Goal: Transaction & Acquisition: Obtain resource

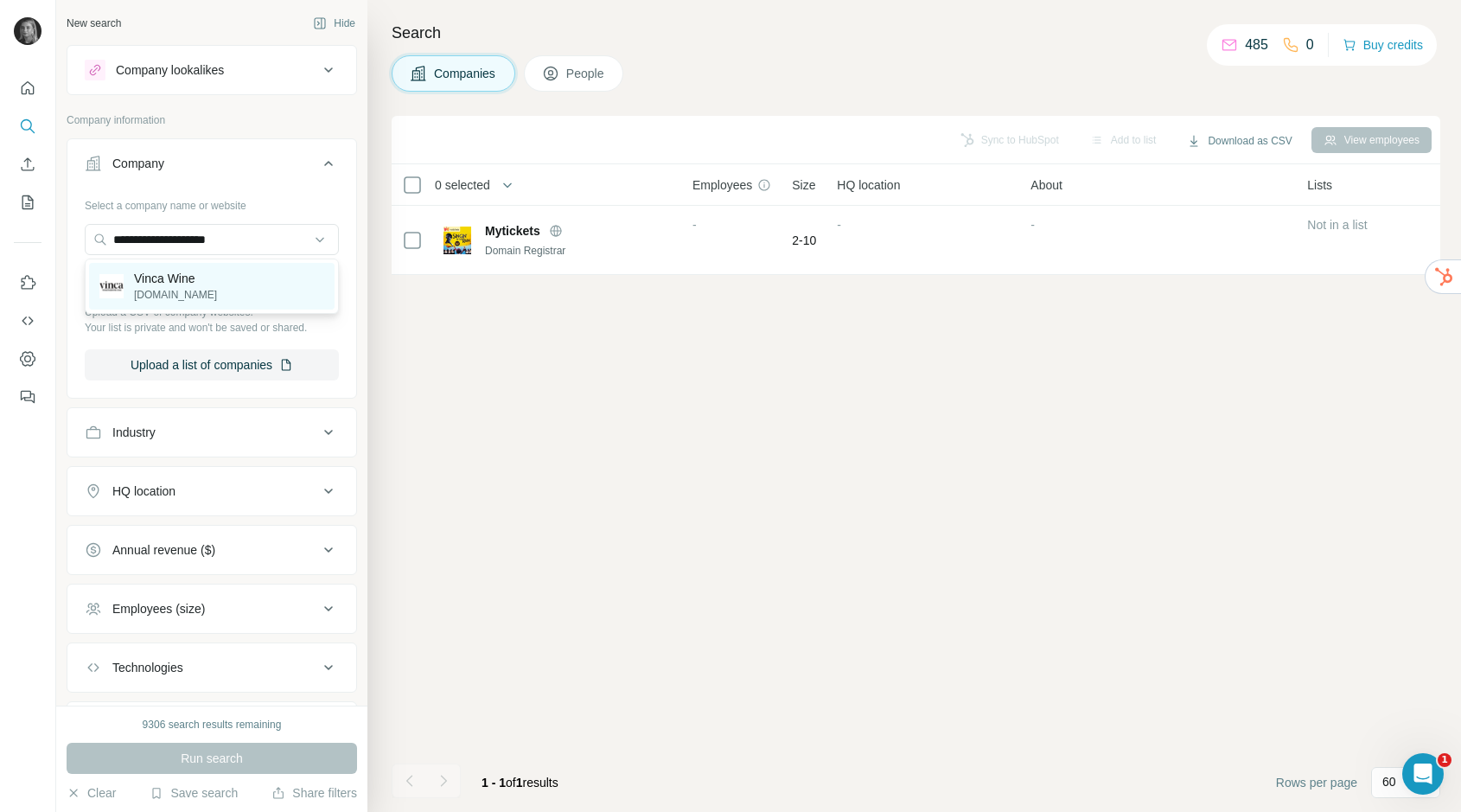
type input "**********"
click at [164, 284] on p "Vinca Wine" at bounding box center [175, 278] width 83 height 17
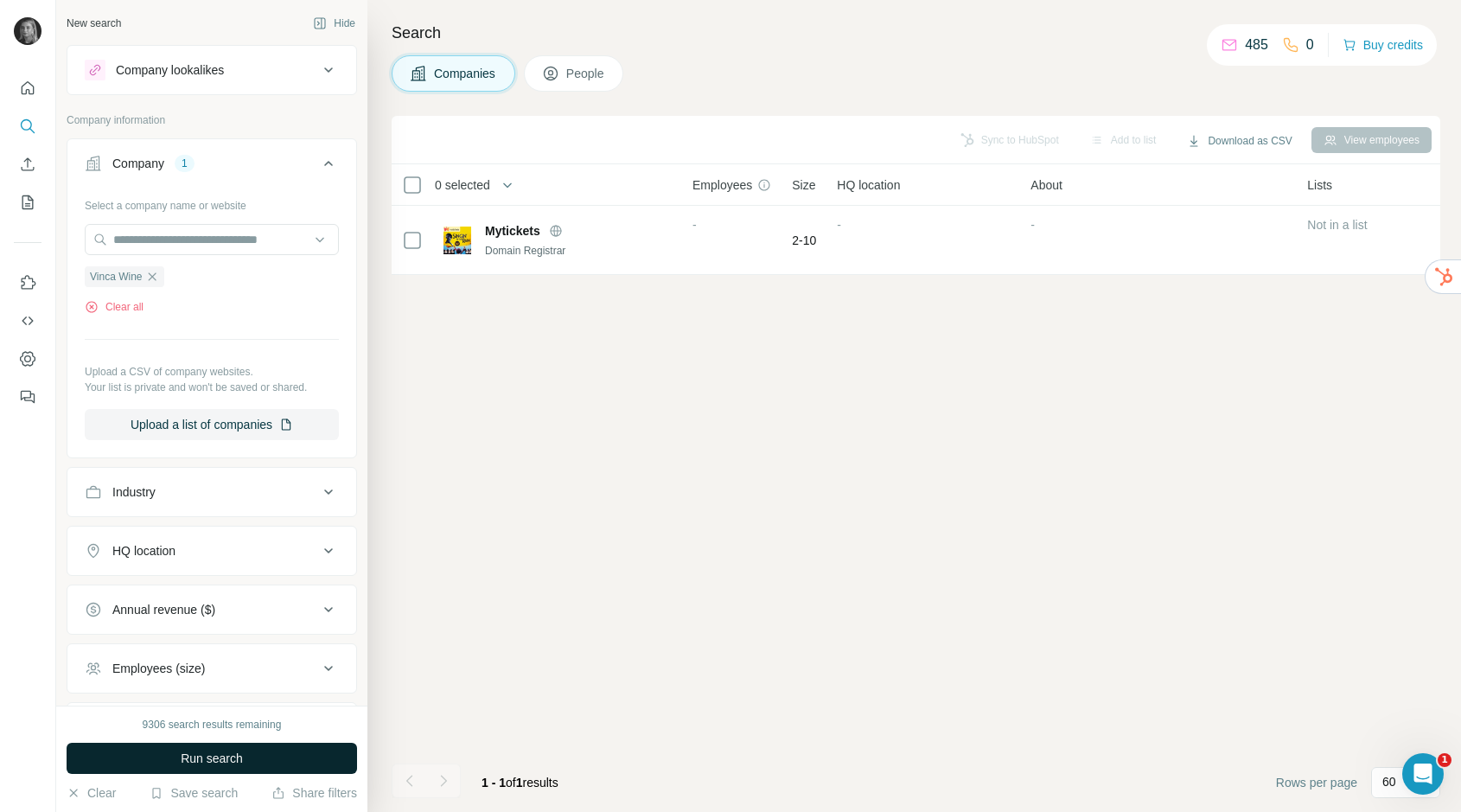
click at [270, 752] on button "Run search" at bounding box center [212, 757] width 290 height 31
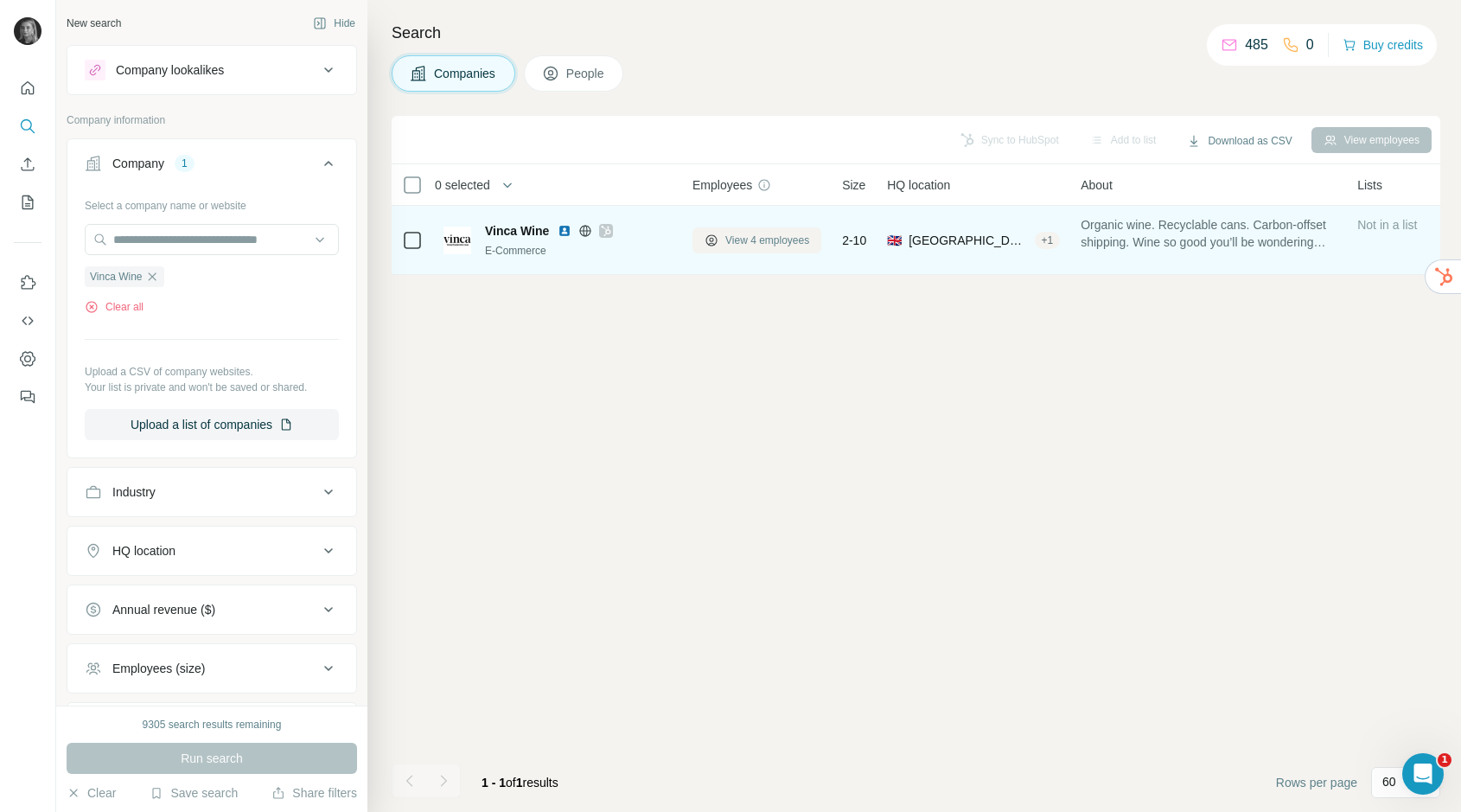
click at [765, 245] on span "View 4 employees" at bounding box center [767, 240] width 84 height 16
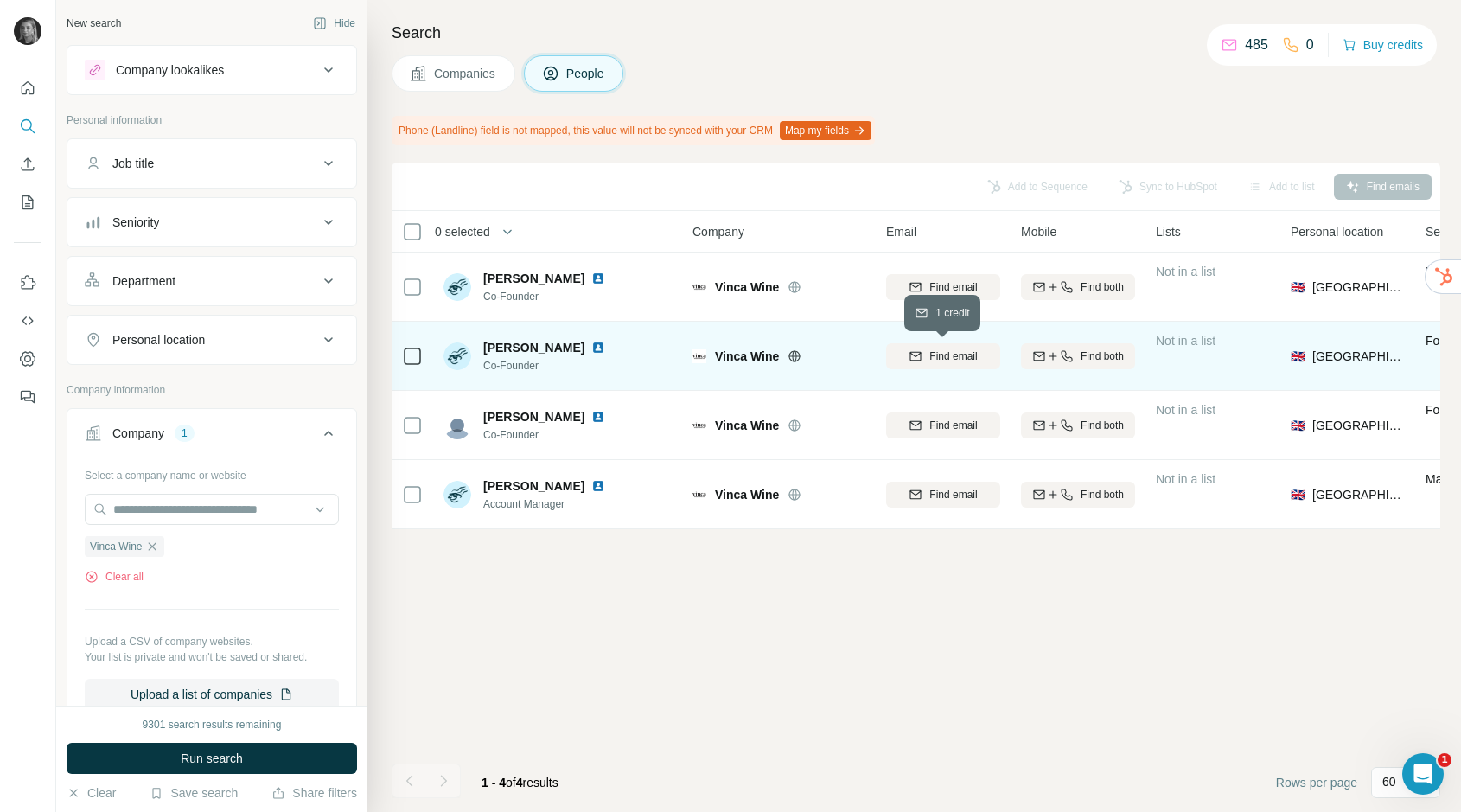
click at [951, 359] on span "Find email" at bounding box center [953, 356] width 47 height 16
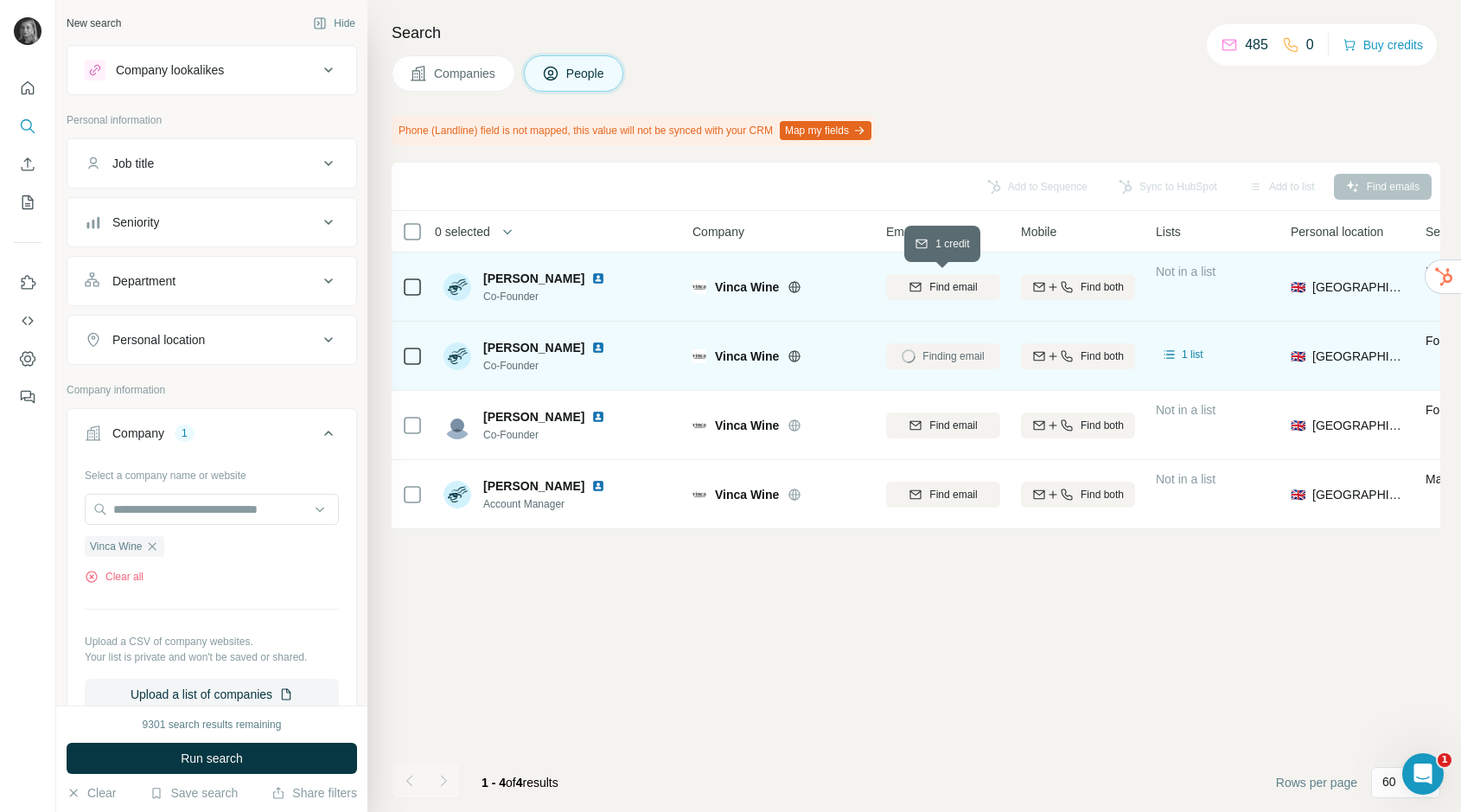
click at [943, 280] on span "Find email" at bounding box center [953, 286] width 47 height 16
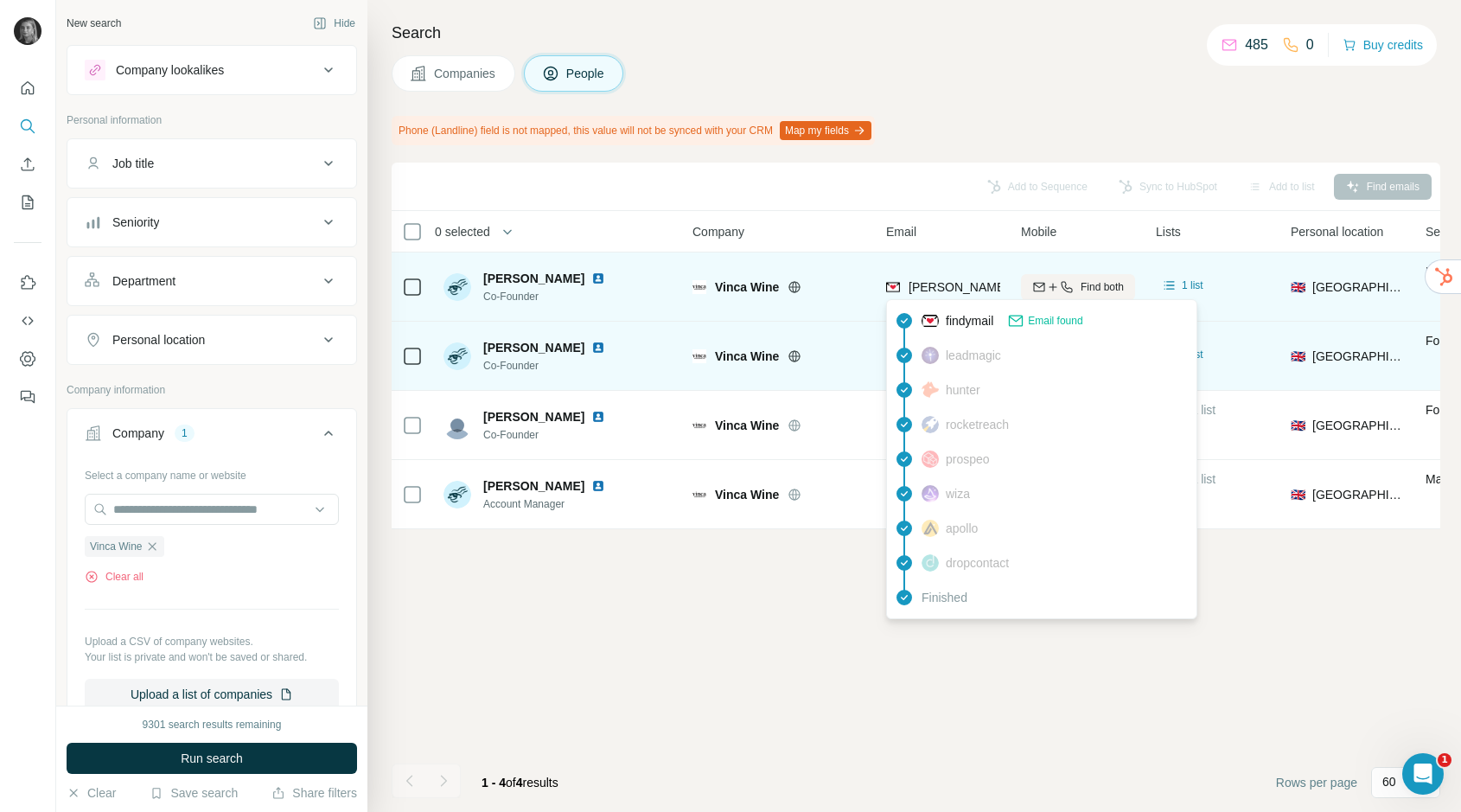
click at [940, 289] on span "charlie@vincawine.com" at bounding box center [1061, 286] width 304 height 14
click at [948, 286] on span "charlie@vincawine.com" at bounding box center [1061, 286] width 304 height 14
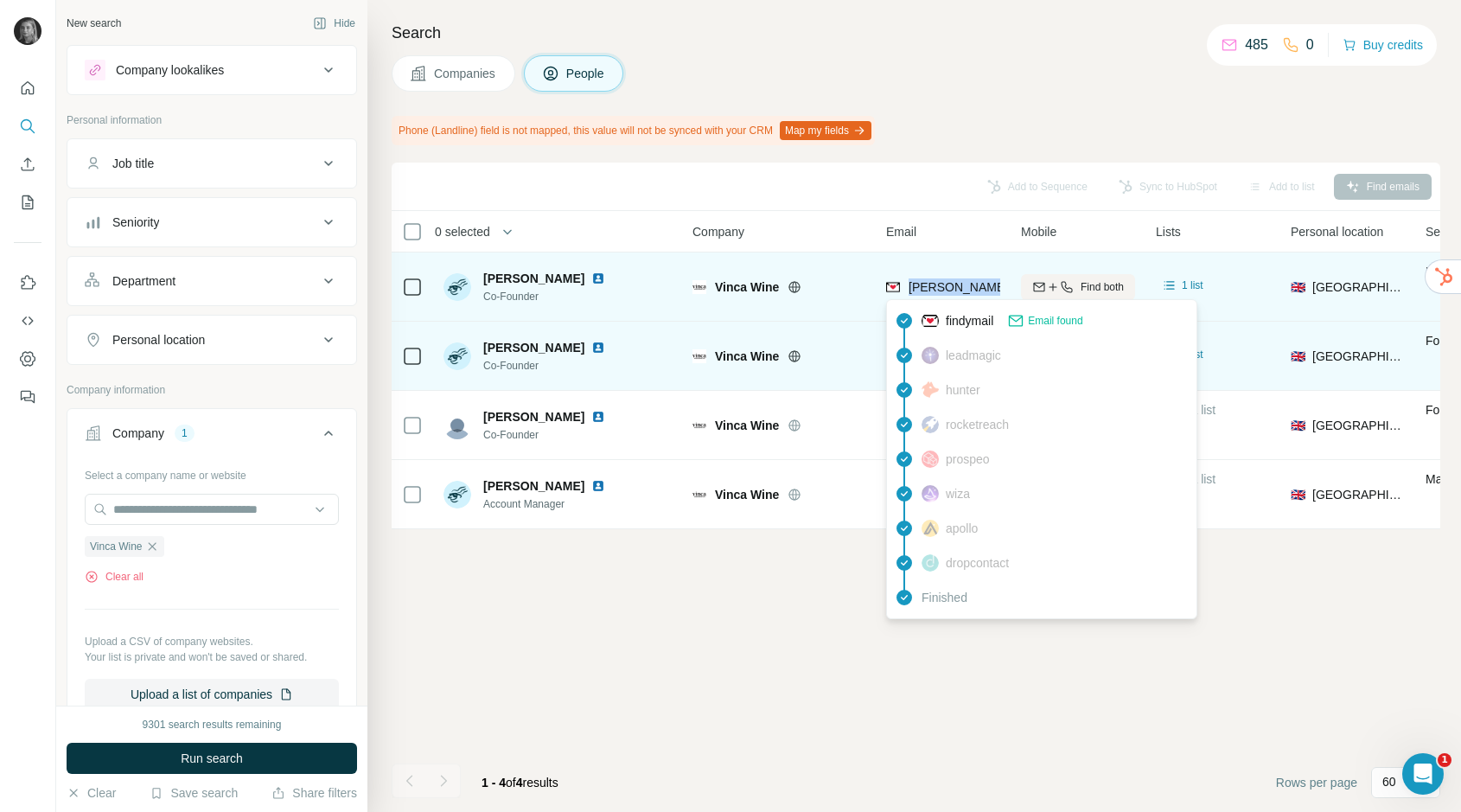
copy tr "charlie@vincawine.com"
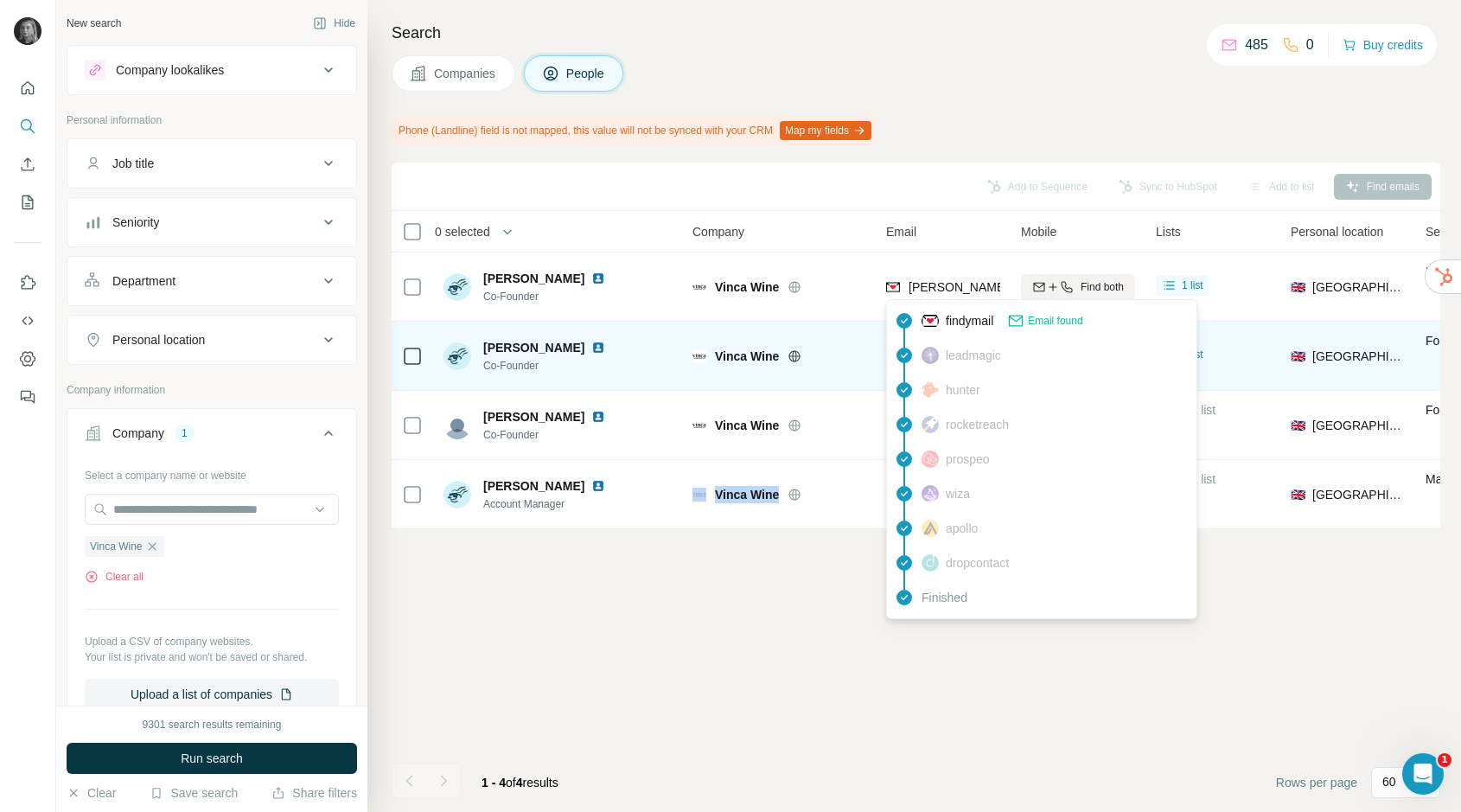
click at [699, 576] on div "Add to Sequence Sync to HubSpot Add to list Find emails 0 selected People Compa…" at bounding box center [916, 487] width 1048 height 649
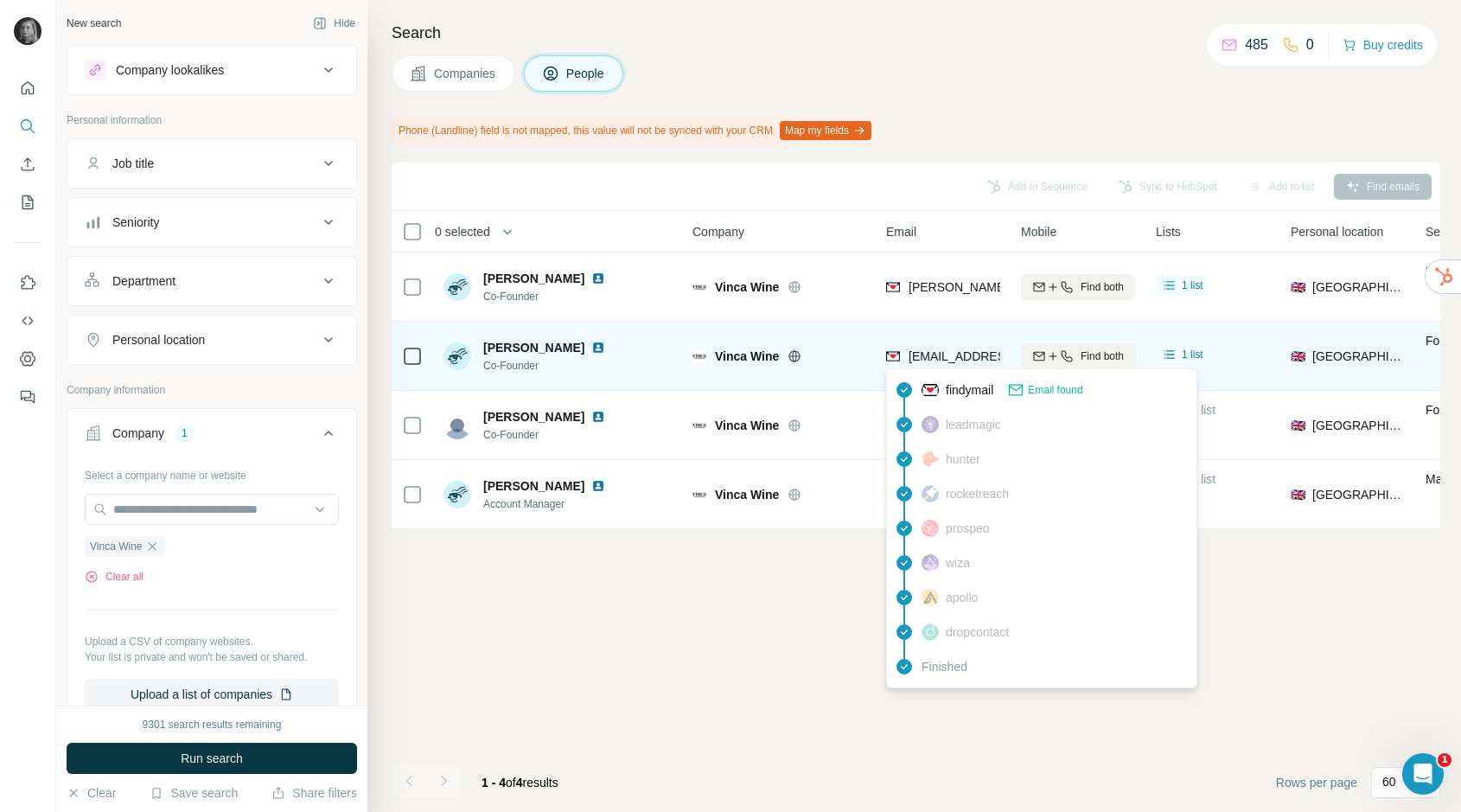
click at [946, 360] on span "jack@vincawine.com" at bounding box center [1012, 356] width 205 height 14
copy tr "jack@vincawine.com"
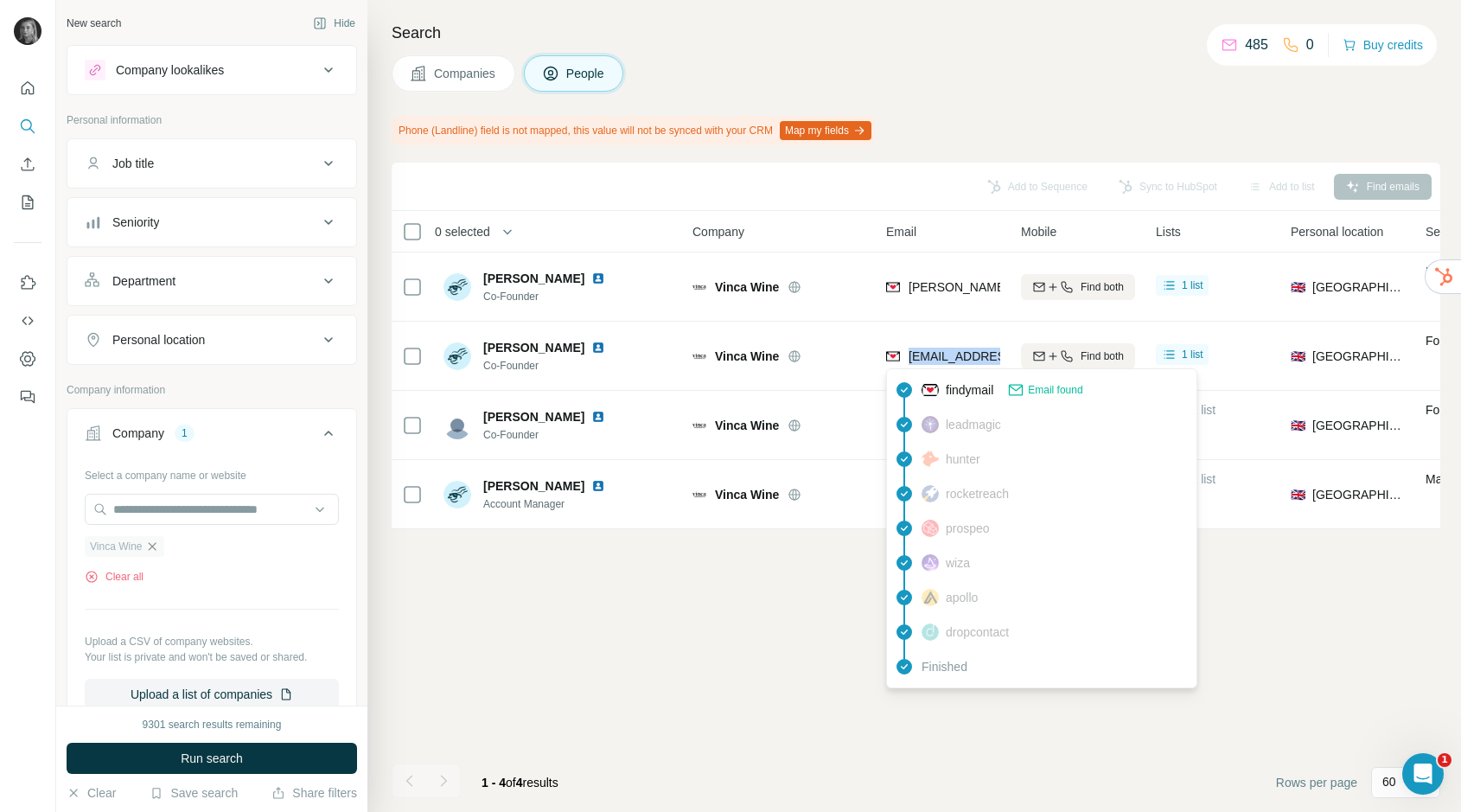
click at [149, 543] on icon "button" at bounding box center [152, 546] width 14 height 14
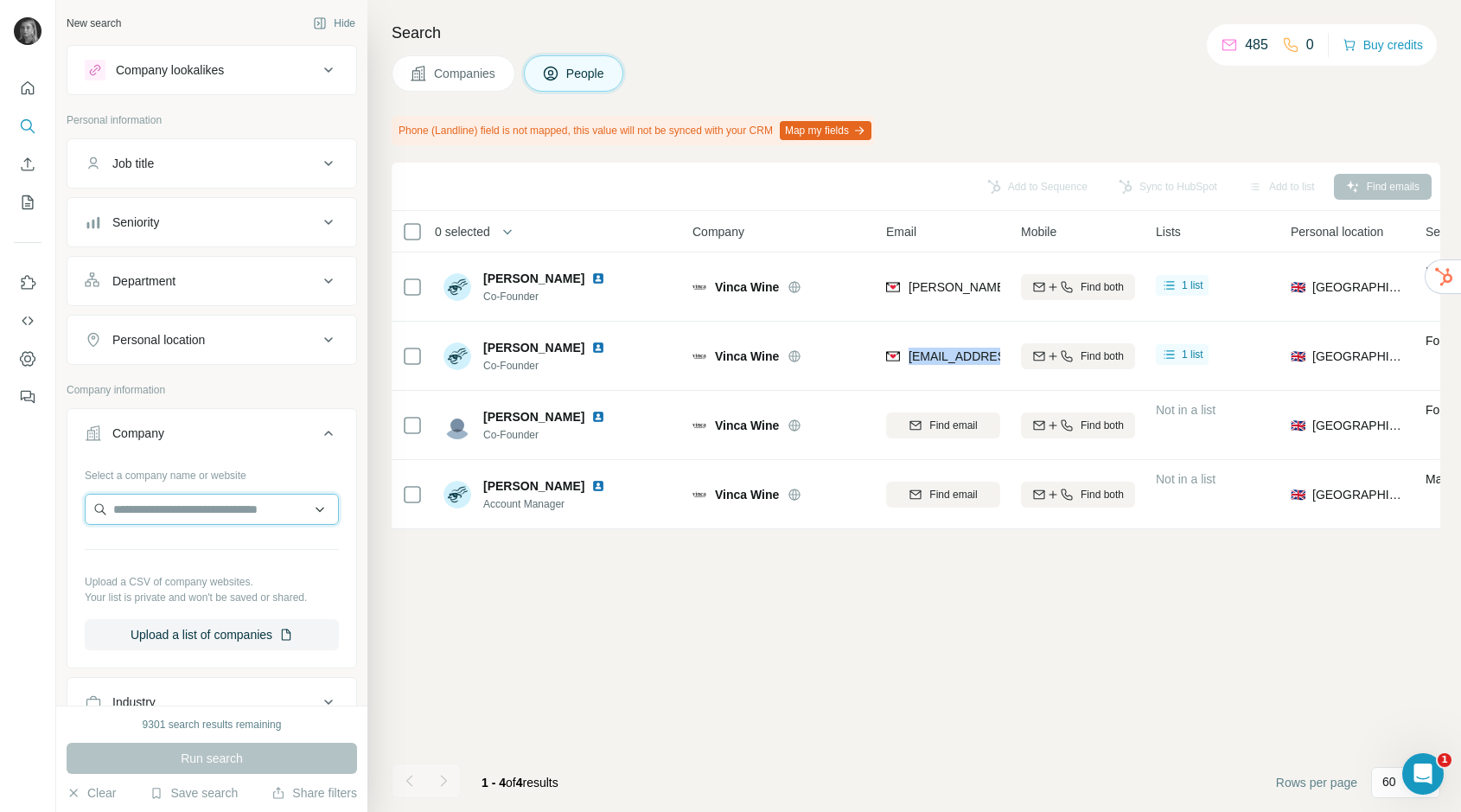
click at [164, 504] on input "text" at bounding box center [212, 509] width 254 height 31
paste input "*********"
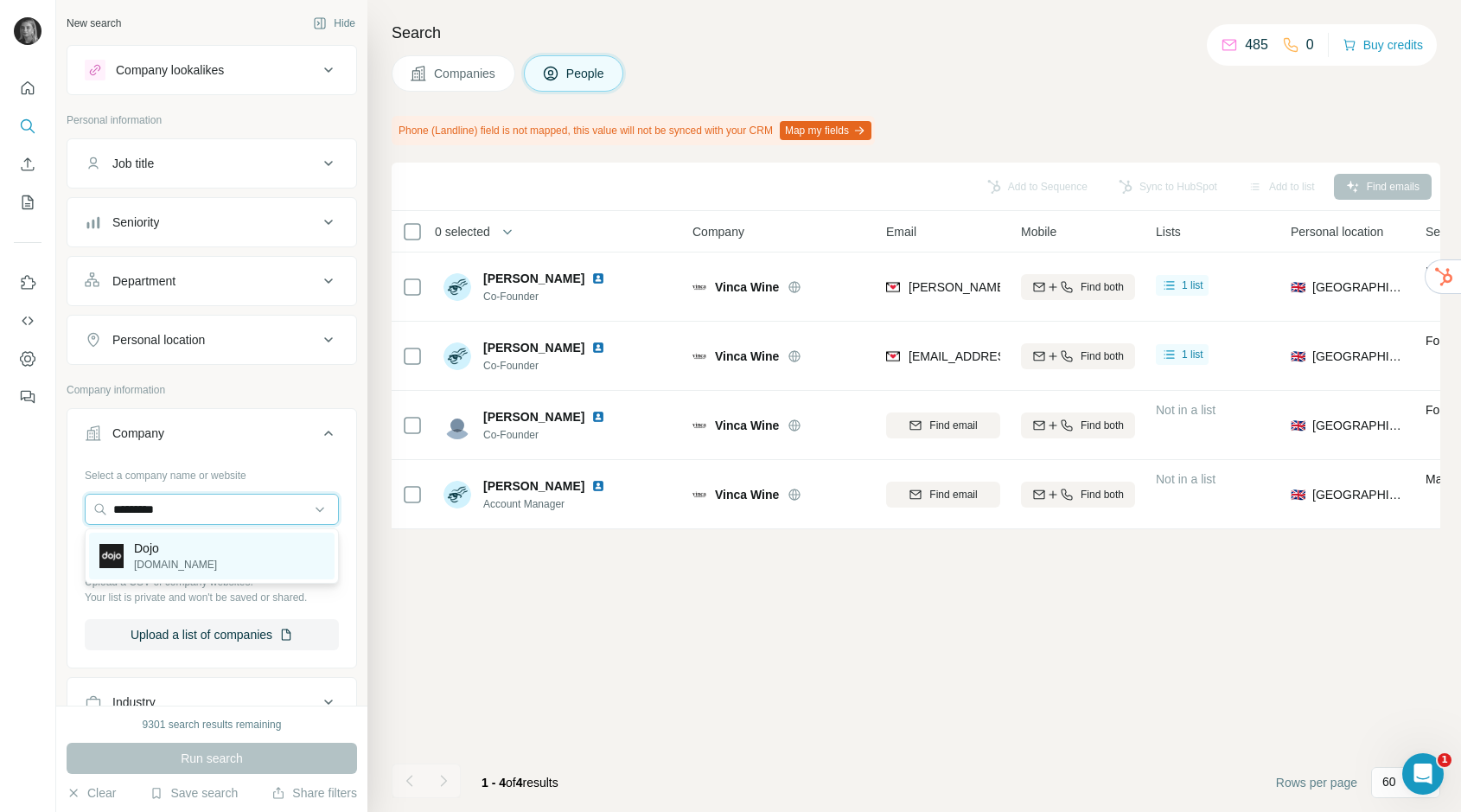
type input "*********"
click at [191, 541] on div "Dojo dojo.tech" at bounding box center [212, 556] width 246 height 47
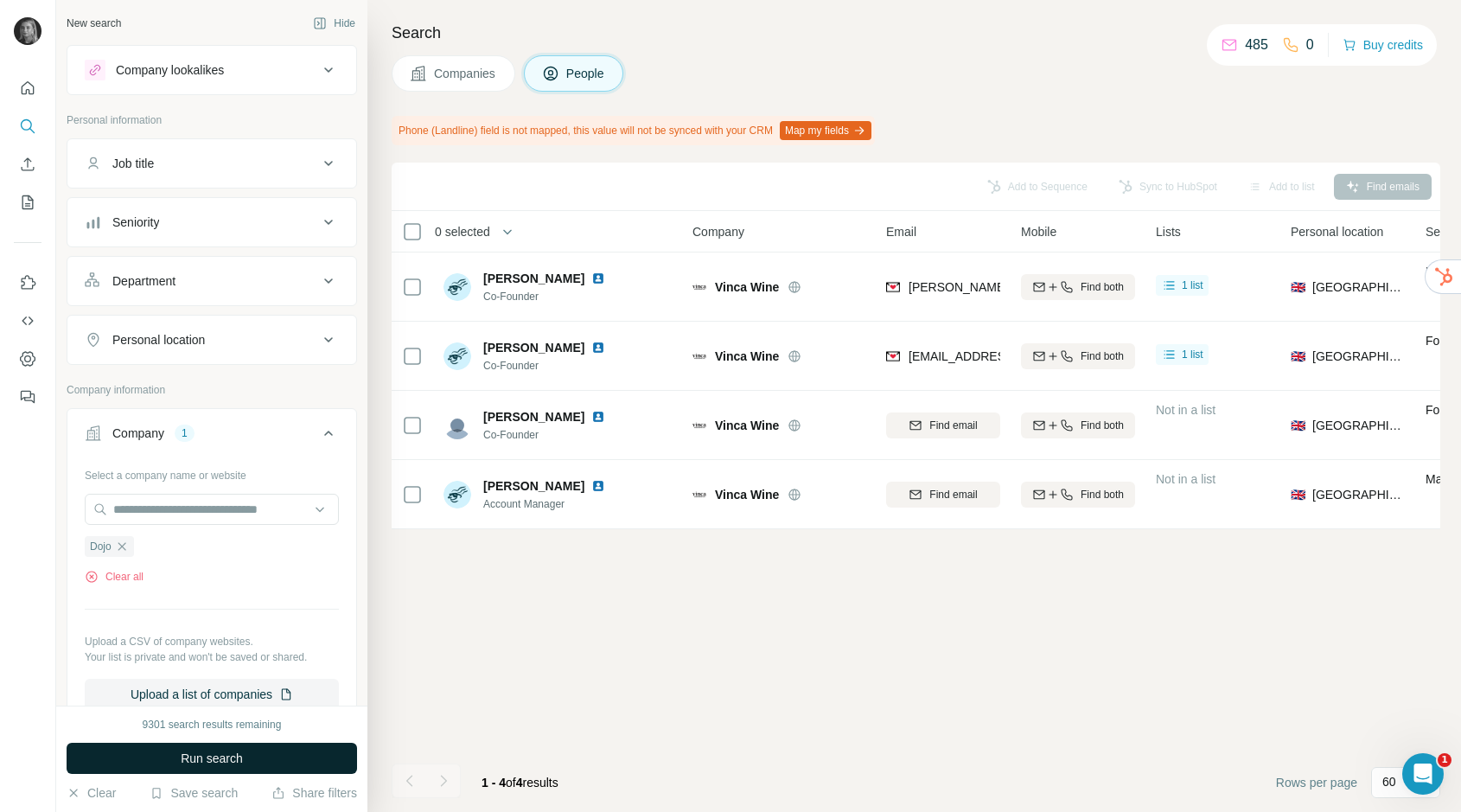
click at [209, 769] on button "Run search" at bounding box center [212, 757] width 290 height 31
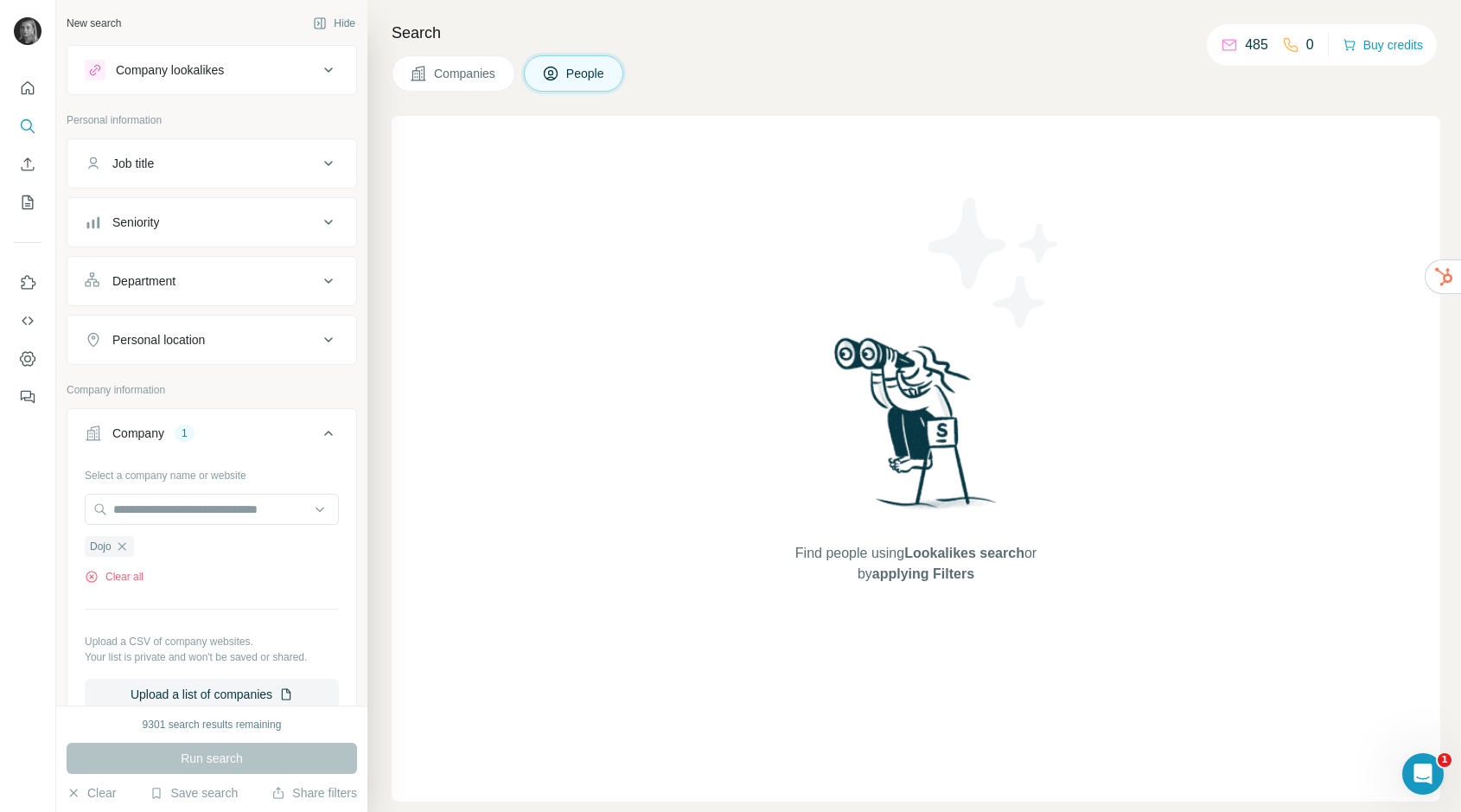
click at [452, 60] on button "Companies" at bounding box center [453, 73] width 123 height 37
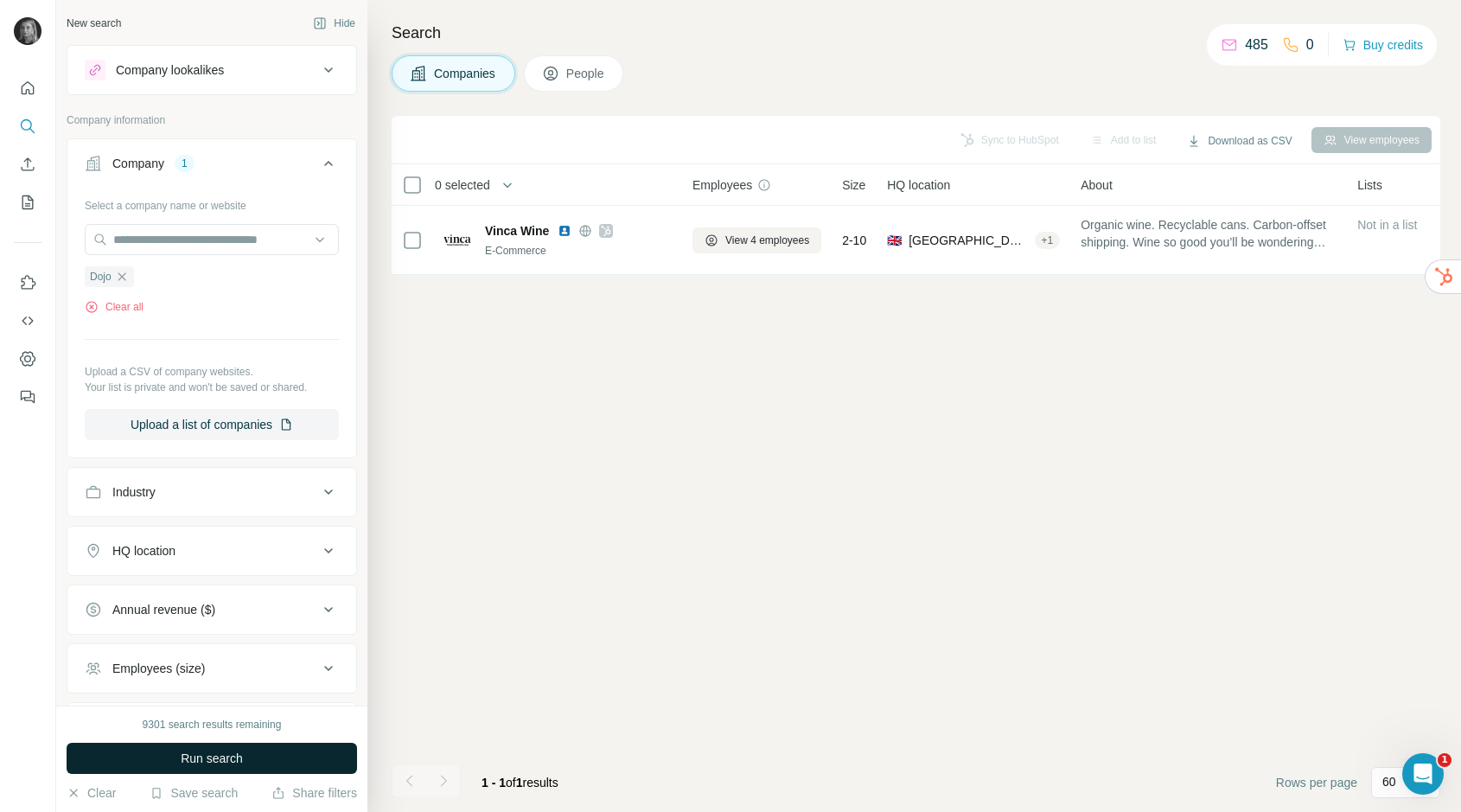
click at [235, 765] on span "Run search" at bounding box center [212, 758] width 62 height 17
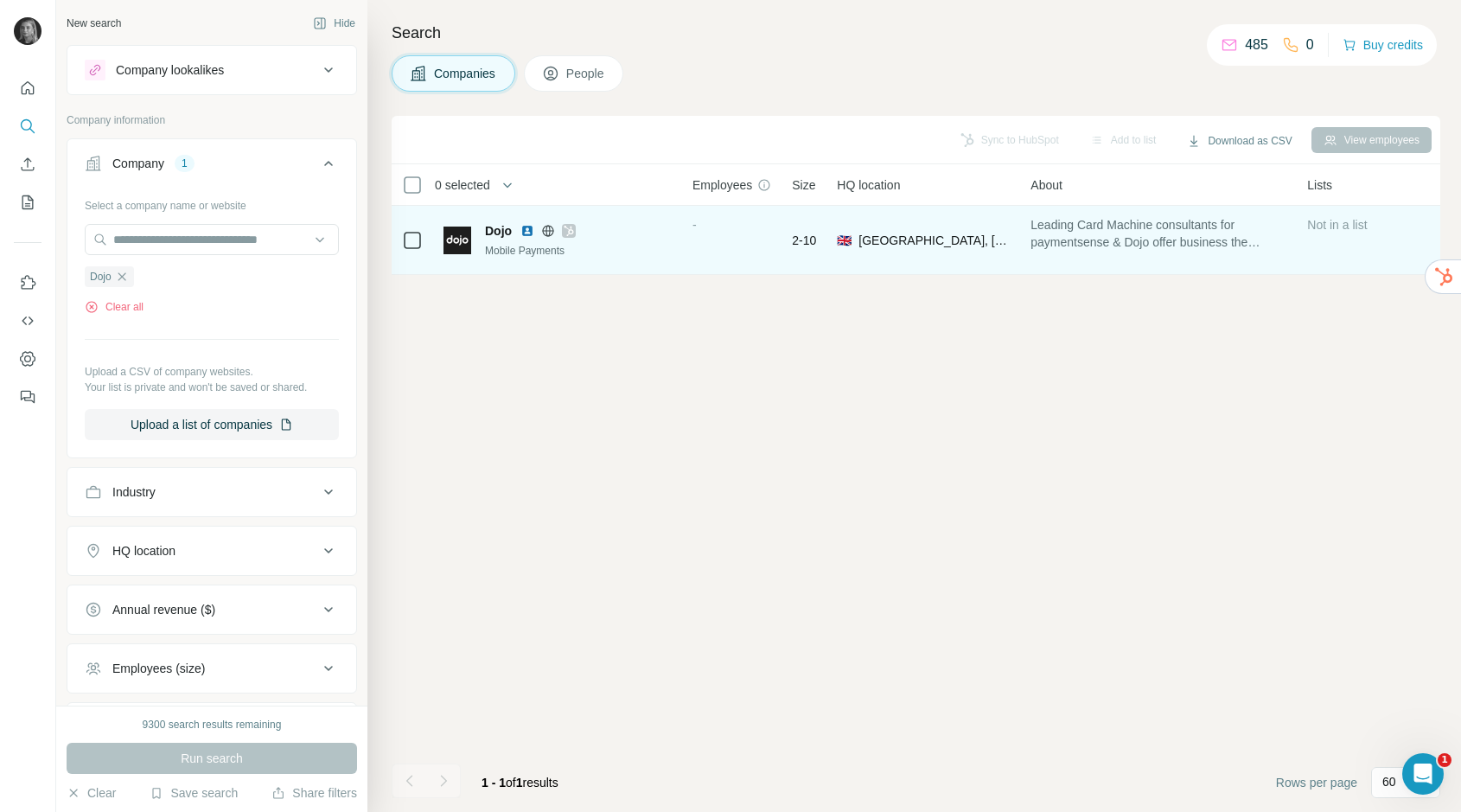
click at [753, 245] on div "-" at bounding box center [732, 239] width 79 height 47
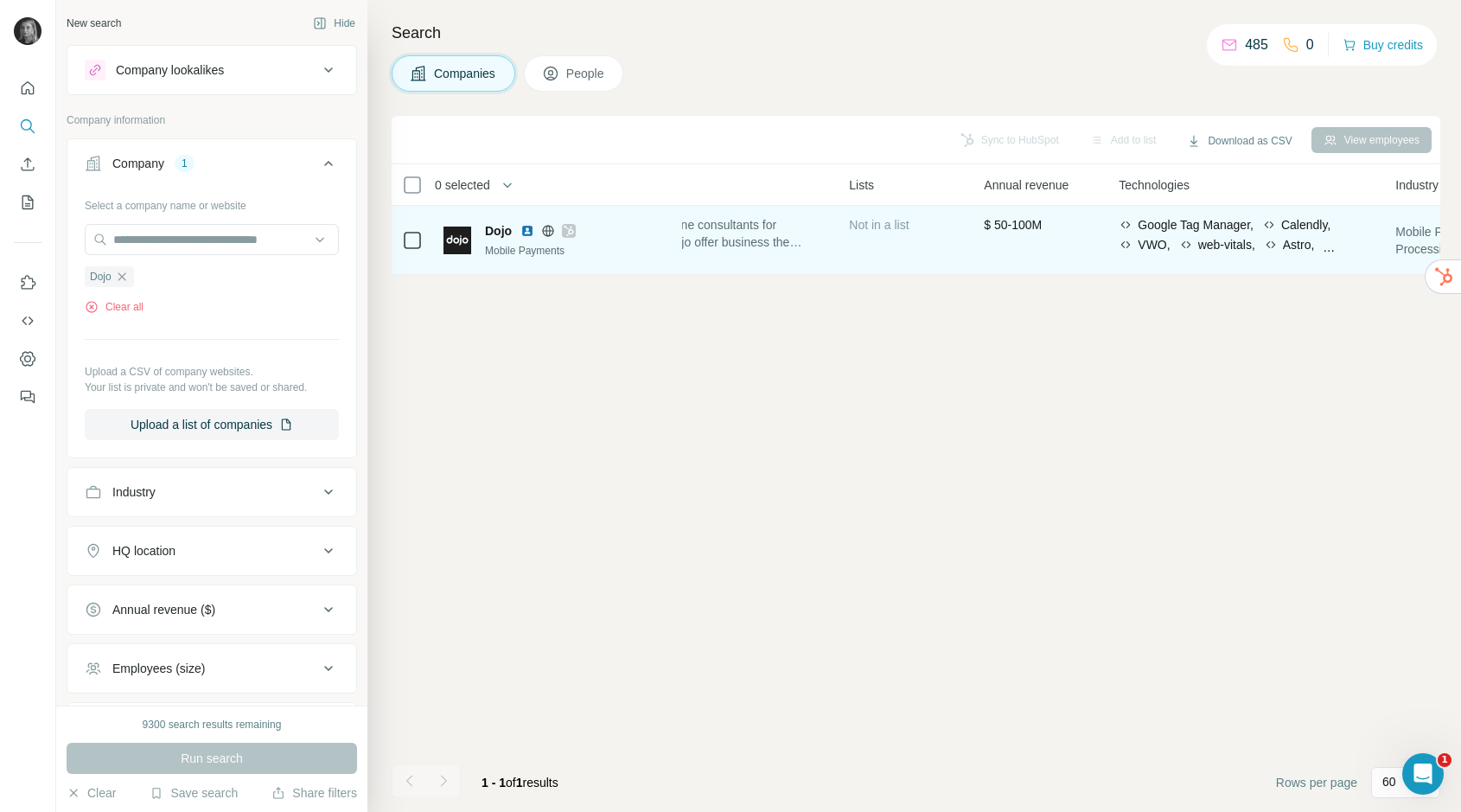
scroll to position [0, 572]
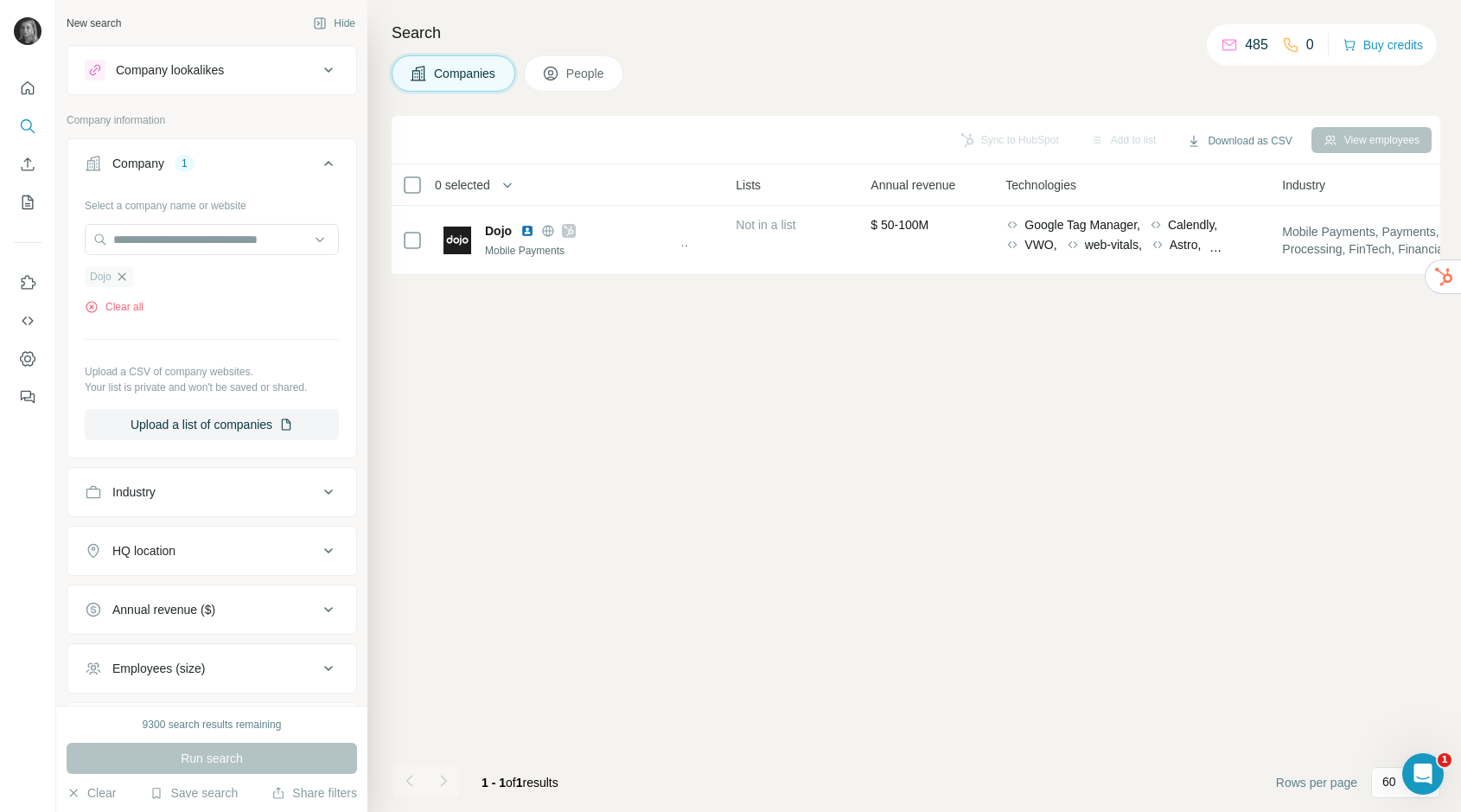
click at [122, 277] on icon "button" at bounding box center [122, 276] width 8 height 8
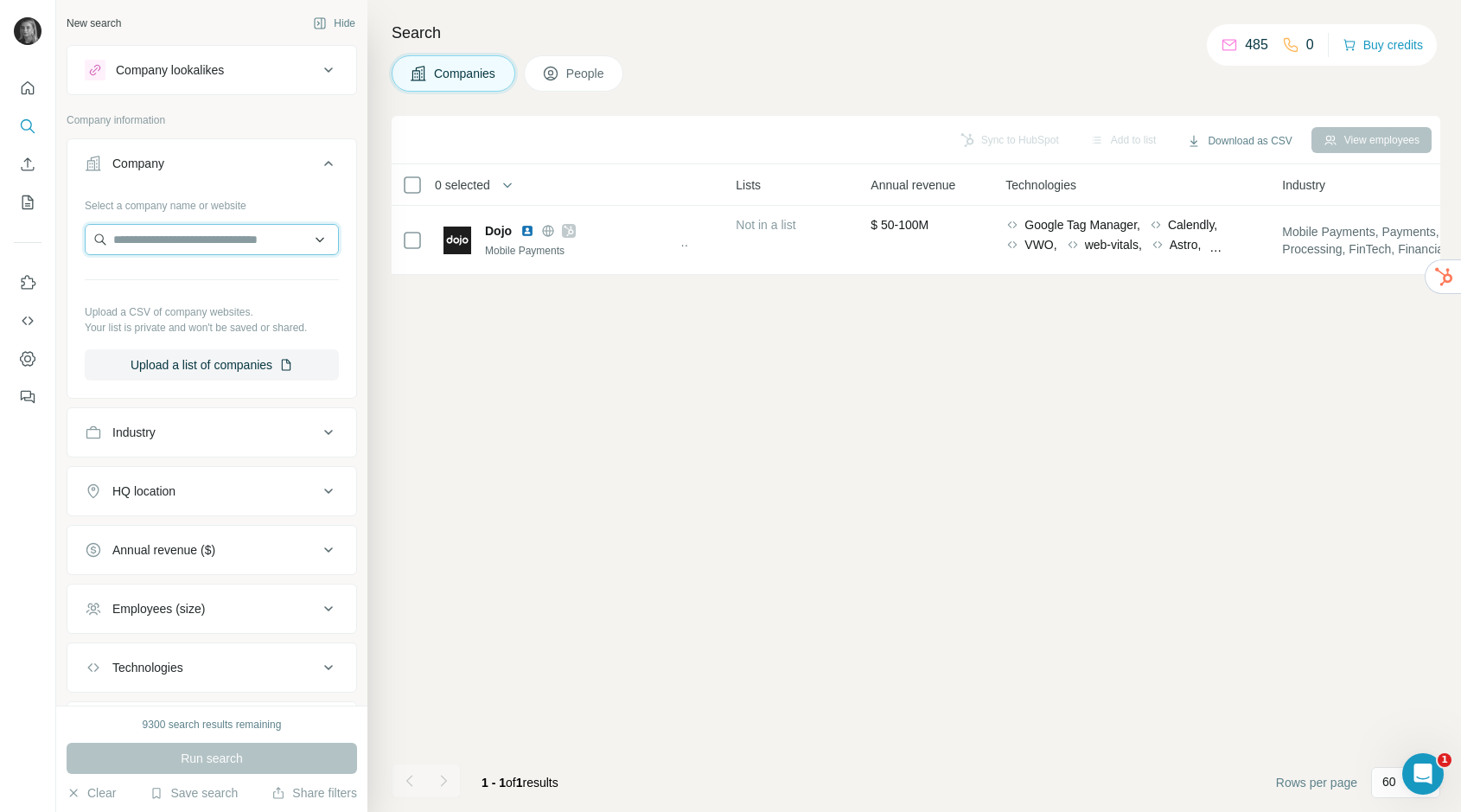
click at [173, 242] on input "text" at bounding box center [212, 239] width 254 height 31
type input "**********"
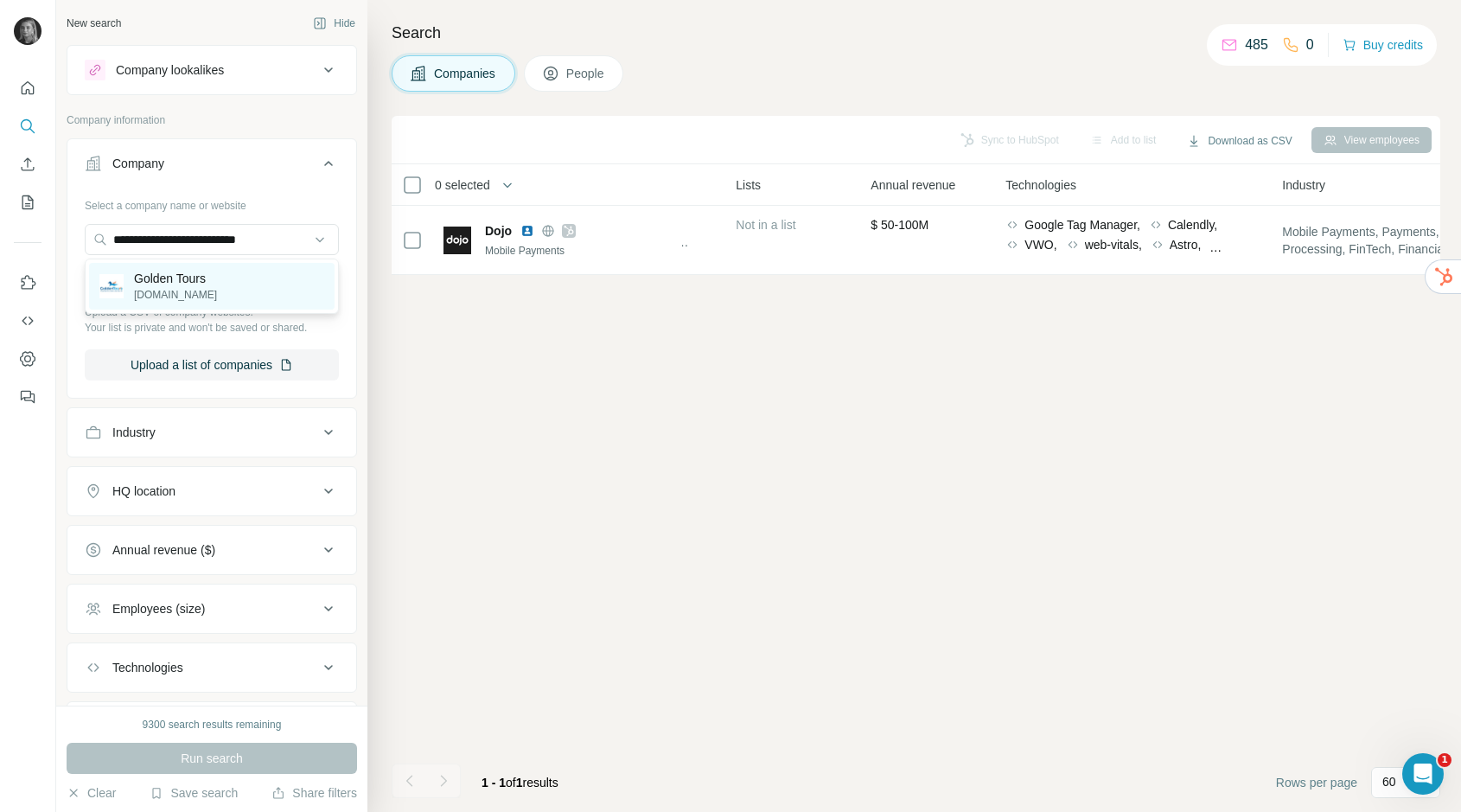
click at [204, 272] on p "Golden Tours" at bounding box center [175, 278] width 83 height 17
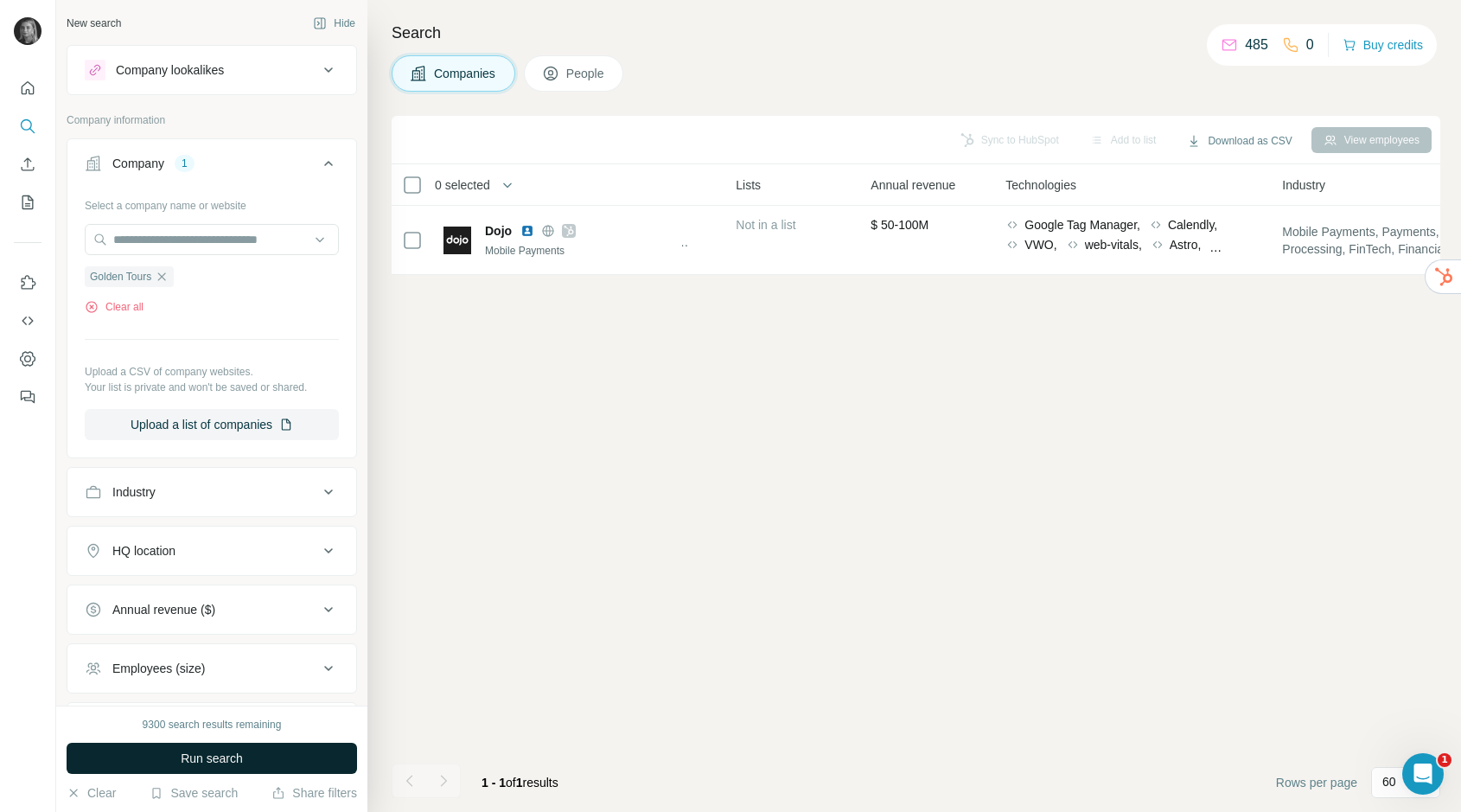
click at [203, 769] on button "Run search" at bounding box center [212, 757] width 290 height 31
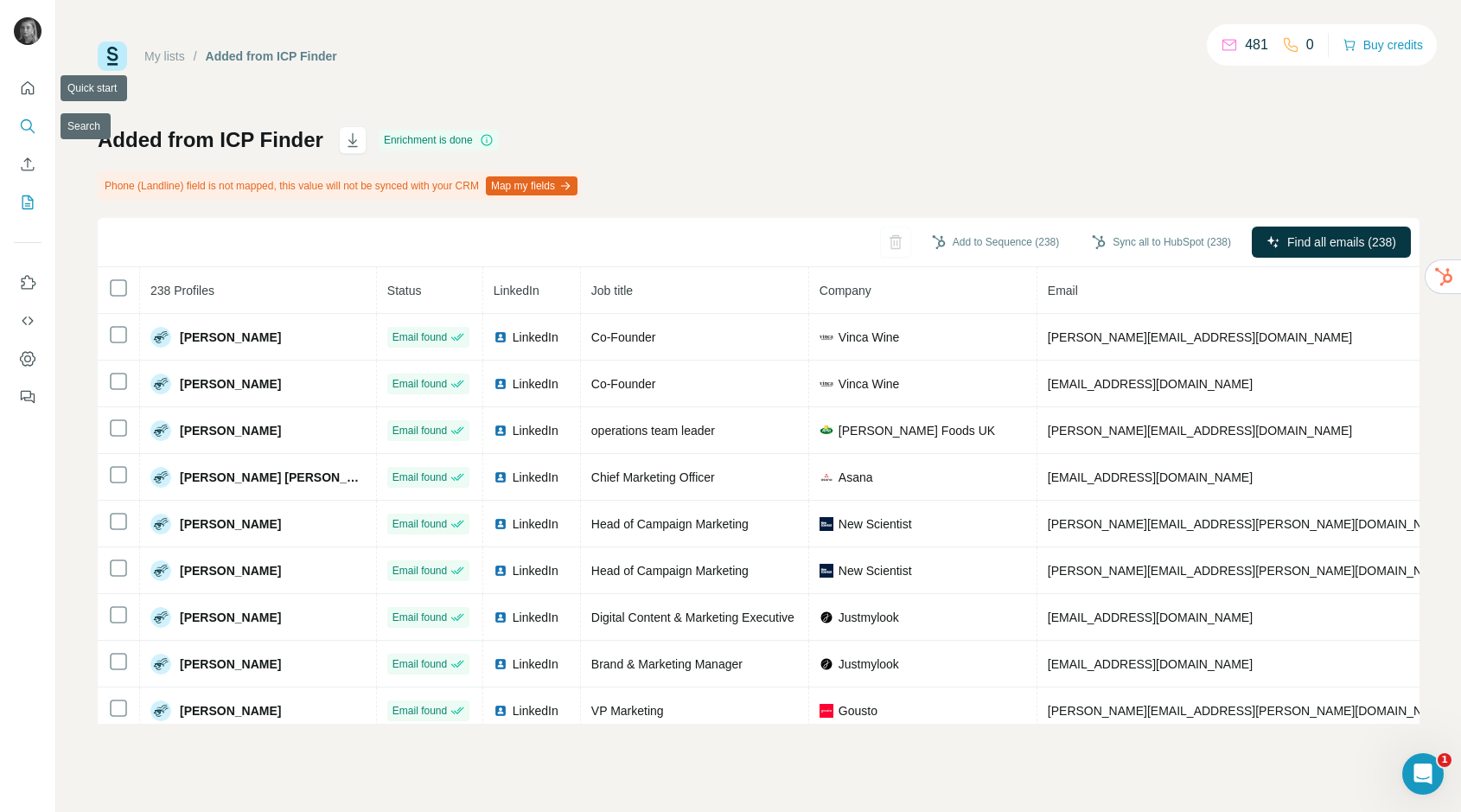
click at [32, 122] on icon "Search" at bounding box center [27, 126] width 17 height 17
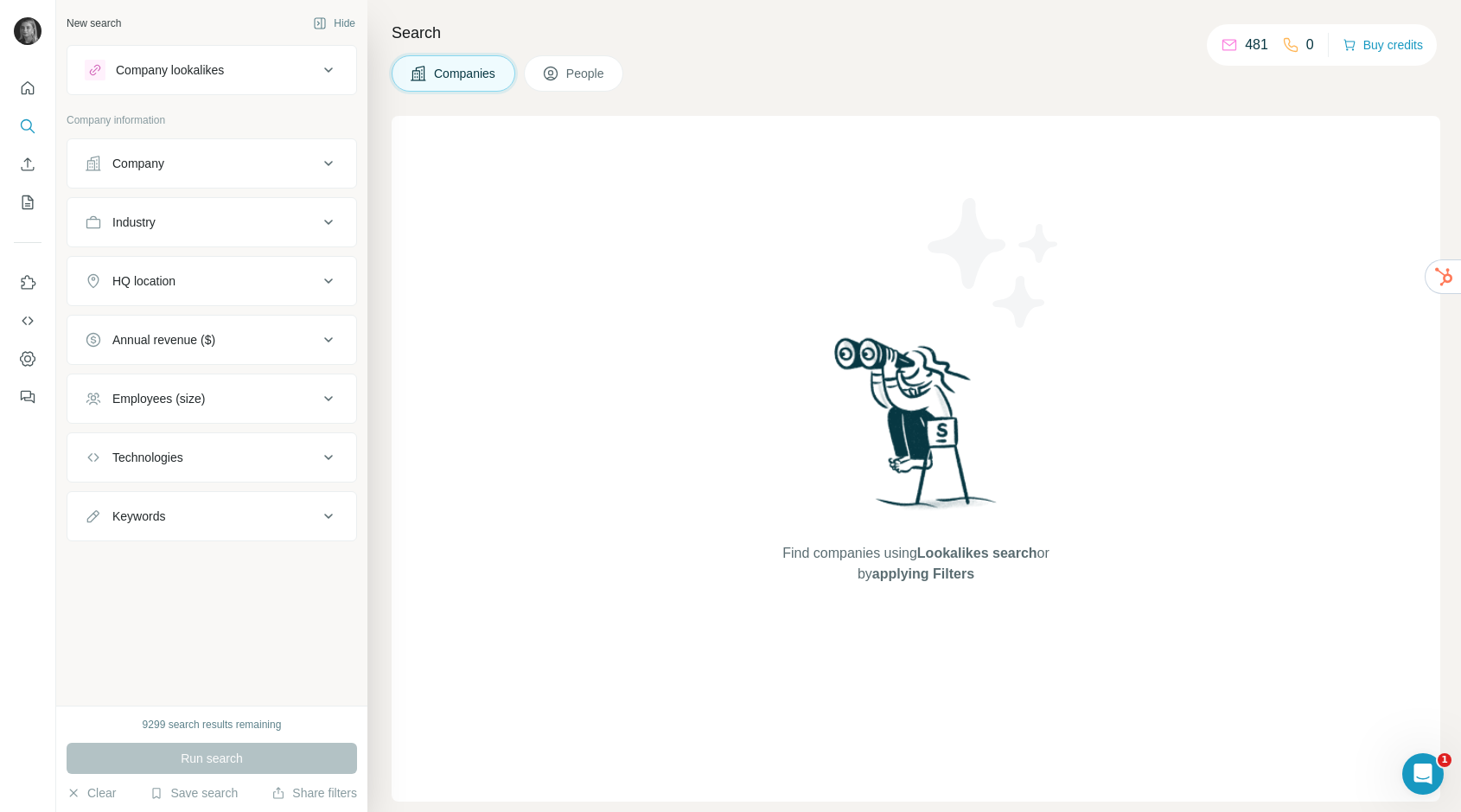
click at [232, 185] on div "Company" at bounding box center [212, 163] width 290 height 50
click at [220, 175] on button "Company" at bounding box center [212, 163] width 289 height 41
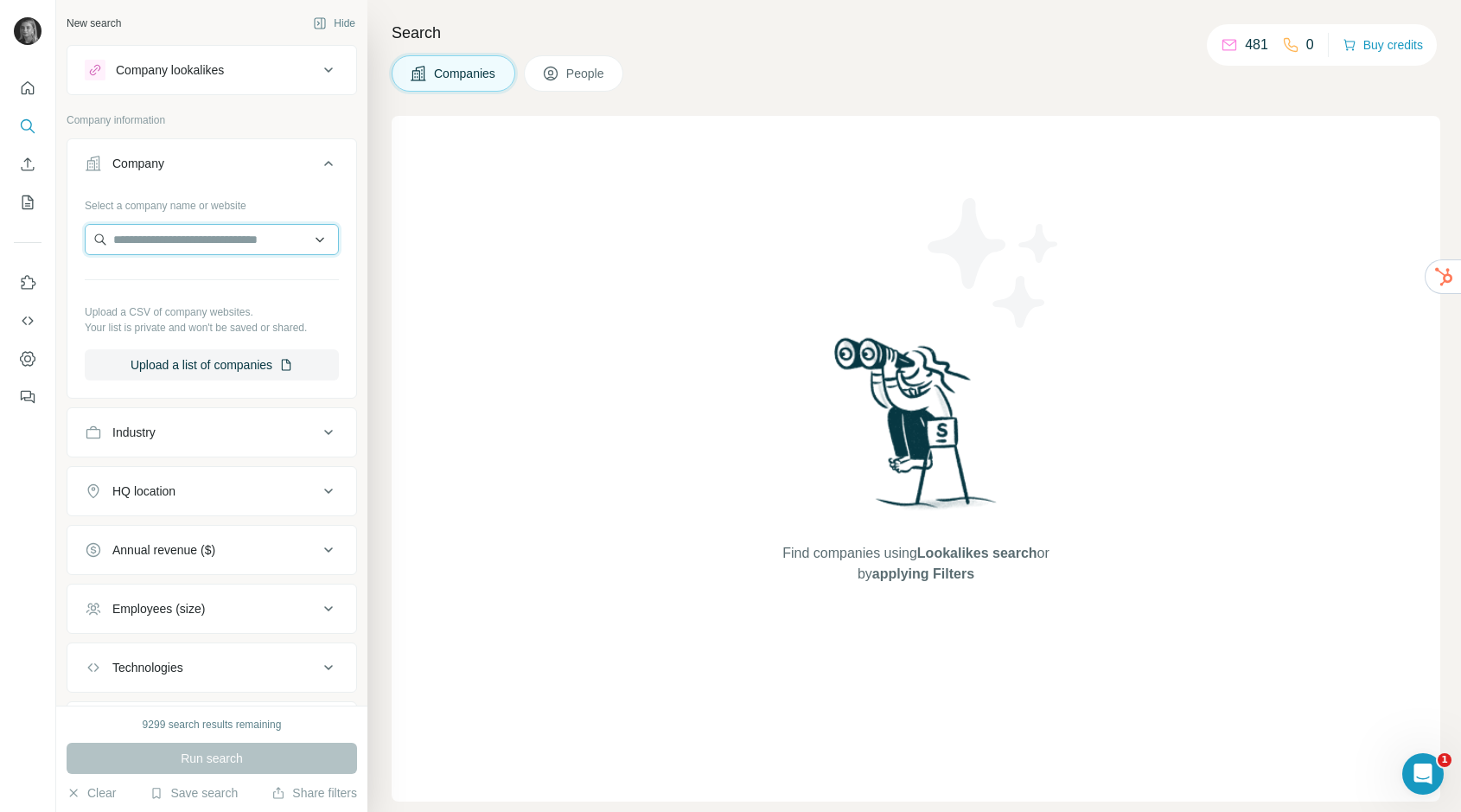
click at [198, 235] on input "text" at bounding box center [212, 239] width 254 height 31
paste input "**********"
type input "**********"
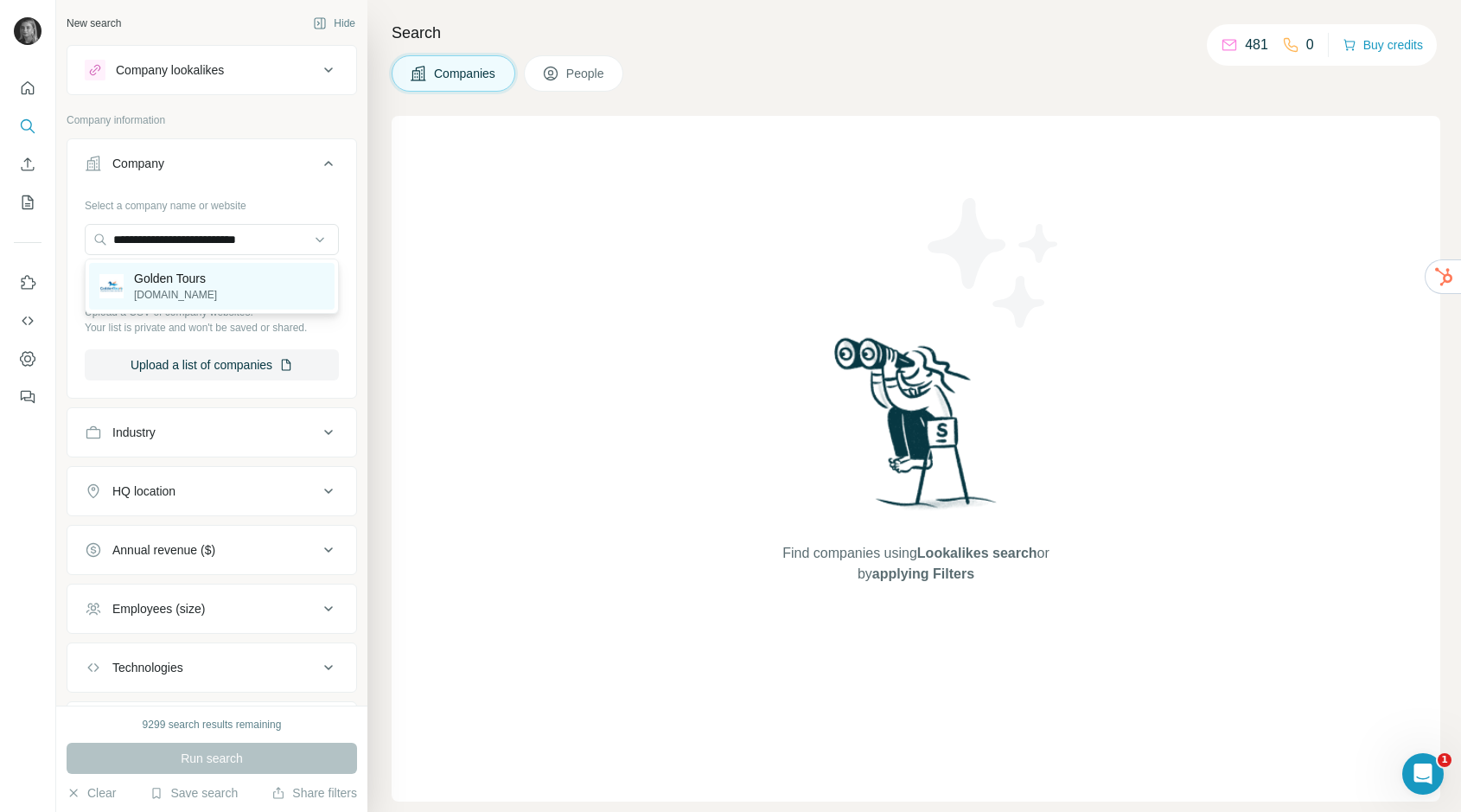
click at [216, 277] on p "Golden Tours" at bounding box center [175, 278] width 83 height 17
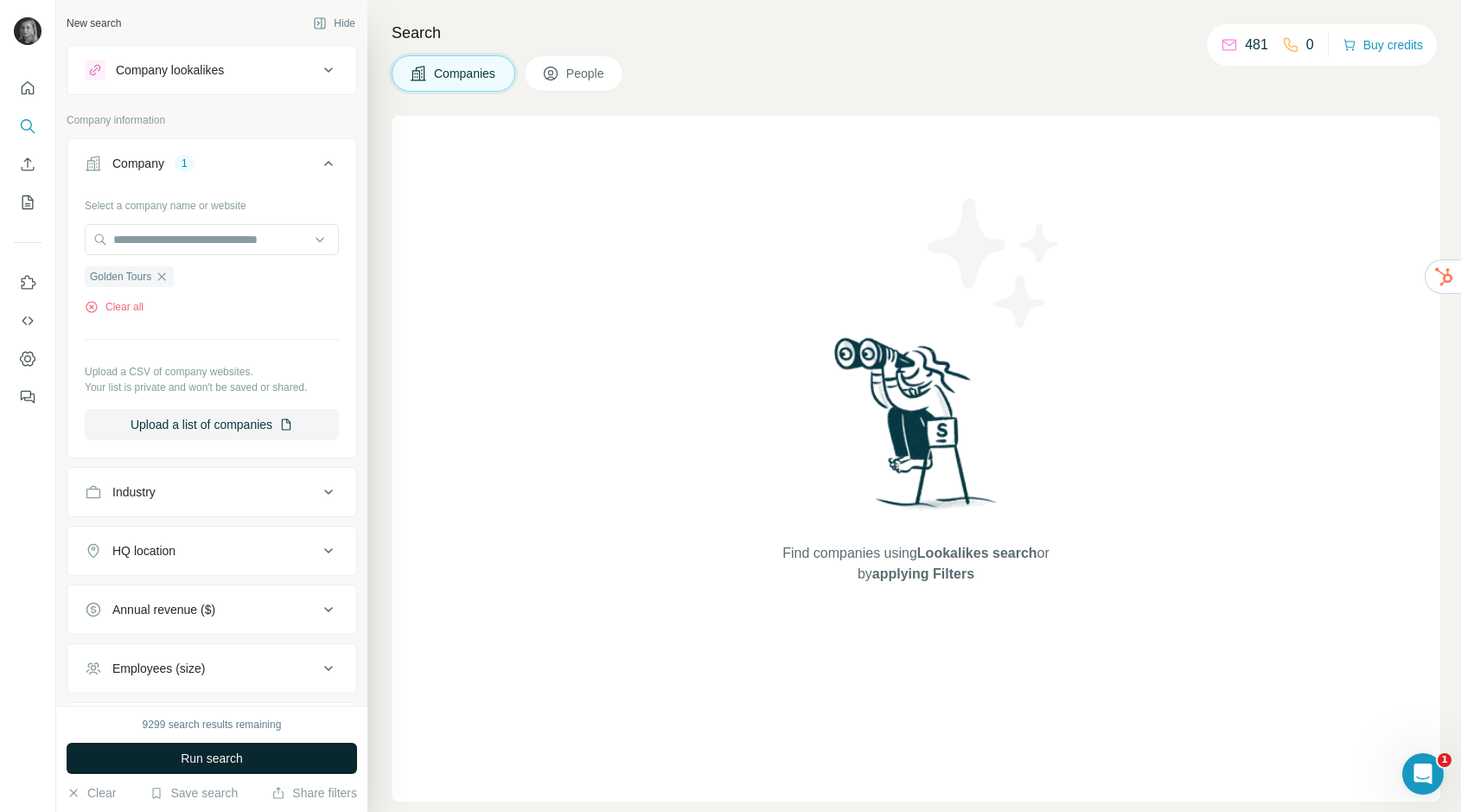
click at [219, 755] on span "Run search" at bounding box center [212, 758] width 62 height 17
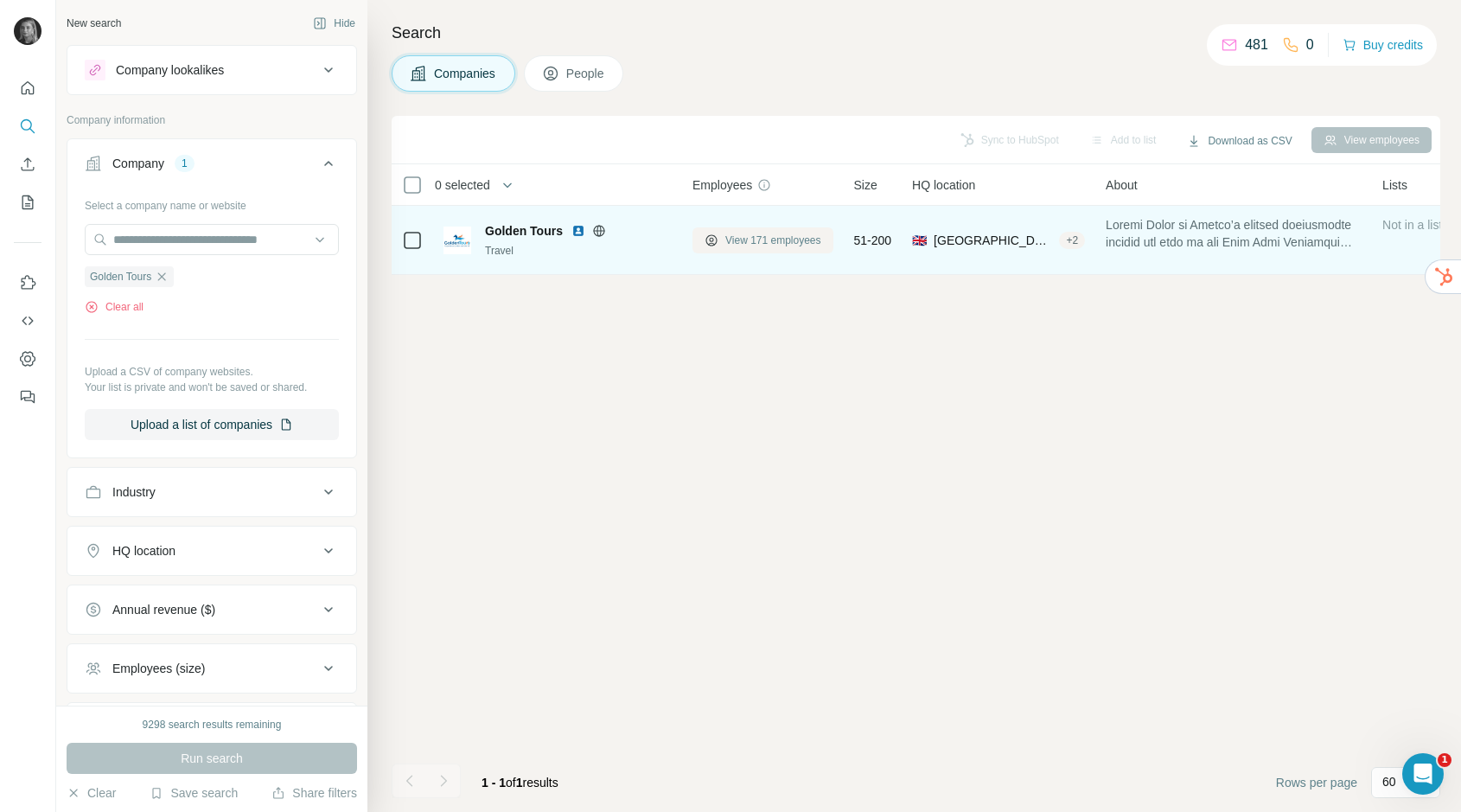
click at [755, 248] on button "View 171 employees" at bounding box center [763, 240] width 141 height 26
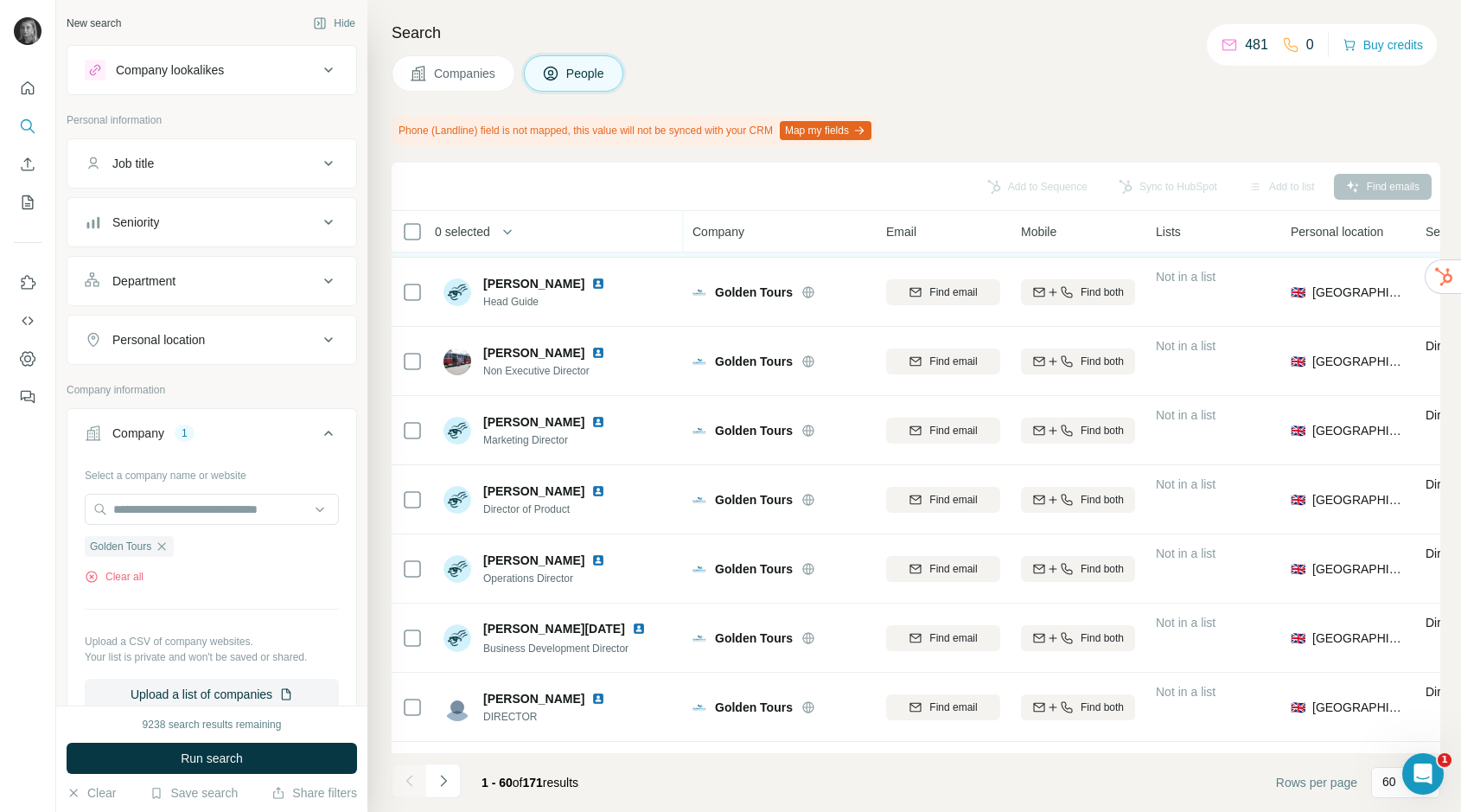
scroll to position [212, 0]
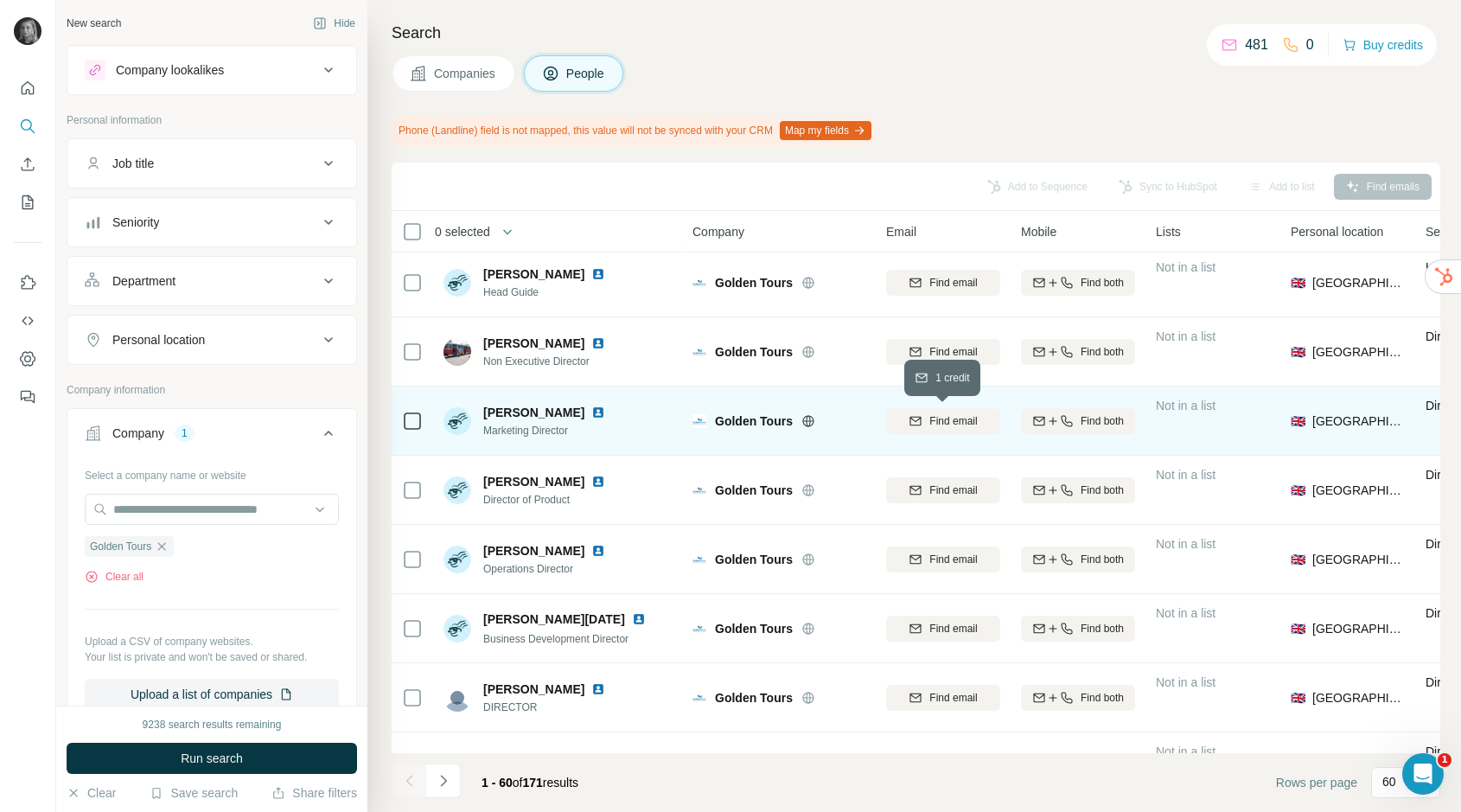
click at [974, 418] on span "Find email" at bounding box center [953, 421] width 47 height 16
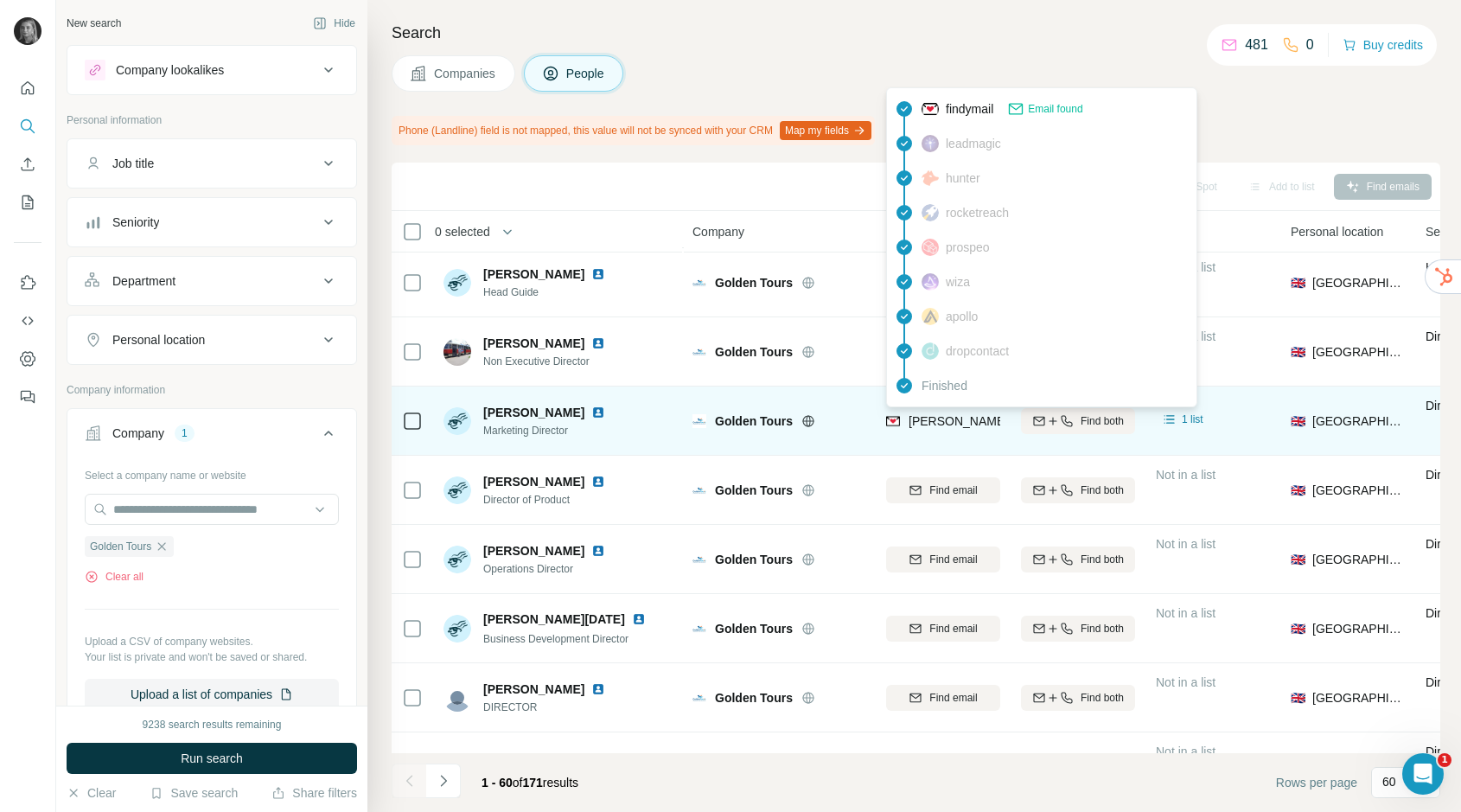
click at [956, 415] on span "barry@goldentours.com" at bounding box center [1061, 421] width 304 height 14
copy tr "barry@goldentours.com"
click at [973, 414] on span "barry@goldentours.com" at bounding box center [1061, 421] width 304 height 14
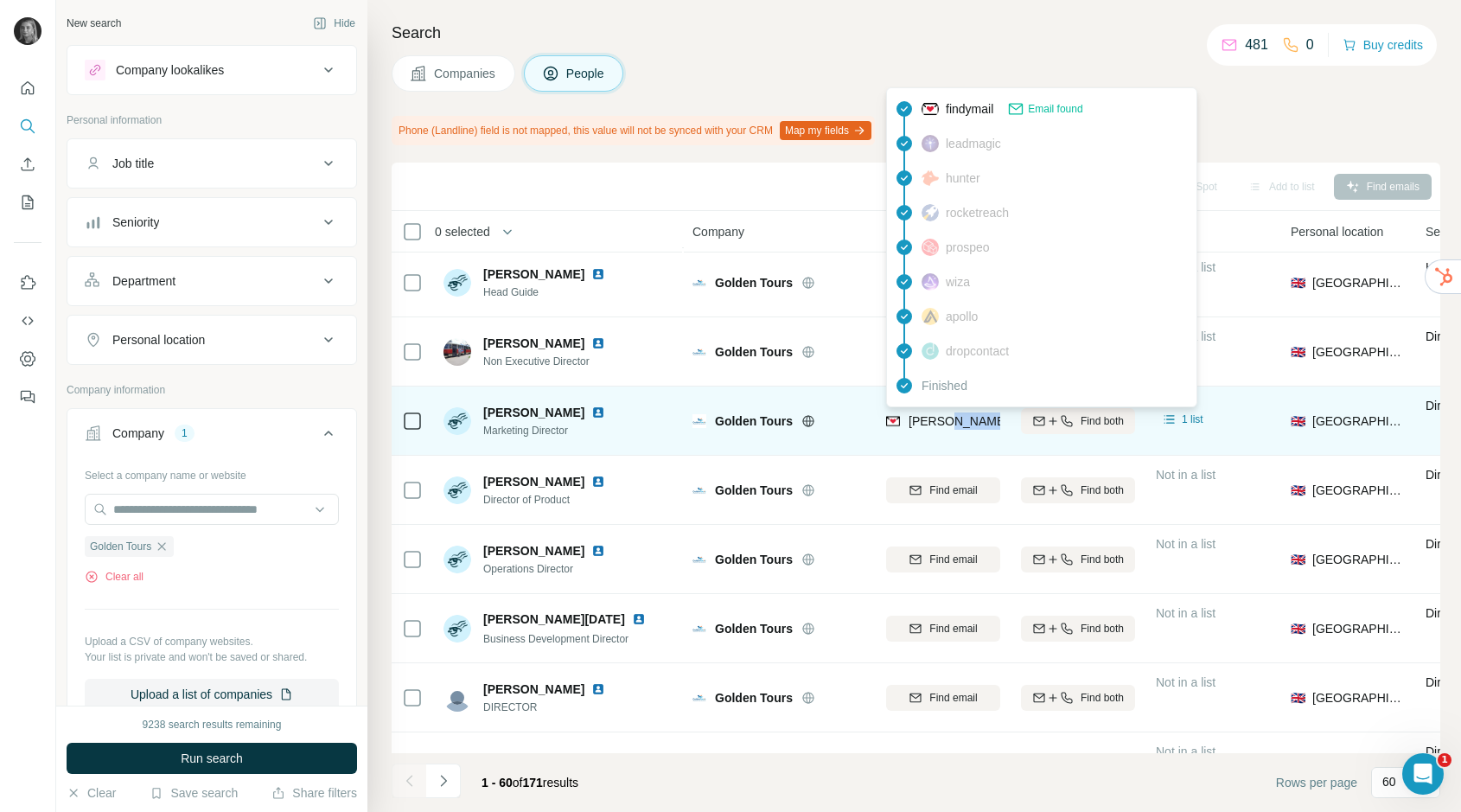
click at [973, 414] on span "barry@goldentours.com" at bounding box center [1061, 421] width 304 height 14
copy tr "barry@goldentours.com"
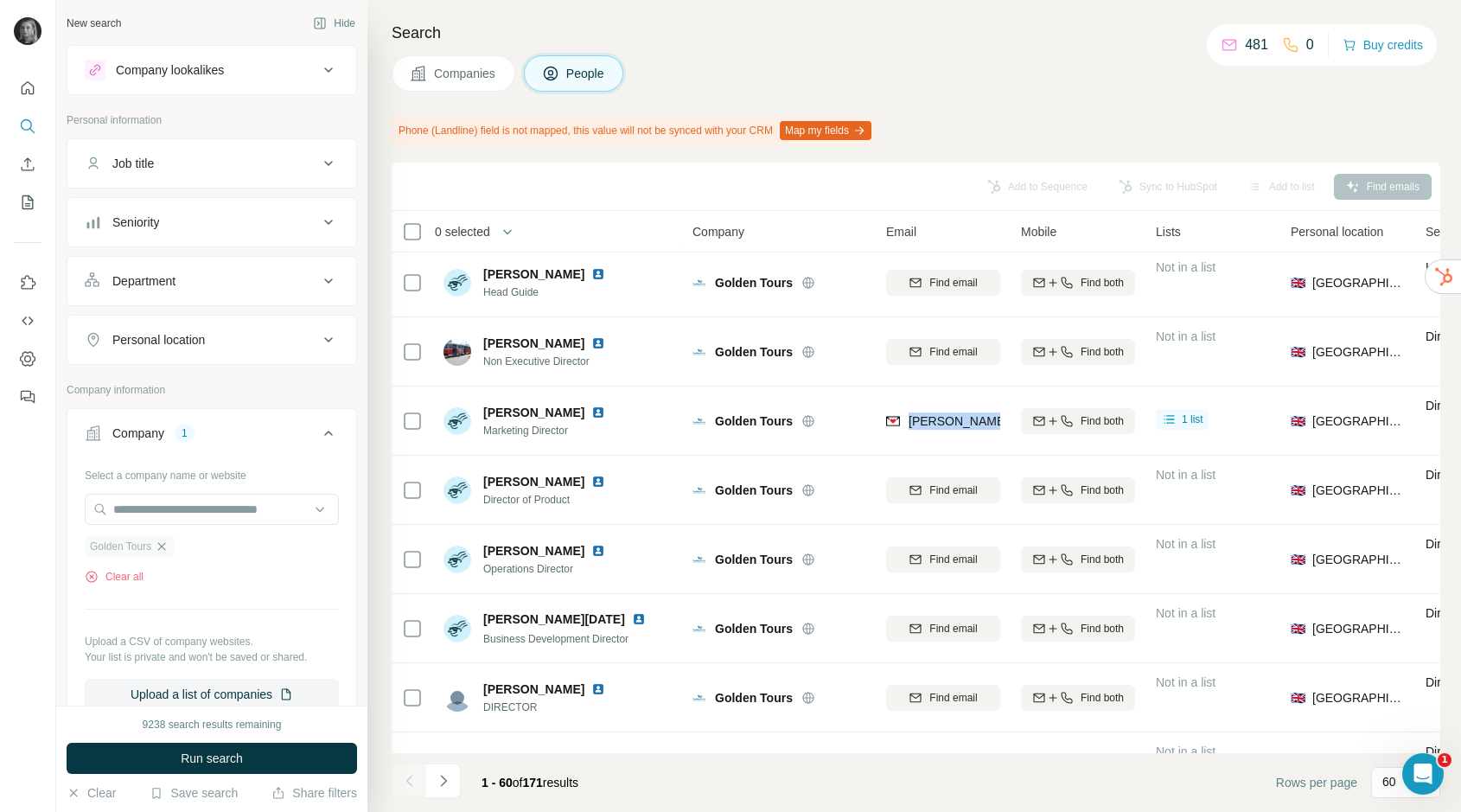
click at [169, 540] on icon "button" at bounding box center [161, 546] width 14 height 14
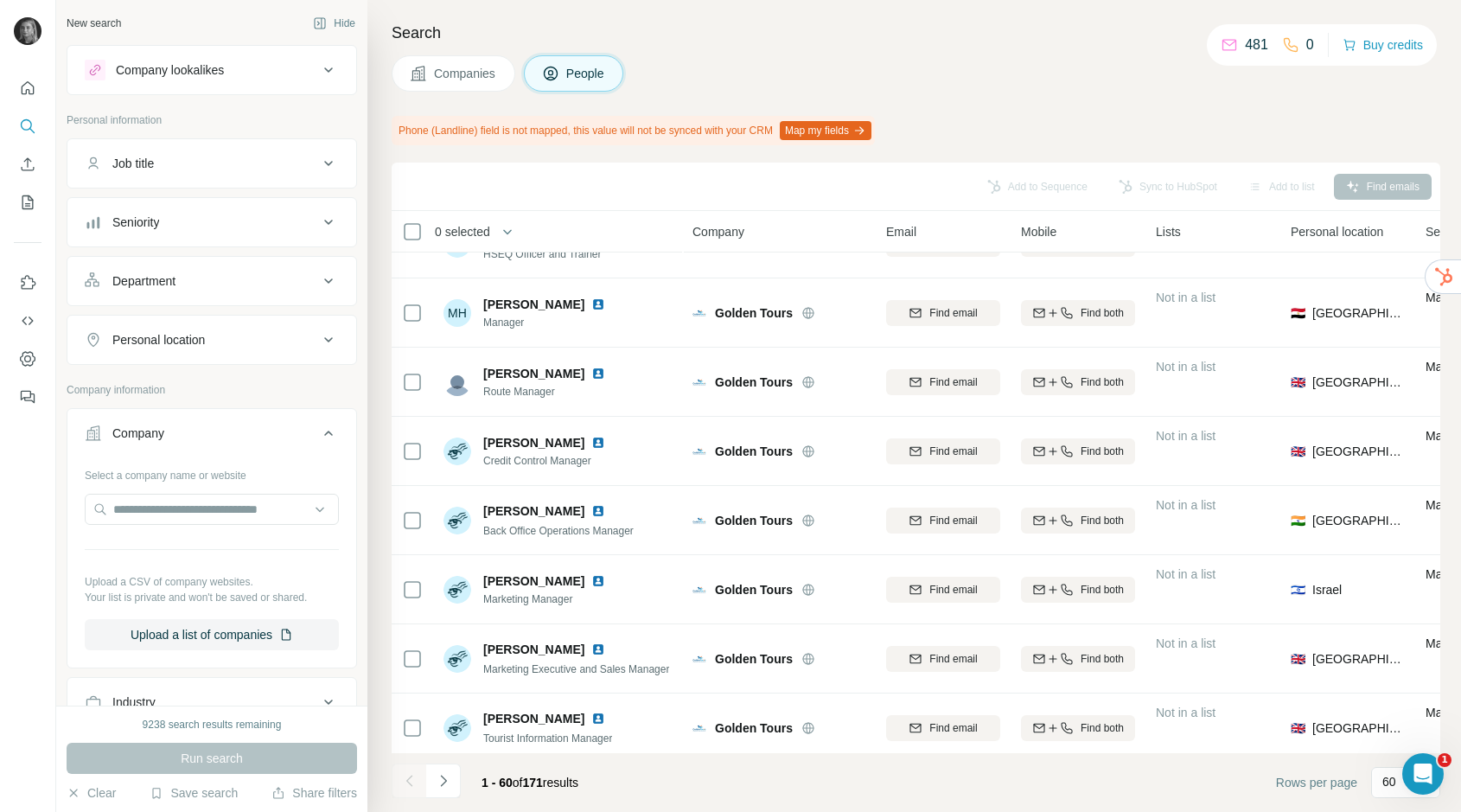
scroll to position [1773, 0]
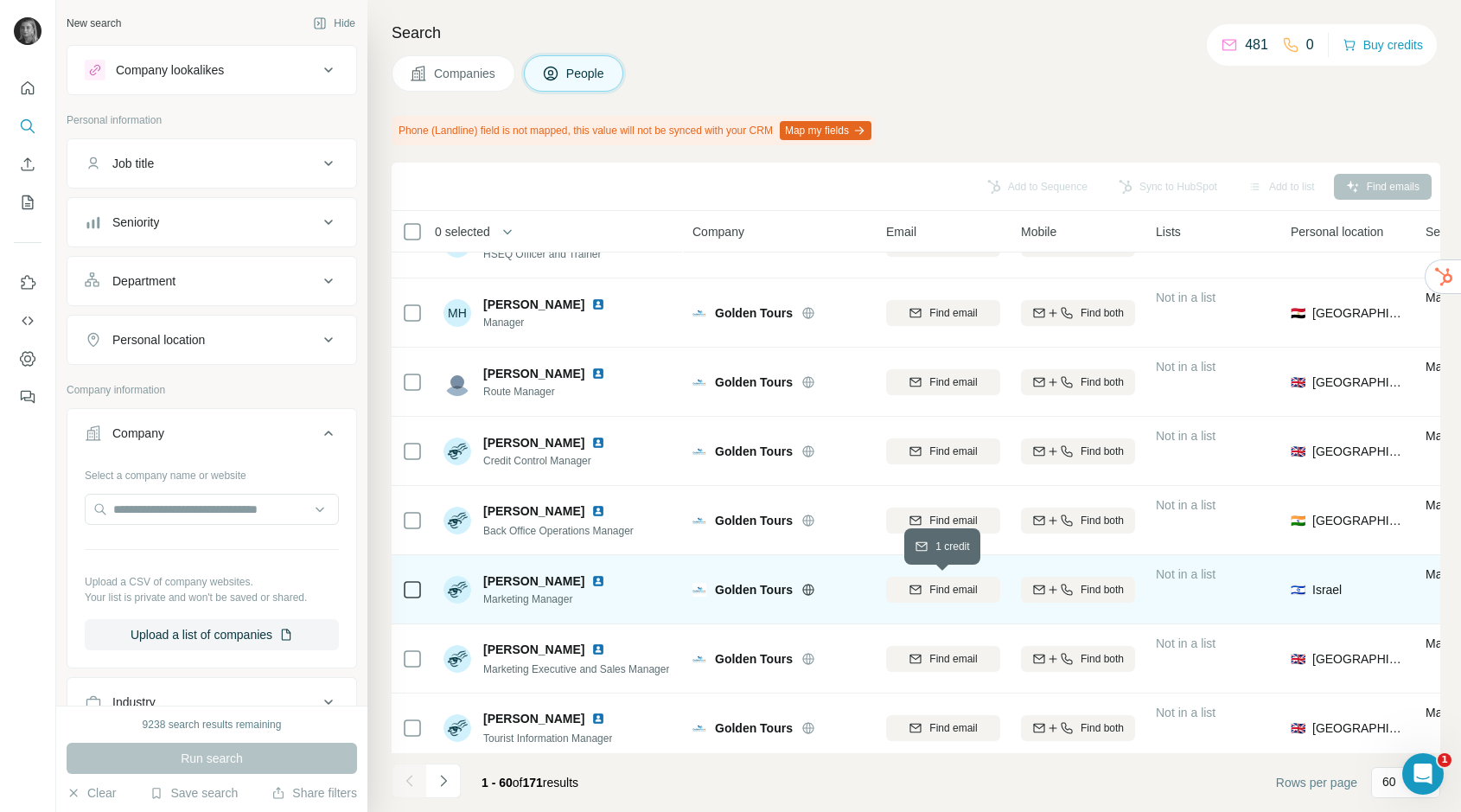
click at [930, 588] on span "Find email" at bounding box center [953, 590] width 47 height 16
click at [258, 508] on input "text" at bounding box center [212, 509] width 254 height 31
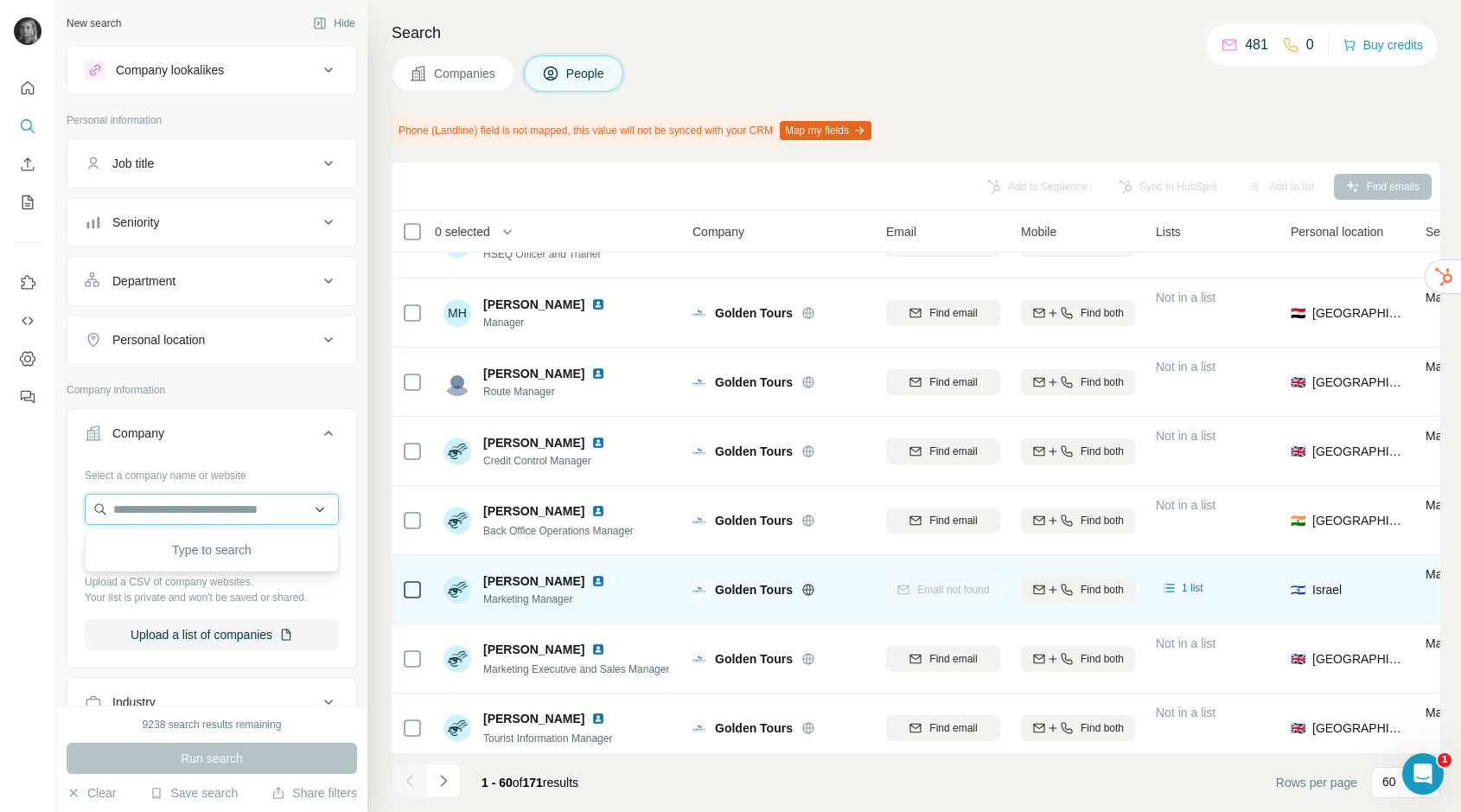
paste input "**********"
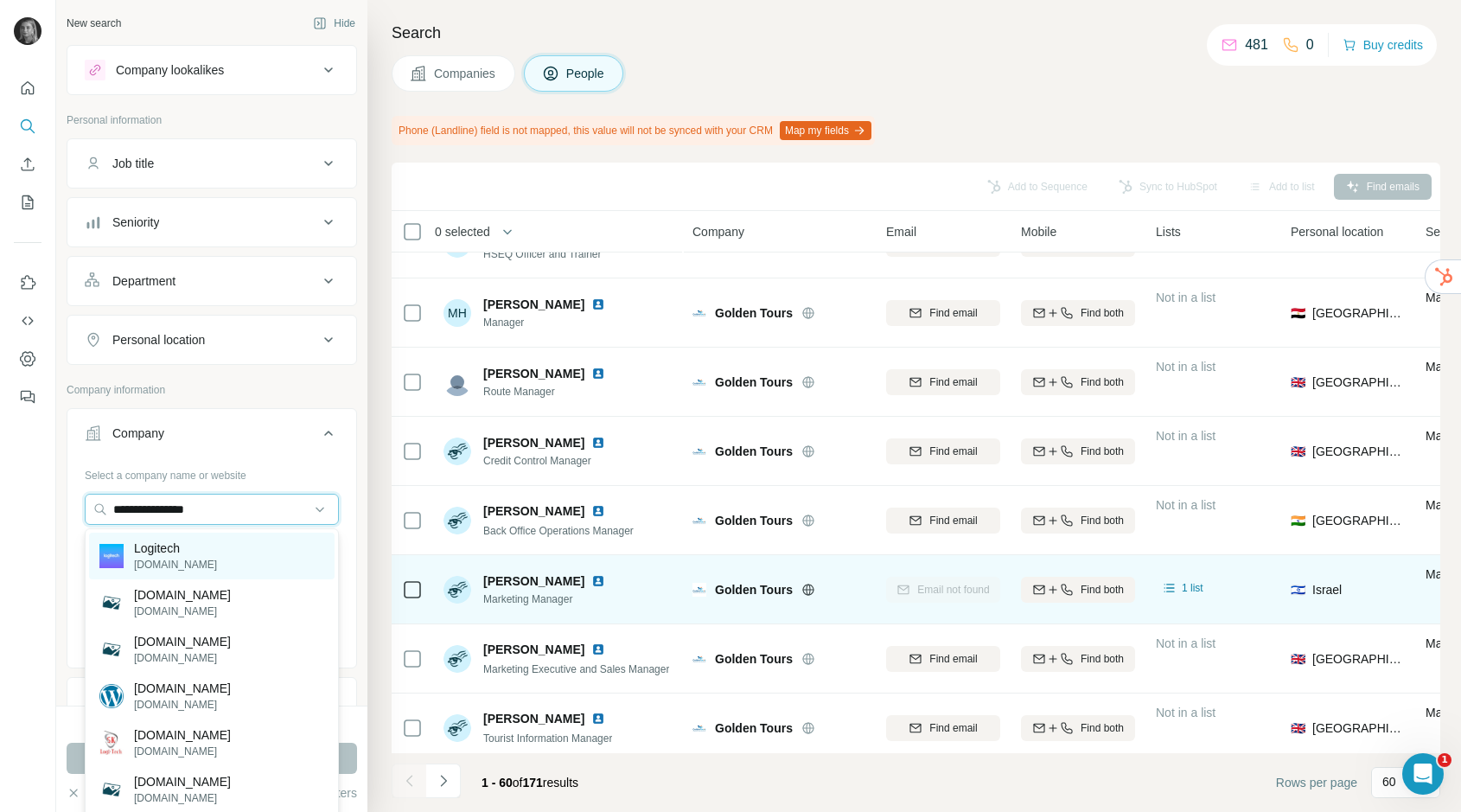
type input "**********"
click at [208, 574] on div "Logitech logitech.com" at bounding box center [212, 556] width 246 height 47
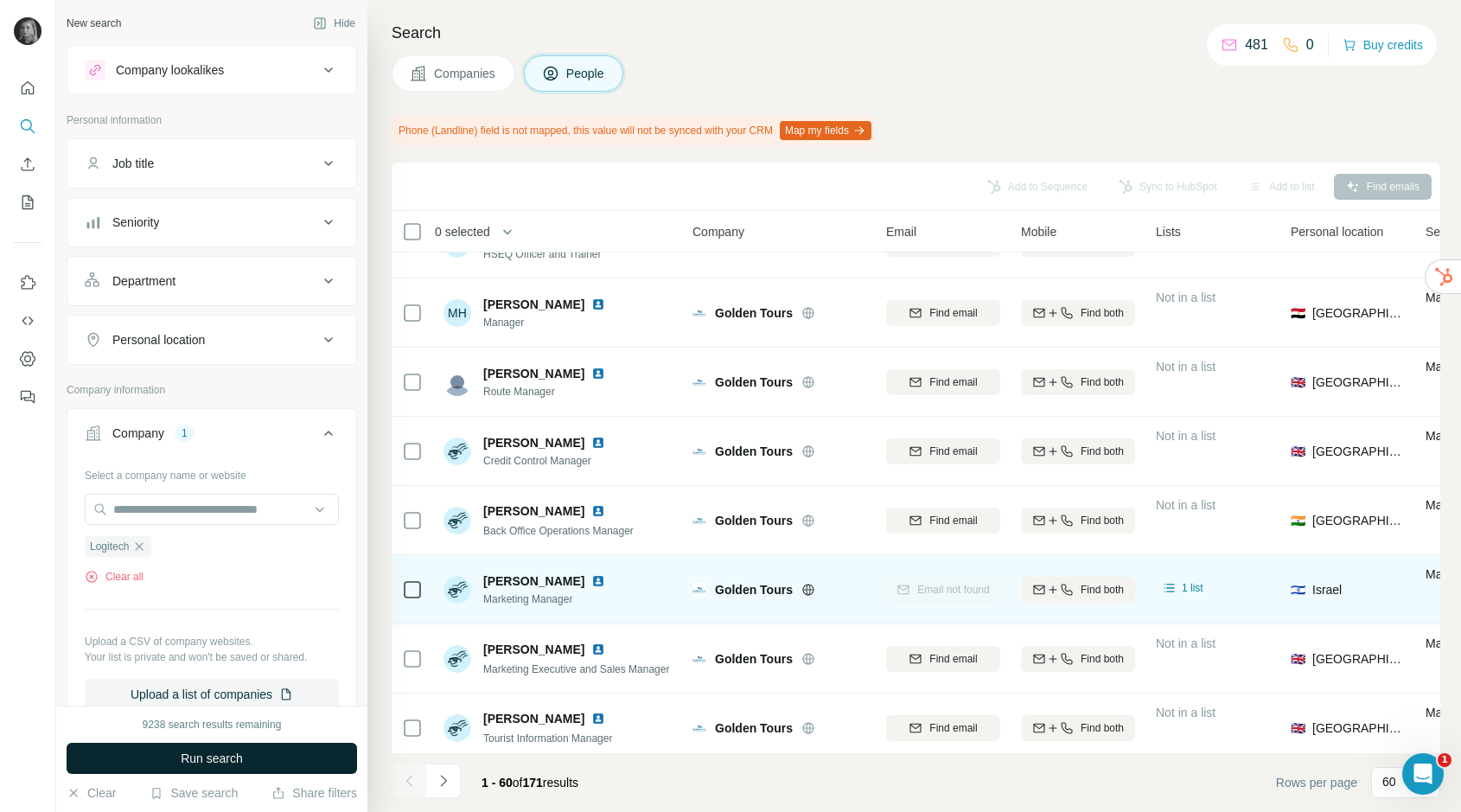
click at [306, 761] on button "Run search" at bounding box center [212, 757] width 290 height 31
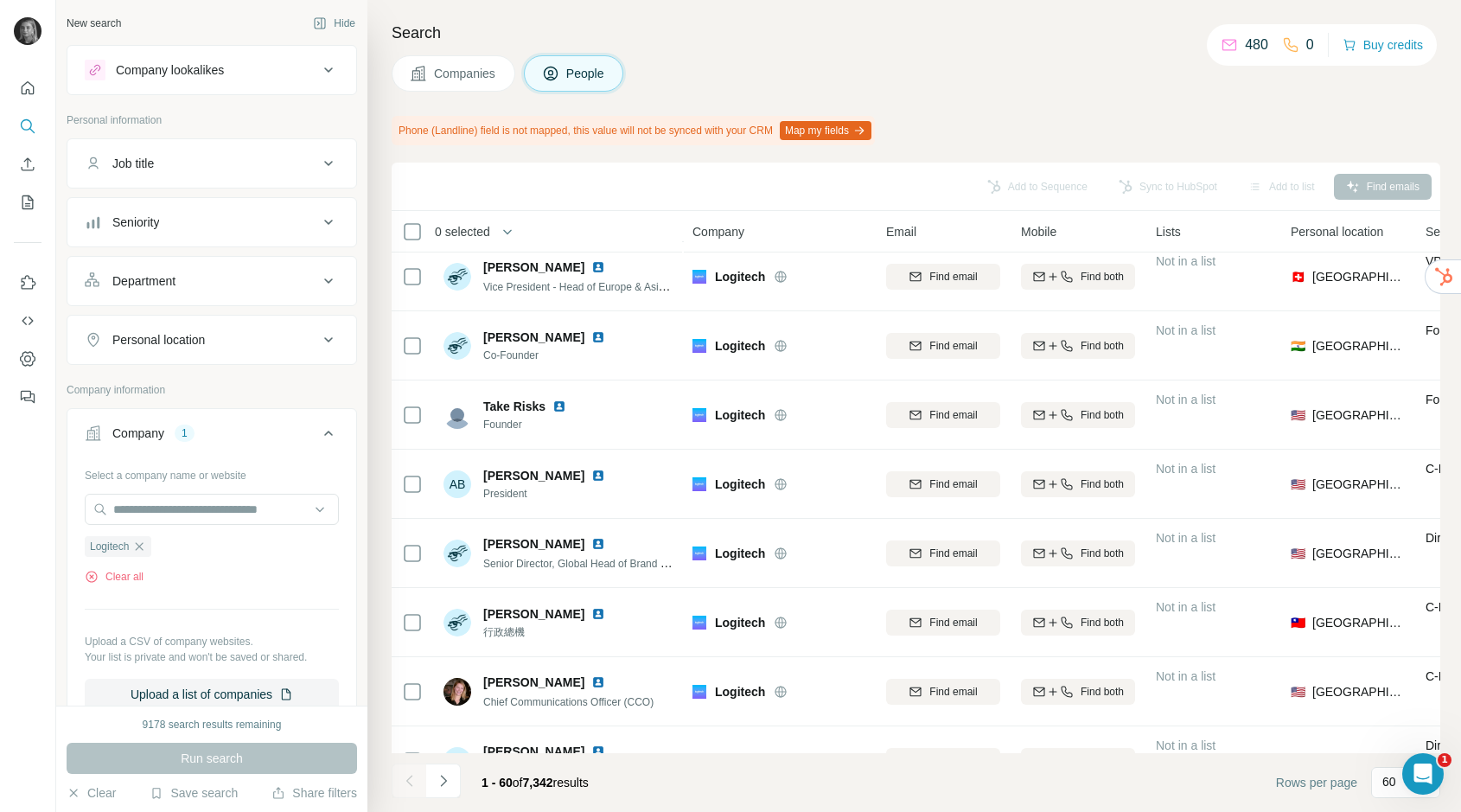
scroll to position [427, 0]
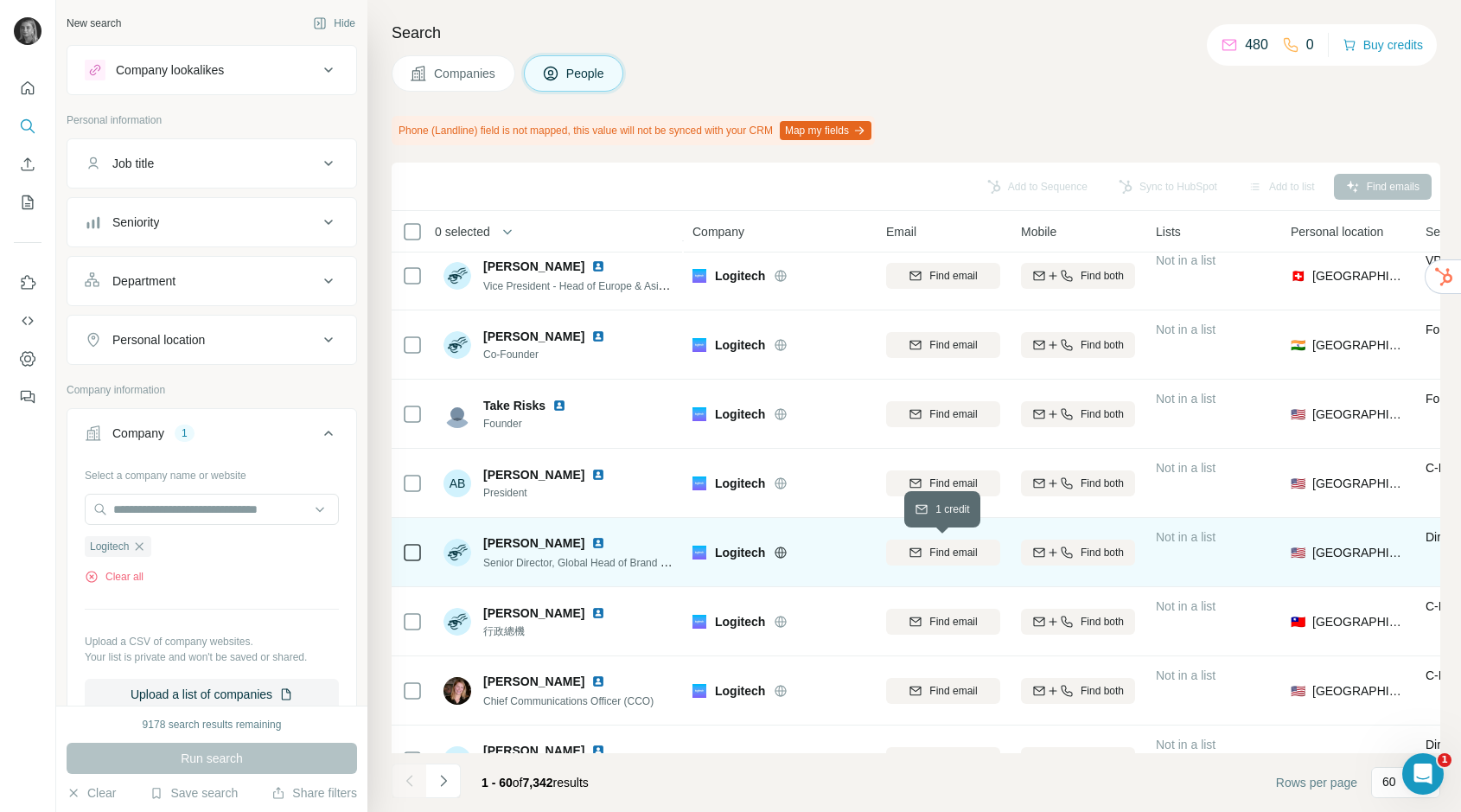
click at [907, 544] on div "Find email" at bounding box center [943, 552] width 114 height 16
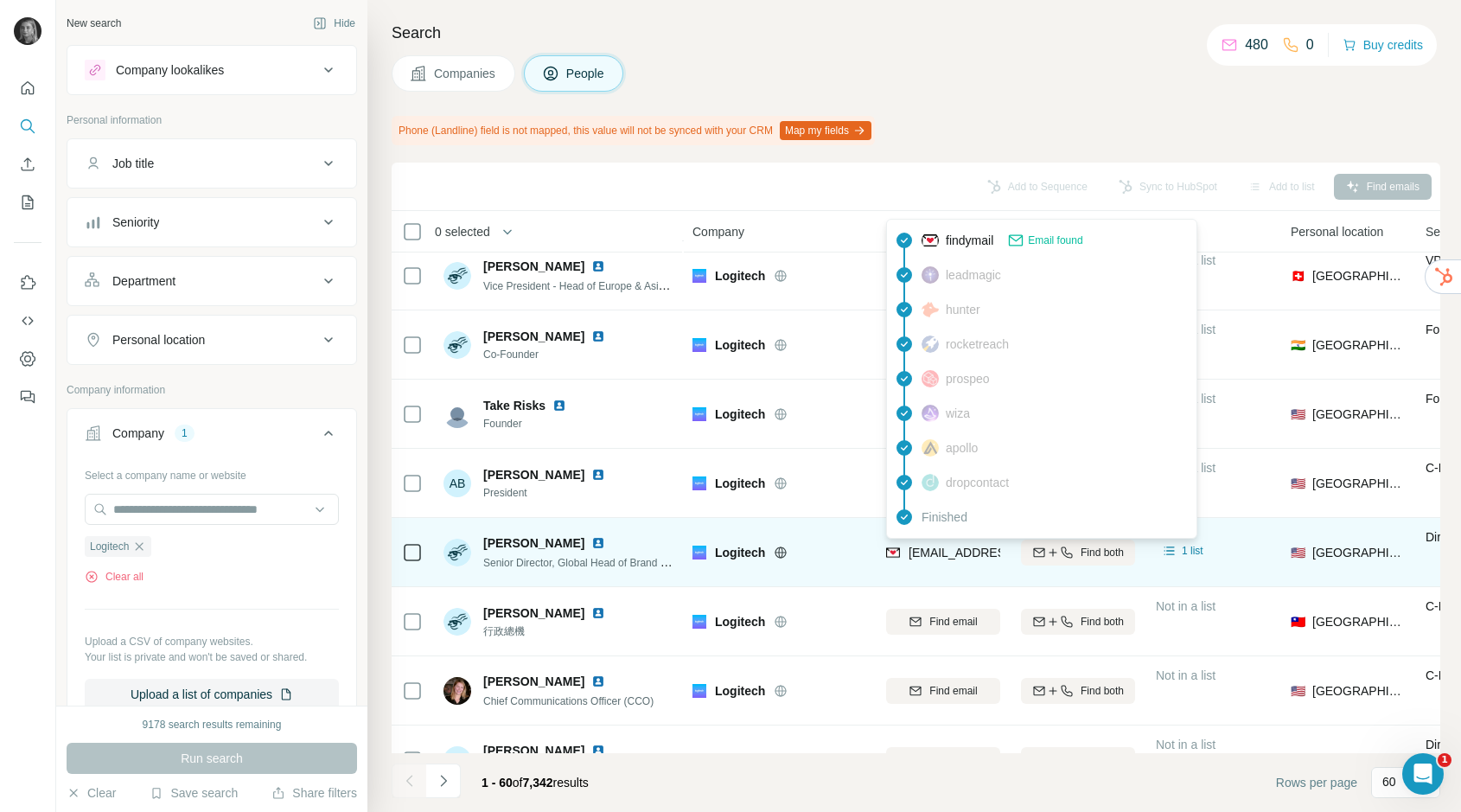
click at [966, 553] on span "alovera@logitech.com" at bounding box center [1012, 552] width 205 height 14
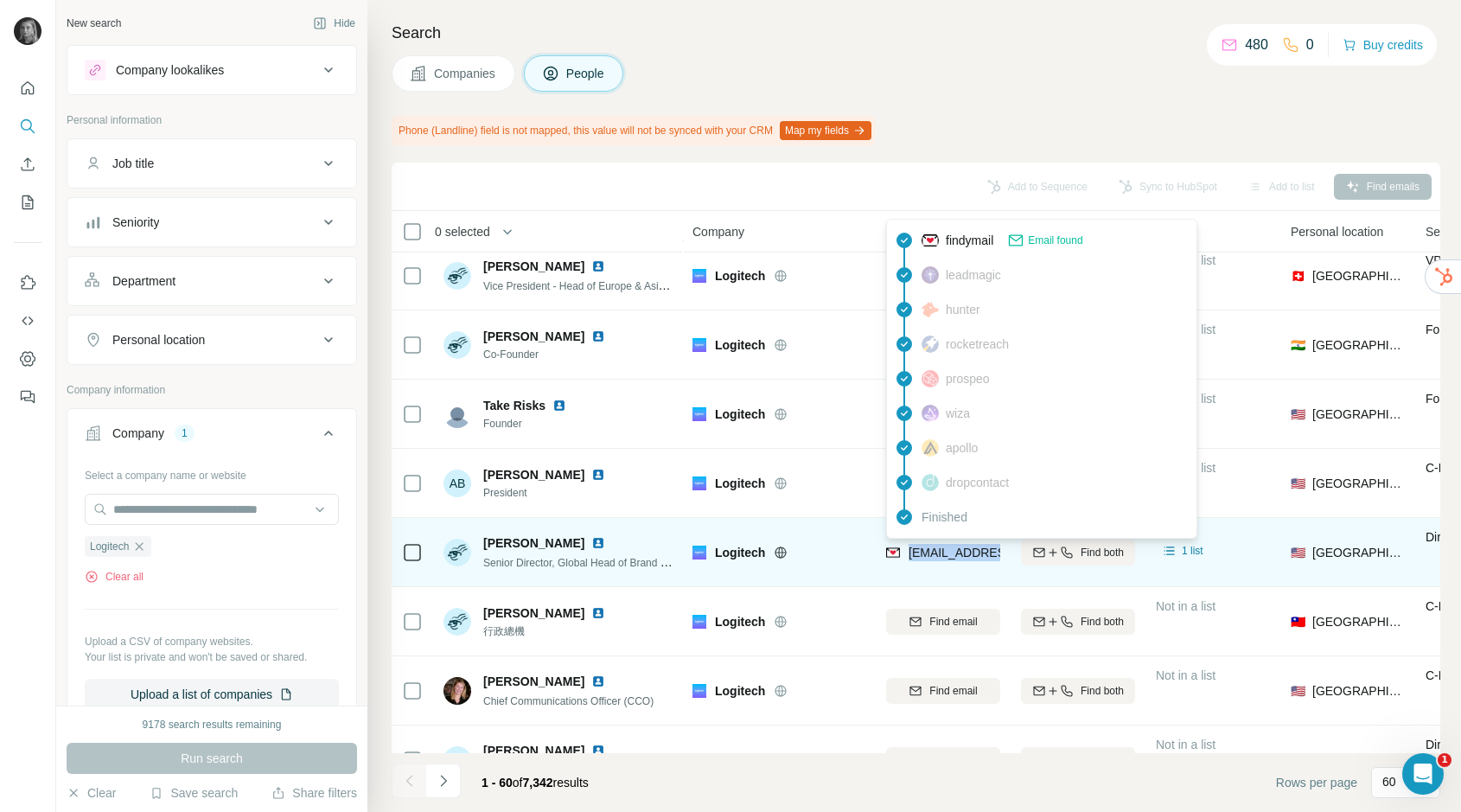
click at [966, 553] on span "alovera@logitech.com" at bounding box center [1012, 552] width 205 height 14
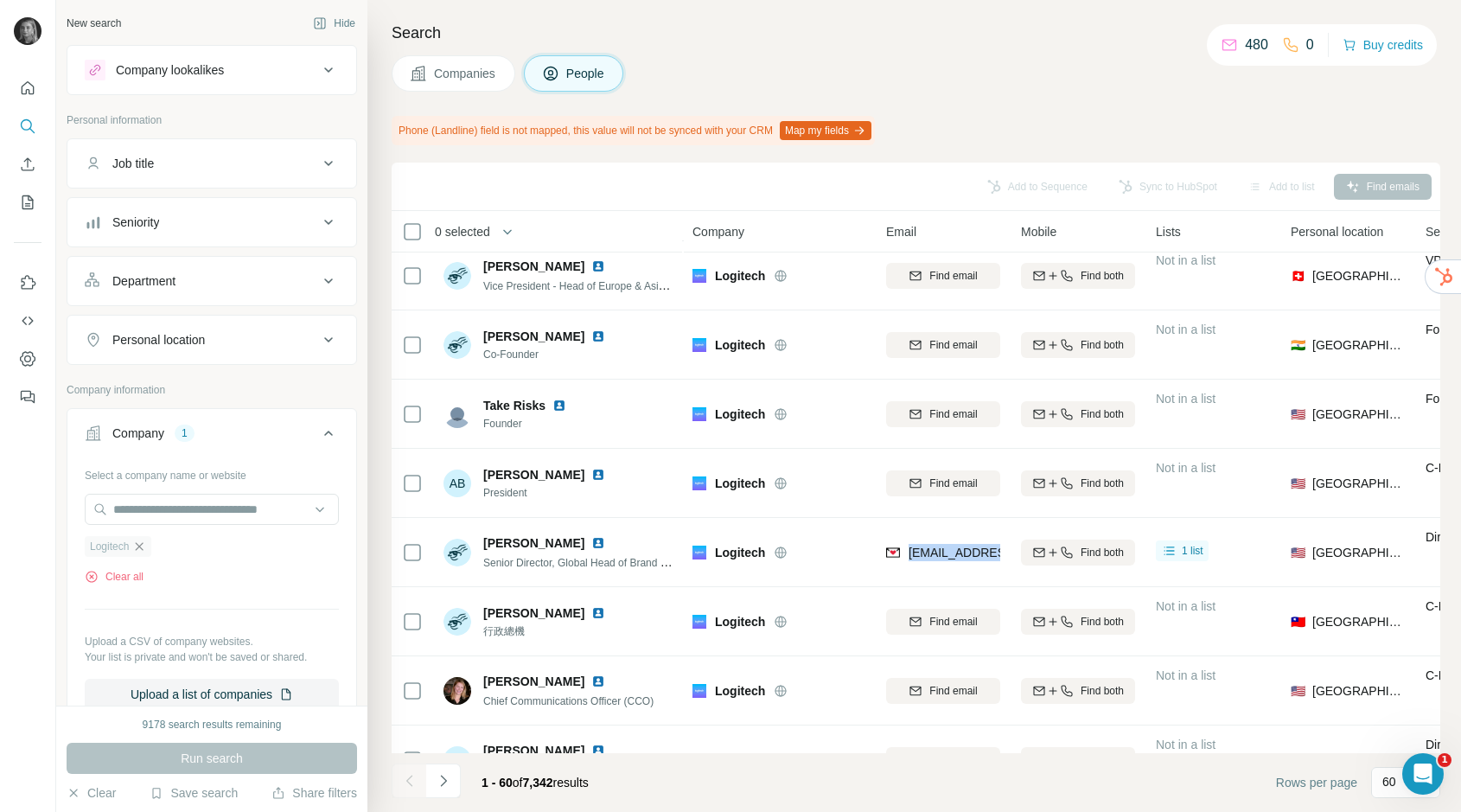
click at [139, 549] on icon "button" at bounding box center [138, 546] width 14 height 14
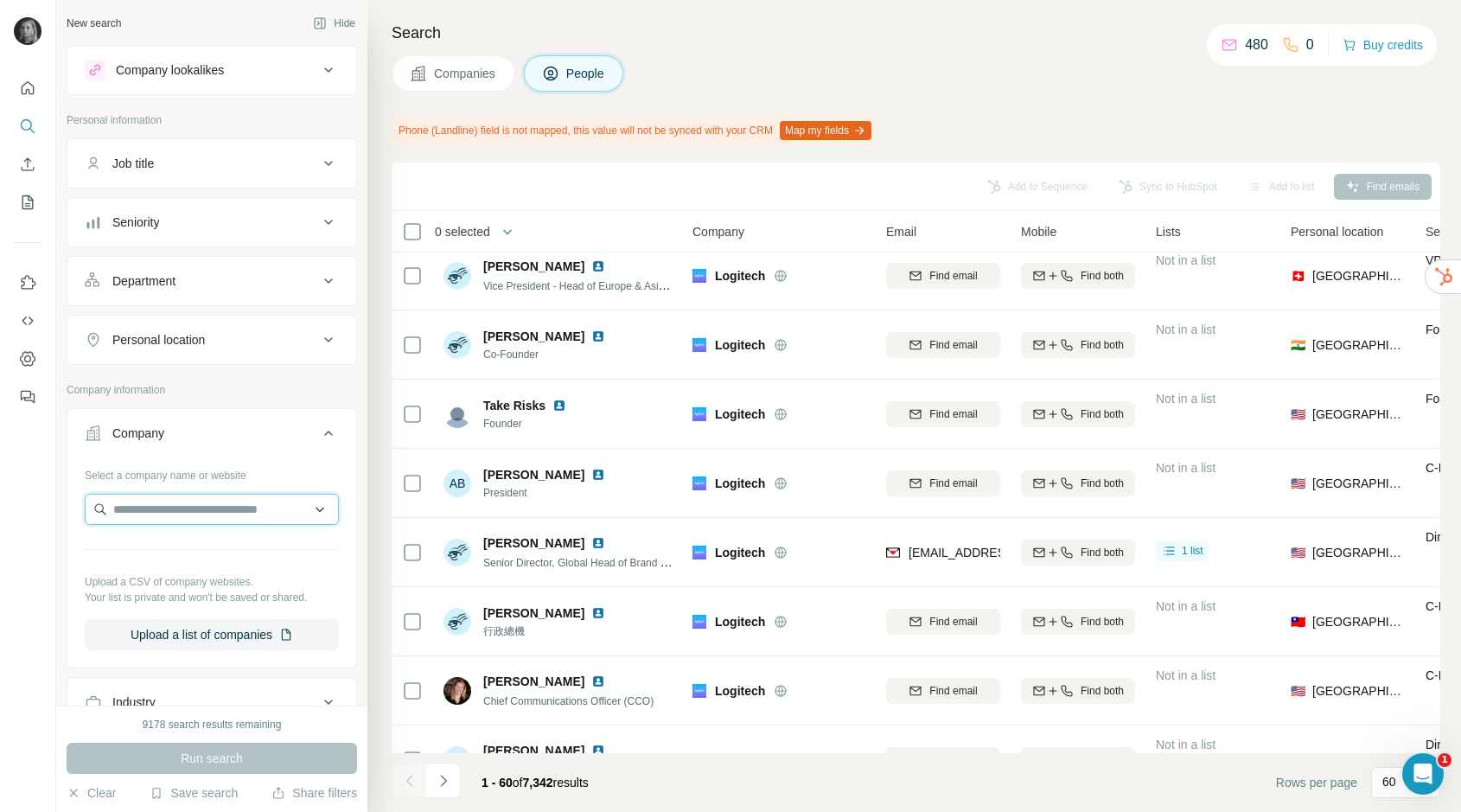
click at [163, 512] on input "text" at bounding box center [212, 509] width 254 height 31
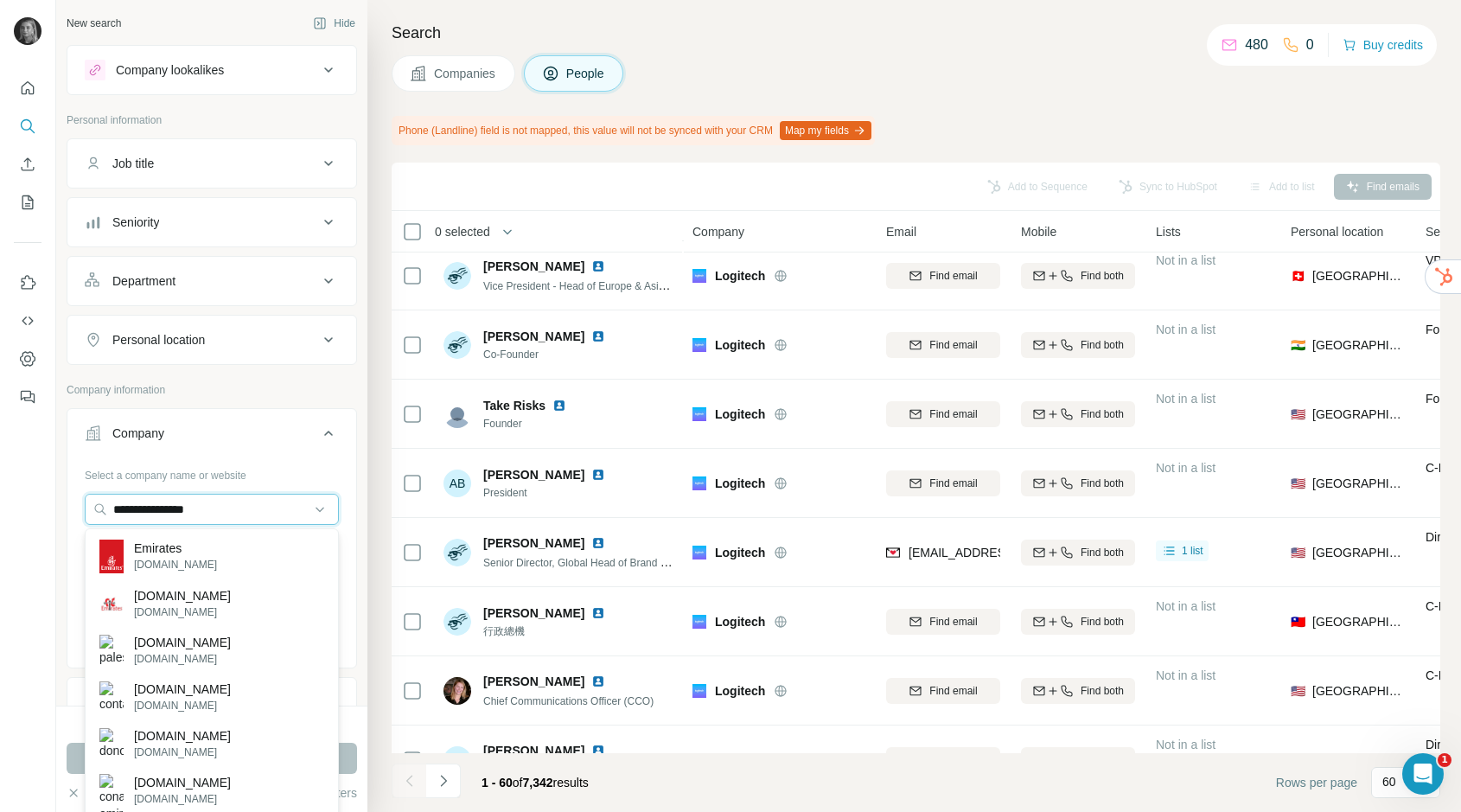
type input "**********"
click at [204, 540] on div "Emirates emirates.com" at bounding box center [212, 556] width 246 height 47
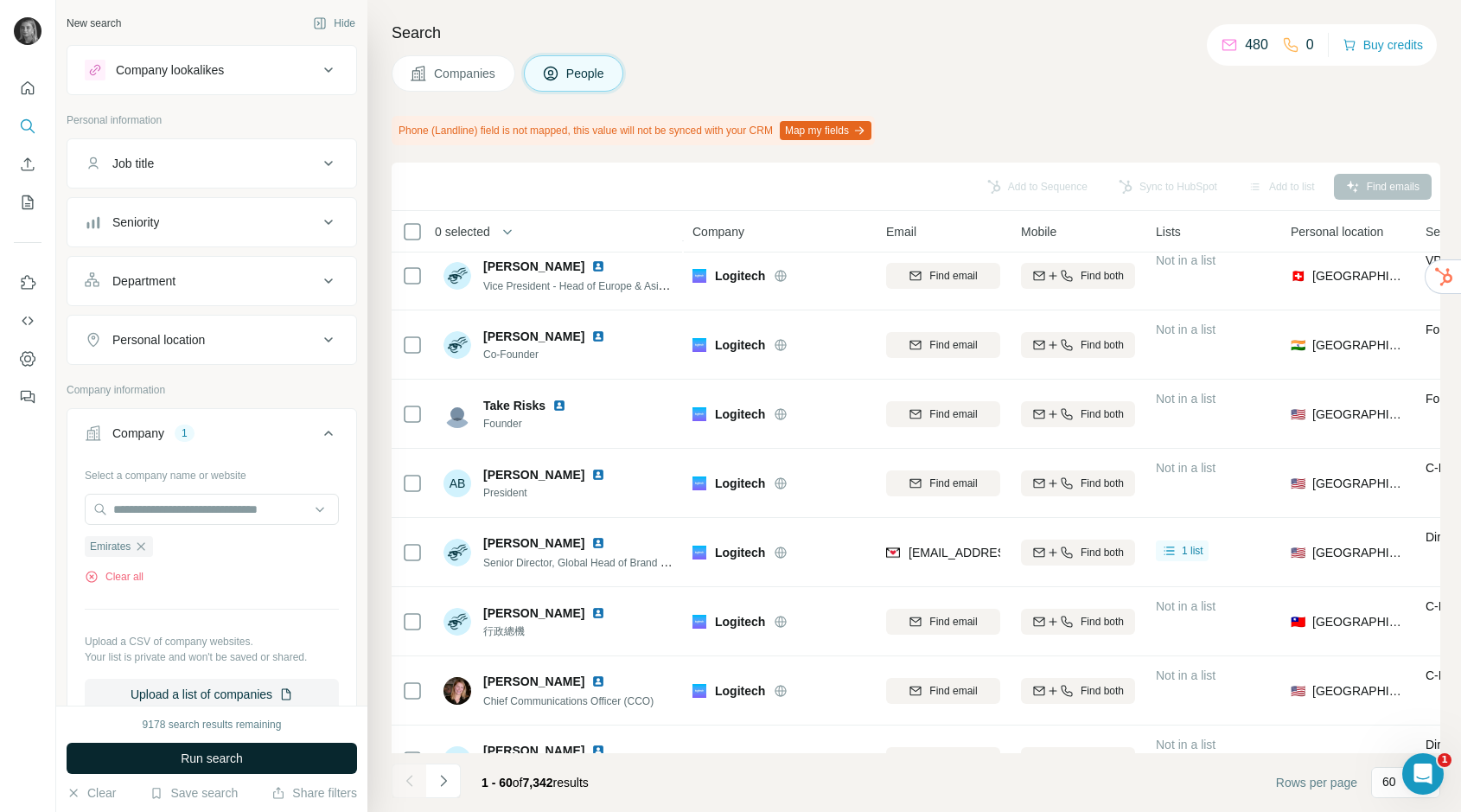
click at [219, 755] on span "Run search" at bounding box center [212, 758] width 62 height 17
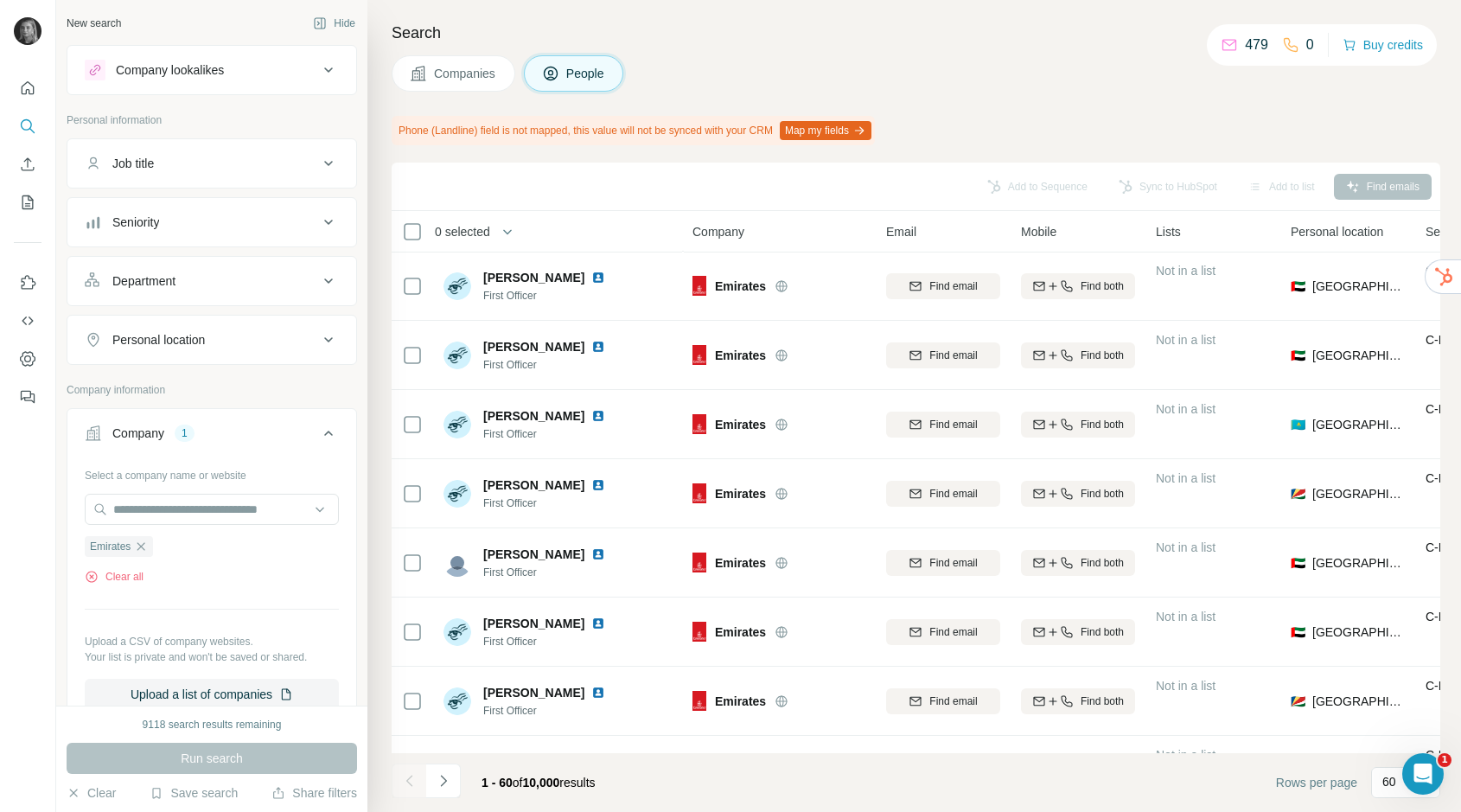
scroll to position [3649, 0]
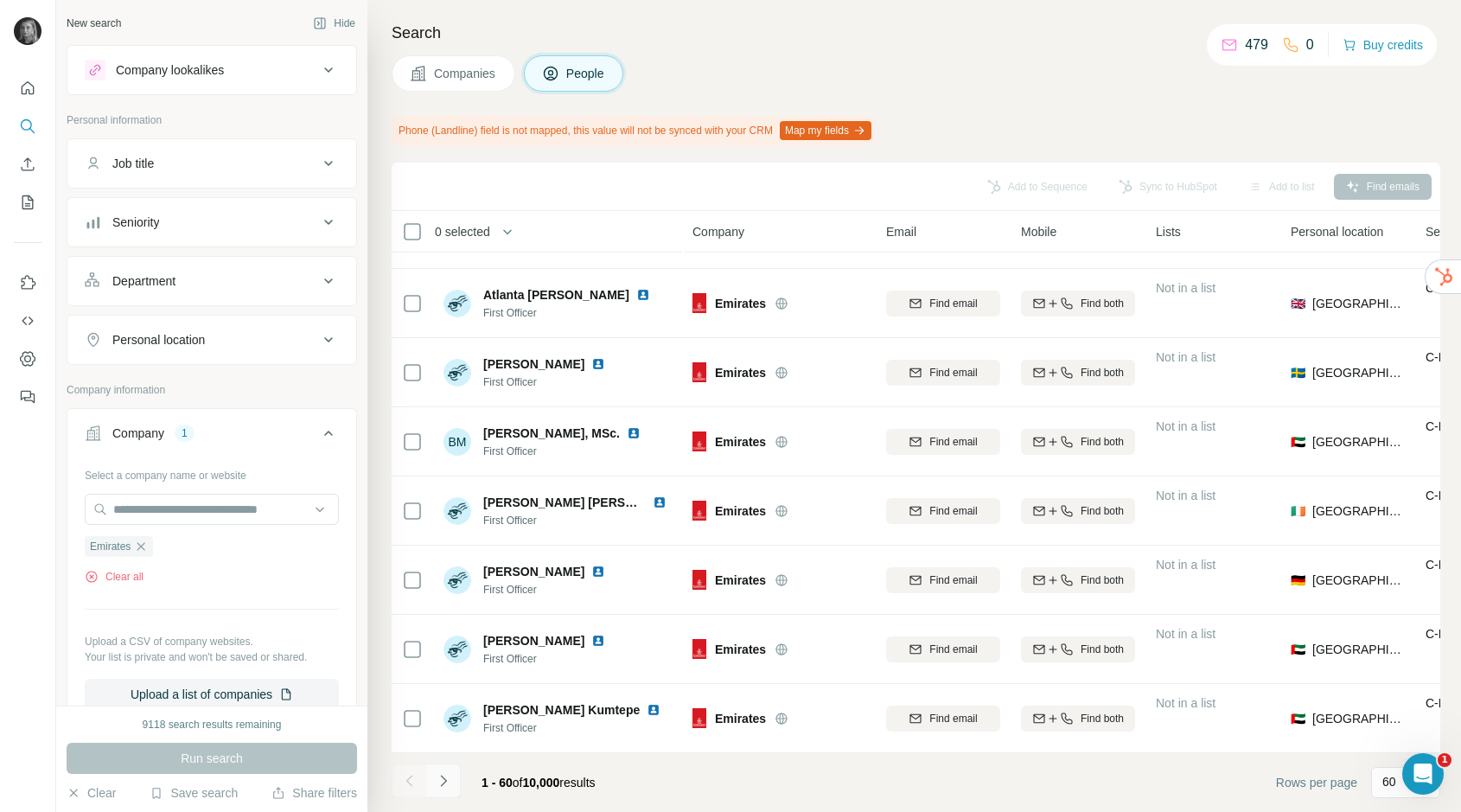
click at [446, 786] on icon "Navigate to next page" at bounding box center [444, 781] width 17 height 17
click at [448, 782] on icon "Navigate to next page" at bounding box center [444, 781] width 17 height 17
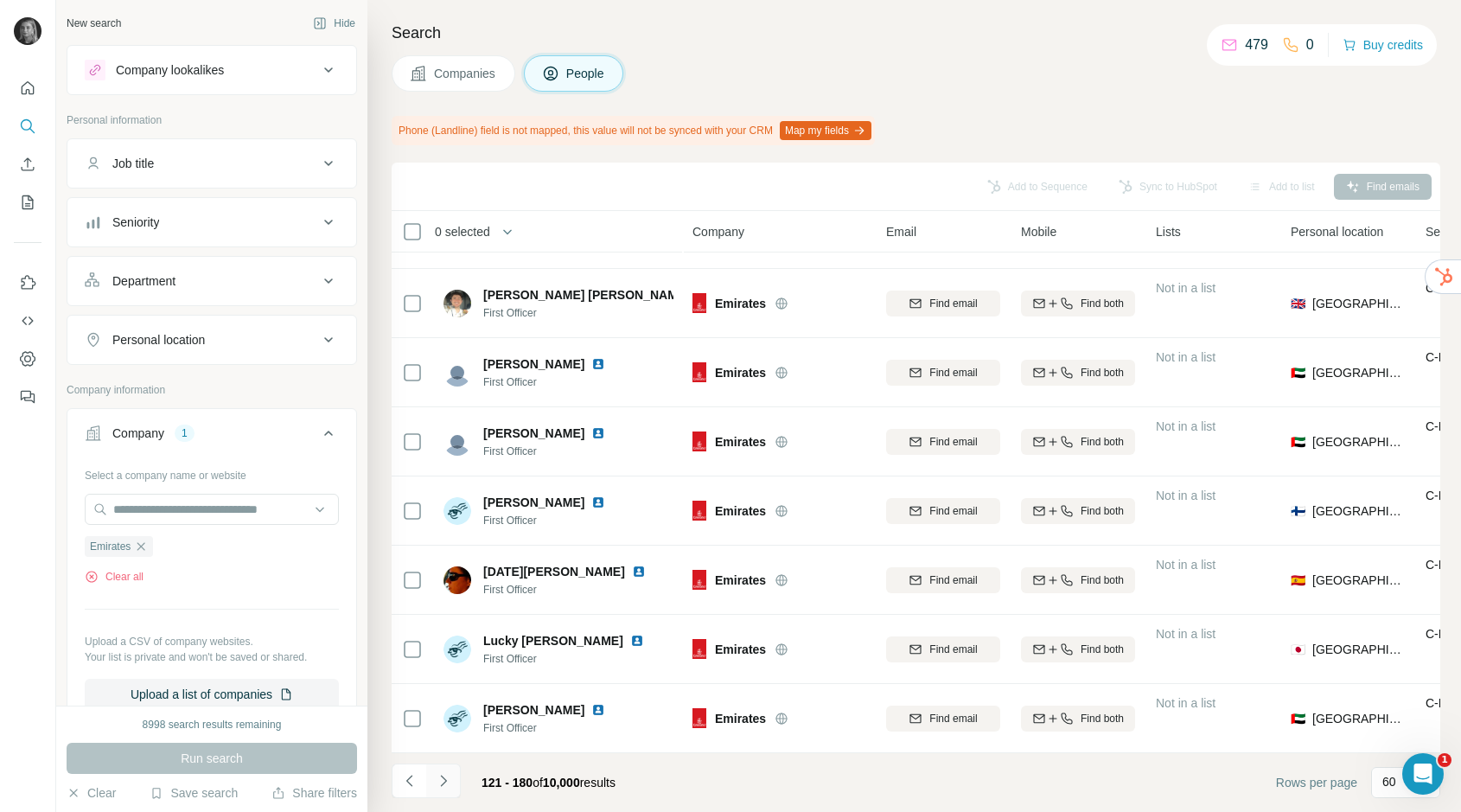
click at [450, 787] on icon "Navigate to next page" at bounding box center [444, 781] width 17 height 17
click at [445, 776] on icon "Navigate to next page" at bounding box center [444, 781] width 17 height 17
click at [446, 779] on icon "Navigate to next page" at bounding box center [444, 781] width 17 height 17
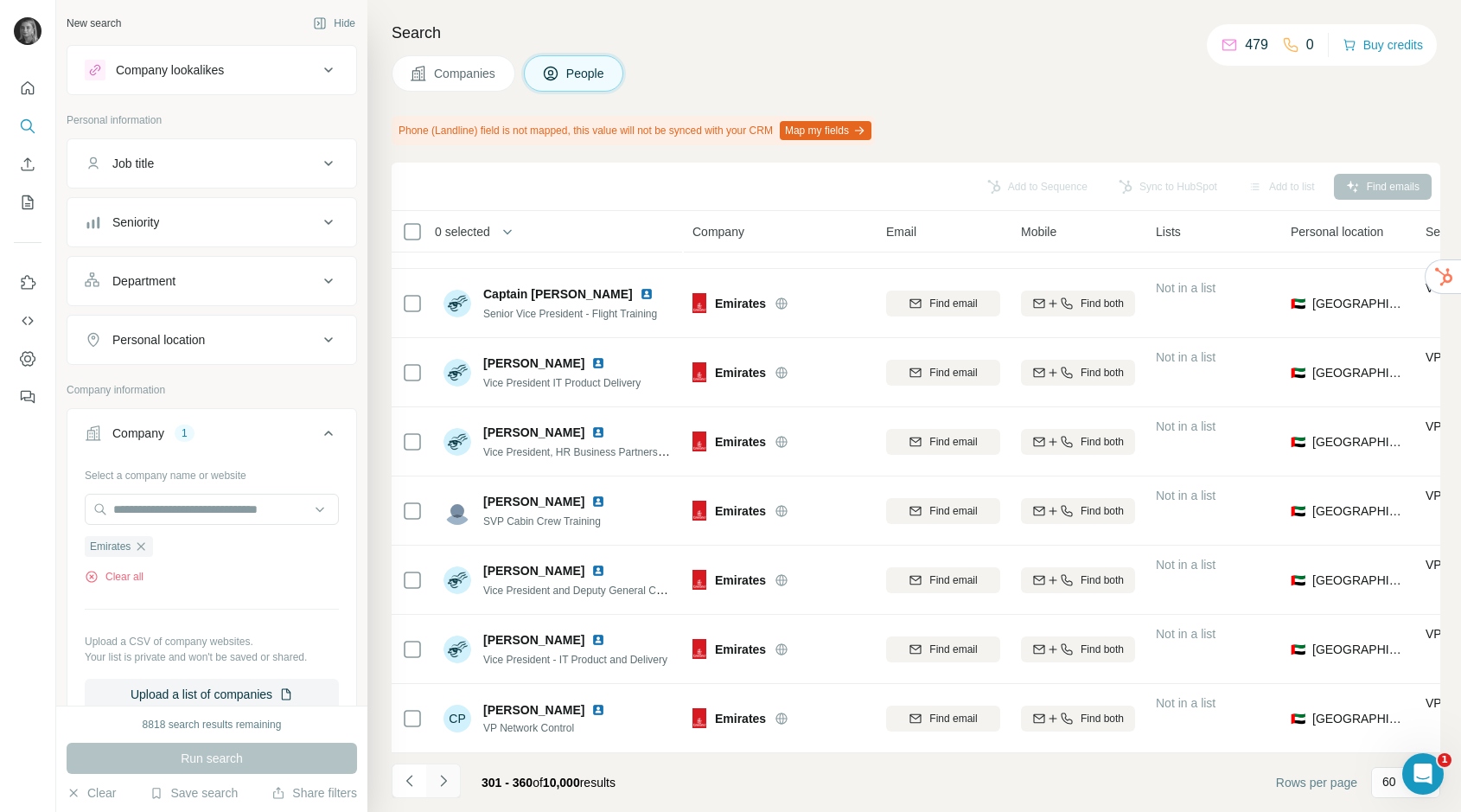
click at [446, 785] on icon "Navigate to next page" at bounding box center [444, 781] width 17 height 17
click at [443, 773] on icon "Navigate to next page" at bounding box center [444, 781] width 17 height 17
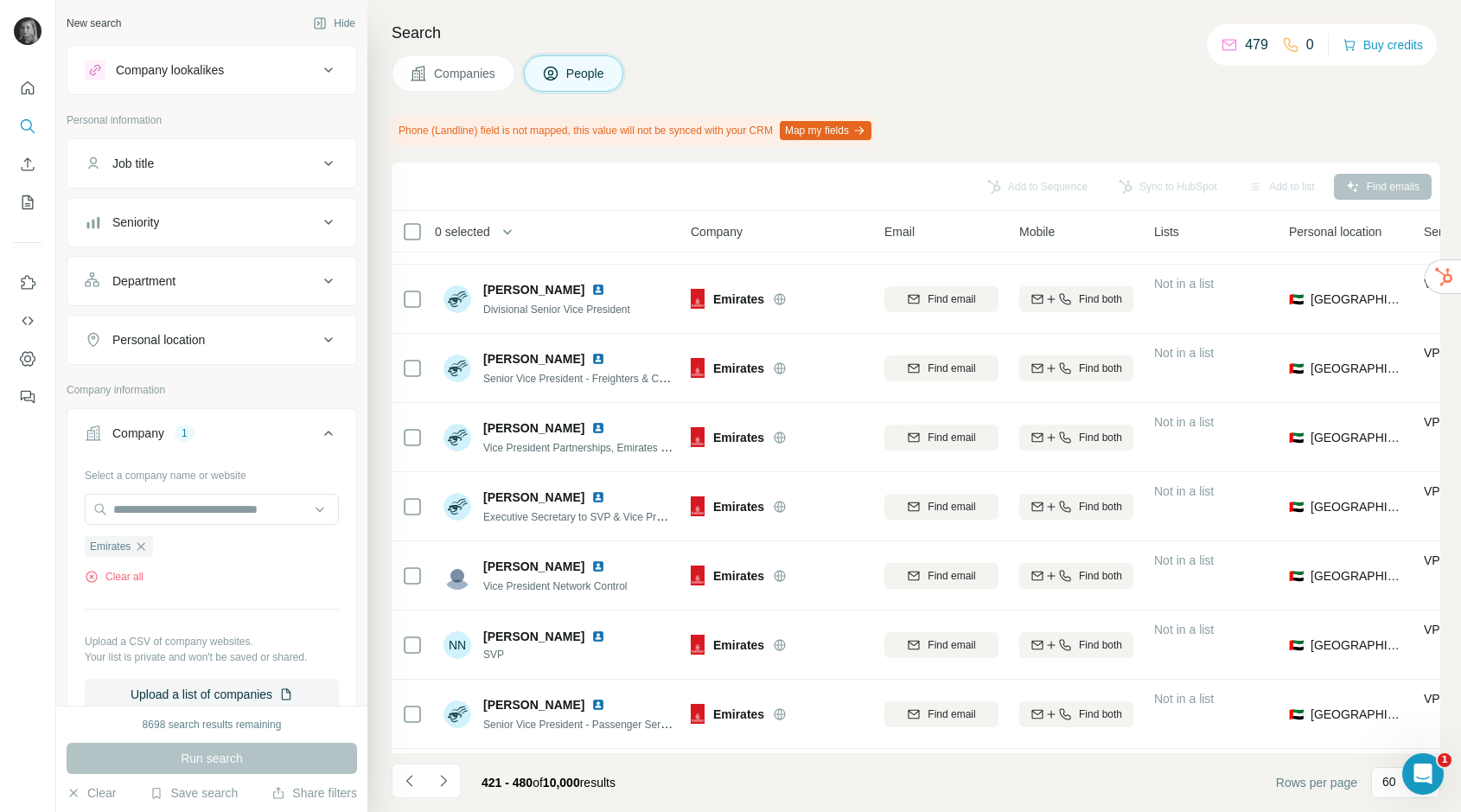
scroll to position [3649, 2]
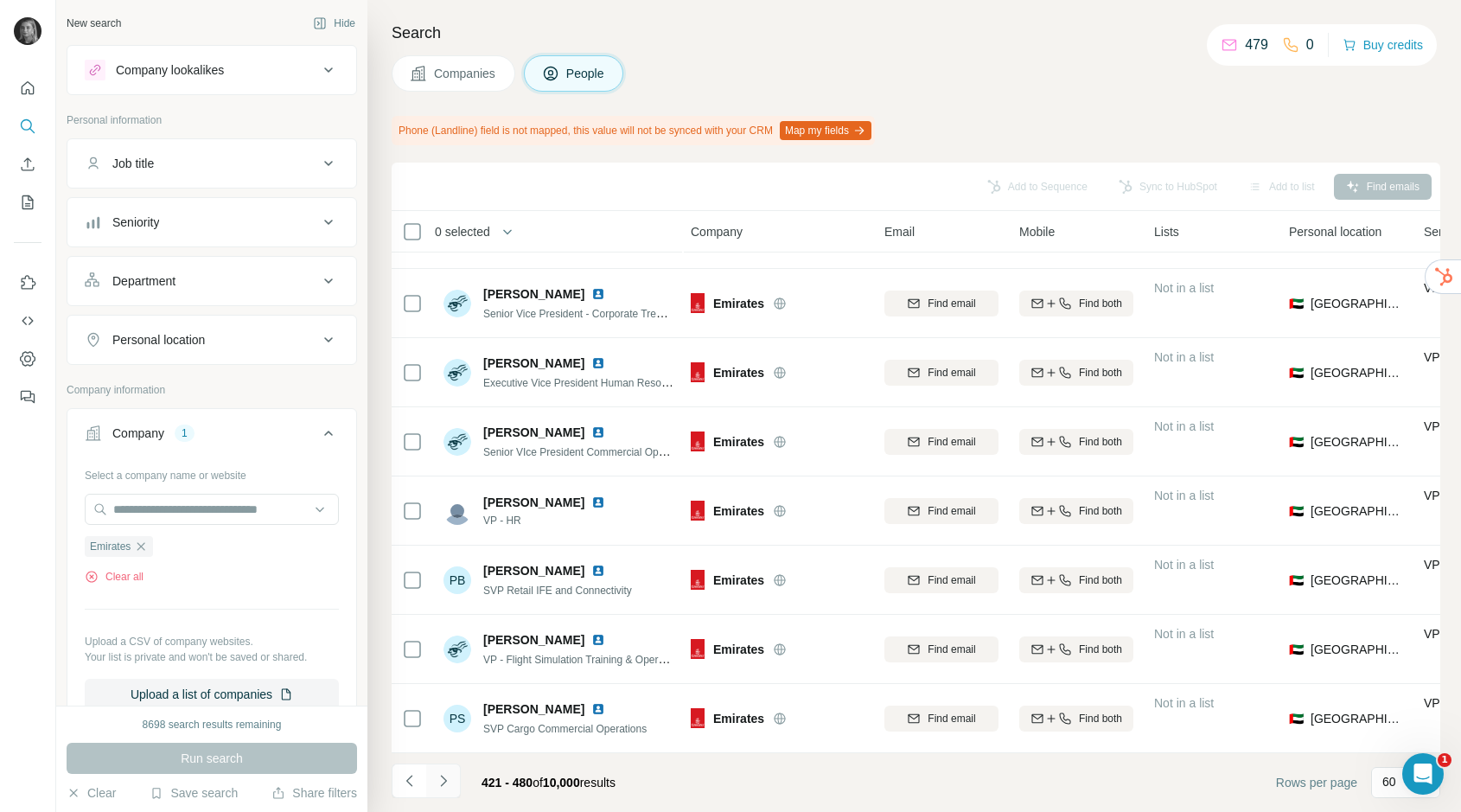
click at [445, 789] on button "Navigate to next page" at bounding box center [444, 781] width 35 height 35
click at [147, 546] on icon "button" at bounding box center [140, 546] width 14 height 14
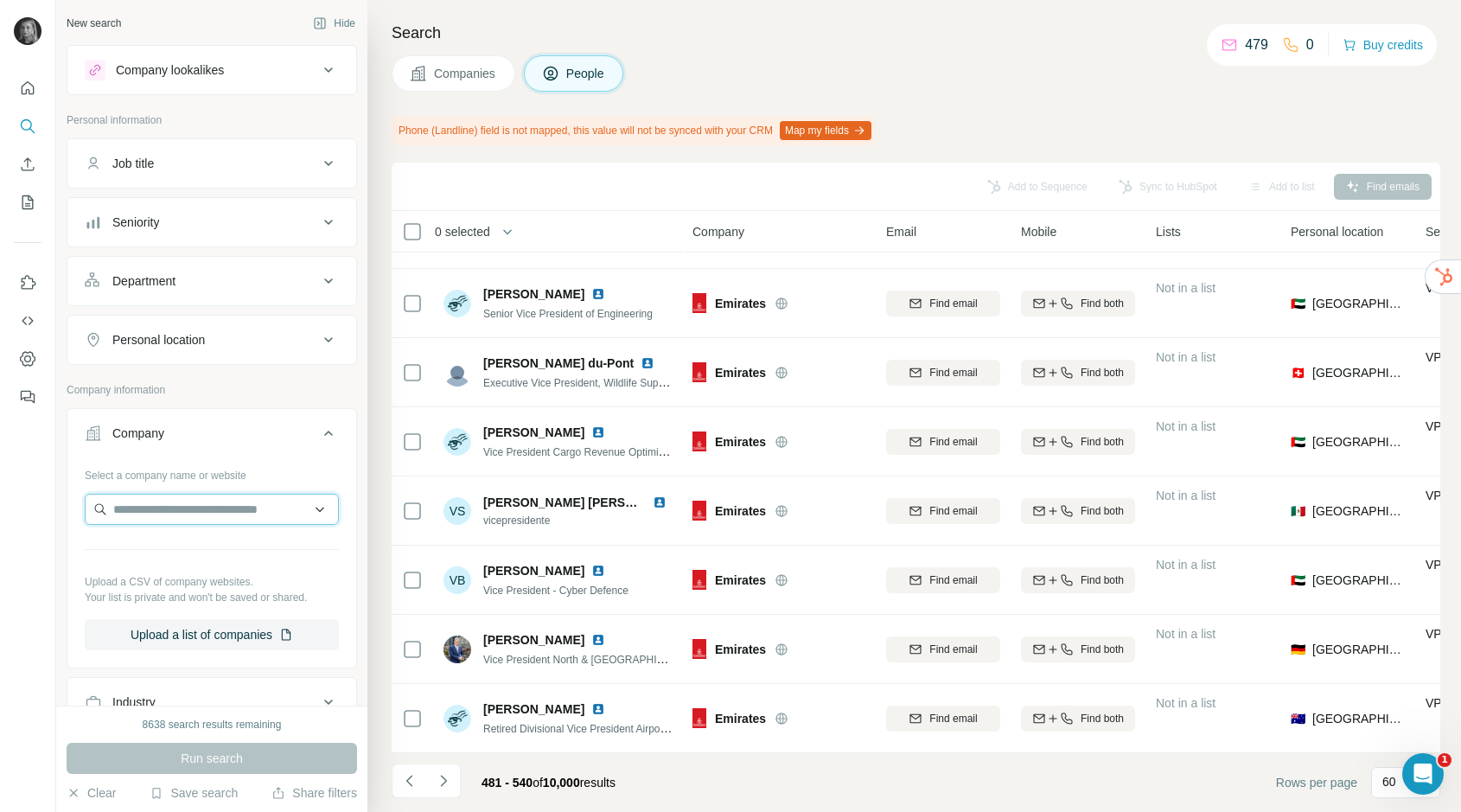
click at [147, 516] on input "text" at bounding box center [212, 509] width 254 height 31
type input "**********"
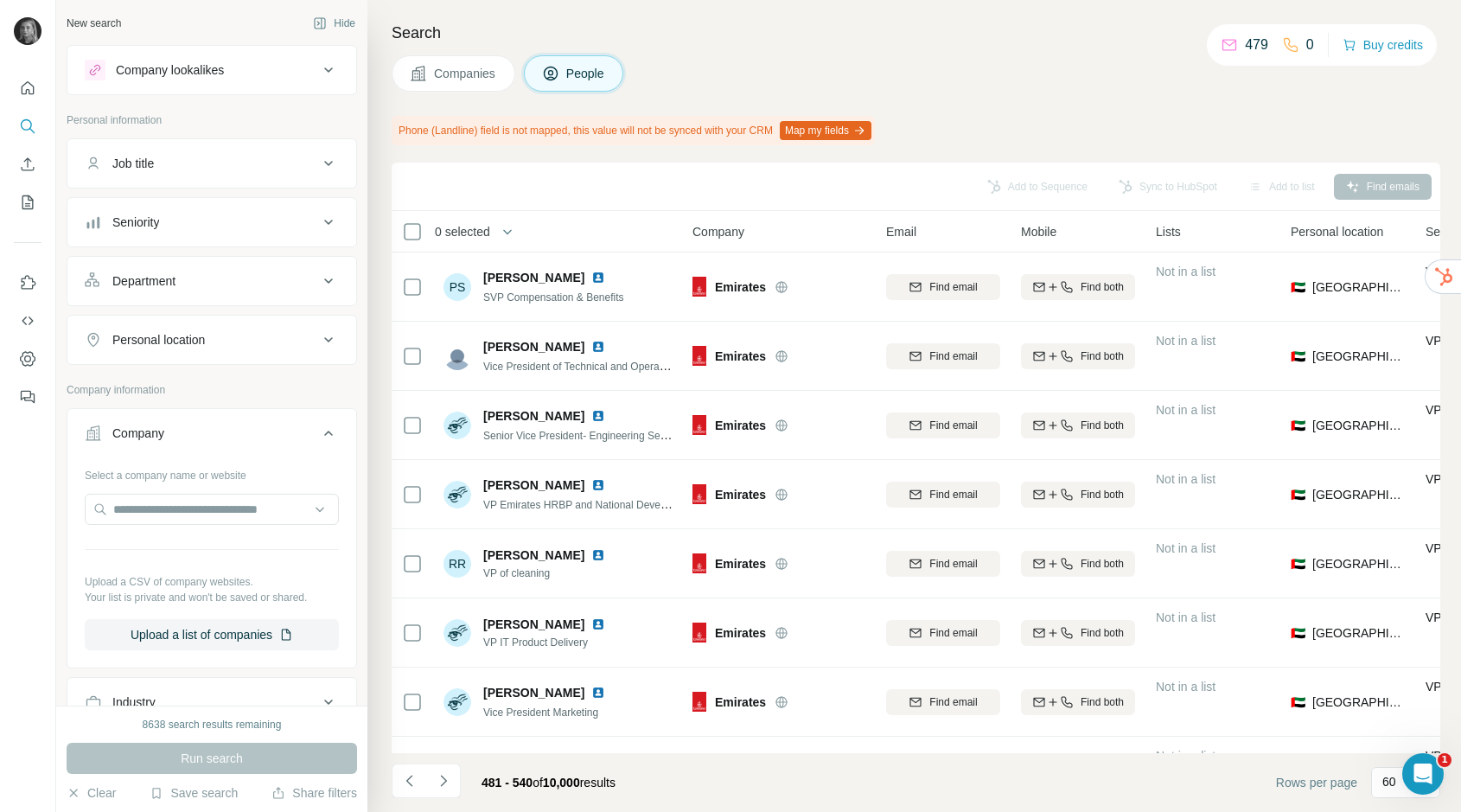
click at [469, 59] on button "Companies" at bounding box center [453, 73] width 123 height 37
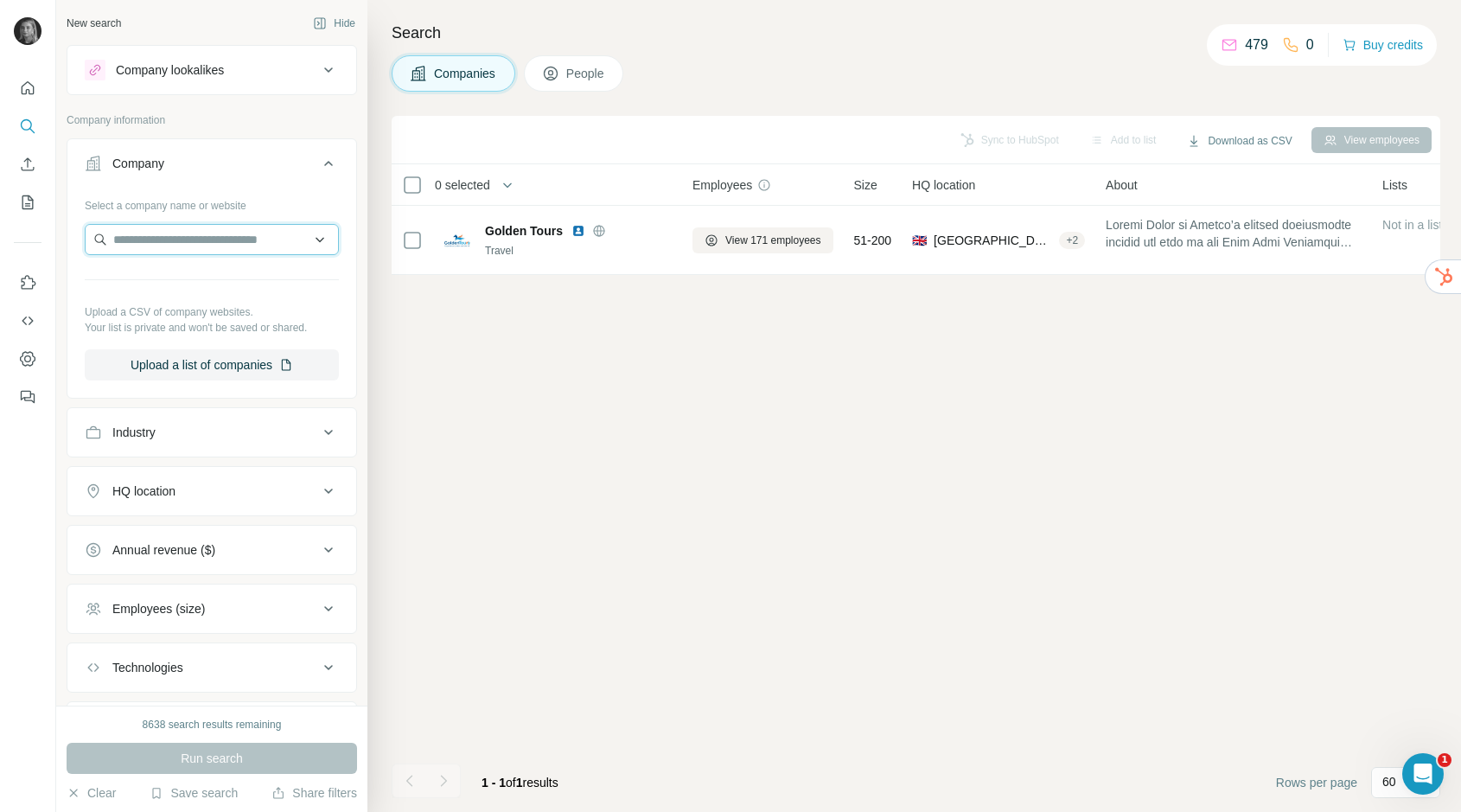
click at [233, 253] on input "text" at bounding box center [212, 239] width 254 height 31
paste input "**********"
type input "**********"
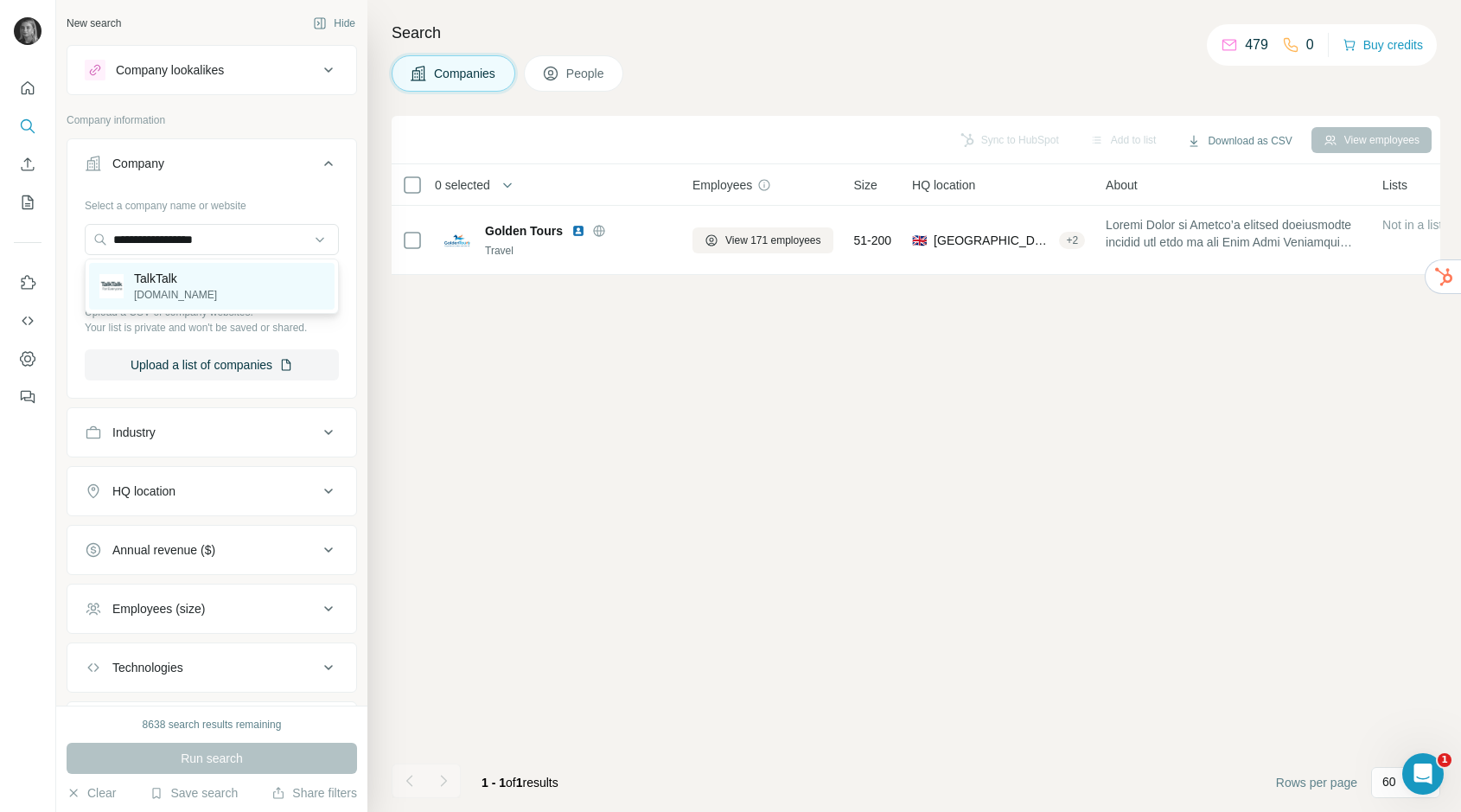
click at [218, 282] on div "TalkTalk talktalk.co.uk" at bounding box center [212, 286] width 246 height 47
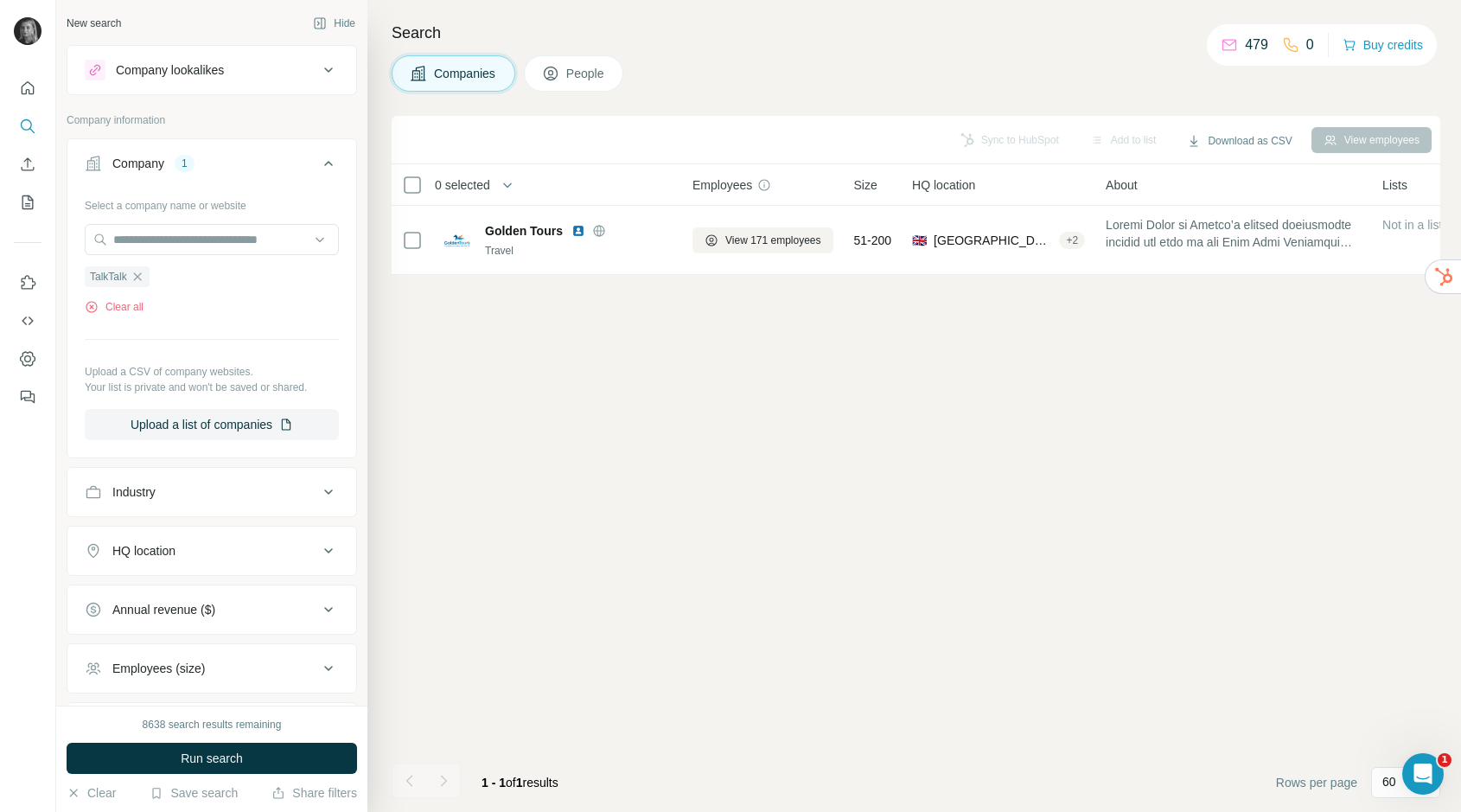
click at [237, 763] on span "Run search" at bounding box center [212, 758] width 62 height 17
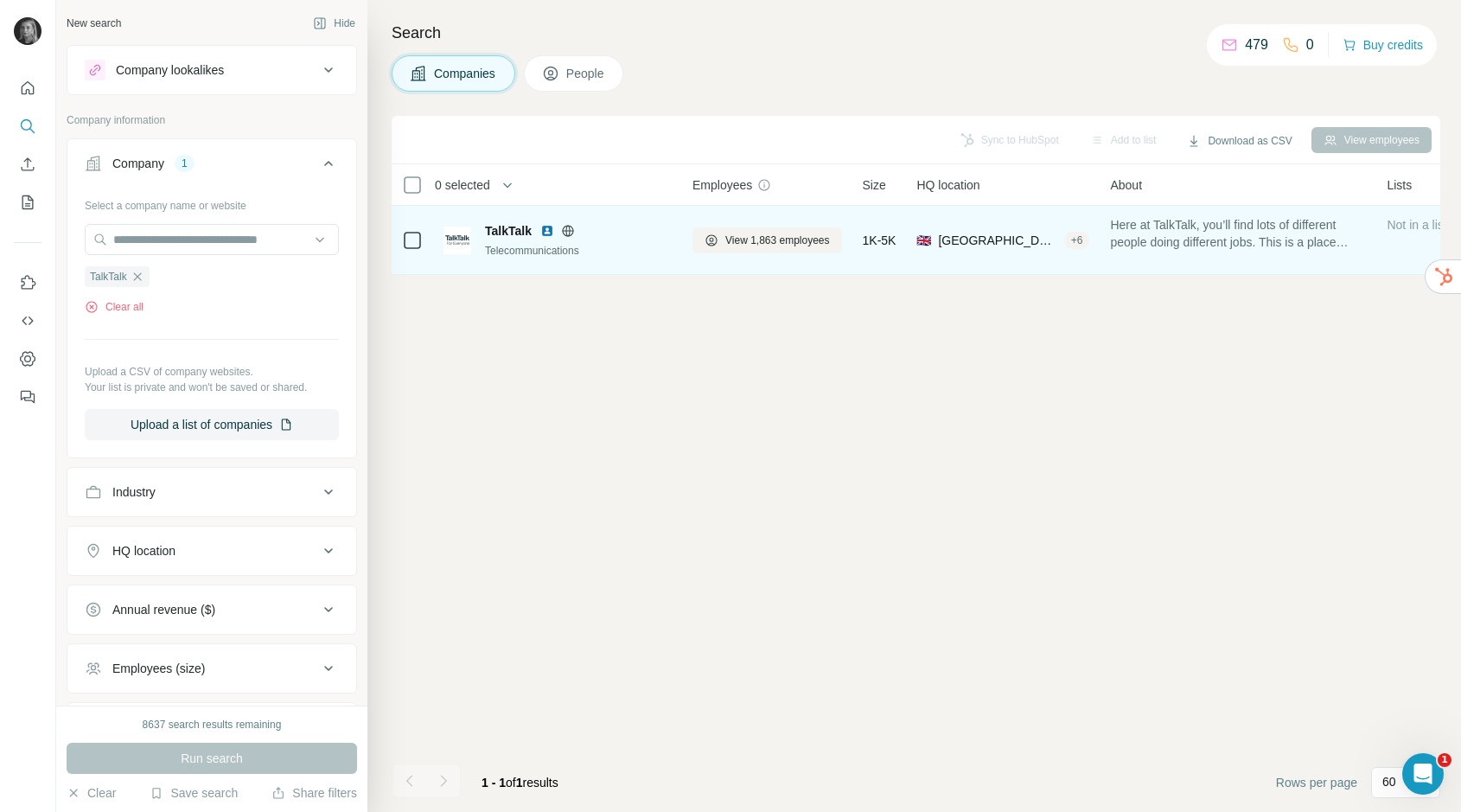
click at [786, 226] on div "View 1,863 employees" at bounding box center [767, 239] width 150 height 47
click at [801, 250] on button "View 1,863 employees" at bounding box center [767, 240] width 150 height 26
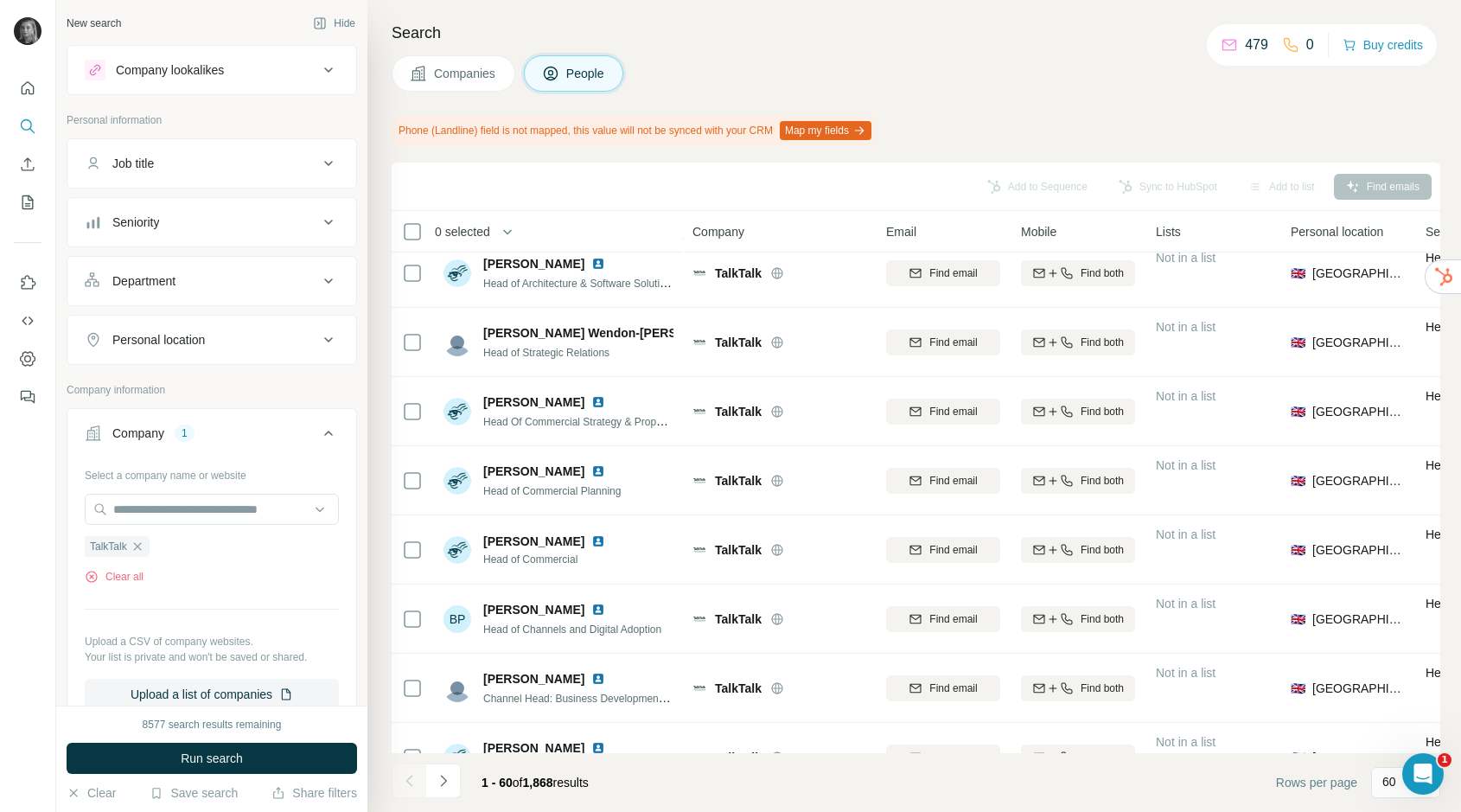
scroll to position [3196, 0]
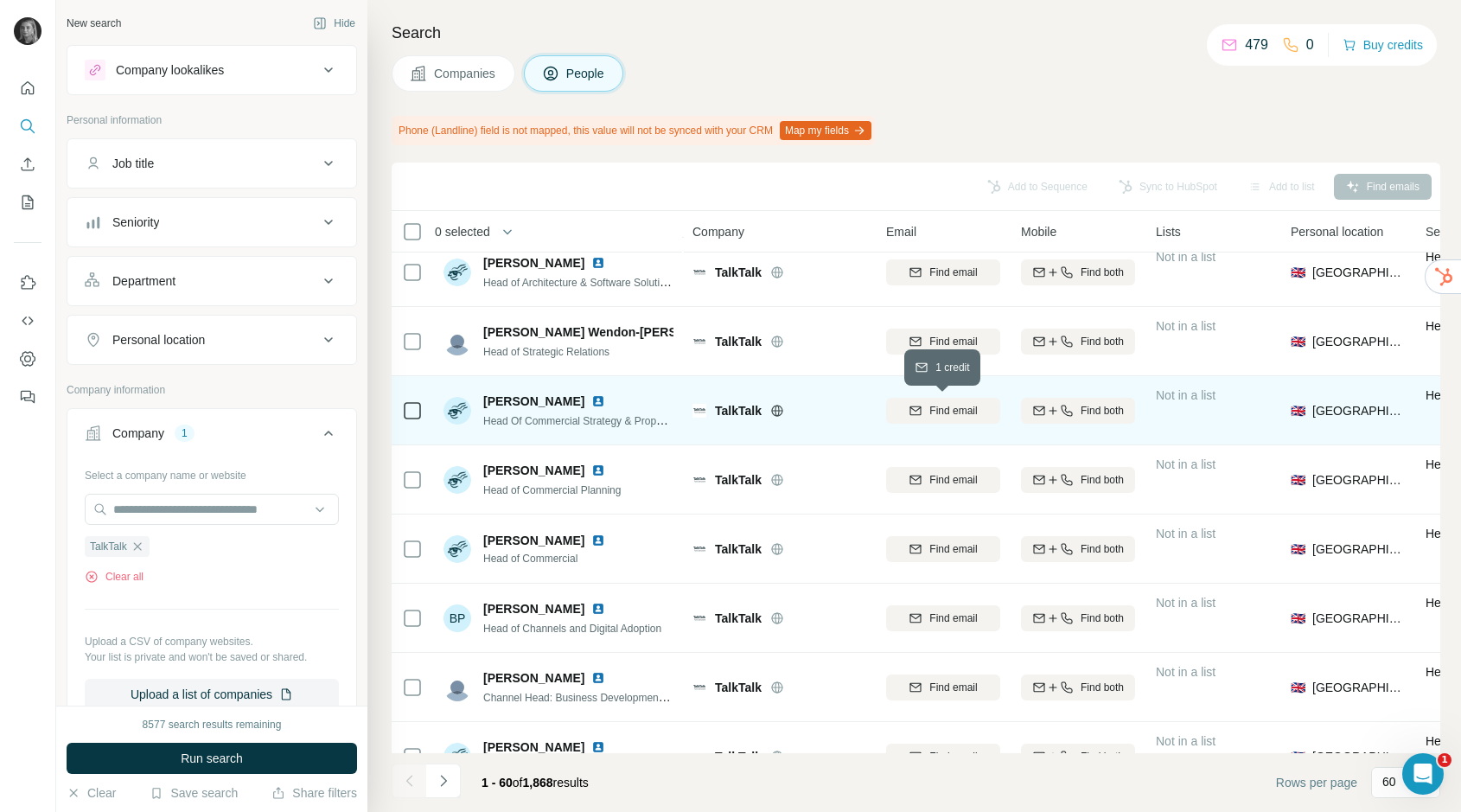
click at [942, 406] on span "Find email" at bounding box center [953, 411] width 47 height 16
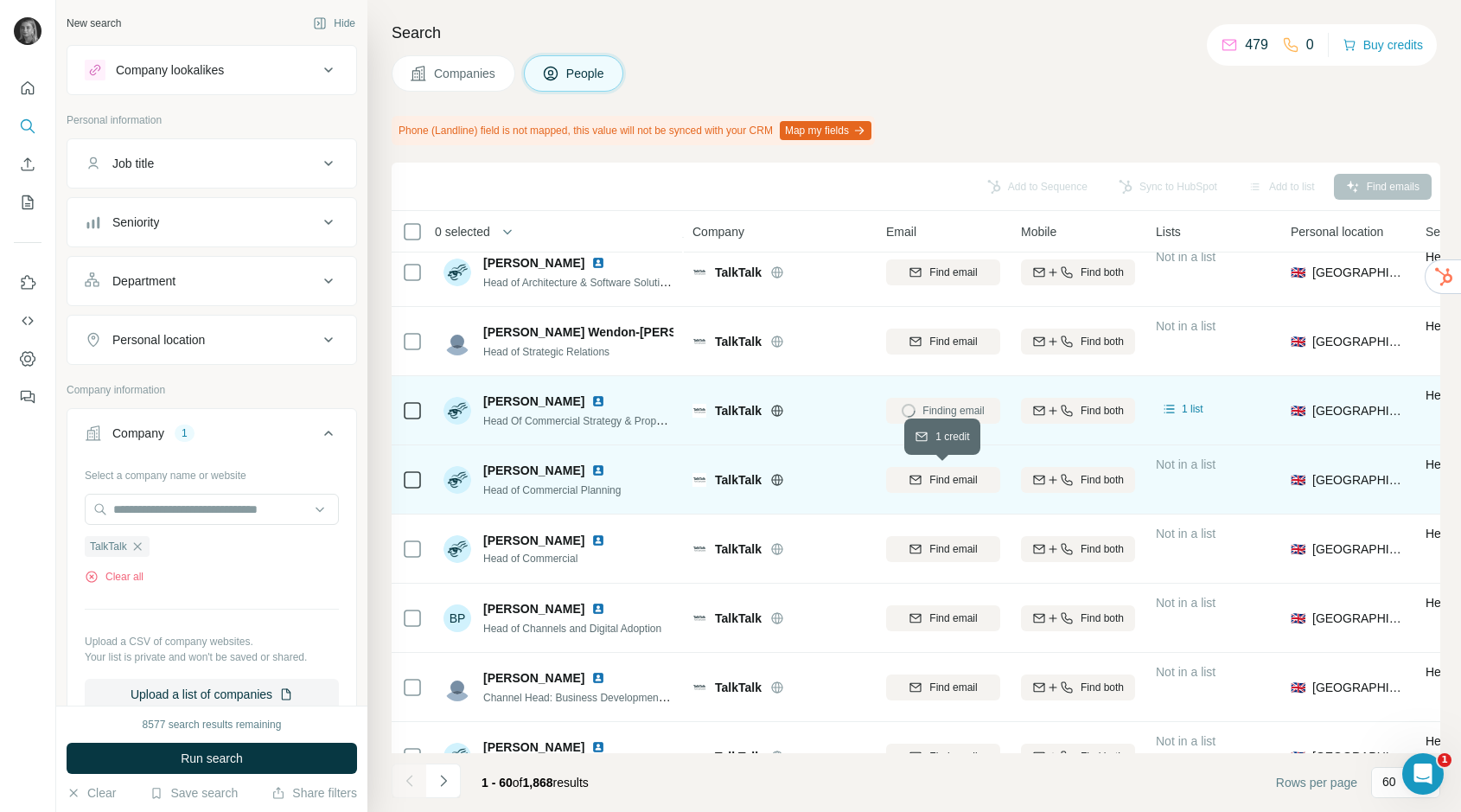
click at [954, 481] on span "Find email" at bounding box center [953, 479] width 47 height 16
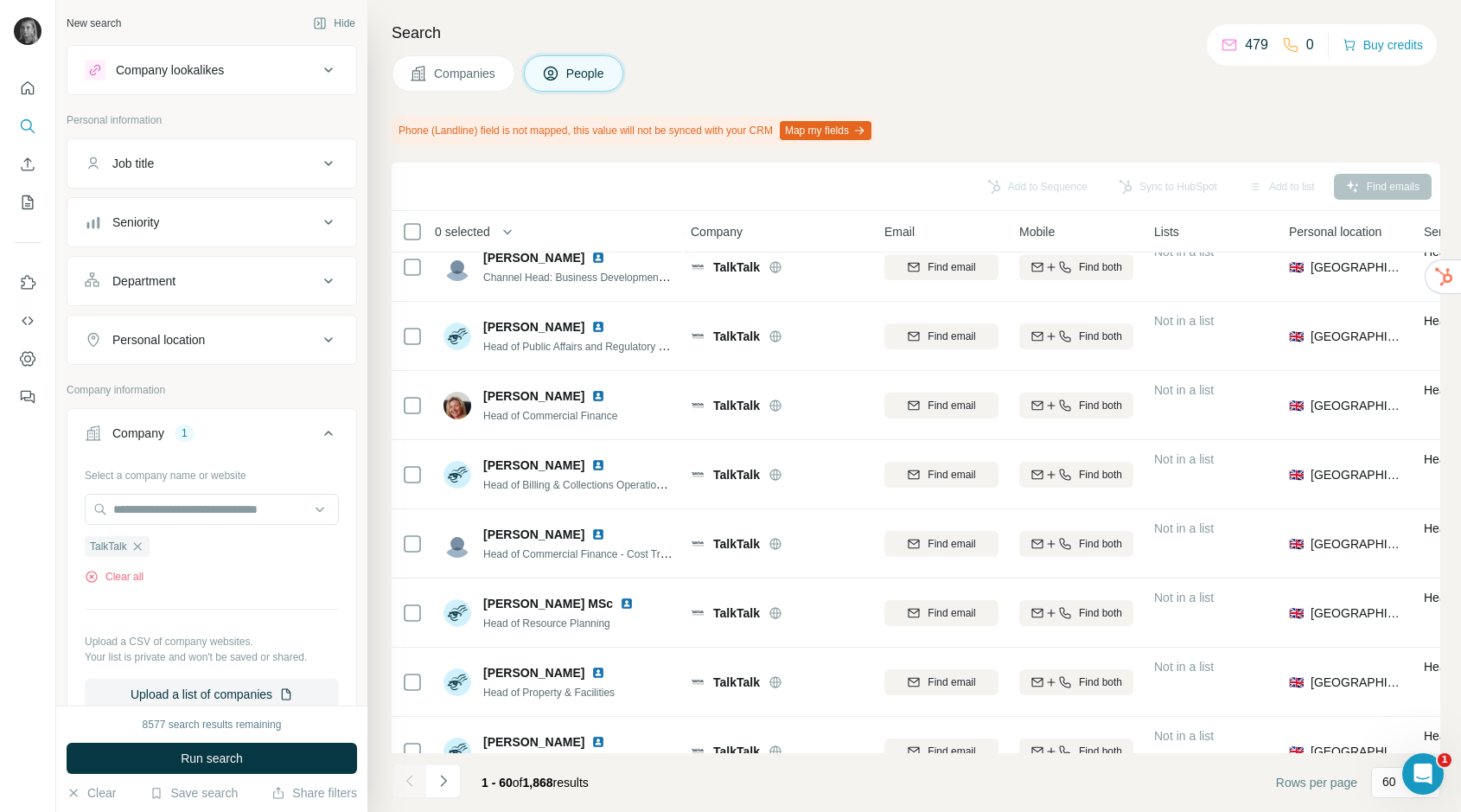
scroll to position [3649, 2]
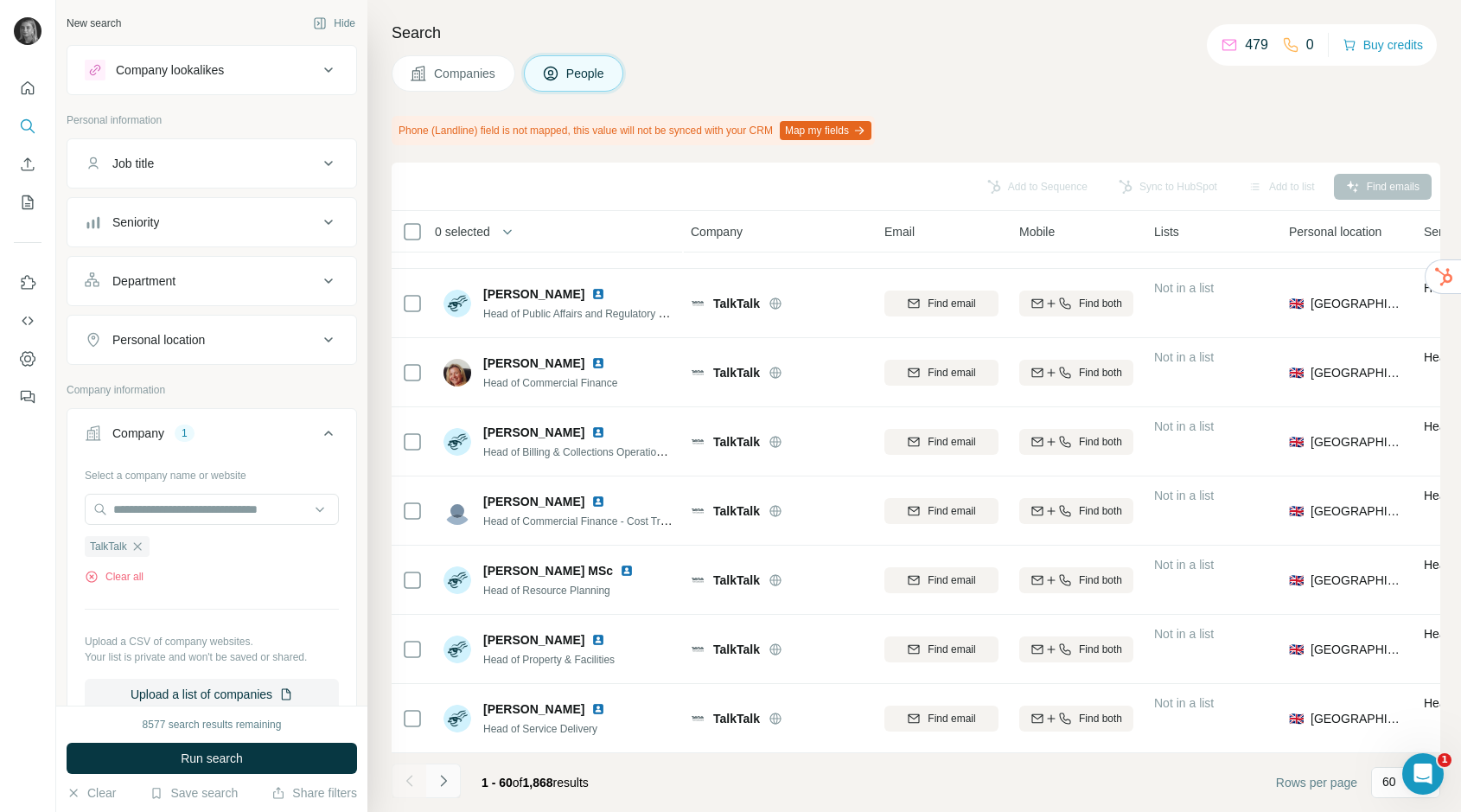
click at [437, 789] on button "Navigate to next page" at bounding box center [444, 781] width 35 height 35
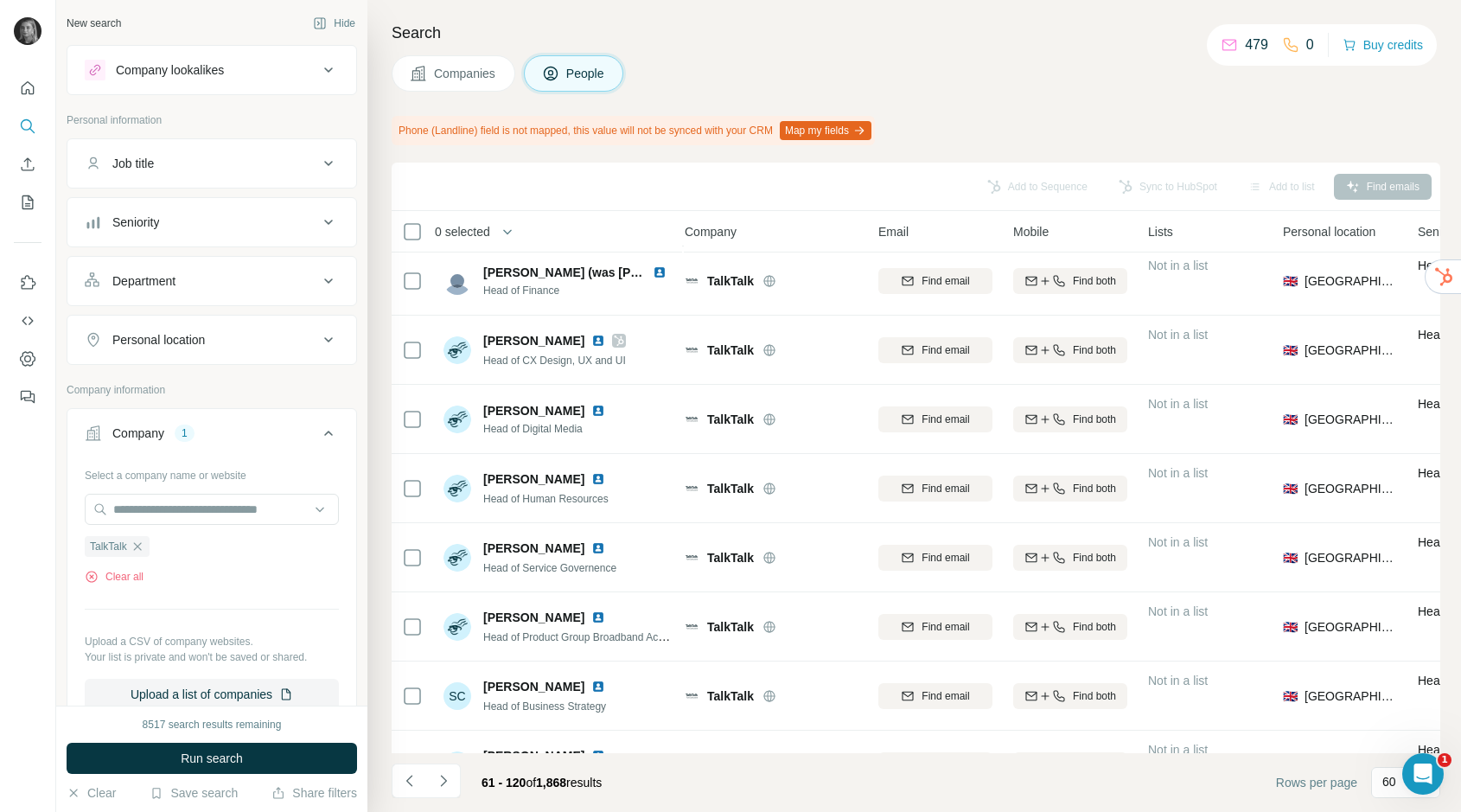
scroll to position [2772, 10]
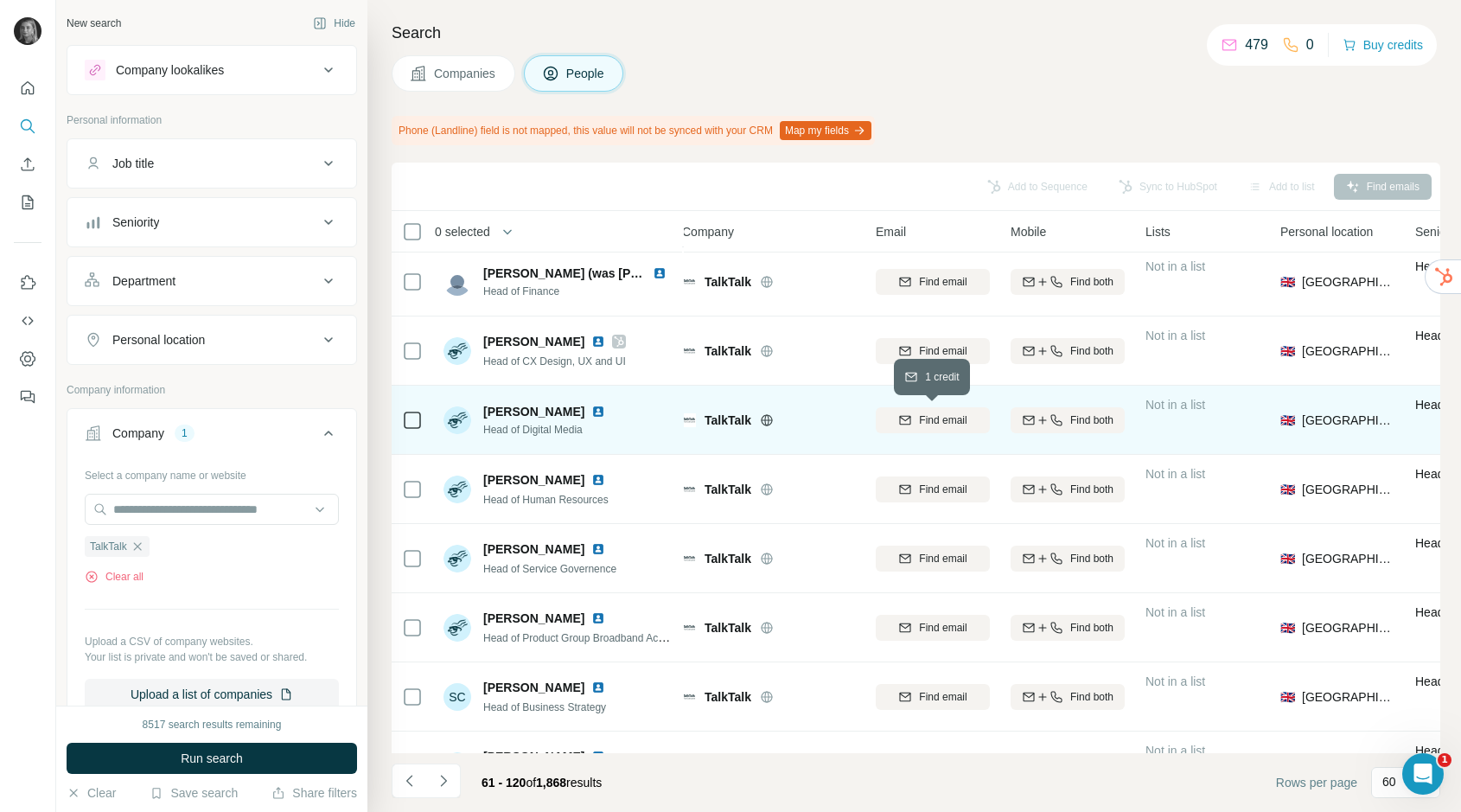
click at [957, 416] on span "Find email" at bounding box center [943, 420] width 47 height 16
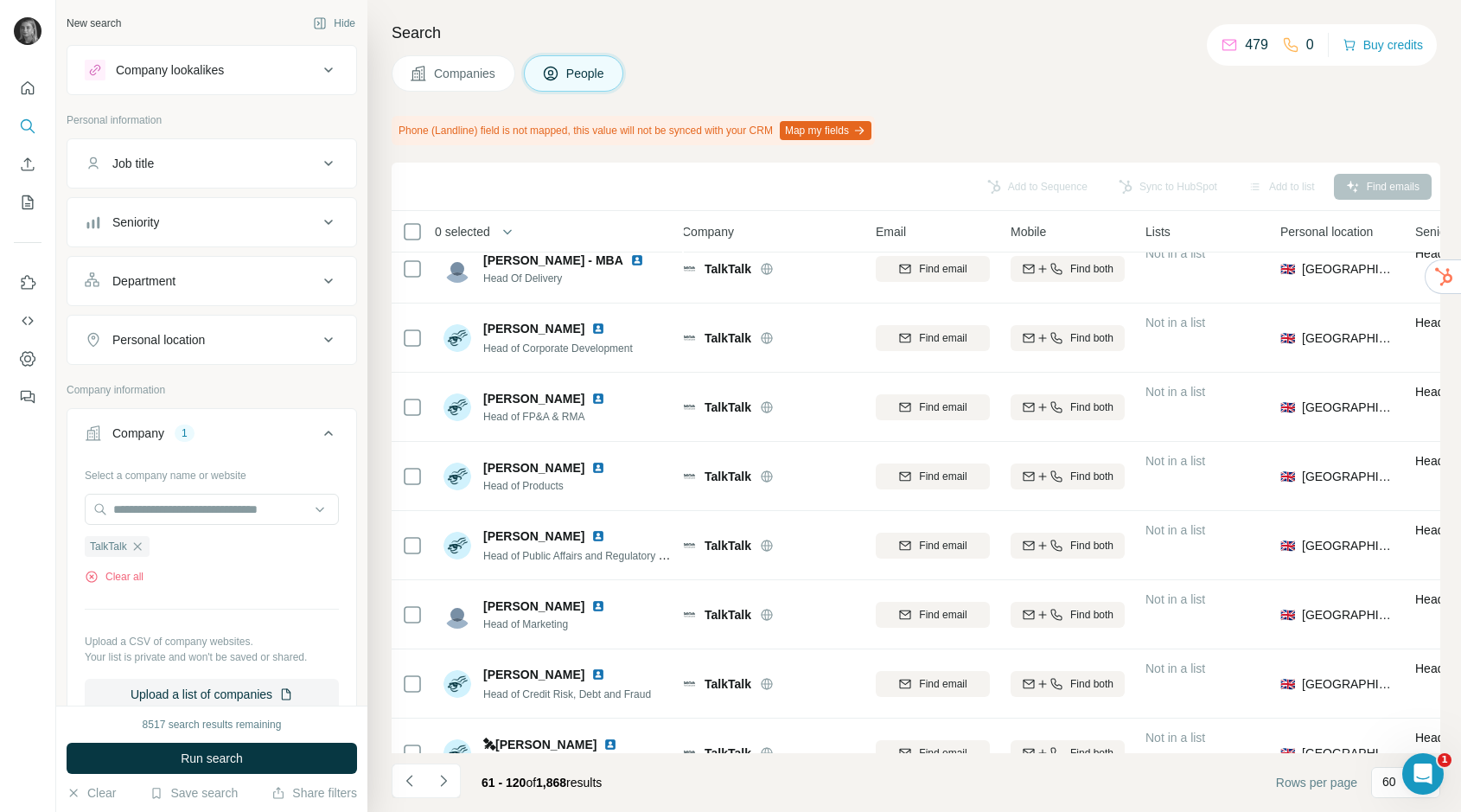
scroll to position [3494, 10]
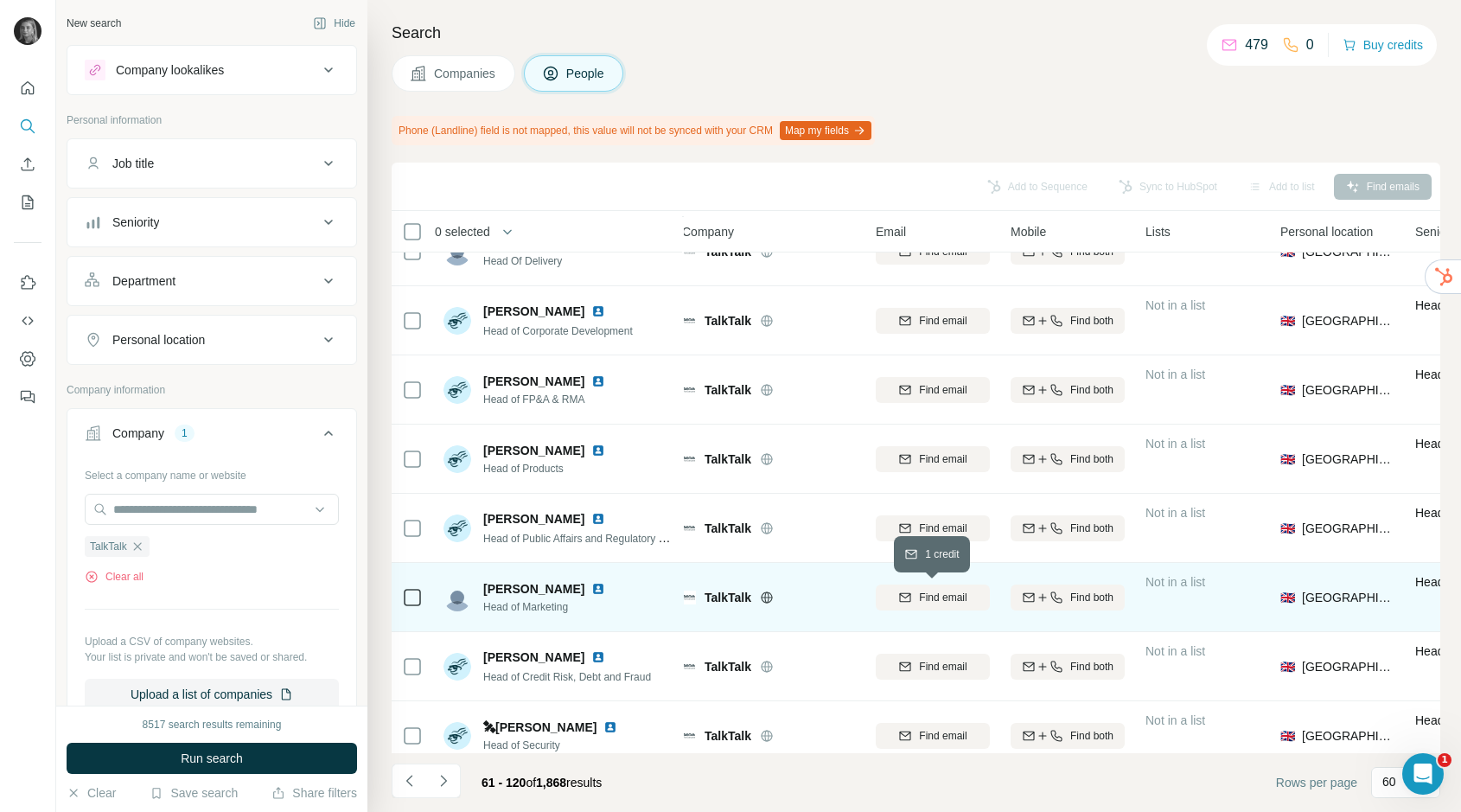
click at [919, 596] on span "Find email" at bounding box center [943, 597] width 47 height 16
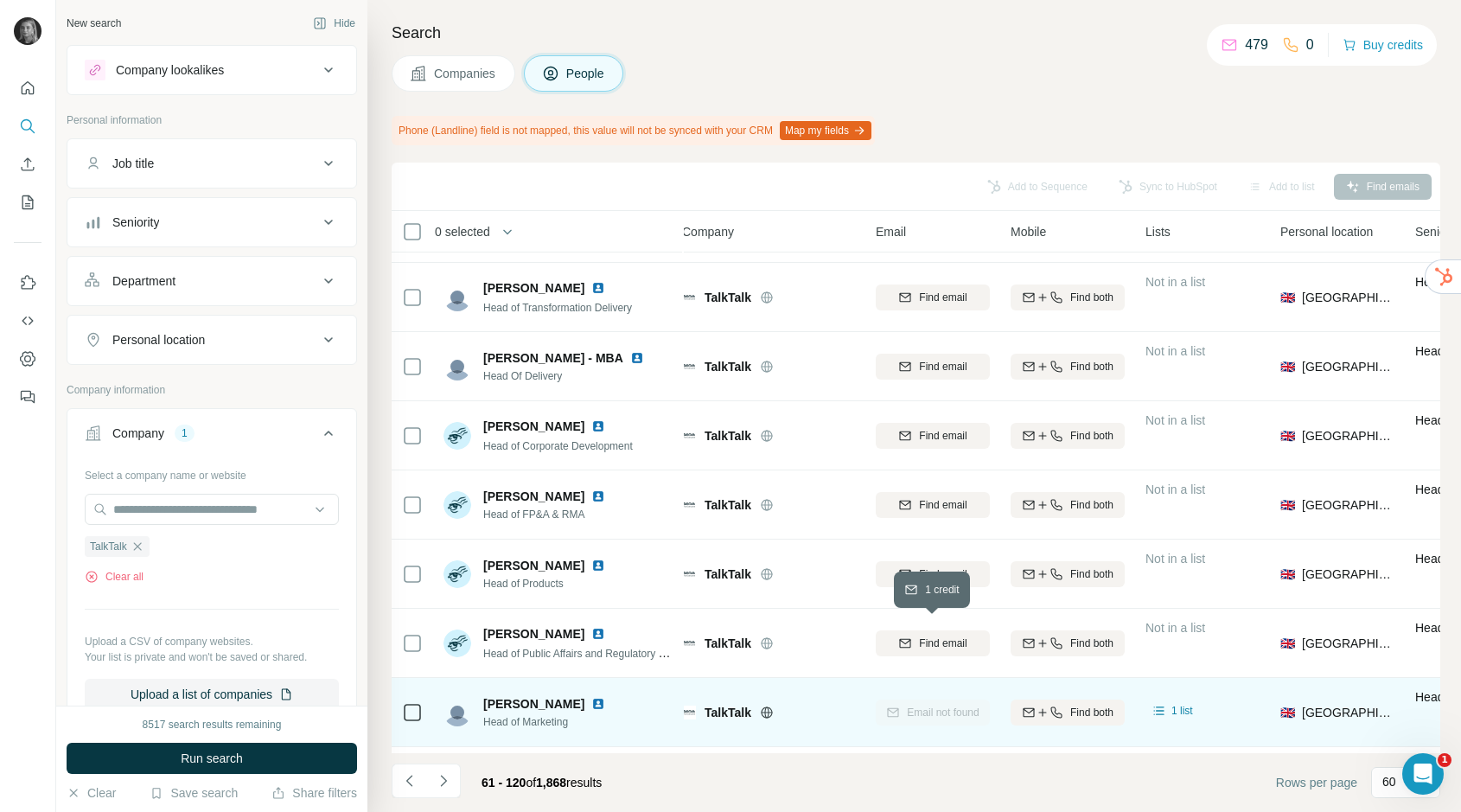
scroll to position [3649, 10]
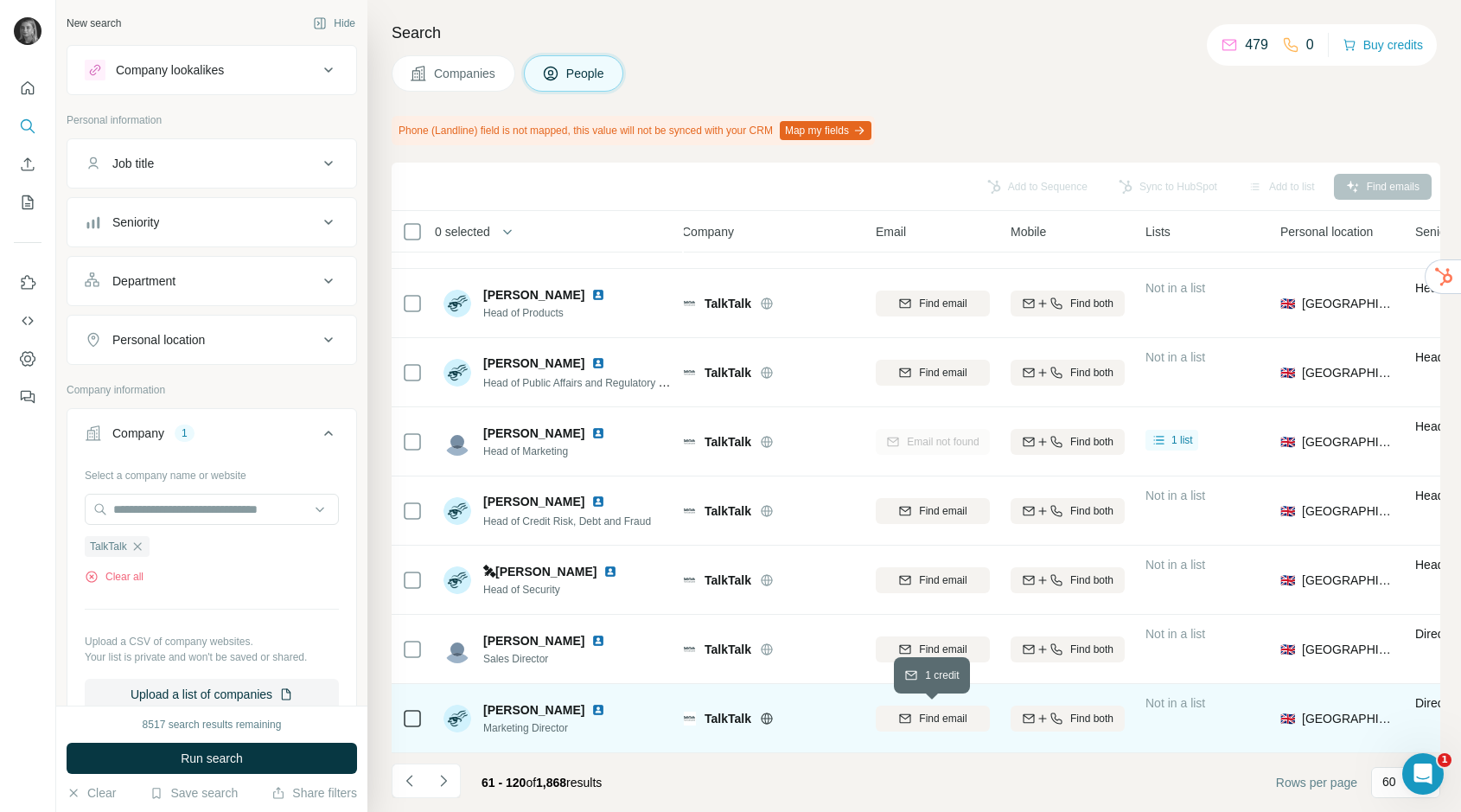
click at [929, 719] on span "Find email" at bounding box center [943, 719] width 47 height 16
click at [17, 195] on button "My lists" at bounding box center [27, 202] width 27 height 31
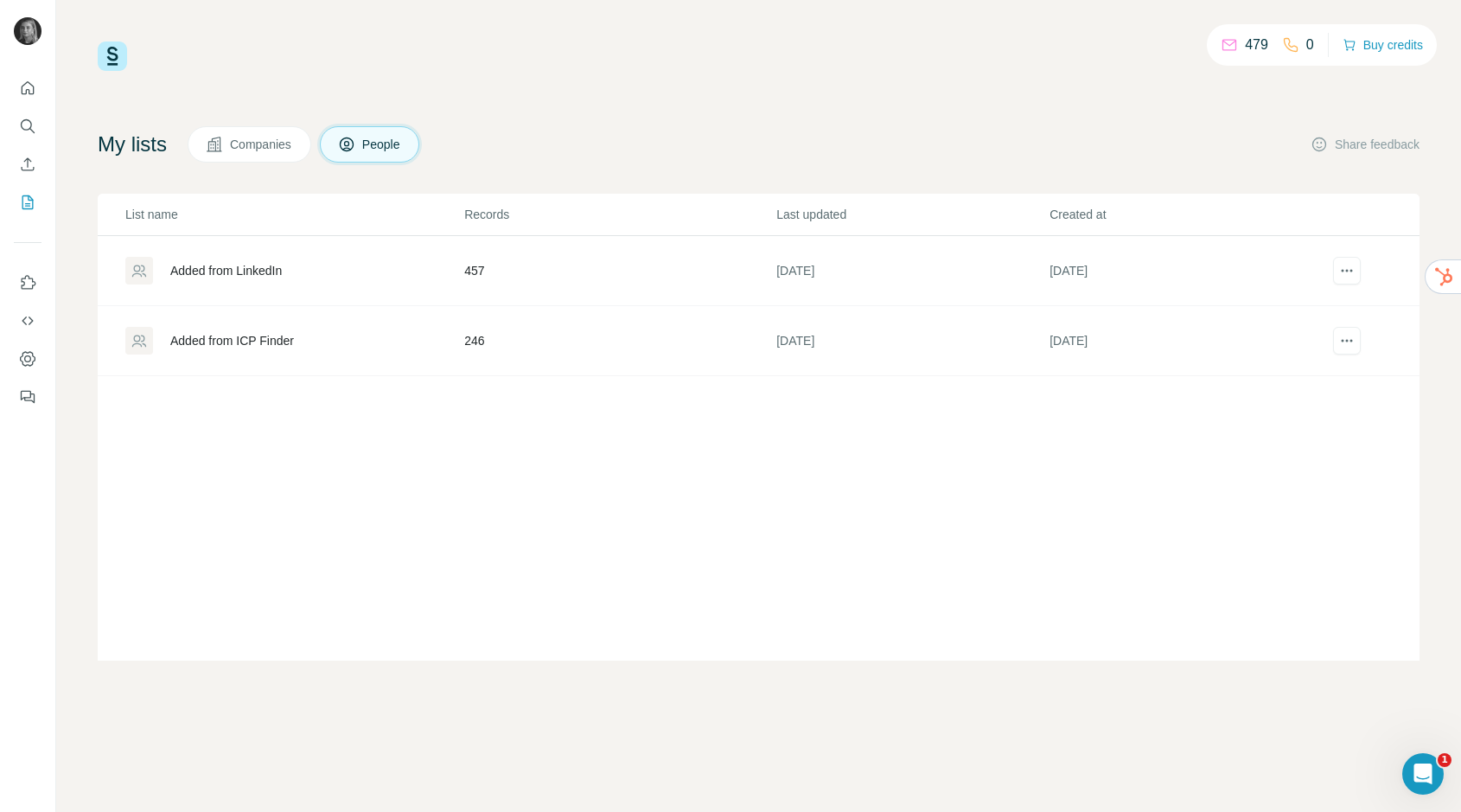
click at [276, 341] on div "Added from ICP Finder" at bounding box center [232, 340] width 123 height 17
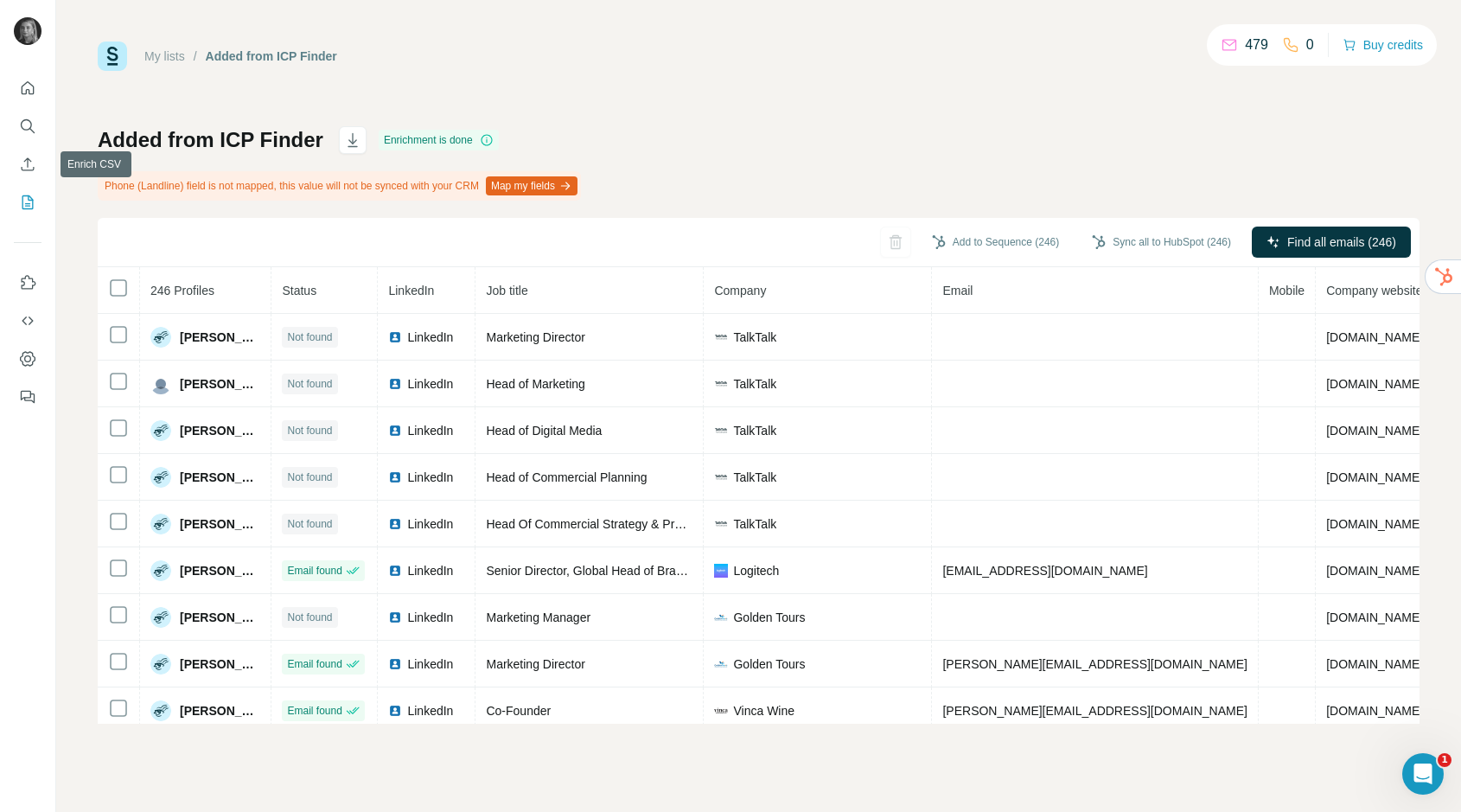
click at [15, 148] on nav at bounding box center [27, 145] width 27 height 145
click at [28, 120] on icon "Search" at bounding box center [27, 126] width 17 height 17
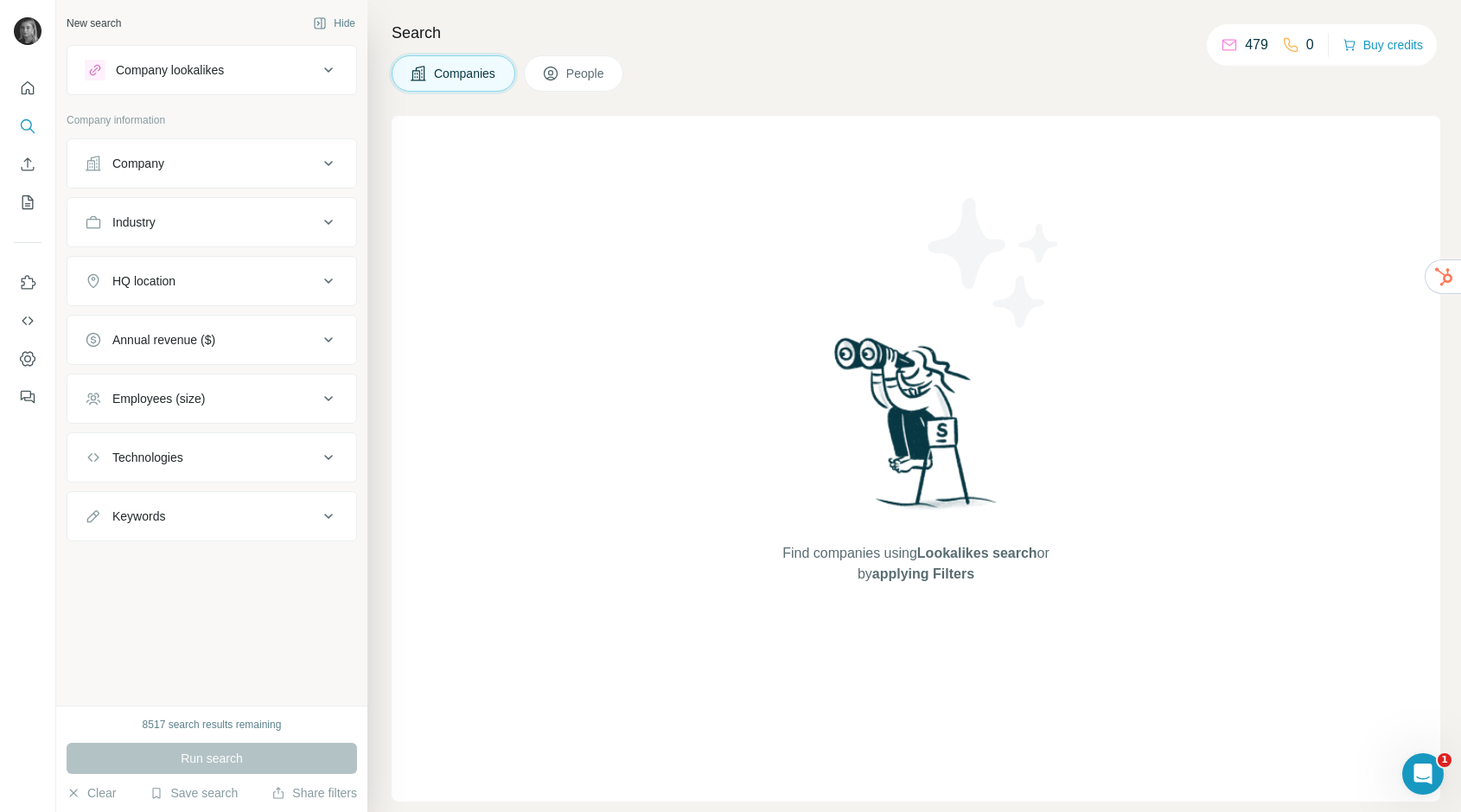
click at [199, 169] on div "Company" at bounding box center [202, 163] width 234 height 17
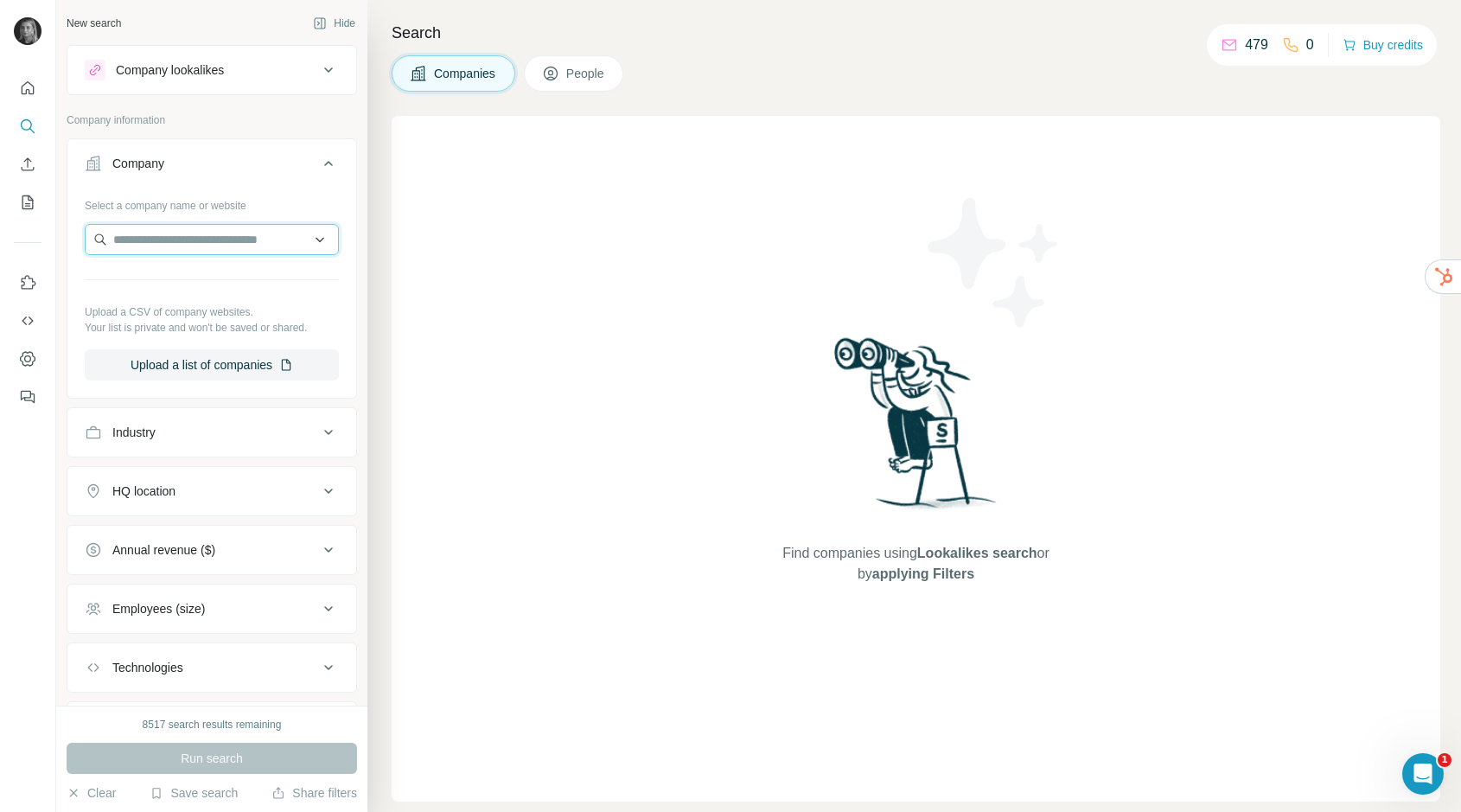
click at [171, 239] on input "text" at bounding box center [212, 239] width 254 height 31
paste input "**********"
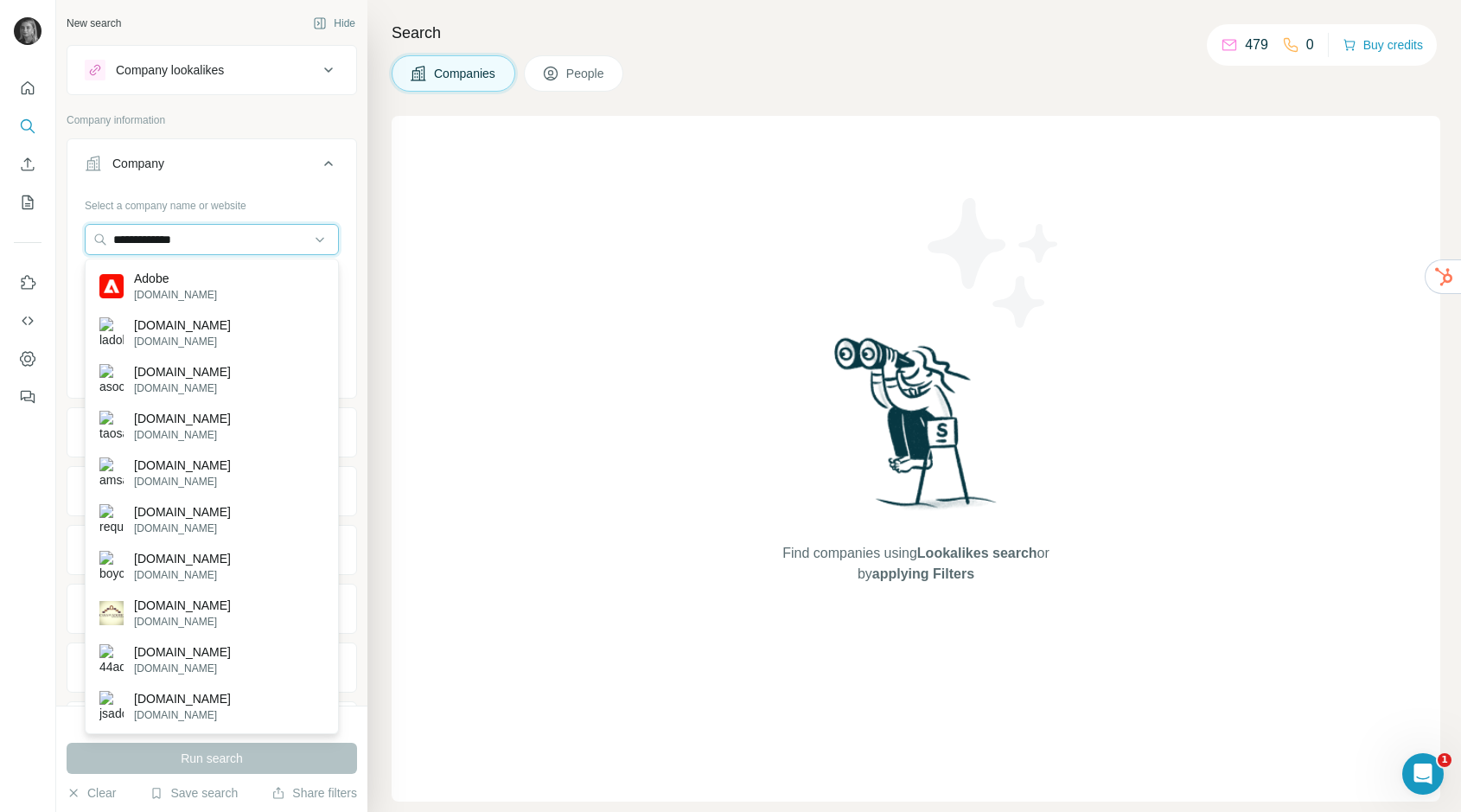
type input "**********"
click at [160, 279] on p "Adobe" at bounding box center [175, 278] width 83 height 17
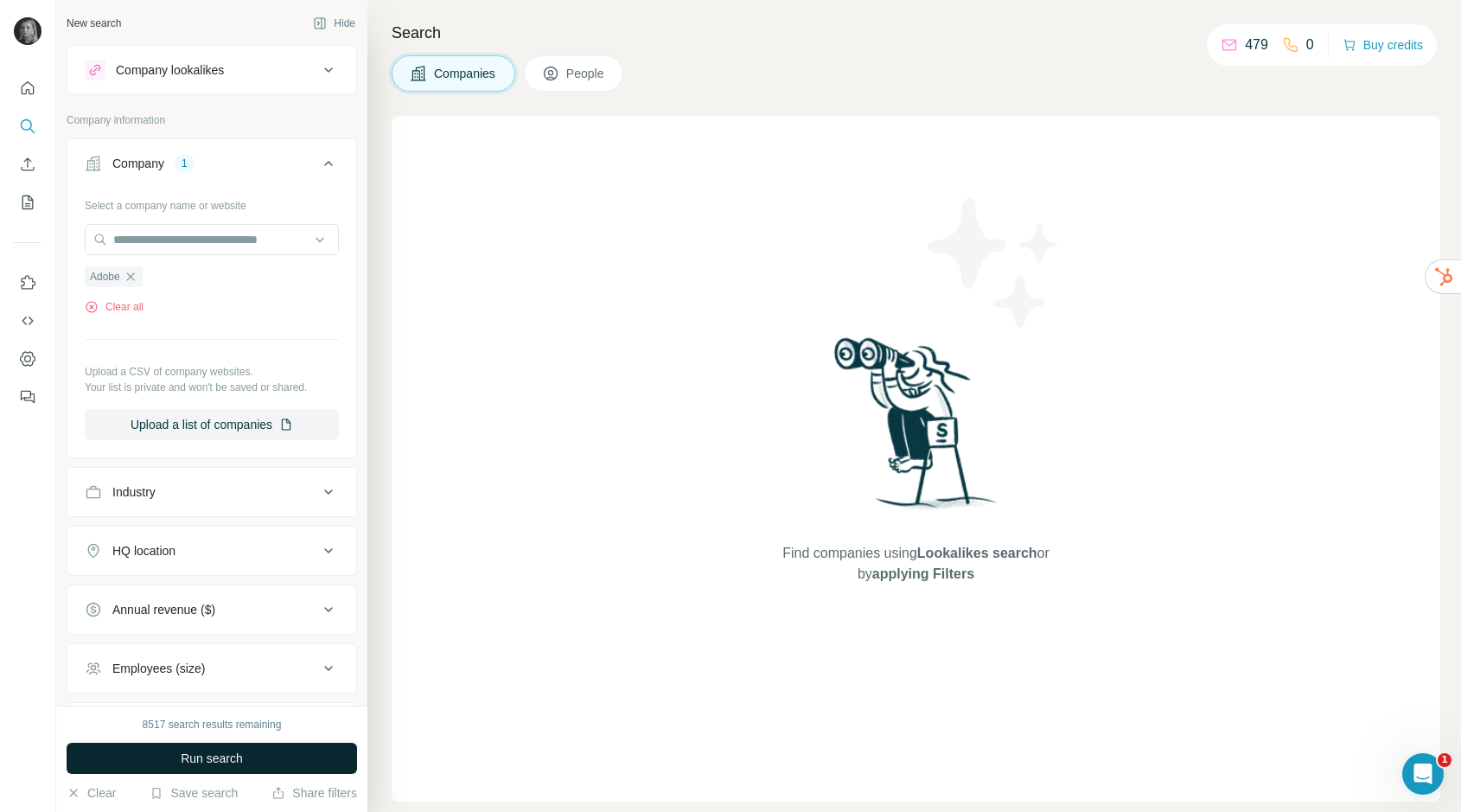
click at [224, 771] on button "Run search" at bounding box center [212, 757] width 290 height 31
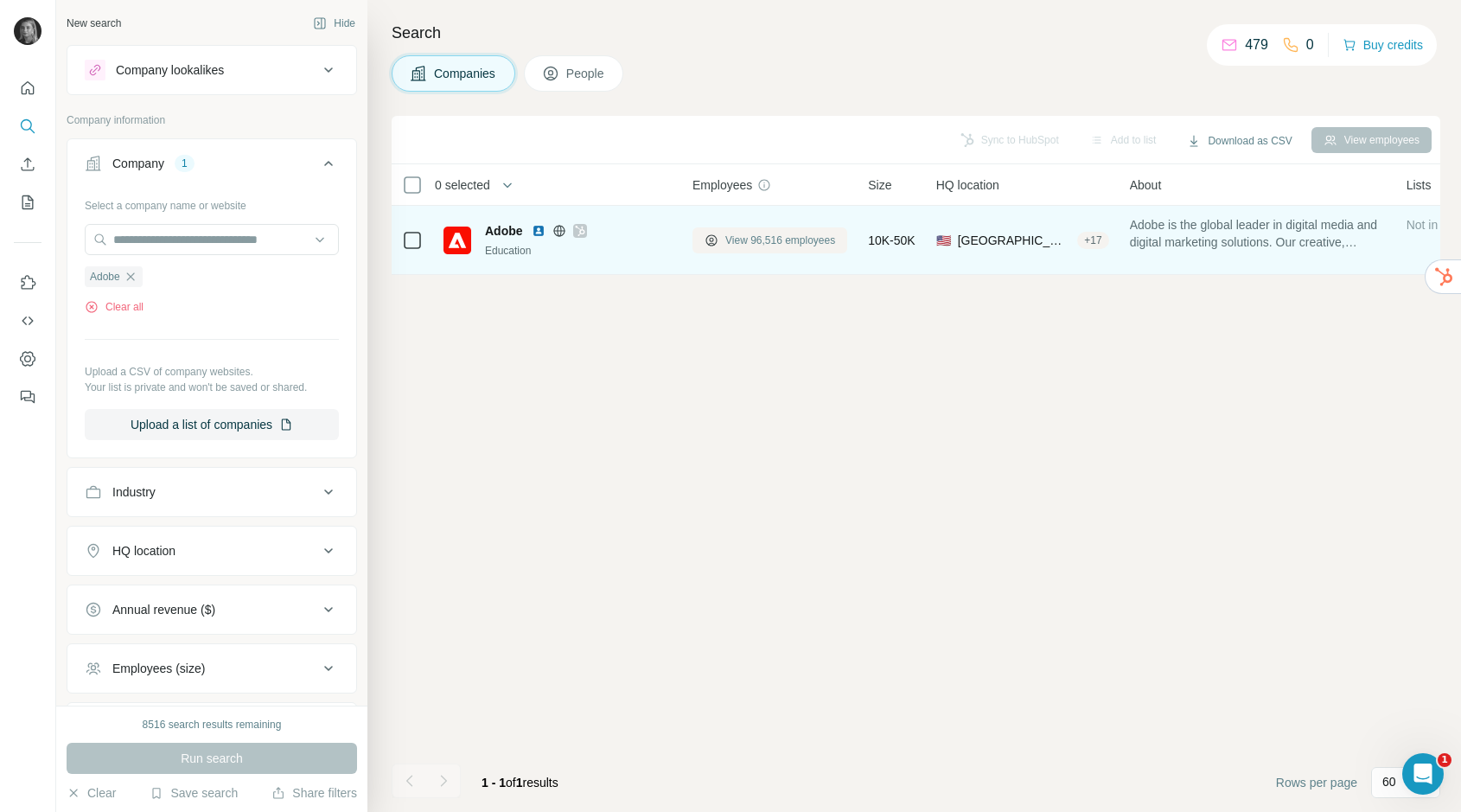
click at [818, 235] on span "View 96,516 employees" at bounding box center [780, 240] width 110 height 16
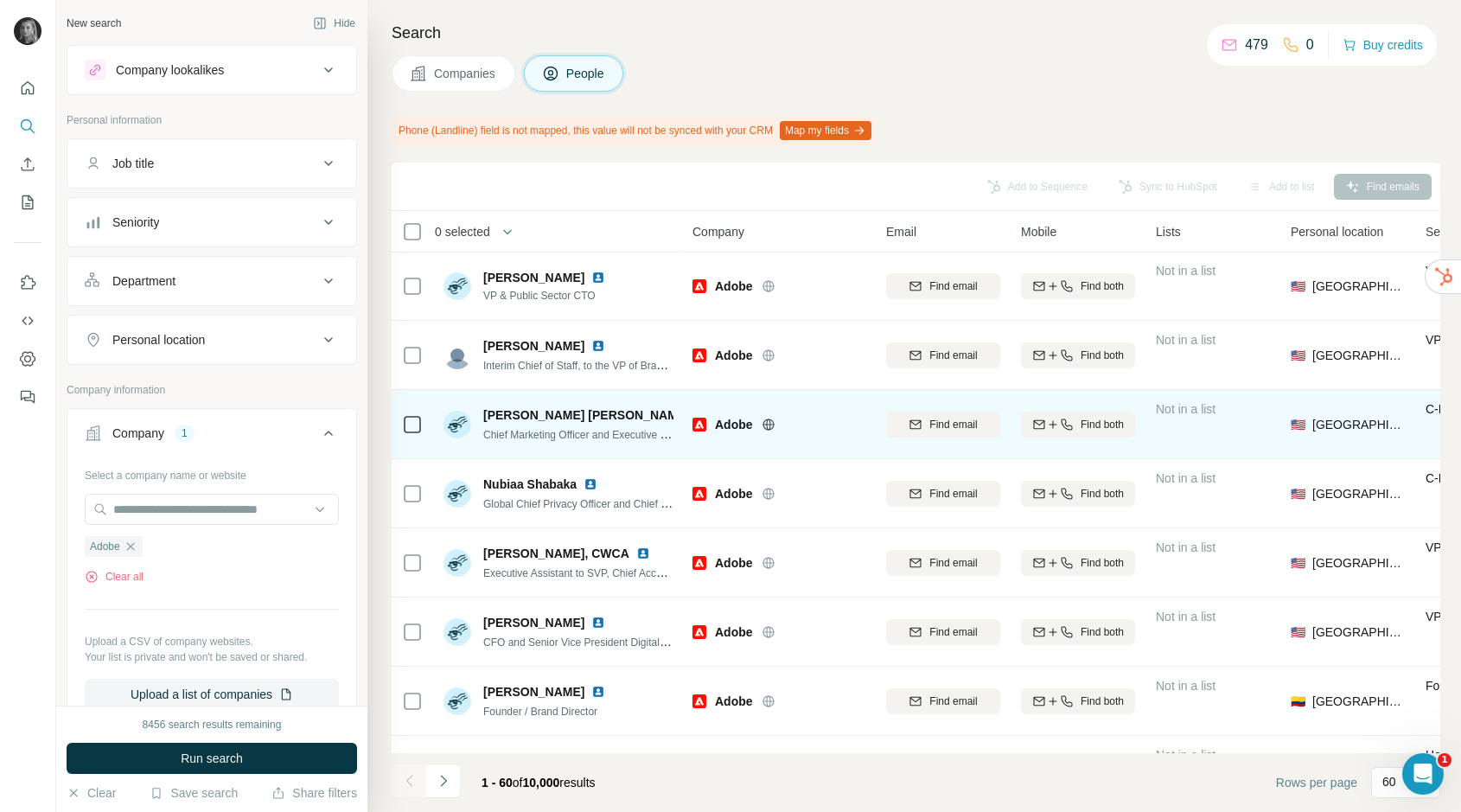
scroll to position [768, 0]
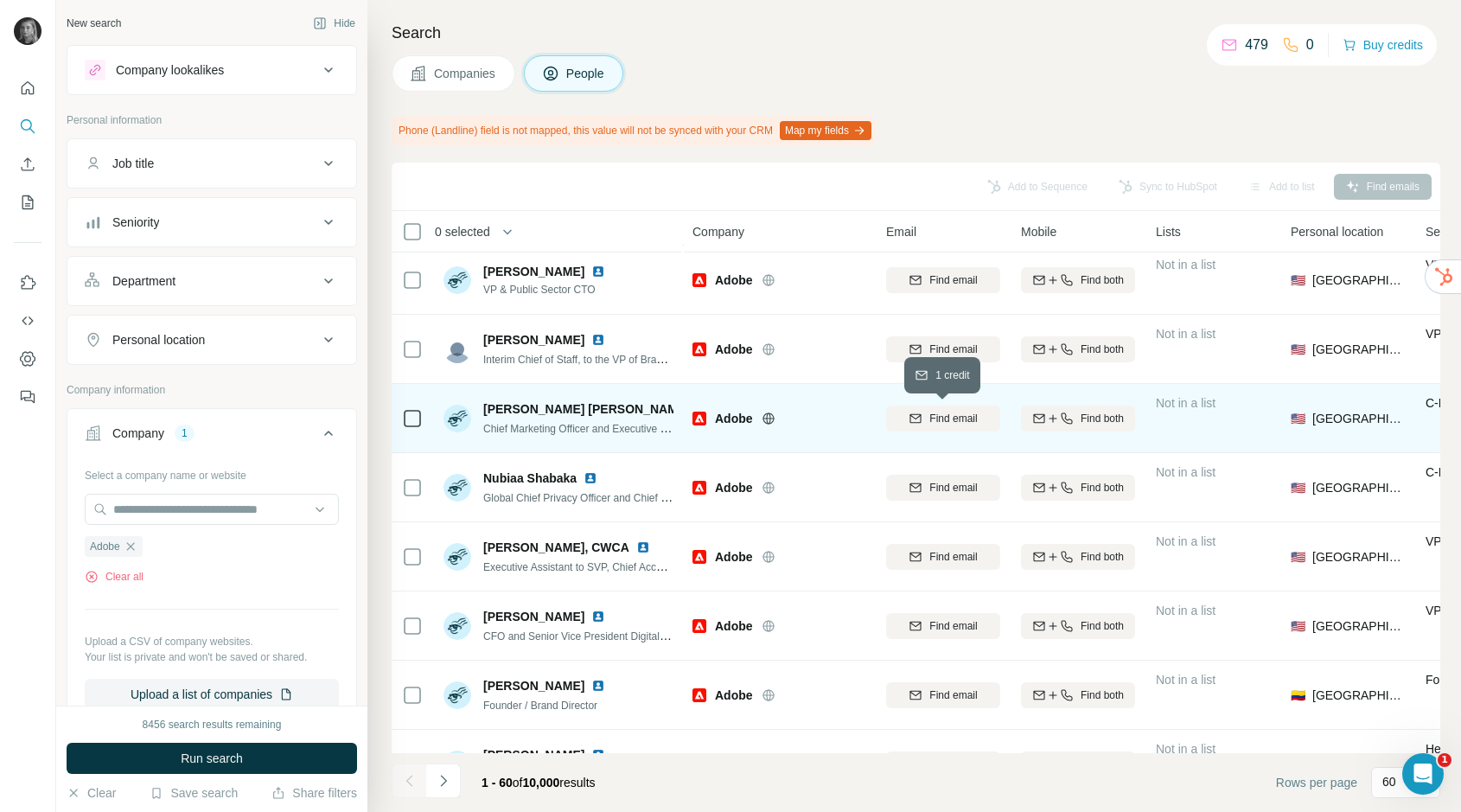
click at [942, 418] on span "Find email" at bounding box center [953, 418] width 47 height 16
click at [953, 407] on div "lara@adobe.com" at bounding box center [943, 418] width 114 height 47
copy tr "lara@adobe.com"
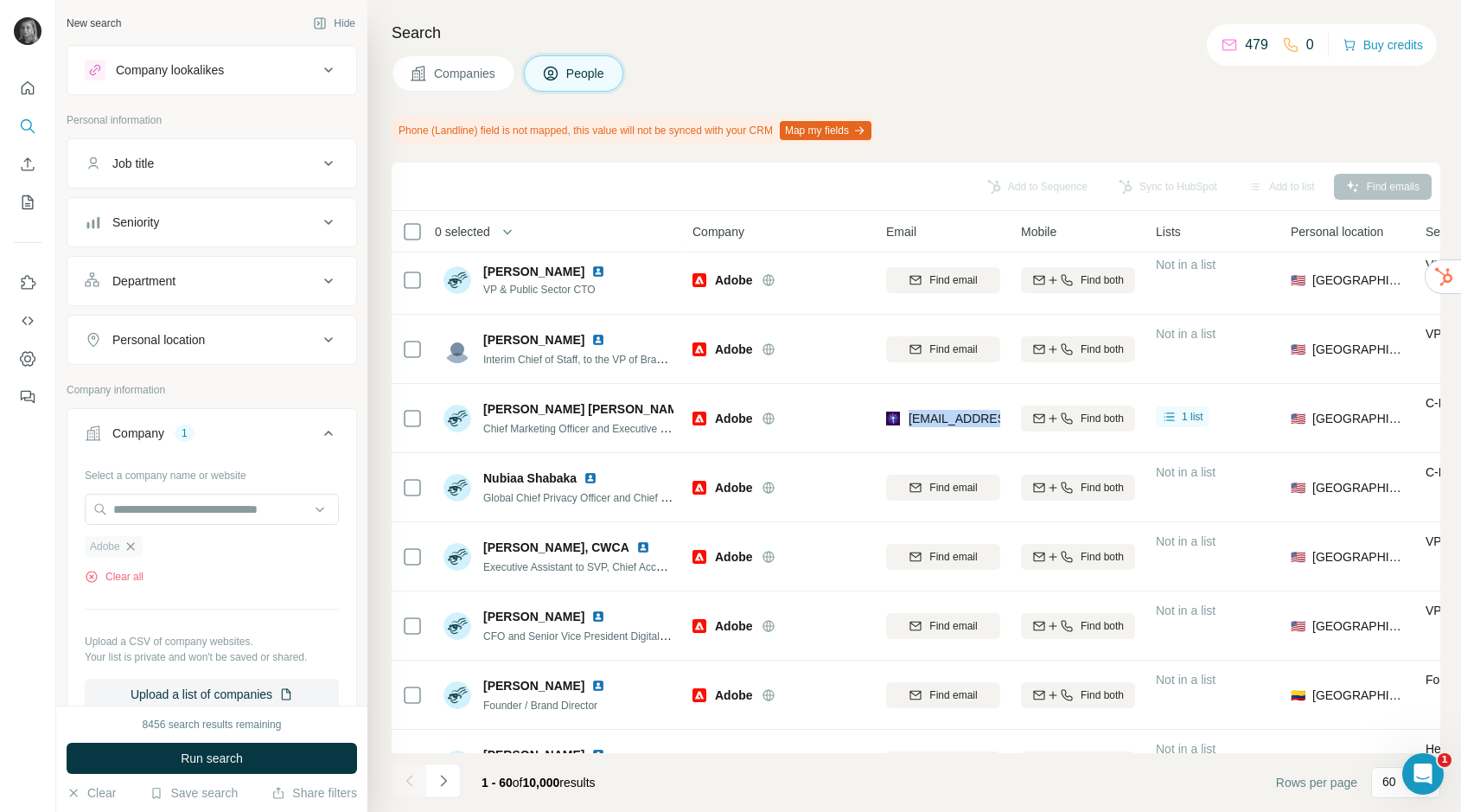
click at [131, 543] on icon "button" at bounding box center [130, 546] width 14 height 14
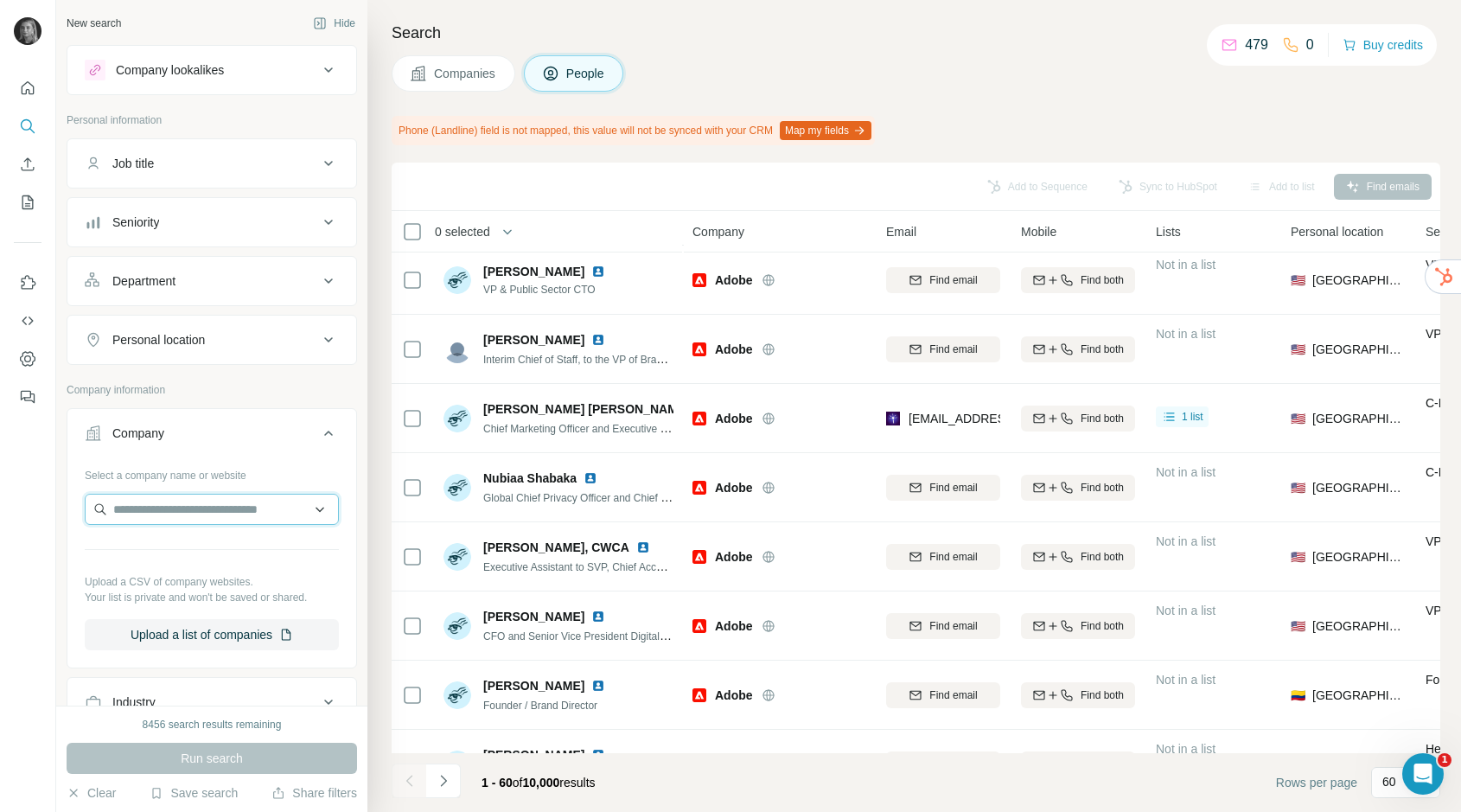
click at [161, 512] on input "text" at bounding box center [212, 509] width 254 height 31
type input "**********"
click at [229, 521] on input "**********" at bounding box center [212, 509] width 254 height 31
click at [226, 552] on div "No results" at bounding box center [212, 549] width 246 height 35
click at [149, 502] on input "text" at bounding box center [212, 509] width 254 height 31
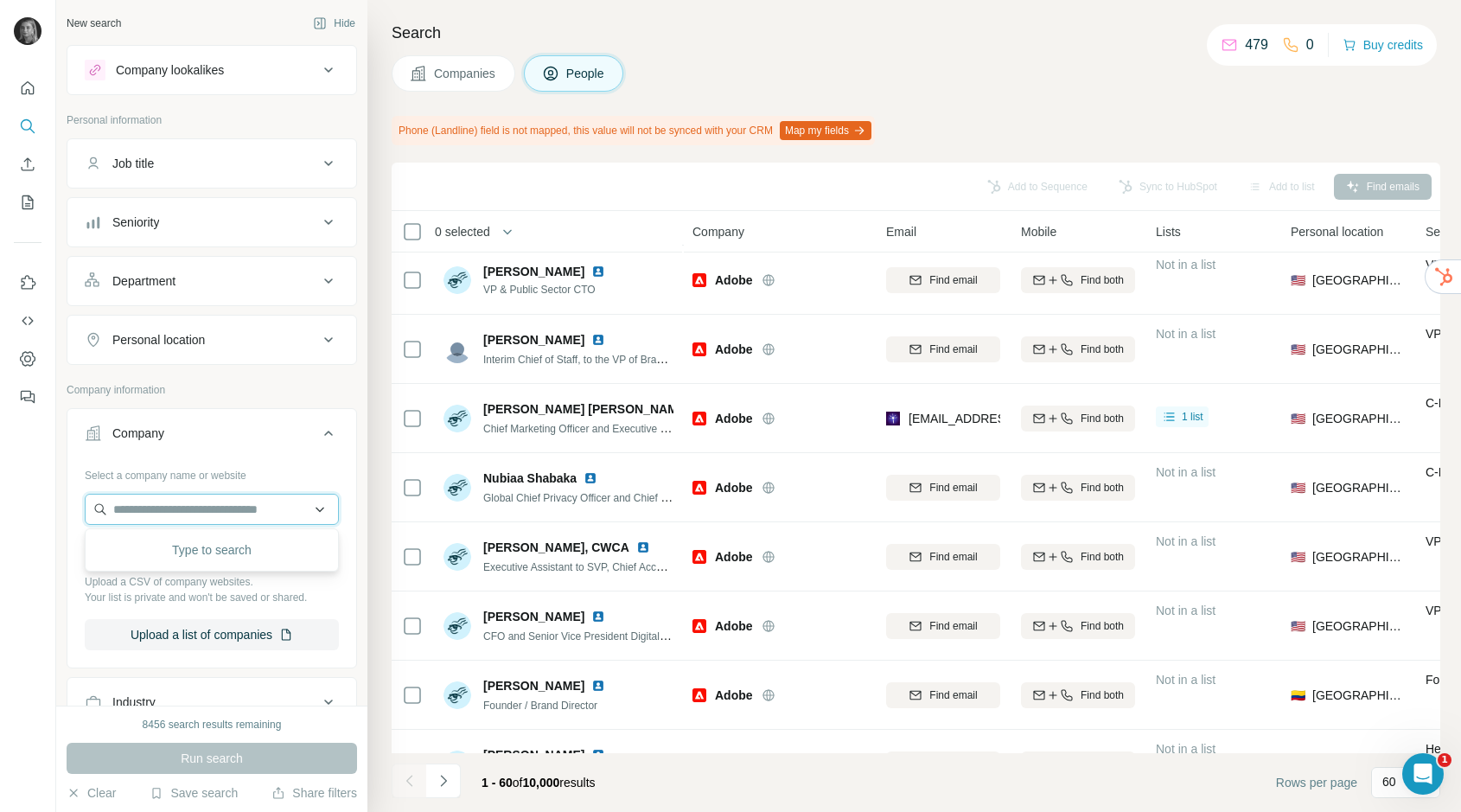
paste input "**********"
type input "**********"
click at [166, 572] on p "capriholdings.com" at bounding box center [175, 564] width 83 height 16
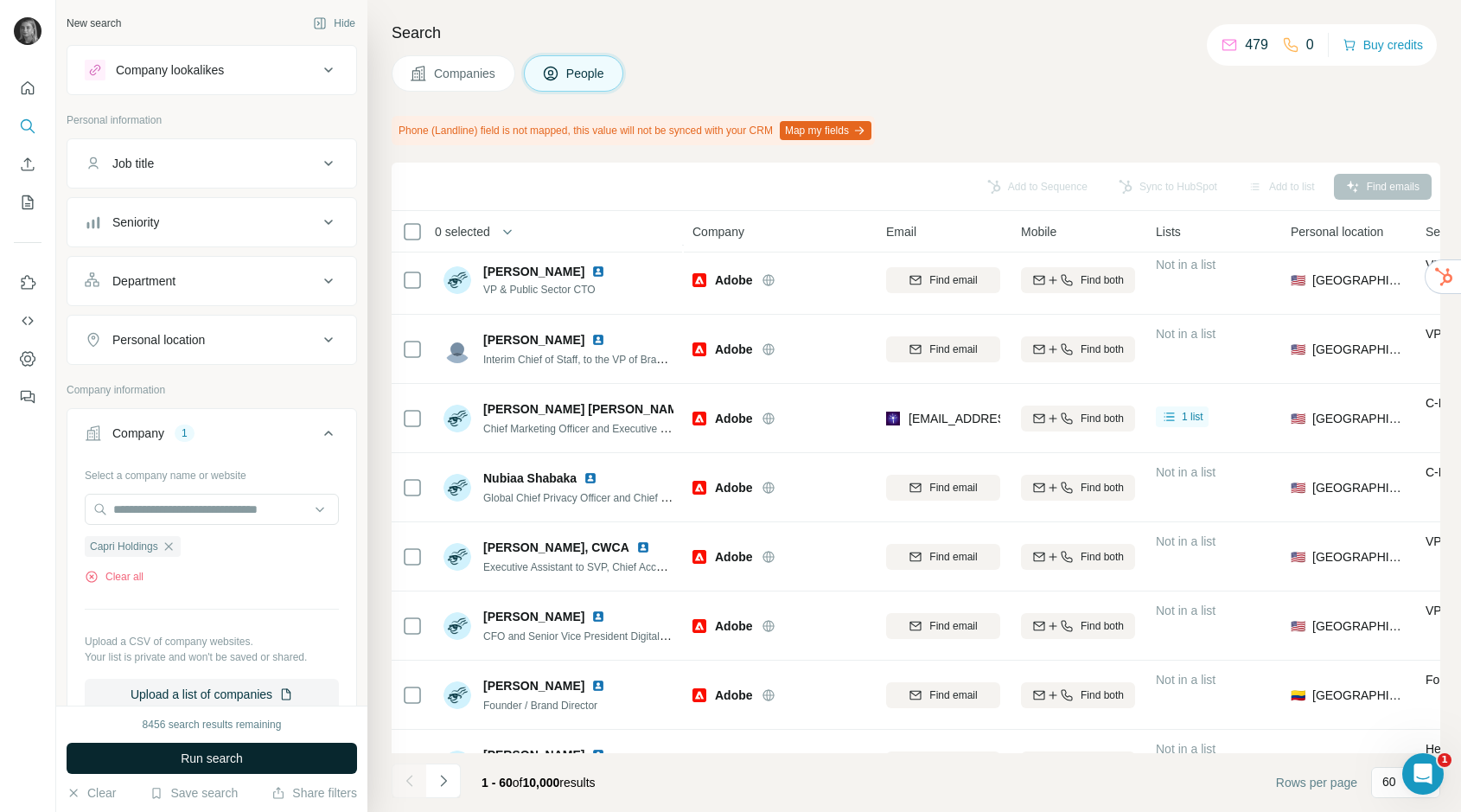
click at [216, 762] on span "Run search" at bounding box center [212, 758] width 62 height 17
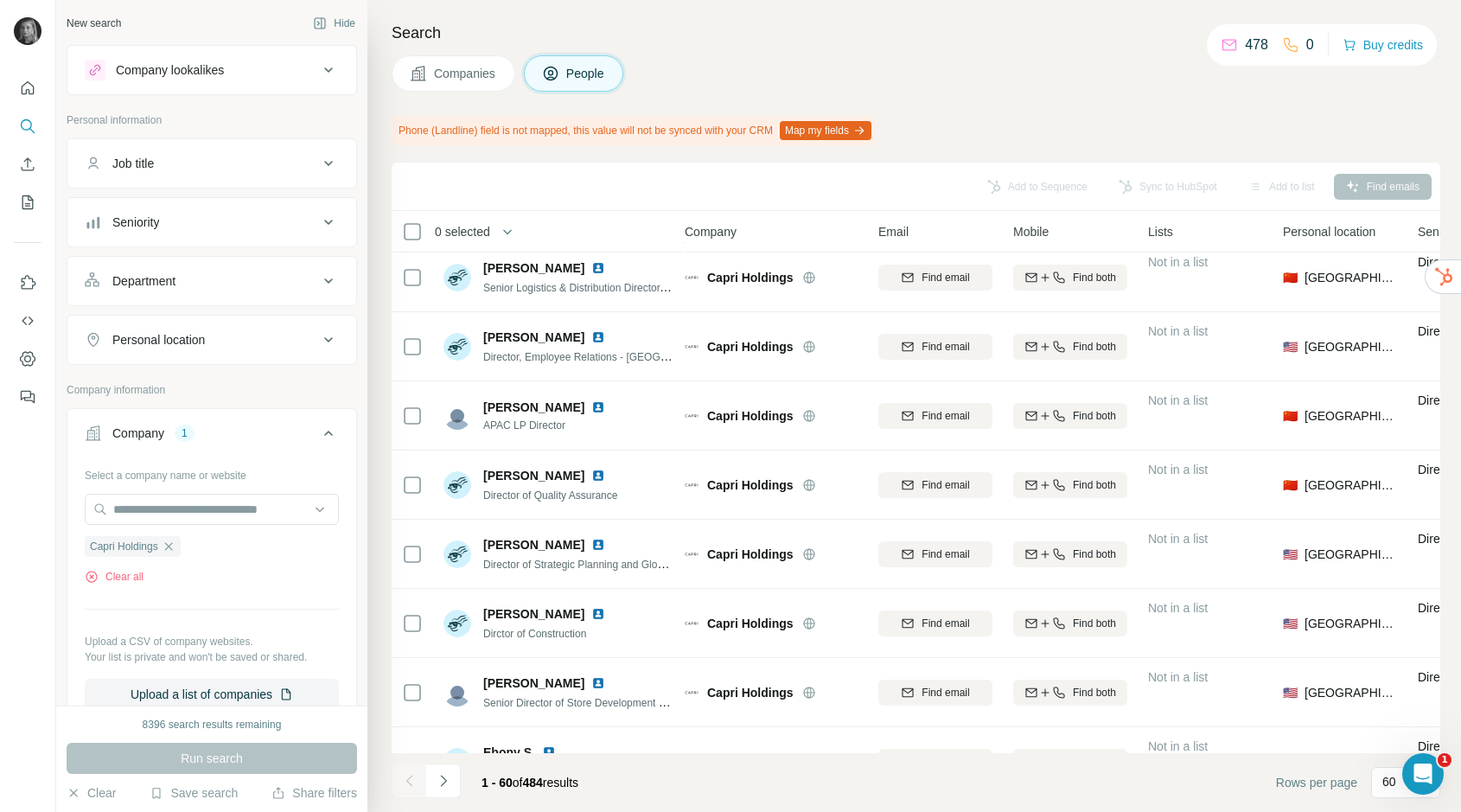
scroll to position [3264, 8]
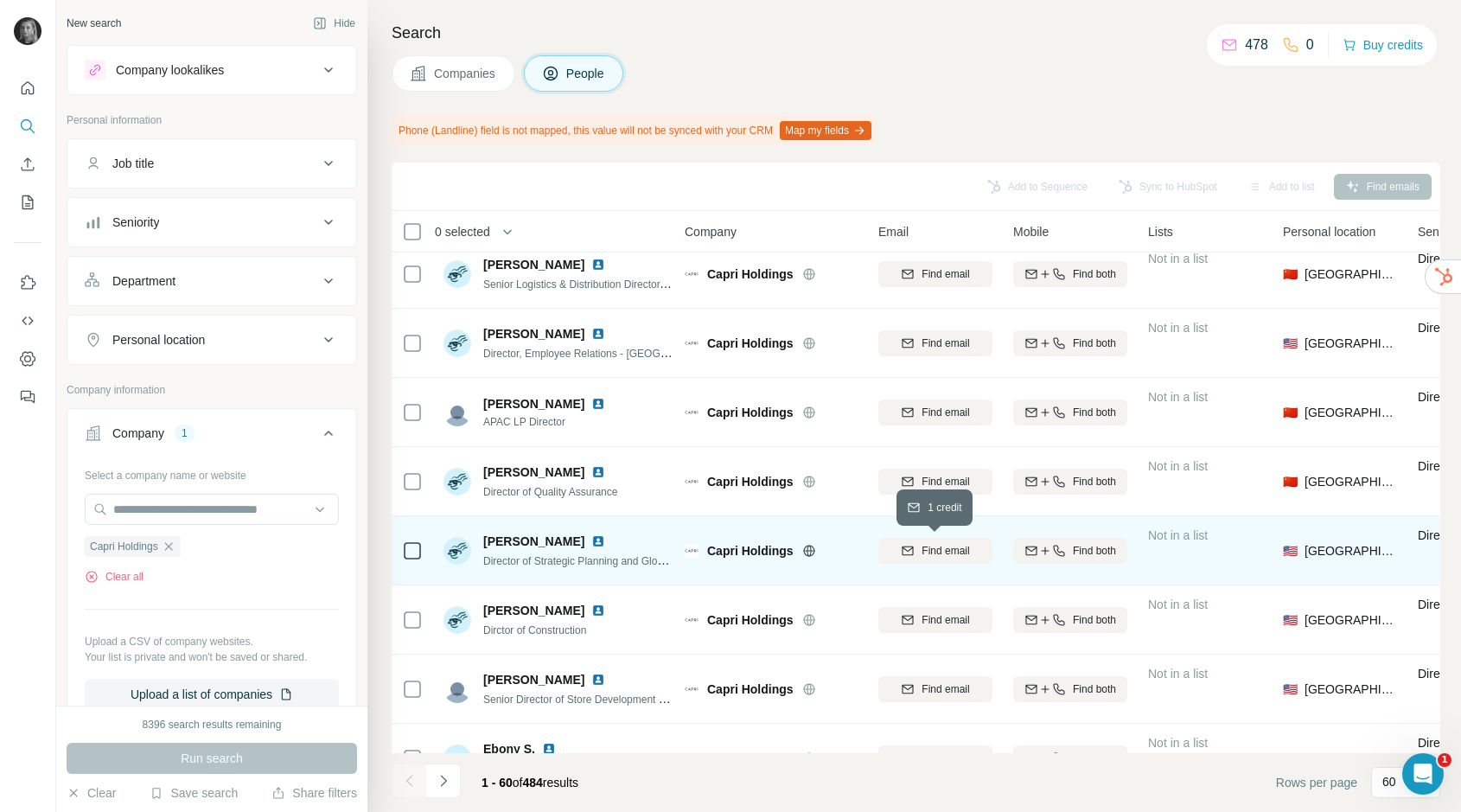
click at [967, 544] on span "Find email" at bounding box center [945, 550] width 47 height 16
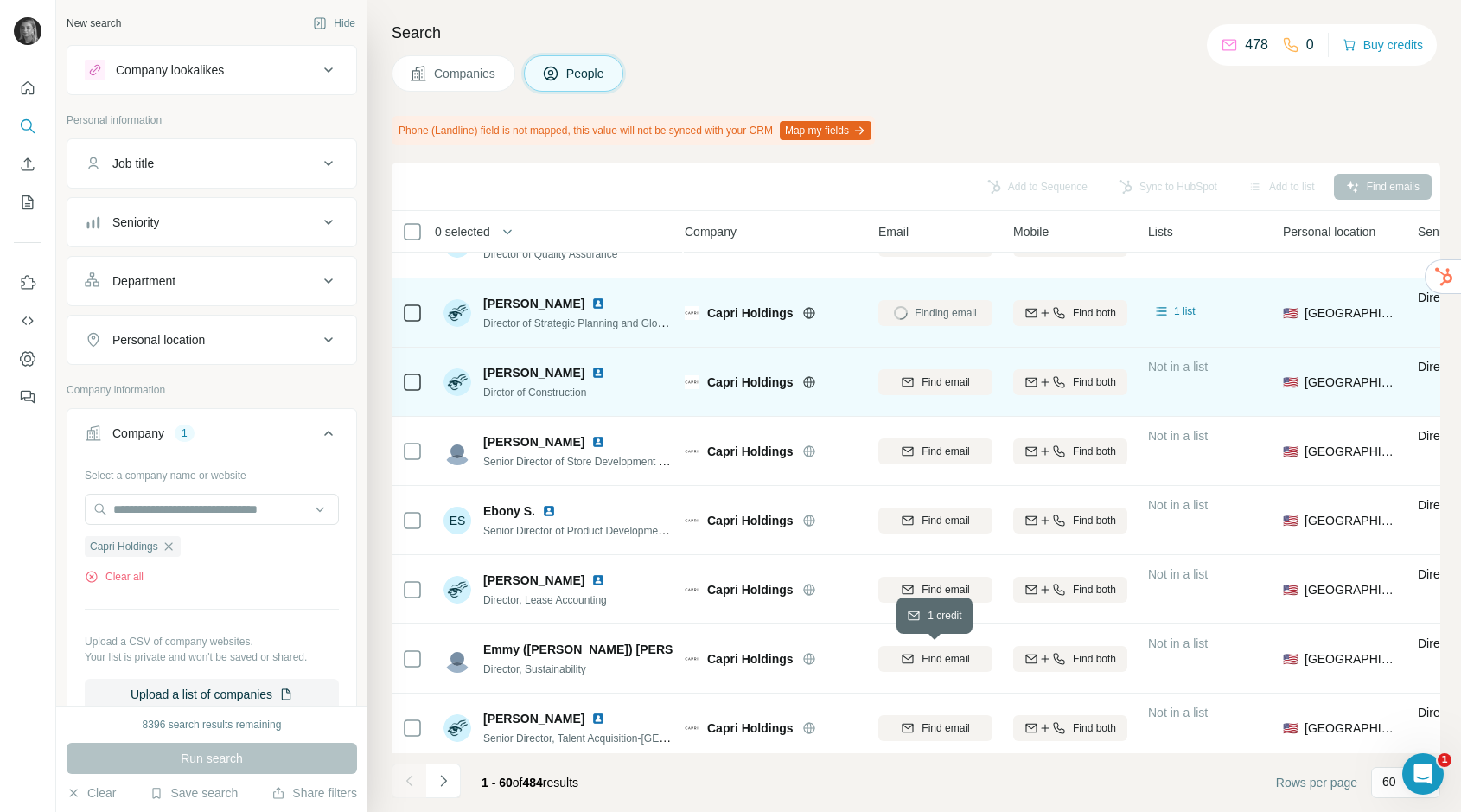
scroll to position [3649, 8]
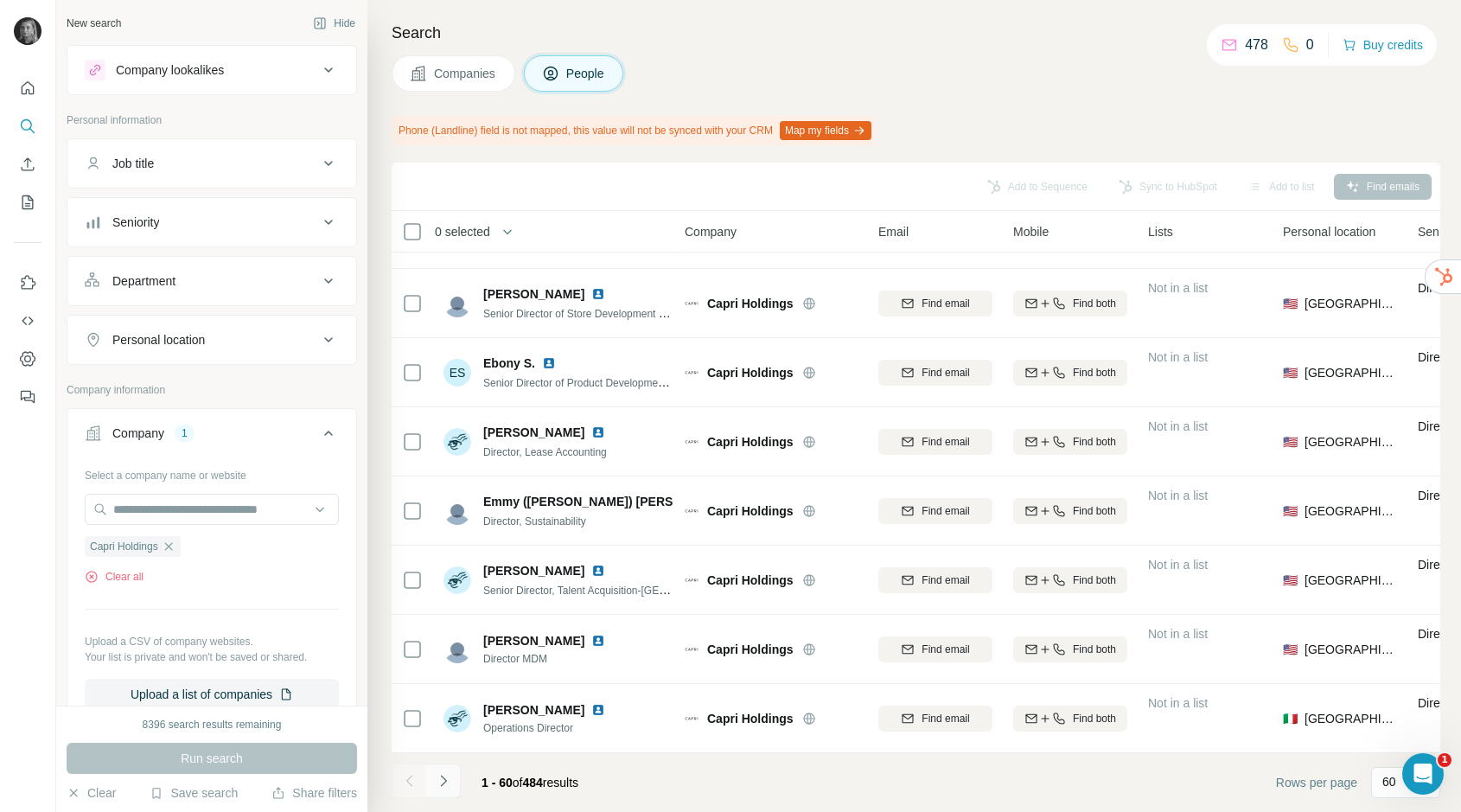
click at [449, 780] on icon "Navigate to next page" at bounding box center [444, 781] width 17 height 17
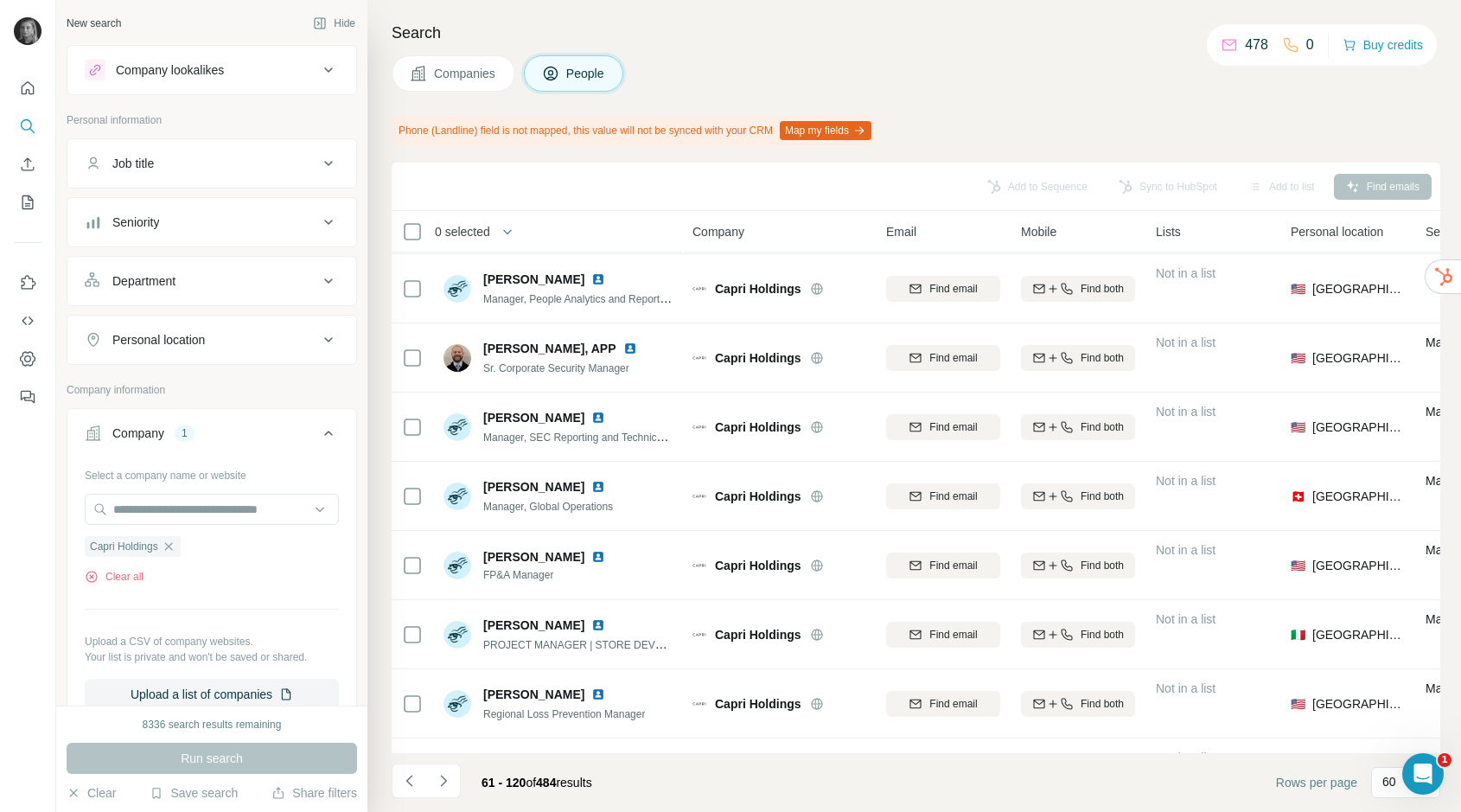
scroll to position [3649, 0]
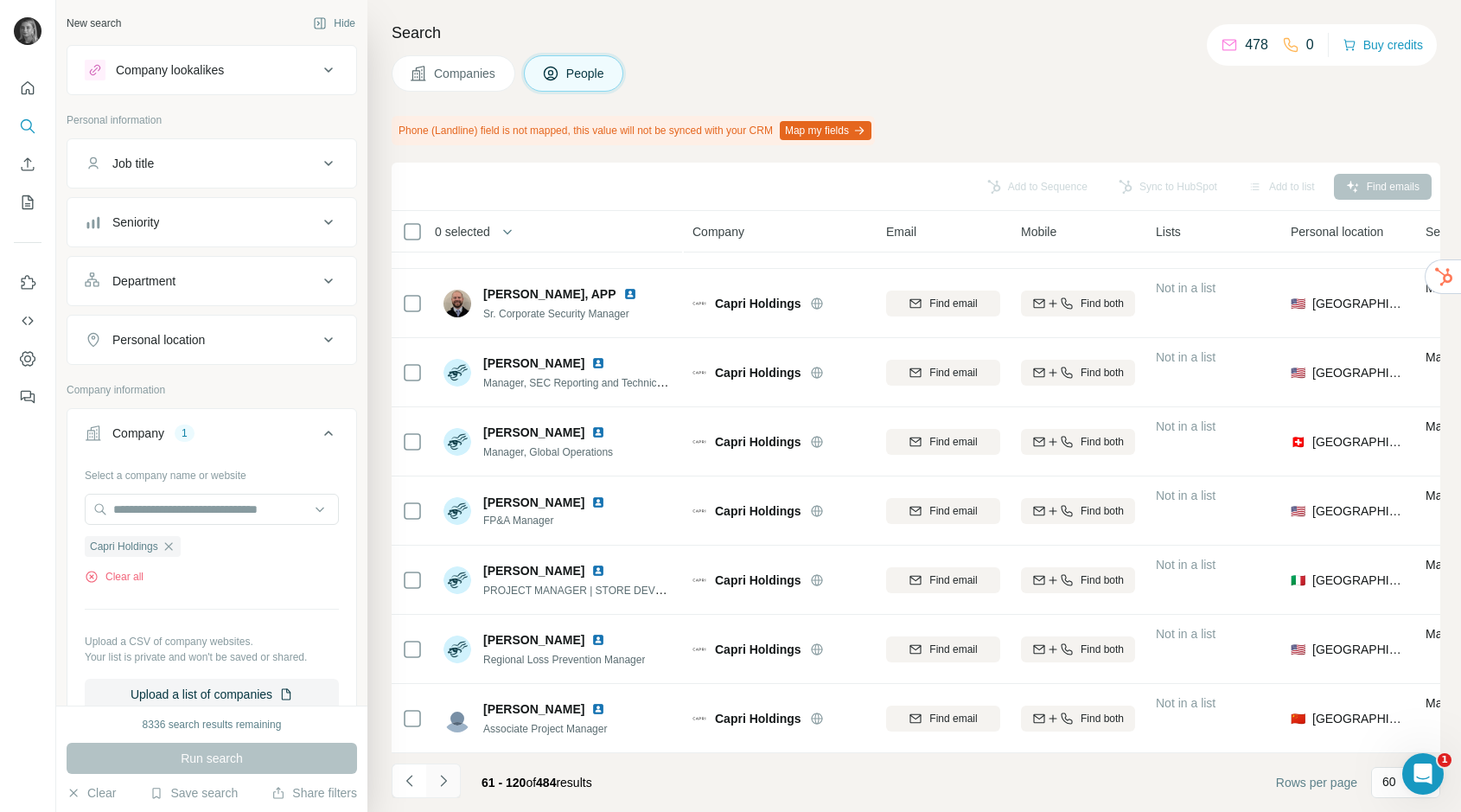
click at [454, 795] on button "Navigate to next page" at bounding box center [444, 781] width 35 height 35
click at [243, 179] on button "Job title" at bounding box center [212, 163] width 289 height 41
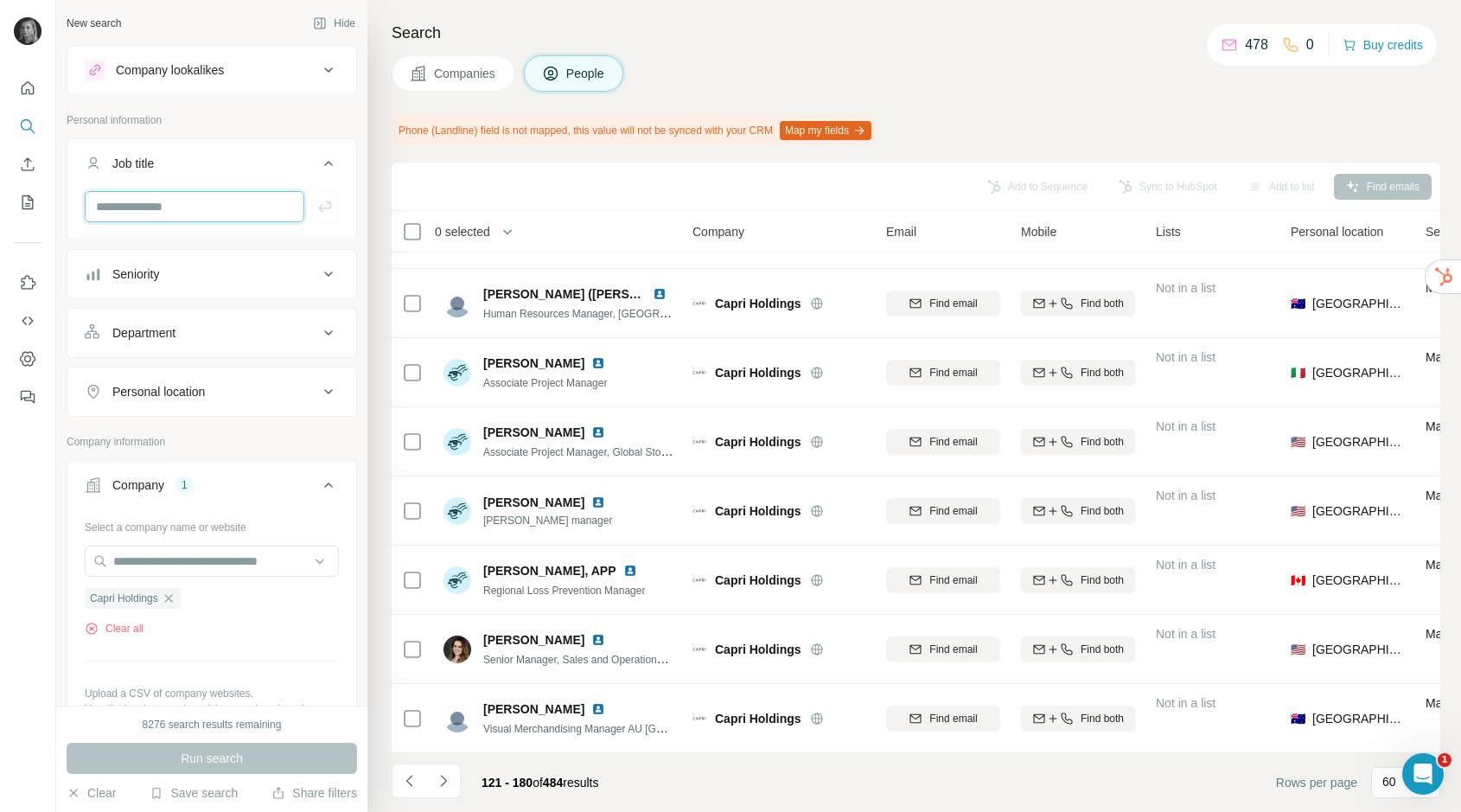
click at [218, 216] on input "text" at bounding box center [194, 206] width 219 height 31
type input "*********"
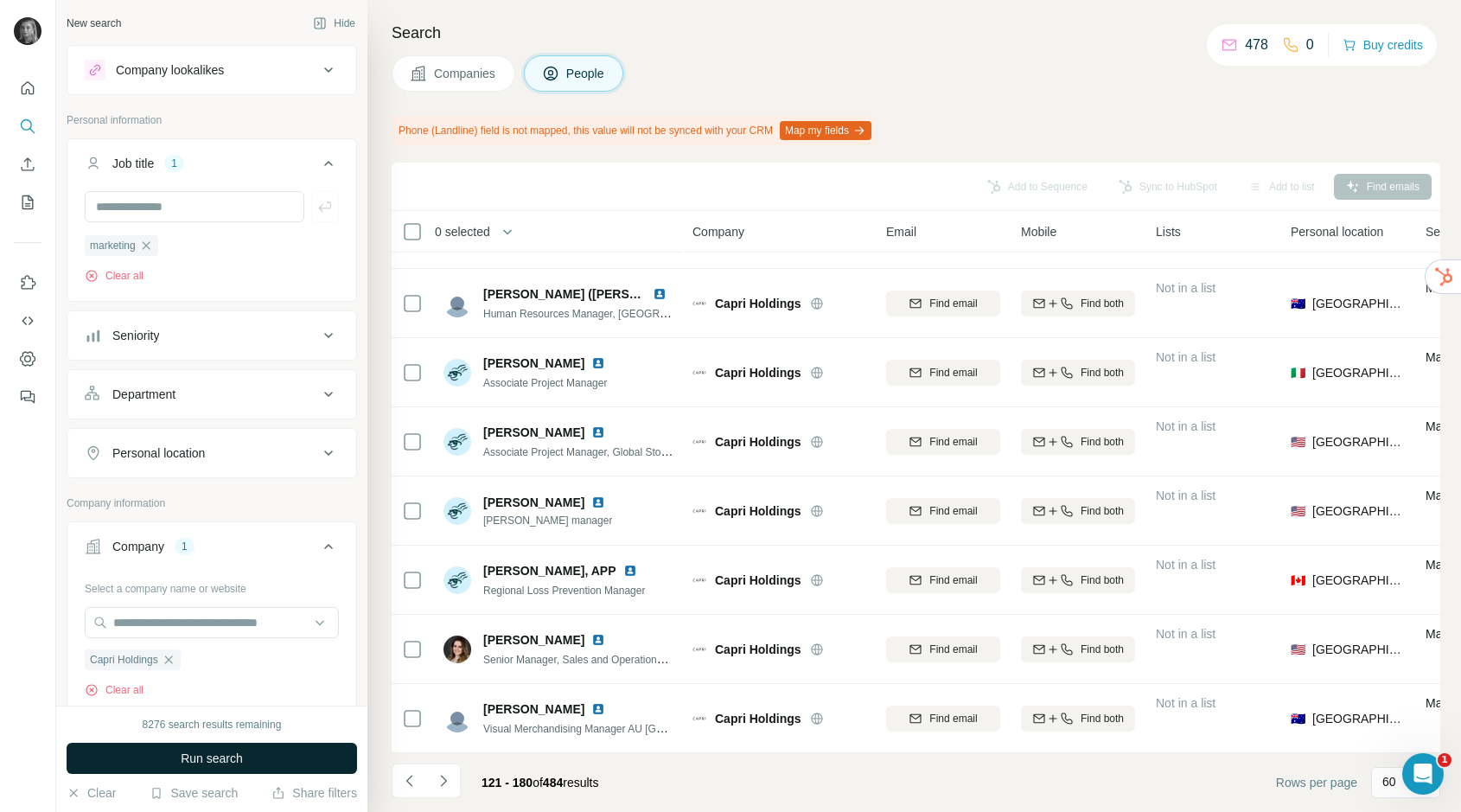
click at [218, 766] on button "Run search" at bounding box center [212, 757] width 290 height 31
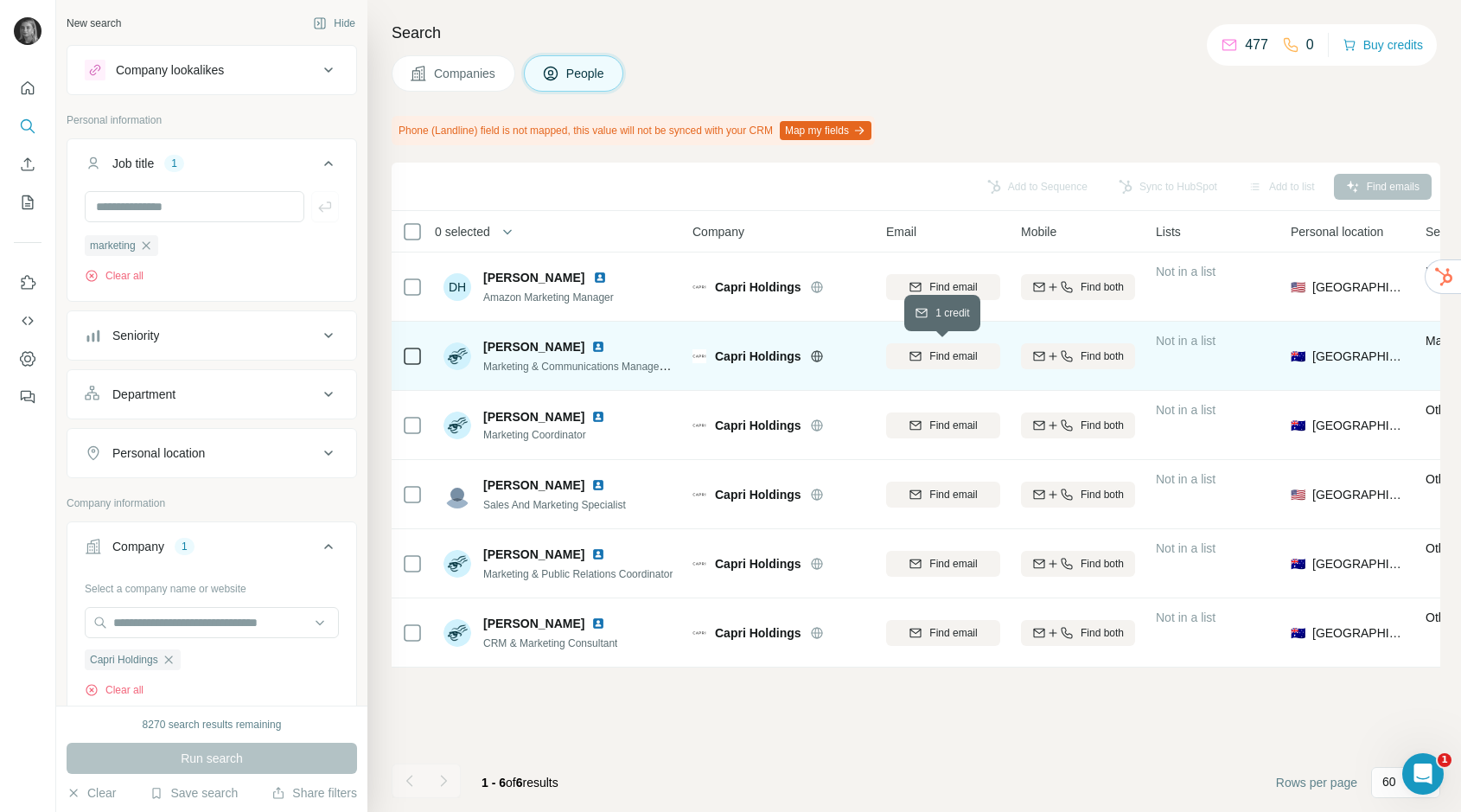
click at [949, 353] on span "Find email" at bounding box center [953, 356] width 47 height 16
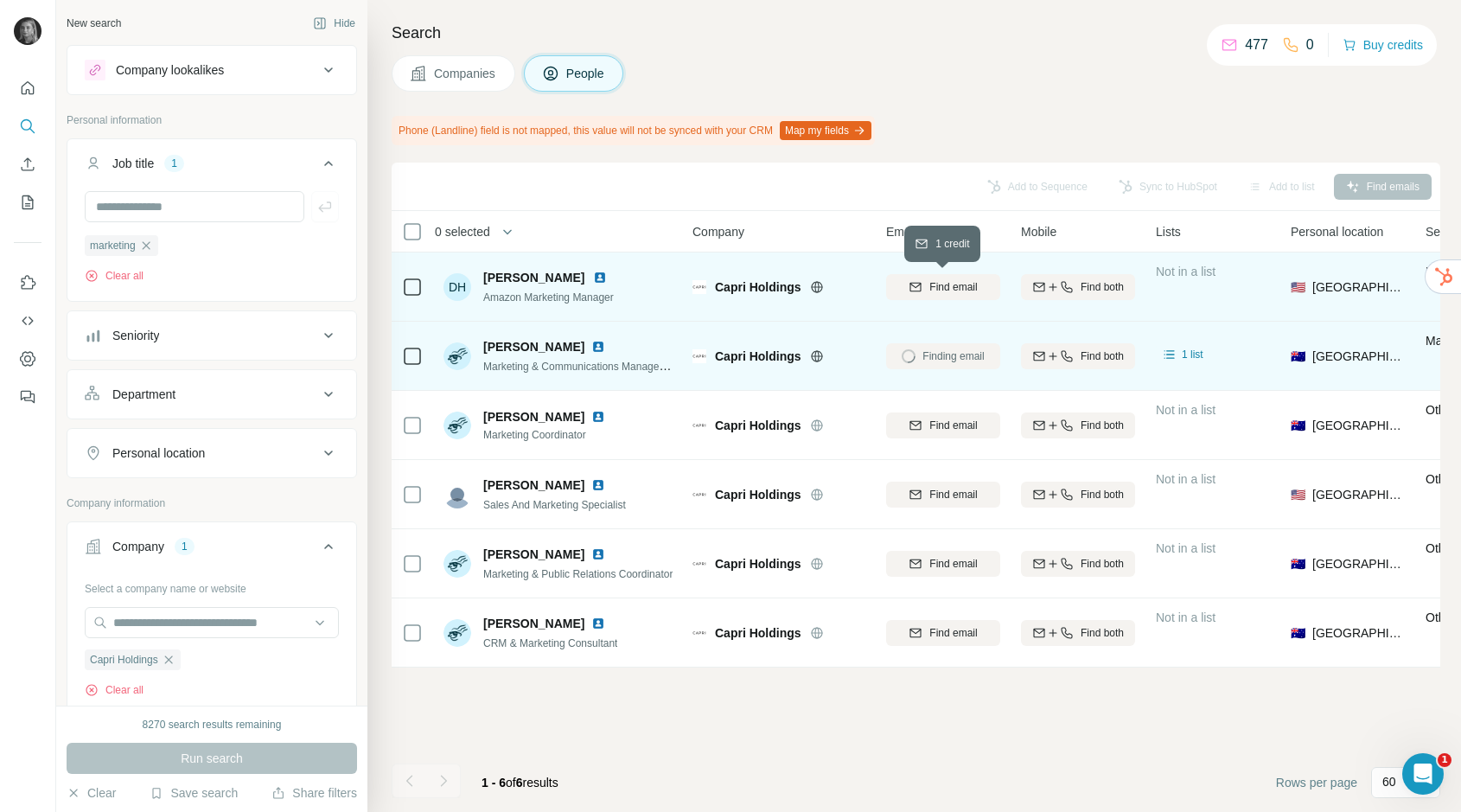
click at [943, 288] on span "Find email" at bounding box center [953, 286] width 47 height 16
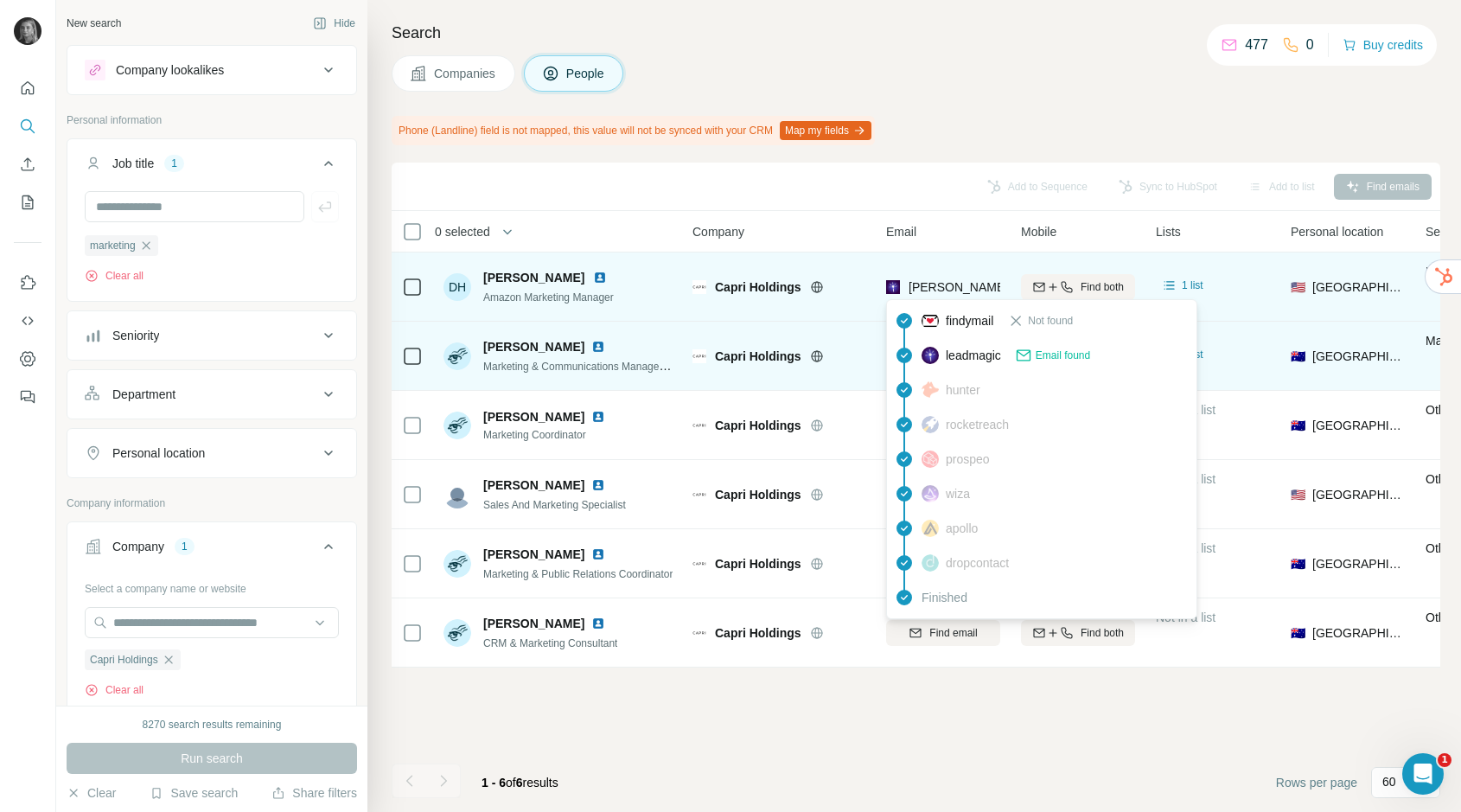
click at [955, 272] on div "danielle@capriholdings.com" at bounding box center [943, 286] width 114 height 47
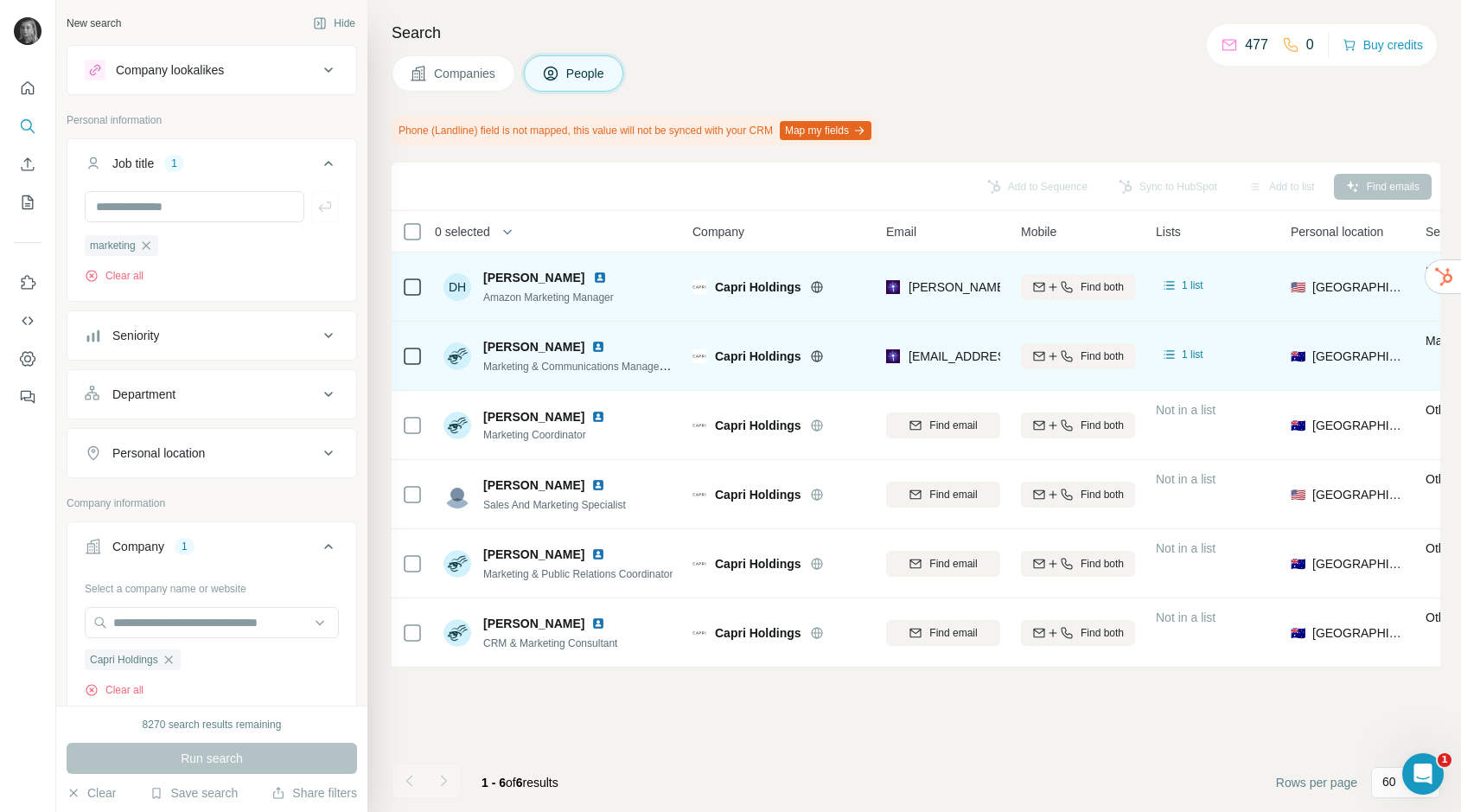
click at [955, 281] on span "danielle@capriholdings.com" at bounding box center [1061, 286] width 304 height 14
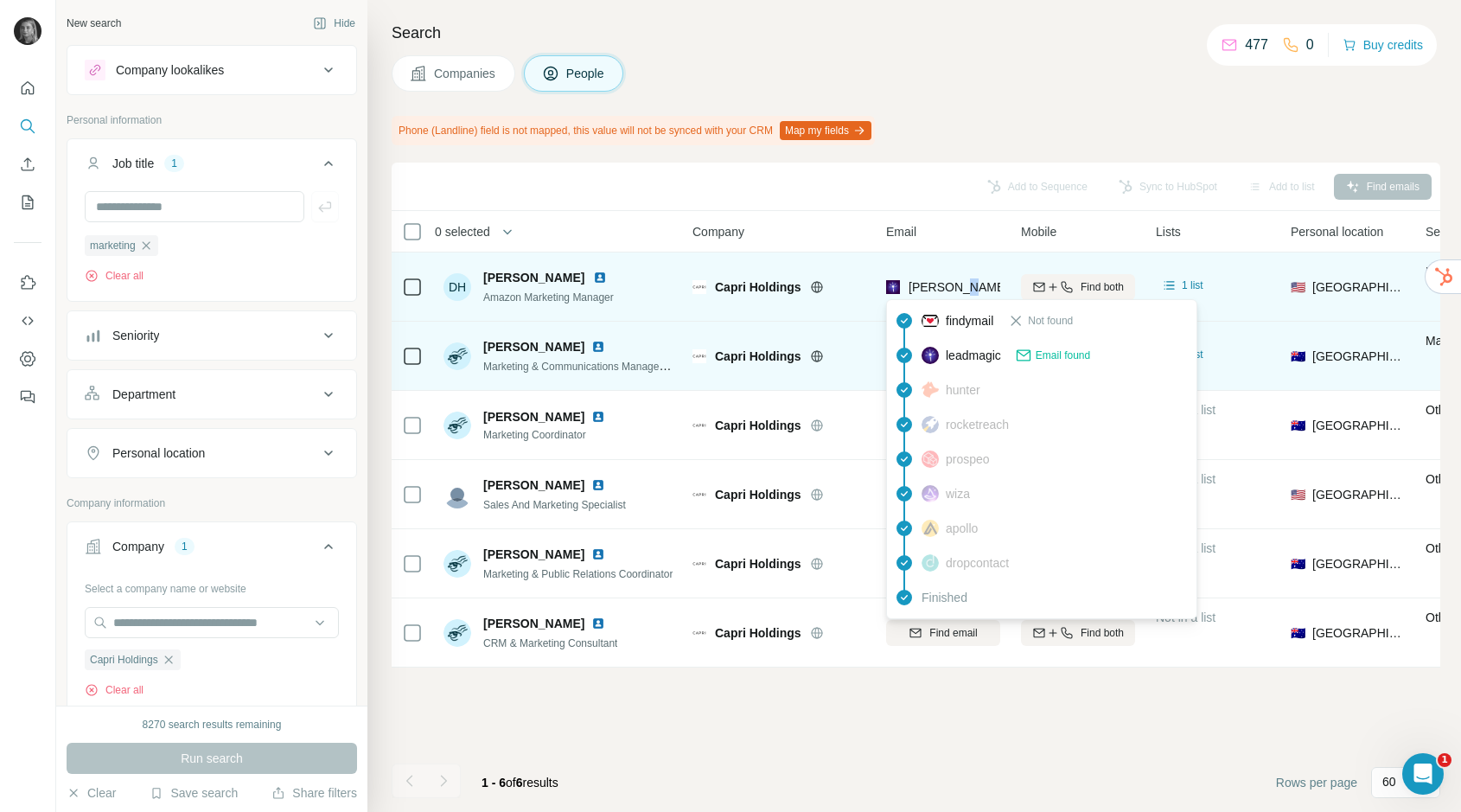
click at [955, 281] on span "danielle@capriholdings.com" at bounding box center [1061, 286] width 304 height 14
copy tr "danielle@capriholdings.com"
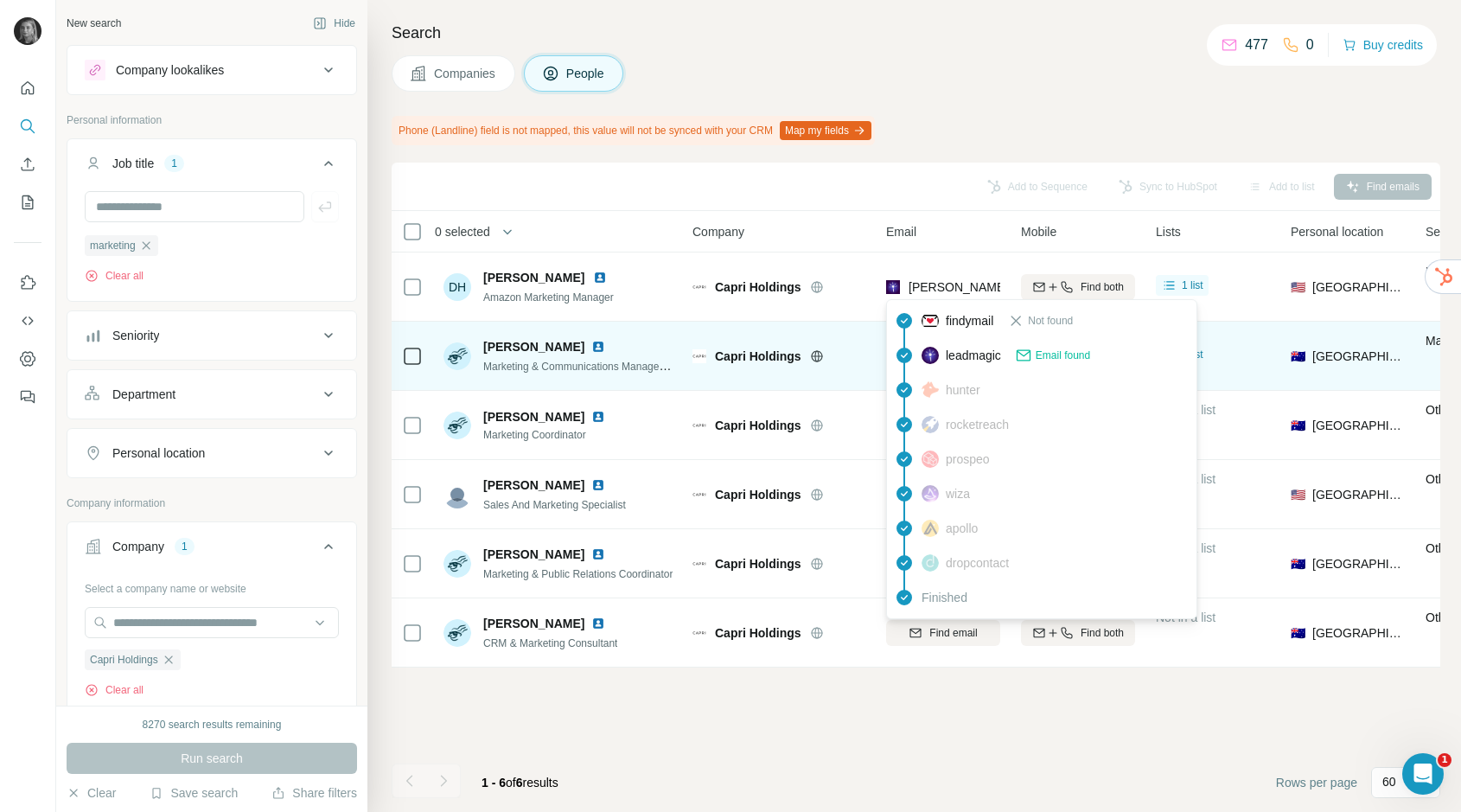
click at [814, 340] on div "Capri Holdings" at bounding box center [779, 355] width 173 height 47
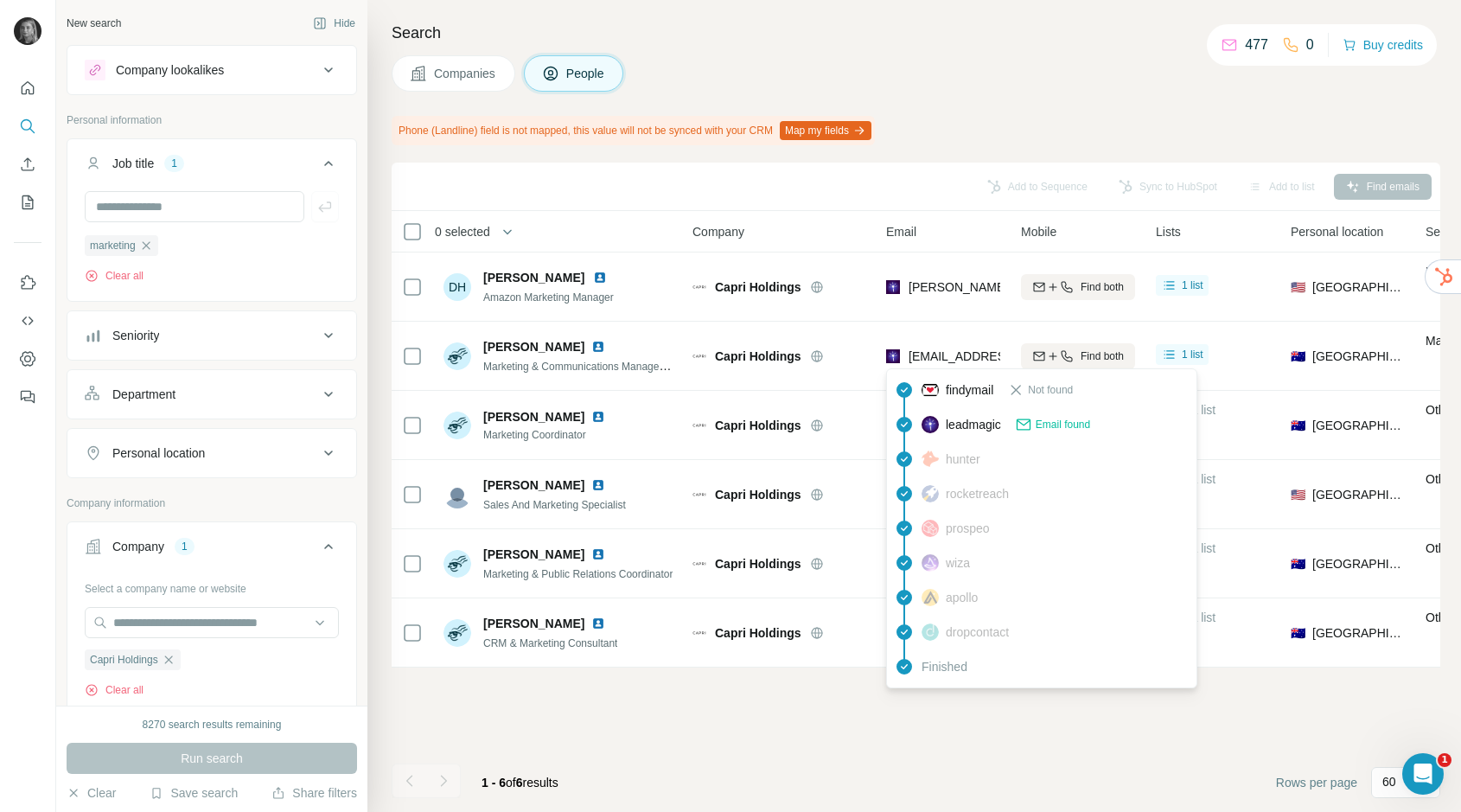
click at [939, 354] on span "keiren.horn@capriholdings.com" at bounding box center [1012, 356] width 205 height 14
copy tr "keiren.horn@capriholdings.com"
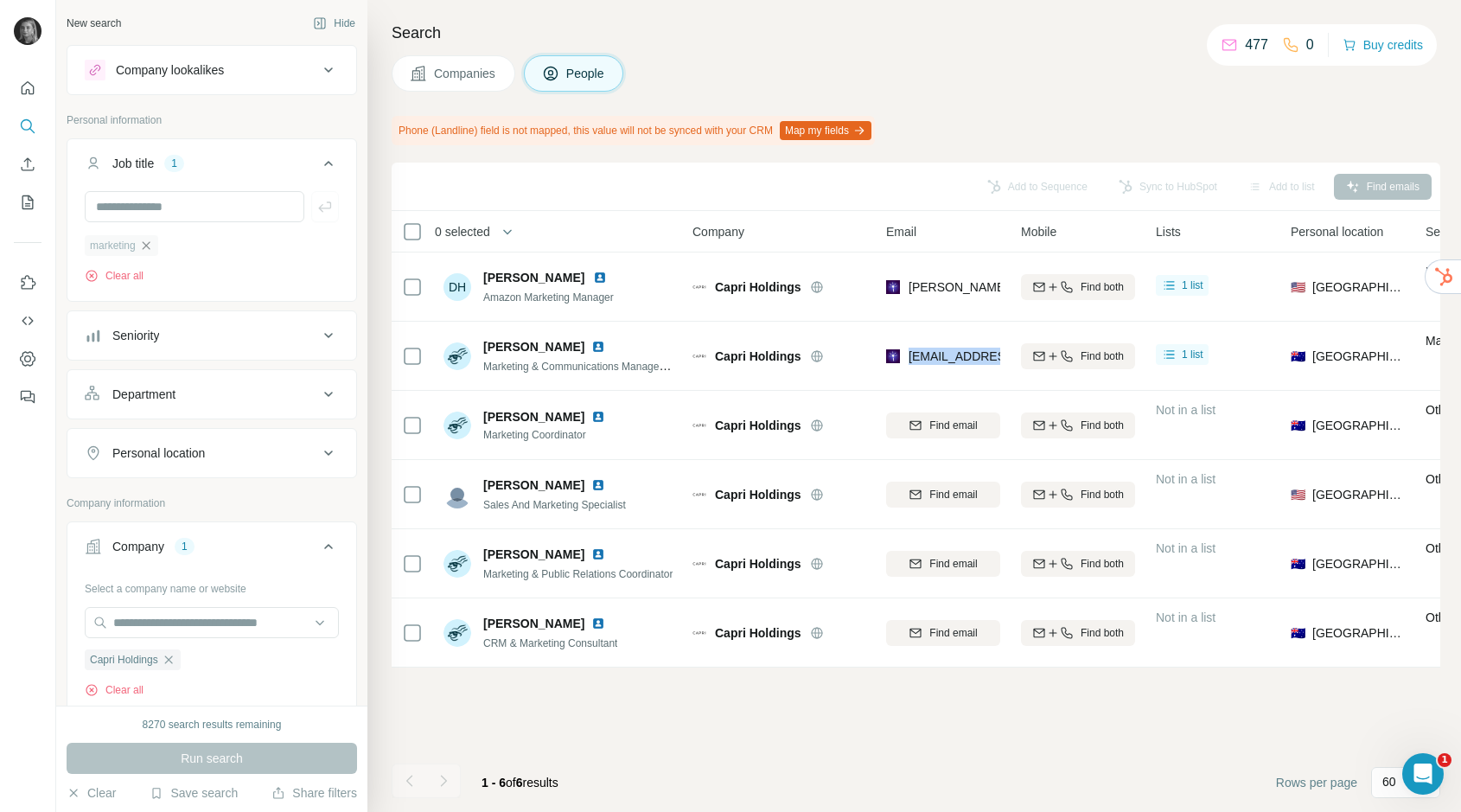
click at [149, 244] on icon "button" at bounding box center [146, 245] width 14 height 14
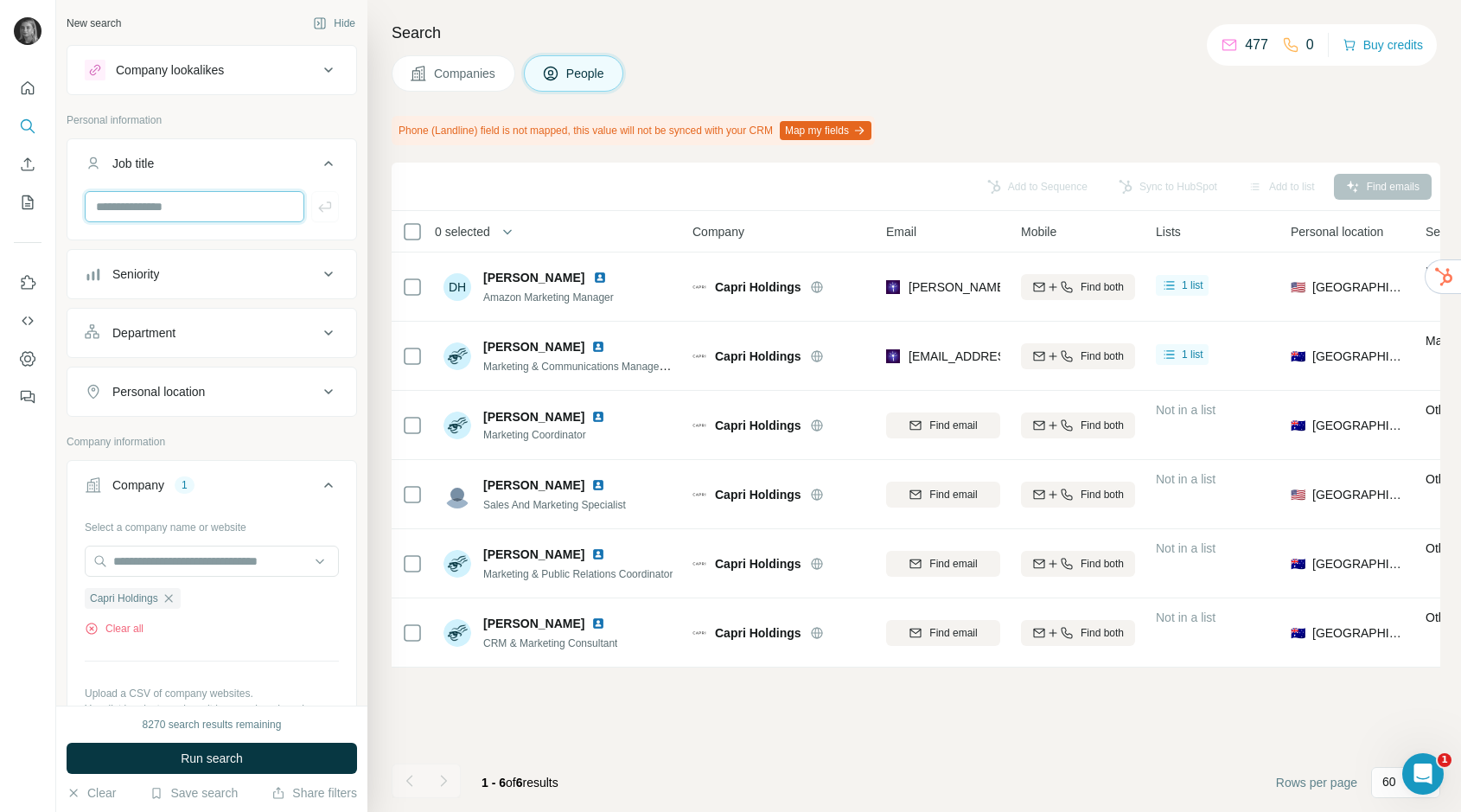
click at [178, 205] on input "text" at bounding box center [194, 206] width 219 height 31
paste input "*********"
type input "*********"
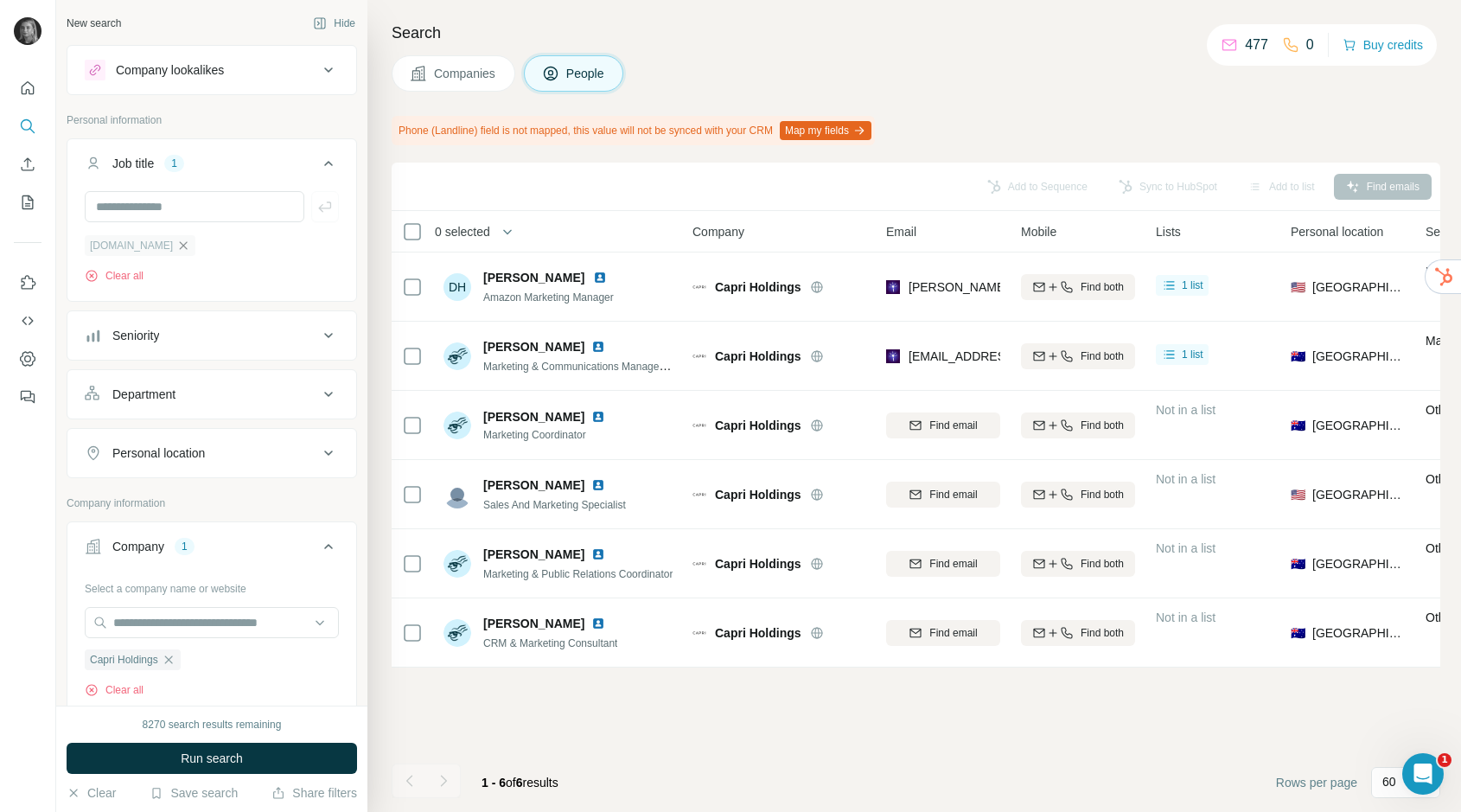
click at [176, 245] on icon "button" at bounding box center [183, 245] width 14 height 14
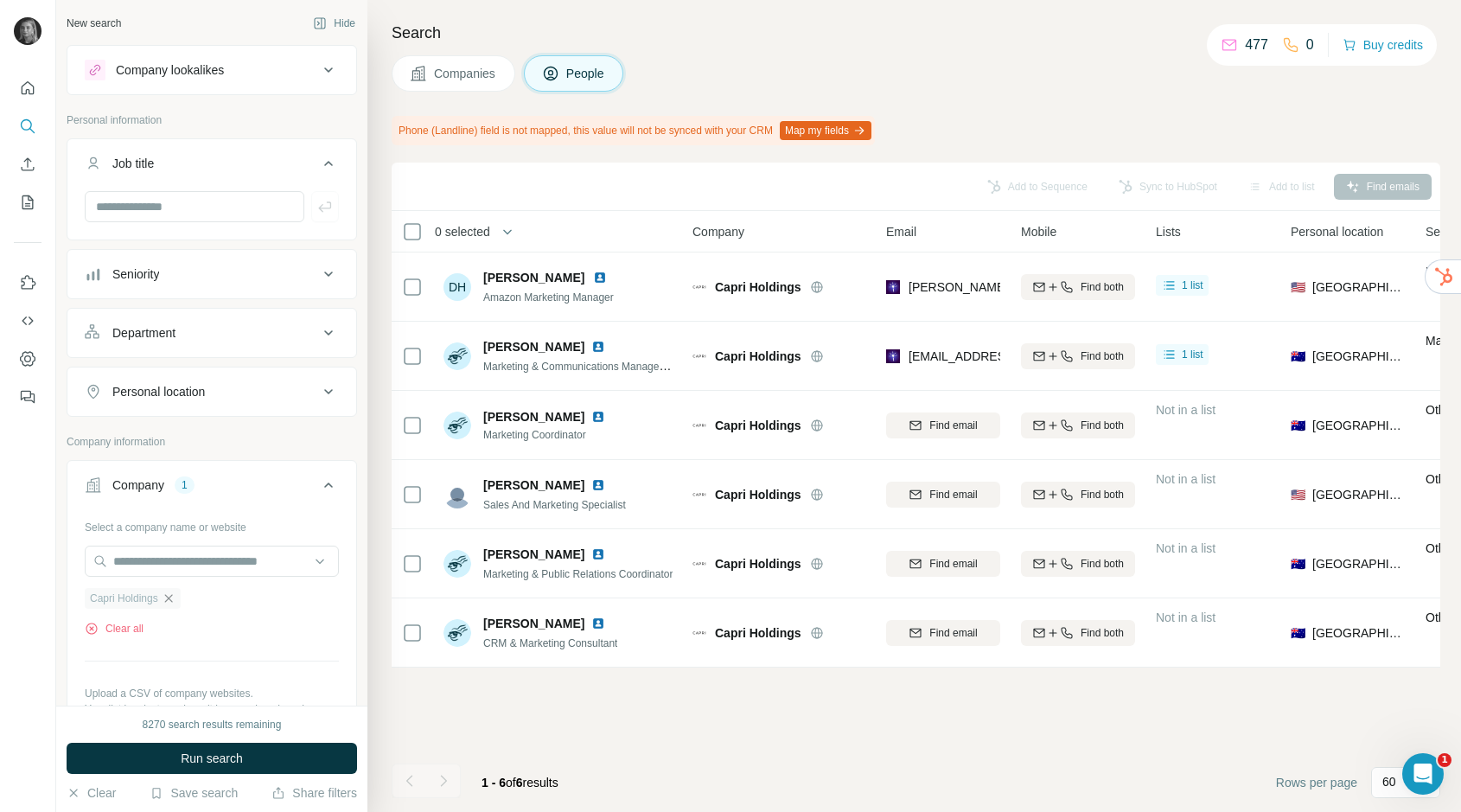
click at [175, 593] on icon "button" at bounding box center [169, 598] width 14 height 14
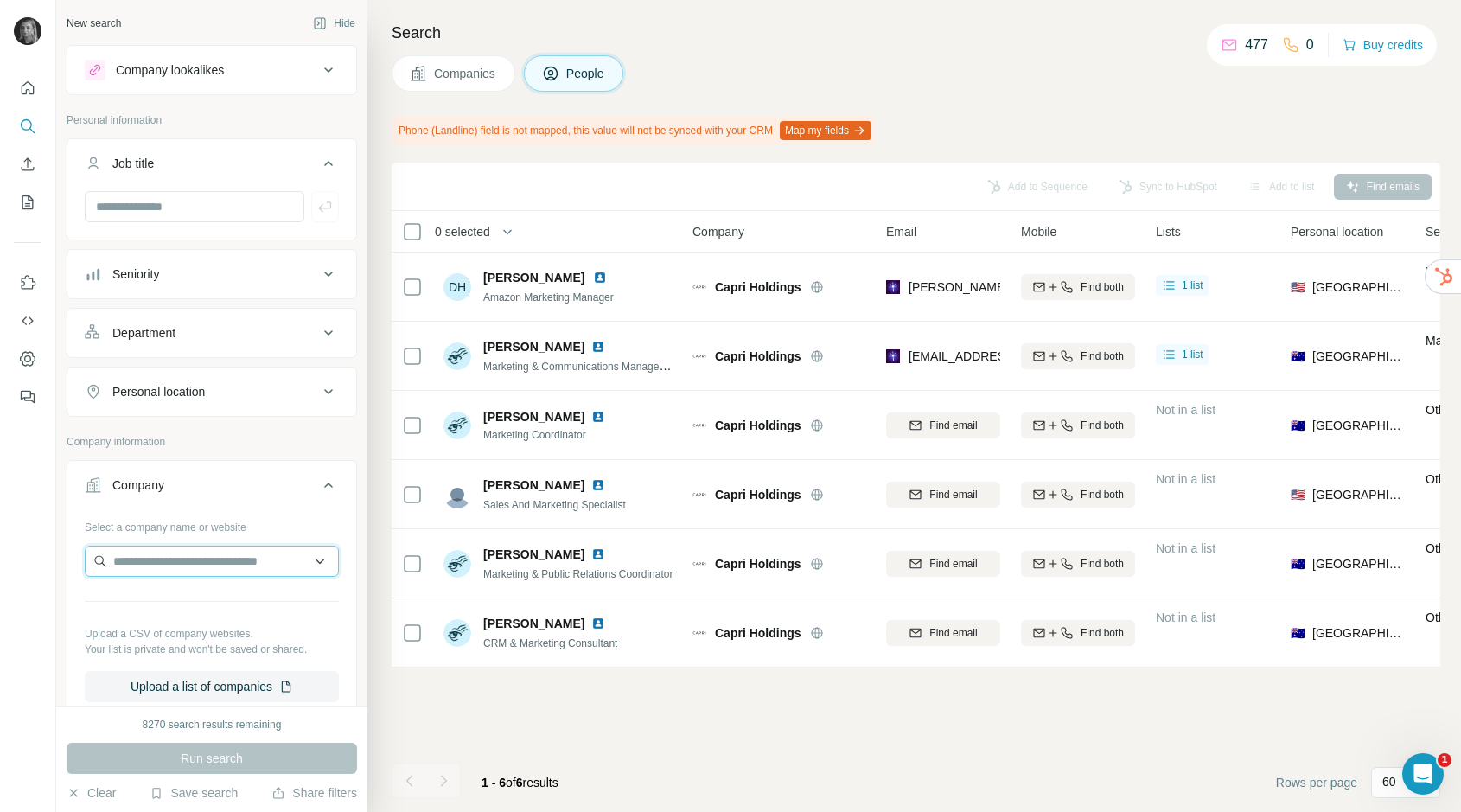
click at [179, 563] on input "text" at bounding box center [212, 560] width 254 height 31
paste input "*********"
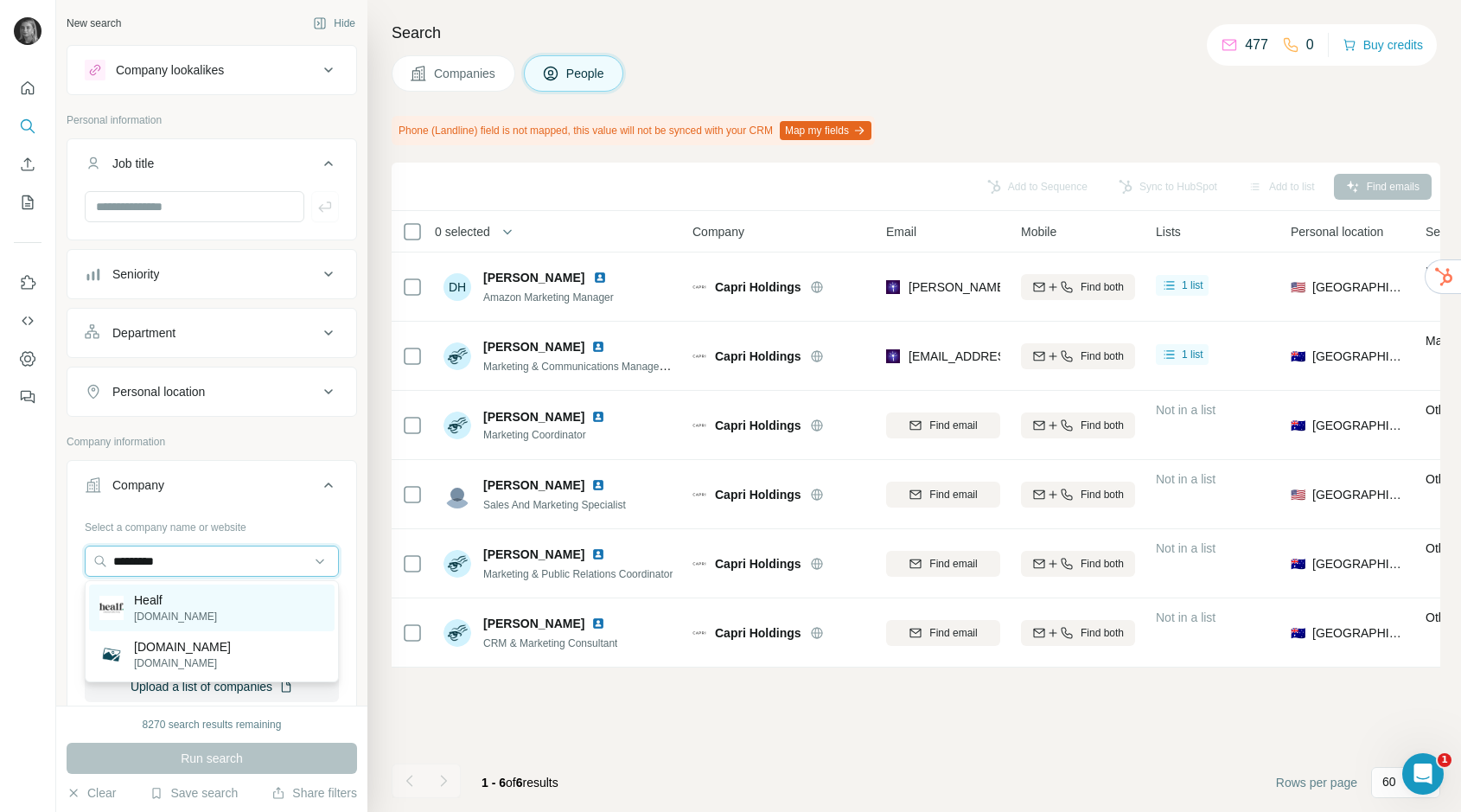
type input "*********"
click at [193, 614] on div "Healf healf.com" at bounding box center [212, 609] width 246 height 47
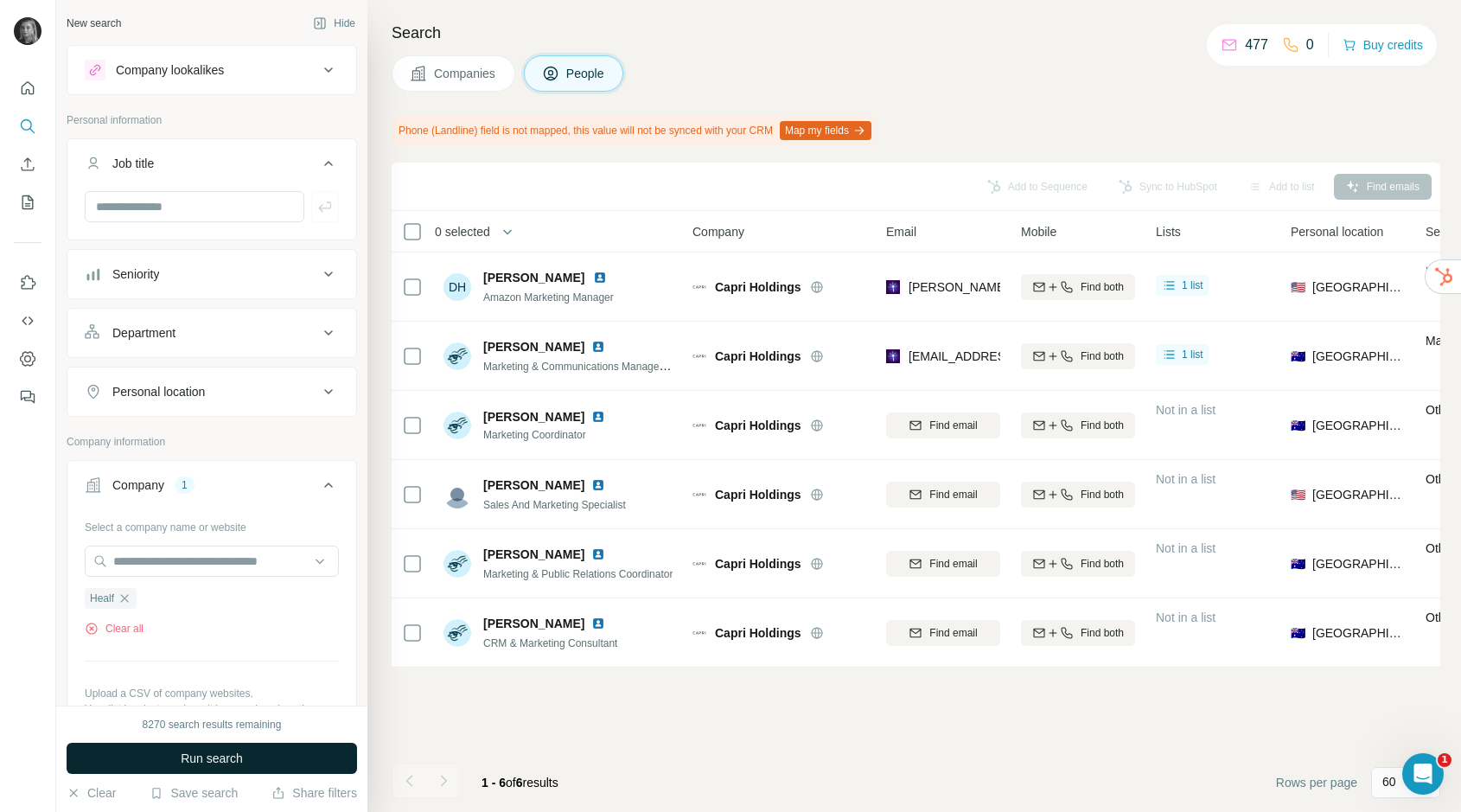
click at [193, 761] on span "Run search" at bounding box center [212, 758] width 62 height 17
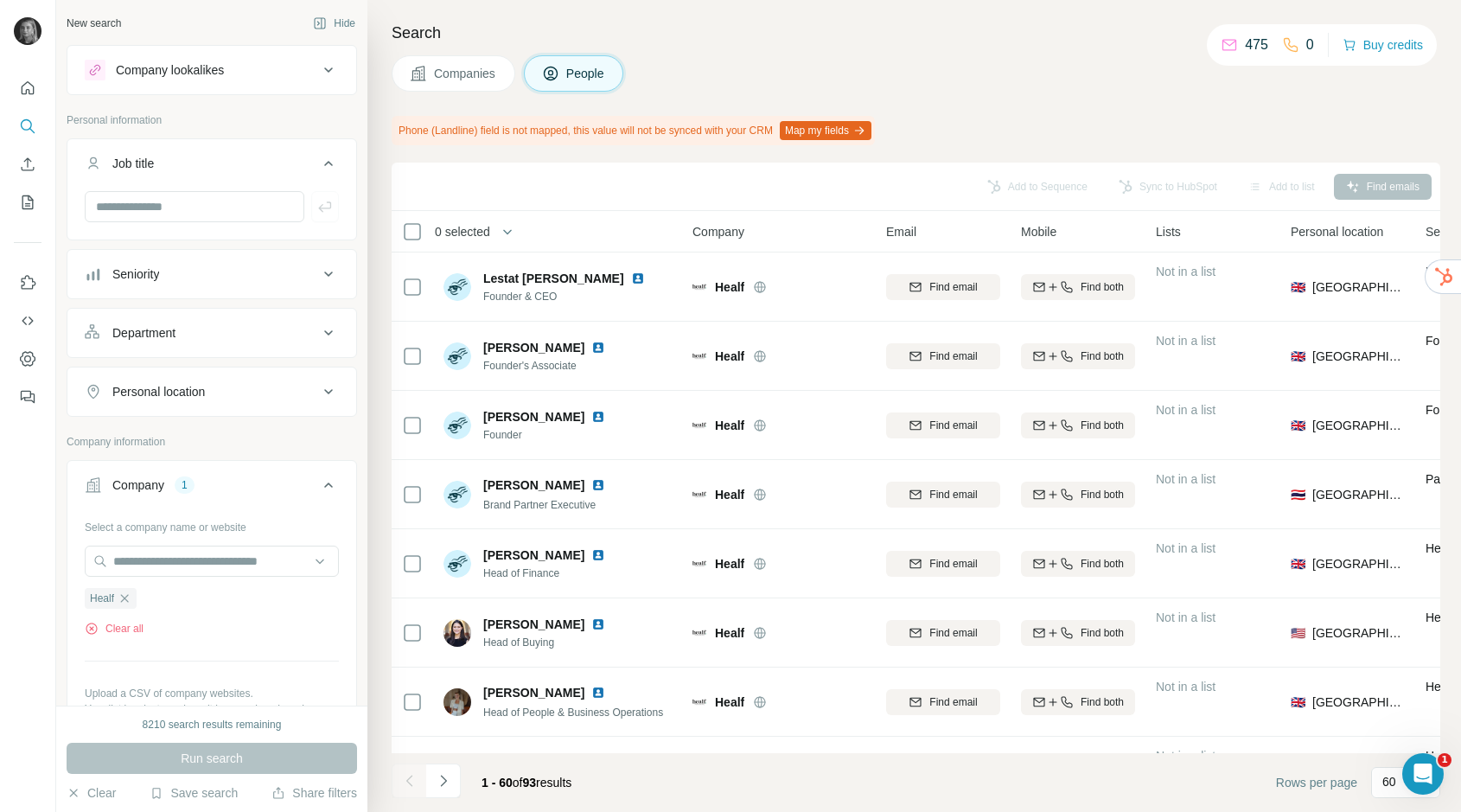
click at [469, 67] on span "Companies" at bounding box center [465, 73] width 63 height 17
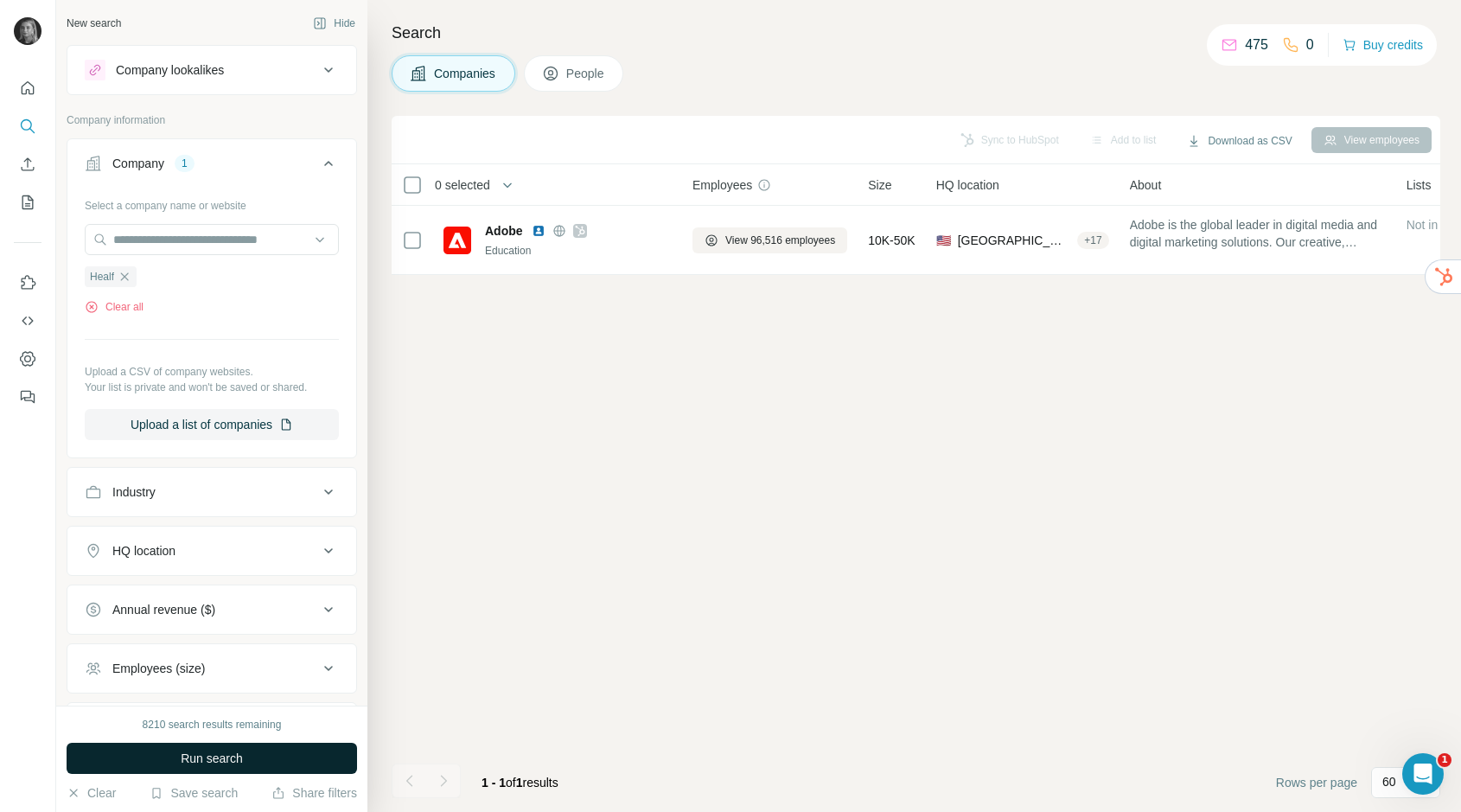
click at [313, 757] on button "Run search" at bounding box center [212, 757] width 290 height 31
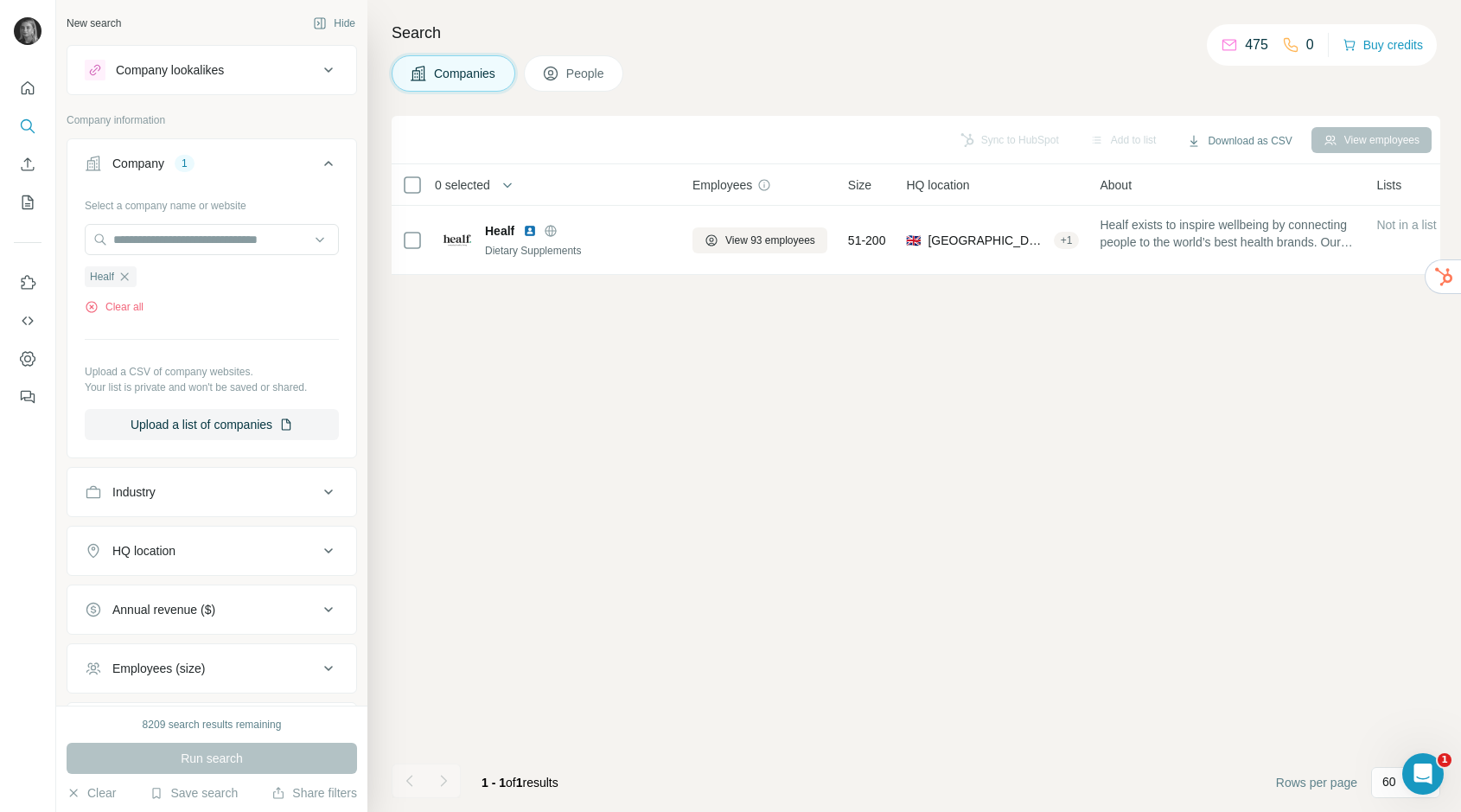
click at [579, 69] on span "People" at bounding box center [586, 73] width 40 height 17
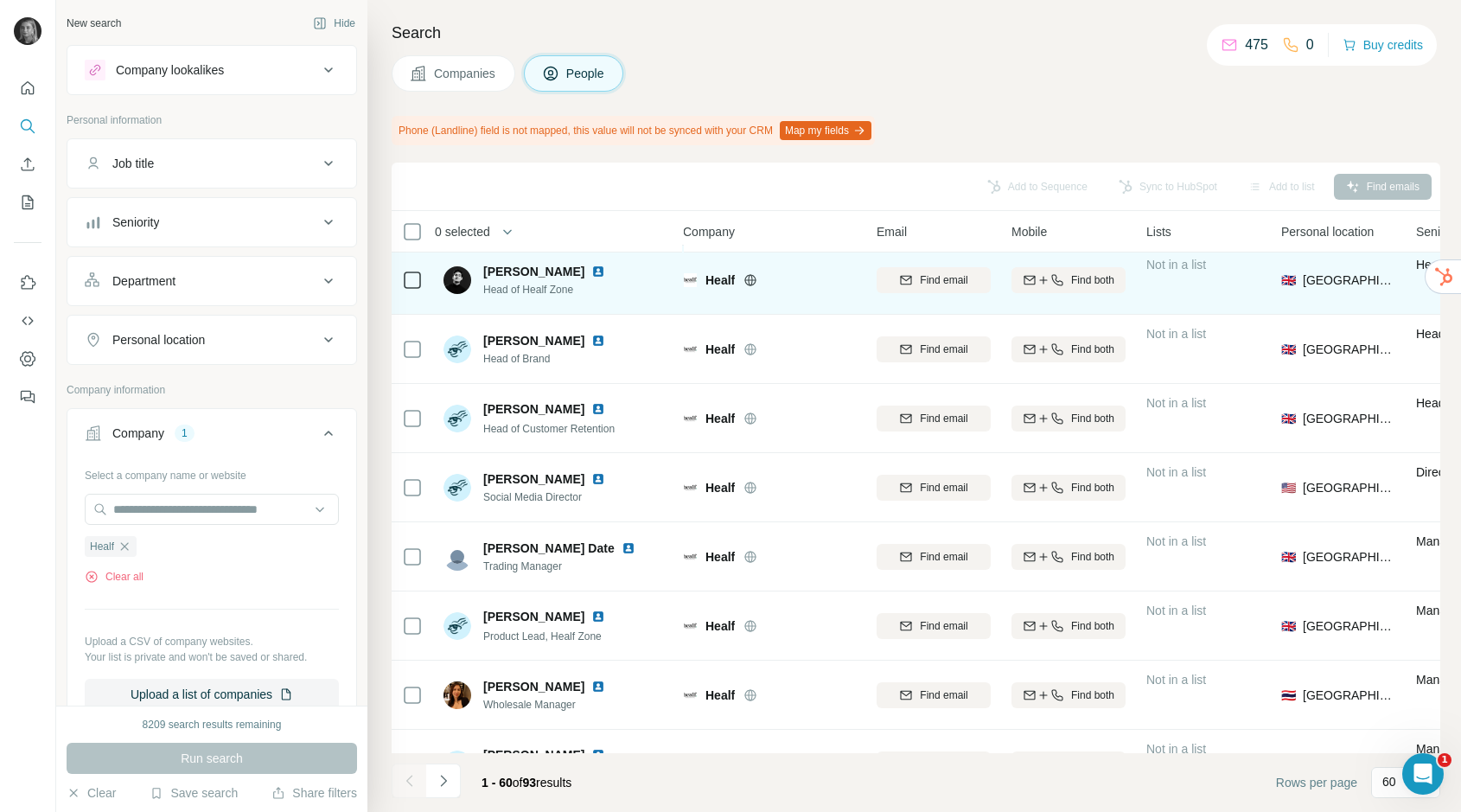
scroll to position [974, 9]
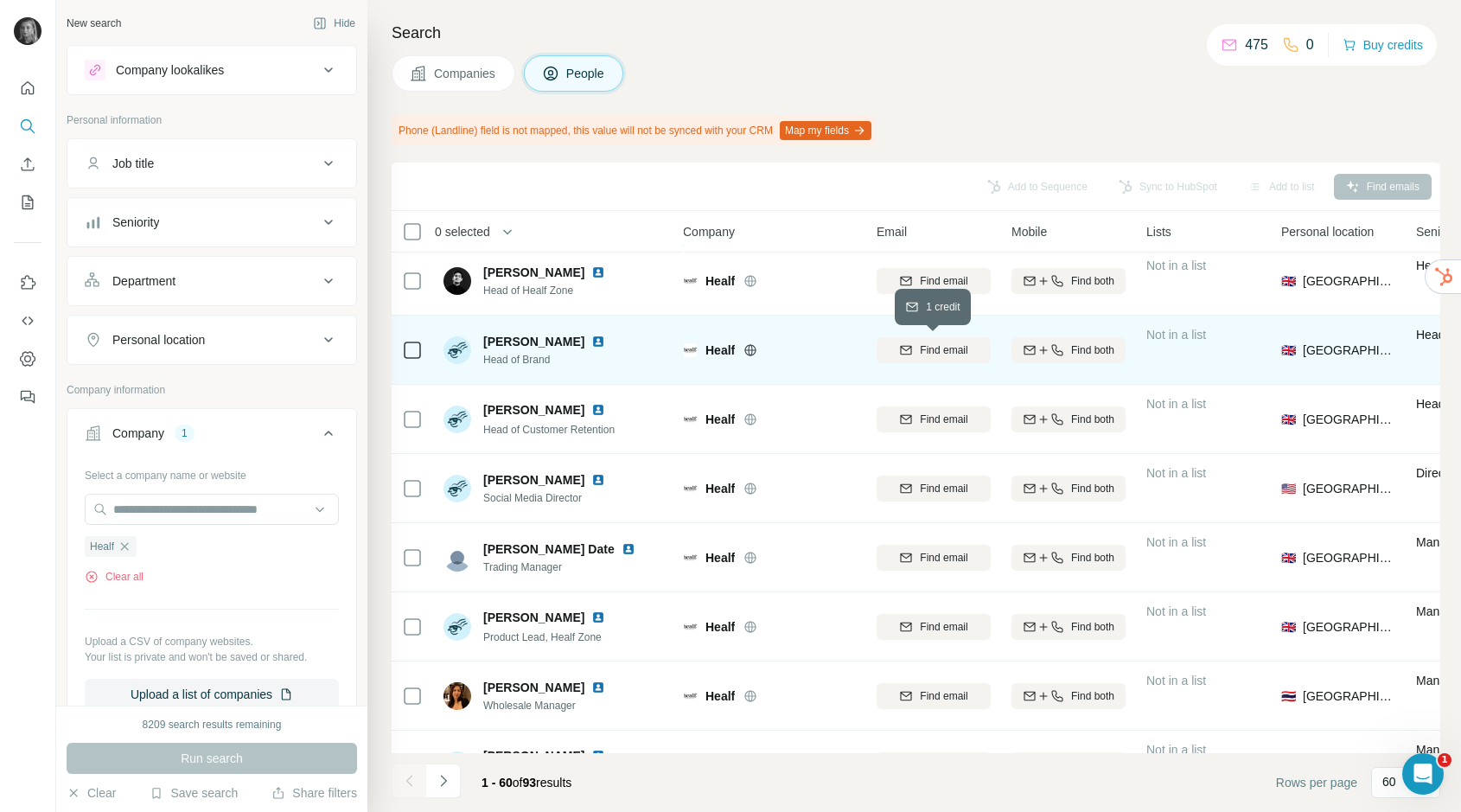
click at [966, 343] on span "Find email" at bounding box center [944, 349] width 47 height 16
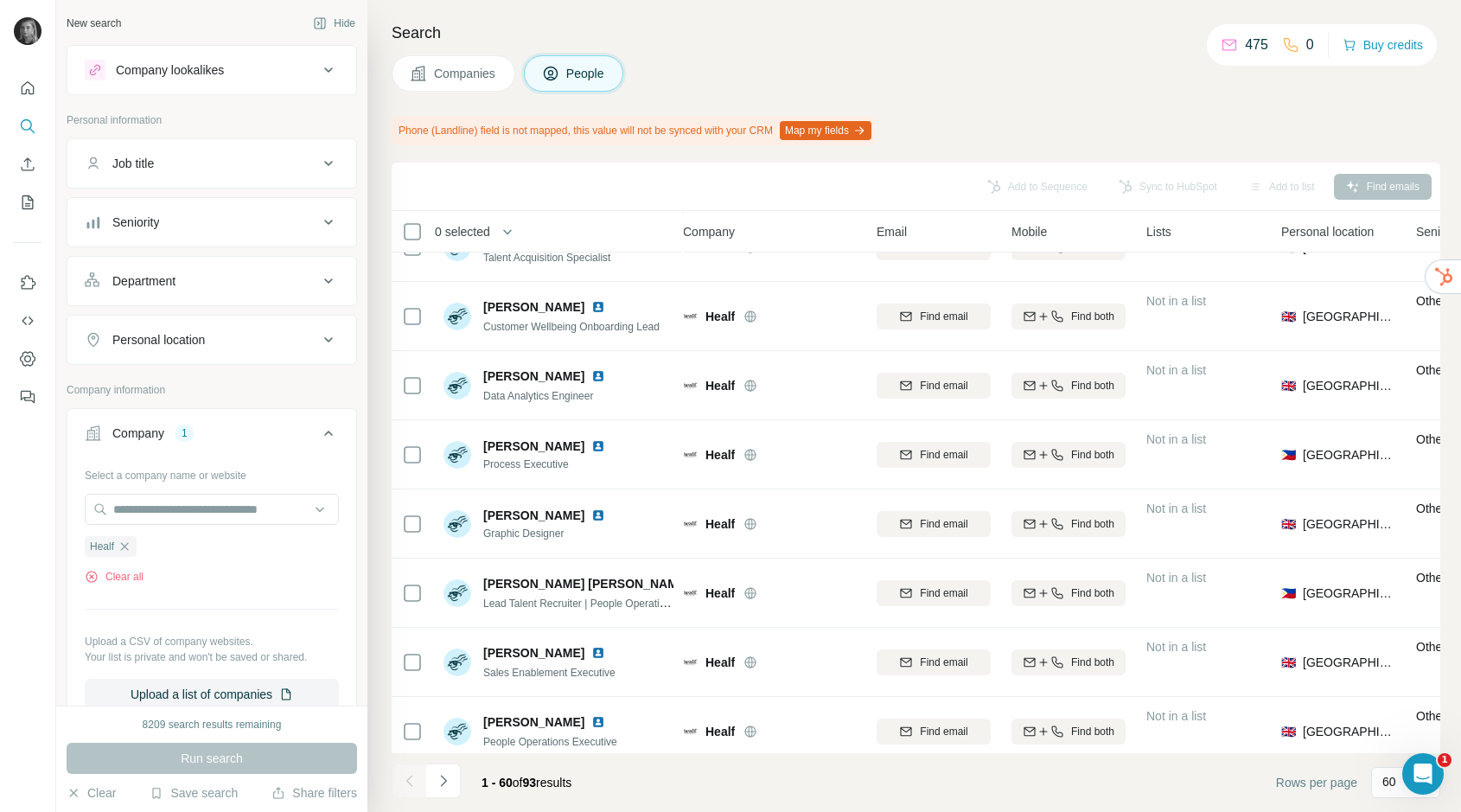
scroll to position [3649, 9]
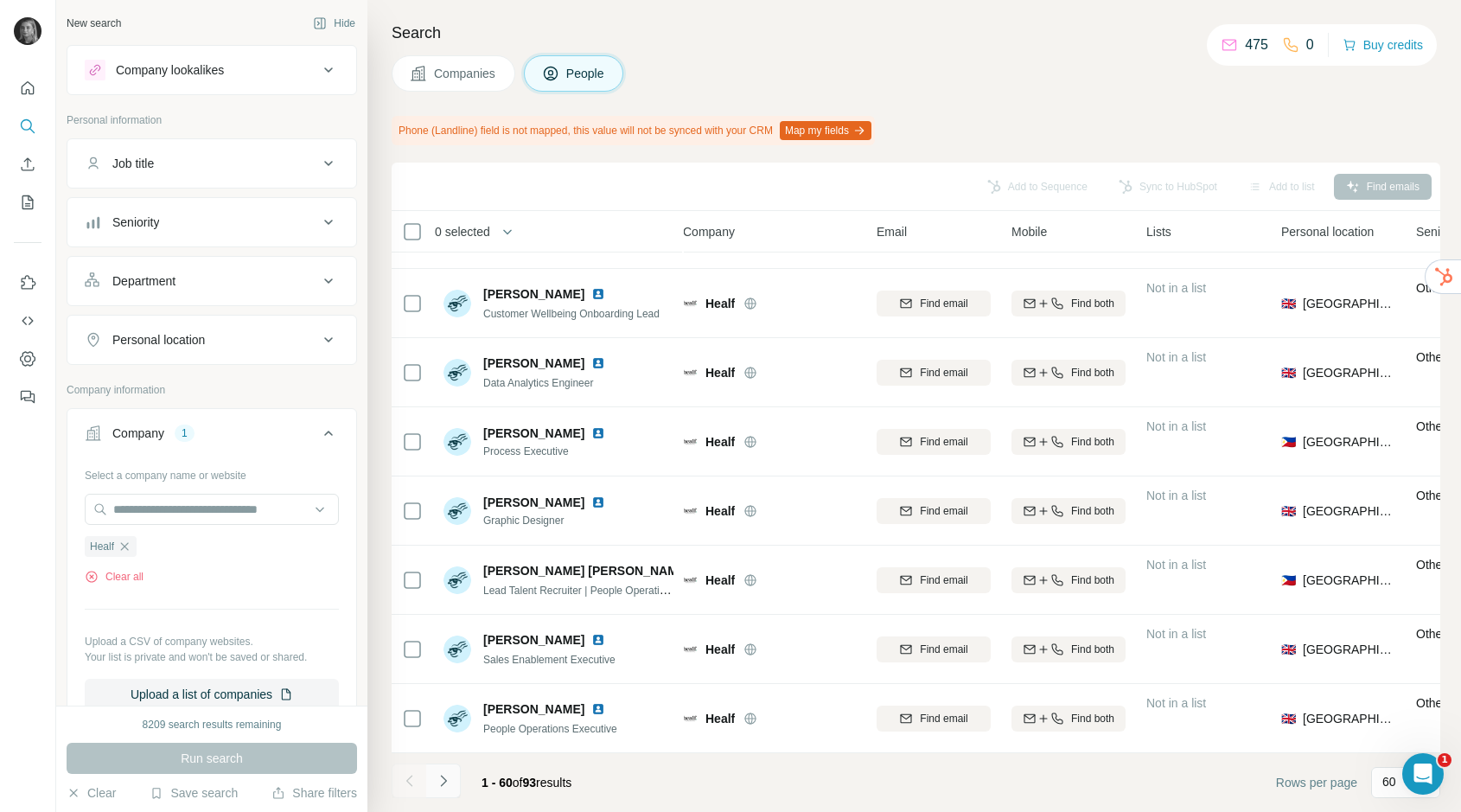
click at [447, 786] on icon "Navigate to next page" at bounding box center [444, 781] width 17 height 17
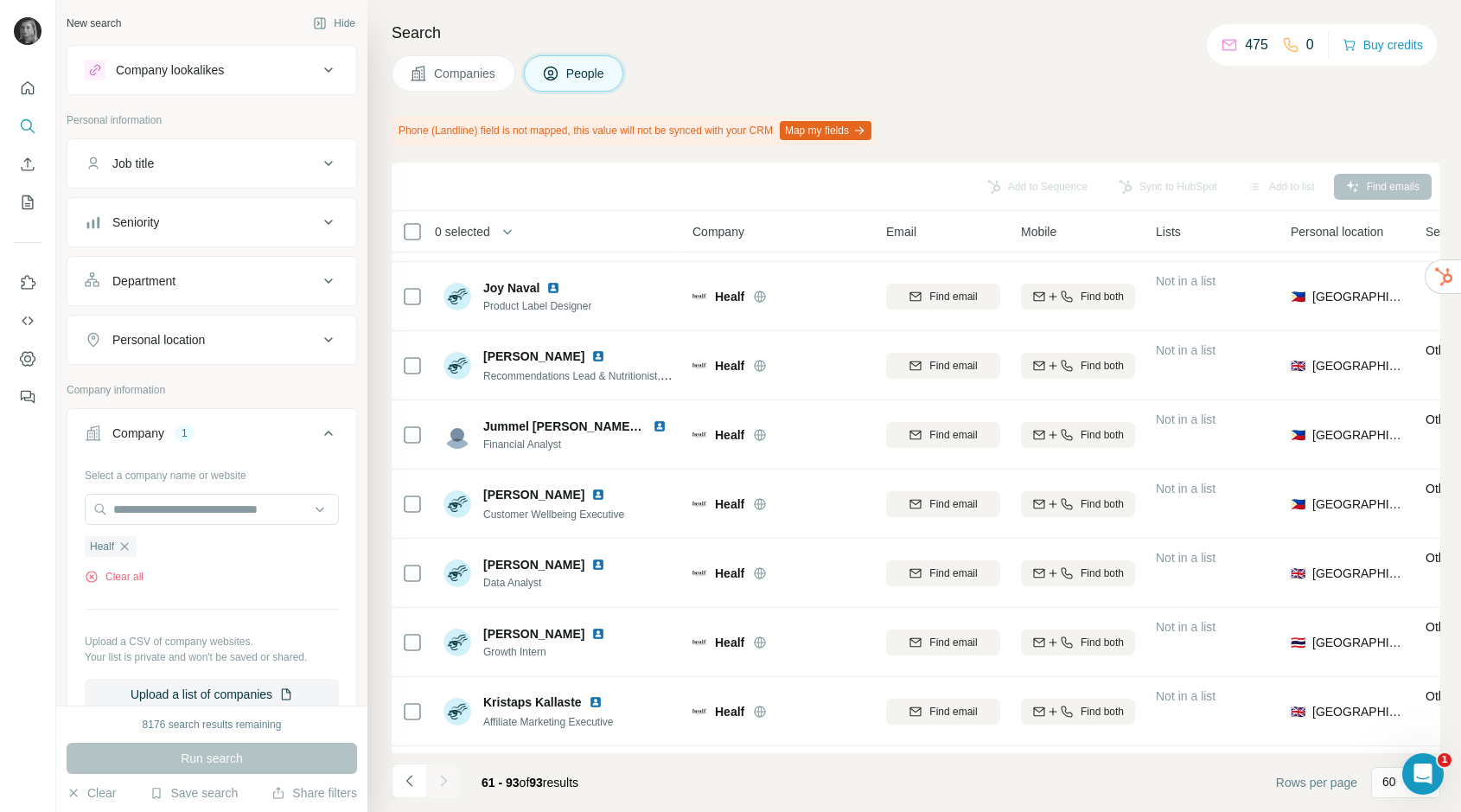
scroll to position [376, 0]
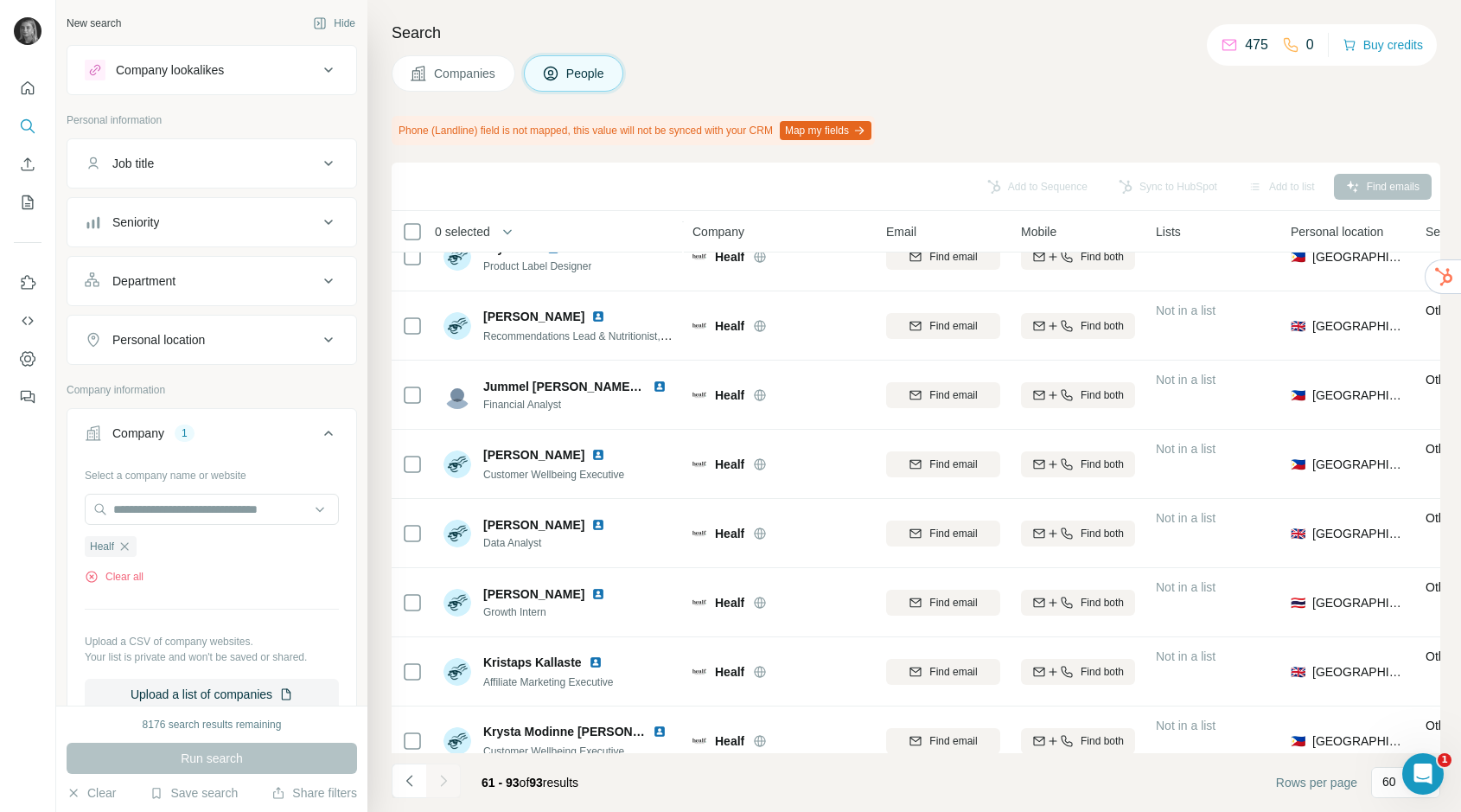
click at [174, 156] on div "Job title" at bounding box center [202, 163] width 234 height 17
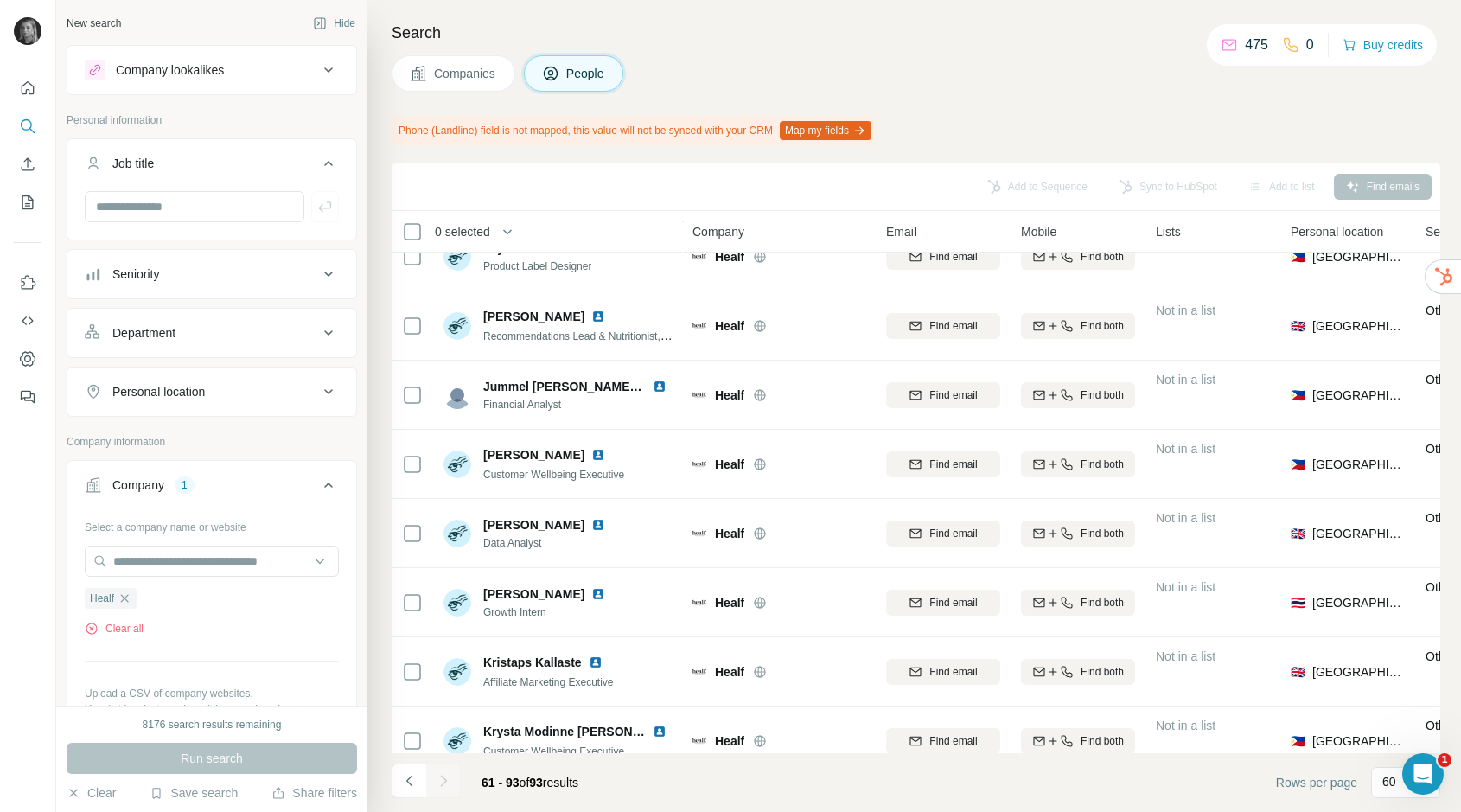
click at [180, 188] on button "Job title" at bounding box center [212, 166] width 289 height 48
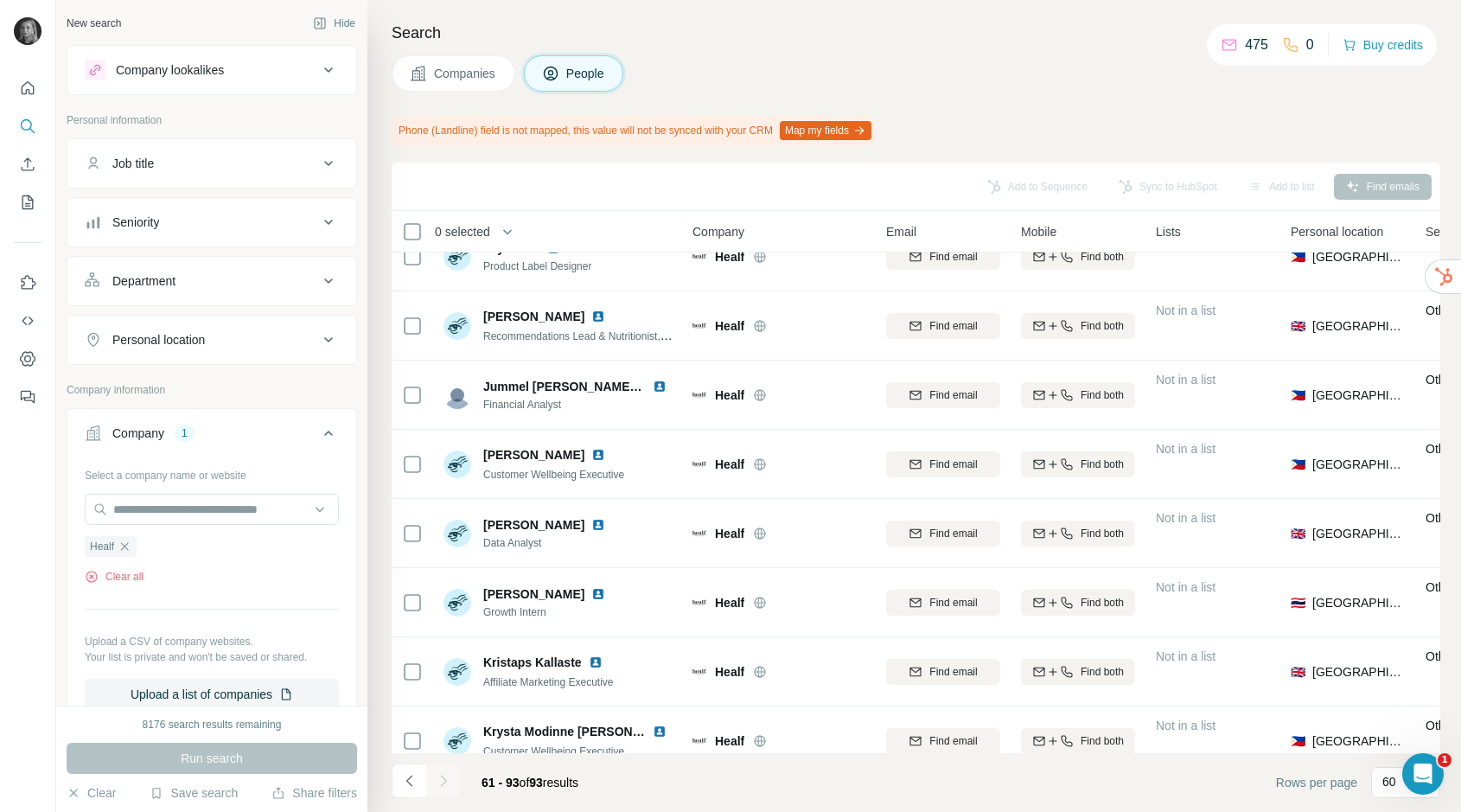
click at [180, 150] on button "Job title" at bounding box center [212, 163] width 289 height 41
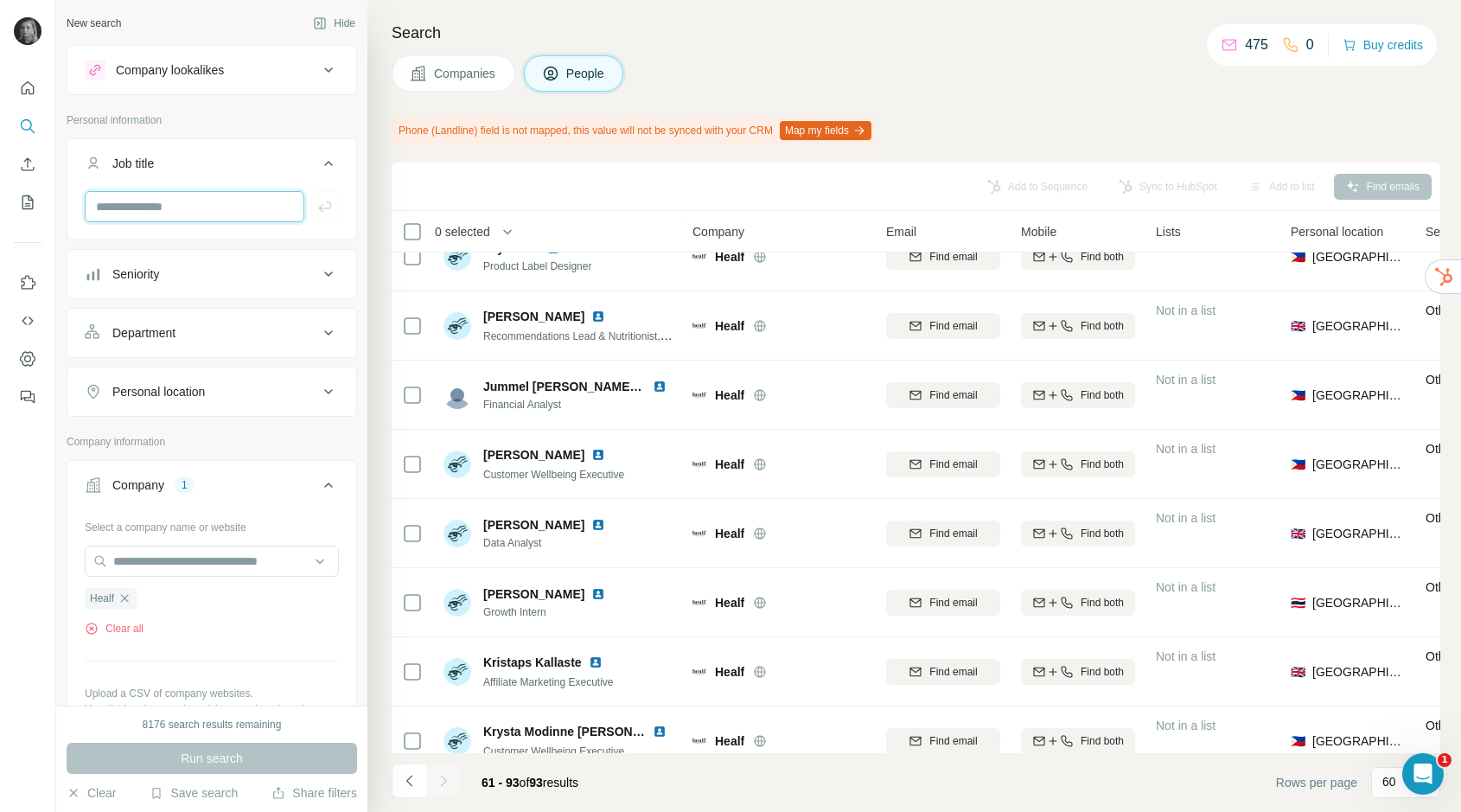
click at [153, 214] on input "text" at bounding box center [194, 206] width 219 height 31
type input "*****"
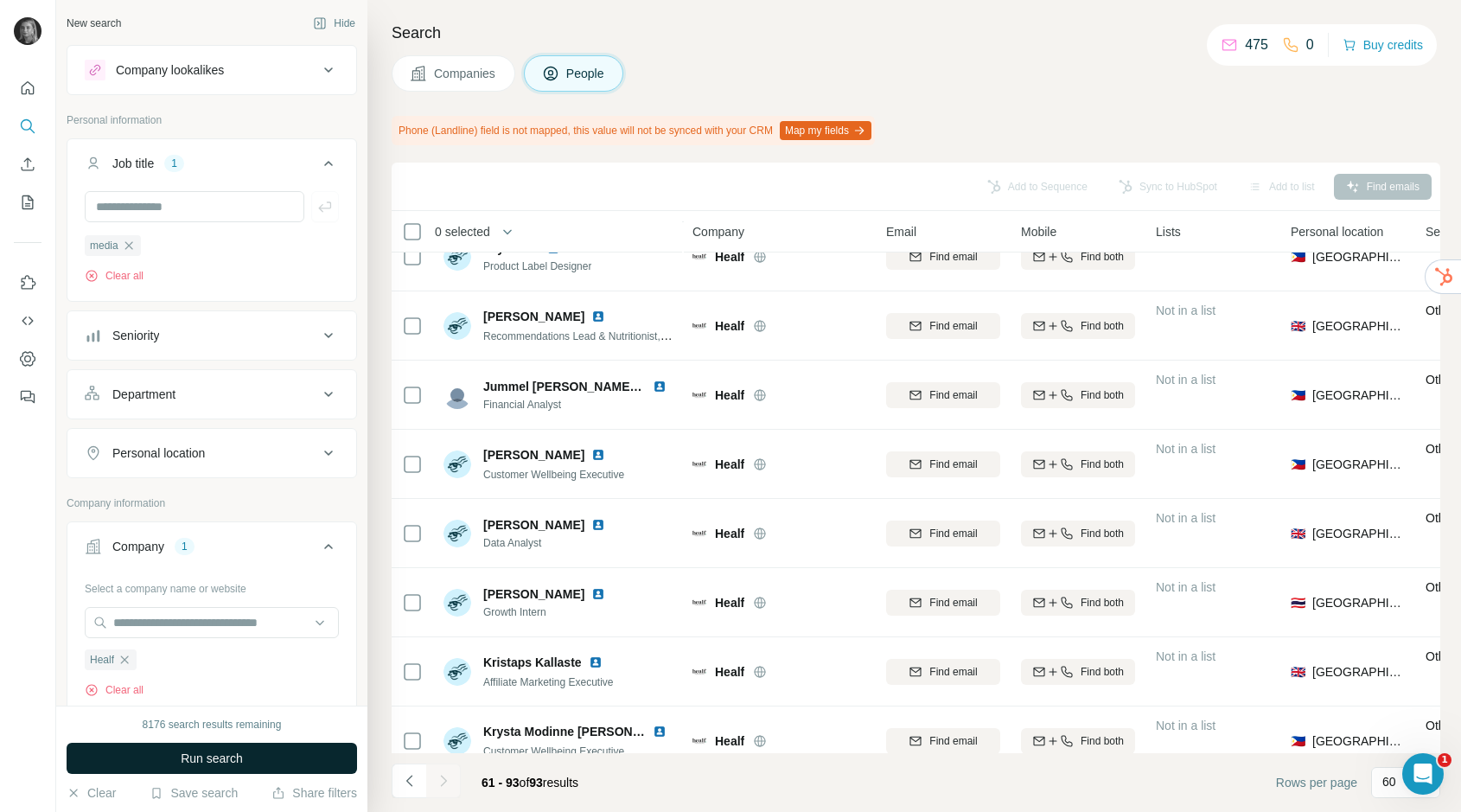
click at [220, 755] on span "Run search" at bounding box center [212, 758] width 62 height 17
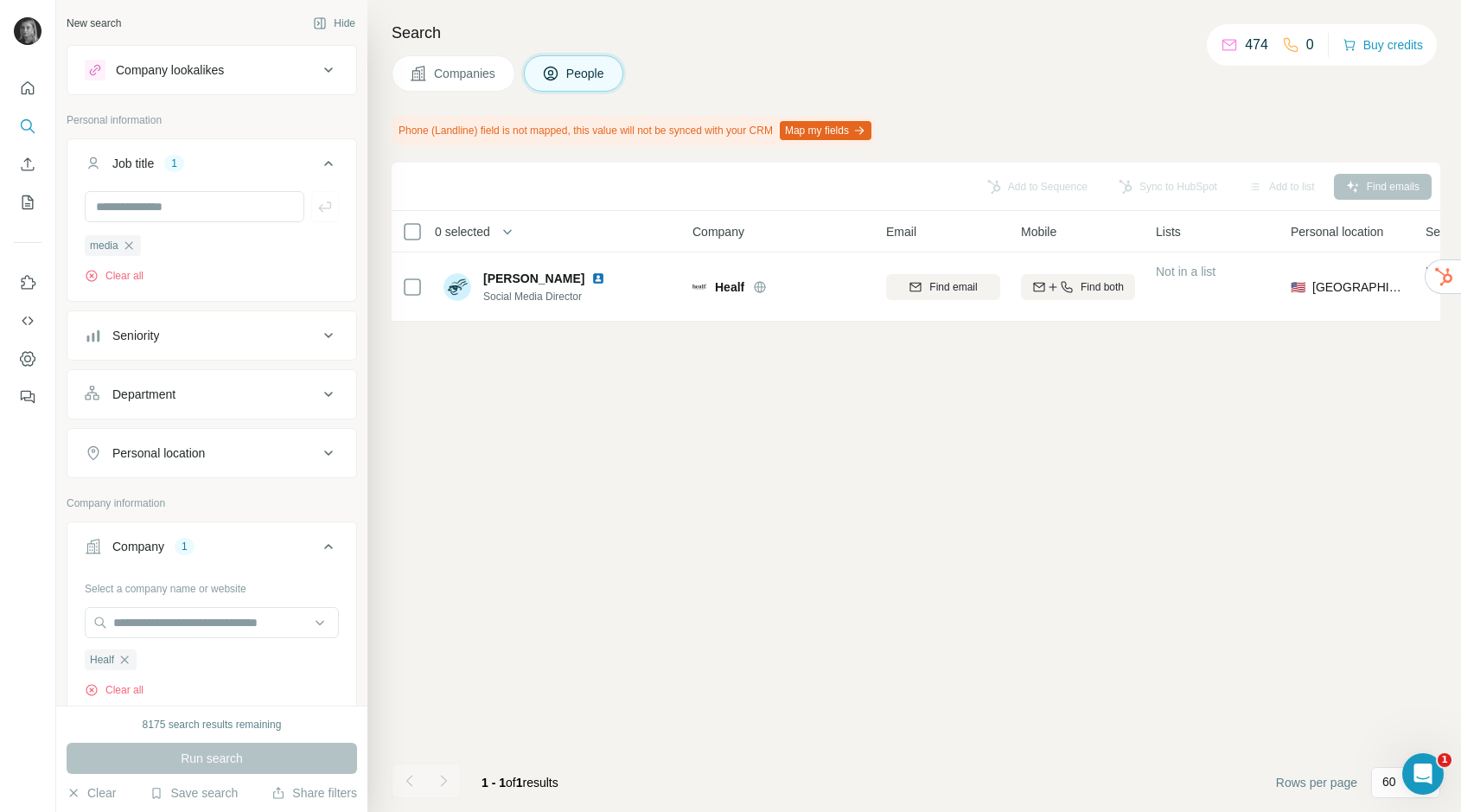
click at [130, 248] on icon "button" at bounding box center [128, 245] width 14 height 14
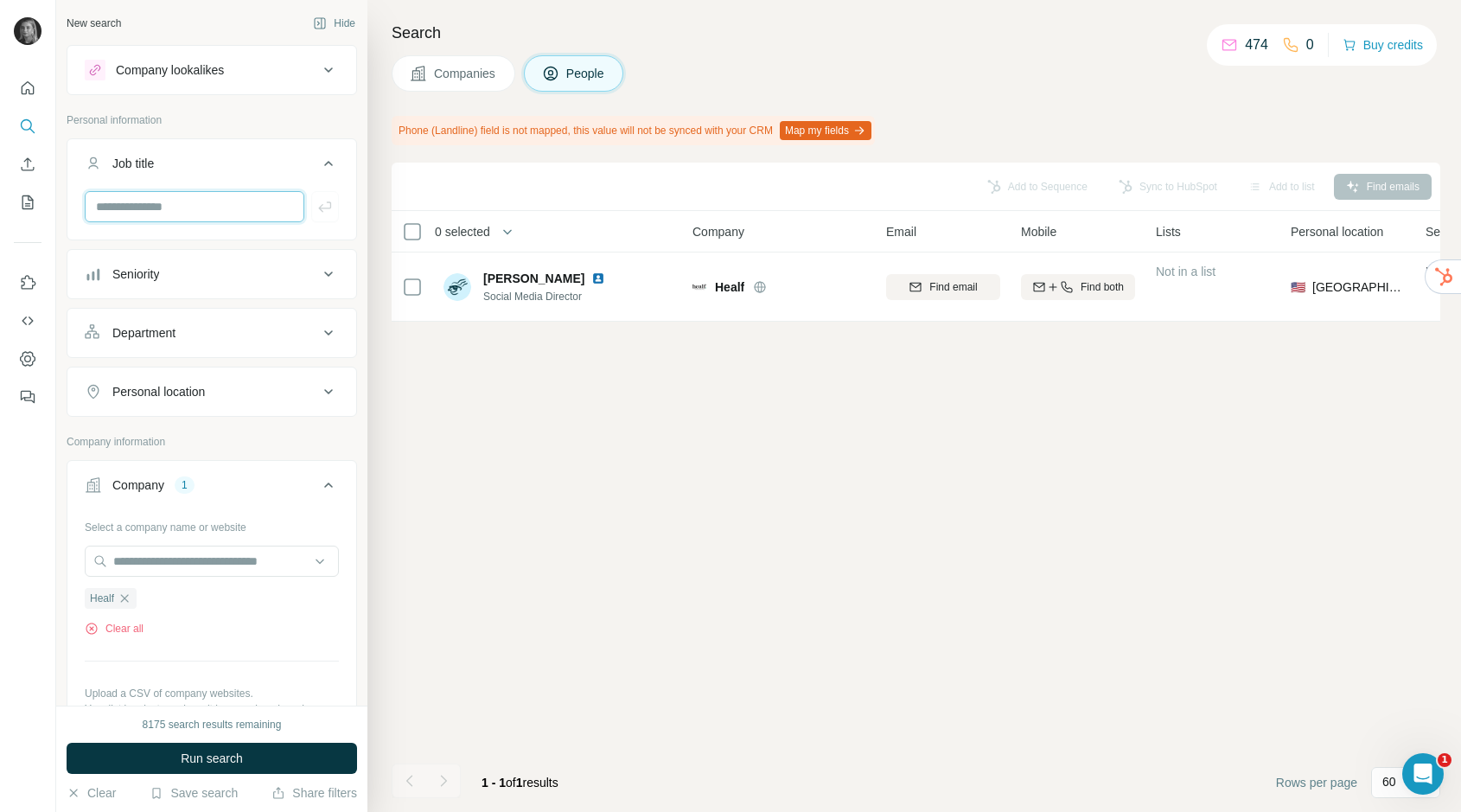
click at [153, 216] on input "text" at bounding box center [194, 206] width 219 height 31
type input "*********"
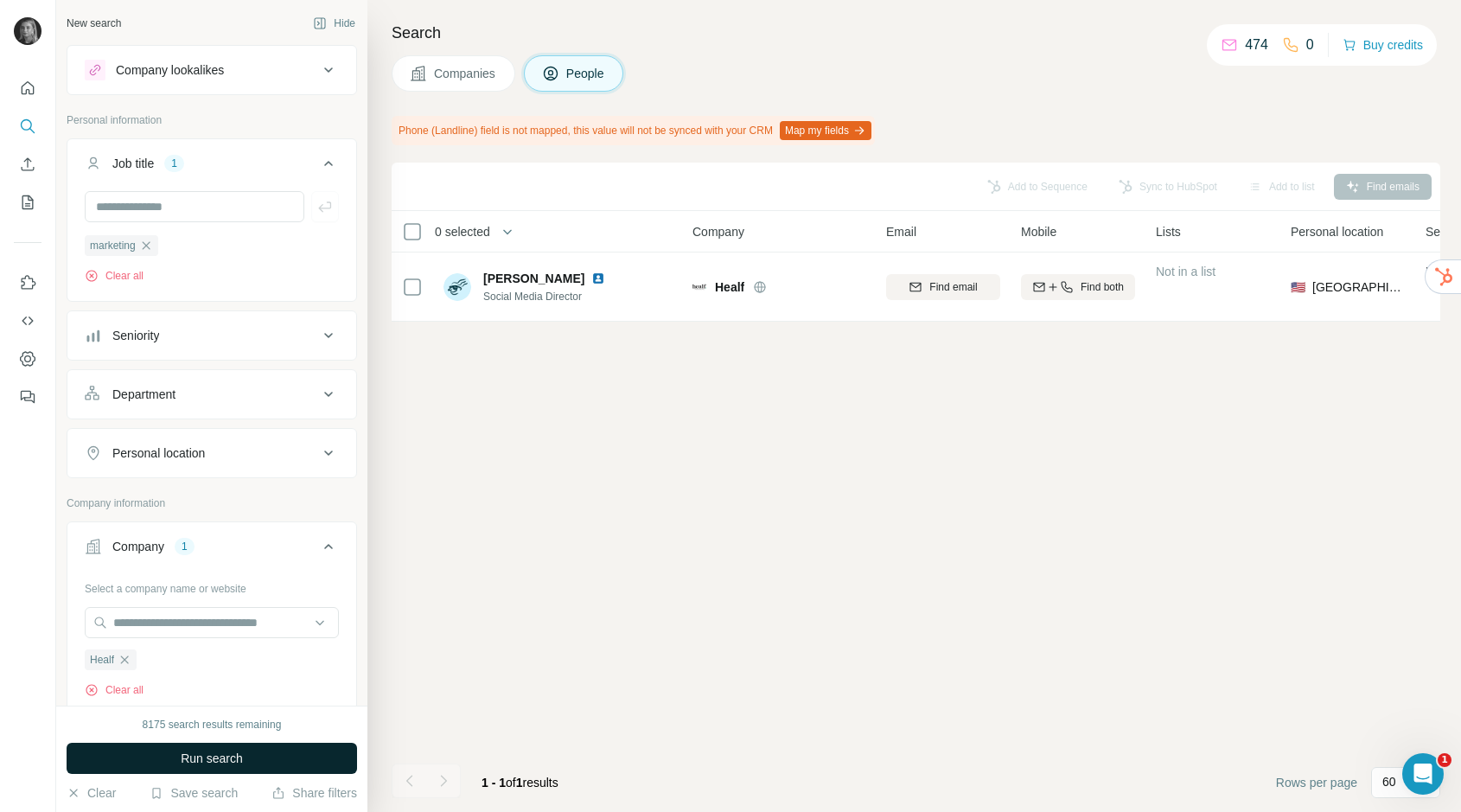
click at [203, 748] on button "Run search" at bounding box center [212, 757] width 290 height 31
click at [151, 239] on icon "button" at bounding box center [146, 245] width 14 height 14
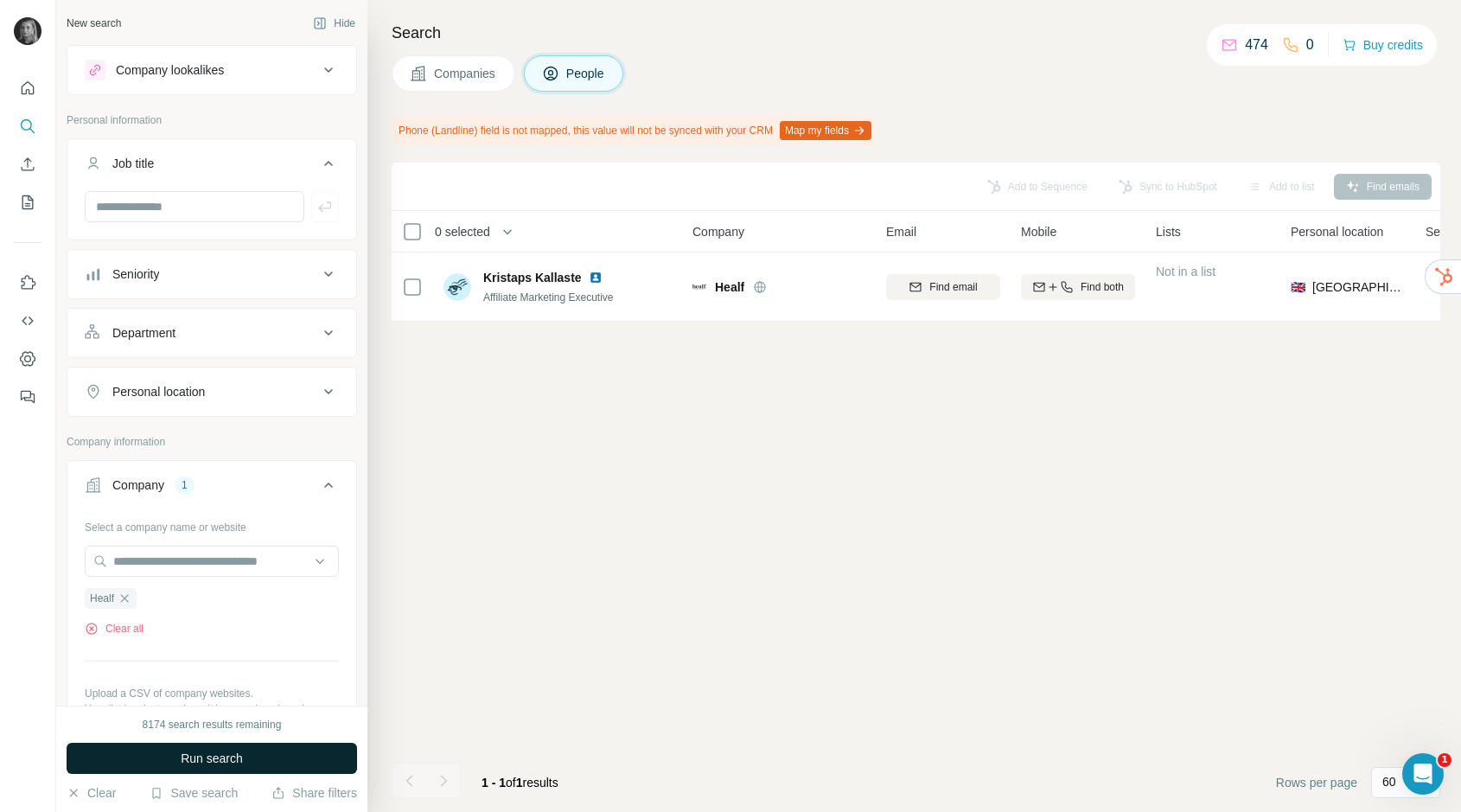
click at [226, 752] on span "Run search" at bounding box center [212, 758] width 62 height 17
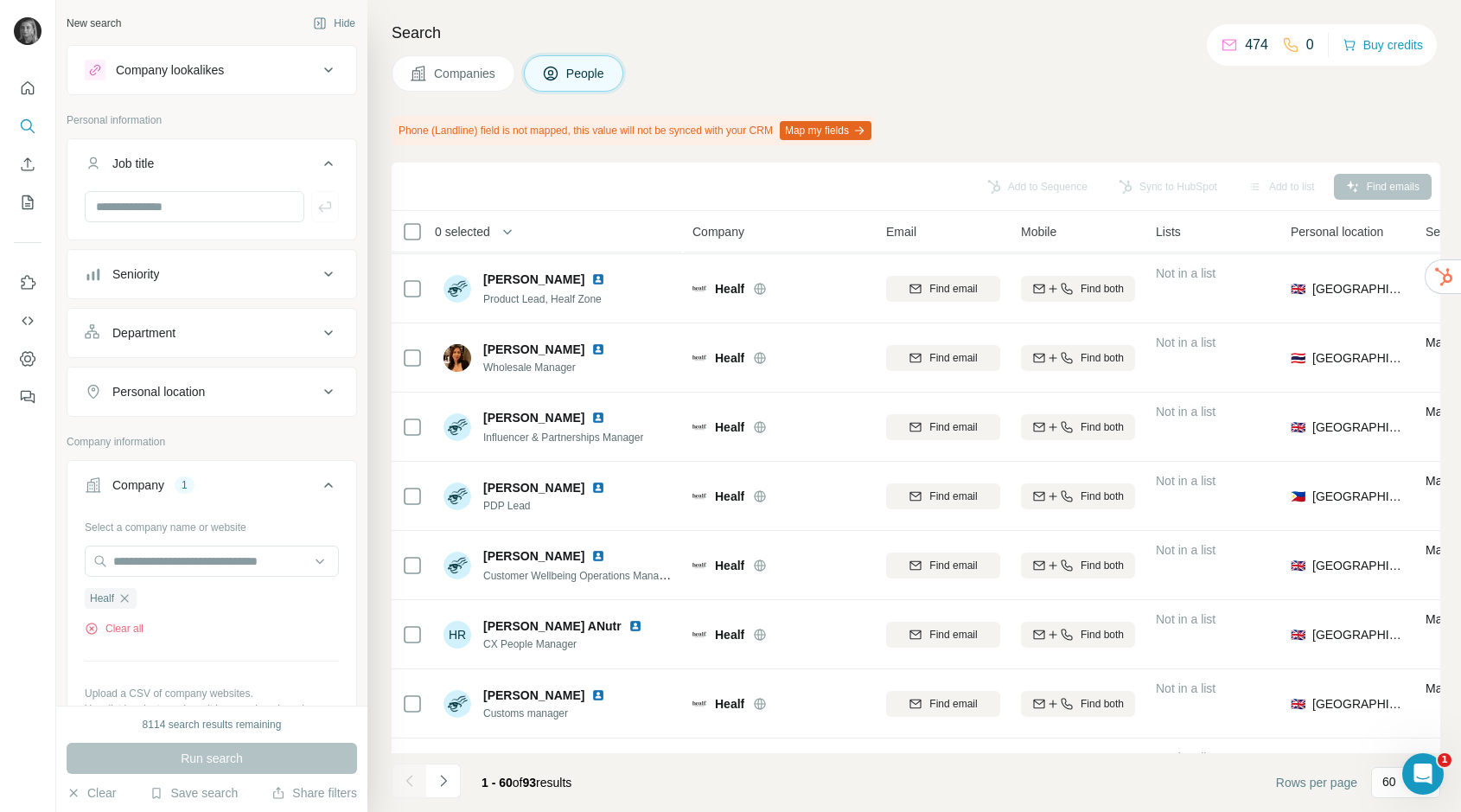
scroll to position [1349, 0]
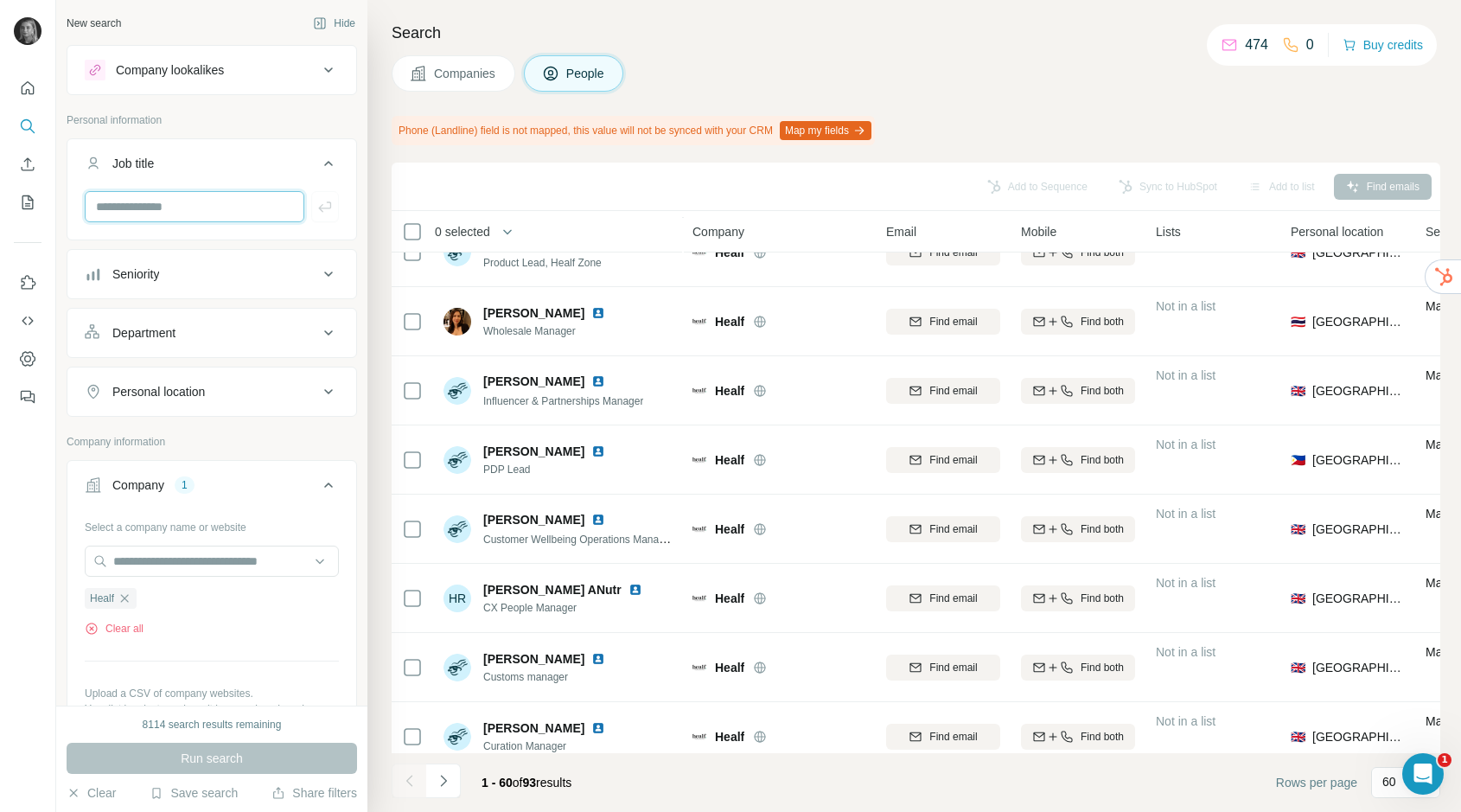
click at [241, 197] on input "text" at bounding box center [194, 206] width 219 height 31
type input "*****"
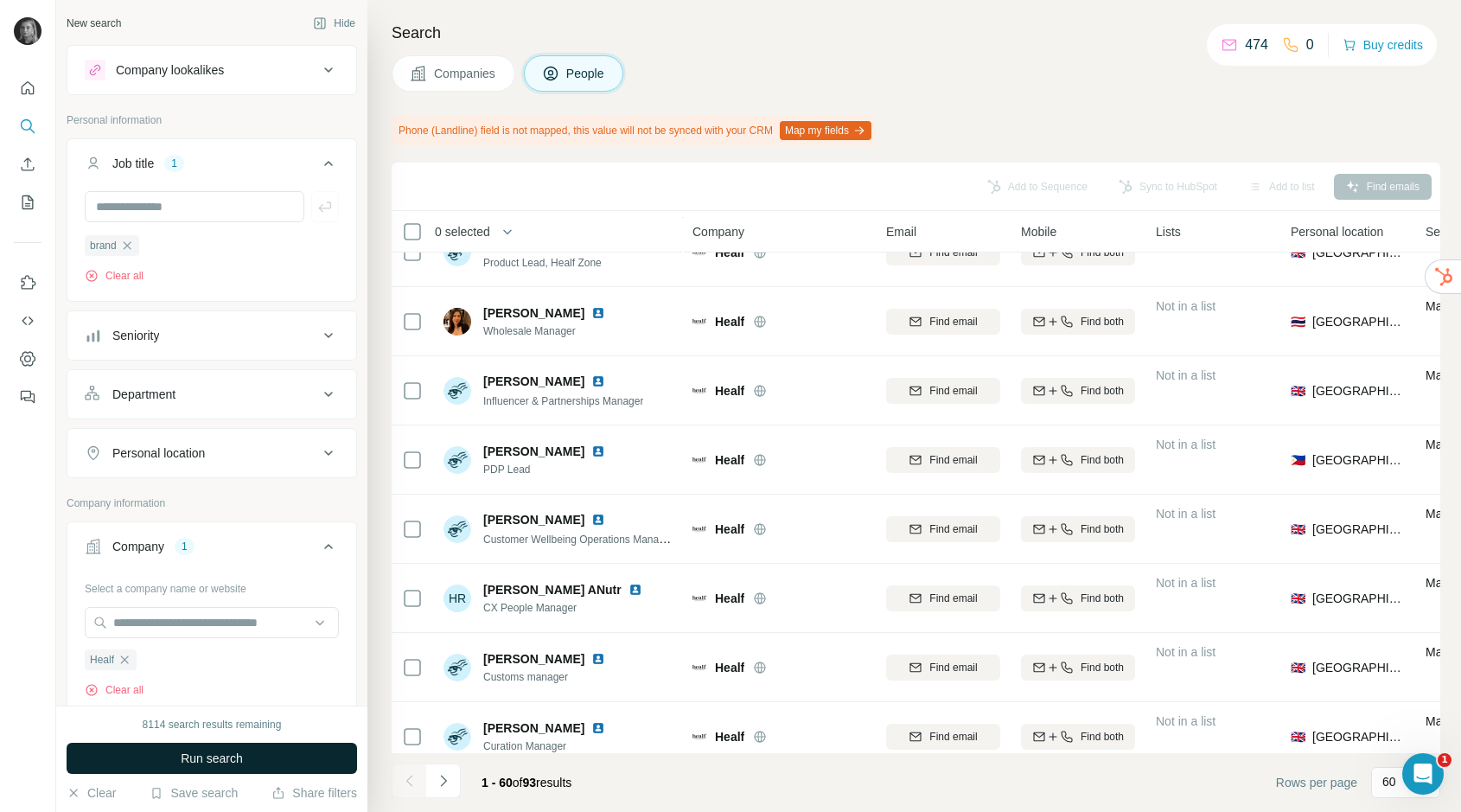
click at [196, 752] on span "Run search" at bounding box center [212, 758] width 62 height 17
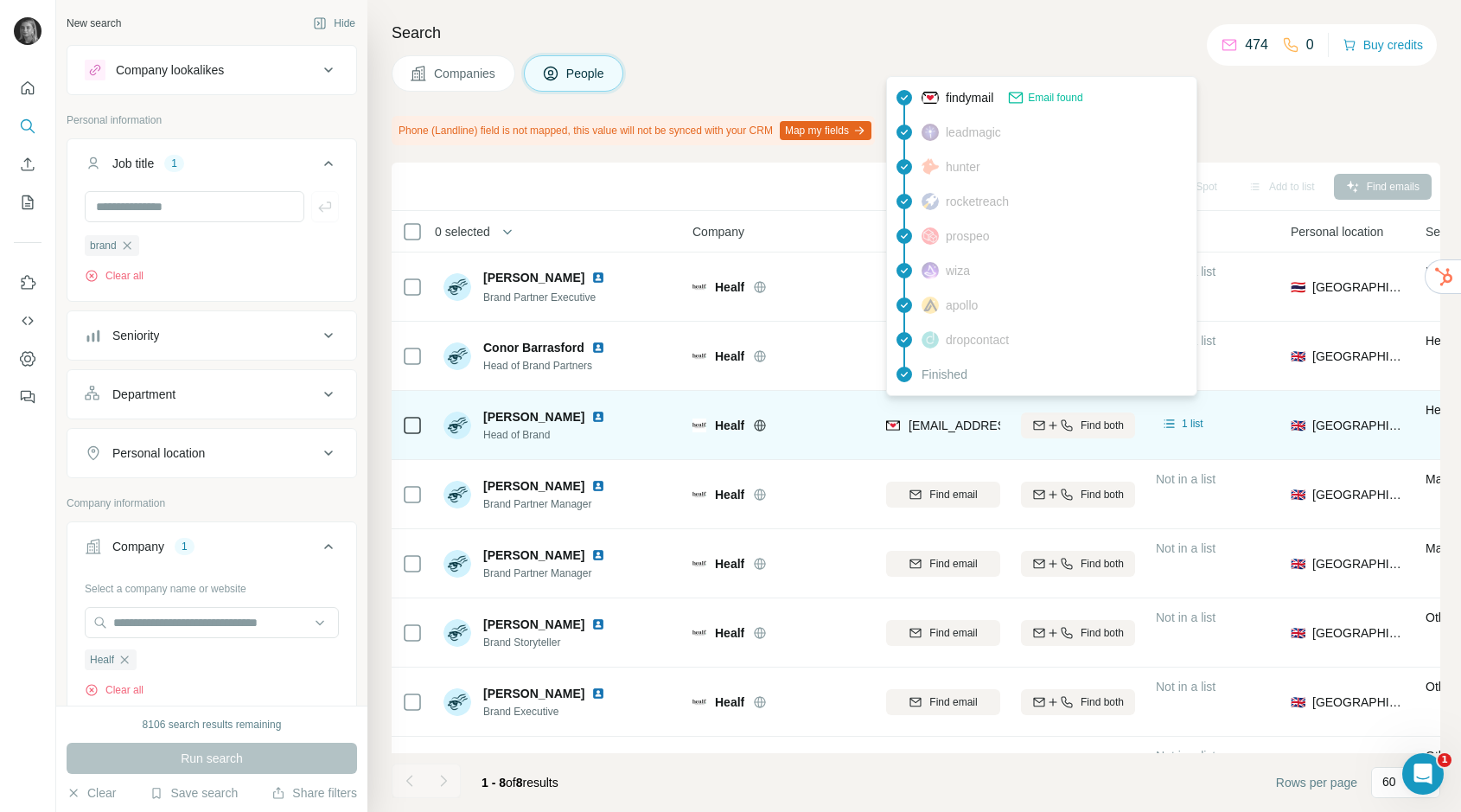
click at [943, 426] on span "oscar@healf.com" at bounding box center [1012, 425] width 205 height 14
copy tr "oscar@healf.com"
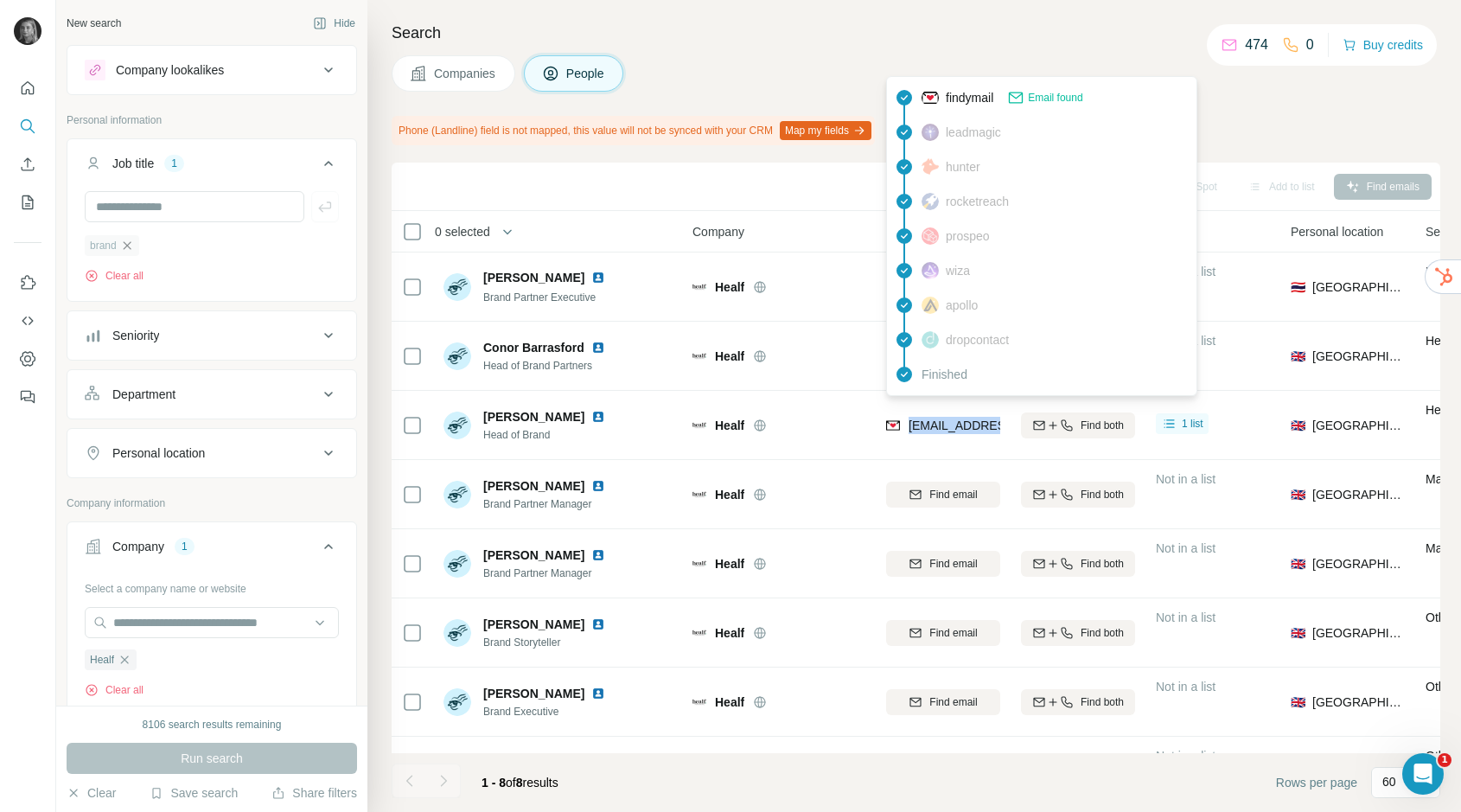
click at [132, 245] on icon "button" at bounding box center [127, 245] width 14 height 14
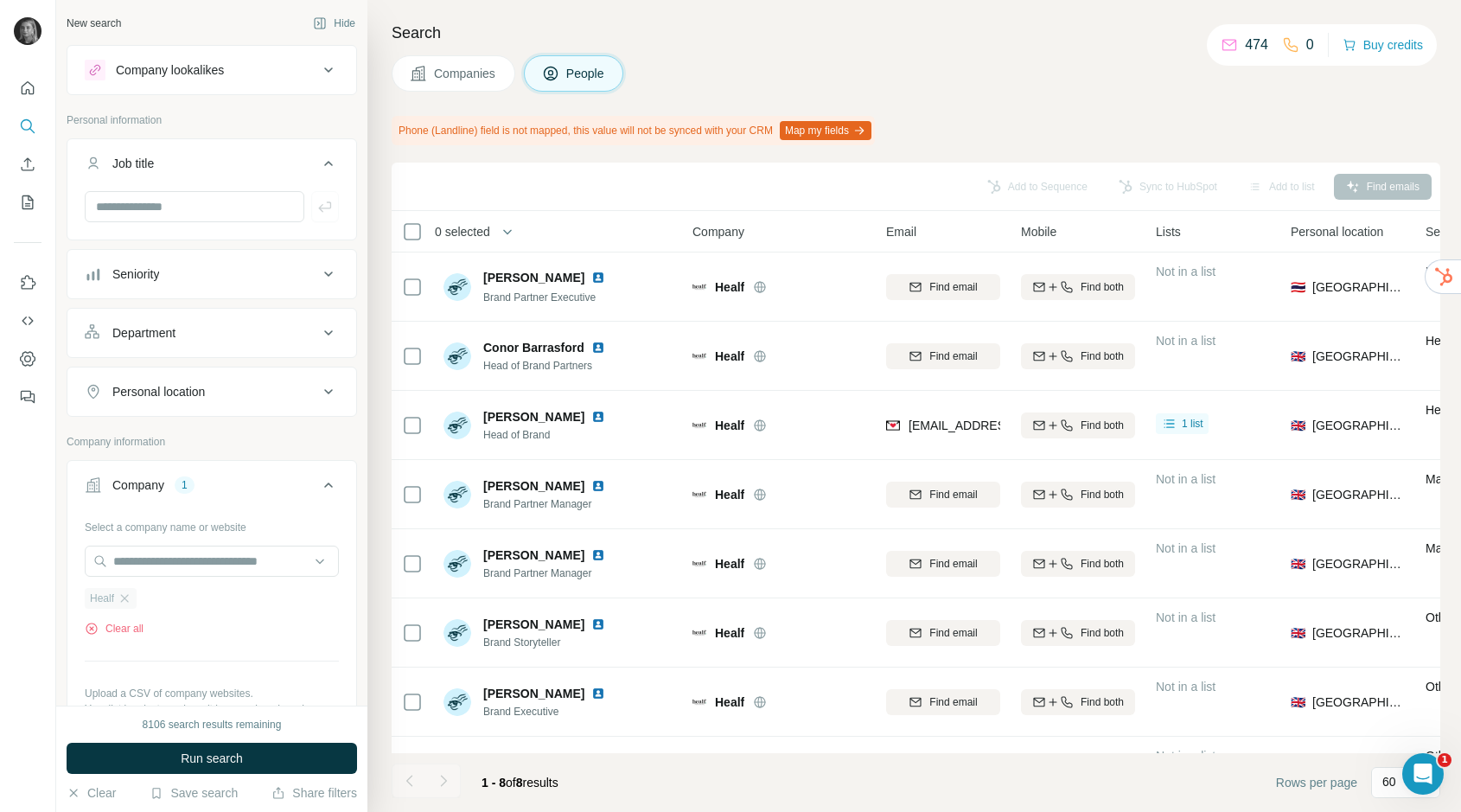
click at [130, 590] on div "Healf" at bounding box center [110, 598] width 52 height 21
click at [122, 596] on icon "button" at bounding box center [124, 598] width 14 height 14
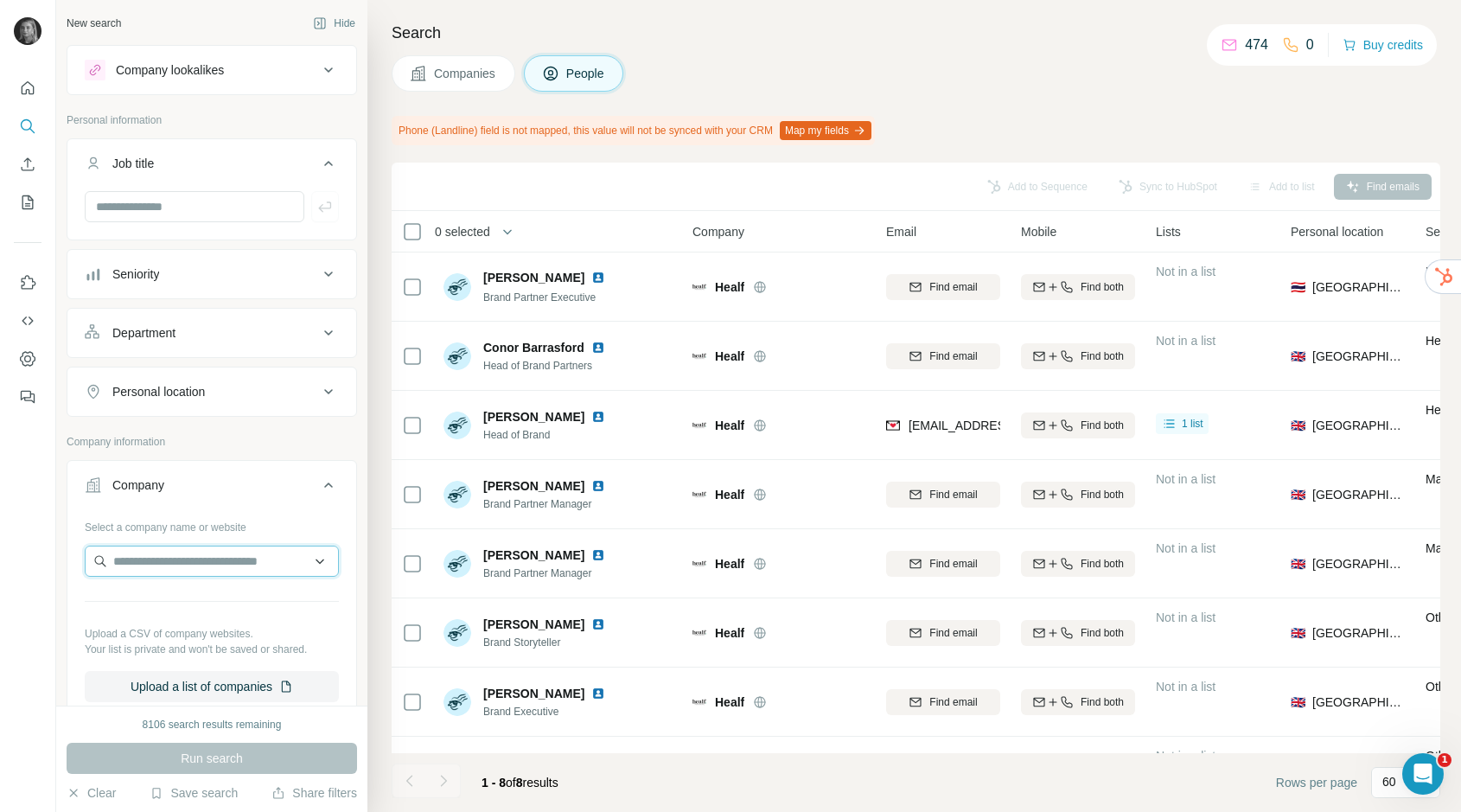
click at [134, 568] on input "text" at bounding box center [212, 560] width 254 height 31
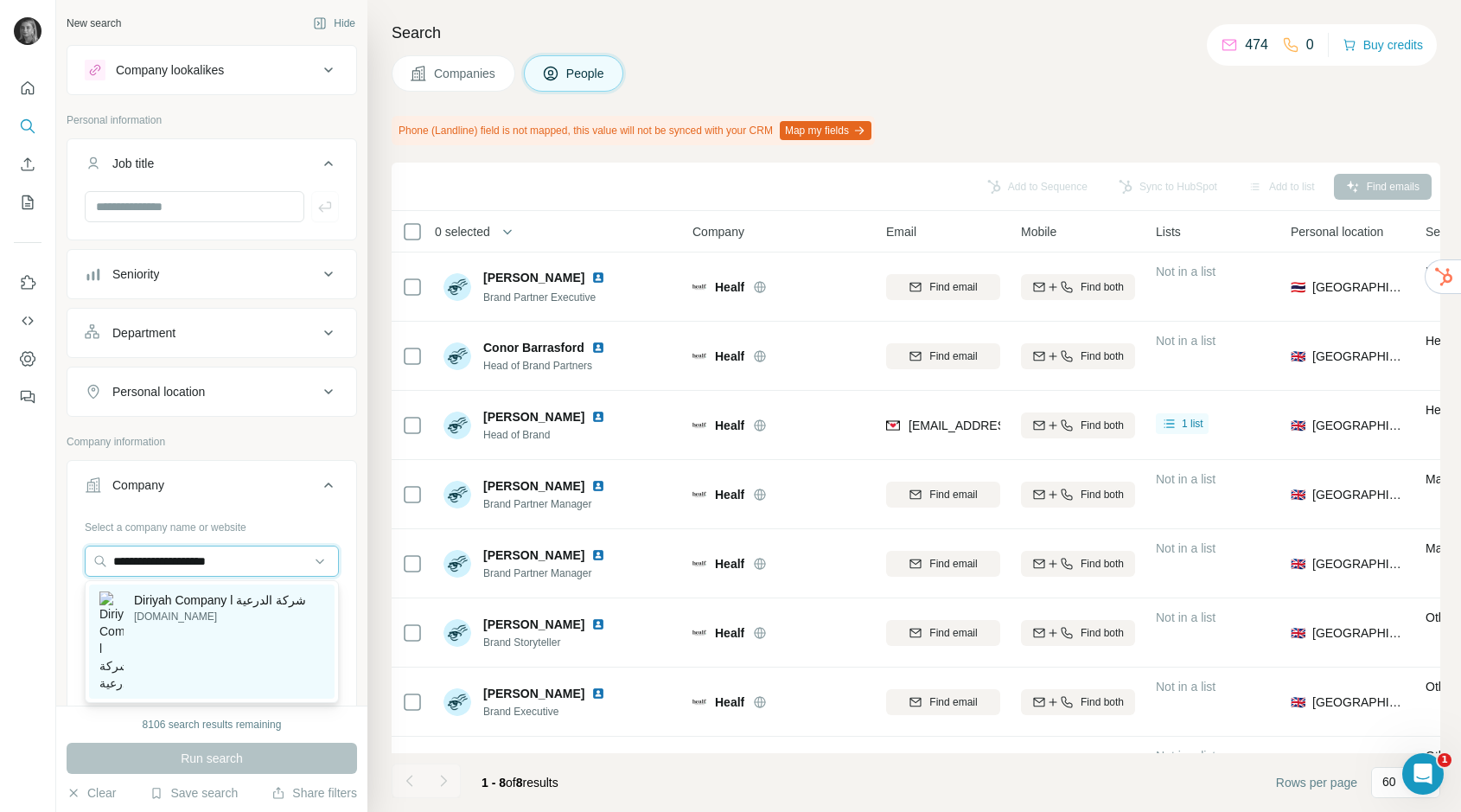
type input "**********"
click at [167, 612] on p "diriyahcompany.sa" at bounding box center [219, 616] width 172 height 16
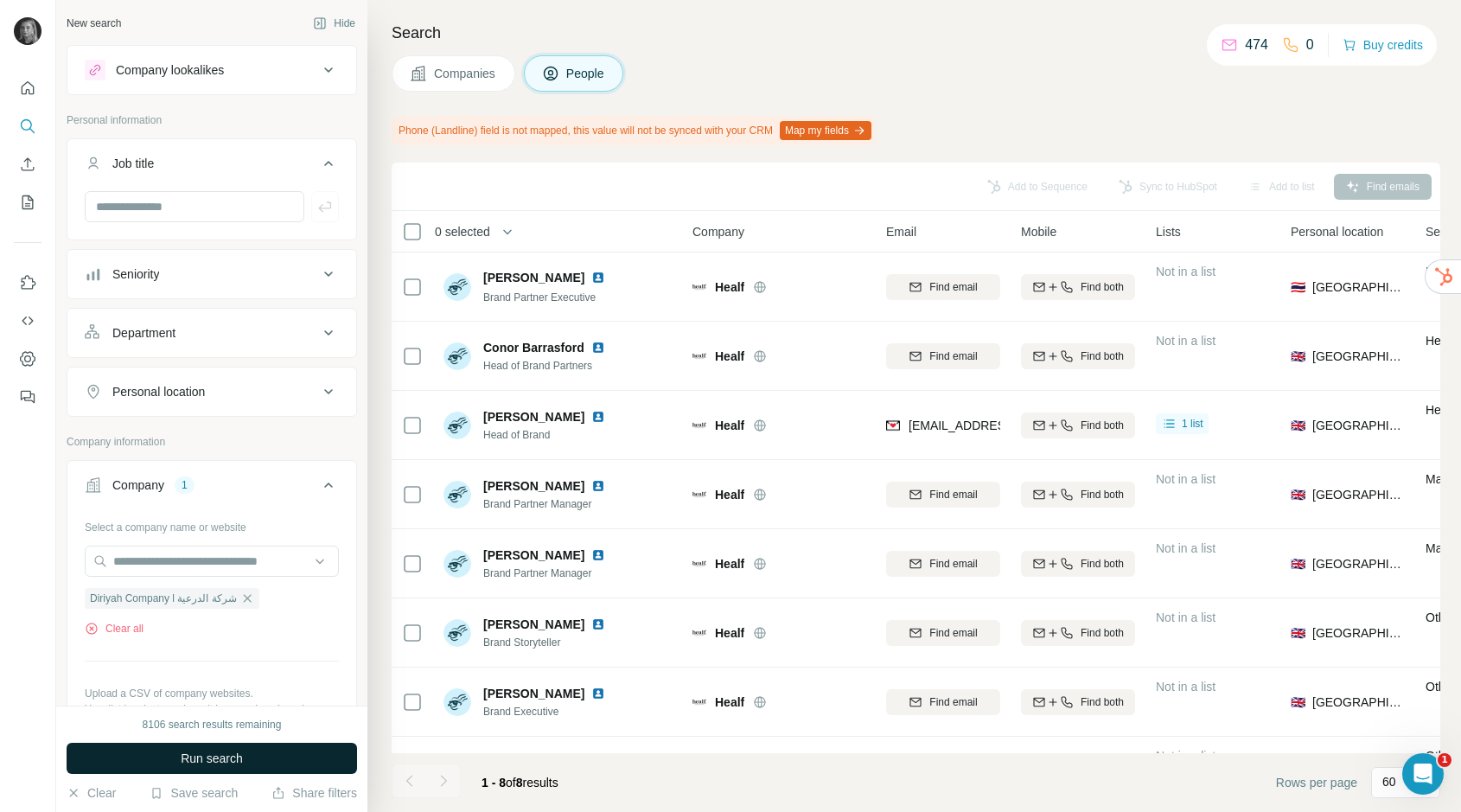
click at [188, 770] on button "Run search" at bounding box center [212, 757] width 290 height 31
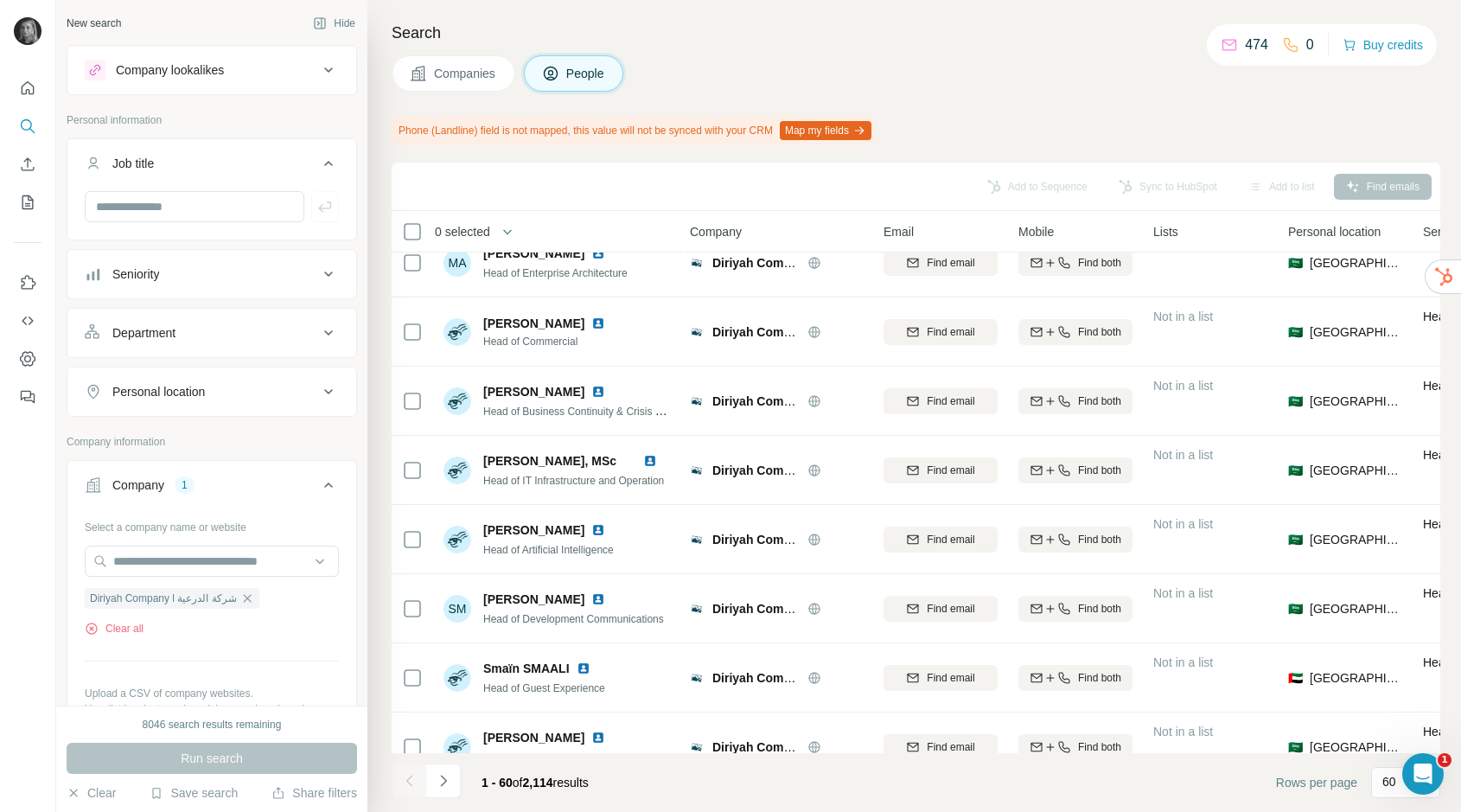
scroll to position [2554, 3]
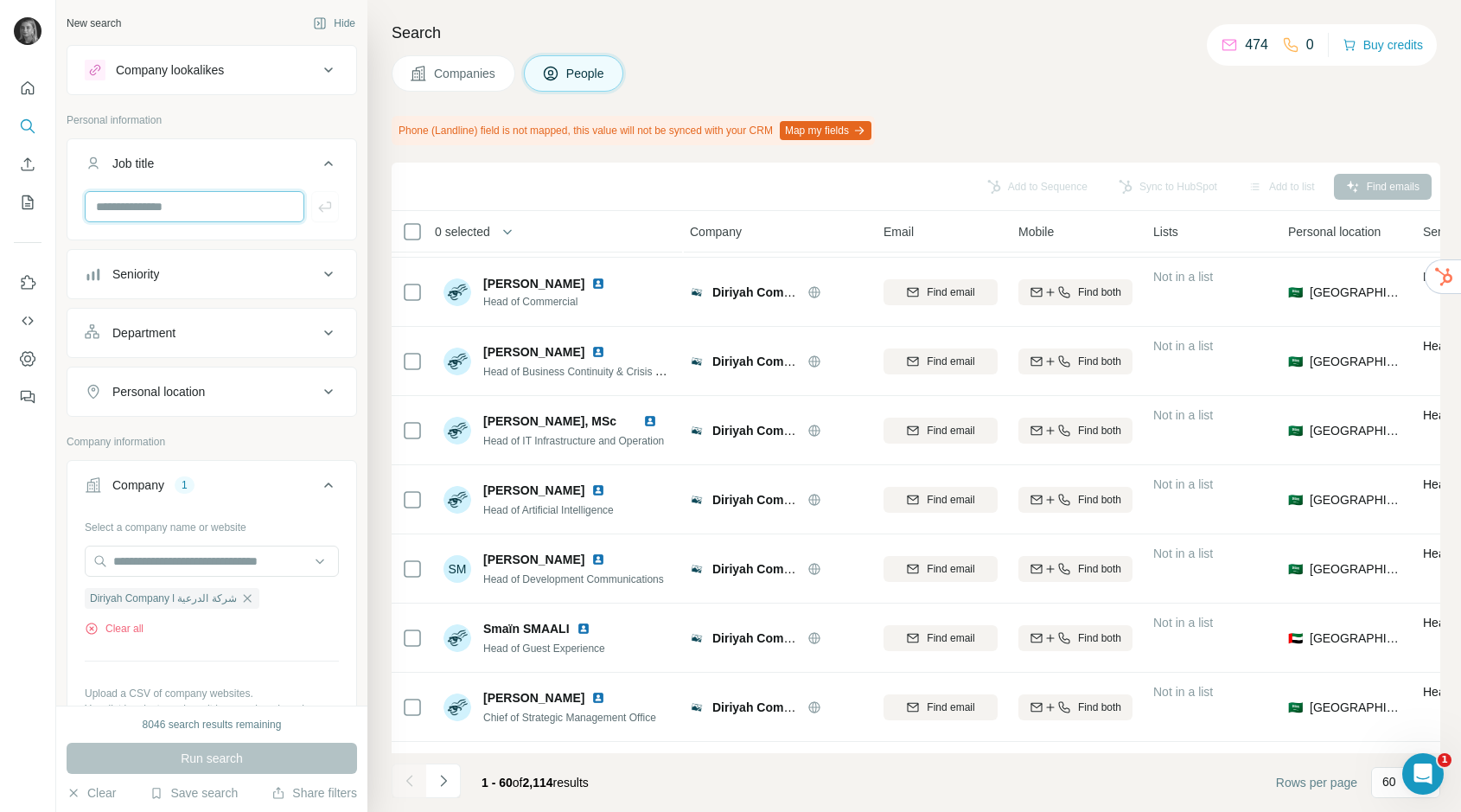
click at [251, 213] on input "text" at bounding box center [194, 206] width 219 height 31
type input "*********"
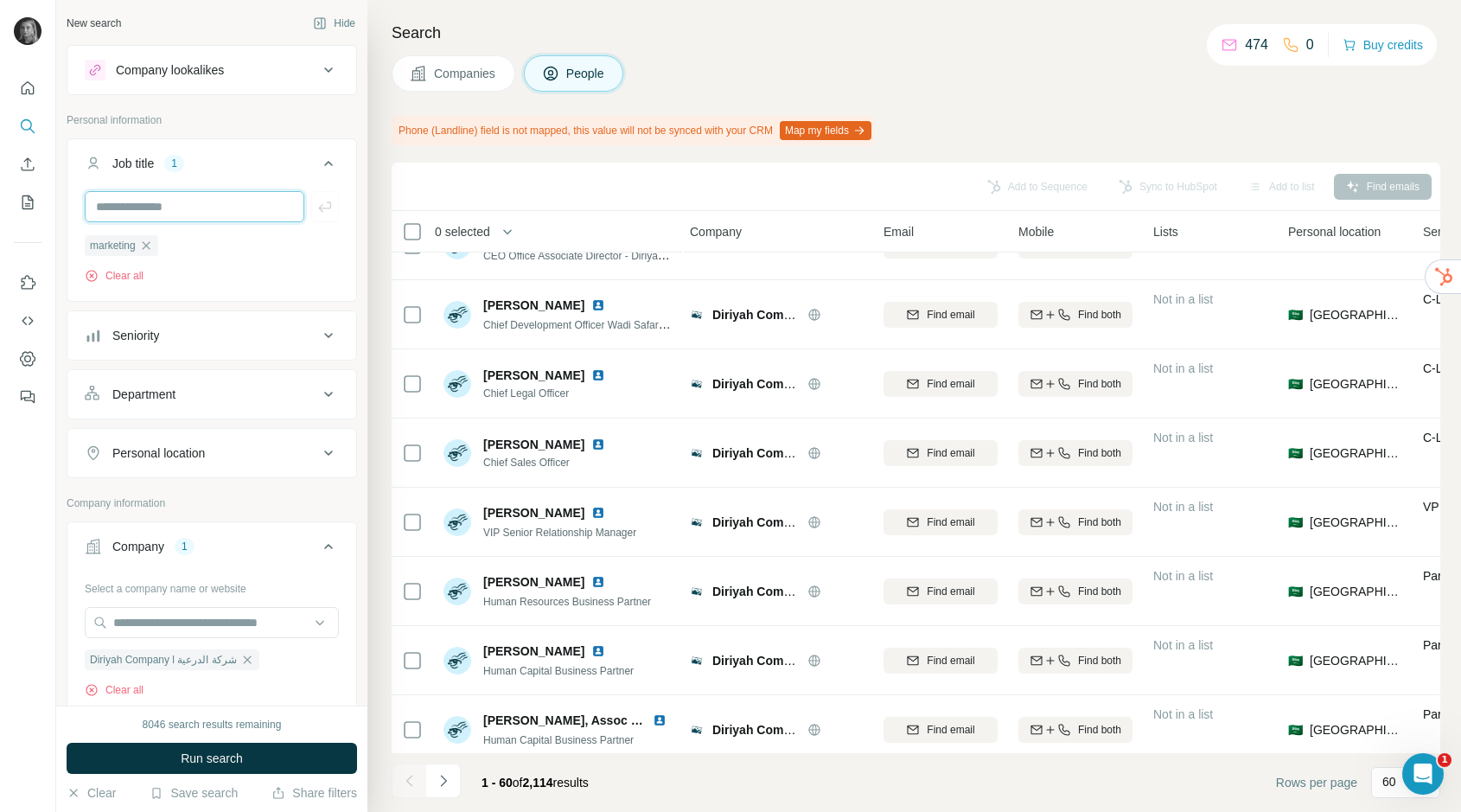
scroll to position [0, 3]
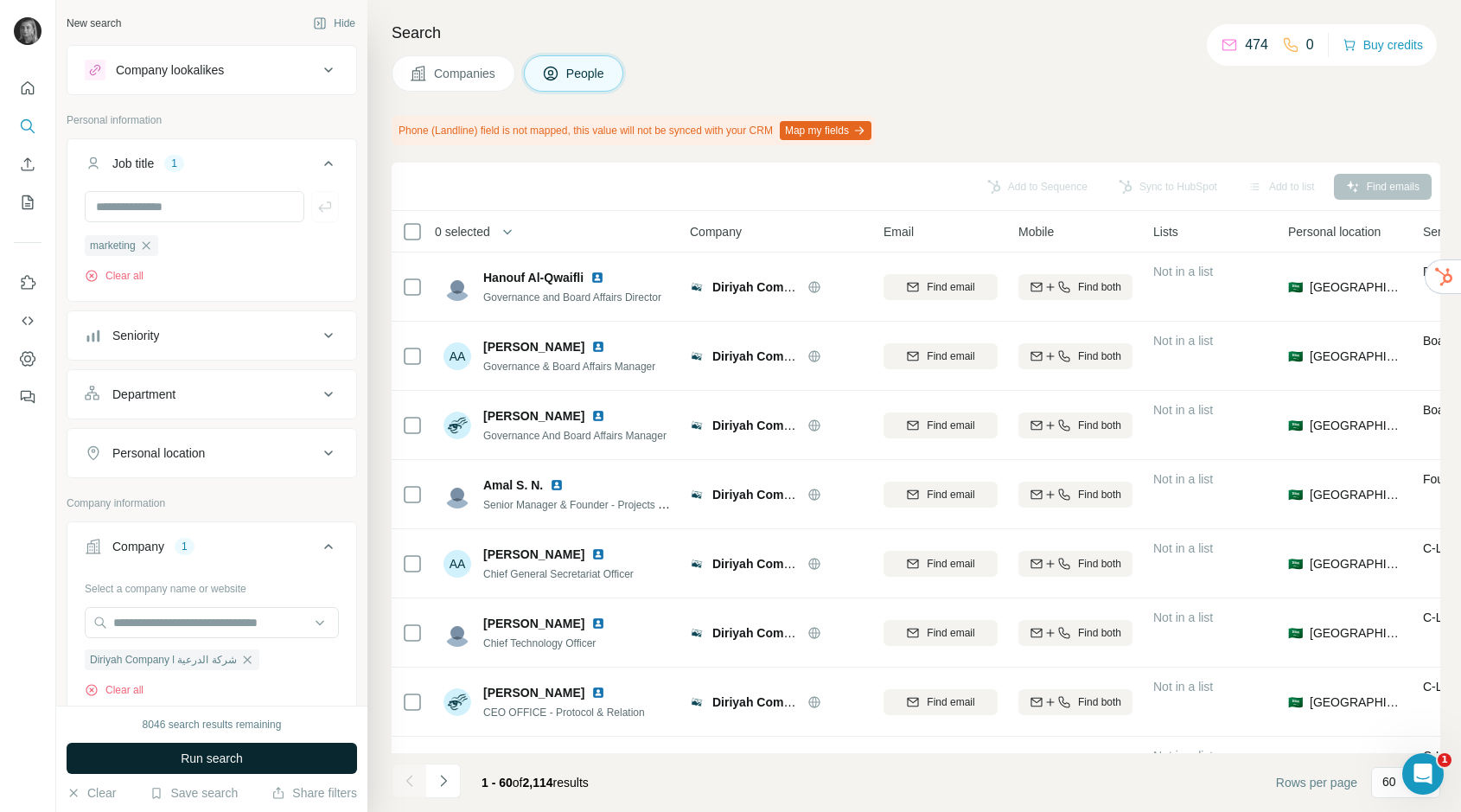
click at [253, 764] on button "Run search" at bounding box center [212, 757] width 290 height 31
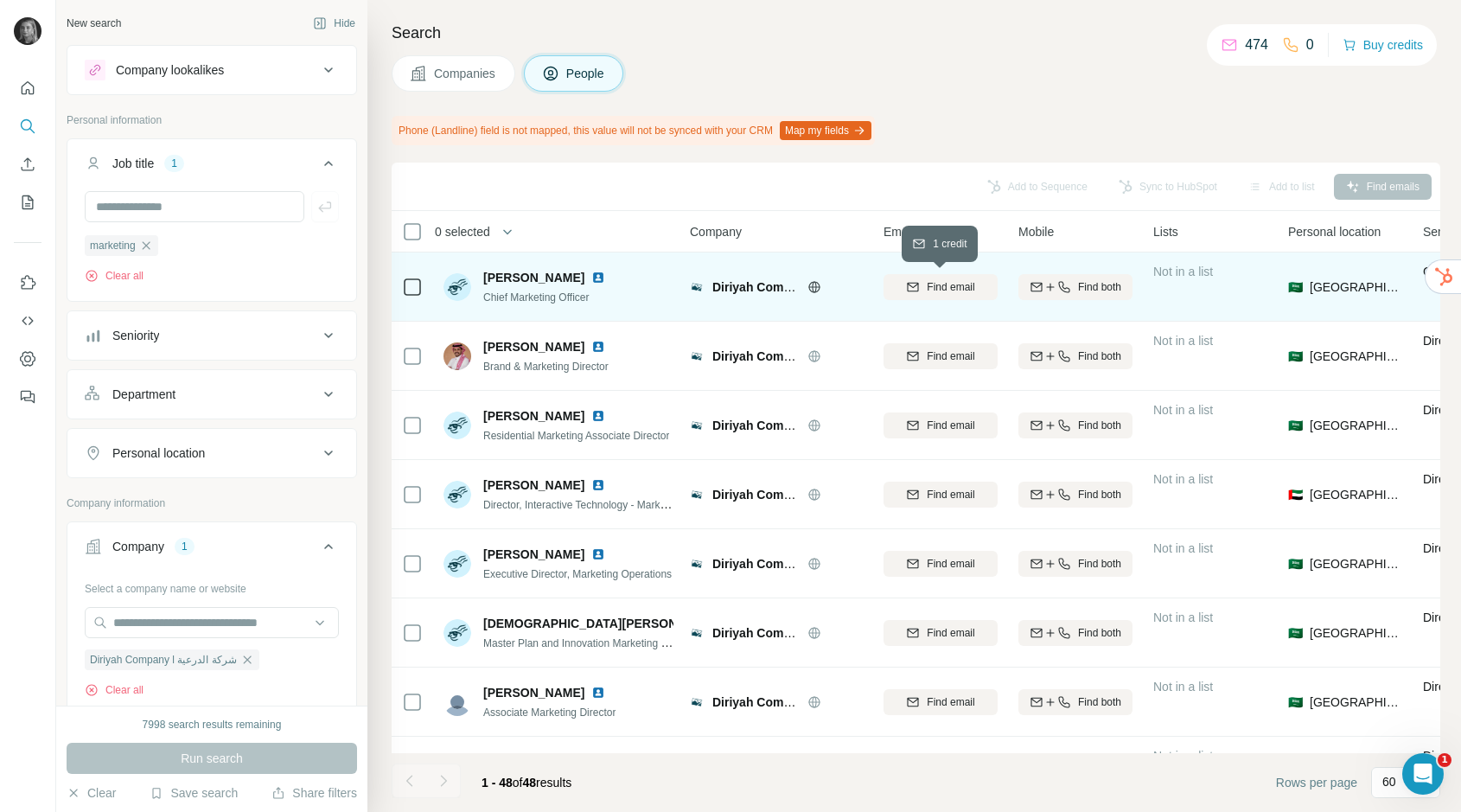
click at [948, 285] on span "Find email" at bounding box center [950, 286] width 47 height 16
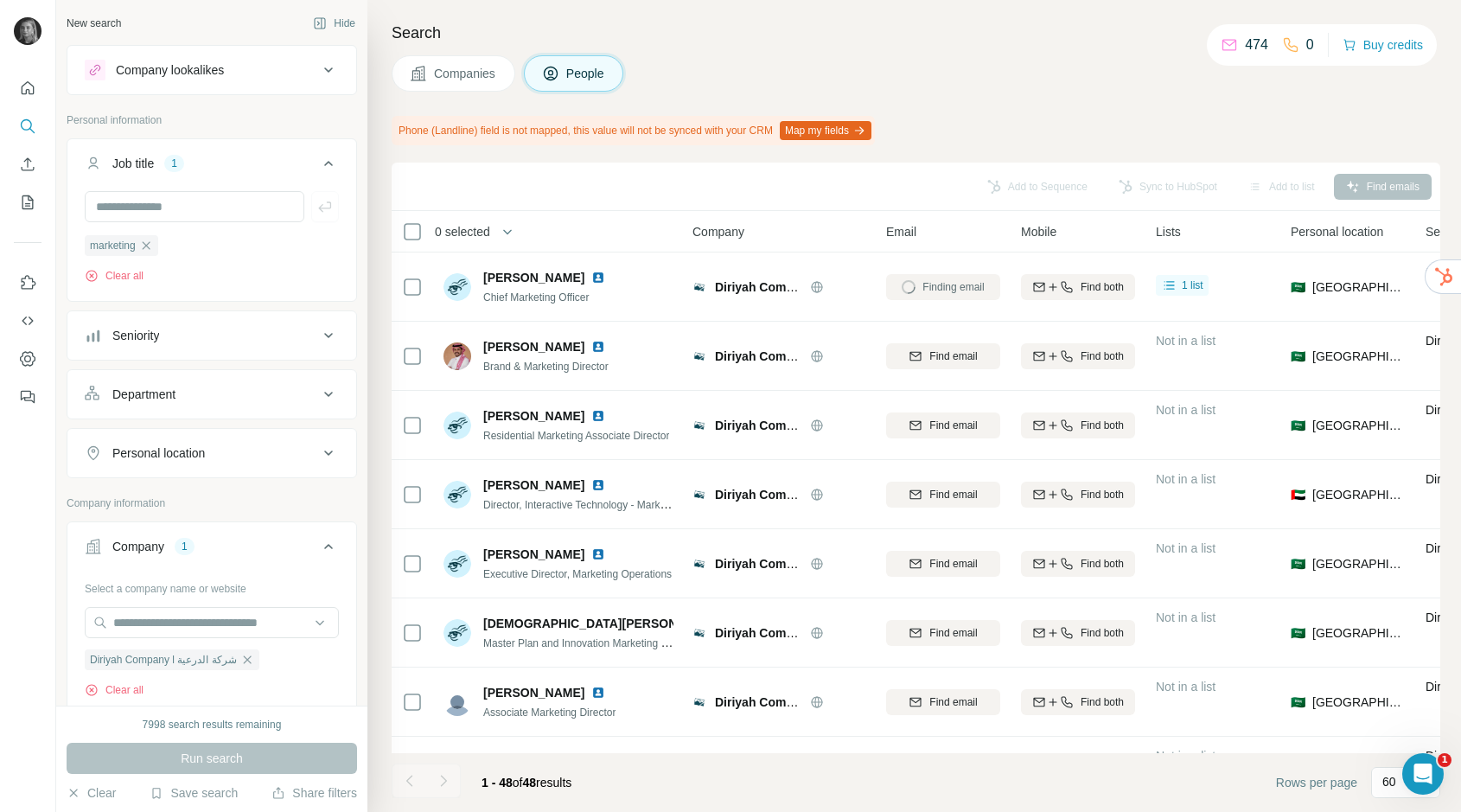
scroll to position [0, 3]
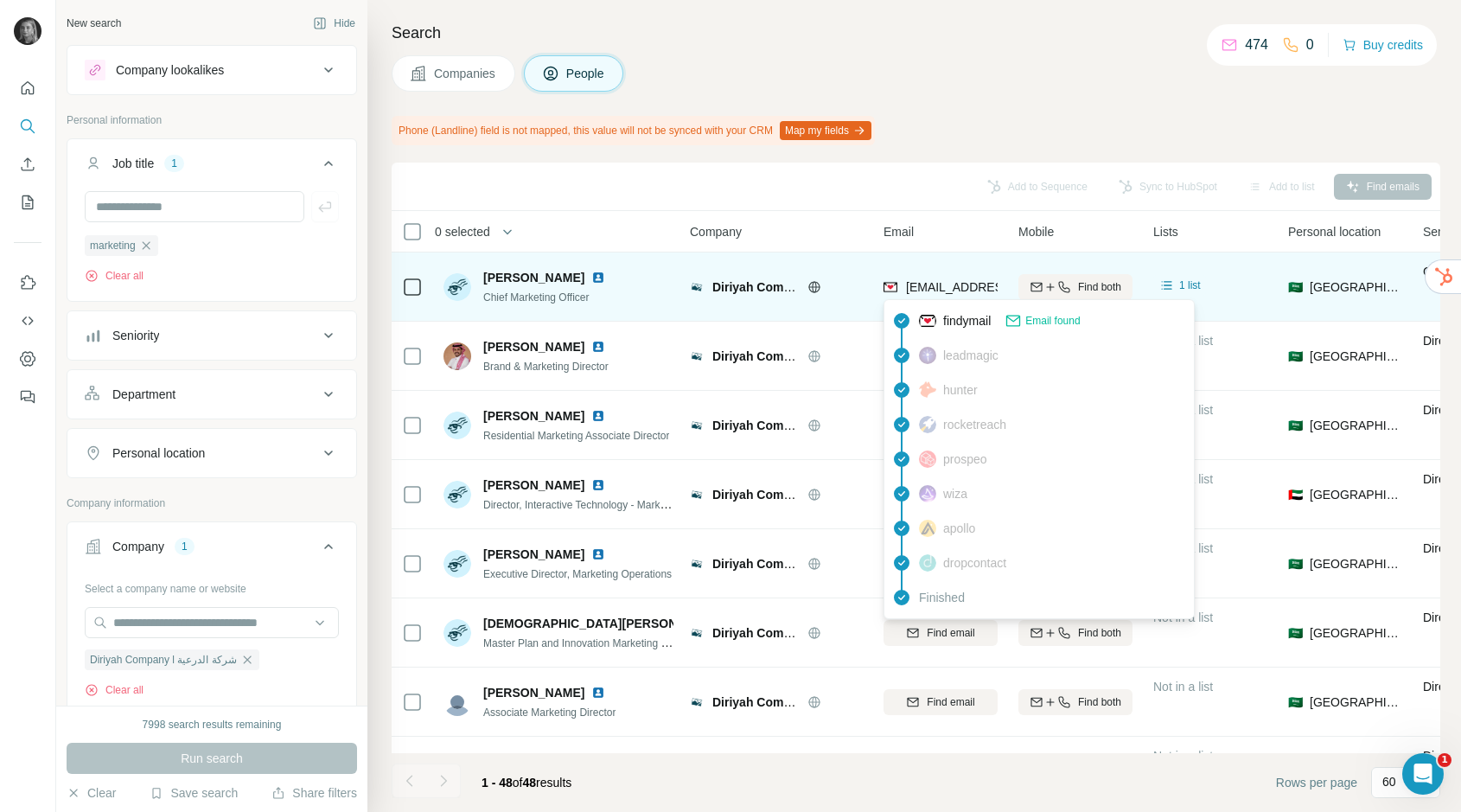
click at [933, 287] on span "kiran.haslam@diriyah.sa" at bounding box center [1009, 286] width 205 height 14
copy tr "kiran.haslam@diriyah.sa"
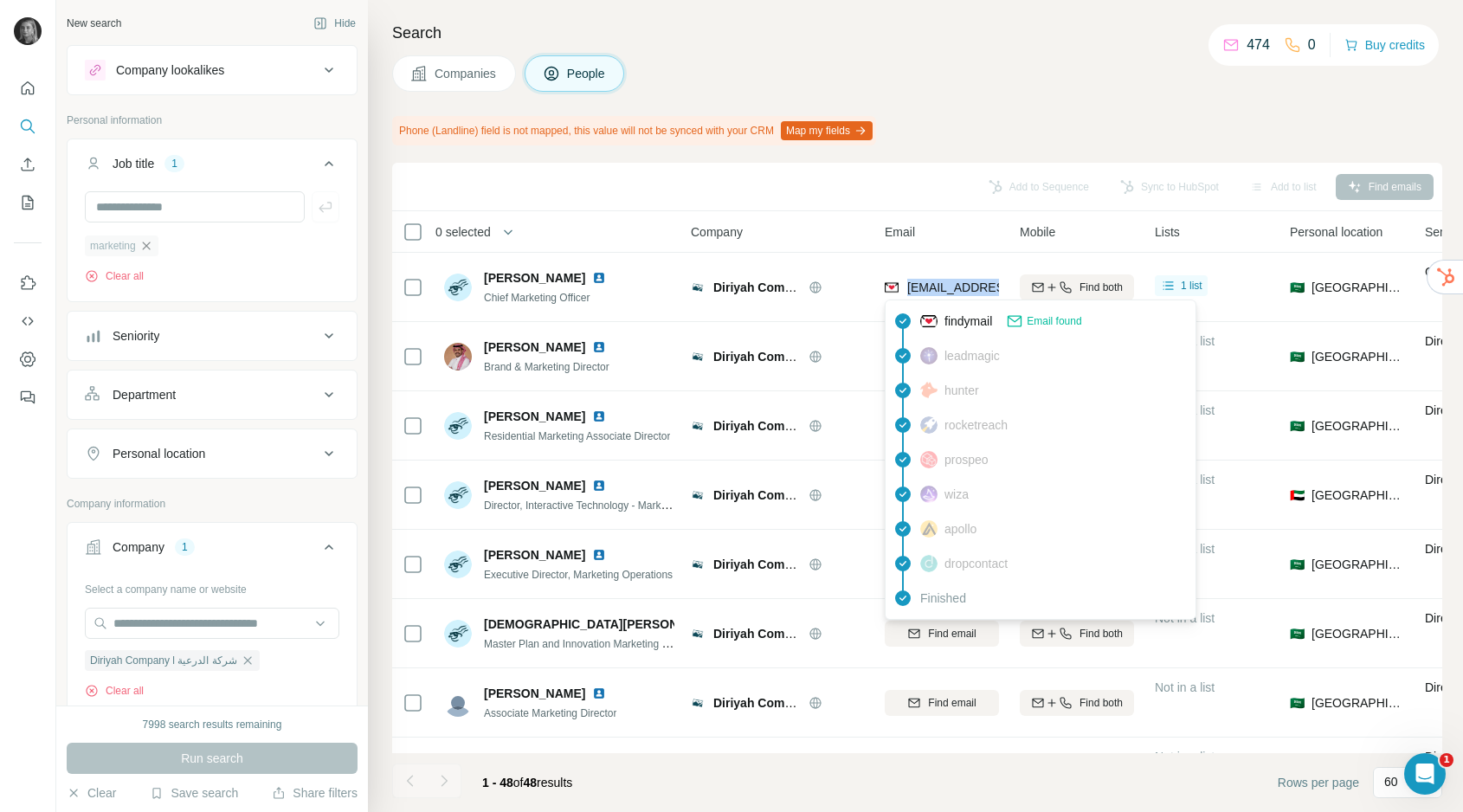
click at [146, 240] on icon "button" at bounding box center [146, 245] width 14 height 14
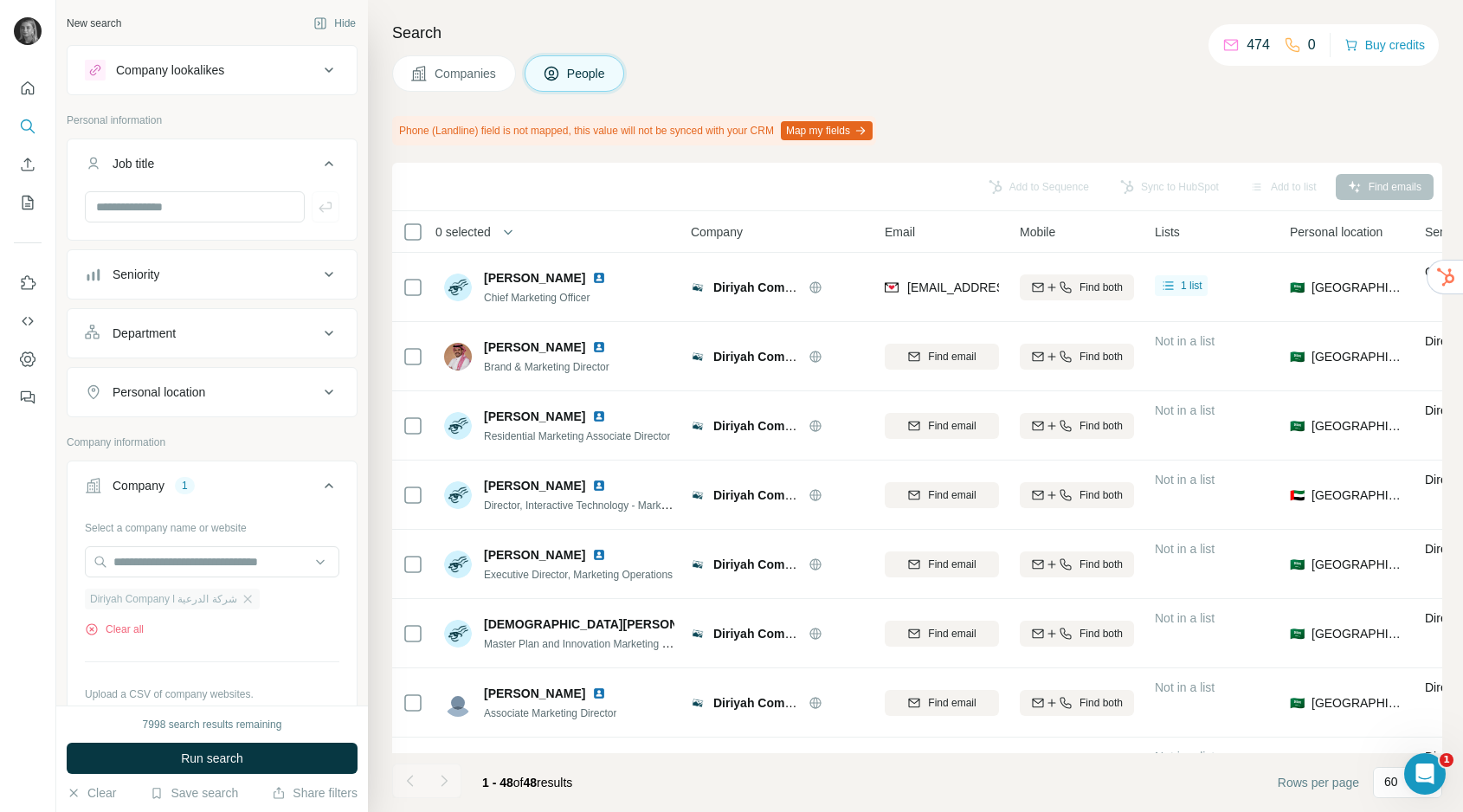
click at [246, 599] on div "Diriyah Company l شركة الدرعية" at bounding box center [172, 599] width 175 height 21
click at [241, 597] on icon "button" at bounding box center [247, 599] width 14 height 14
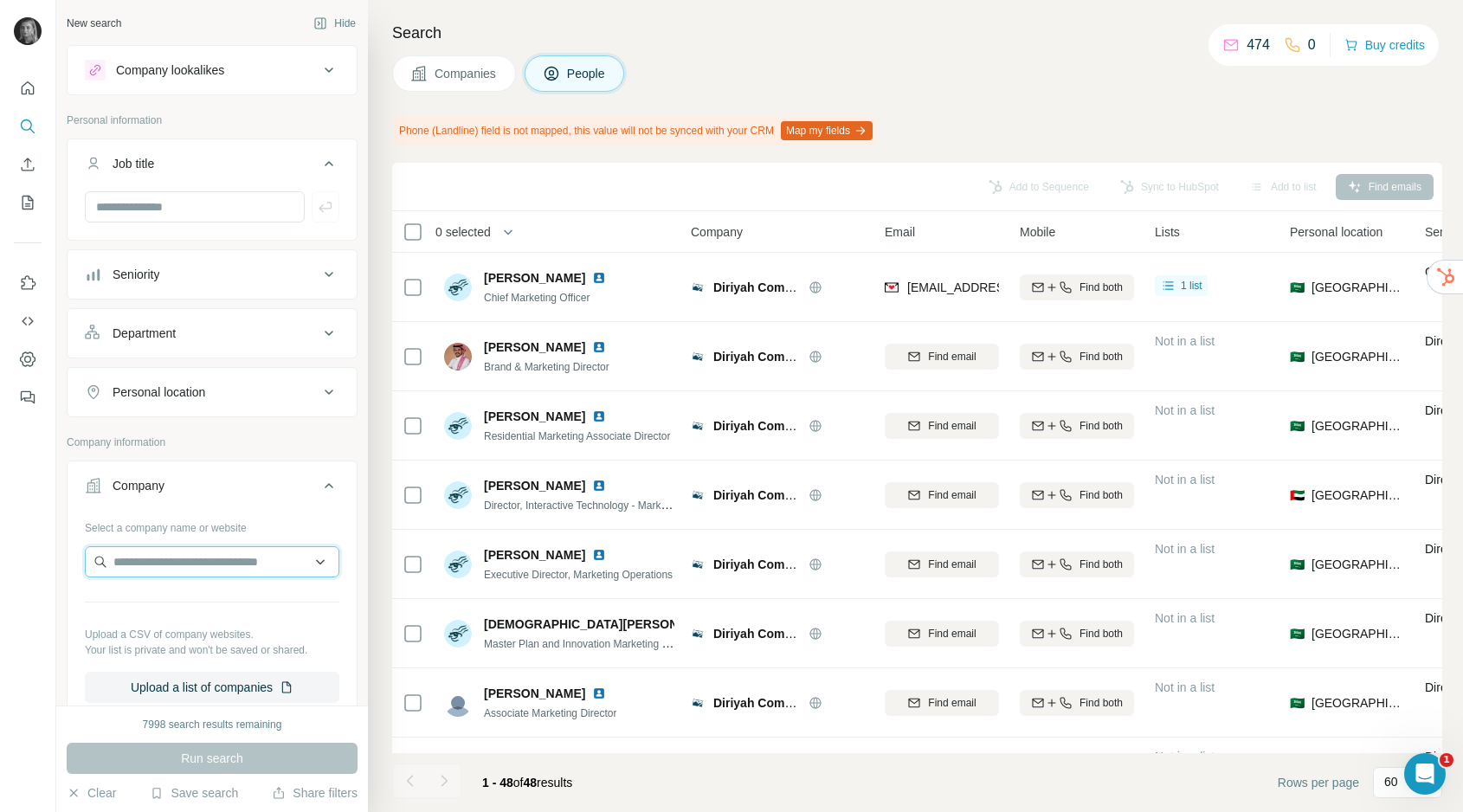
click at [234, 574] on input "text" at bounding box center [212, 561] width 255 height 31
type input "**********"
click at [232, 609] on div "Huda Beauty hudabeauty.com" at bounding box center [212, 609] width 246 height 47
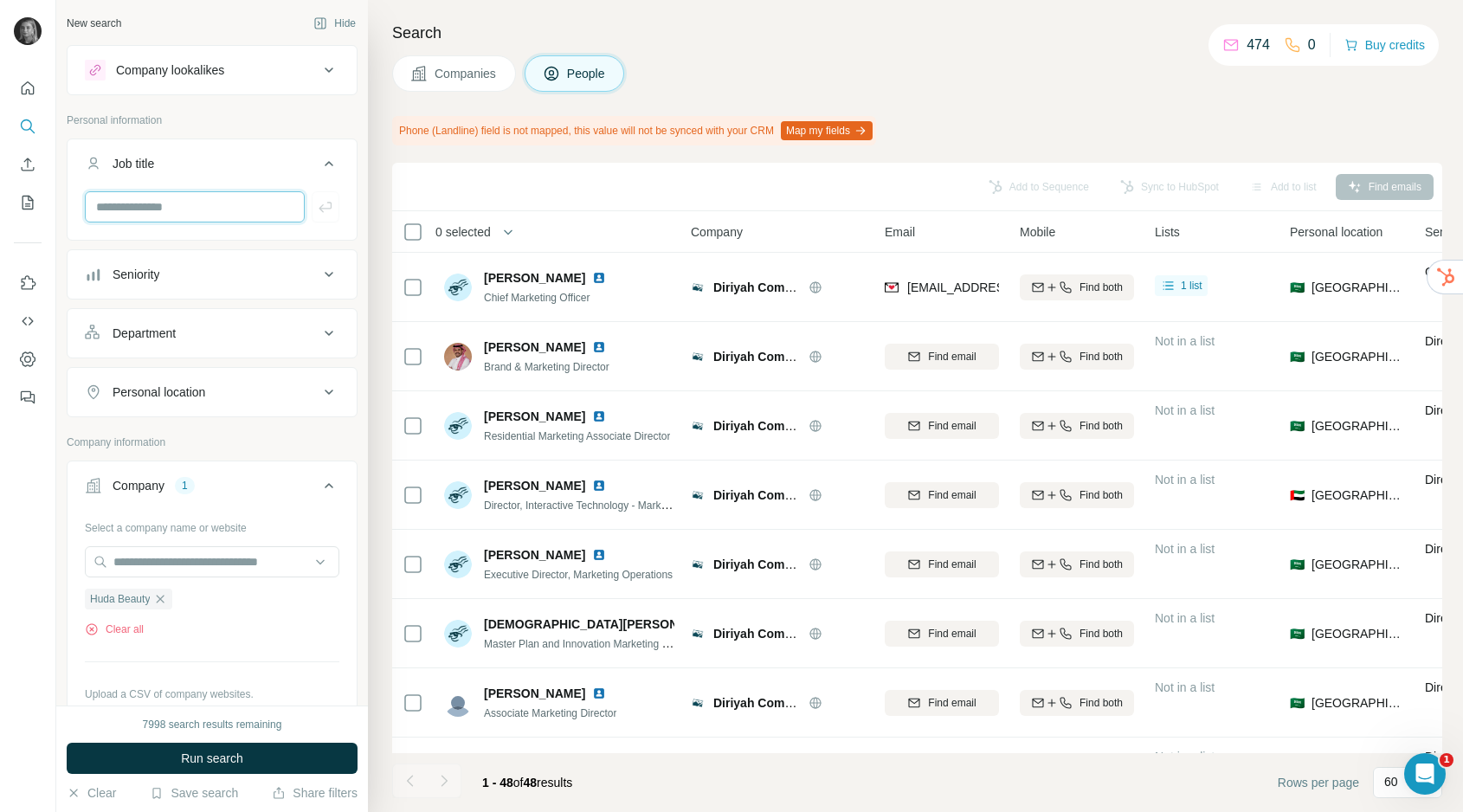
click at [195, 198] on input "text" at bounding box center [194, 207] width 220 height 31
type input "*****"
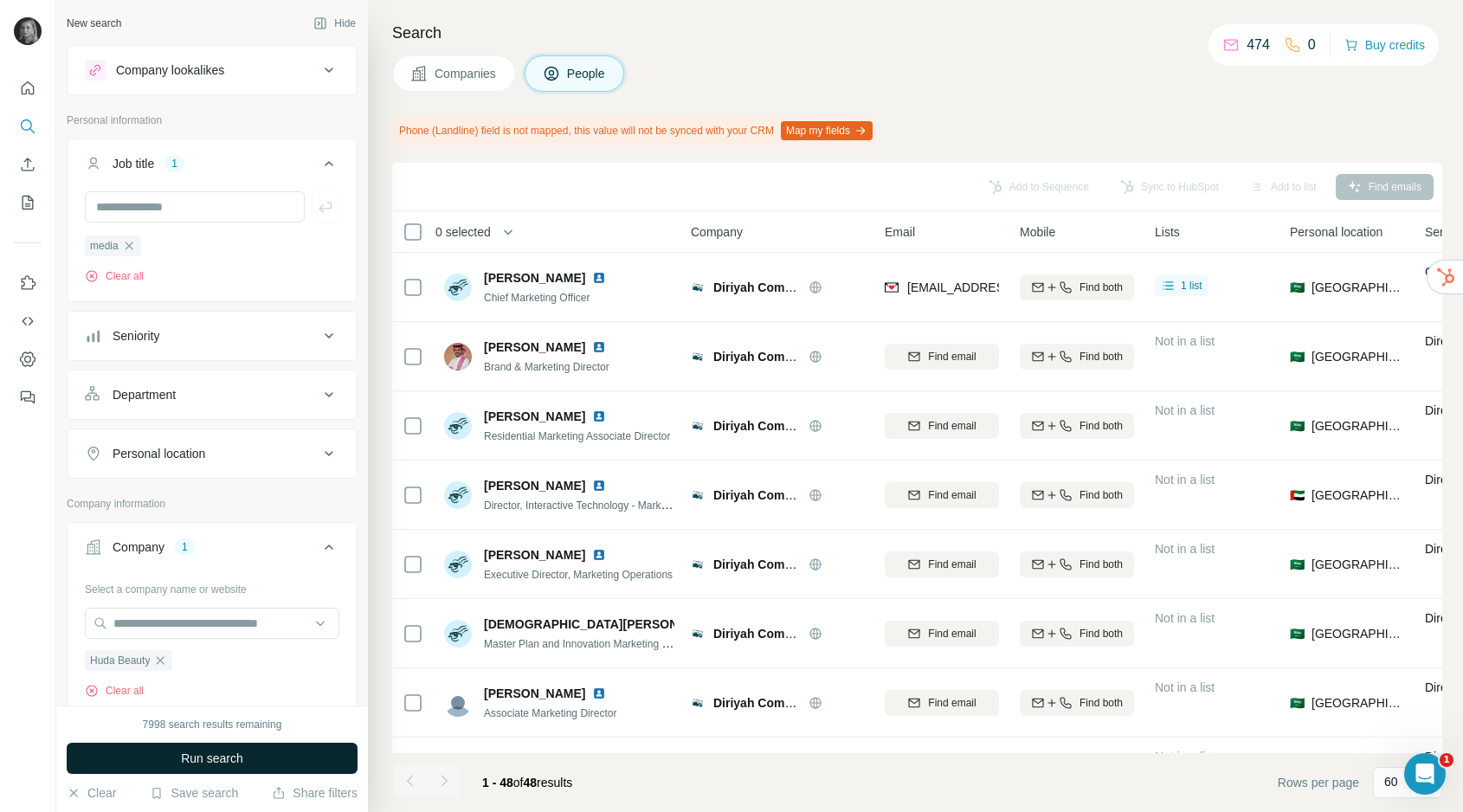
click at [187, 750] on span "Run search" at bounding box center [212, 758] width 62 height 17
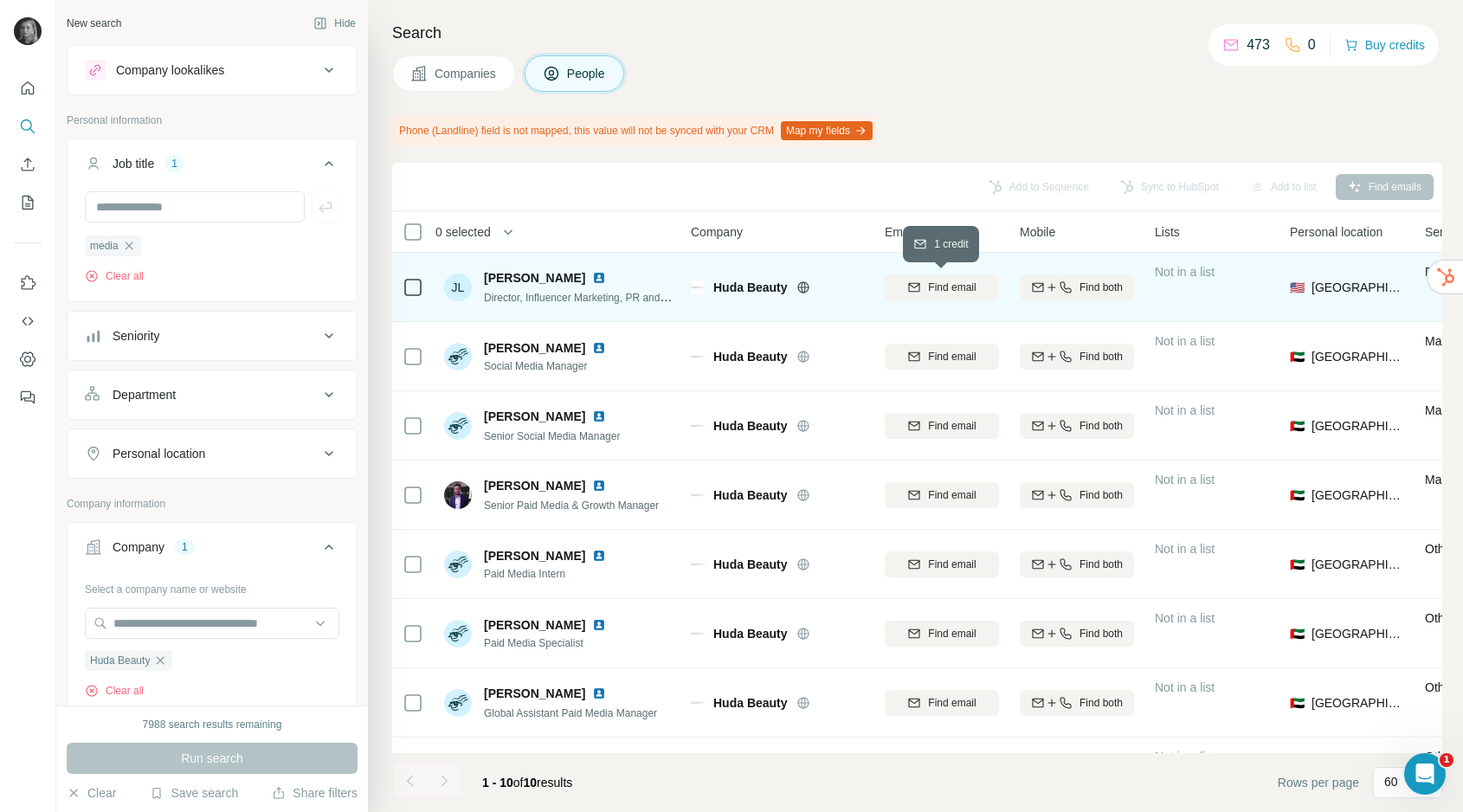
click at [957, 283] on span "Find email" at bounding box center [952, 287] width 47 height 16
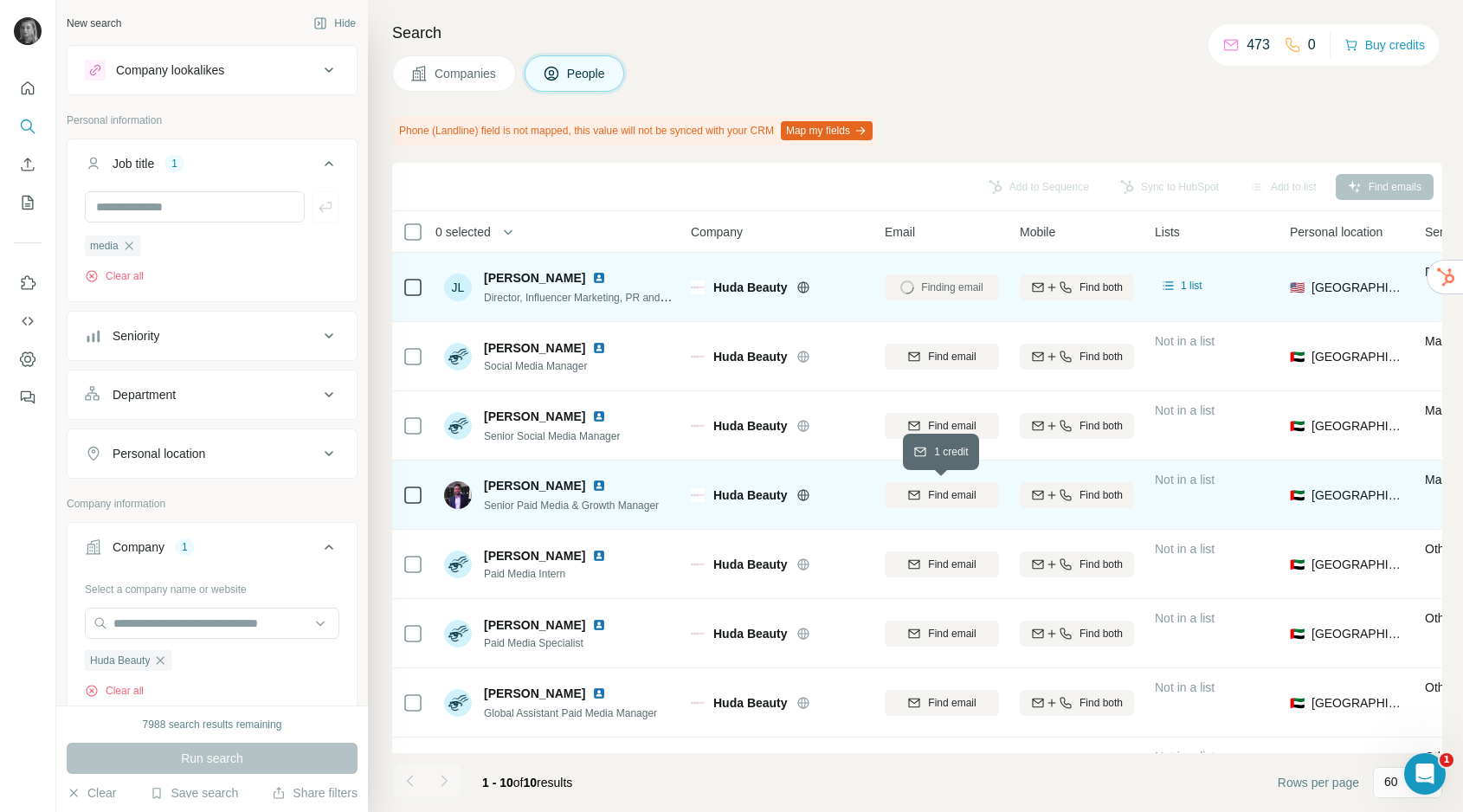
scroll to position [192, 3]
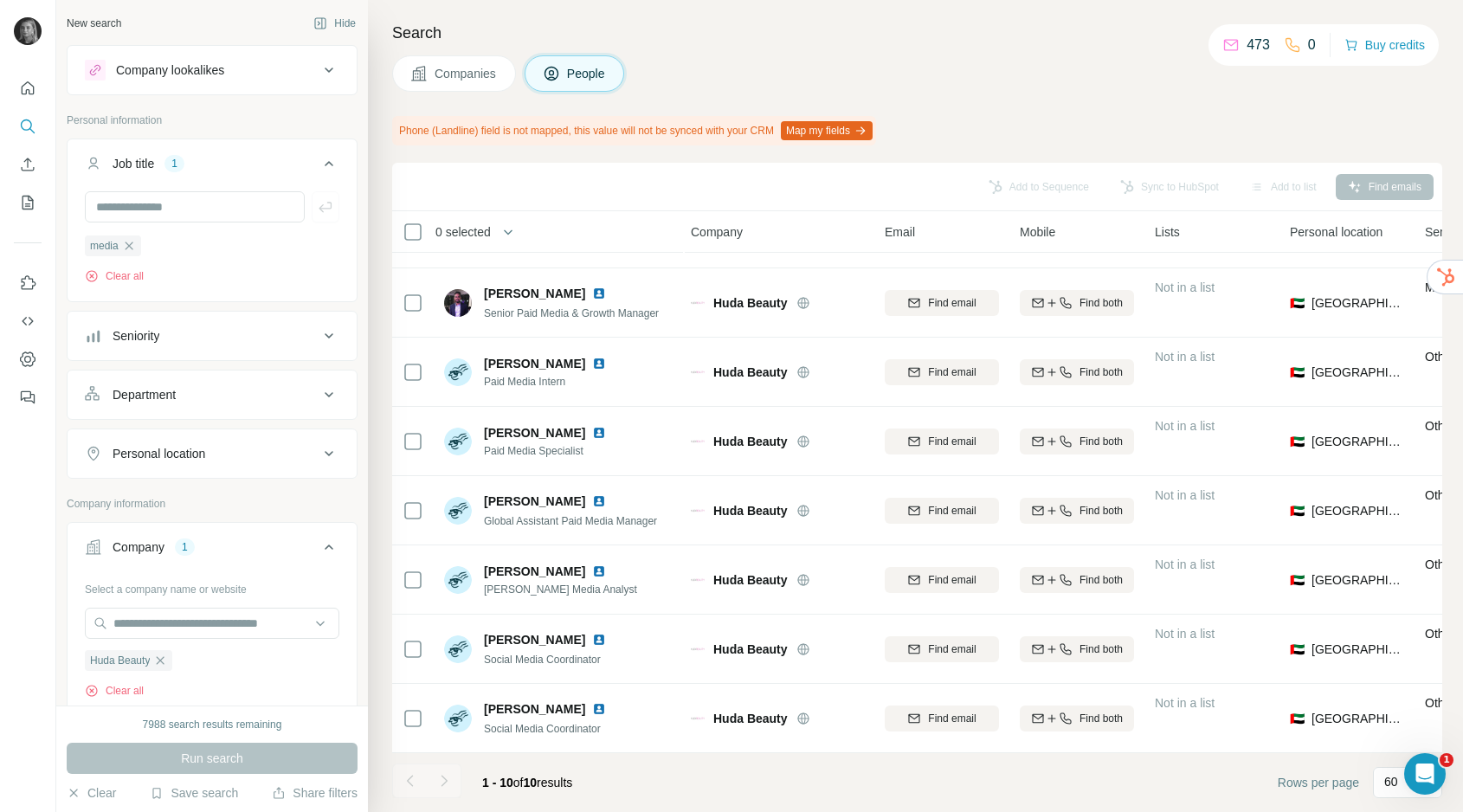
click at [212, 456] on div "Personal location" at bounding box center [202, 454] width 234 height 17
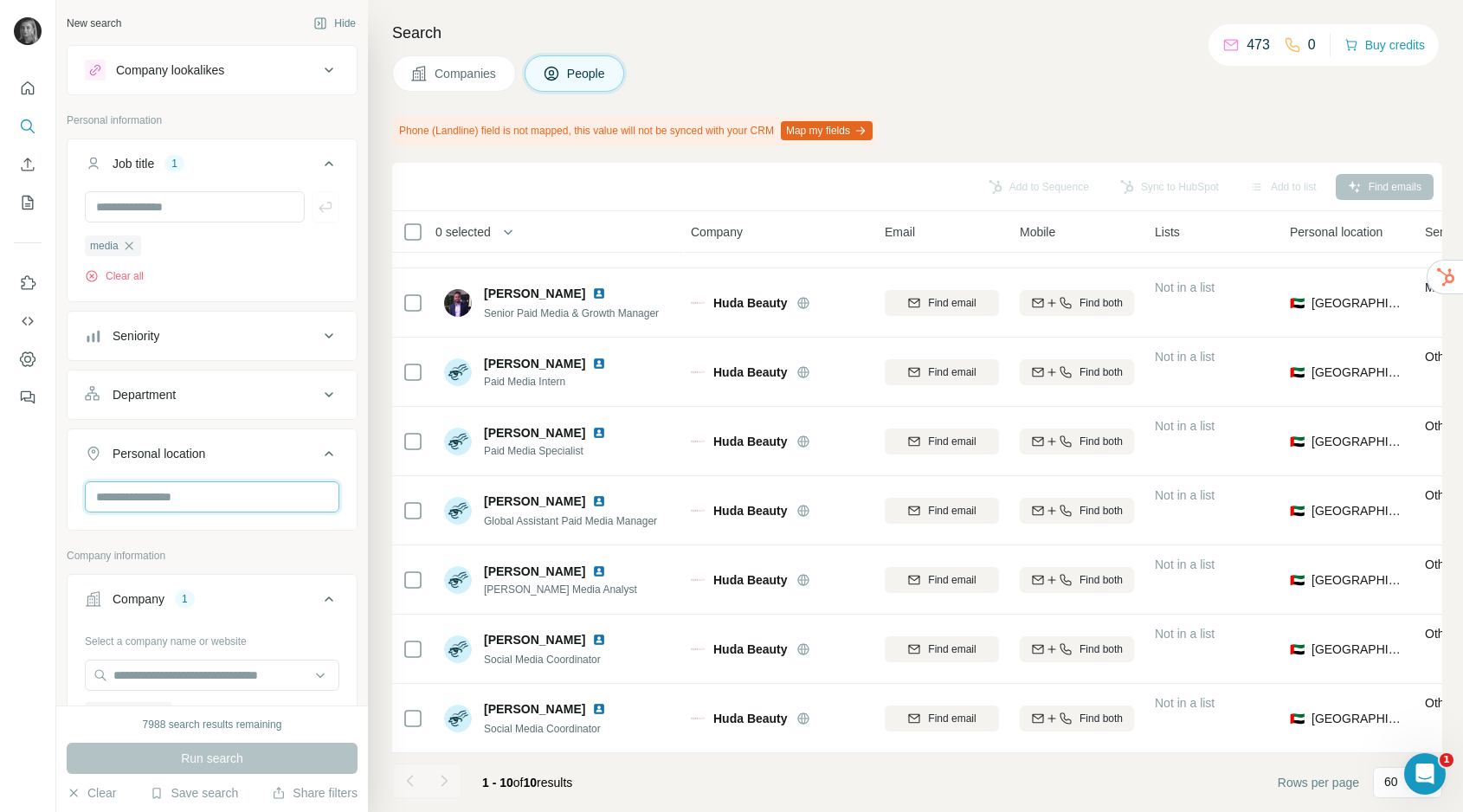
click at [195, 498] on input "text" at bounding box center [212, 496] width 255 height 31
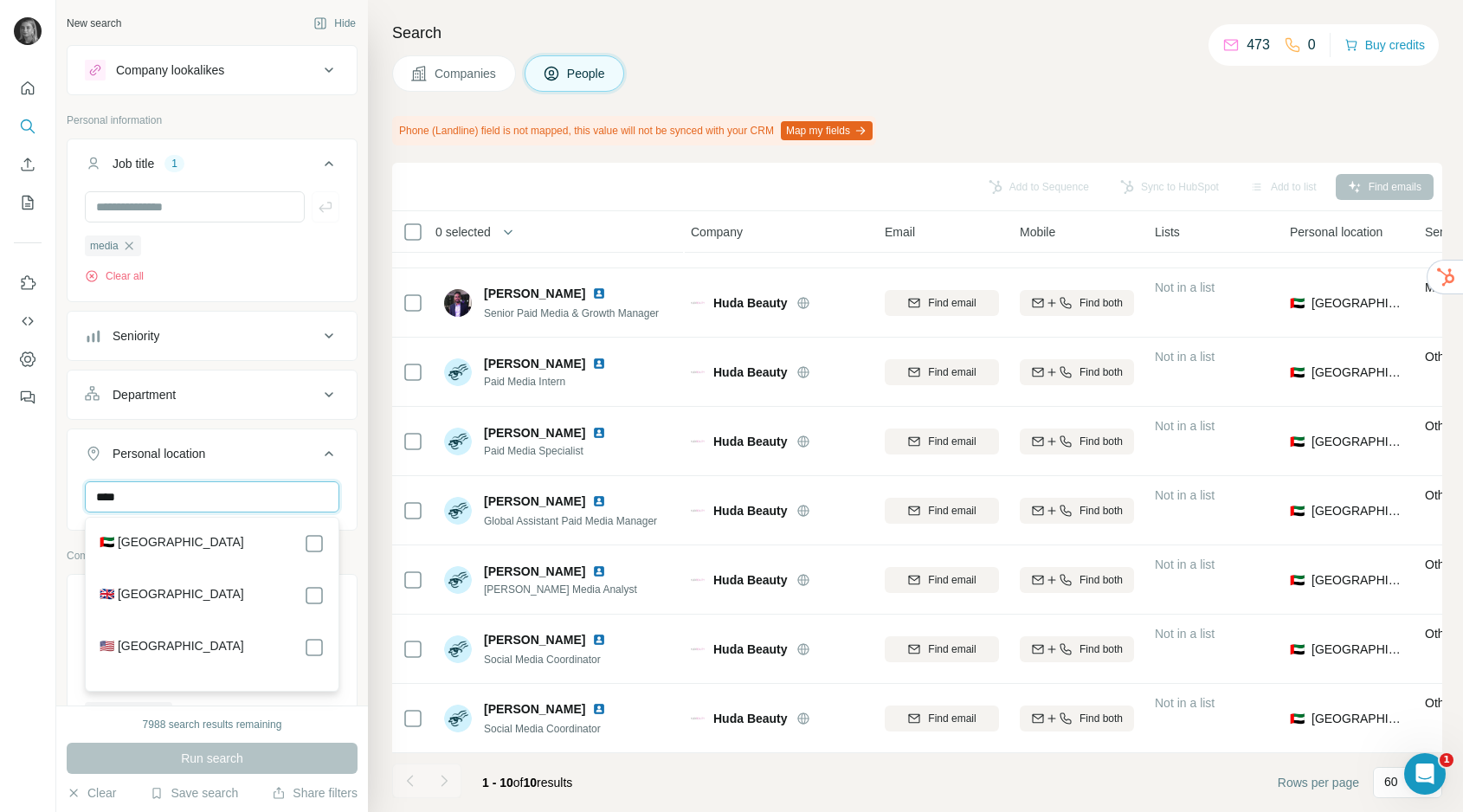
type input "****"
click at [189, 605] on label "🇬🇧 [GEOGRAPHIC_DATA]" at bounding box center [172, 596] width 144 height 21
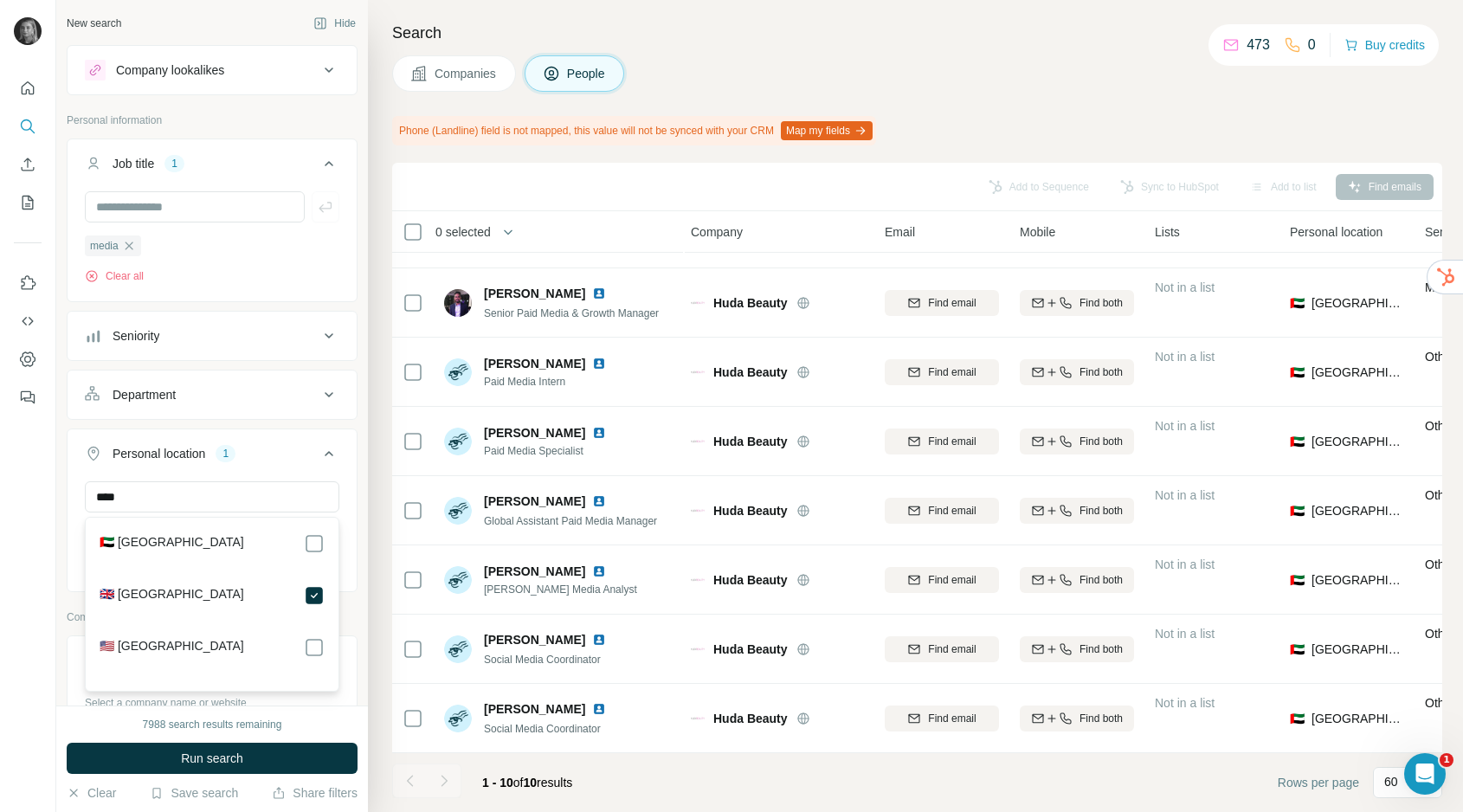
click at [206, 736] on div "7988 search results remaining Run search Clear Save search Share filters" at bounding box center [212, 758] width 311 height 107
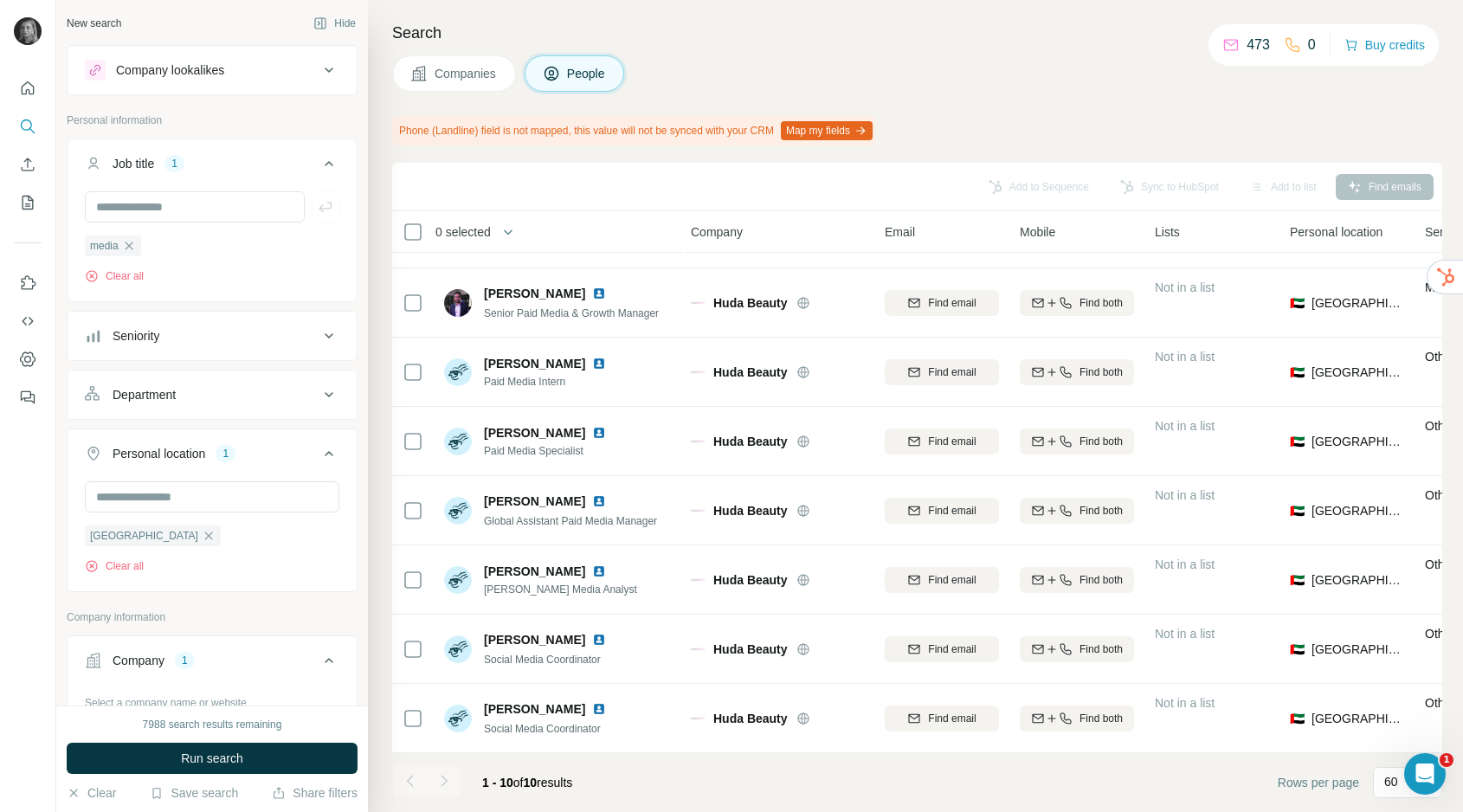
click at [206, 749] on button "Run search" at bounding box center [212, 758] width 291 height 31
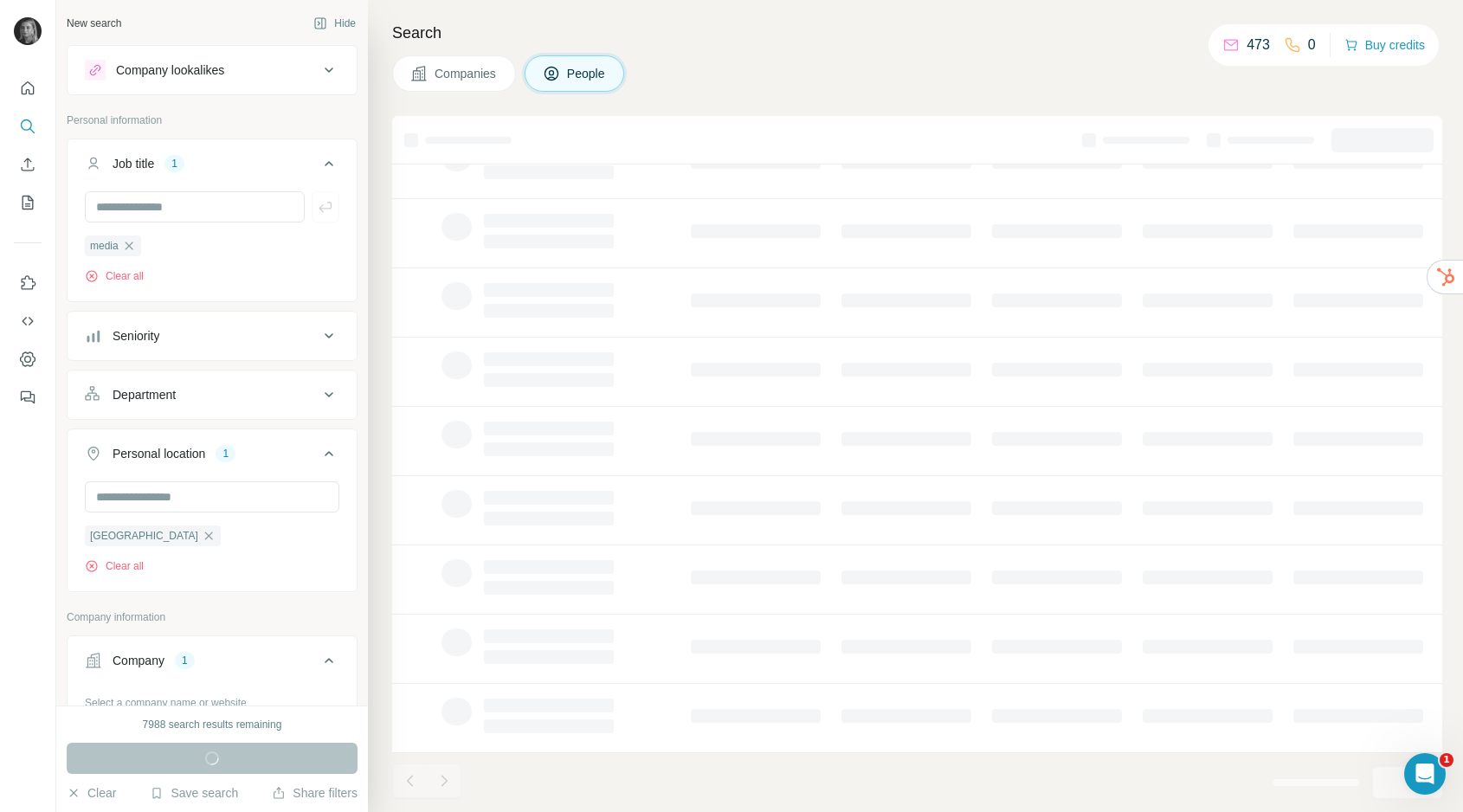
scroll to position [0, 3]
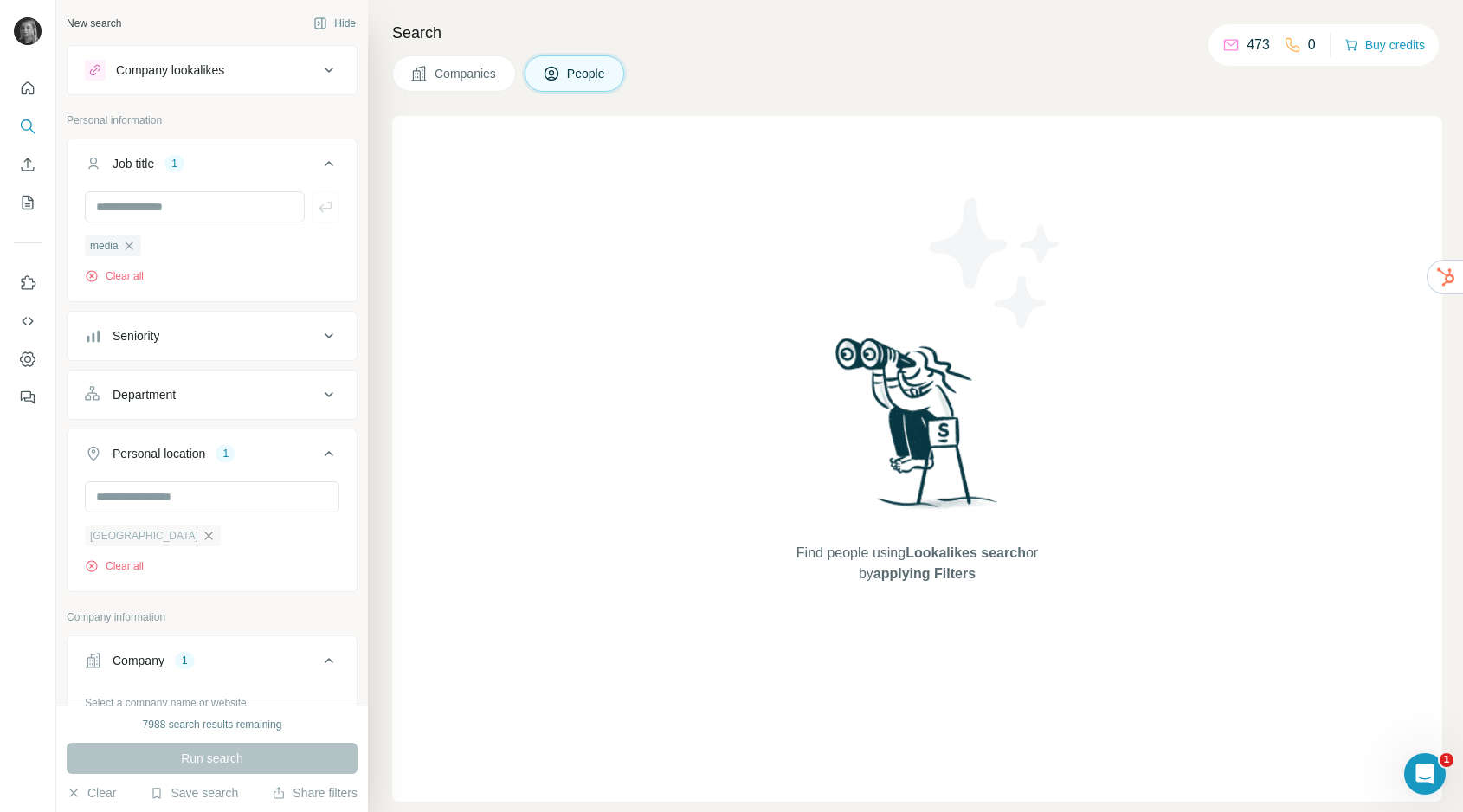
click at [206, 539] on icon "button" at bounding box center [209, 536] width 8 height 8
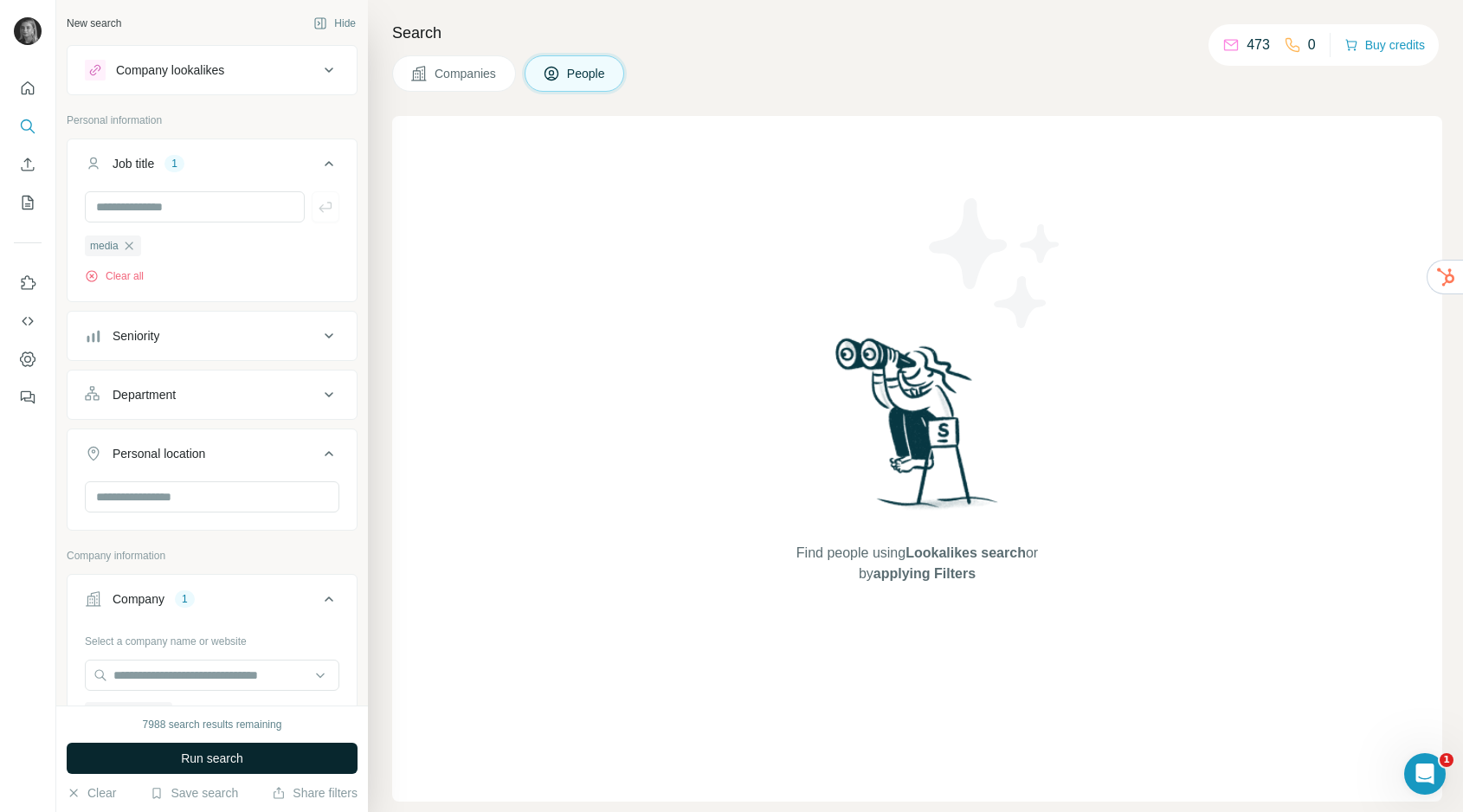
click at [285, 762] on button "Run search" at bounding box center [212, 758] width 291 height 31
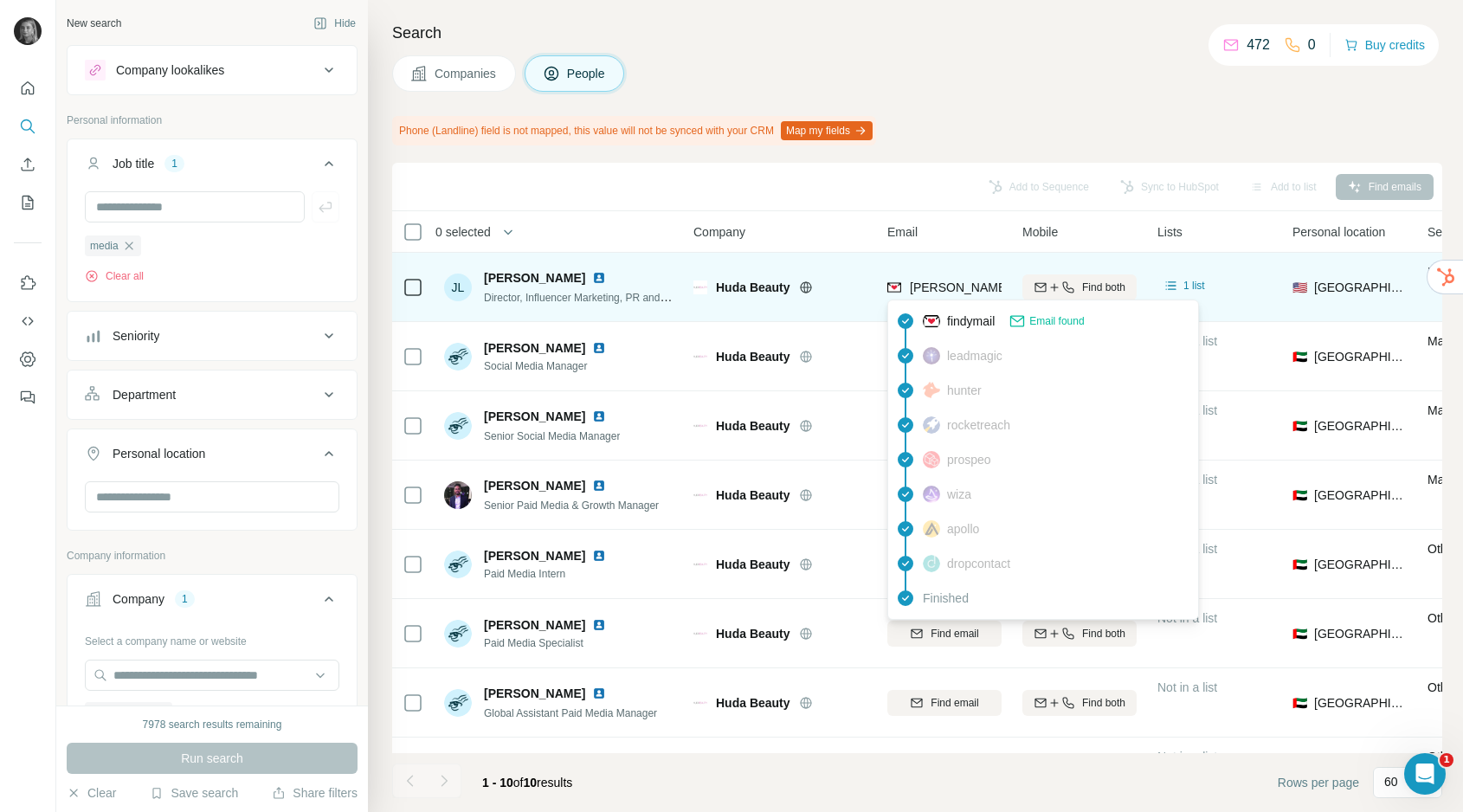
click at [961, 287] on span "jennifer.lowe@hudabeauty.com" at bounding box center [1113, 287] width 406 height 14
copy tr "jennifer.lowe@hudabeauty.com"
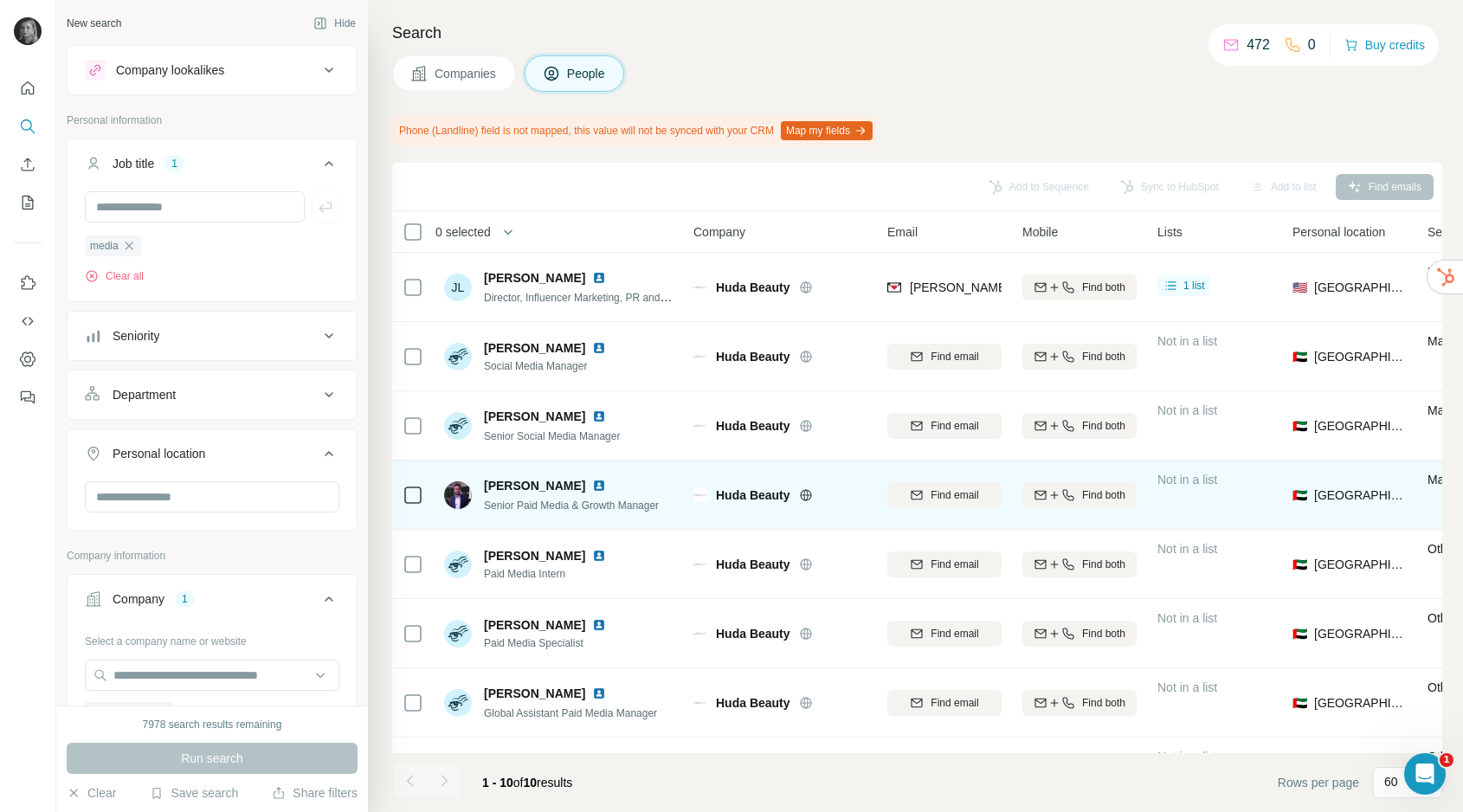
click at [808, 490] on icon at bounding box center [806, 495] width 11 height 11
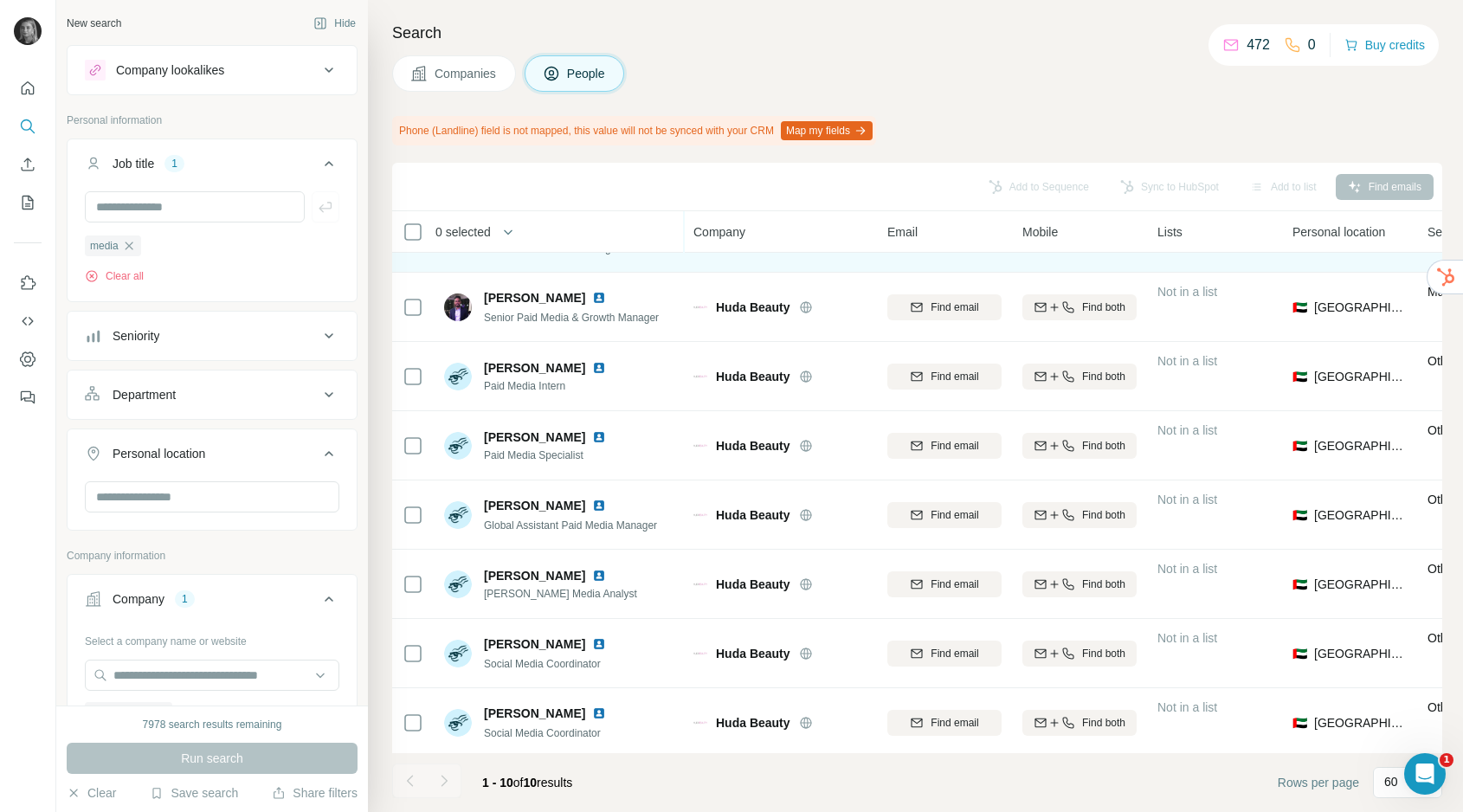
scroll to position [192, 0]
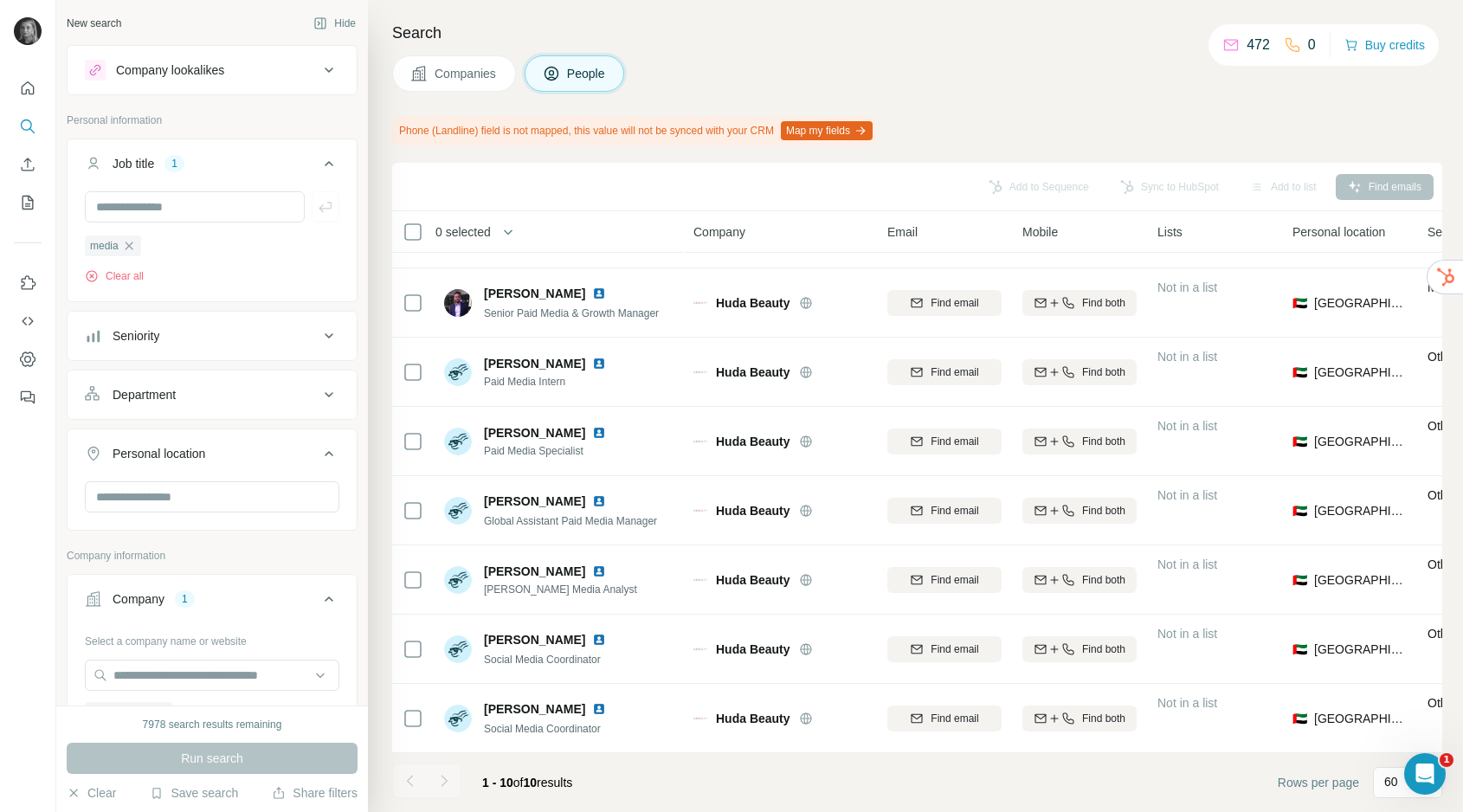
click at [434, 790] on div at bounding box center [444, 781] width 35 height 35
click at [258, 671] on input "text" at bounding box center [212, 674] width 255 height 31
paste input "**********"
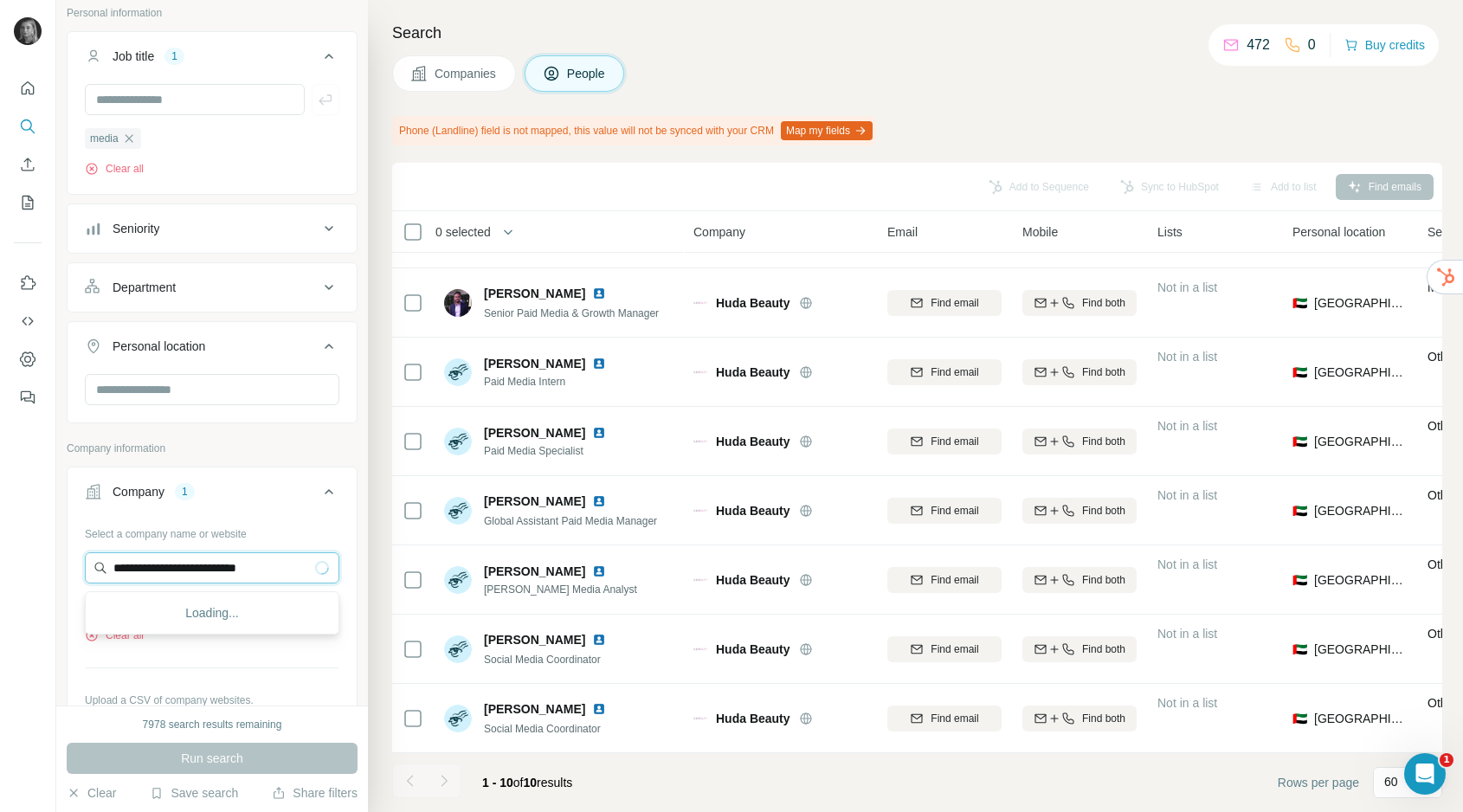
scroll to position [109, 0]
type input "**********"
click at [177, 612] on p "Burt's Bees UK" at bounding box center [209, 605] width 151 height 17
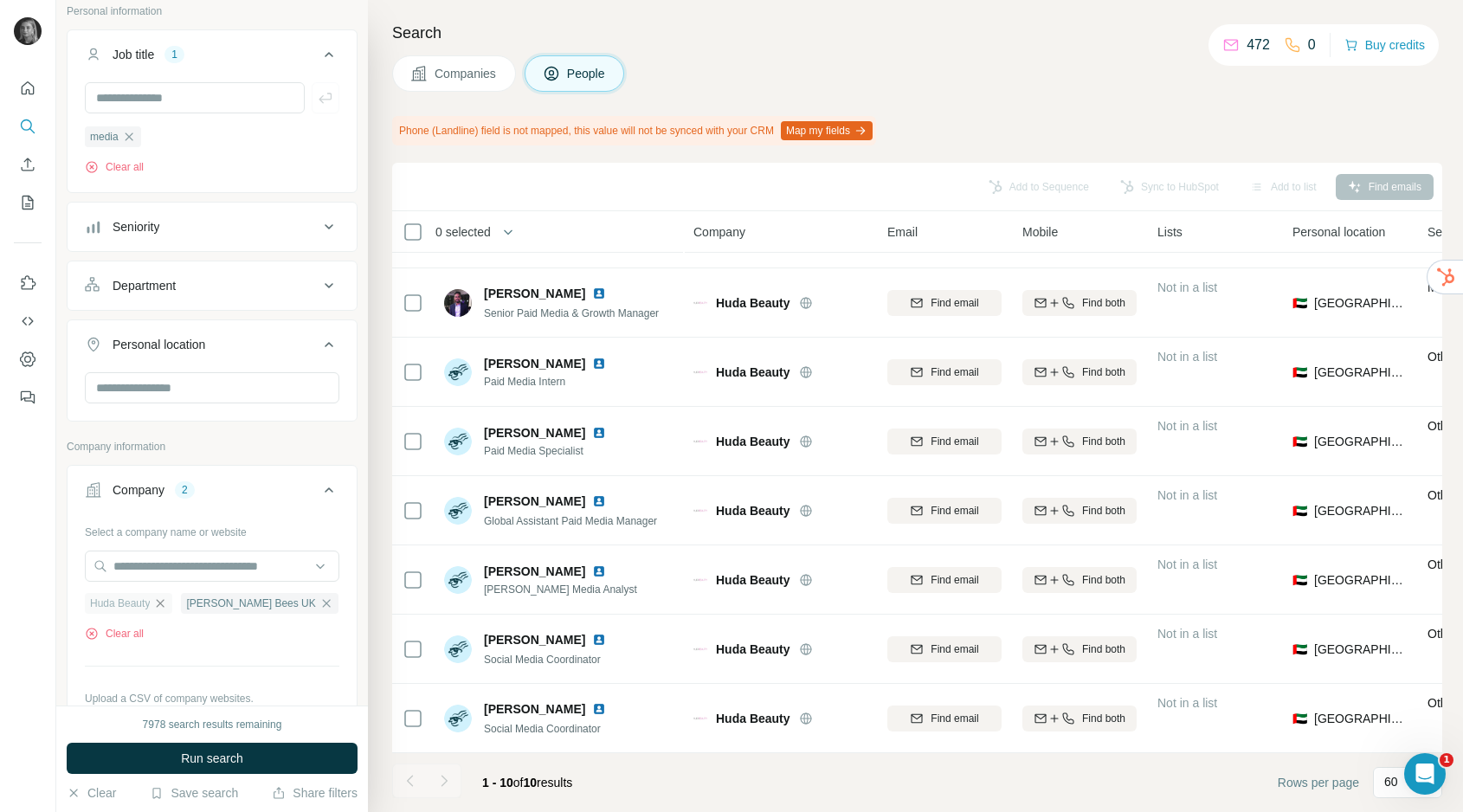
click at [163, 603] on icon "button" at bounding box center [159, 603] width 14 height 14
click at [232, 755] on span "Run search" at bounding box center [212, 758] width 62 height 17
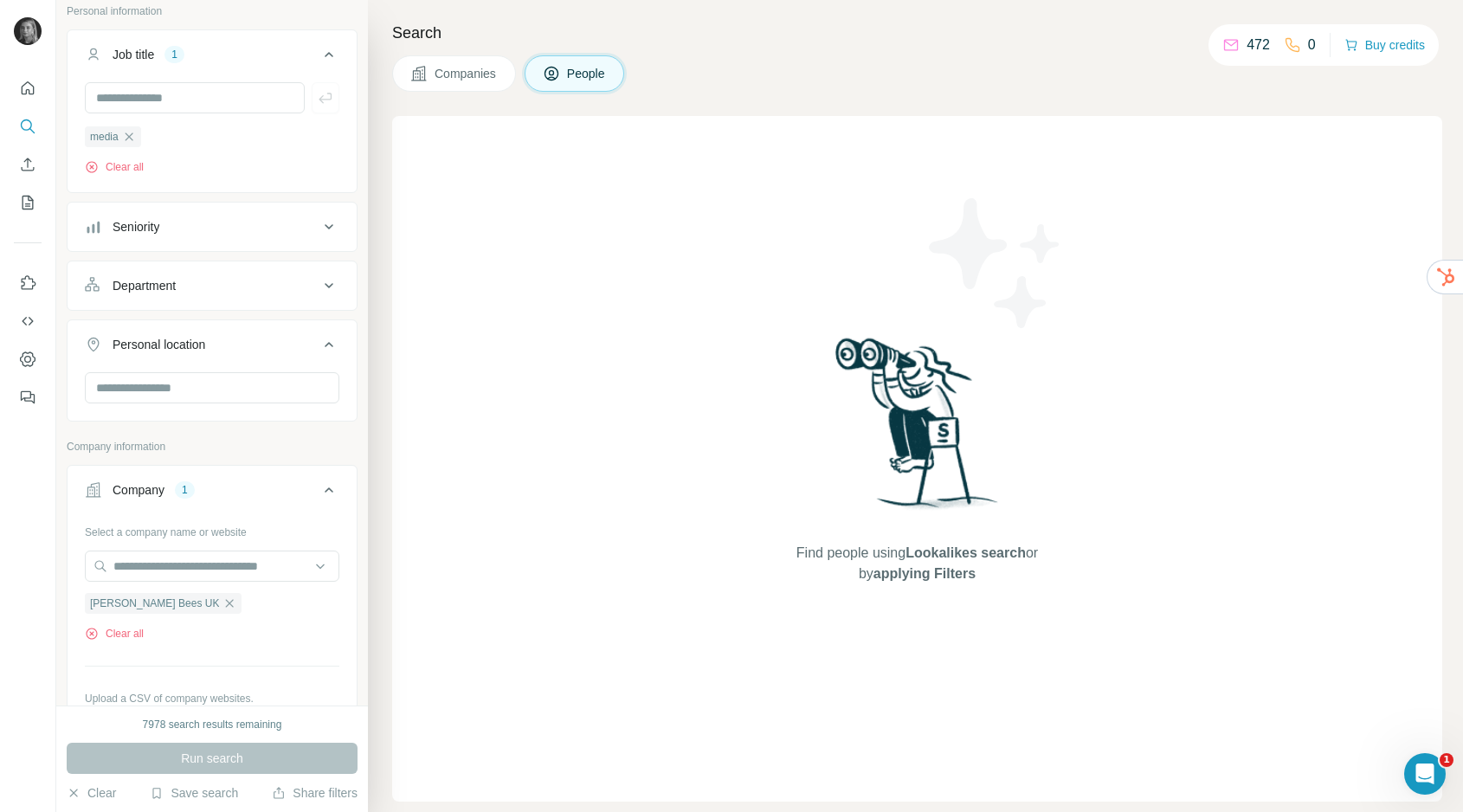
click at [476, 69] on span "Companies" at bounding box center [466, 74] width 63 height 17
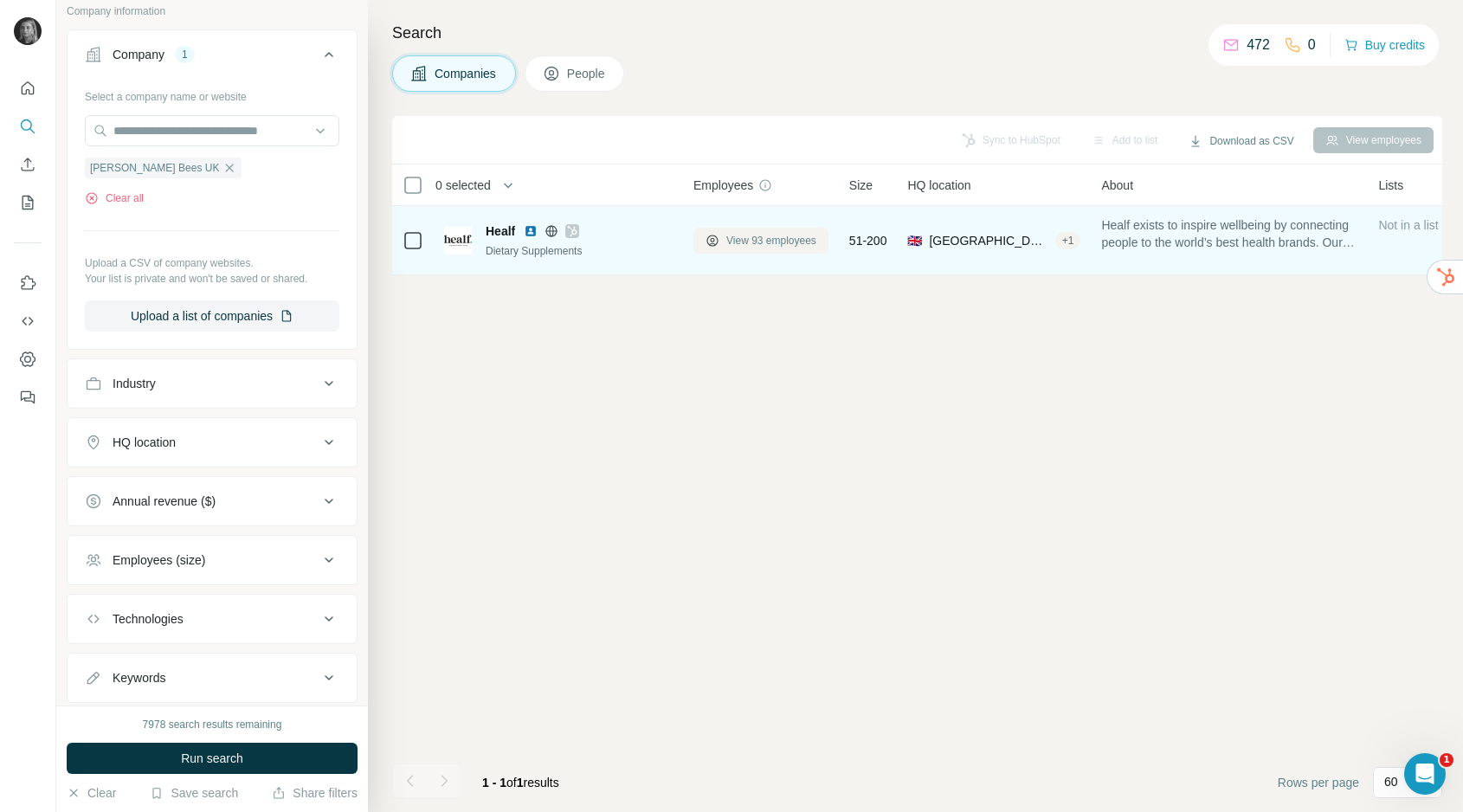
click at [799, 240] on span "View 93 employees" at bounding box center [771, 240] width 90 height 16
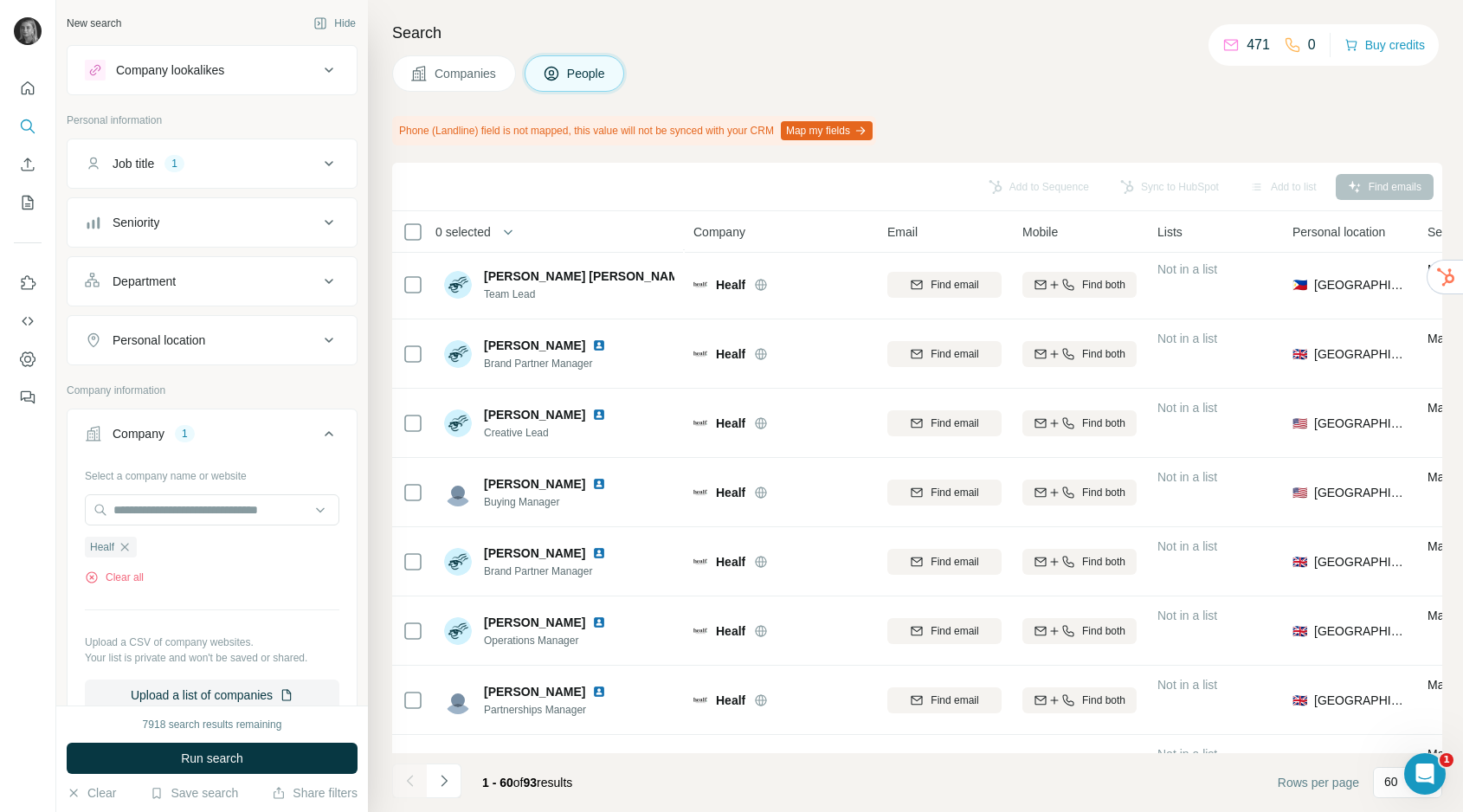
click at [184, 173] on button "Job title 1" at bounding box center [212, 163] width 290 height 41
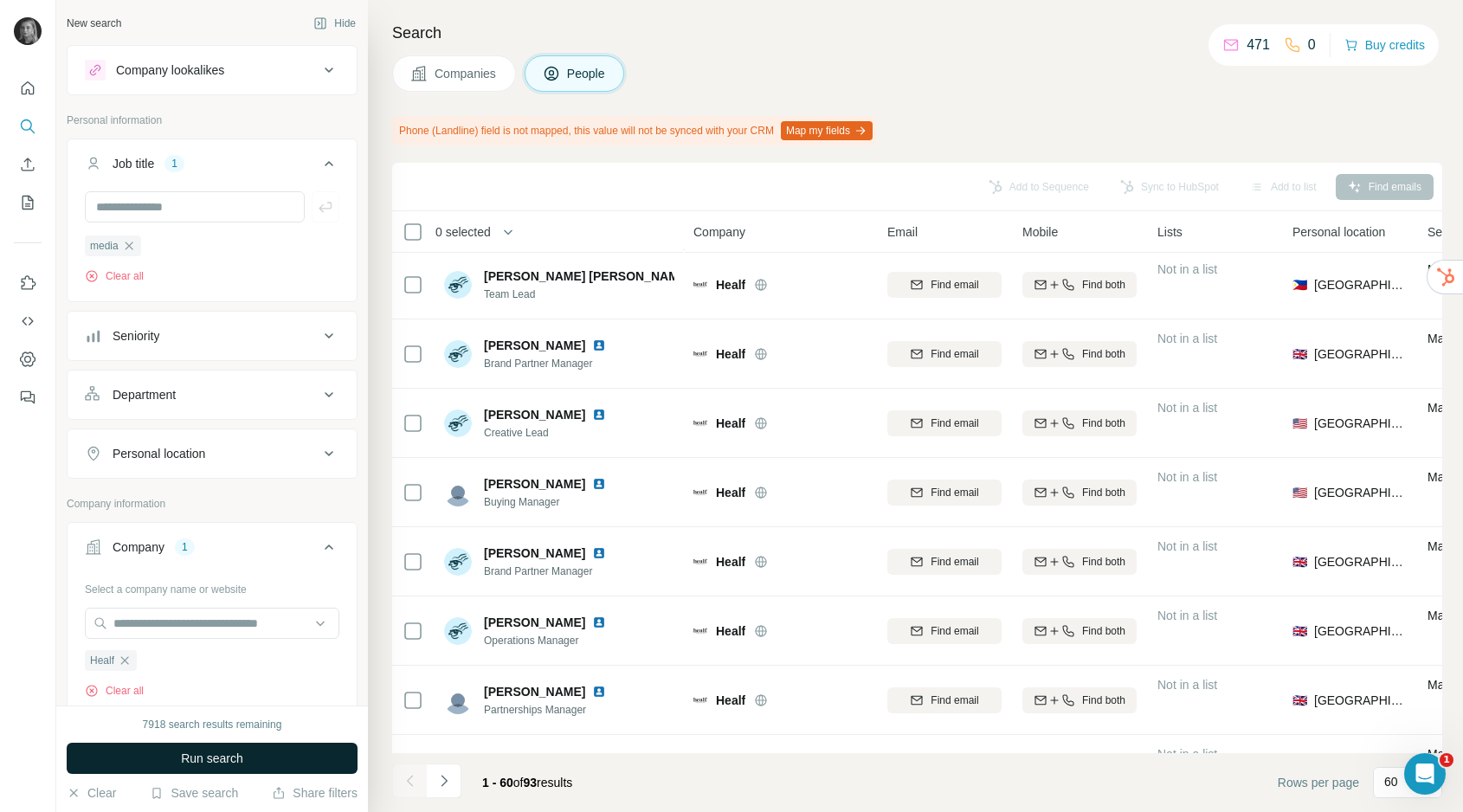
click at [222, 746] on button "Run search" at bounding box center [212, 758] width 291 height 31
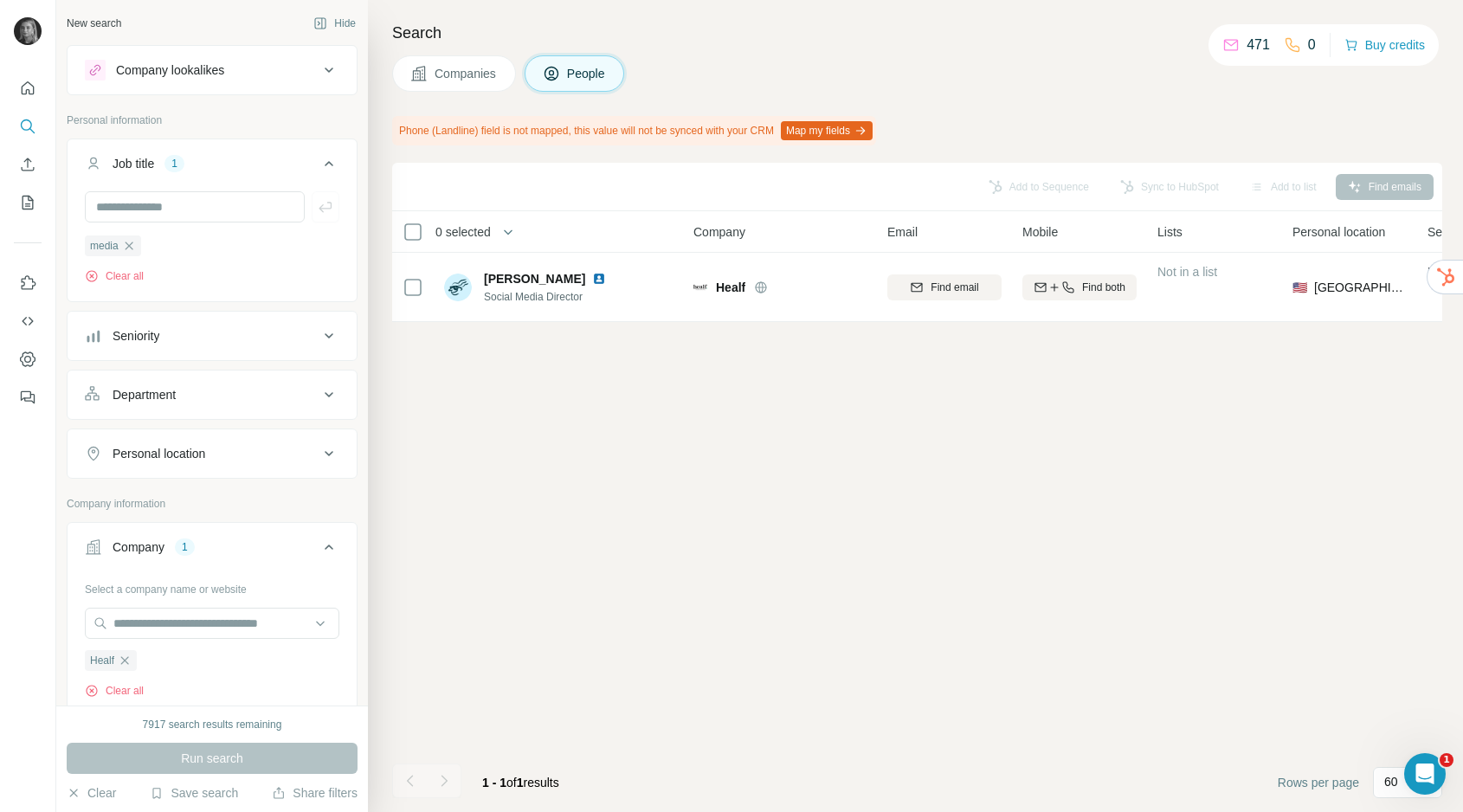
click at [489, 79] on span "Companies" at bounding box center [466, 74] width 63 height 17
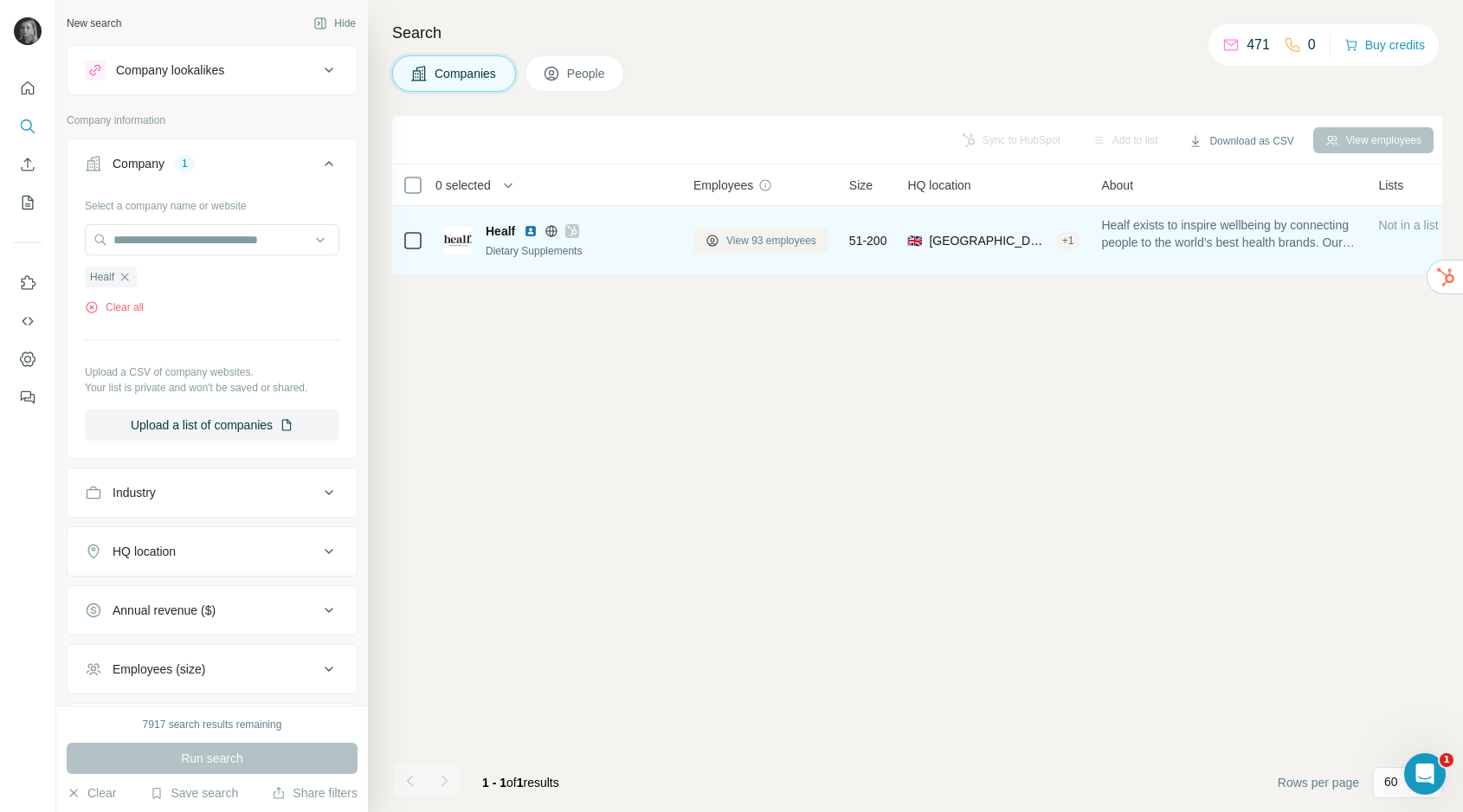
click at [820, 229] on button "View 93 employees" at bounding box center [760, 240] width 135 height 26
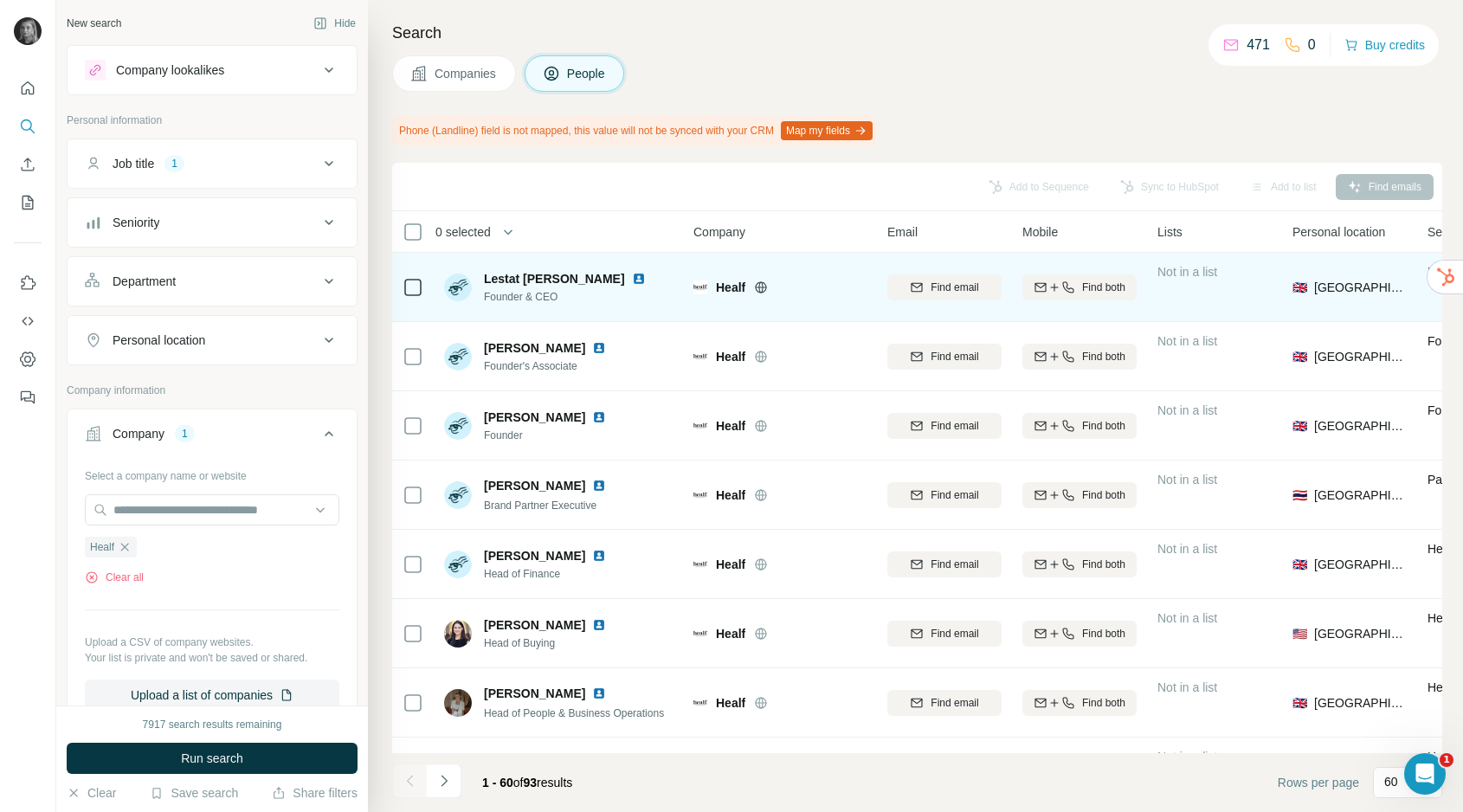
click at [474, 62] on button "Companies" at bounding box center [454, 74] width 124 height 37
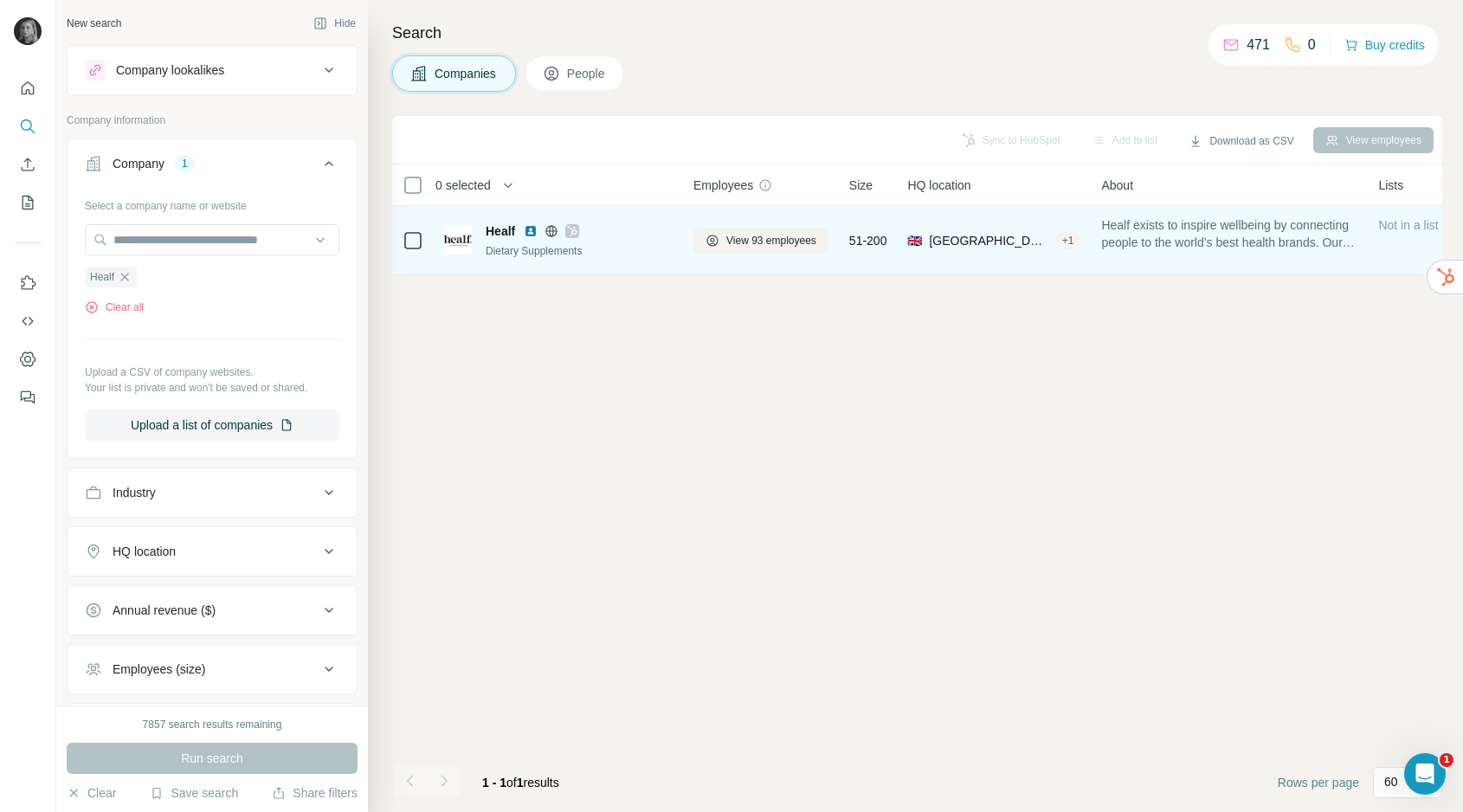
scroll to position [76, 0]
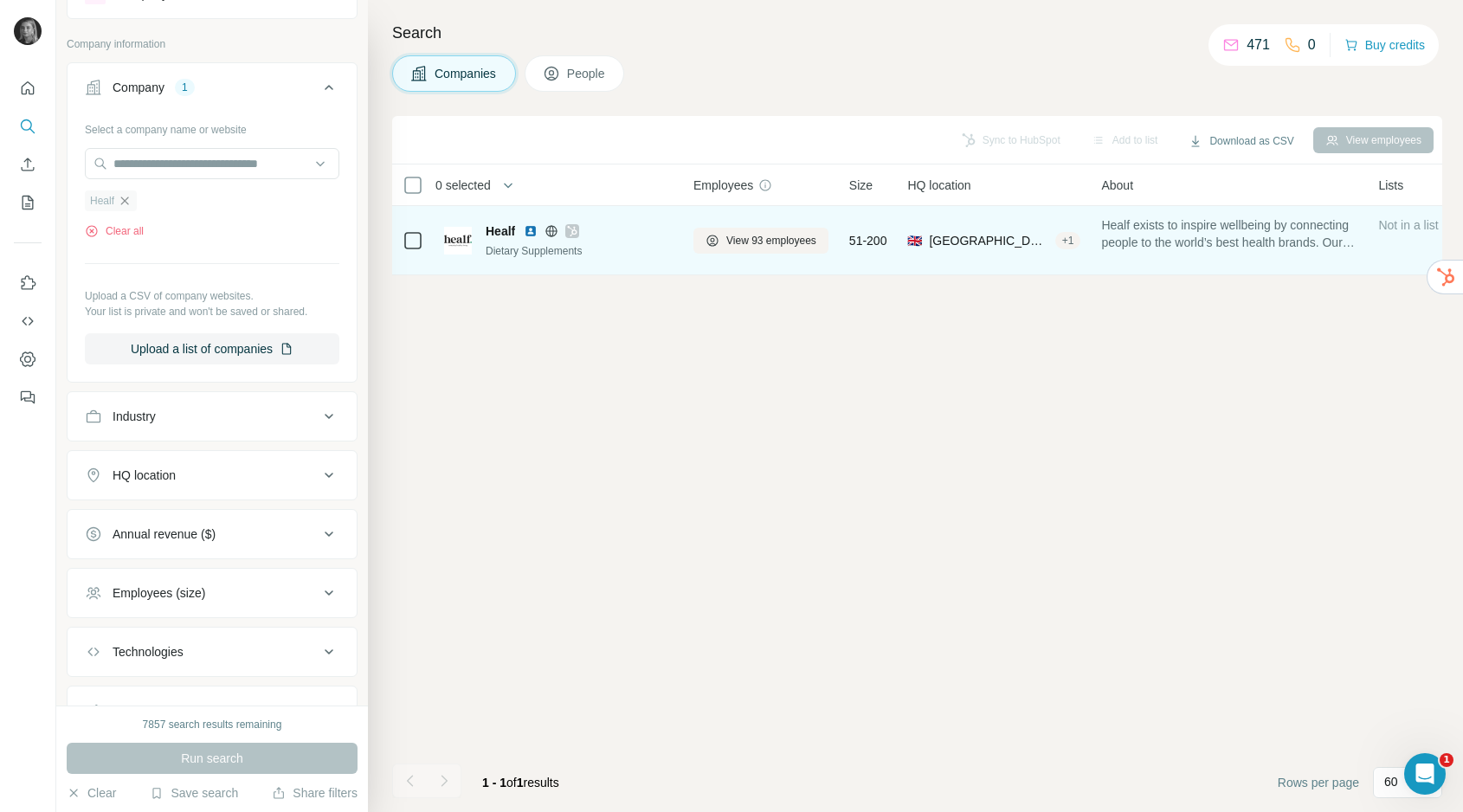
click at [126, 197] on icon "button" at bounding box center [125, 201] width 14 height 14
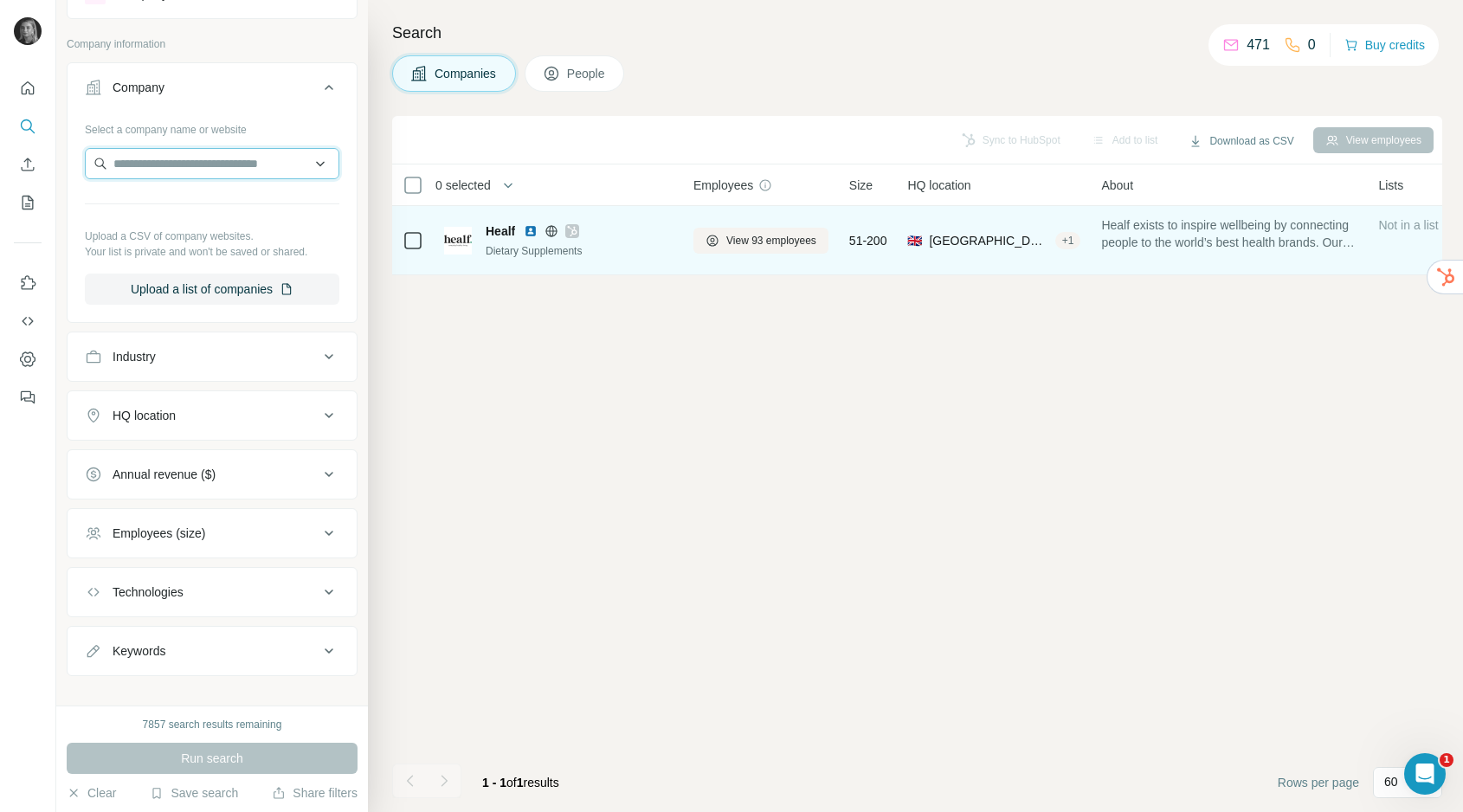
click at [163, 161] on input "text" at bounding box center [212, 163] width 255 height 31
type input "**********"
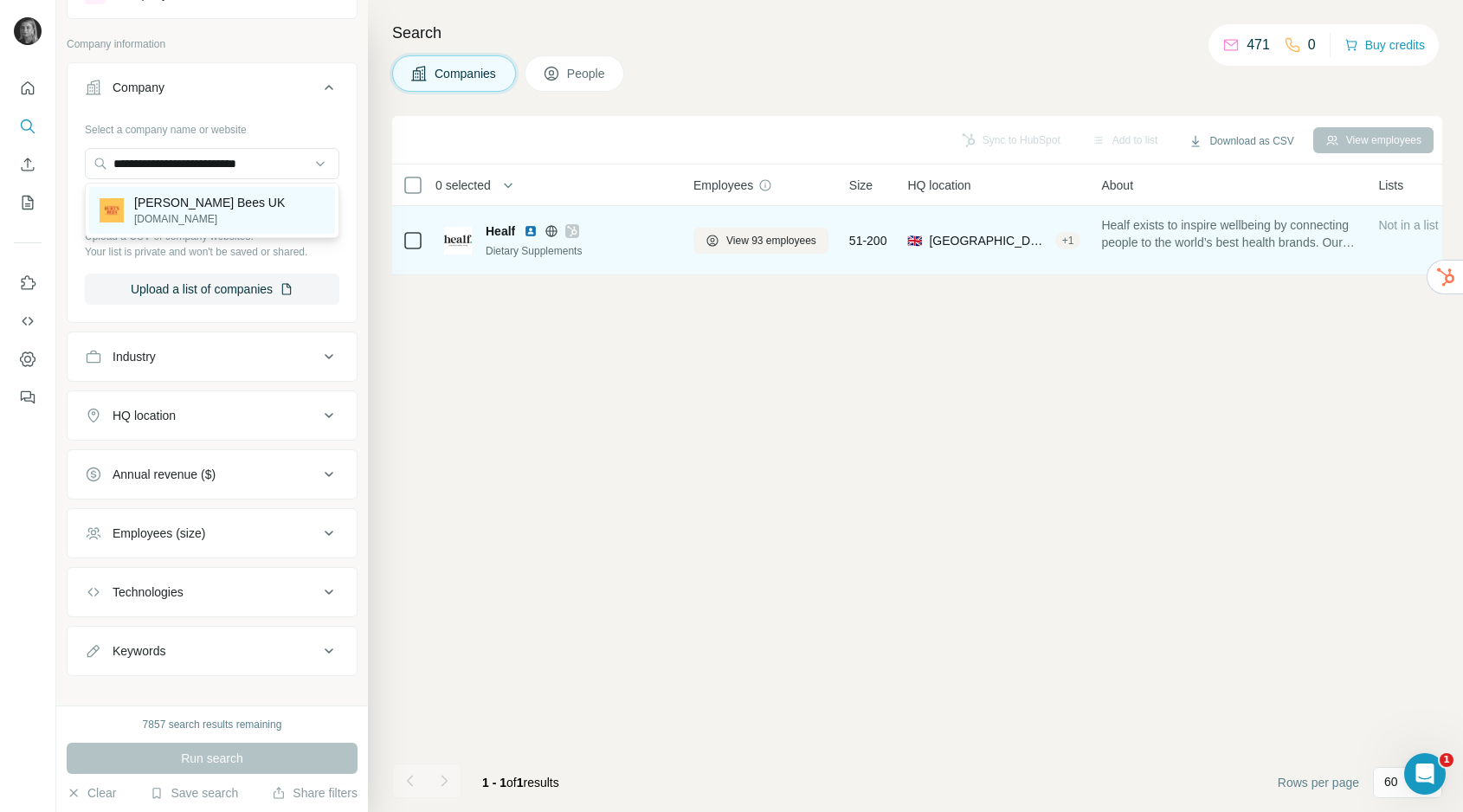
click at [174, 206] on p "Burt's Bees UK" at bounding box center [209, 203] width 151 height 17
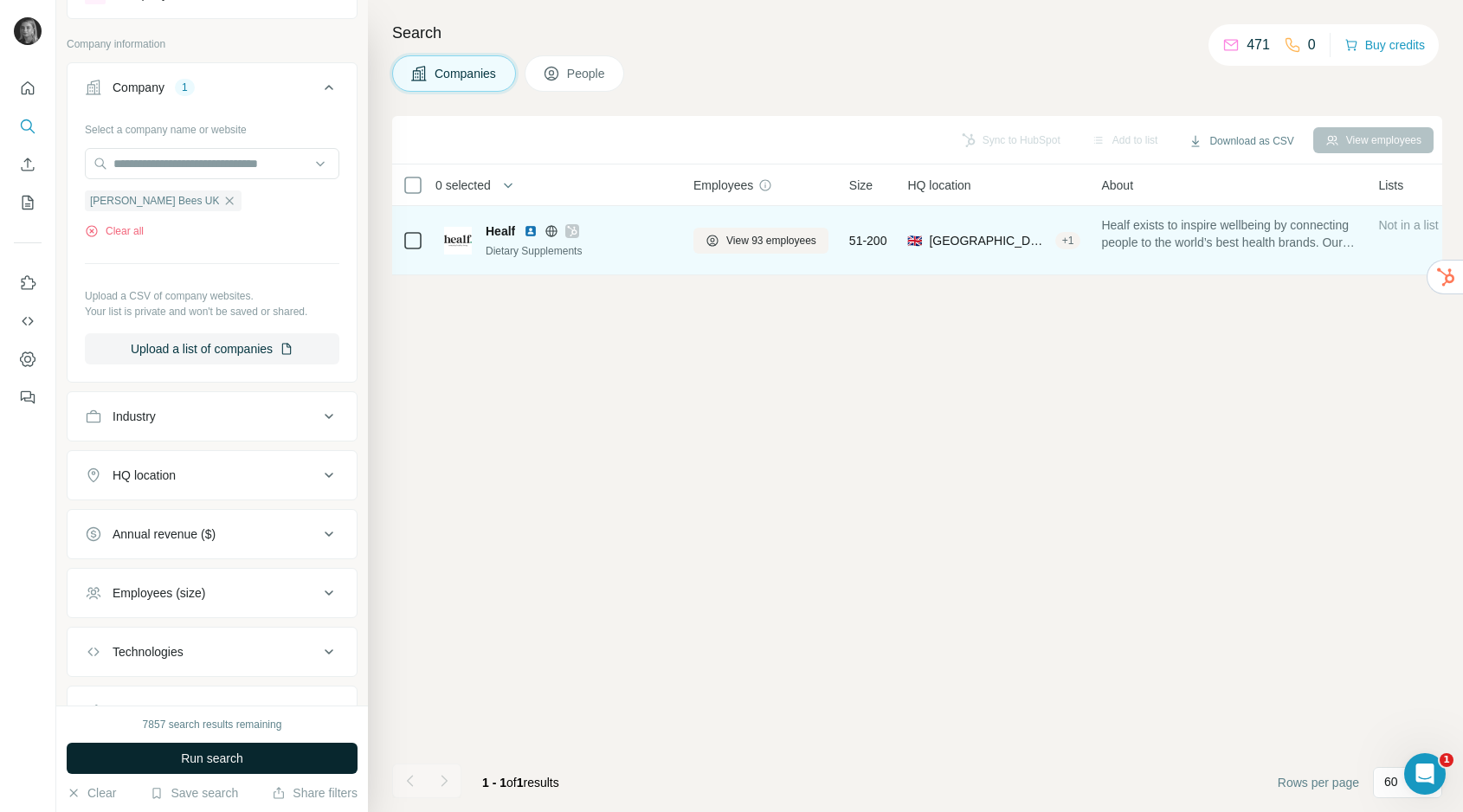
click at [218, 765] on span "Run search" at bounding box center [212, 758] width 62 height 17
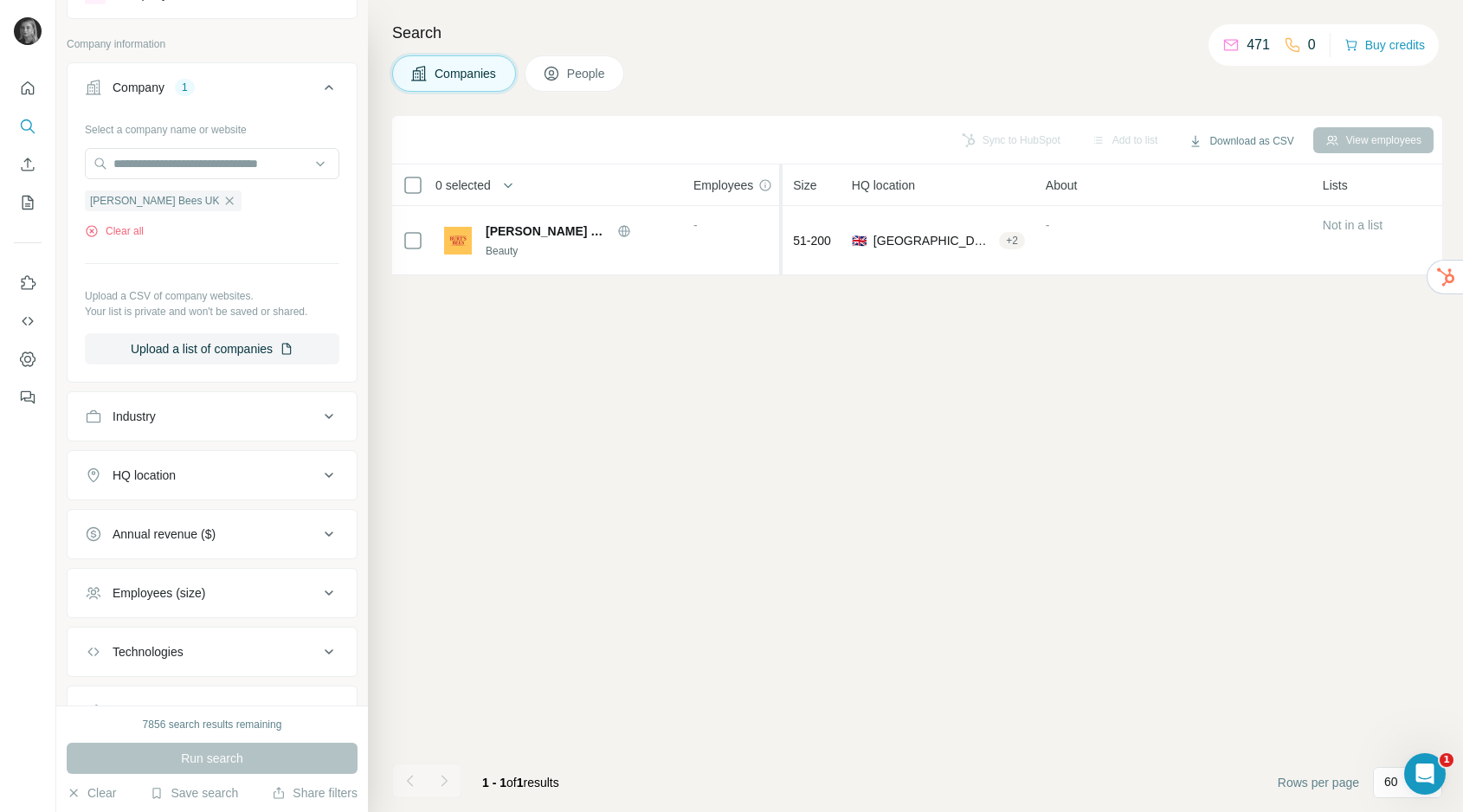
click at [782, 230] on div at bounding box center [778, 219] width 7 height 110
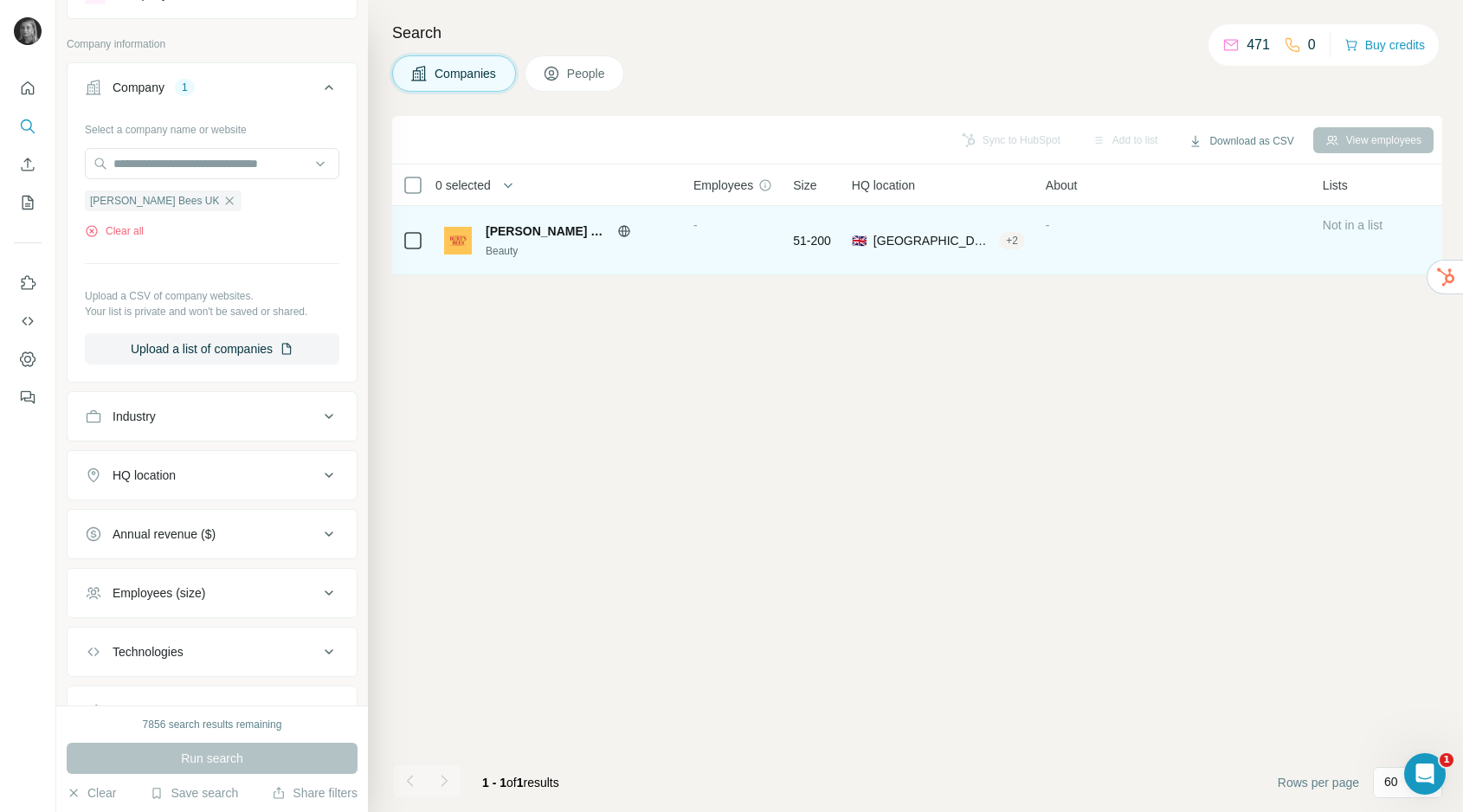
click at [989, 257] on div "🇬🇧 United Kingdom, England|London Inner|London (E)|London E18 + 2" at bounding box center [939, 240] width 174 height 47
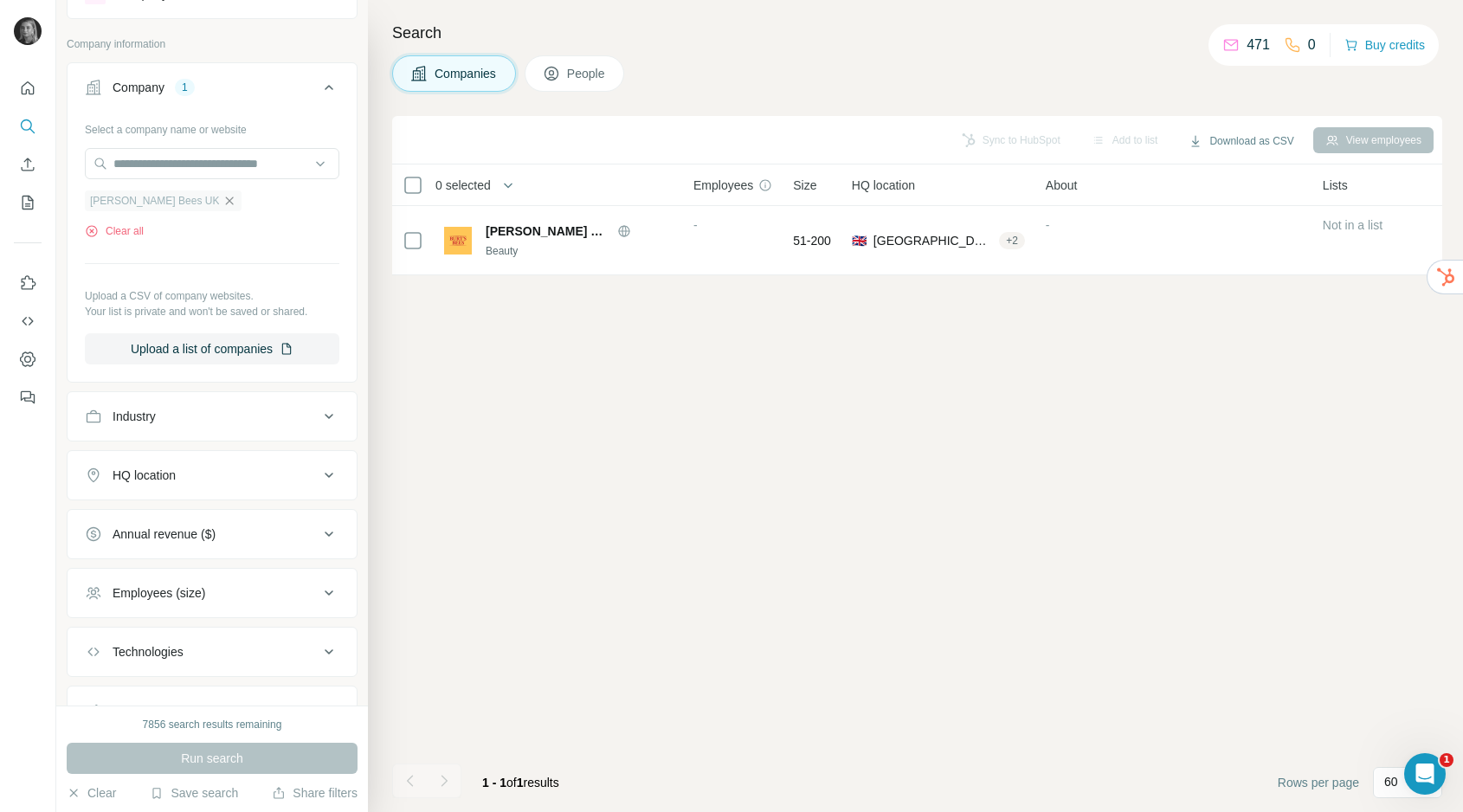
click at [223, 200] on icon "button" at bounding box center [229, 201] width 14 height 14
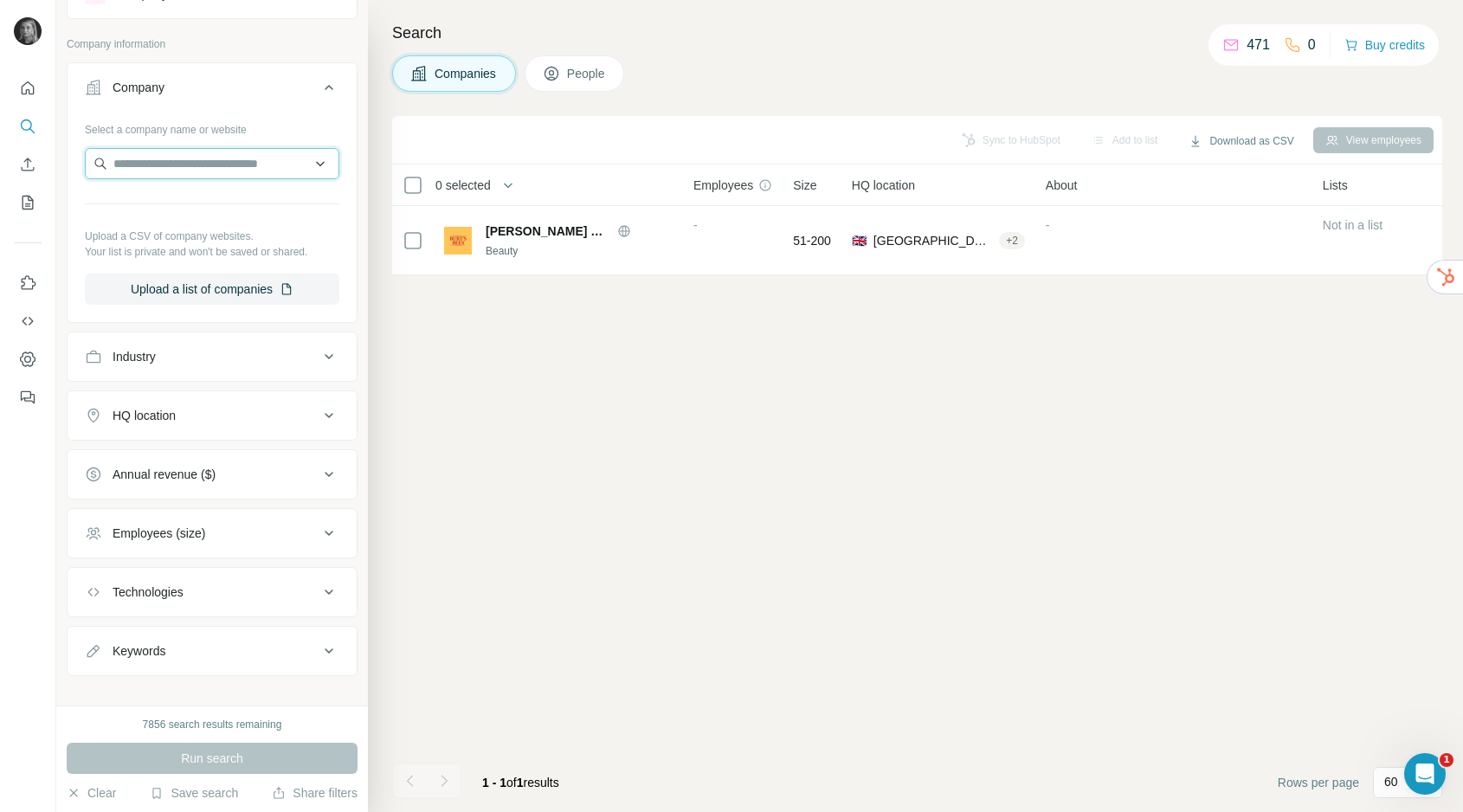
click at [179, 168] on input "text" at bounding box center [212, 163] width 255 height 31
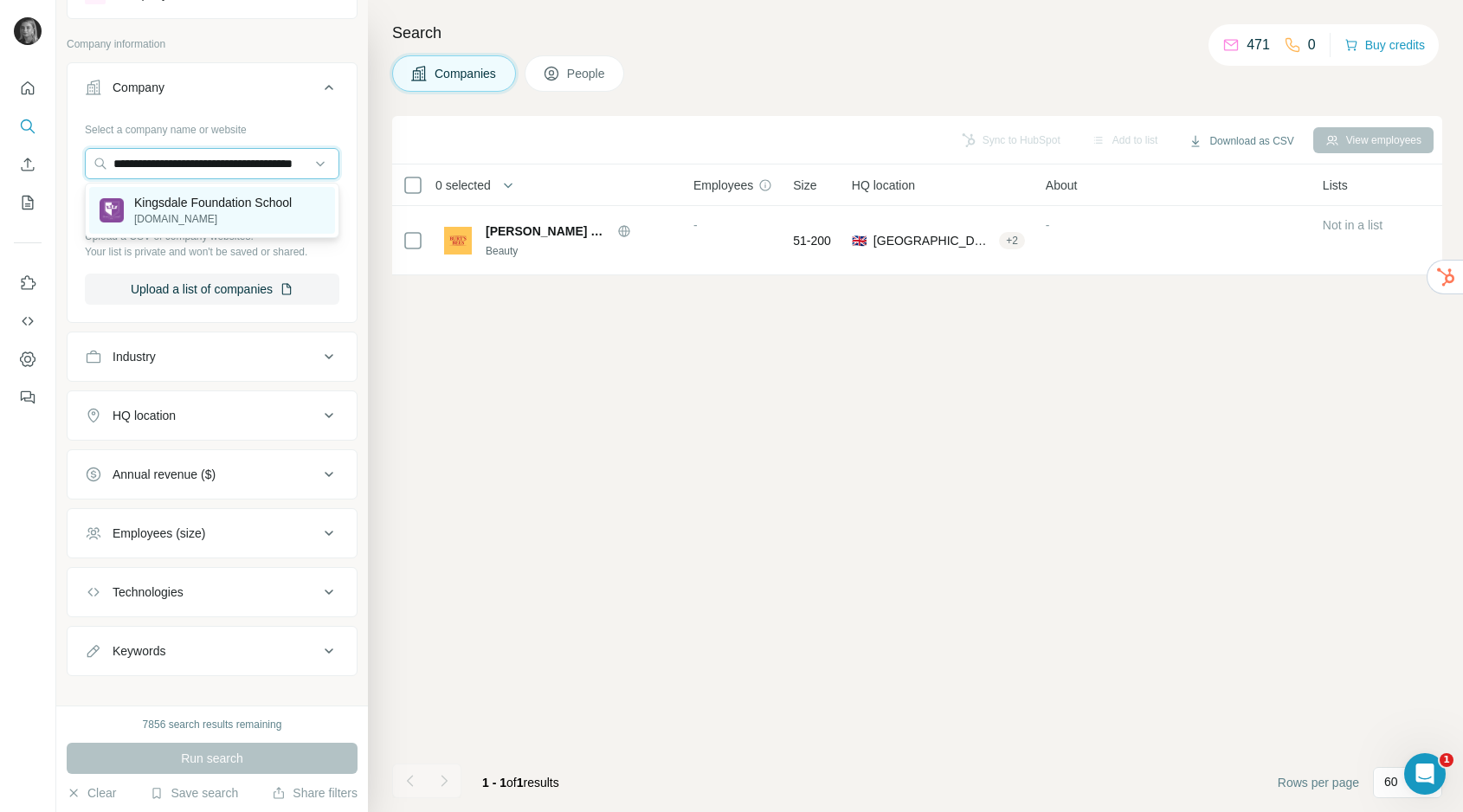
type input "**********"
click at [201, 206] on p "Kingsdale Foundation School" at bounding box center [212, 203] width 158 height 17
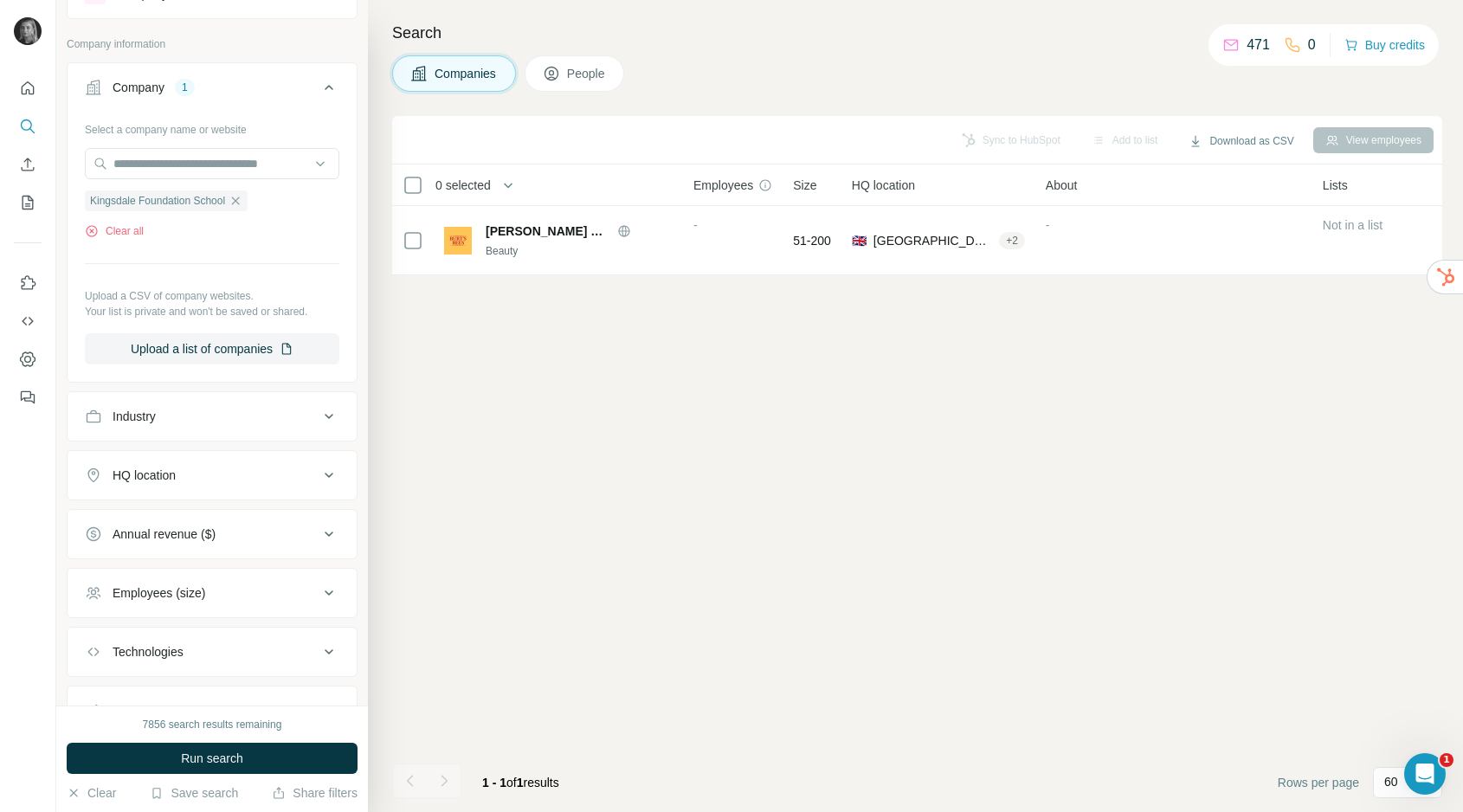
click at [274, 738] on div "7856 search results remaining Run search Clear Save search Share filters" at bounding box center [212, 758] width 311 height 107
click at [284, 757] on button "Run search" at bounding box center [212, 758] width 291 height 31
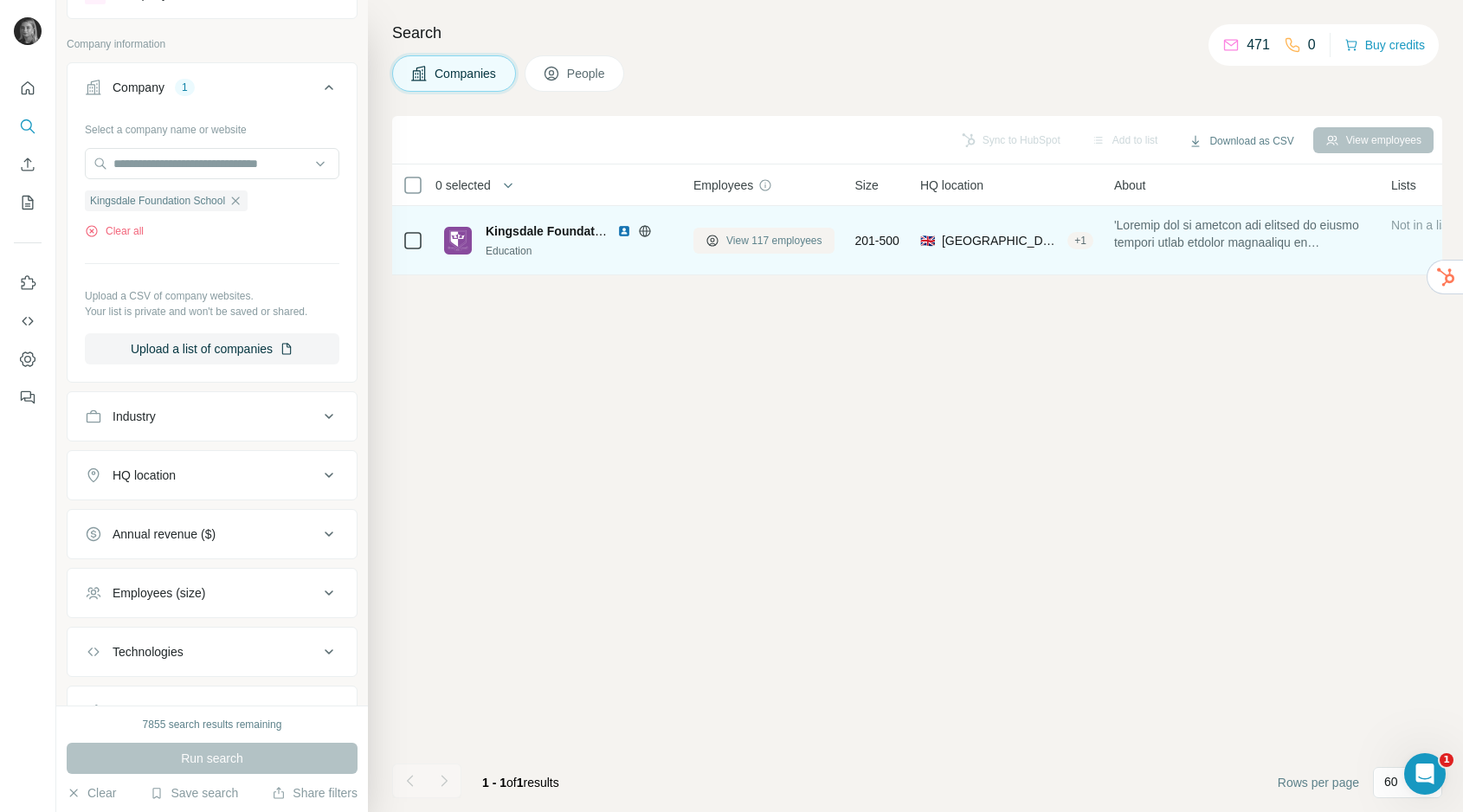
click at [766, 243] on span "View 117 employees" at bounding box center [774, 240] width 96 height 16
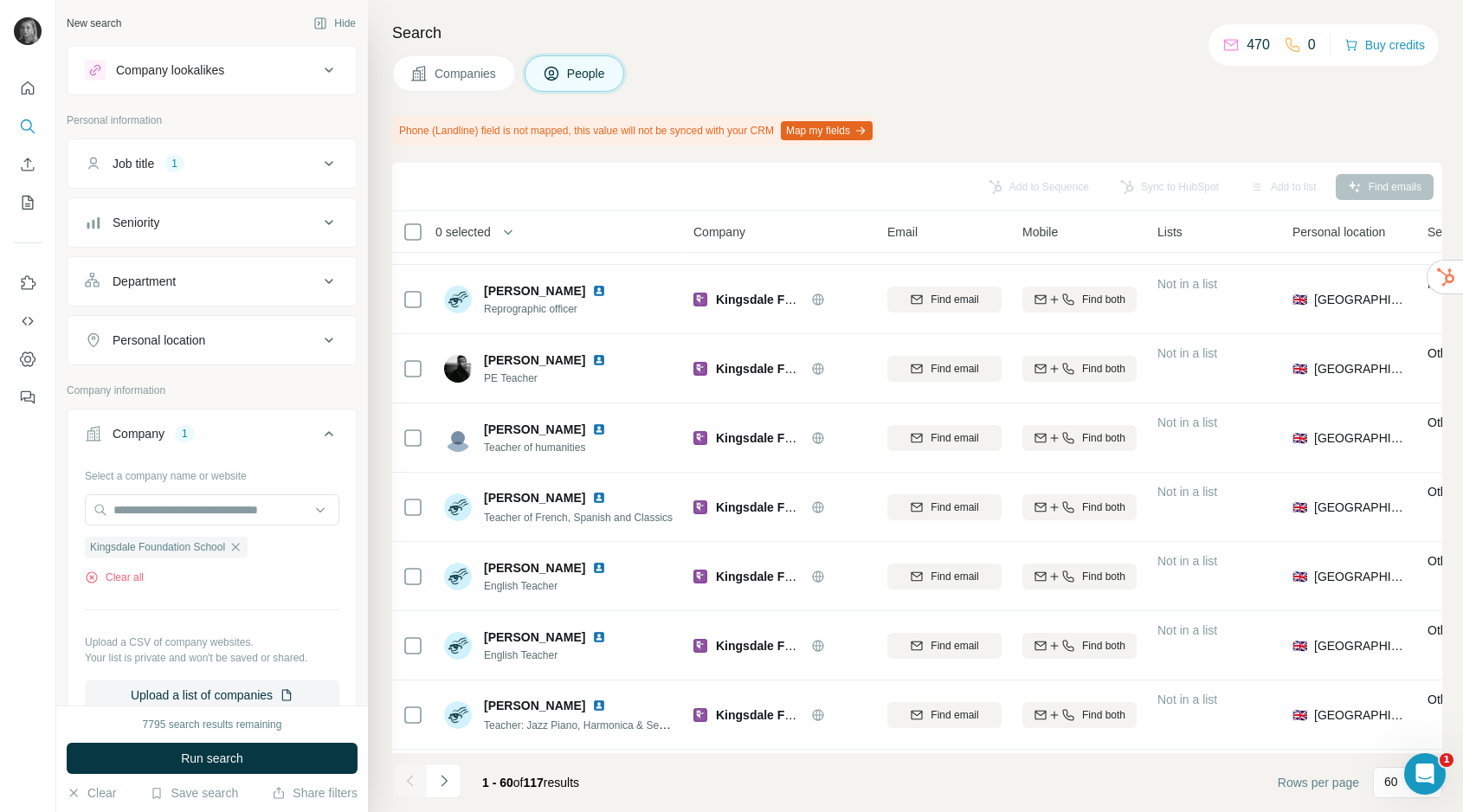
click at [213, 153] on button "Job title 1" at bounding box center [212, 163] width 290 height 41
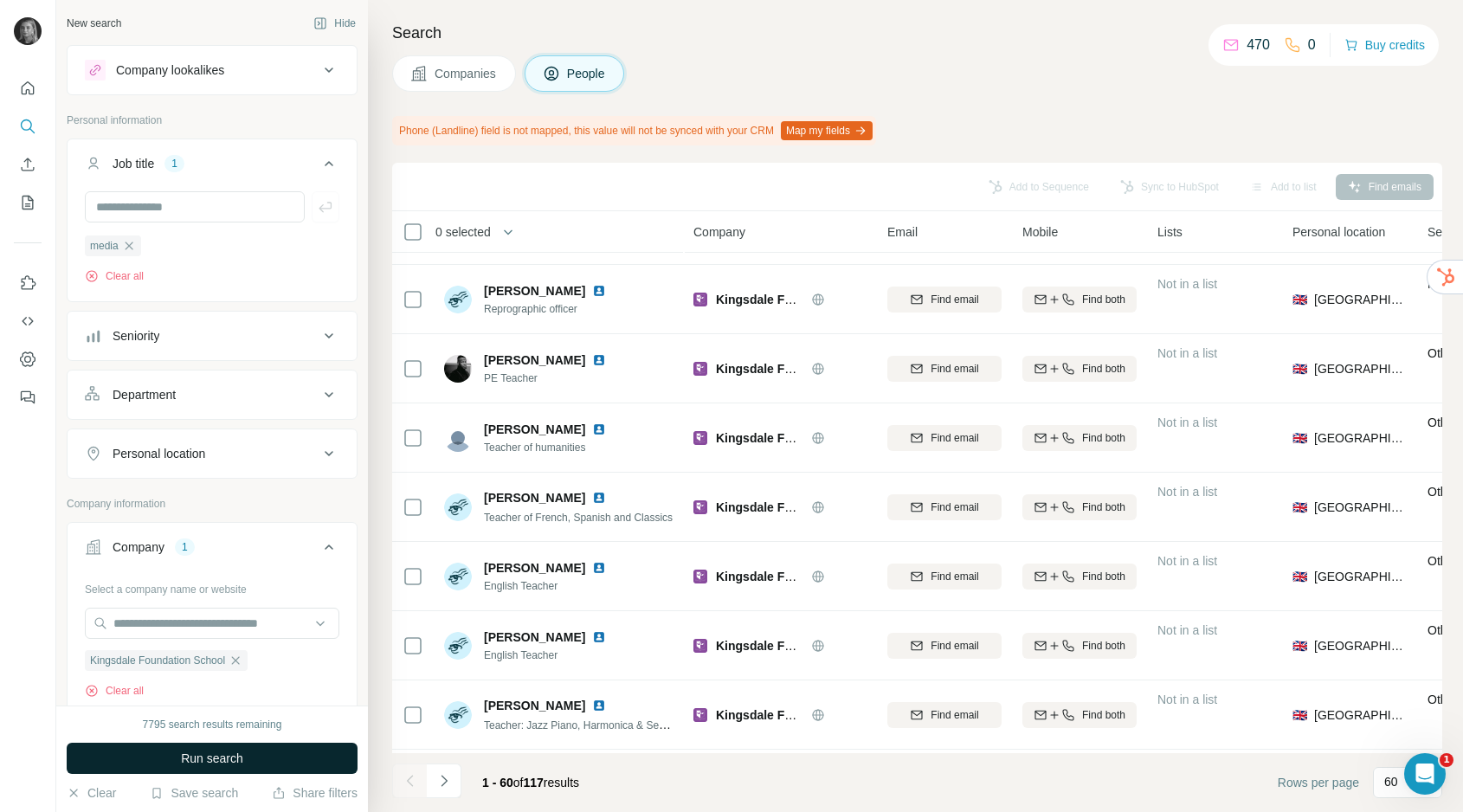
click at [242, 764] on span "Run search" at bounding box center [212, 758] width 62 height 17
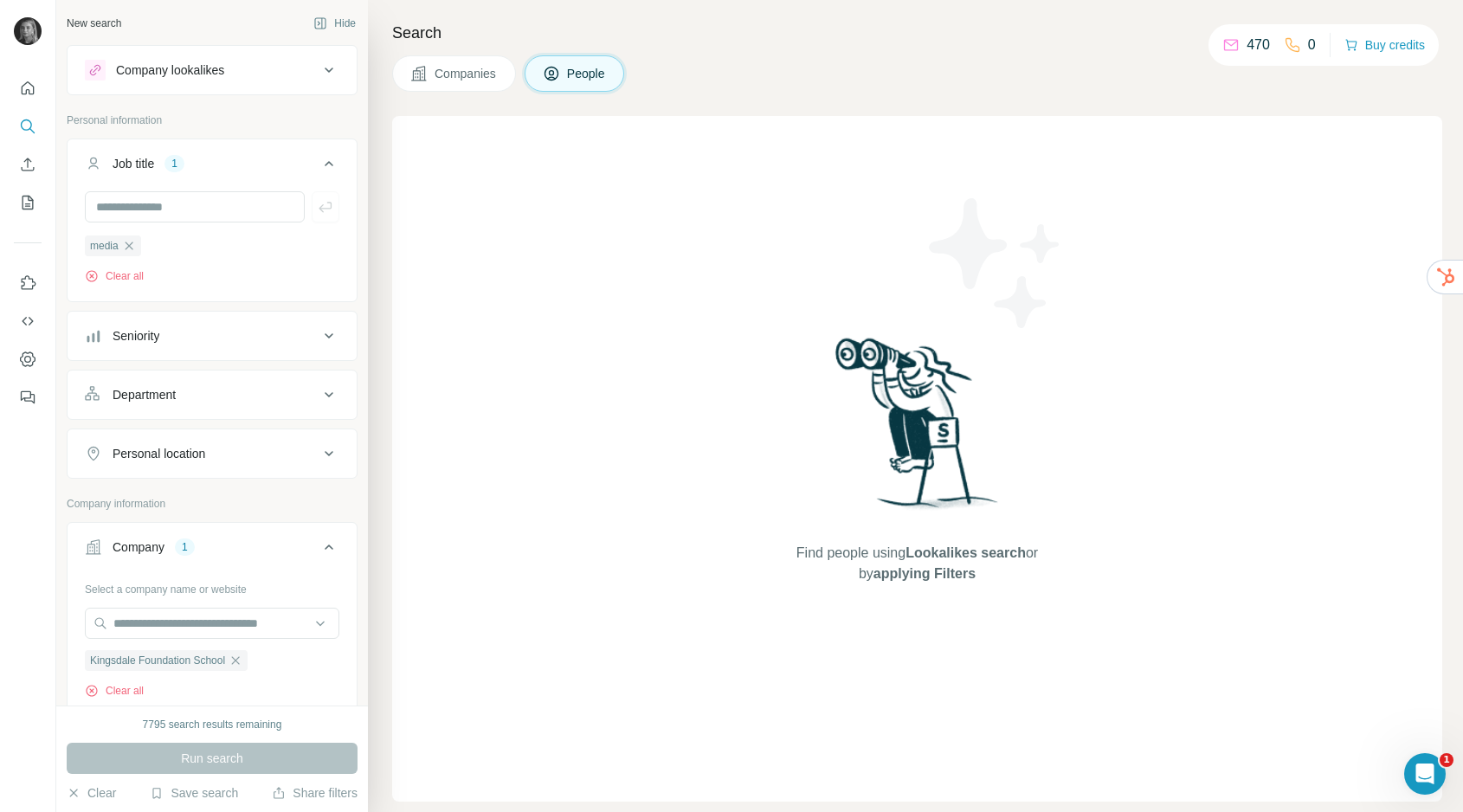
click at [467, 80] on span "Companies" at bounding box center [466, 74] width 63 height 17
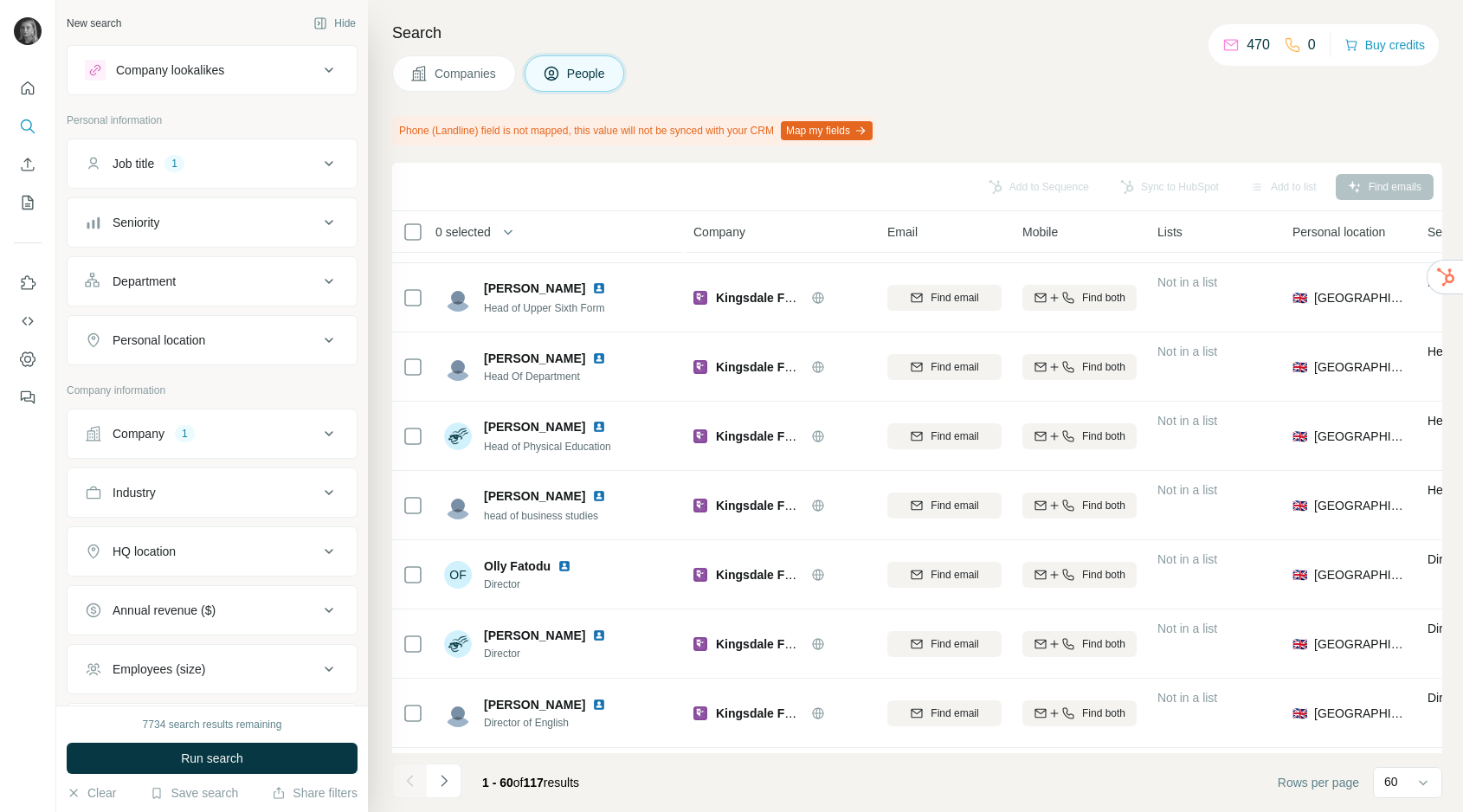
scroll to position [891, 0]
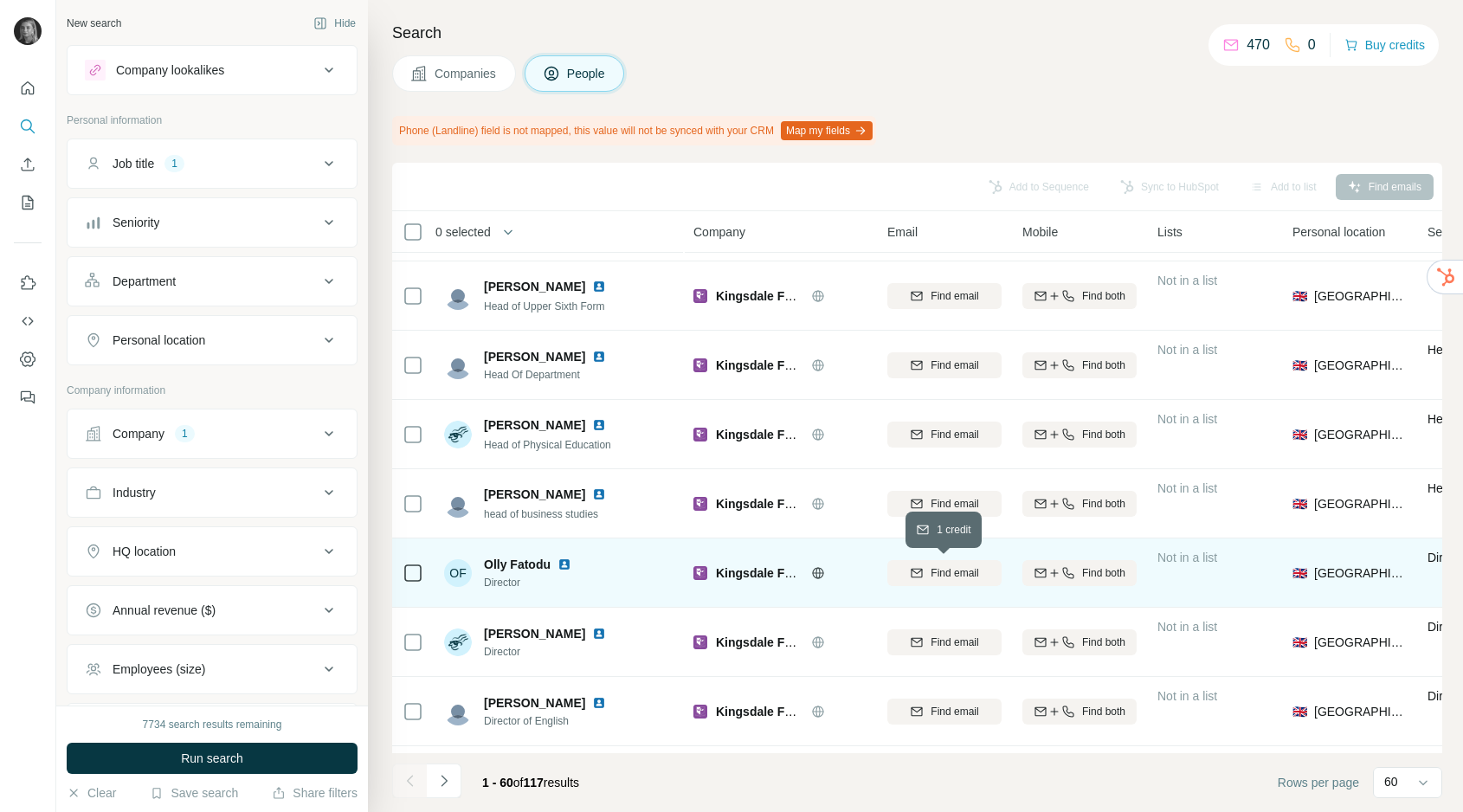
click at [922, 574] on icon "button" at bounding box center [918, 572] width 11 height 8
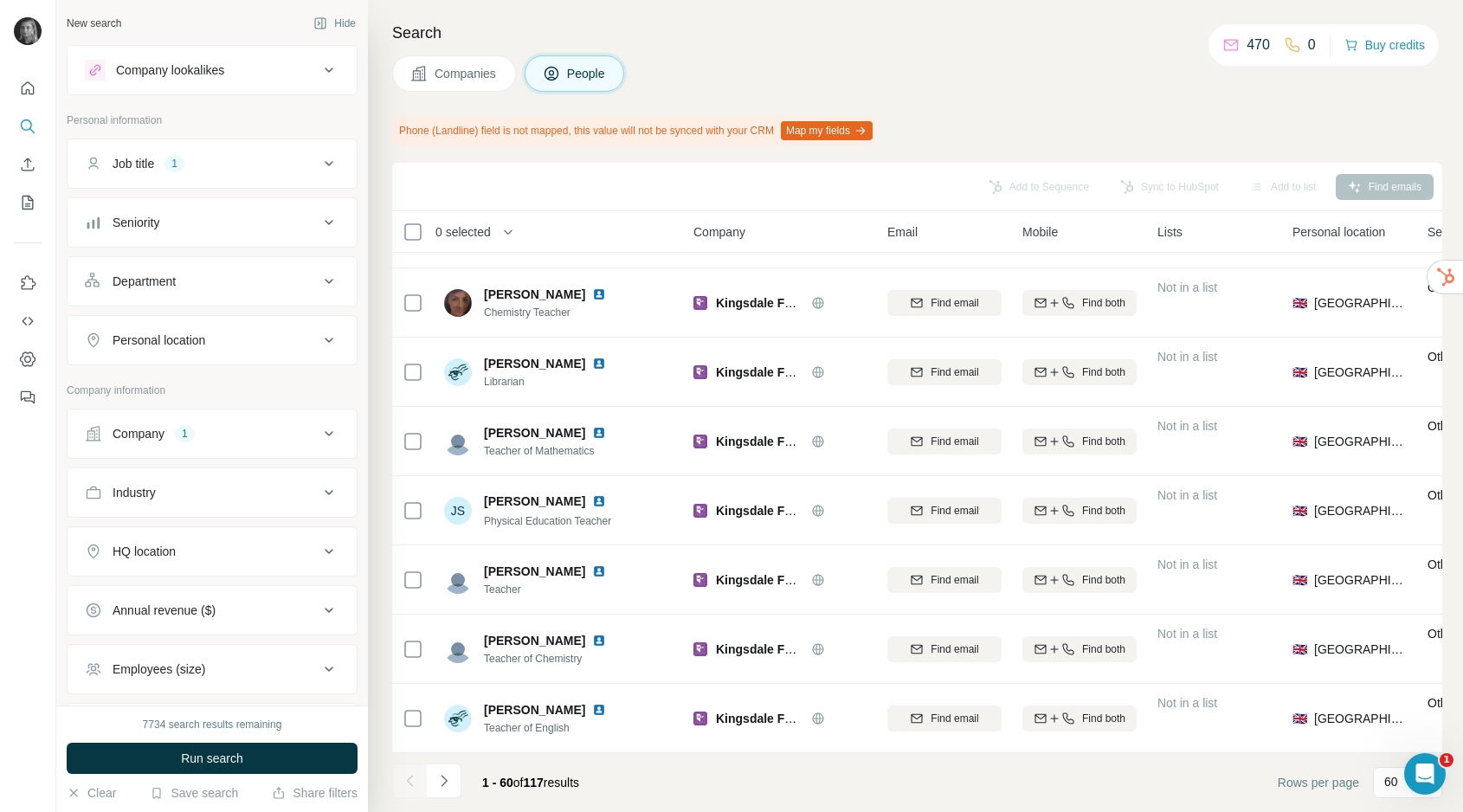
scroll to position [3654, 0]
click at [452, 783] on button "Navigate to next page" at bounding box center [444, 781] width 35 height 35
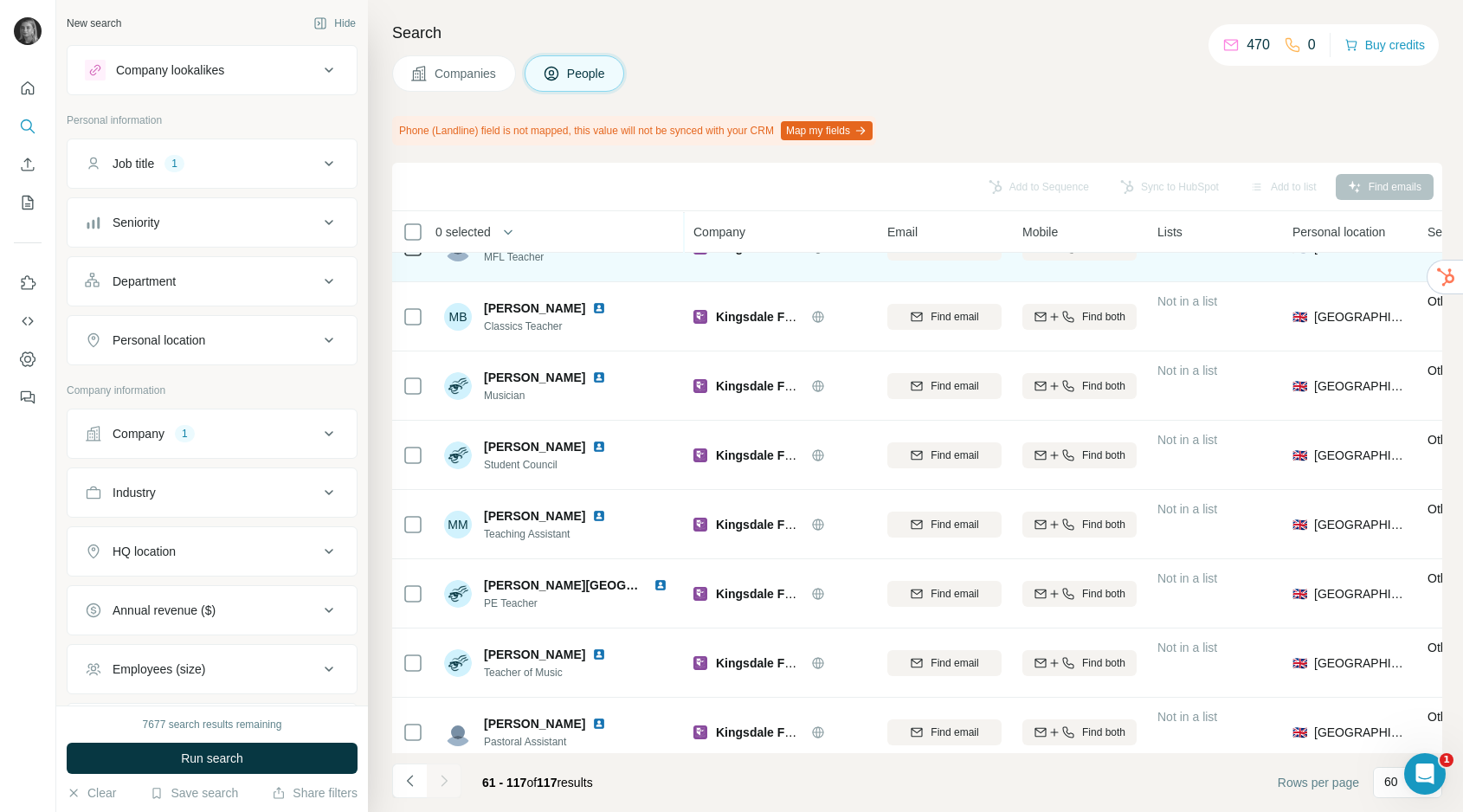
scroll to position [457, 0]
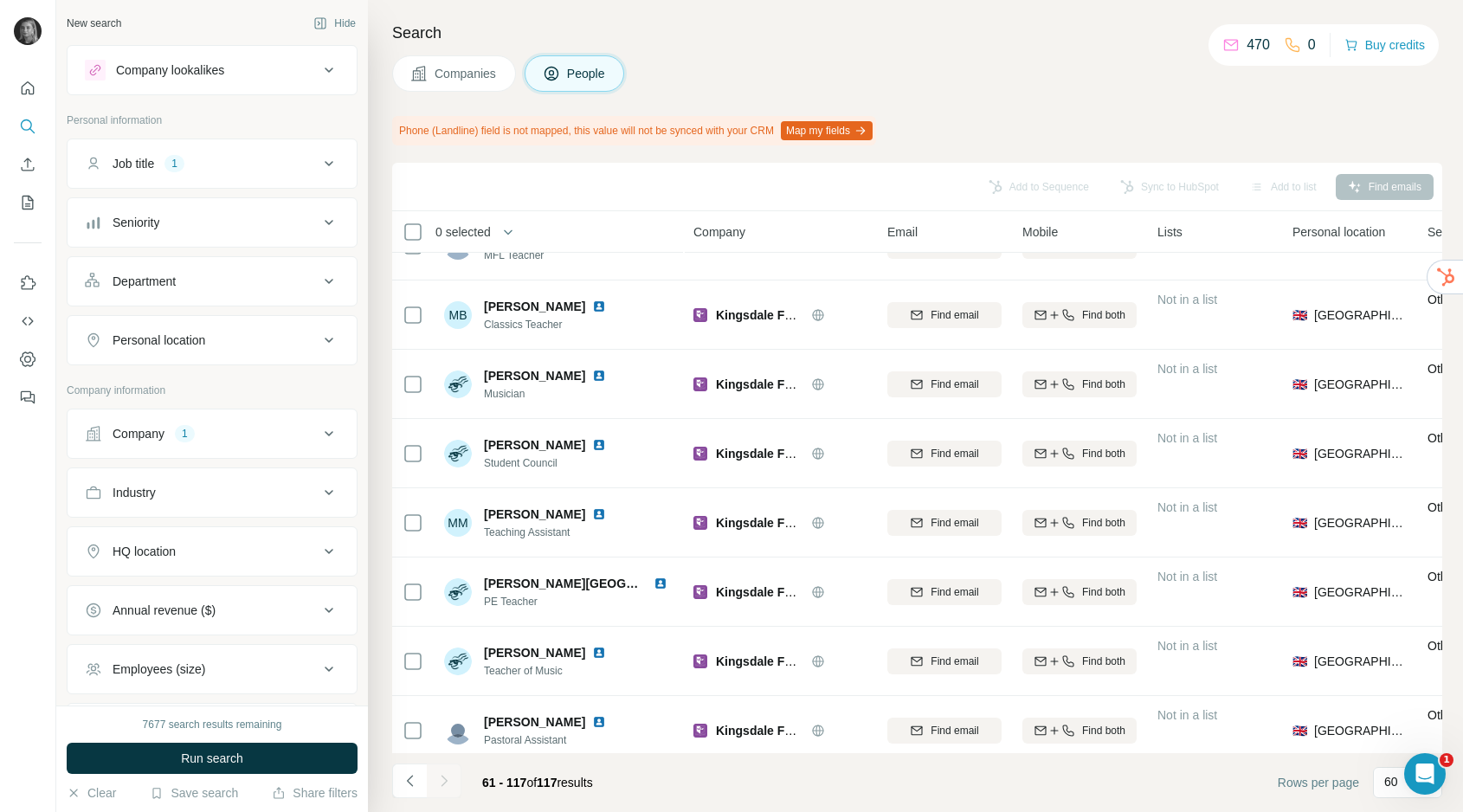
click at [271, 448] on button "Company 1" at bounding box center [212, 434] width 290 height 41
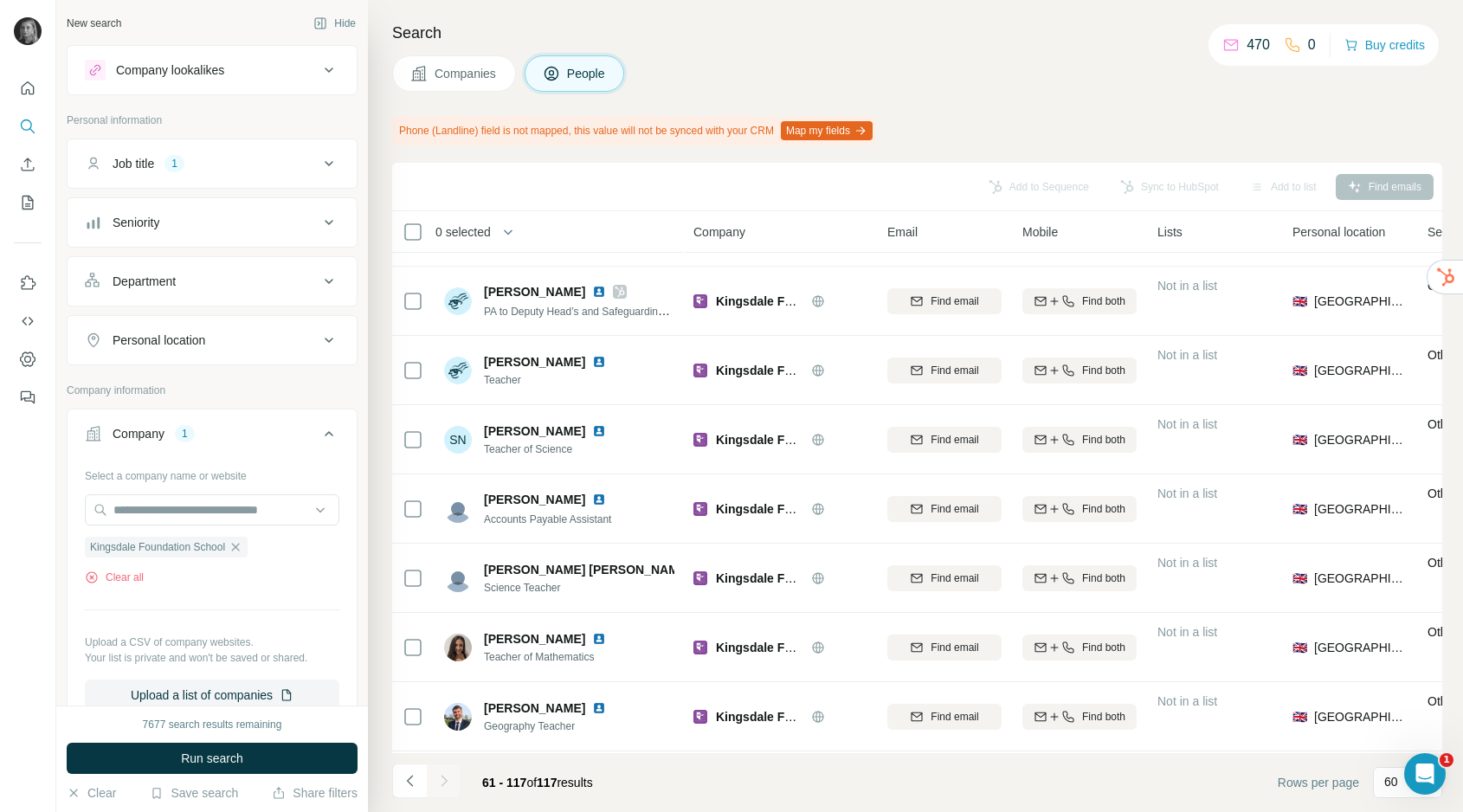
scroll to position [1998, 0]
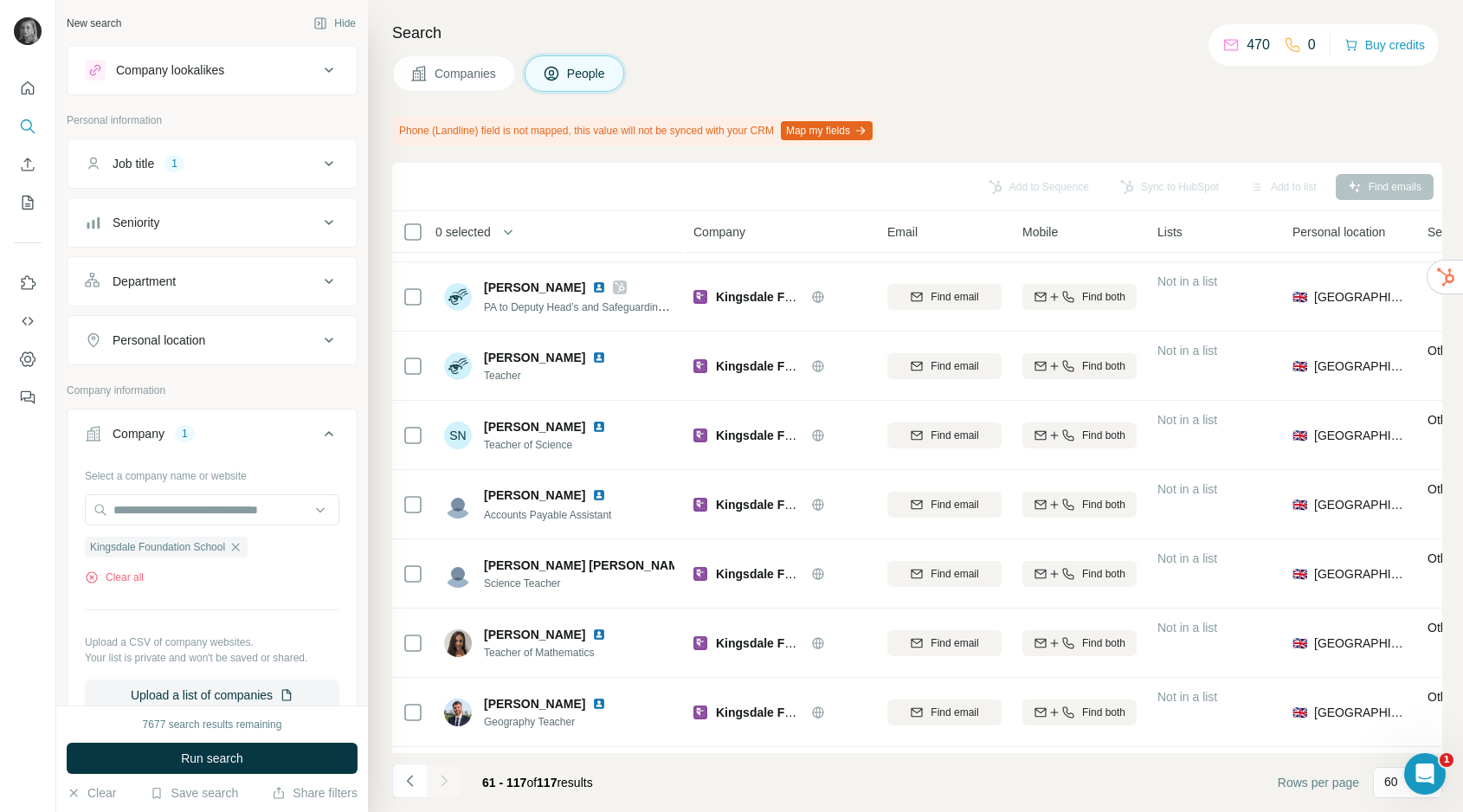
click at [262, 160] on div "Job title 1" at bounding box center [202, 163] width 234 height 17
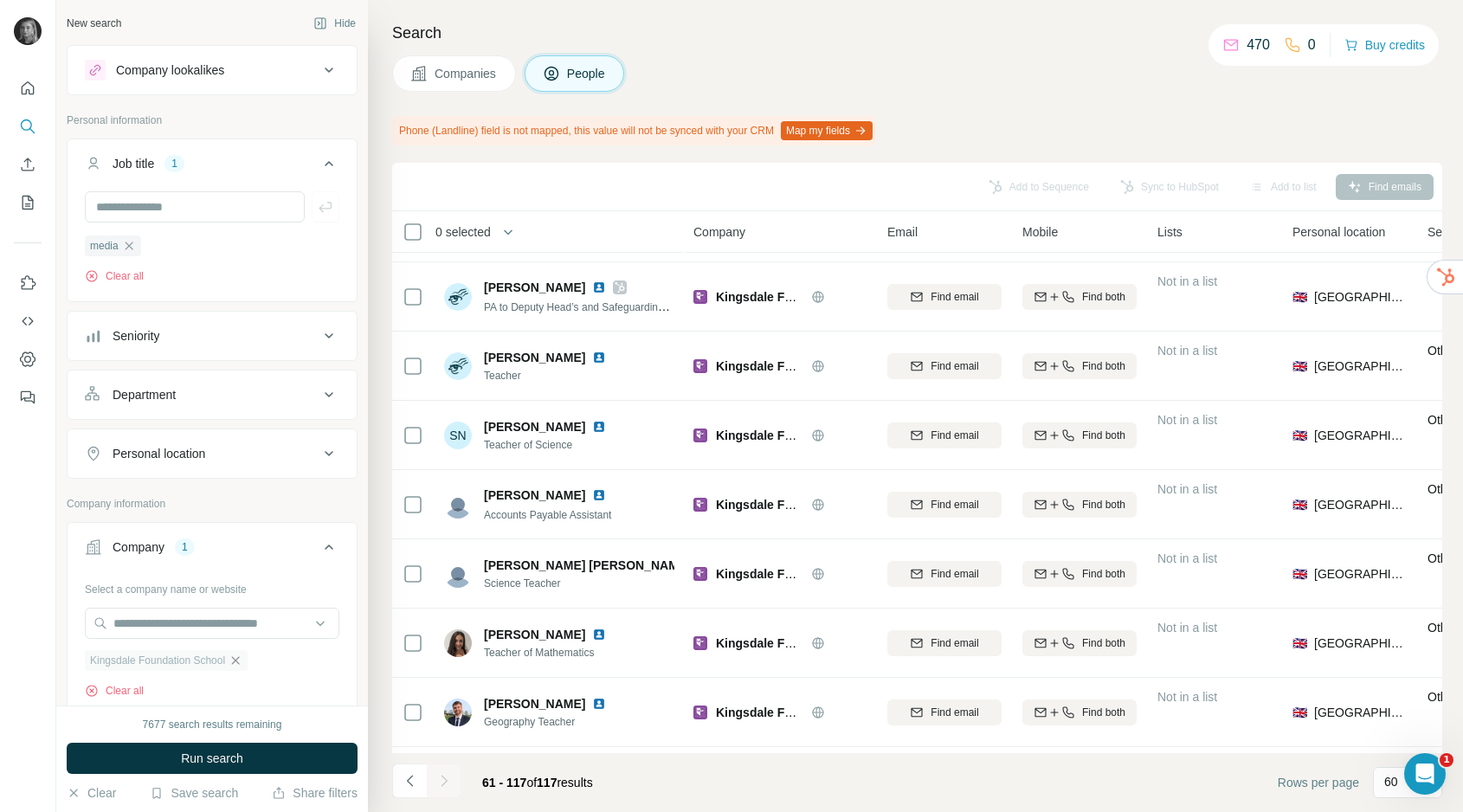
click at [238, 659] on icon "button" at bounding box center [235, 660] width 14 height 14
click at [215, 620] on input "text" at bounding box center [212, 622] width 255 height 31
paste input "**********"
type input "**********"
click at [193, 666] on div "Suri [DOMAIN_NAME]" at bounding box center [212, 671] width 246 height 47
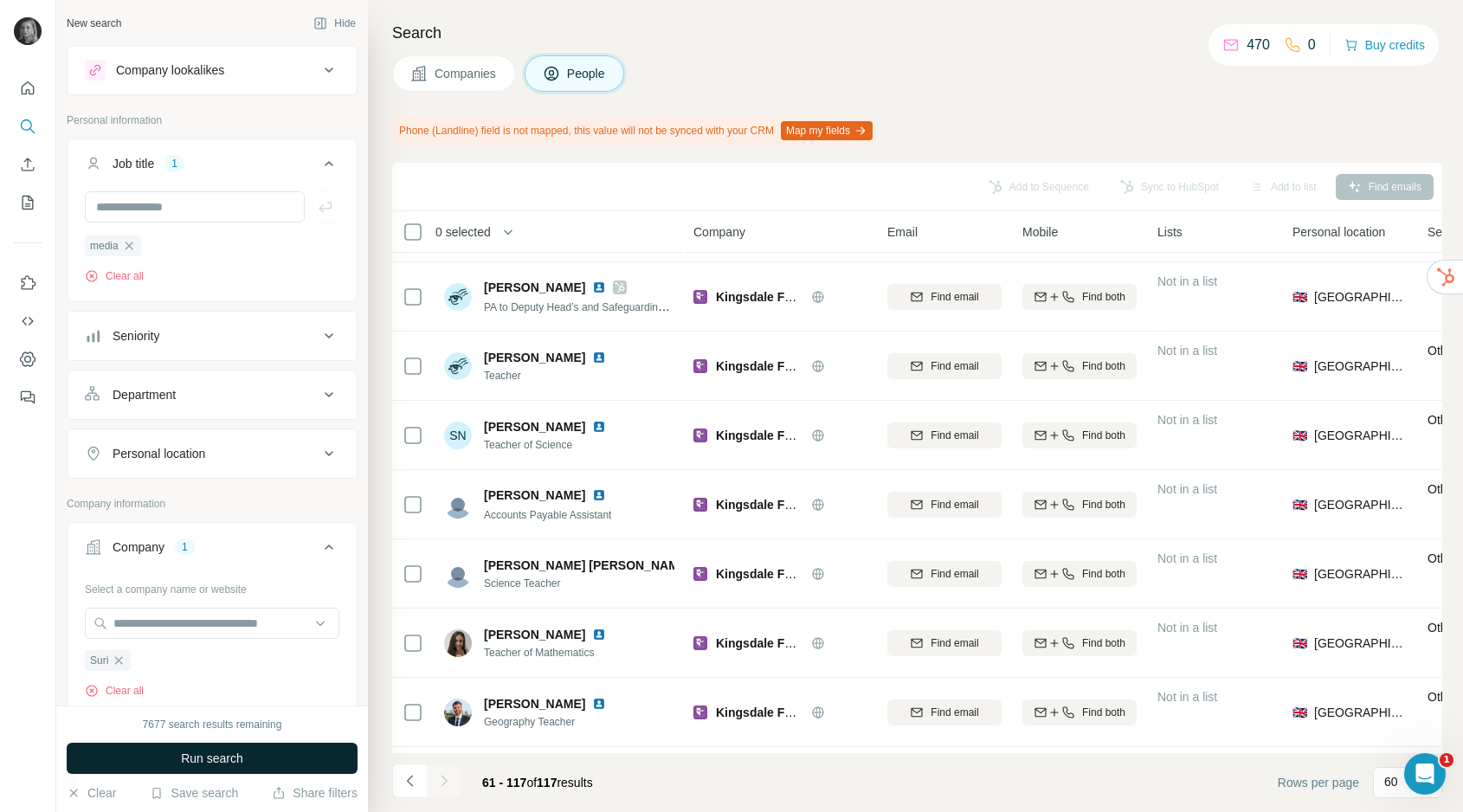
click at [222, 769] on button "Run search" at bounding box center [212, 758] width 291 height 31
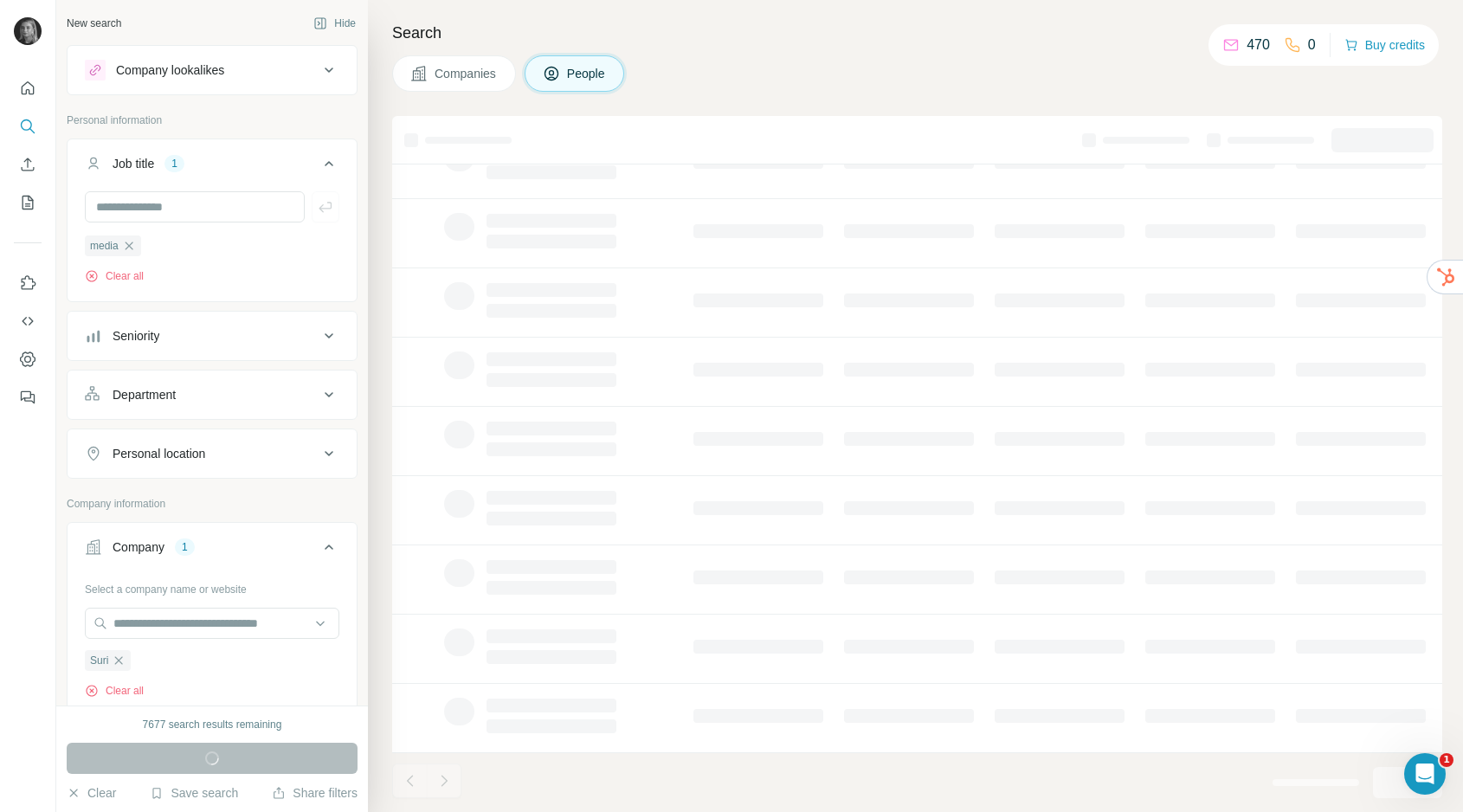
scroll to position [145, 0]
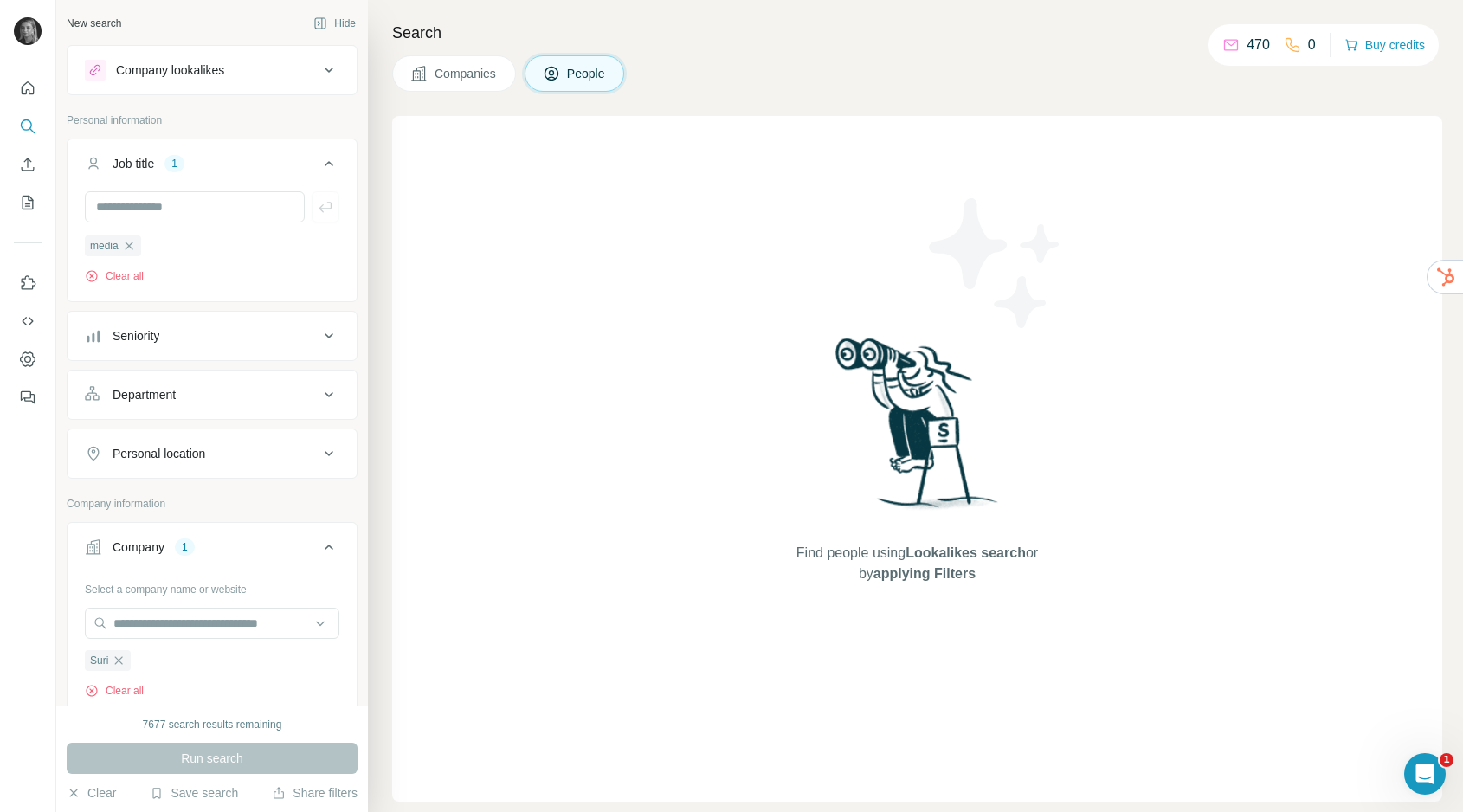
click at [444, 77] on span "Companies" at bounding box center [466, 74] width 63 height 17
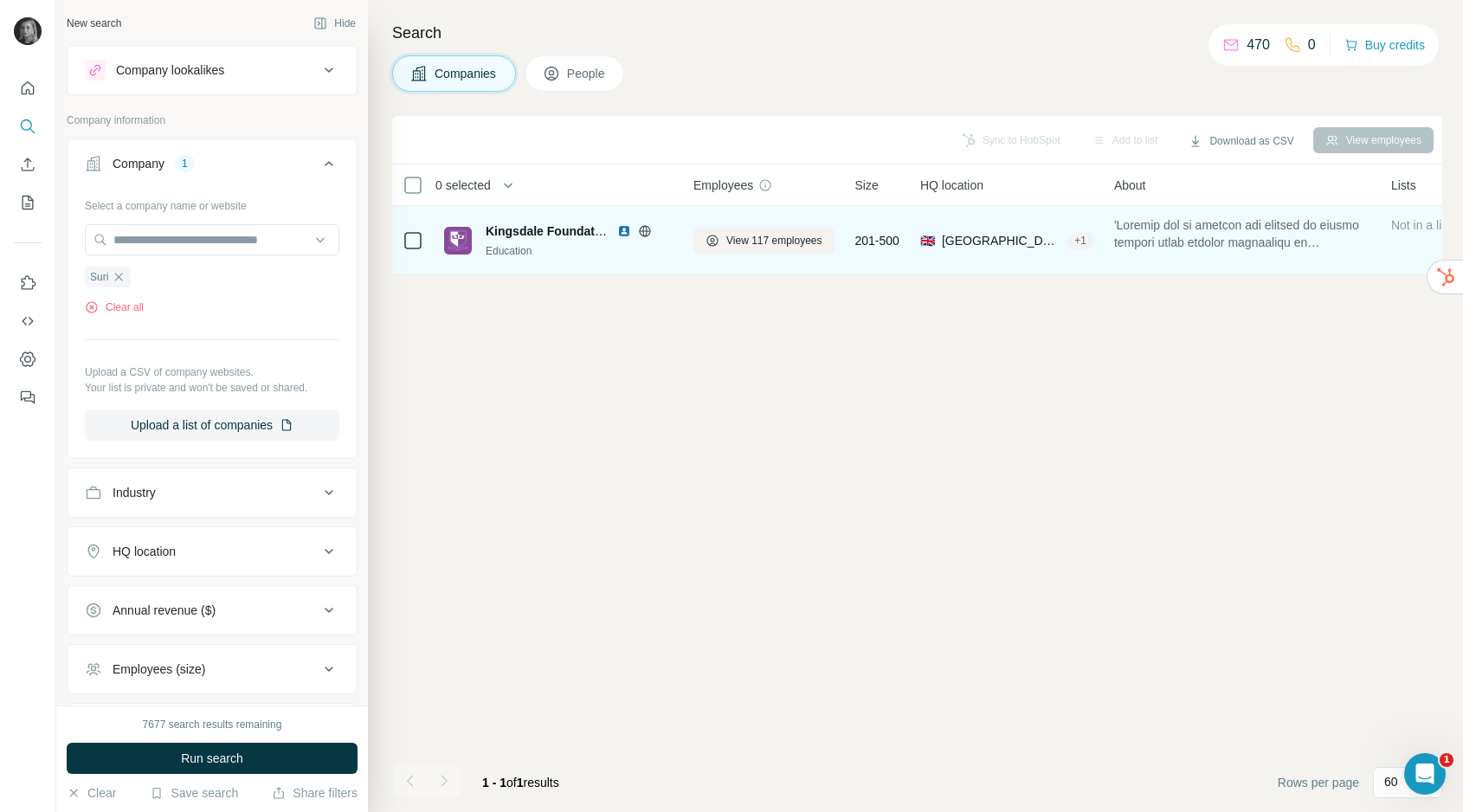
click at [773, 255] on div "View 117 employees" at bounding box center [764, 240] width 141 height 47
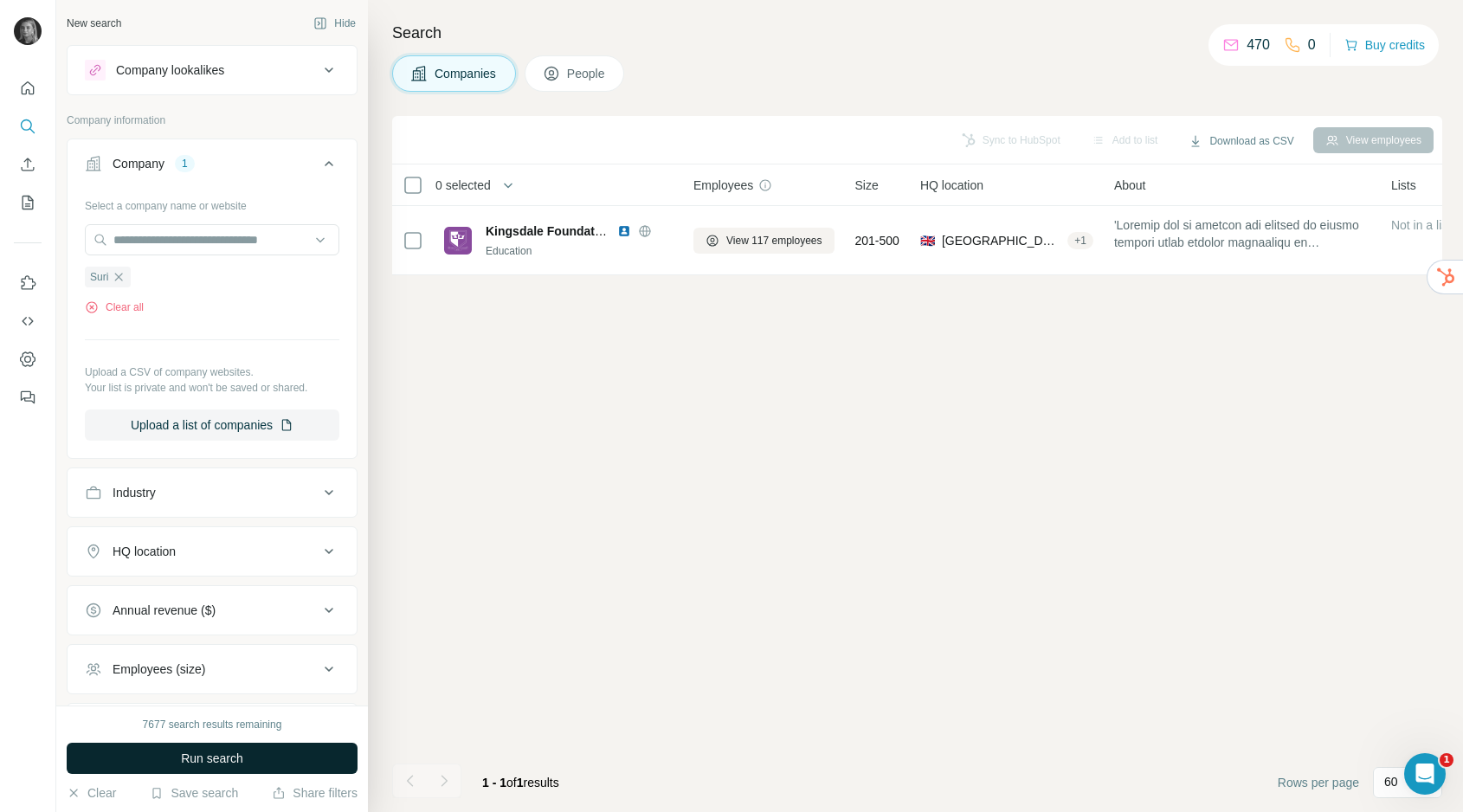
click at [291, 752] on button "Run search" at bounding box center [212, 758] width 291 height 31
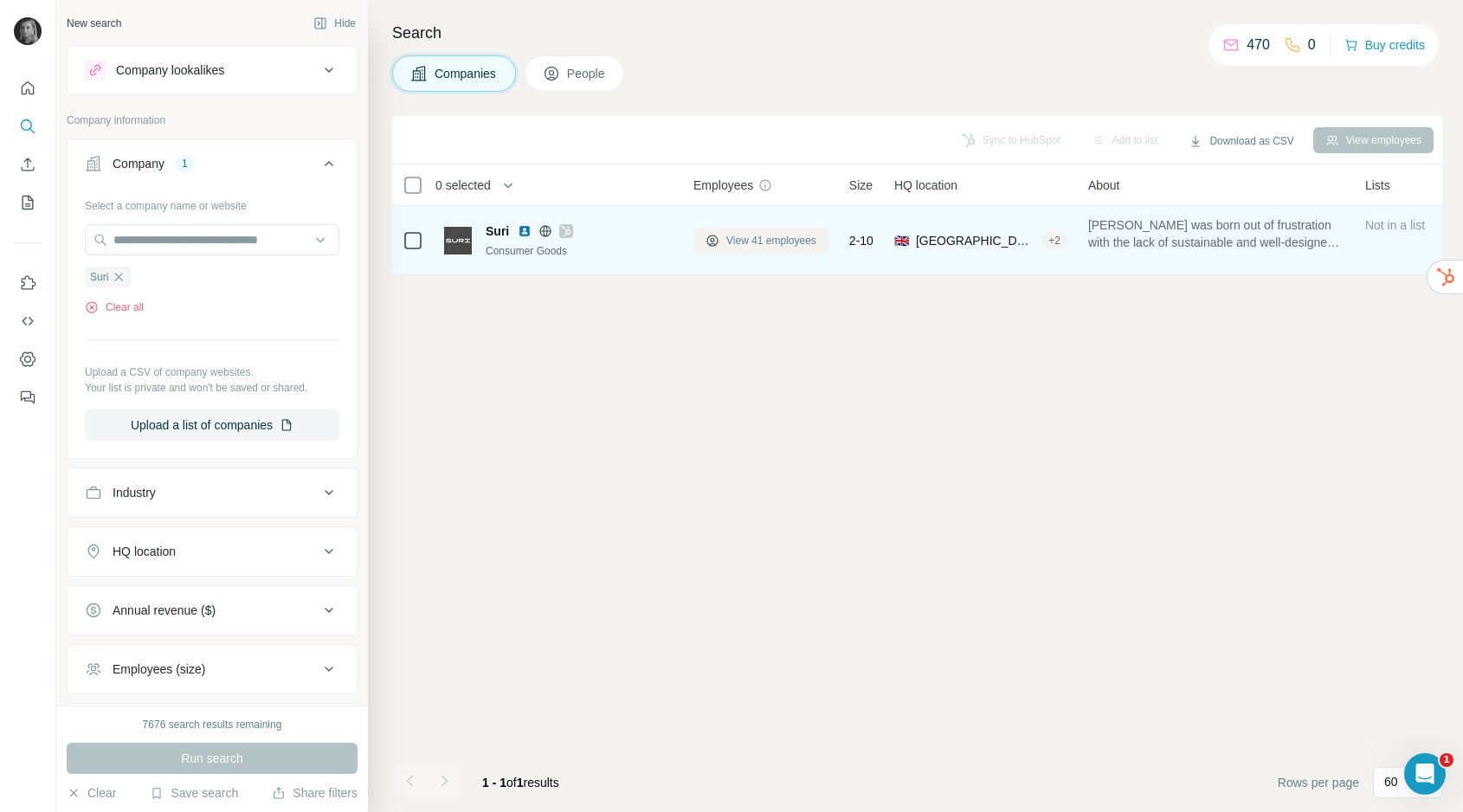
click at [789, 236] on span "View 41 employees" at bounding box center [771, 240] width 90 height 16
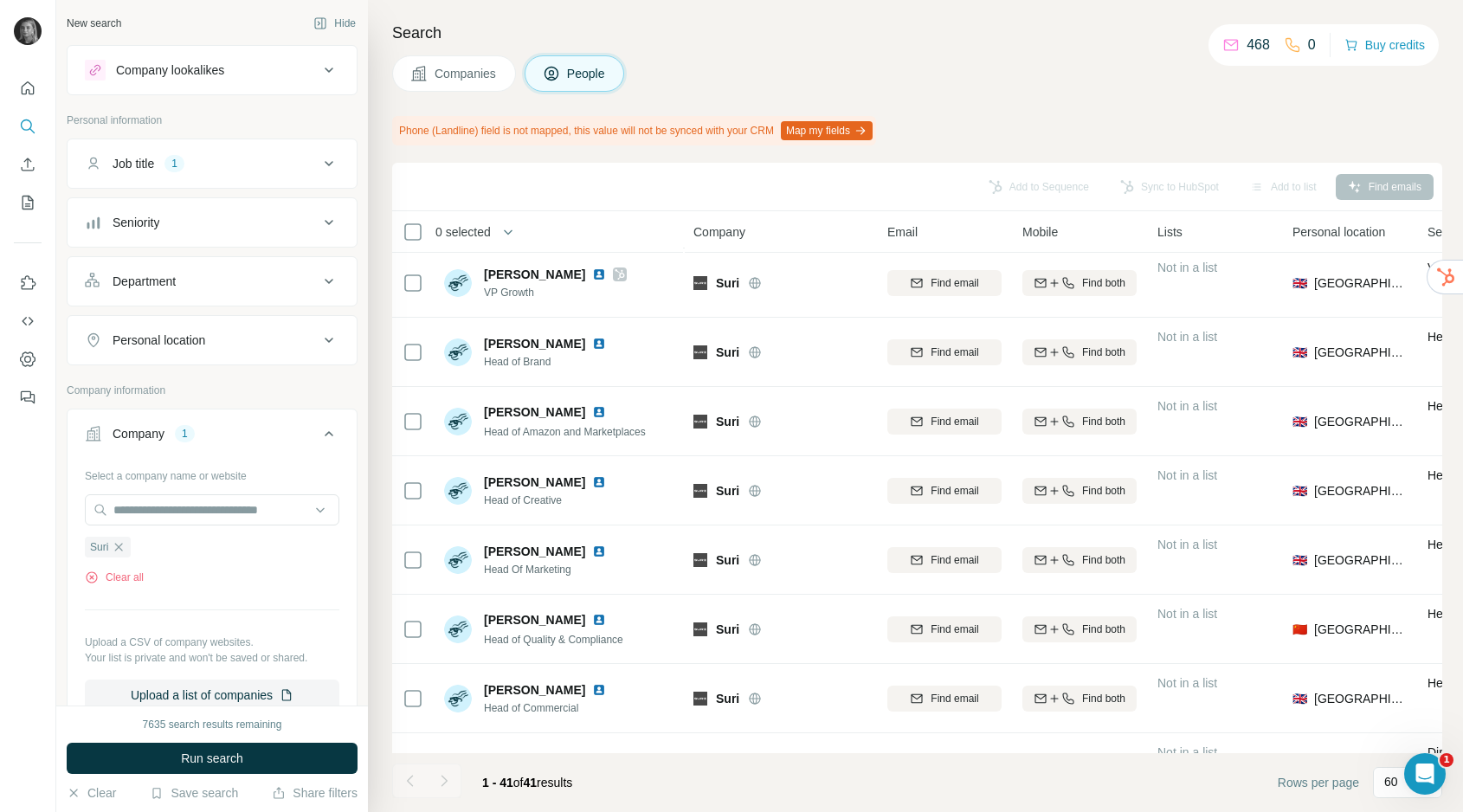
scroll to position [353, 0]
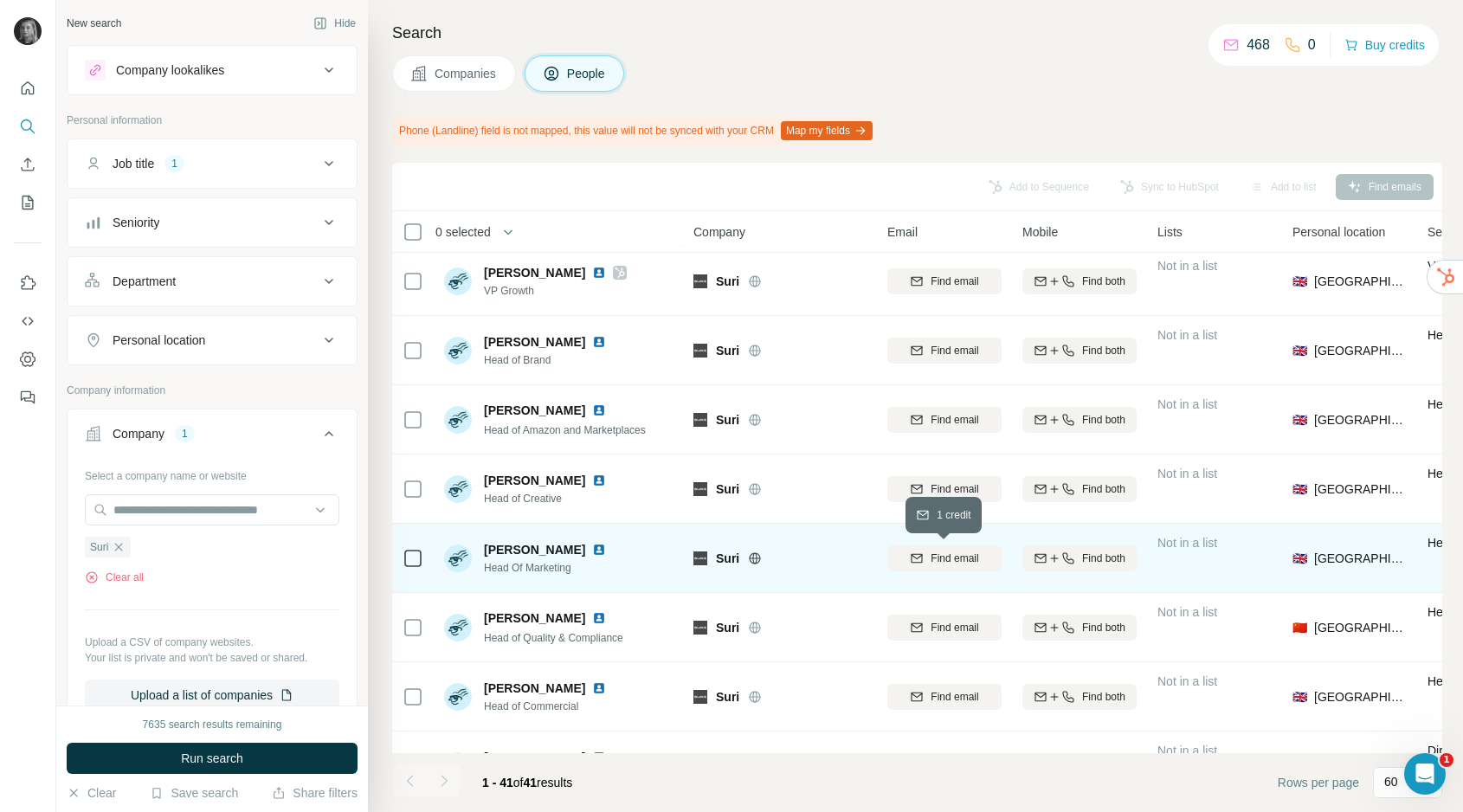
click at [912, 559] on icon "button" at bounding box center [917, 558] width 14 height 14
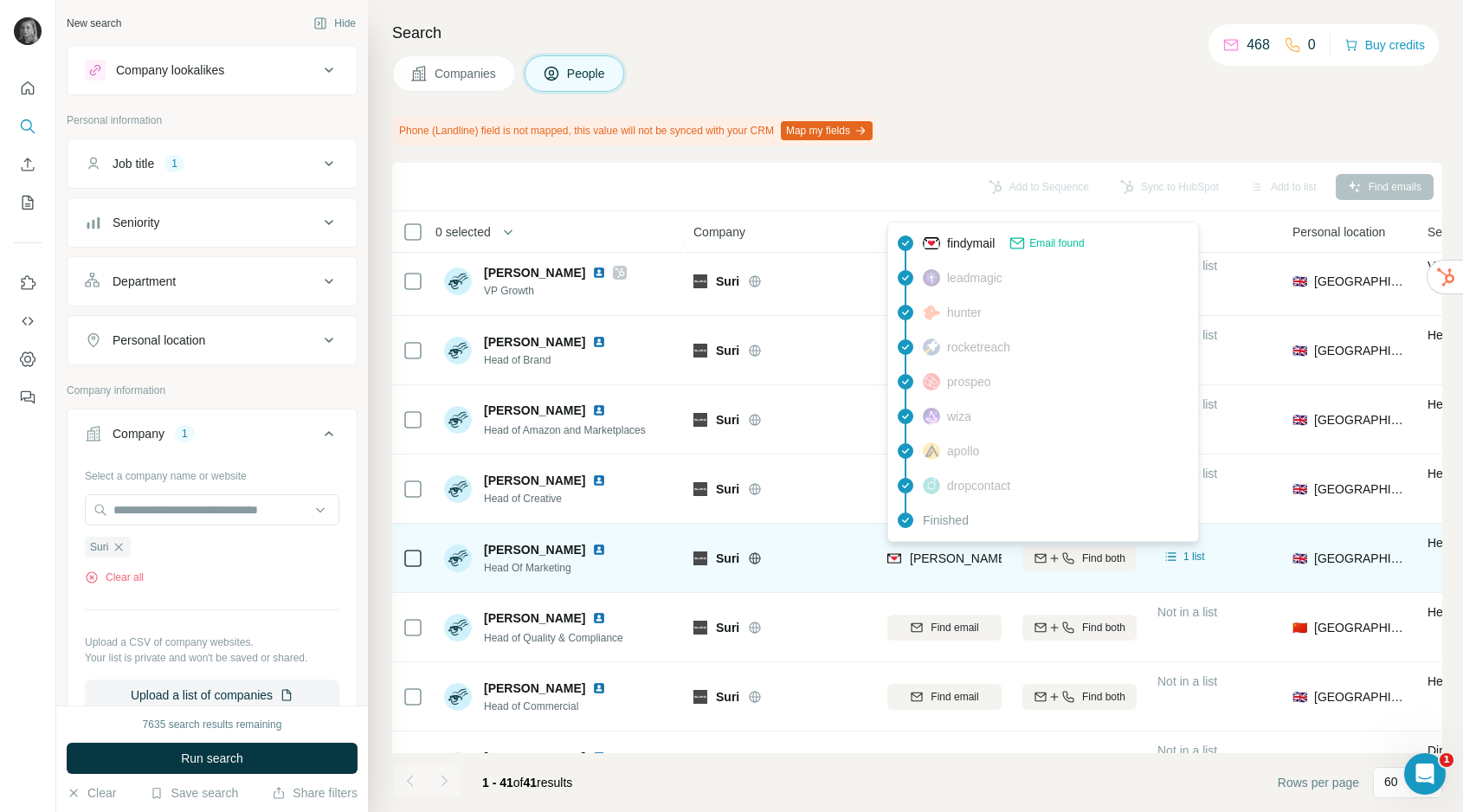
click at [941, 557] on span "[PERSON_NAME][EMAIL_ADDRESS][DOMAIN_NAME]" at bounding box center [1062, 558] width 305 height 14
copy tr "[PERSON_NAME][EMAIL_ADDRESS][DOMAIN_NAME]"
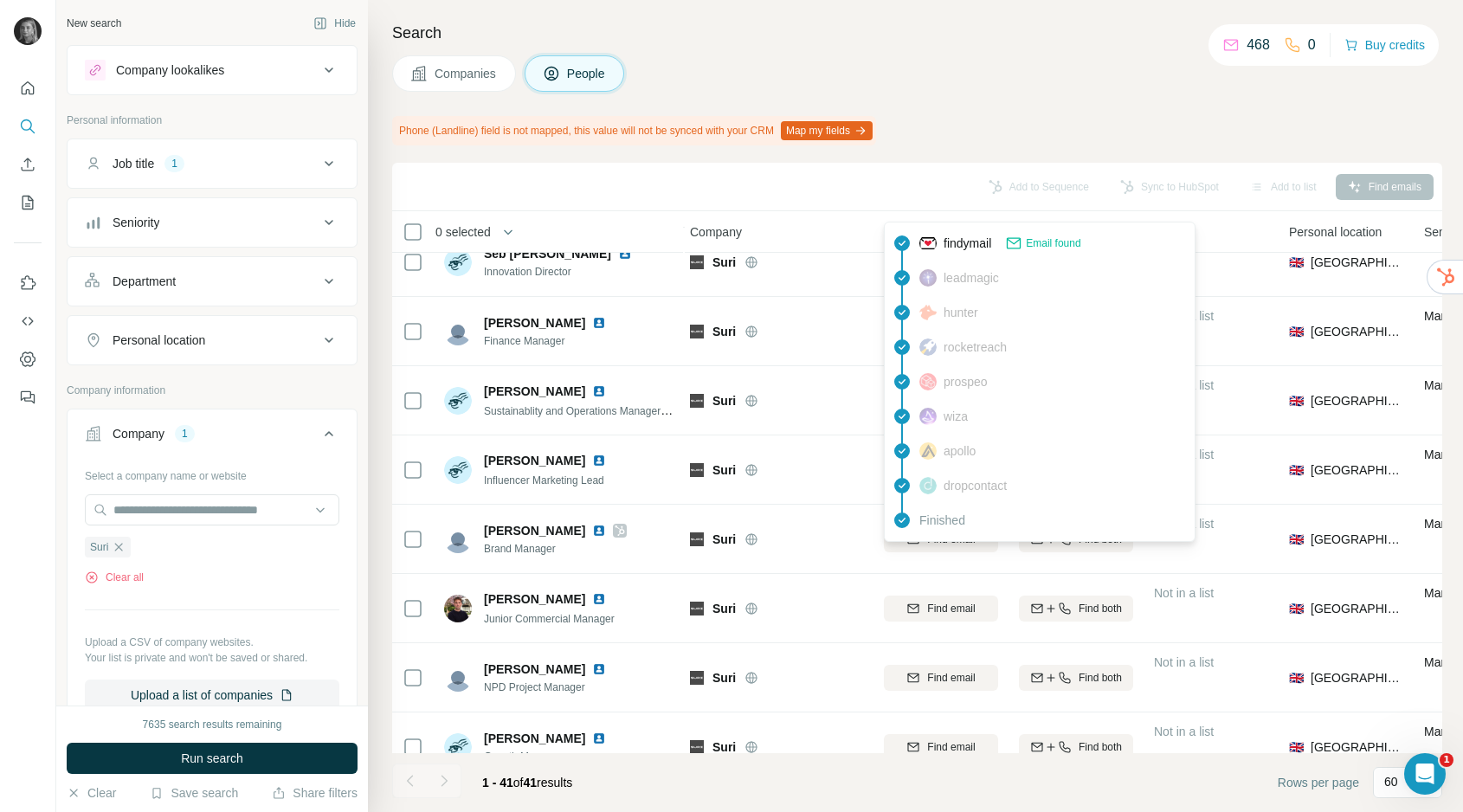
scroll to position [941, 4]
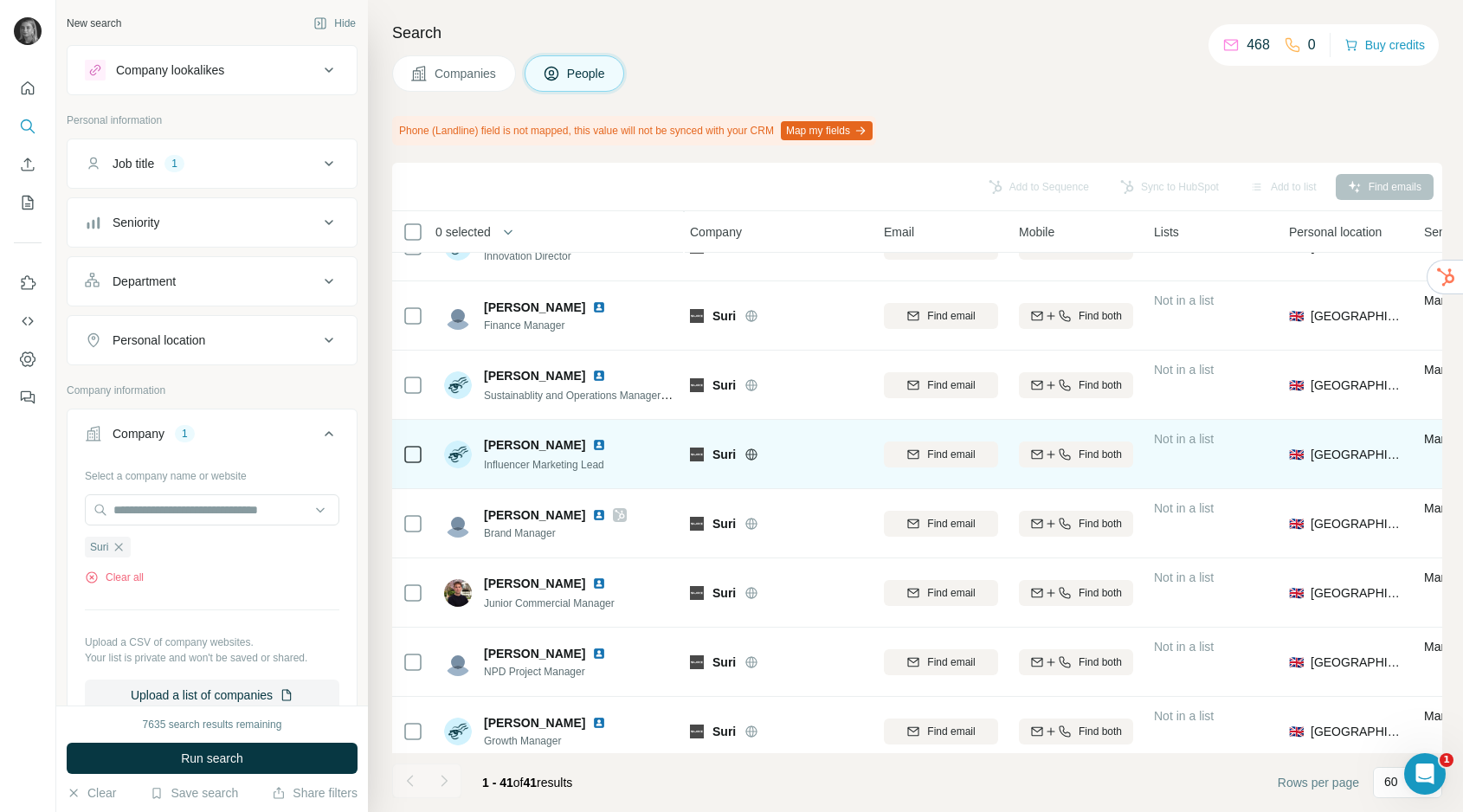
click at [723, 474] on div "Suri" at bounding box center [777, 454] width 174 height 47
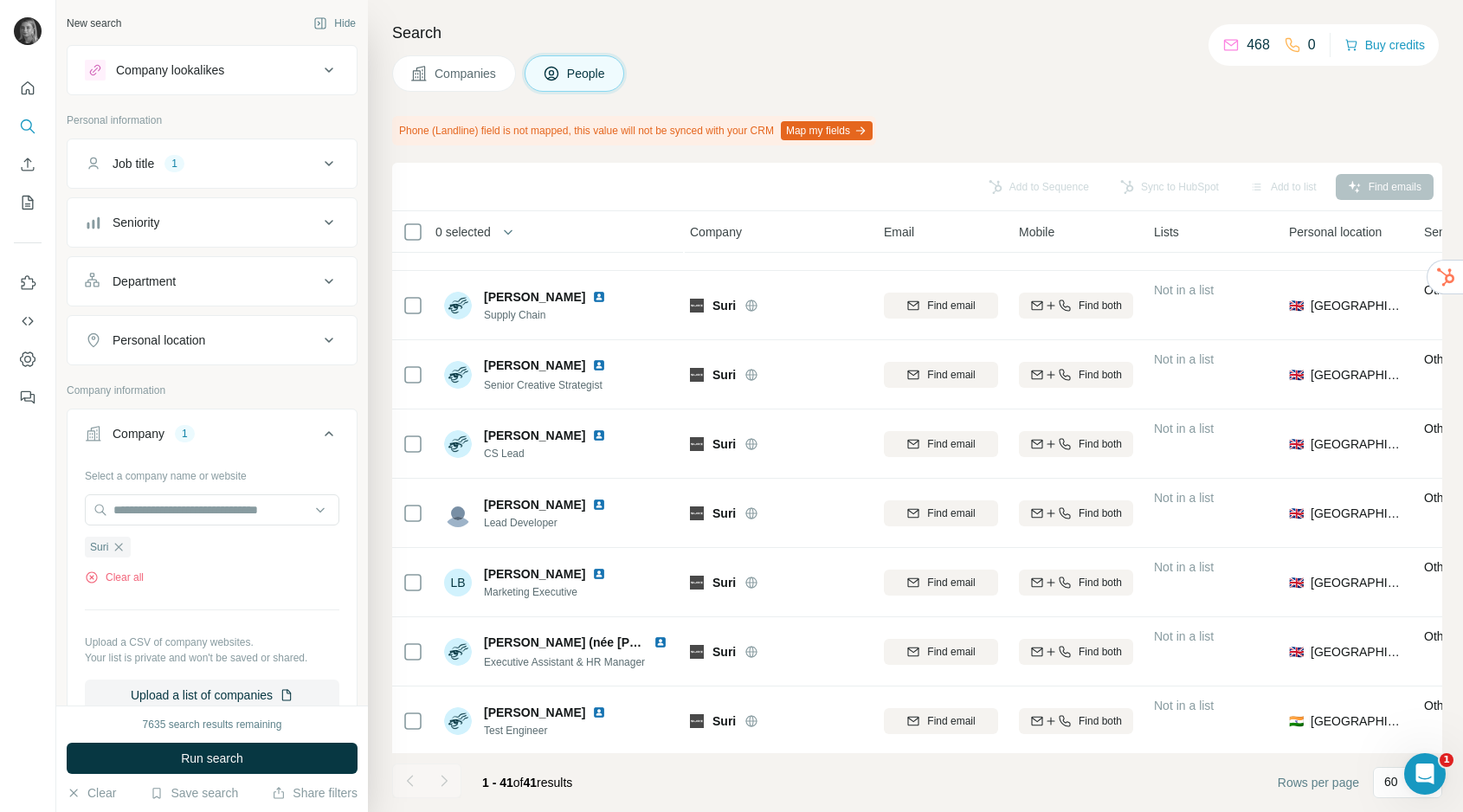
scroll to position [2031, 4]
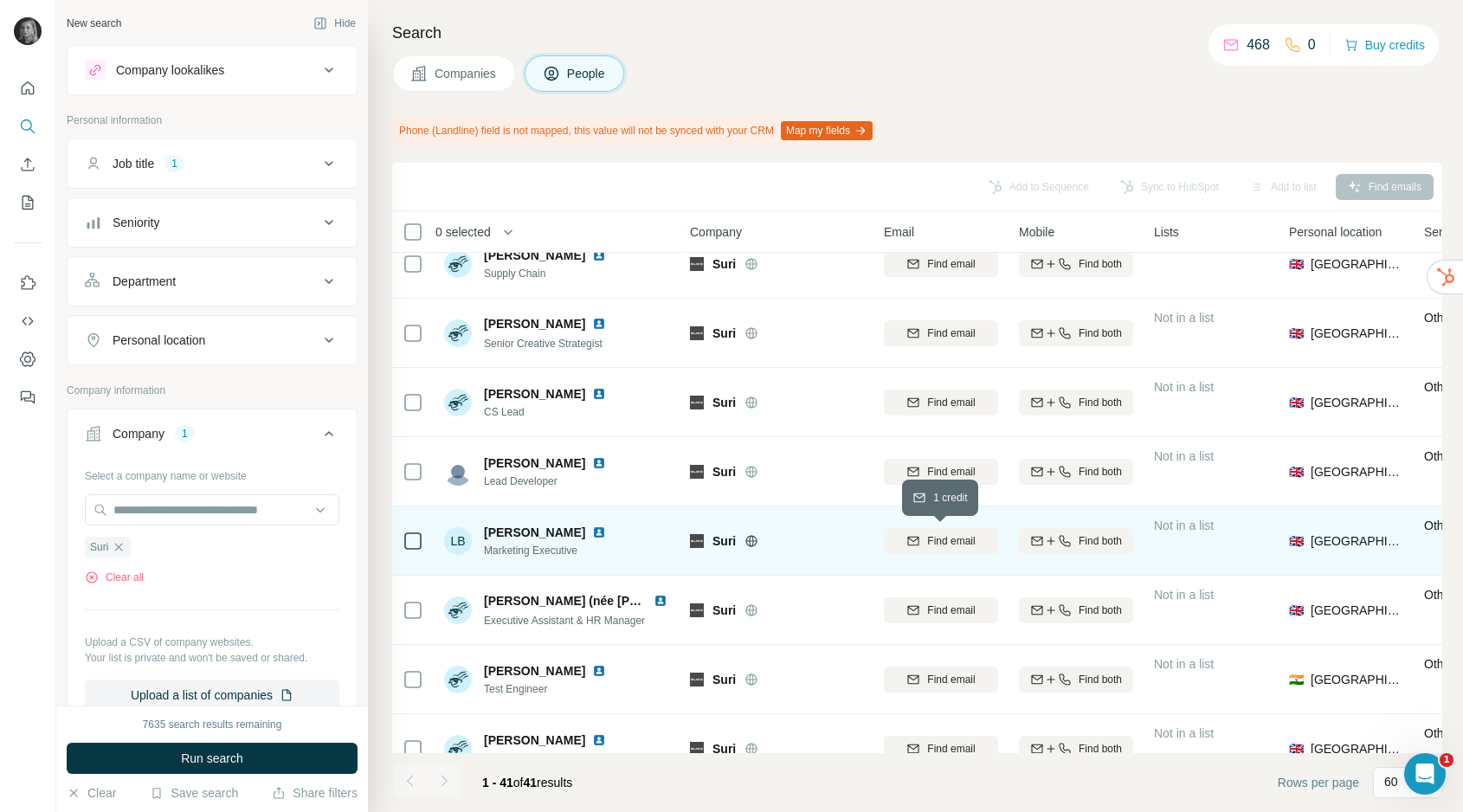
click at [954, 534] on span "Find email" at bounding box center [951, 540] width 47 height 16
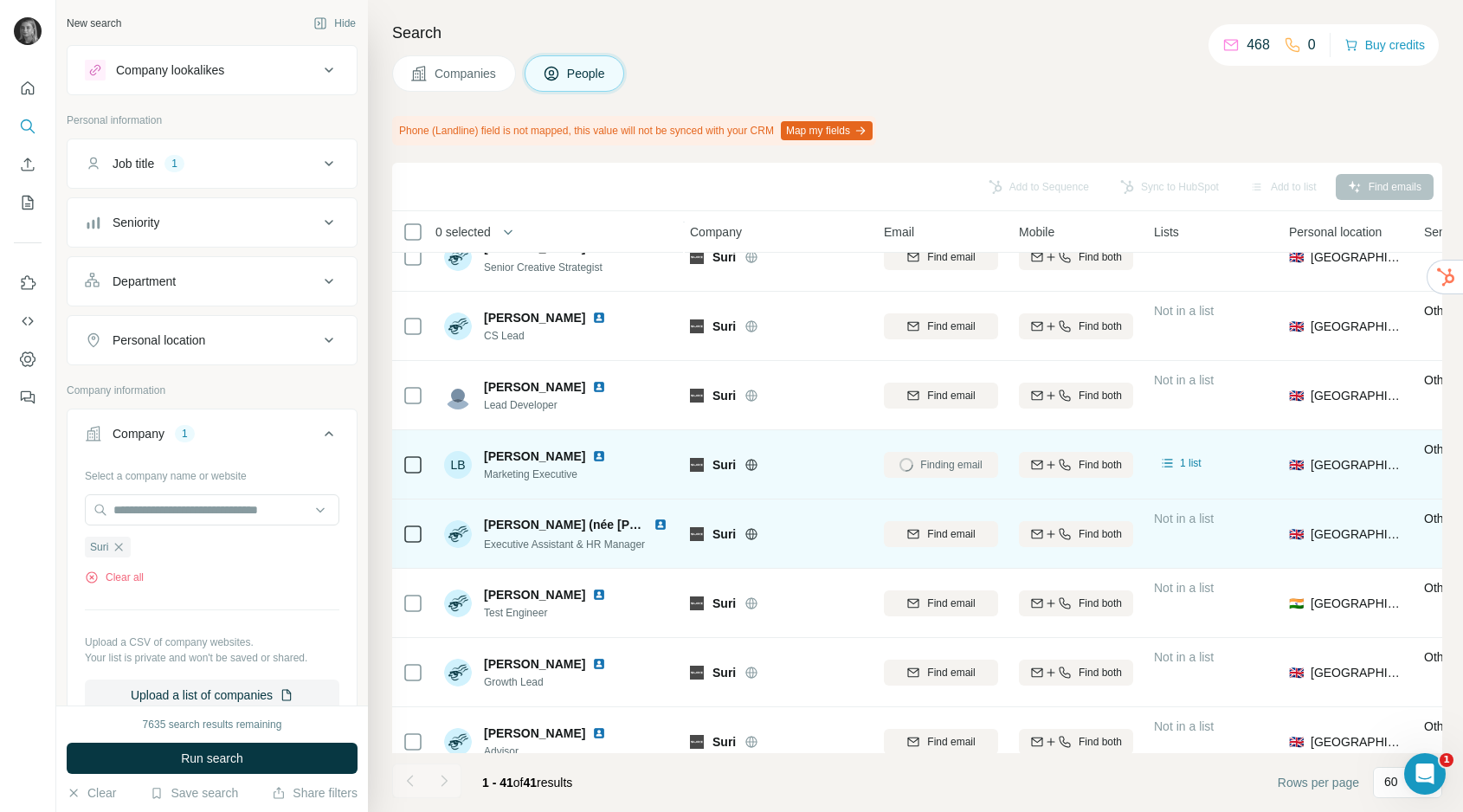
scroll to position [2118, 4]
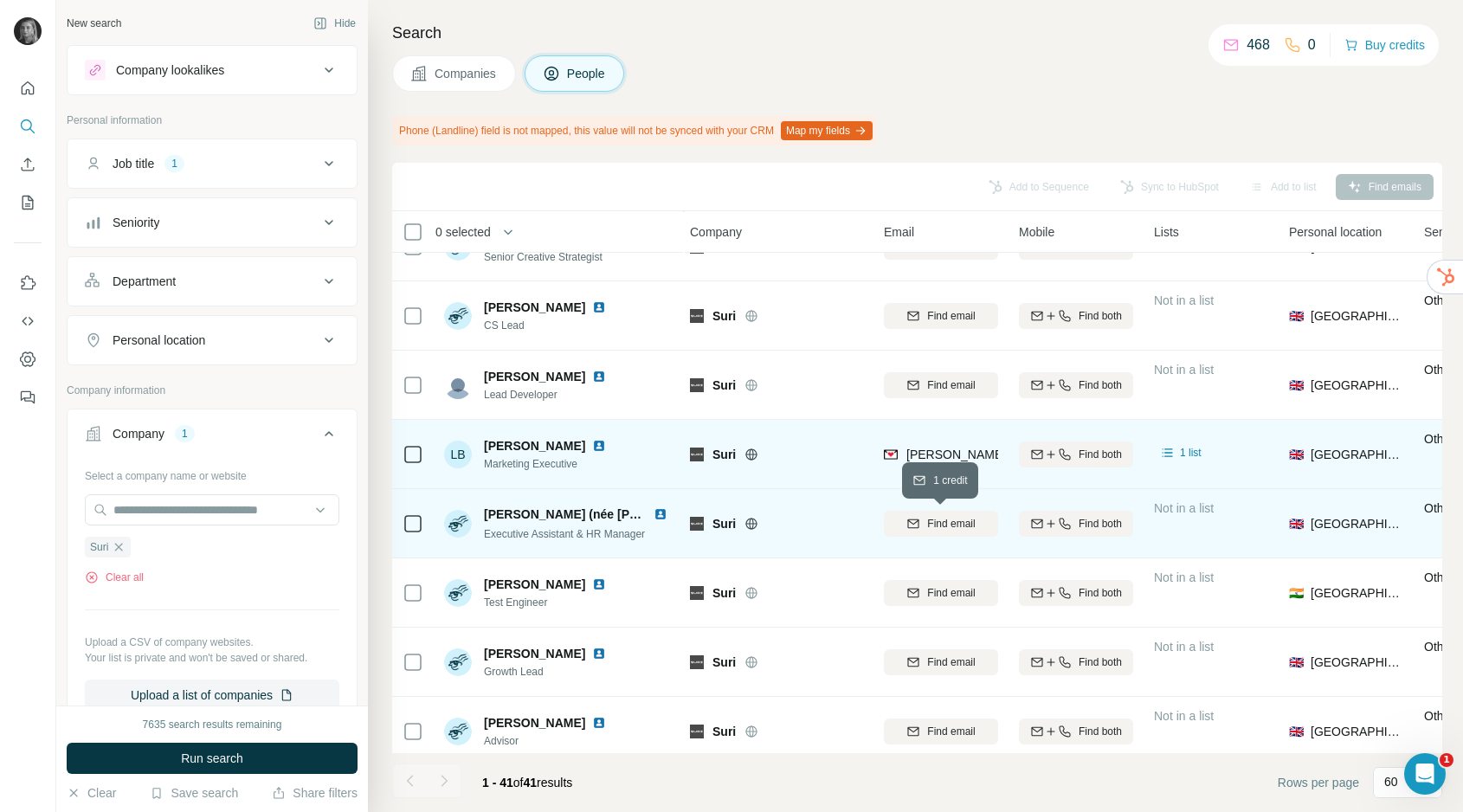
click at [956, 519] on span "Find email" at bounding box center [951, 523] width 47 height 16
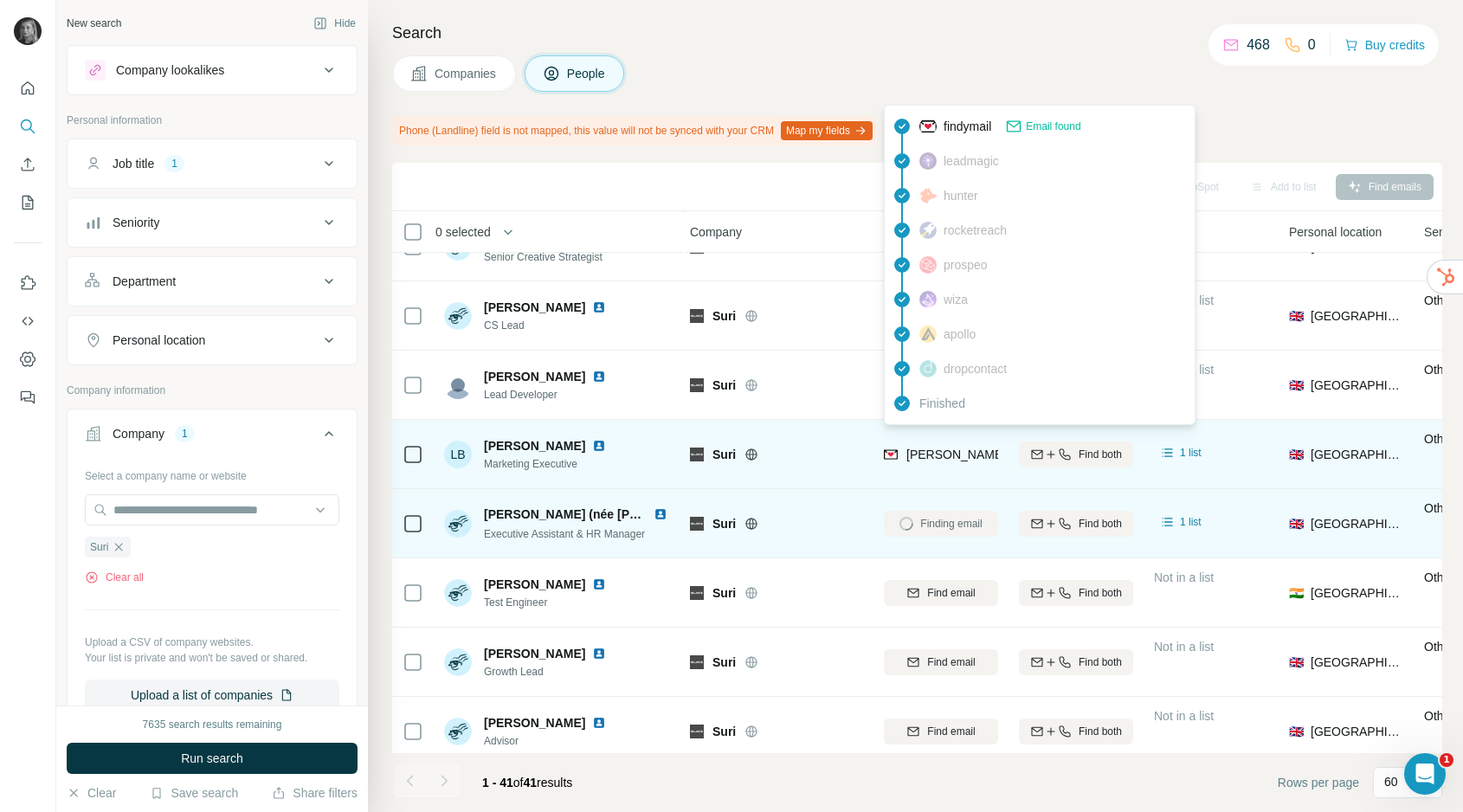
click at [939, 449] on span "[PERSON_NAME][EMAIL_ADDRESS][DOMAIN_NAME]" at bounding box center [1058, 455] width 305 height 14
copy tr "[PERSON_NAME][EMAIL_ADDRESS][DOMAIN_NAME]"
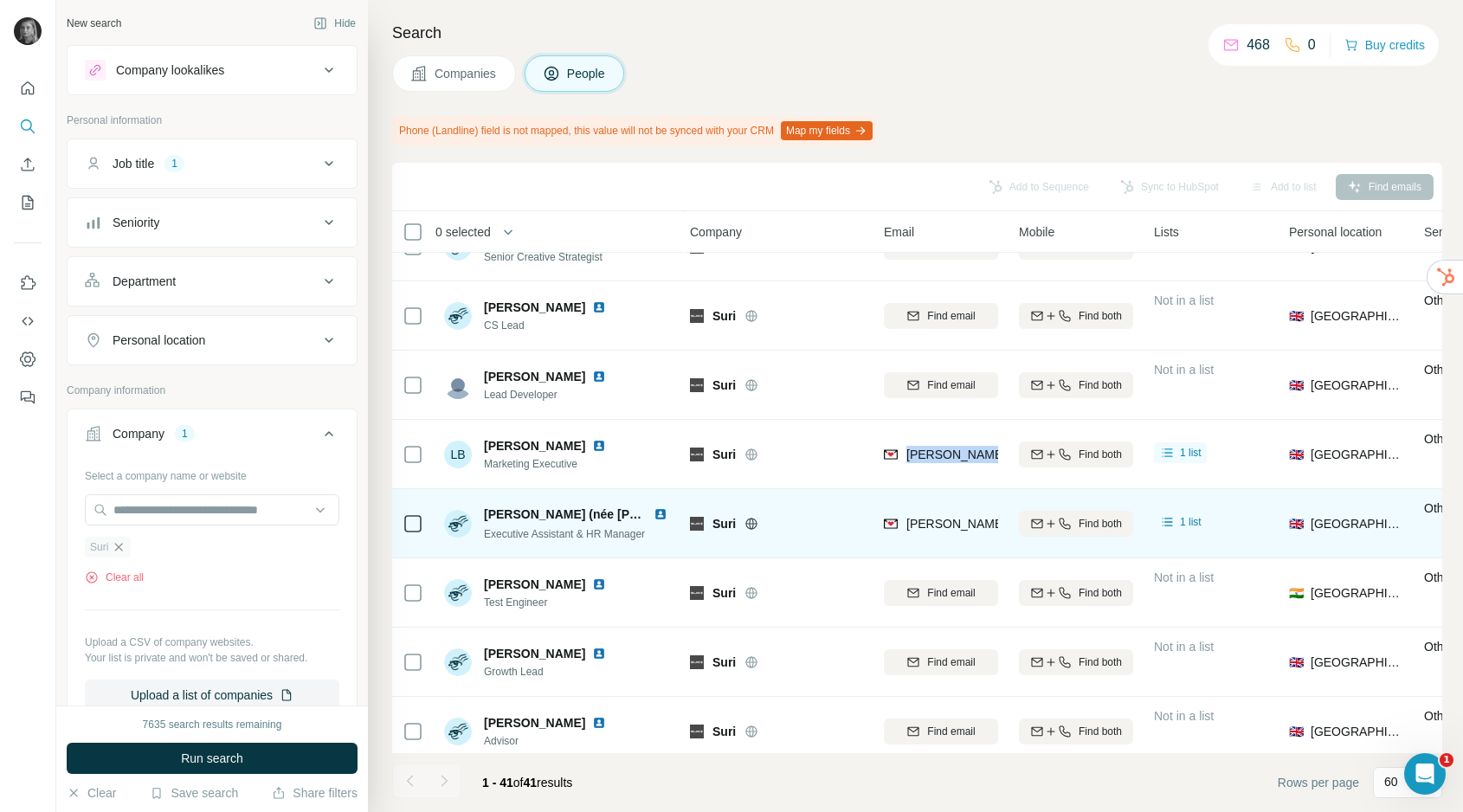
click at [115, 543] on icon "button" at bounding box center [118, 547] width 14 height 14
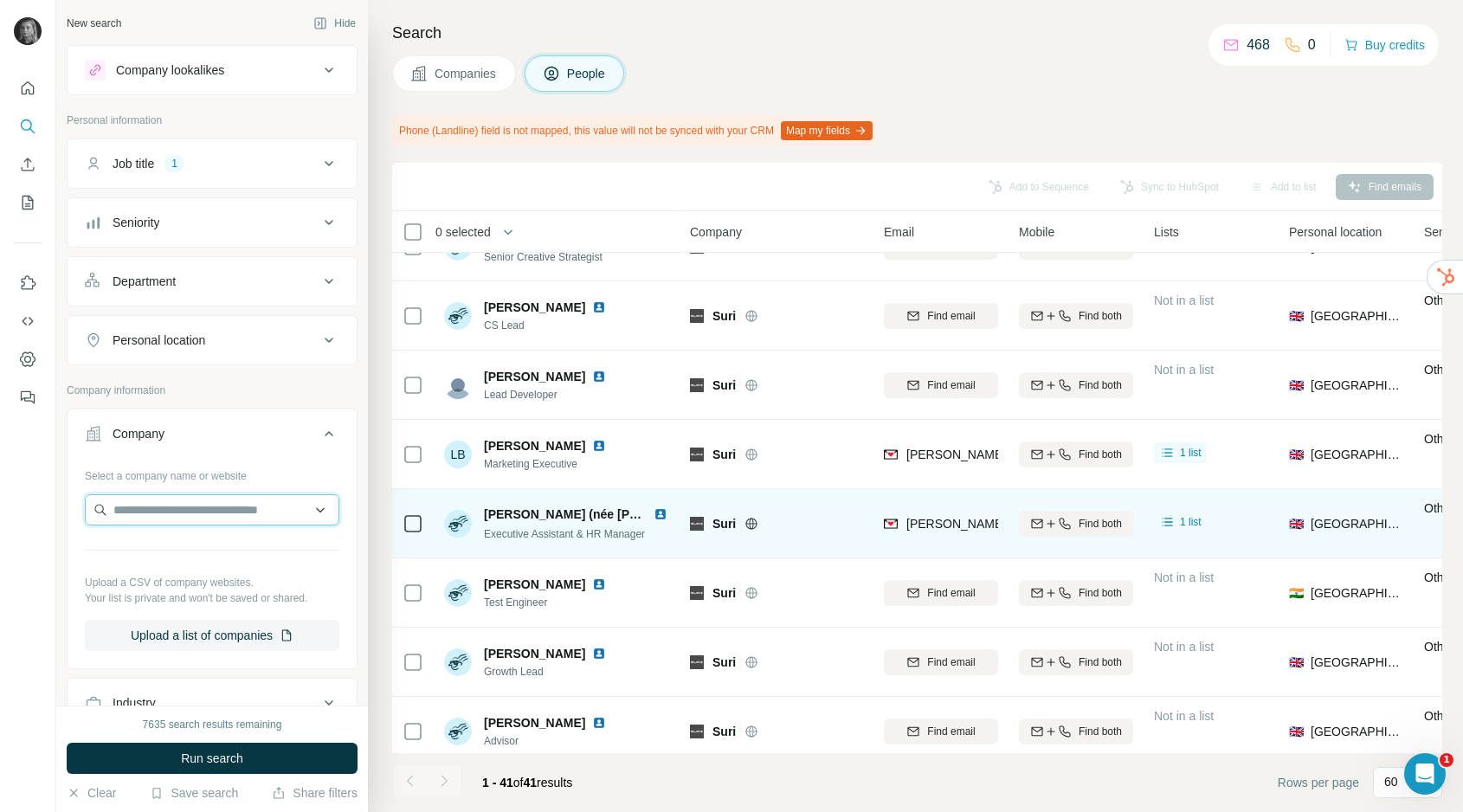
click at [174, 516] on input "text" at bounding box center [212, 509] width 255 height 31
type input "**********"
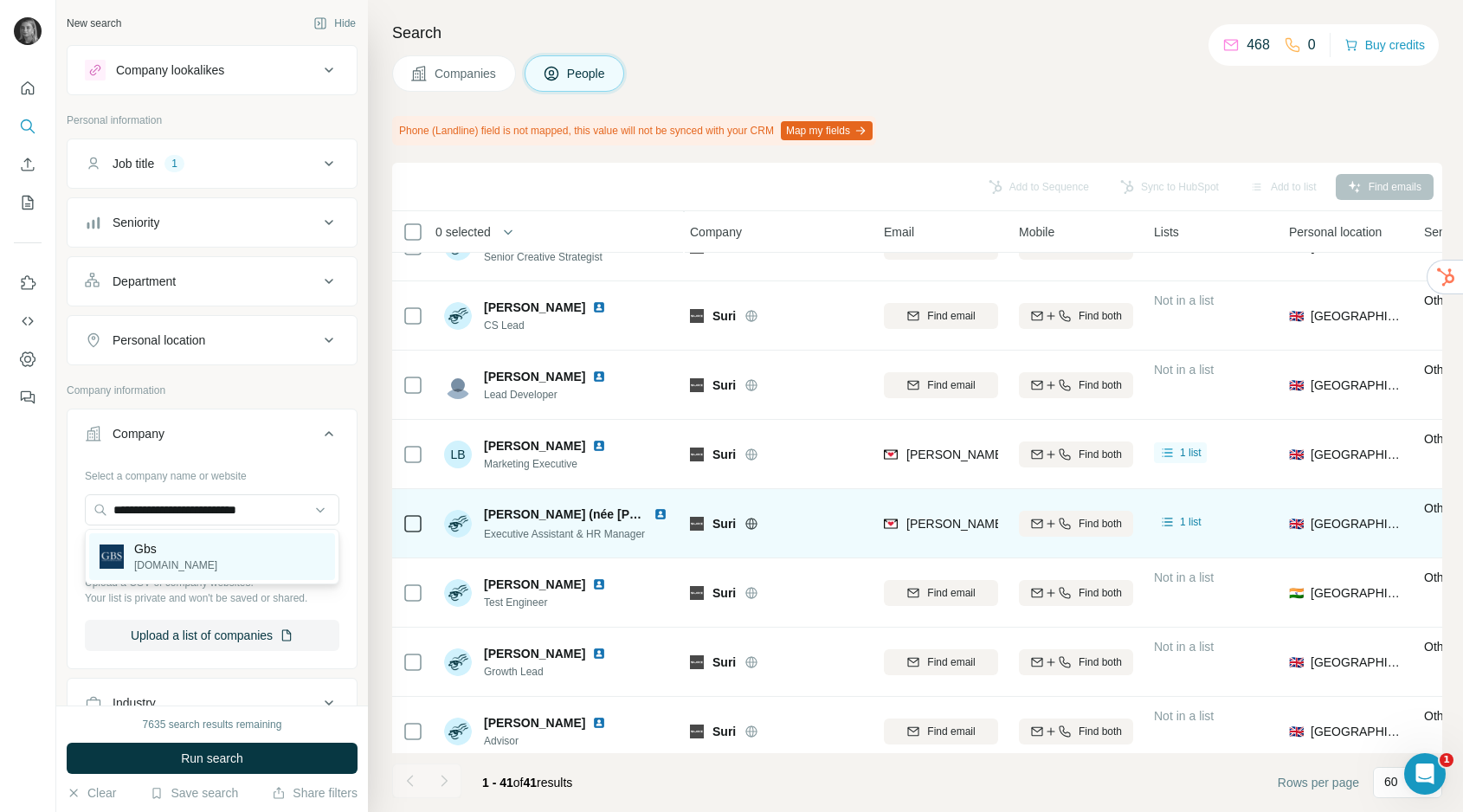
click at [195, 552] on p "Gbs" at bounding box center [175, 549] width 83 height 17
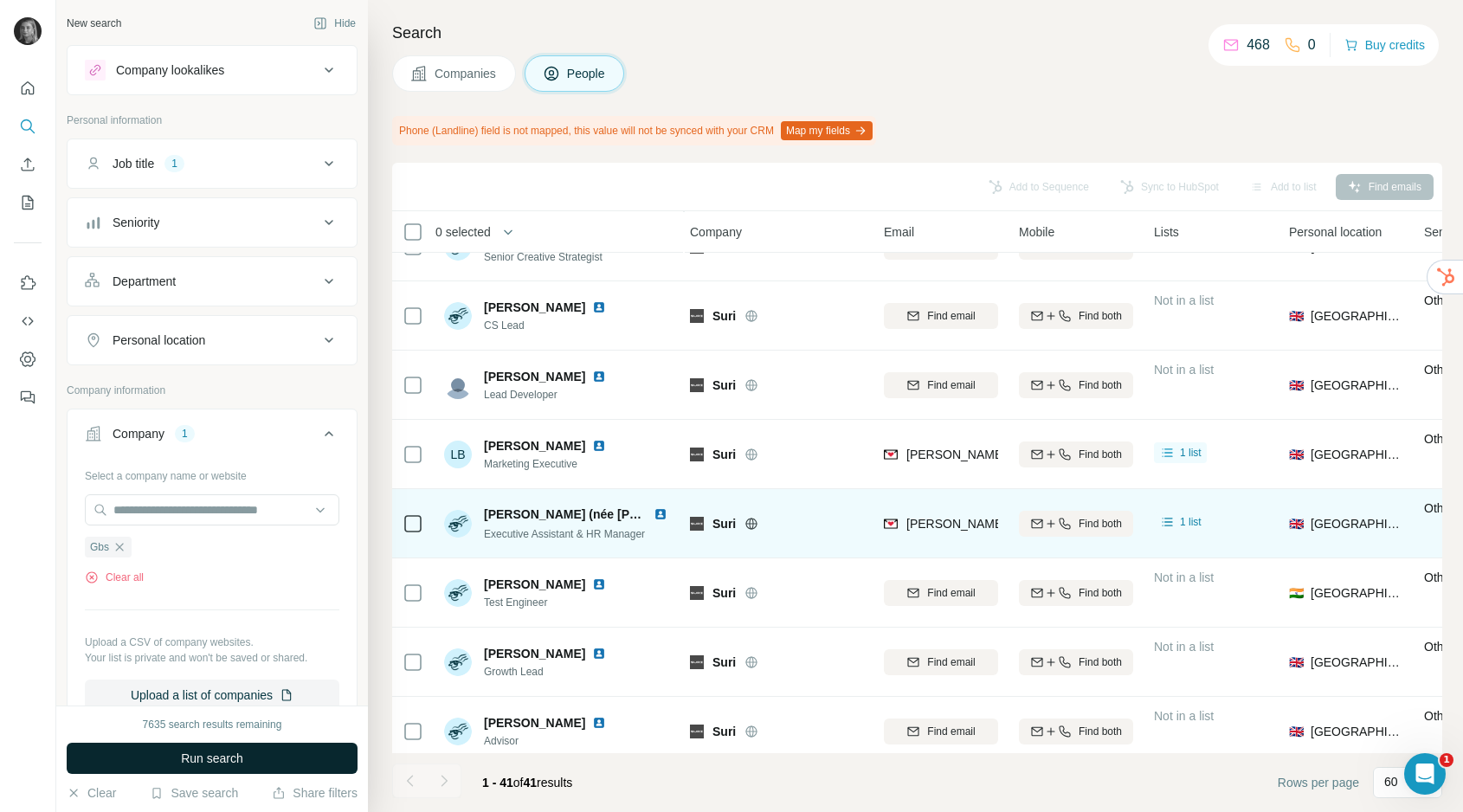
click at [241, 765] on span "Run search" at bounding box center [212, 758] width 62 height 17
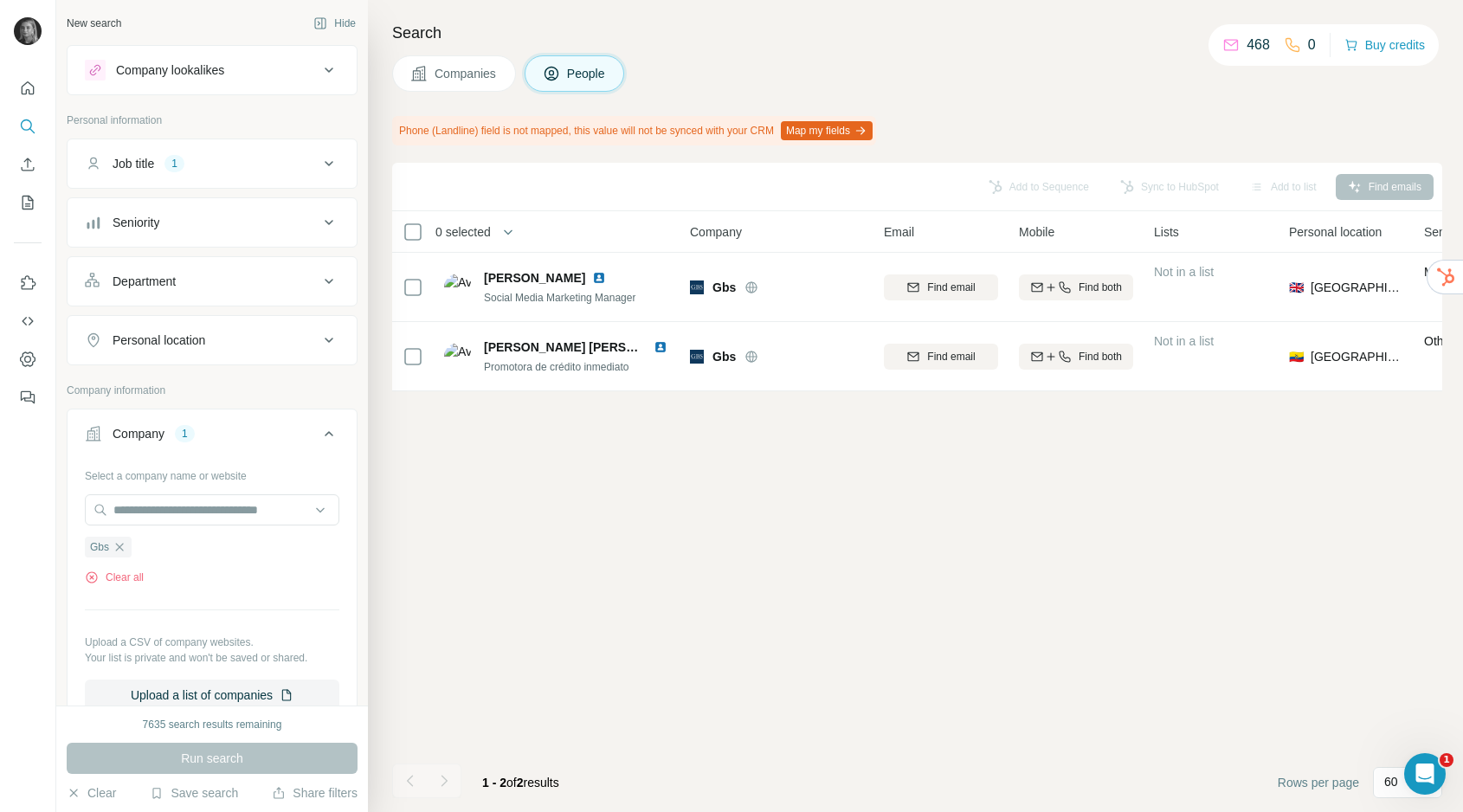
scroll to position [0, 4]
click at [148, 177] on button "Job title 1" at bounding box center [212, 163] width 290 height 41
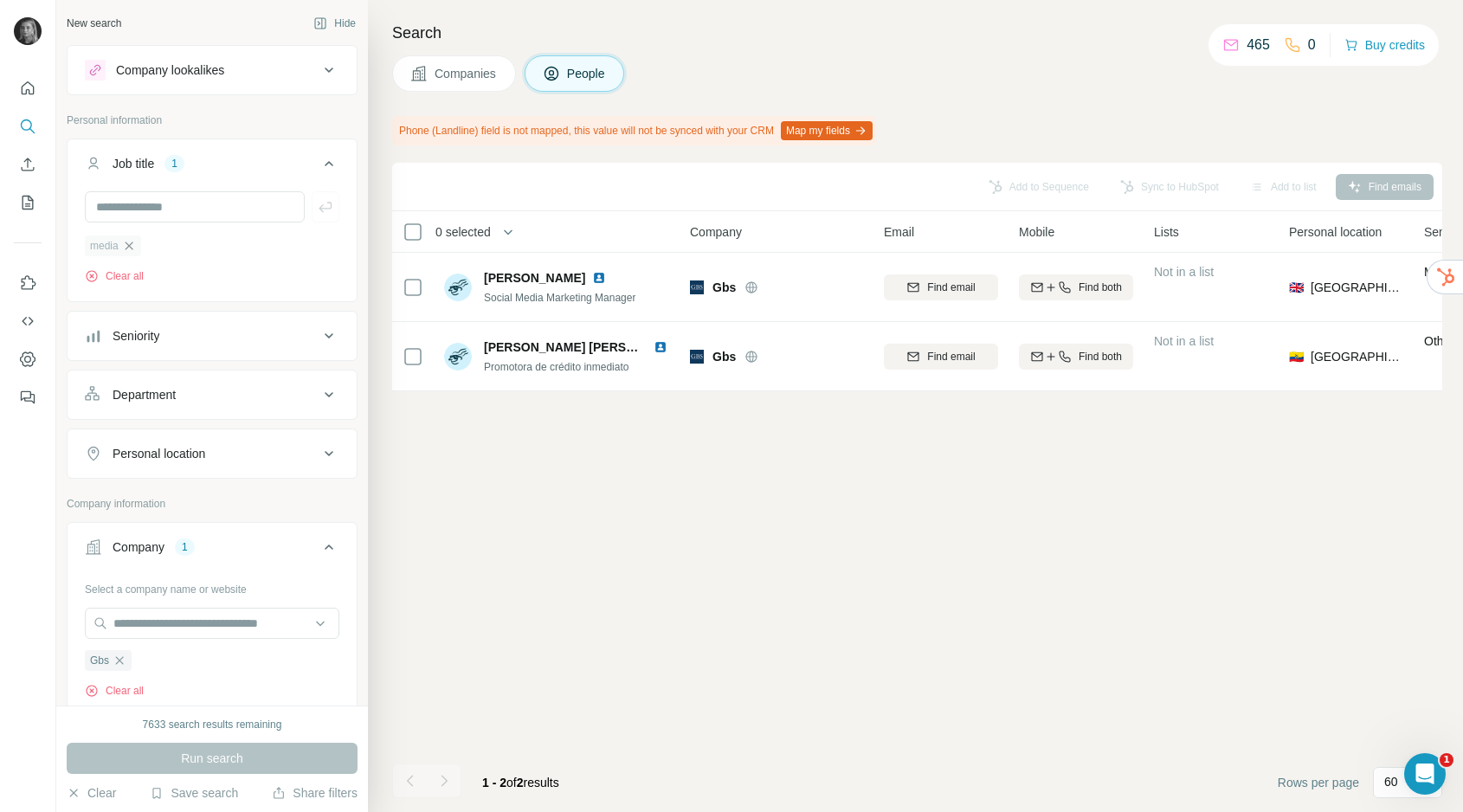
click at [131, 243] on icon "button" at bounding box center [128, 245] width 14 height 14
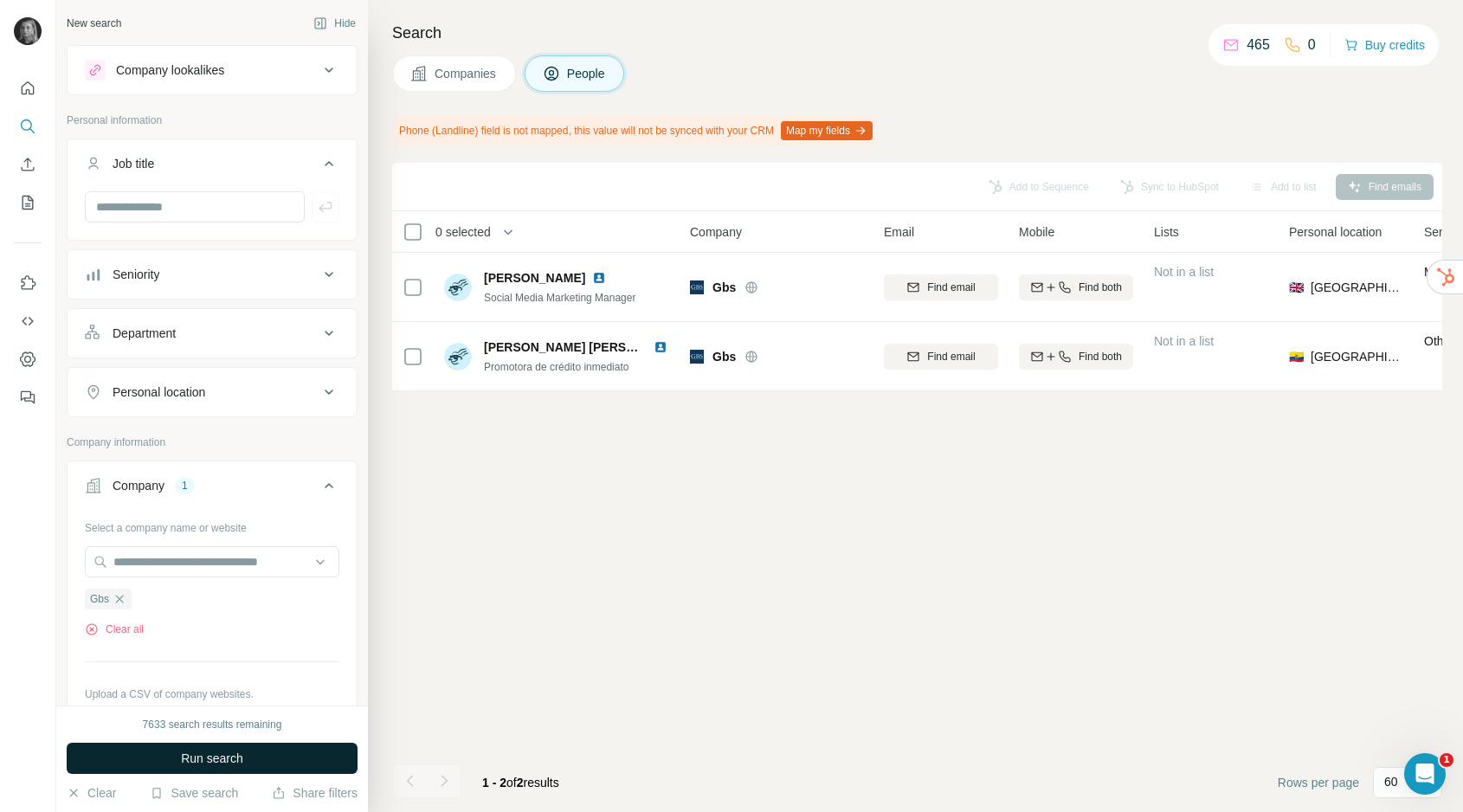
click at [227, 755] on span "Run search" at bounding box center [212, 758] width 62 height 17
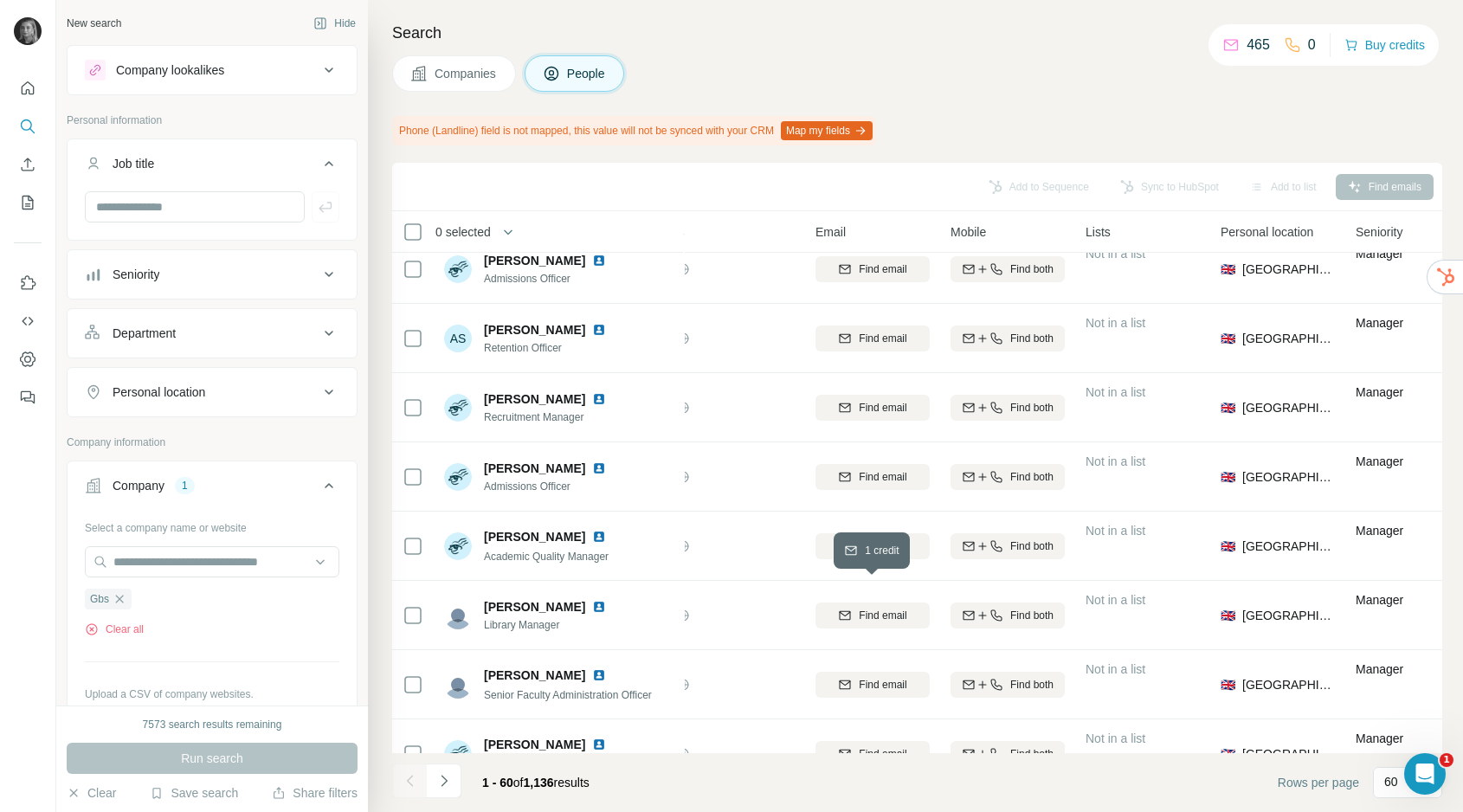
scroll to position [3489, 72]
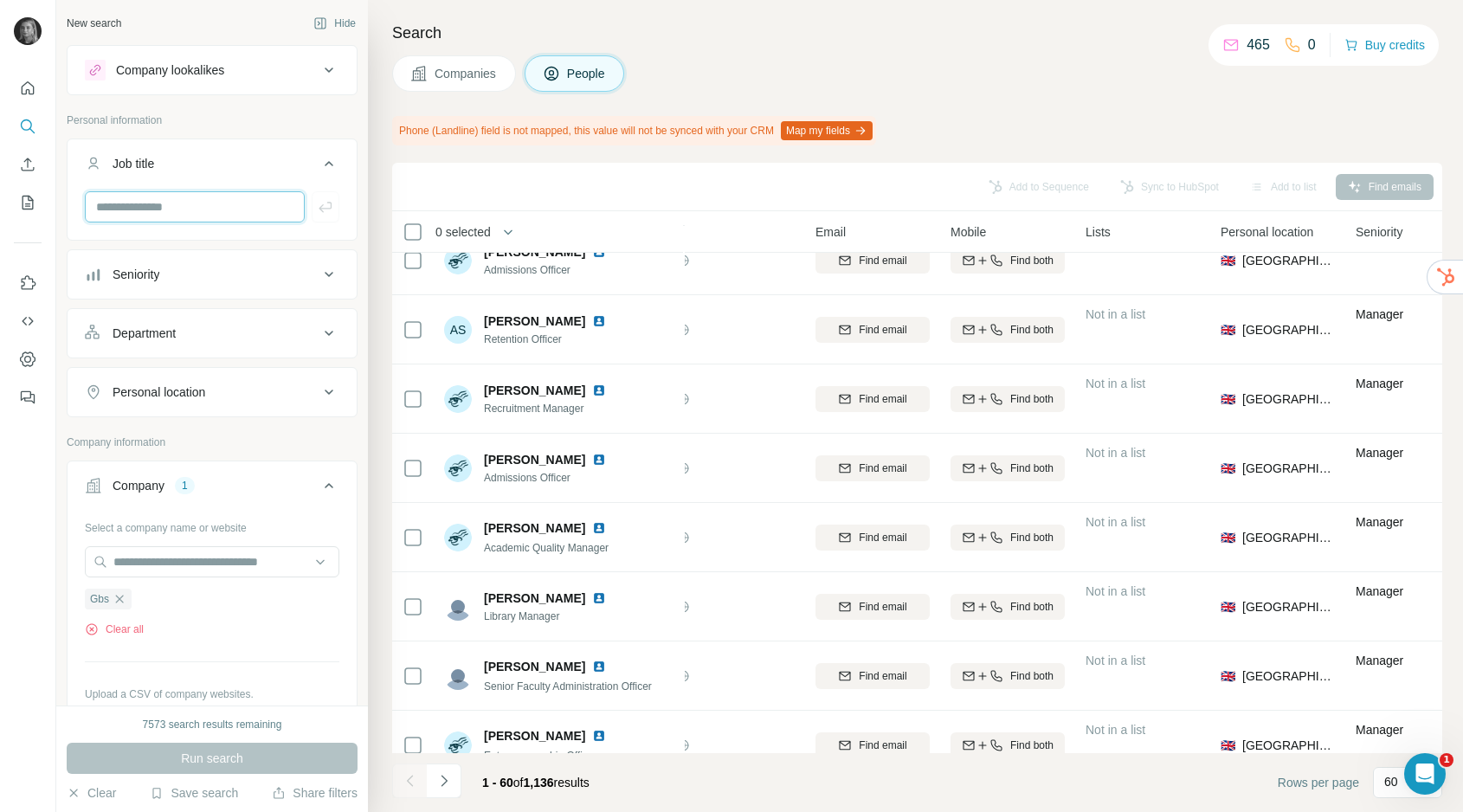
click at [104, 204] on input "text" at bounding box center [194, 207] width 220 height 31
type input "*****"
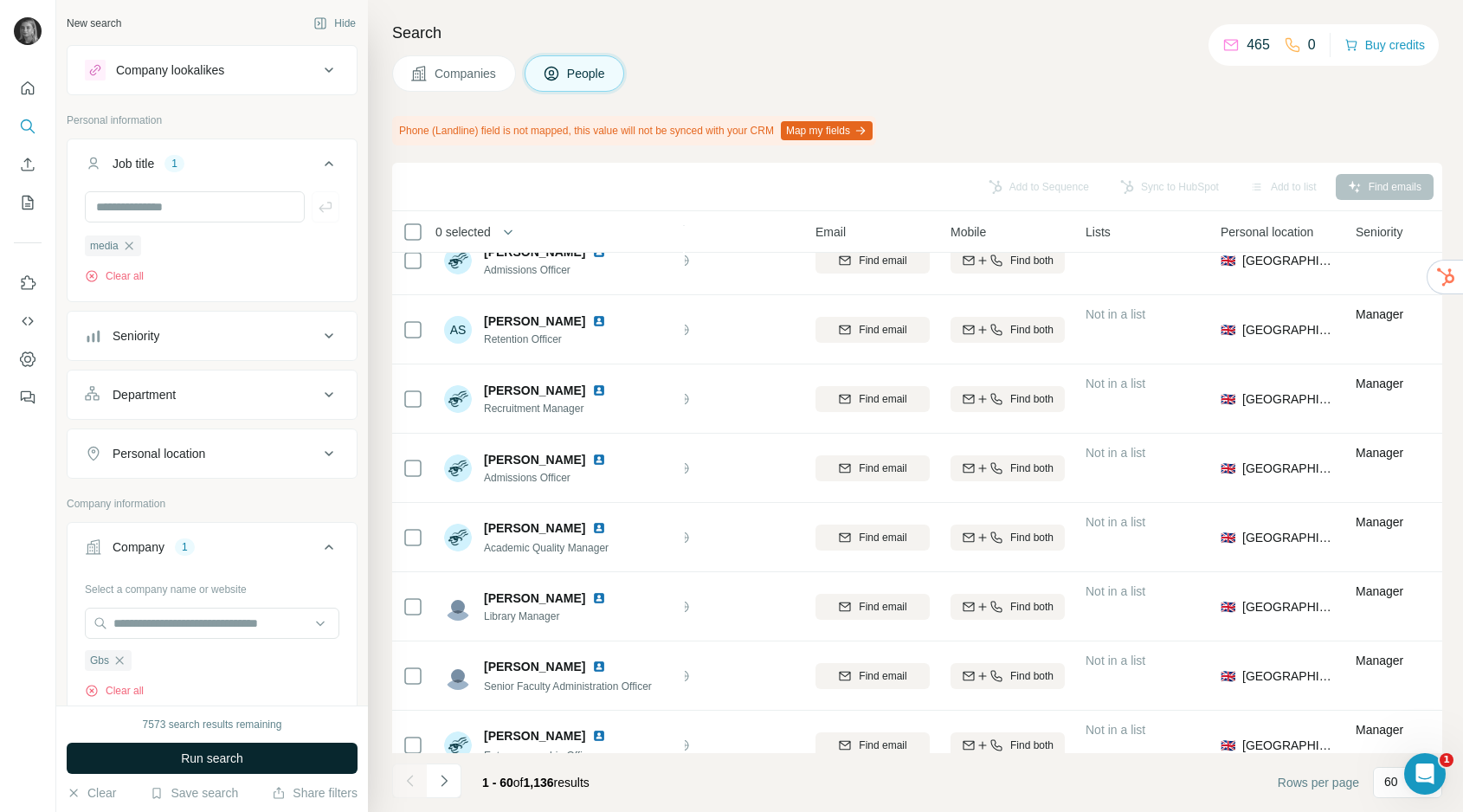
click at [208, 756] on span "Run search" at bounding box center [212, 758] width 62 height 17
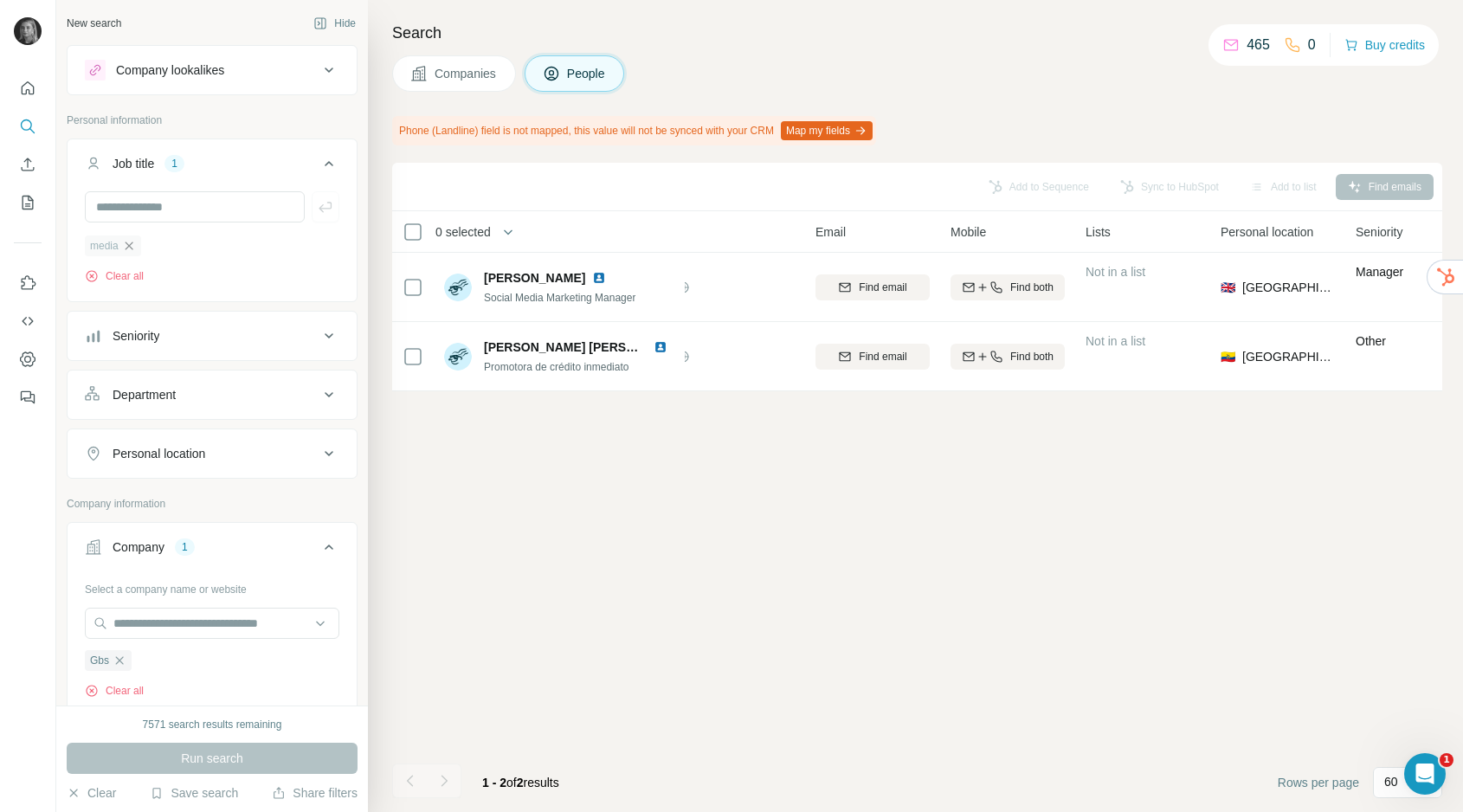
click at [132, 245] on icon "button" at bounding box center [128, 245] width 14 height 14
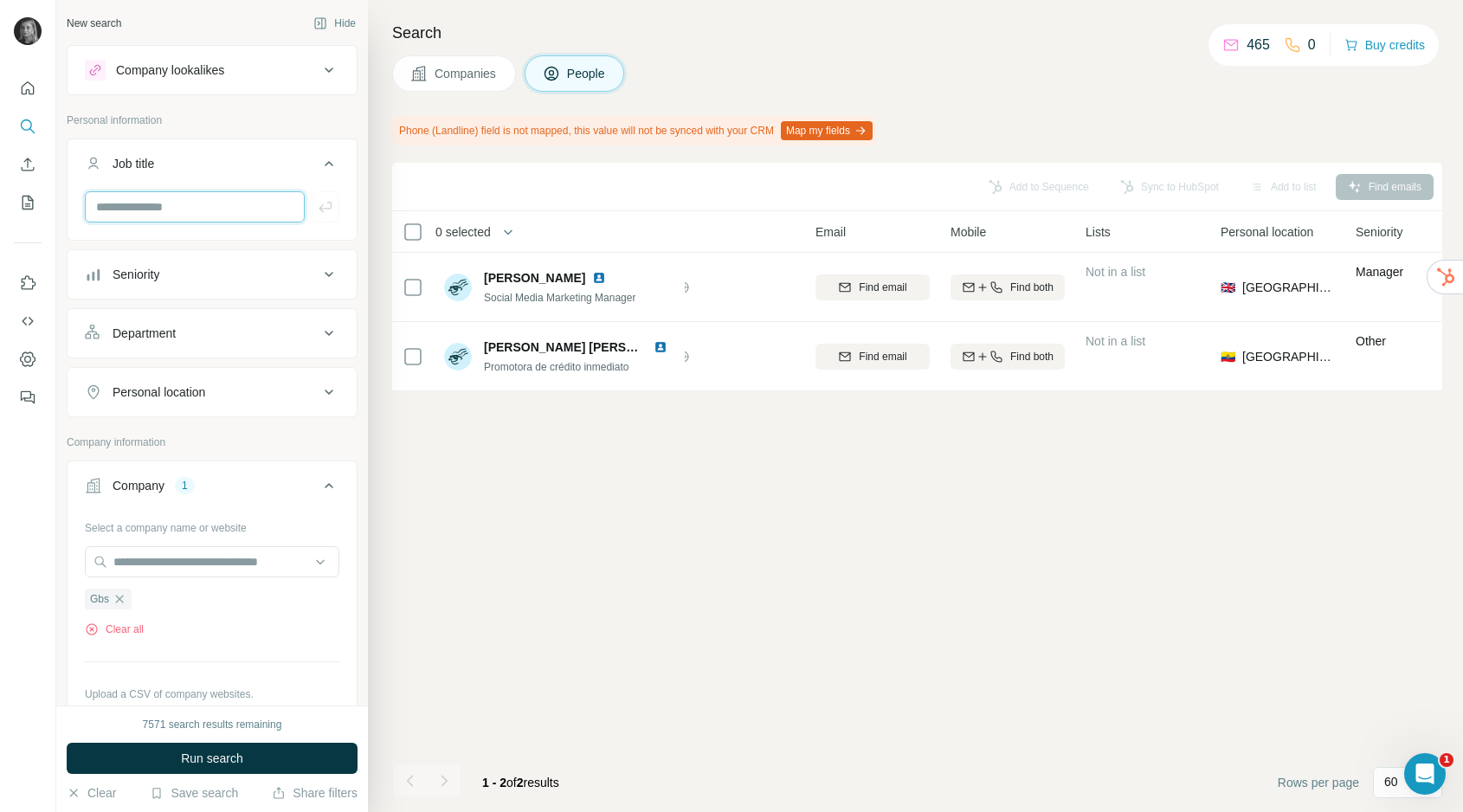
click at [142, 216] on input "text" at bounding box center [194, 207] width 220 height 31
type input "*********"
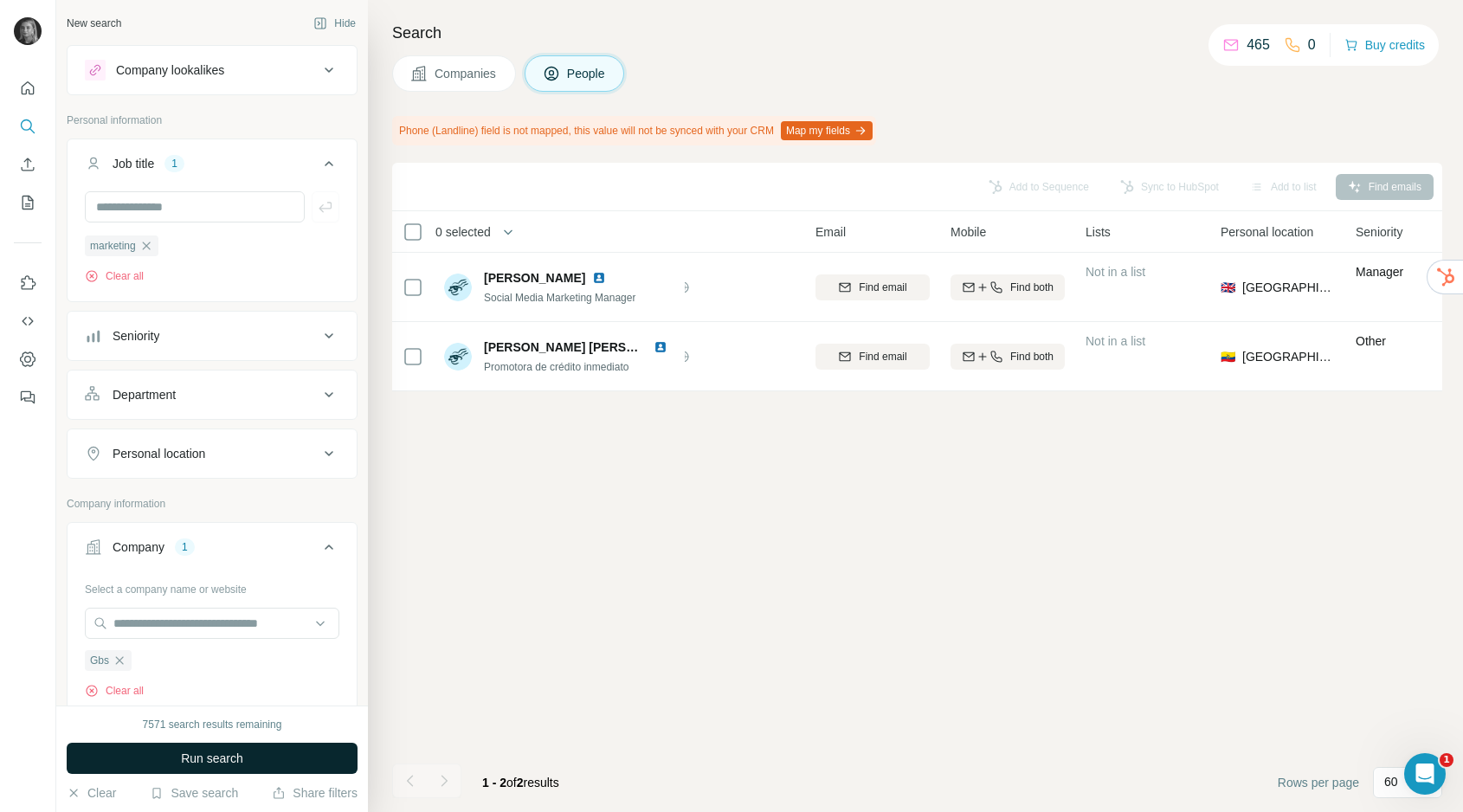
click at [194, 767] on button "Run search" at bounding box center [212, 758] width 291 height 31
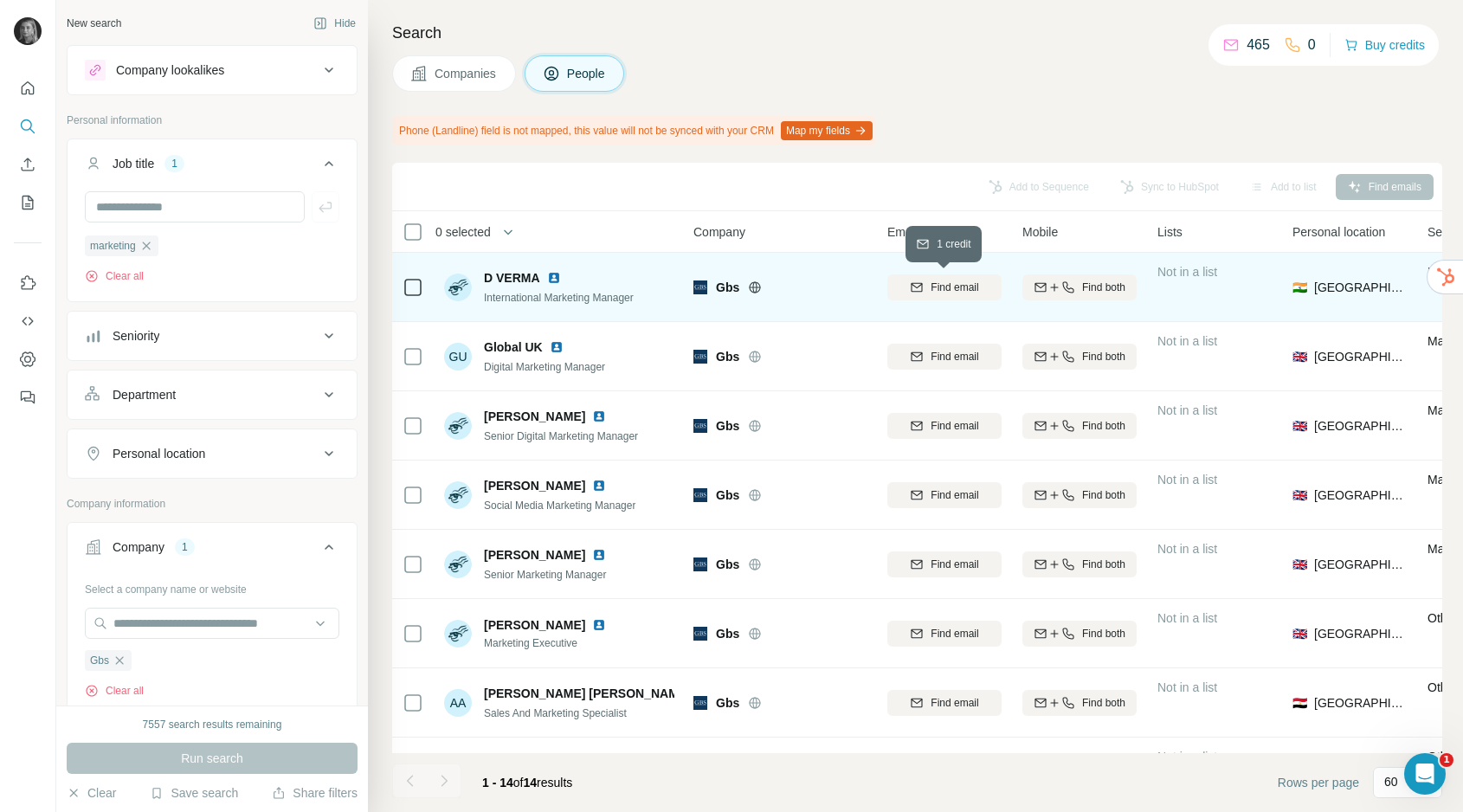
click at [939, 290] on span "Find email" at bounding box center [955, 287] width 47 height 16
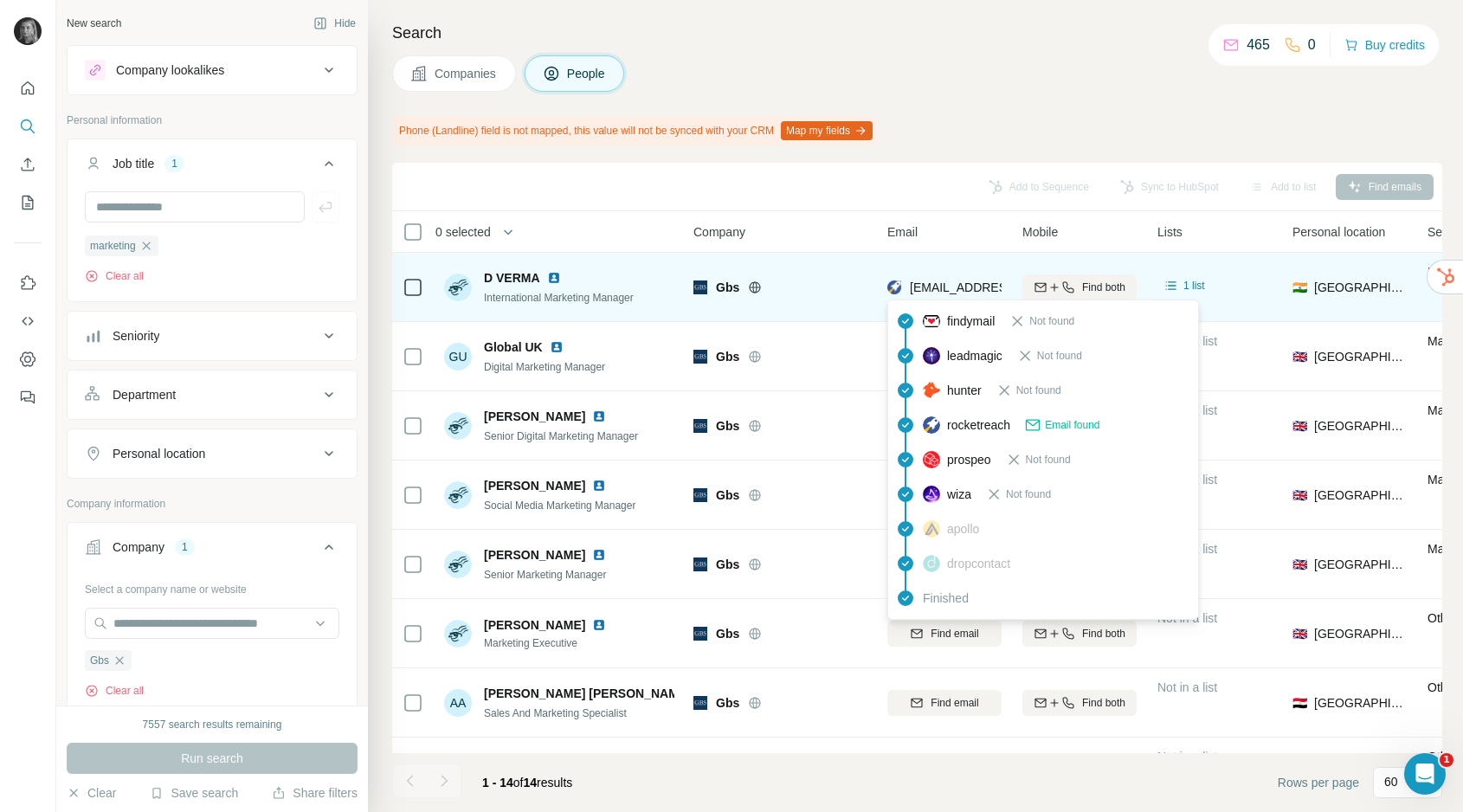
click at [944, 295] on div "[EMAIL_ADDRESS][DOMAIN_NAME]" at bounding box center [994, 290] width 214 height 21
click at [944, 284] on span "[EMAIL_ADDRESS][DOMAIN_NAME]" at bounding box center [1013, 287] width 206 height 14
copy tr "[EMAIL_ADDRESS][DOMAIN_NAME]"
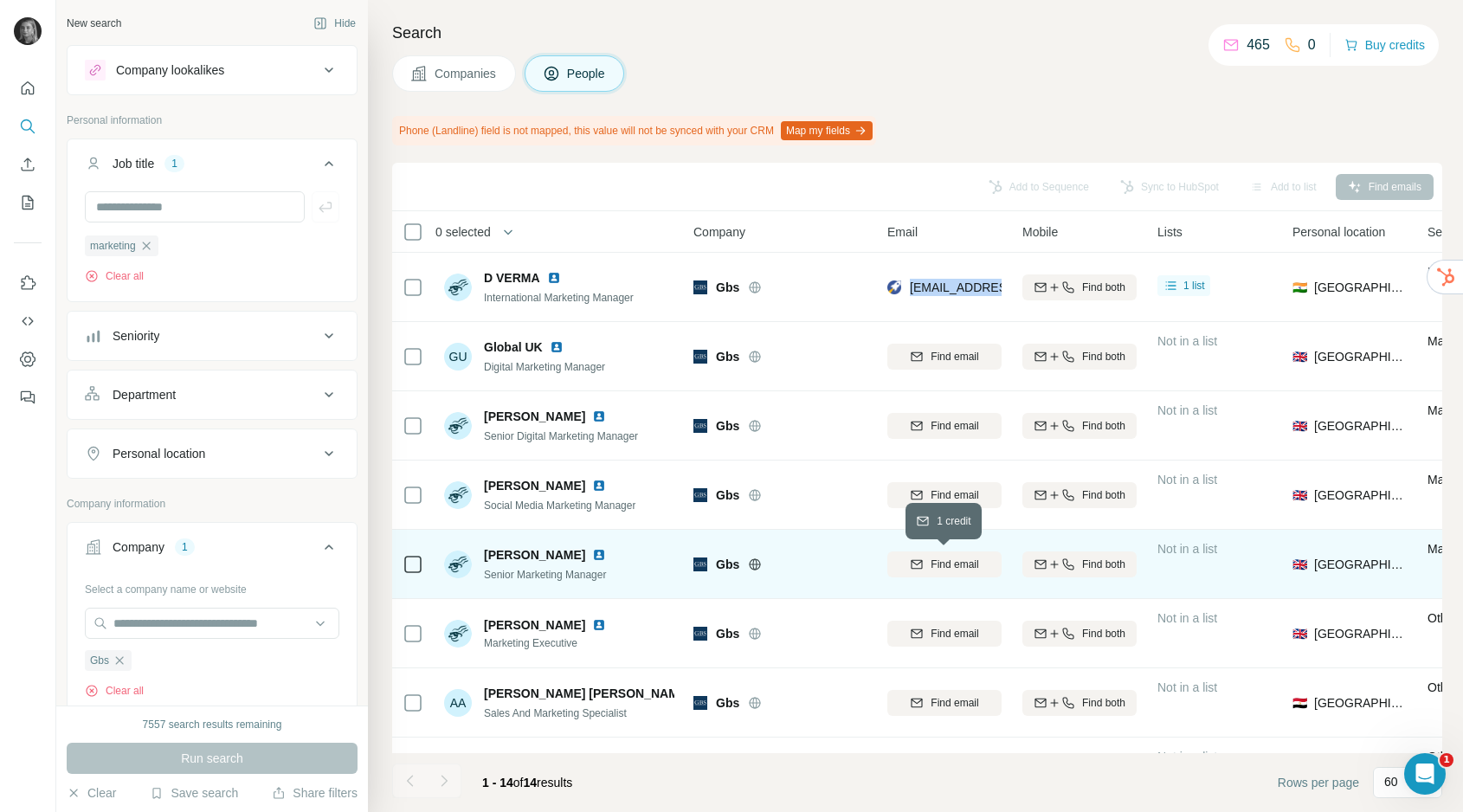
click at [960, 567] on span "Find email" at bounding box center [955, 564] width 47 height 16
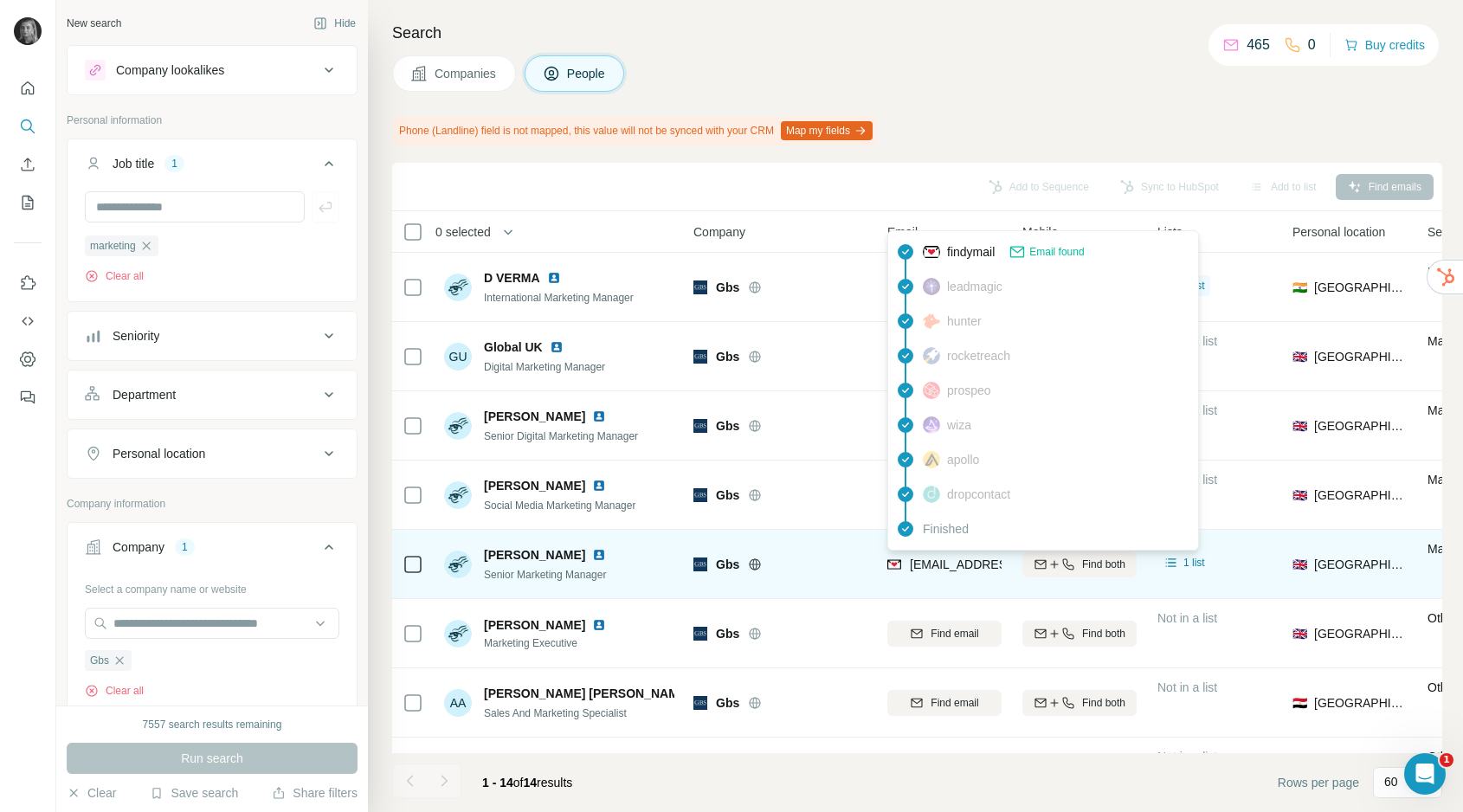
click at [960, 564] on span "[EMAIL_ADDRESS][DOMAIN_NAME]" at bounding box center [1013, 564] width 206 height 14
click at [962, 564] on span "[EMAIL_ADDRESS][DOMAIN_NAME]" at bounding box center [1013, 564] width 206 height 14
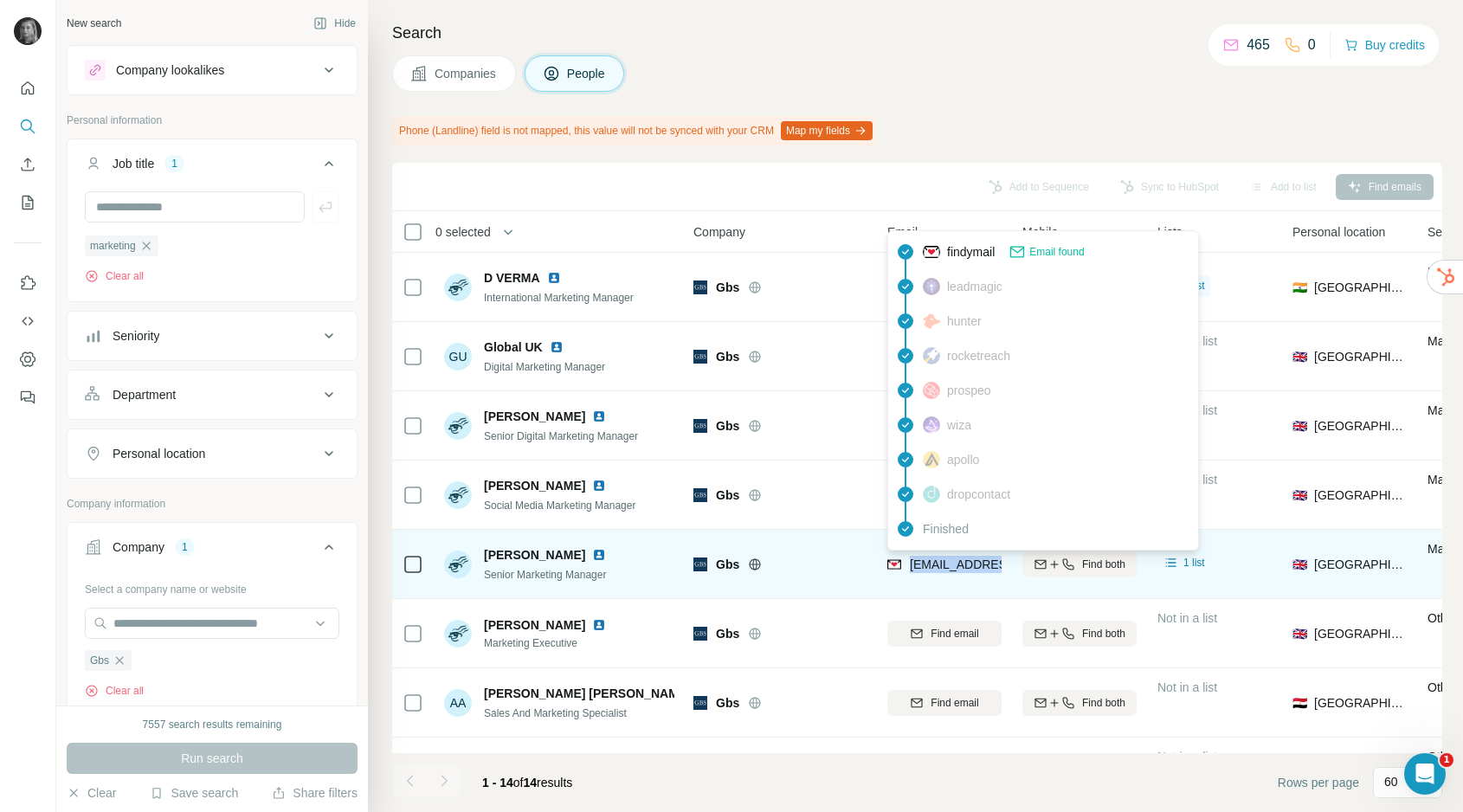
click at [962, 564] on span "[EMAIL_ADDRESS][DOMAIN_NAME]" at bounding box center [1013, 564] width 206 height 14
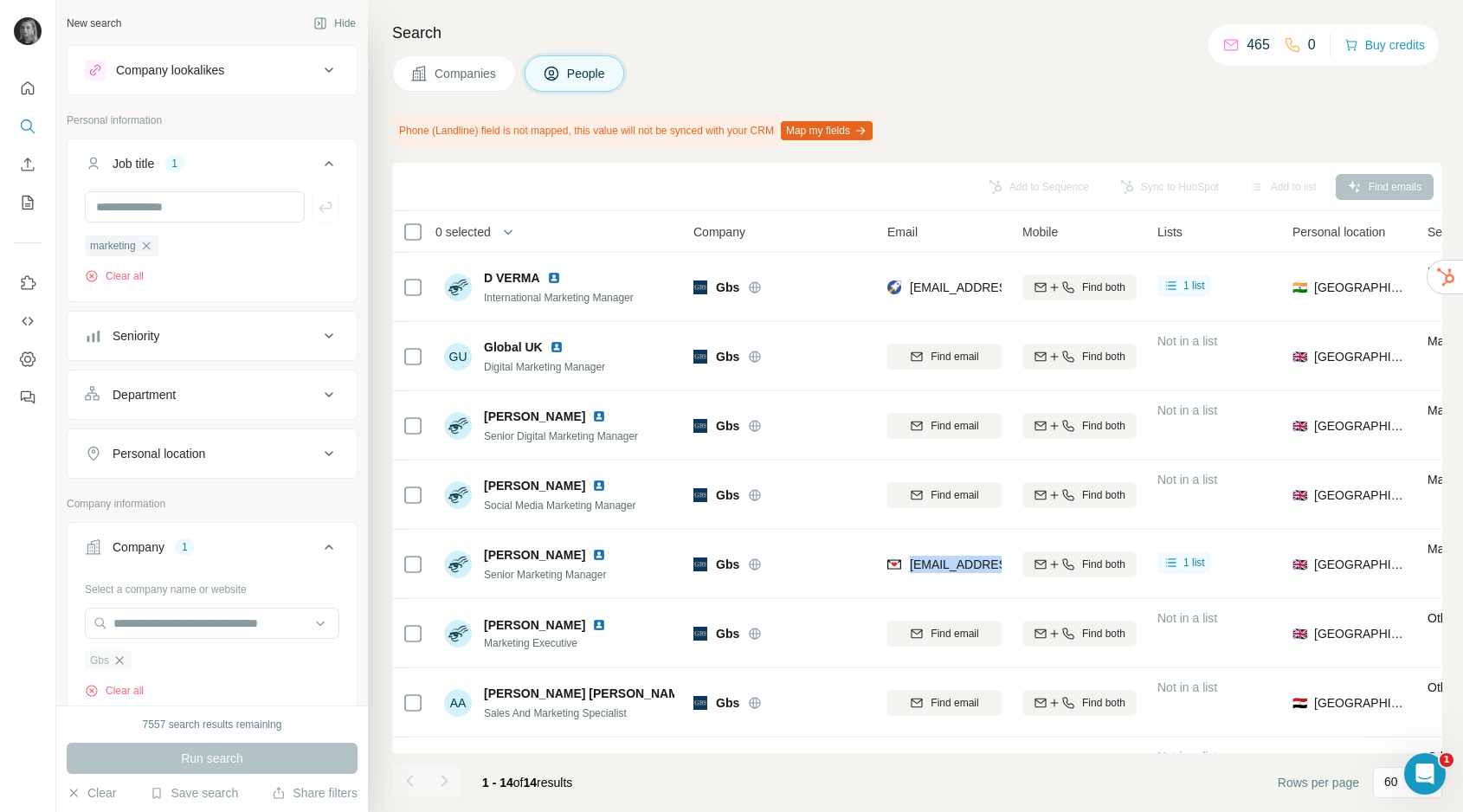
click at [124, 665] on icon "button" at bounding box center [119, 660] width 14 height 14
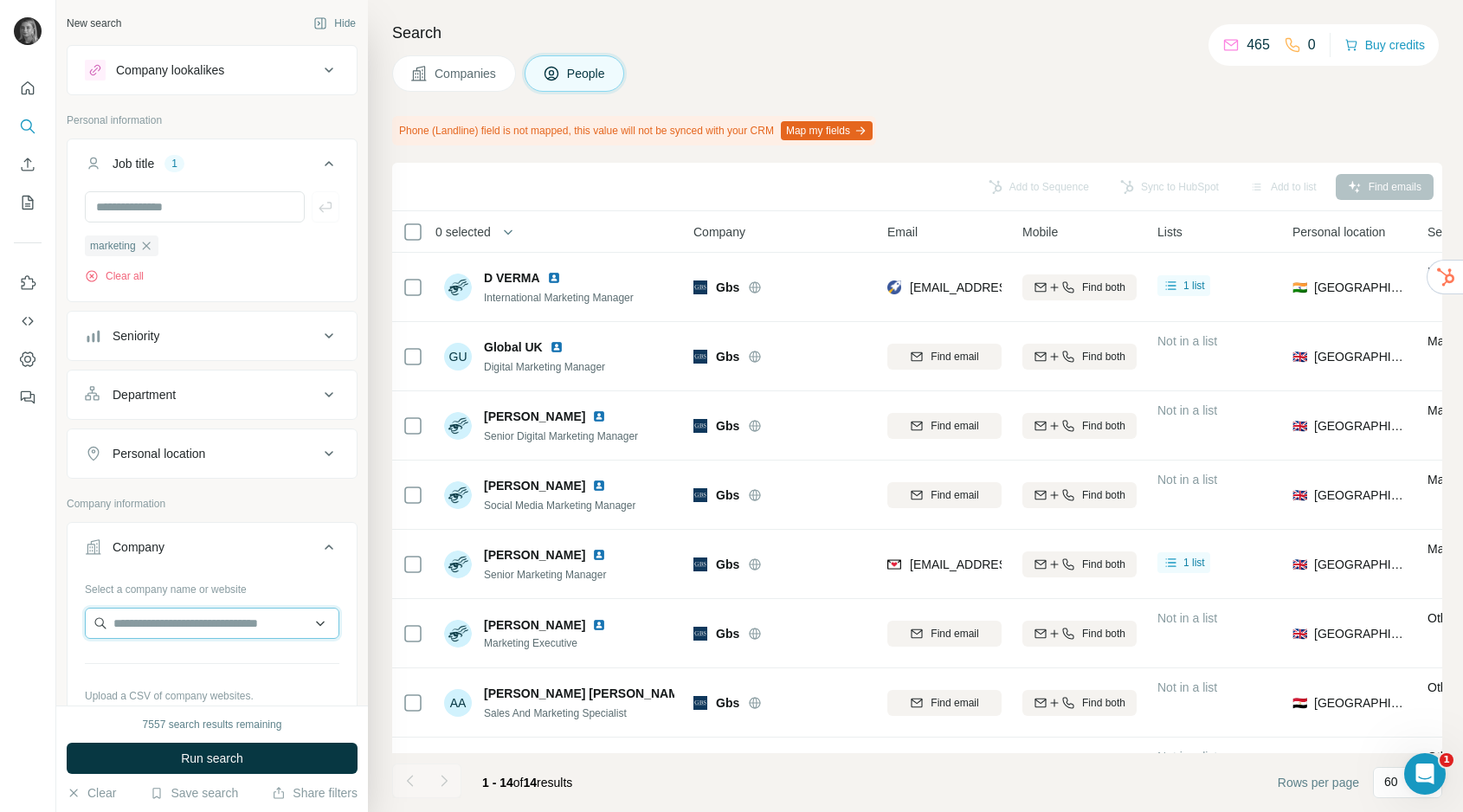
click at [147, 633] on input "text" at bounding box center [212, 622] width 255 height 31
paste input "**********"
type input "**********"
click at [178, 657] on p "Xoxo Soda" at bounding box center [175, 663] width 83 height 17
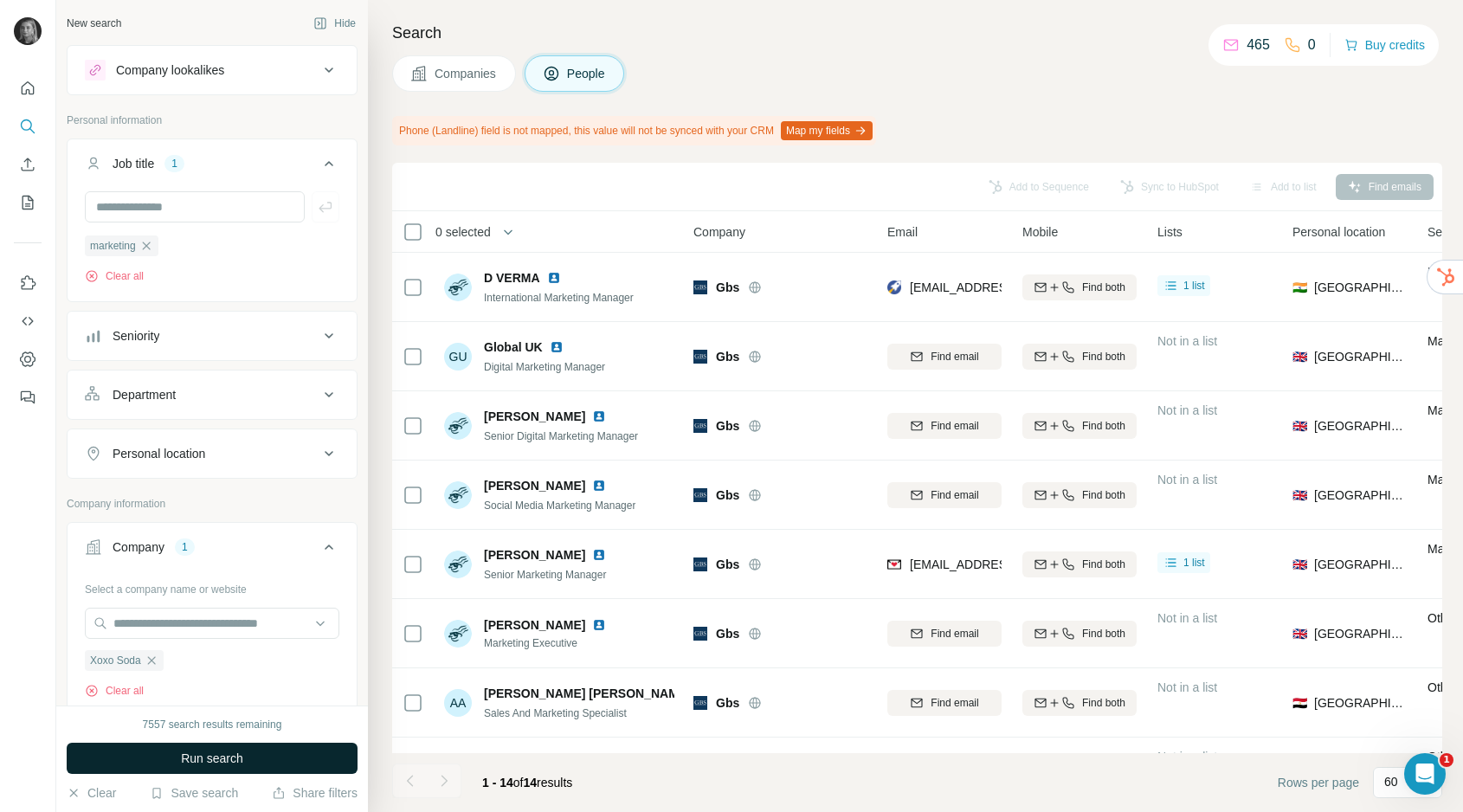
click at [194, 757] on span "Run search" at bounding box center [212, 758] width 62 height 17
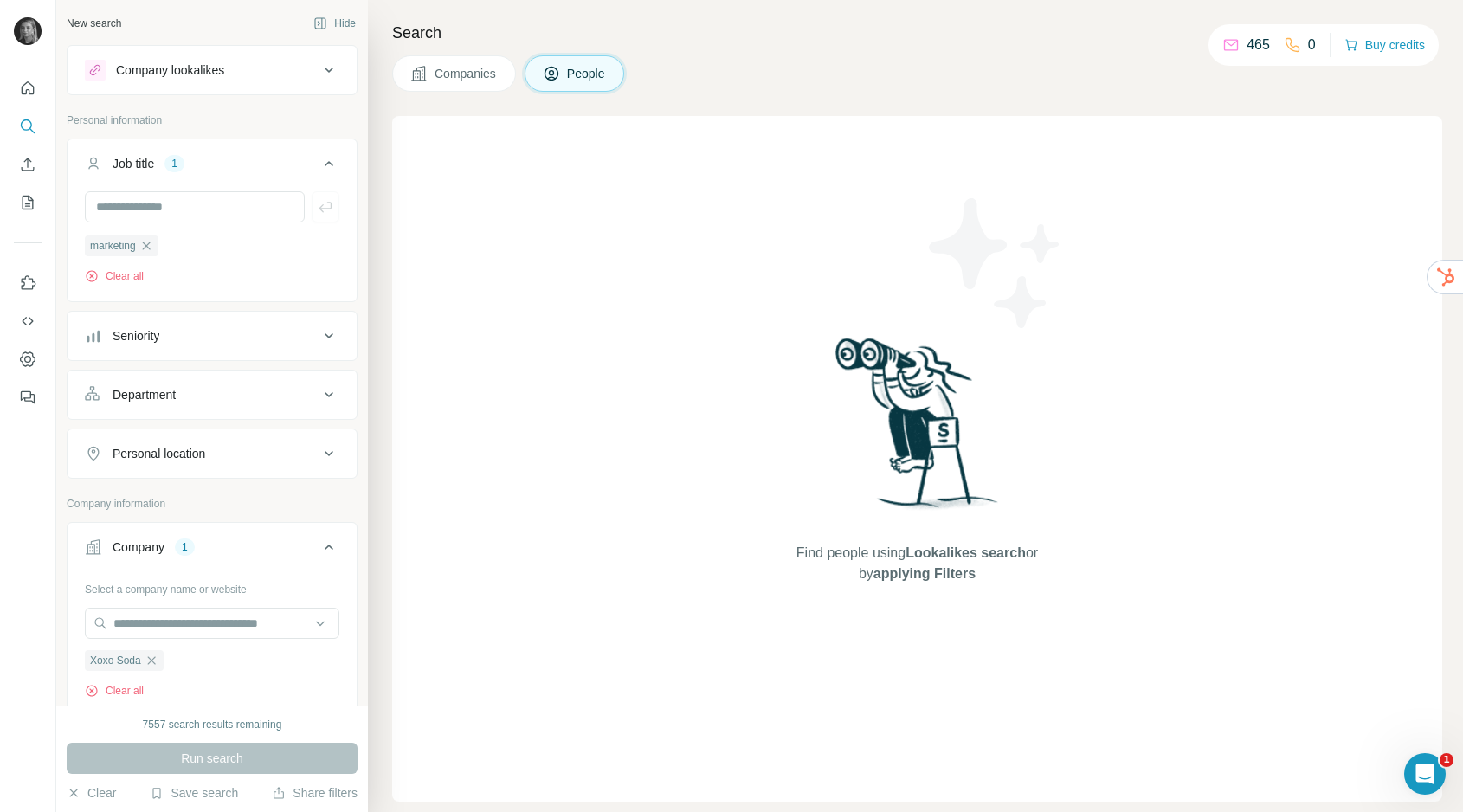
click at [451, 80] on span "Companies" at bounding box center [466, 74] width 63 height 17
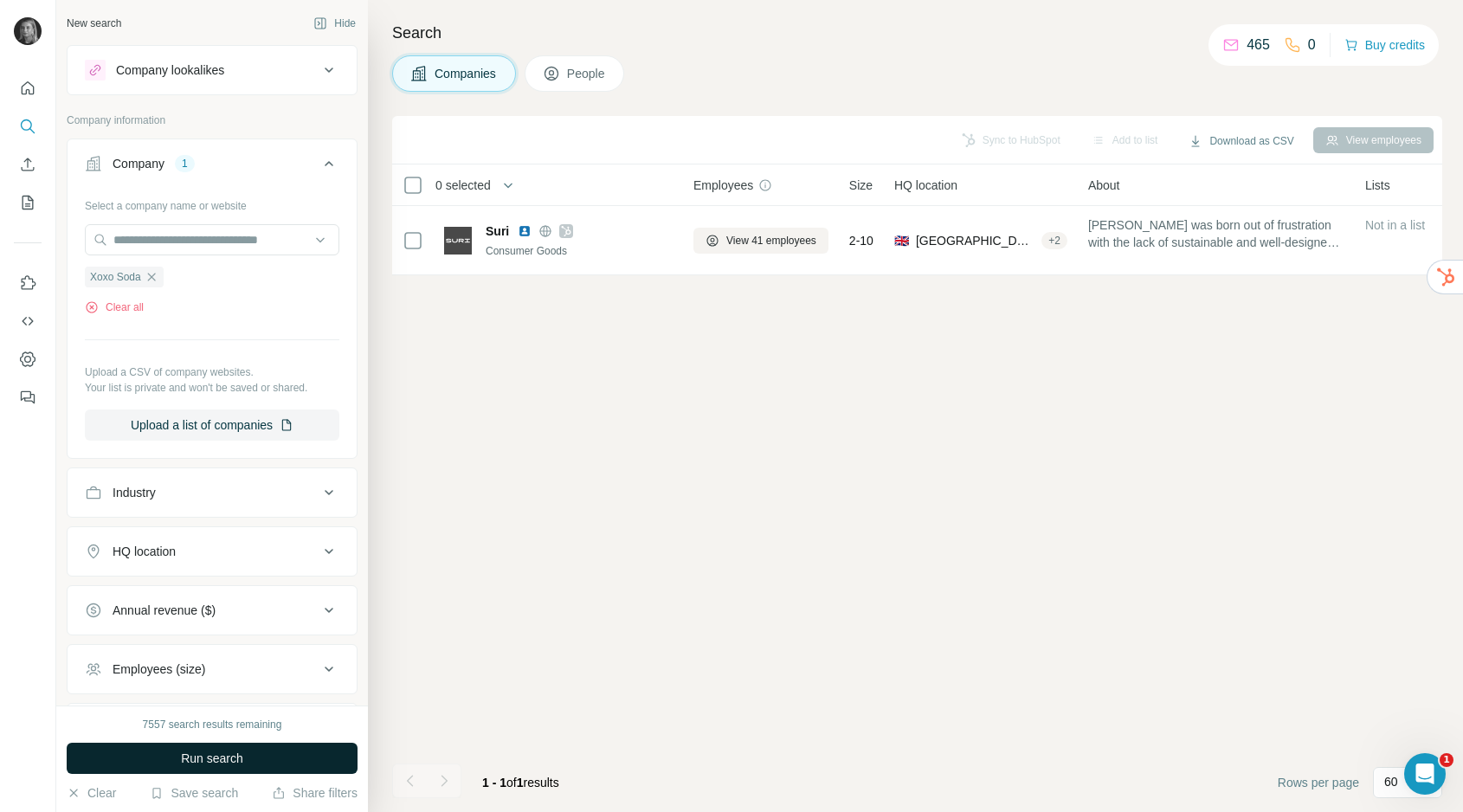
click at [186, 766] on span "Run search" at bounding box center [212, 758] width 62 height 17
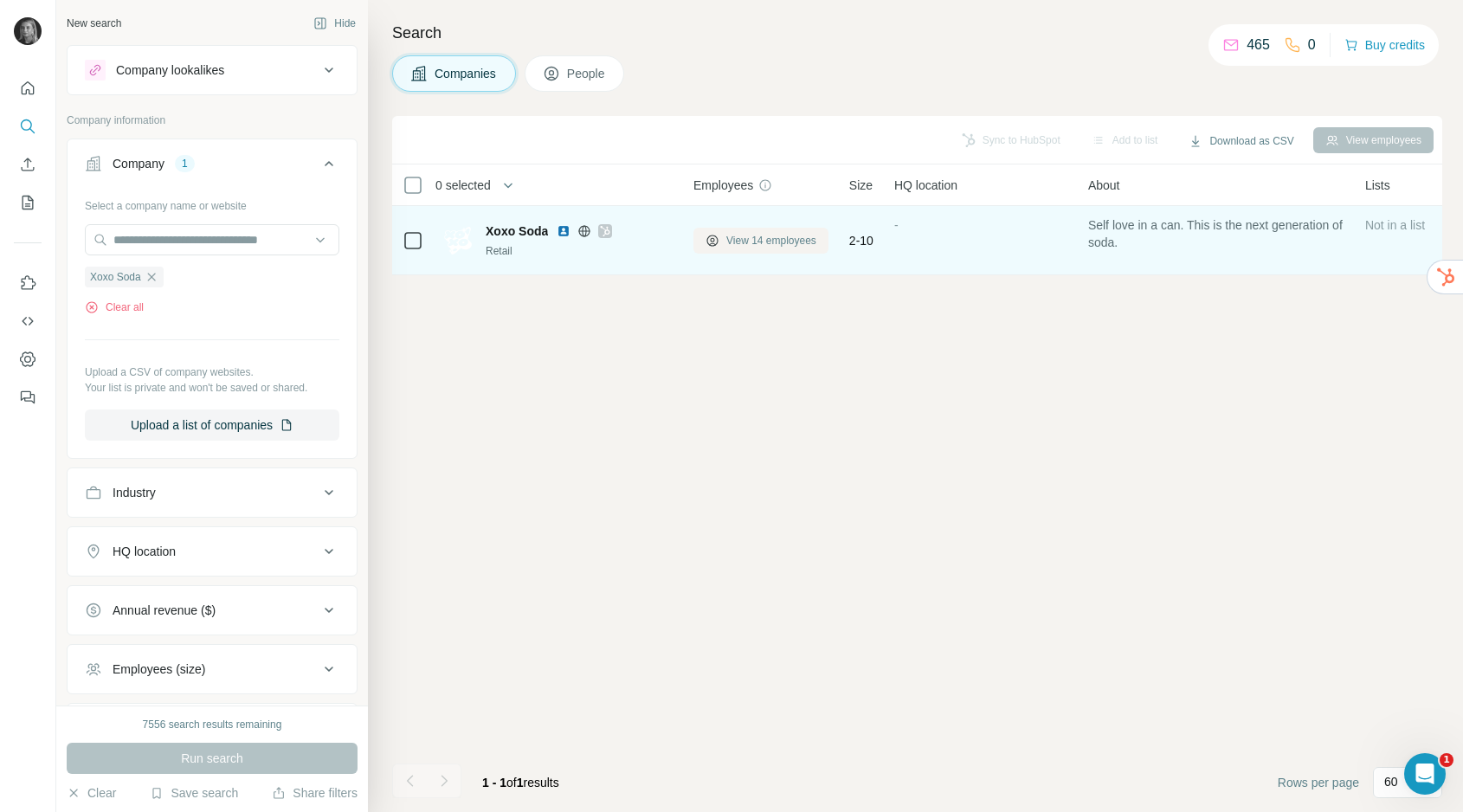
click at [772, 238] on span "View 14 employees" at bounding box center [771, 240] width 90 height 16
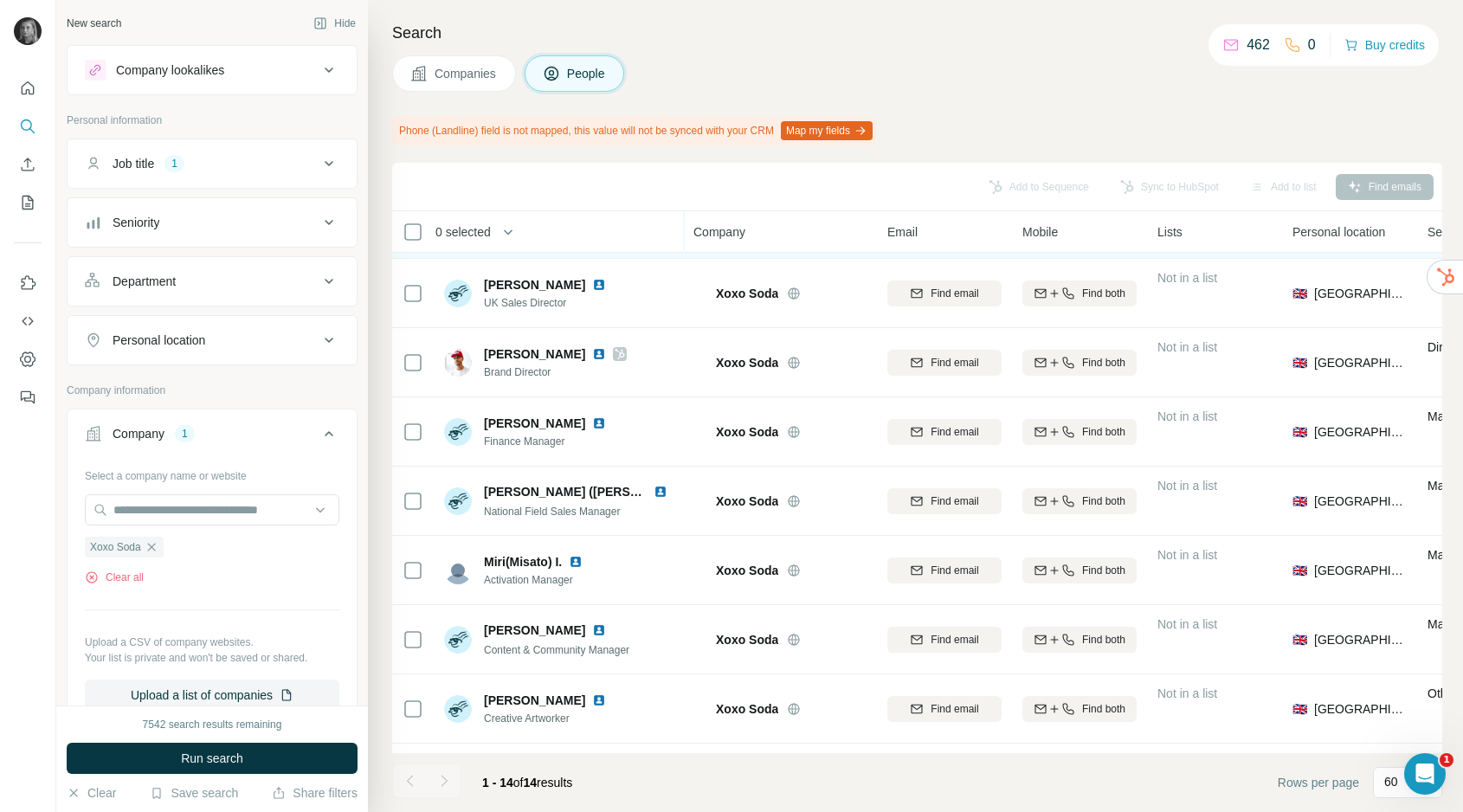
scroll to position [270, 0]
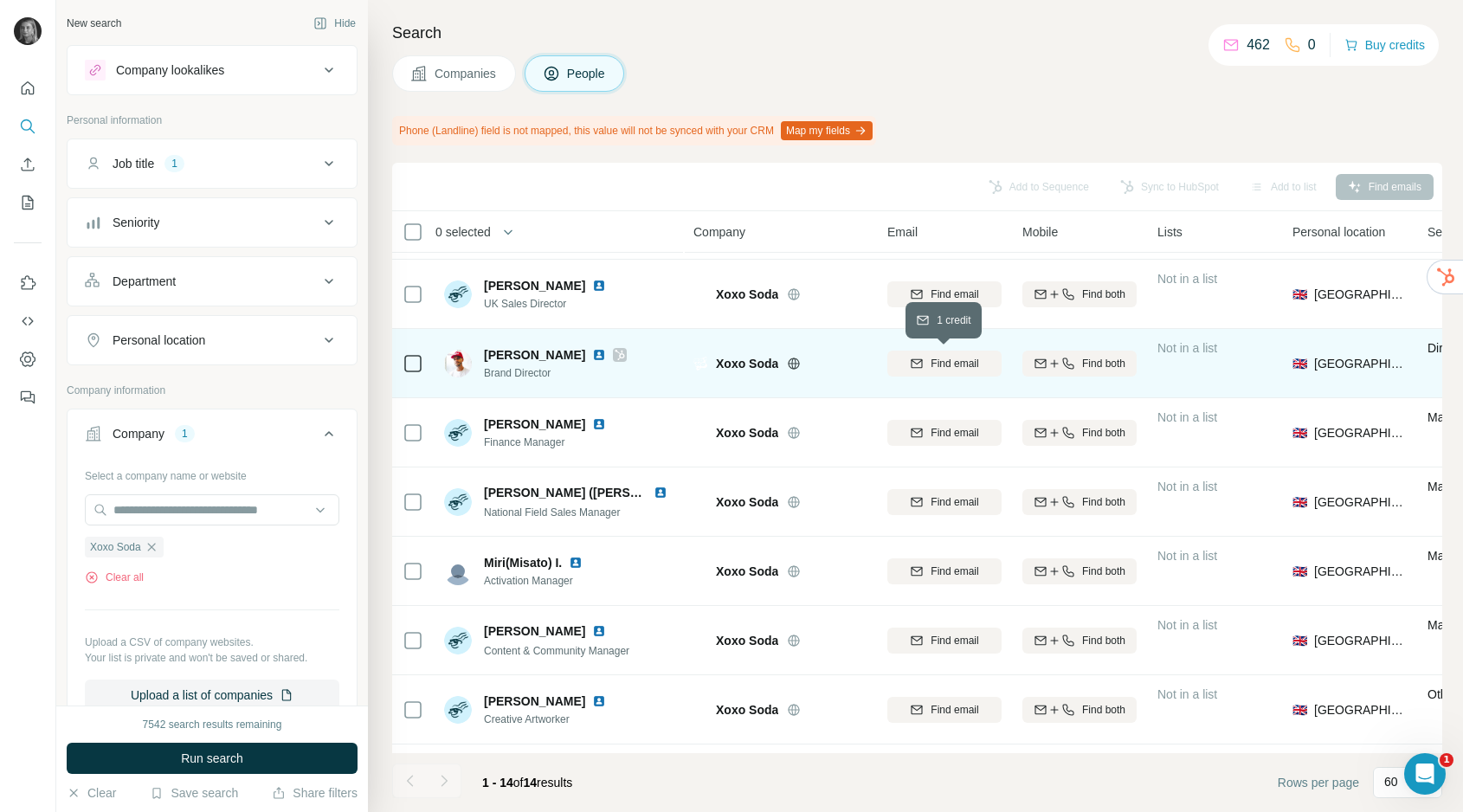
click at [959, 363] on span "Find email" at bounding box center [955, 363] width 47 height 16
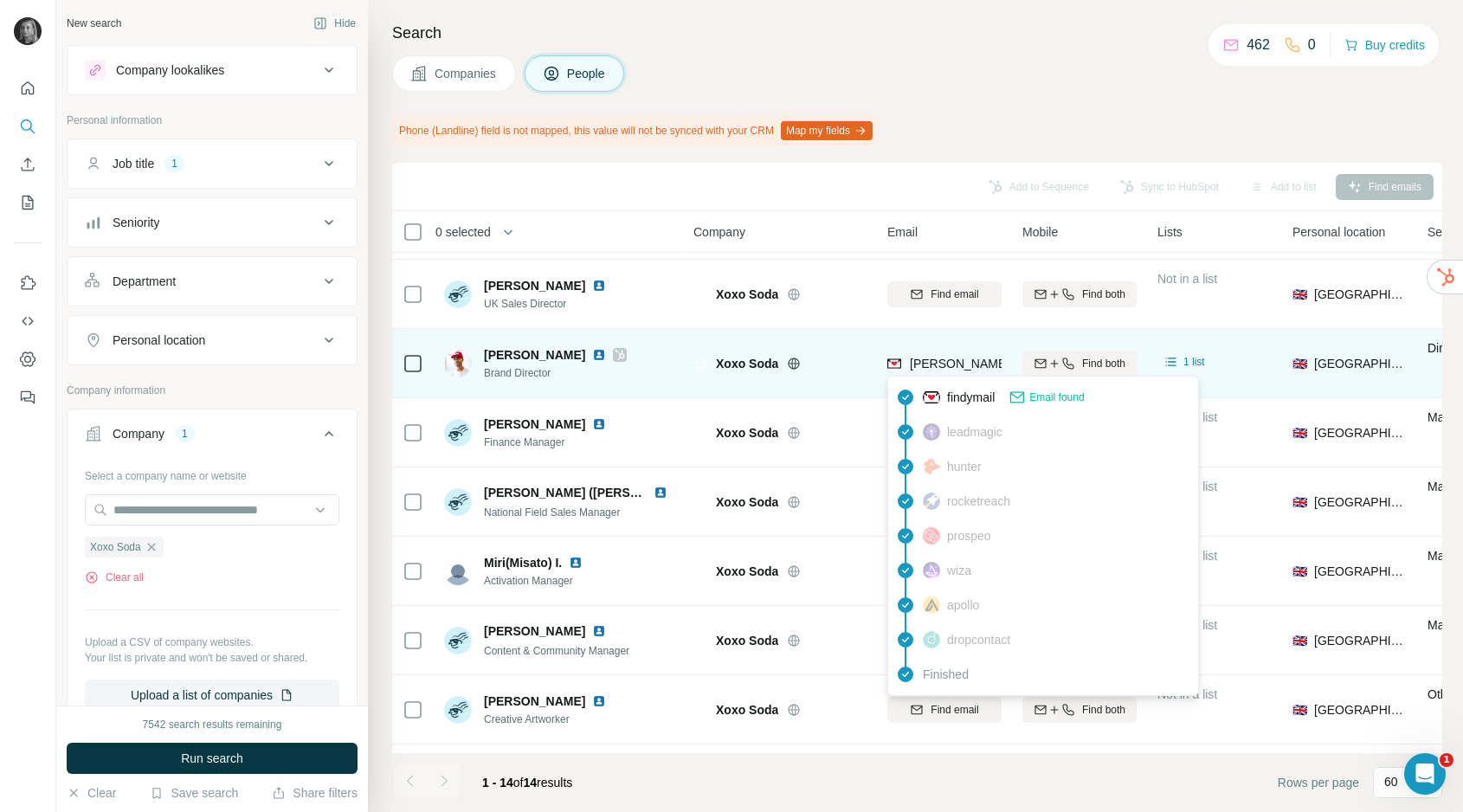
click at [959, 363] on span "[PERSON_NAME][EMAIL_ADDRESS][DOMAIN_NAME]" at bounding box center [1062, 363] width 305 height 14
copy tr "[PERSON_NAME][EMAIL_ADDRESS][DOMAIN_NAME]"
click at [151, 552] on icon "button" at bounding box center [151, 547] width 14 height 14
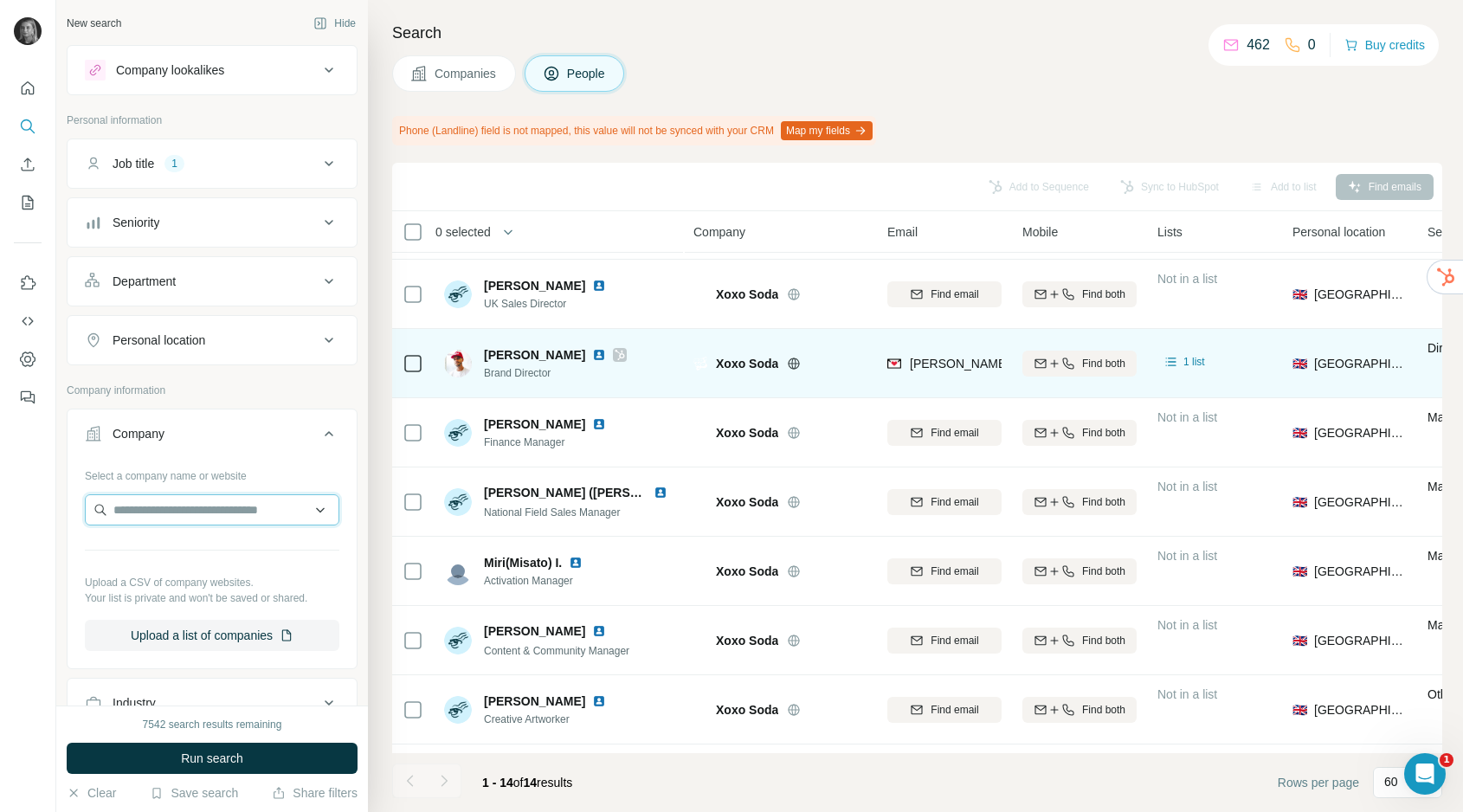
click at [164, 514] on input "text" at bounding box center [212, 509] width 255 height 31
paste input "**********"
type input "**********"
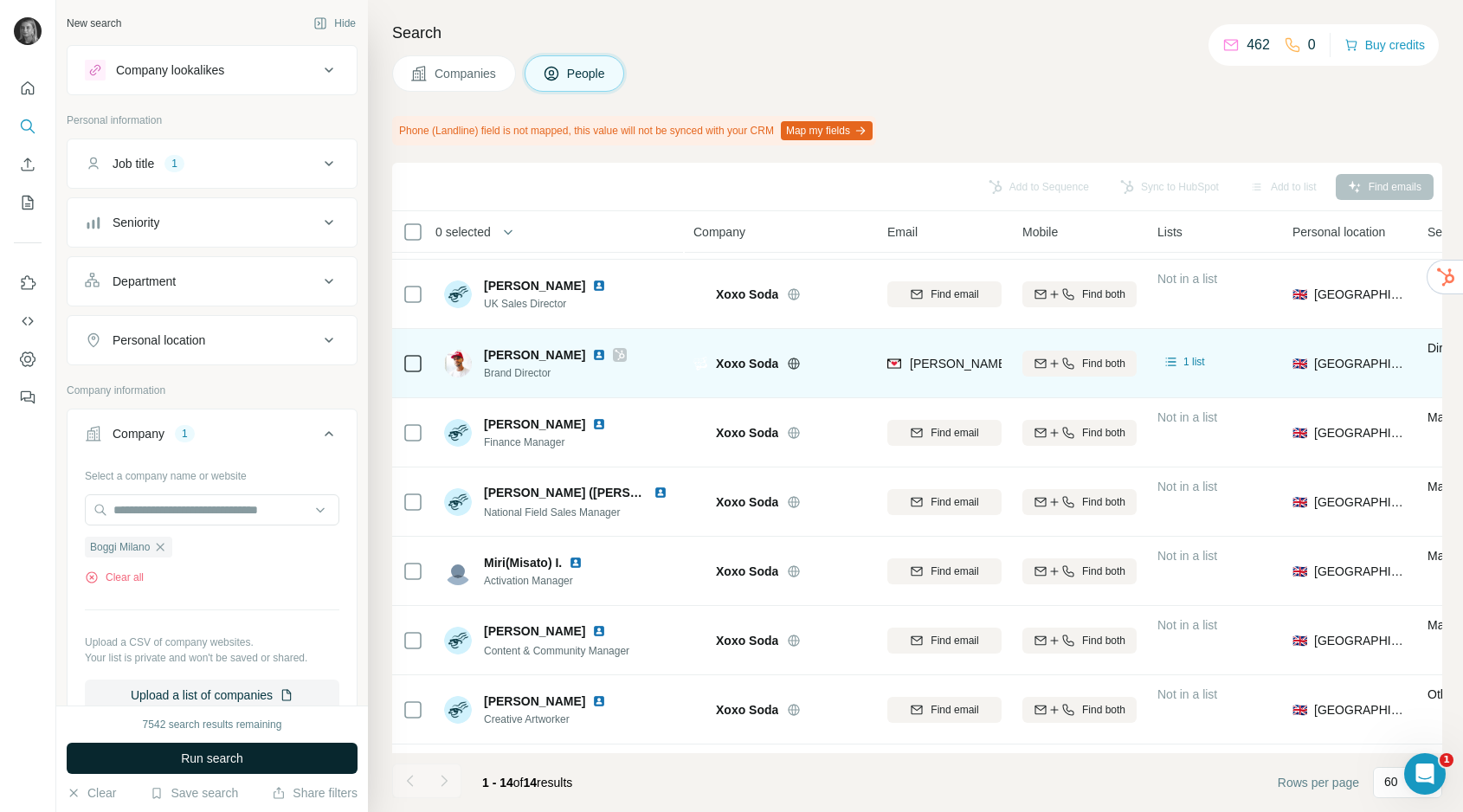
click at [252, 760] on button "Run search" at bounding box center [212, 758] width 291 height 31
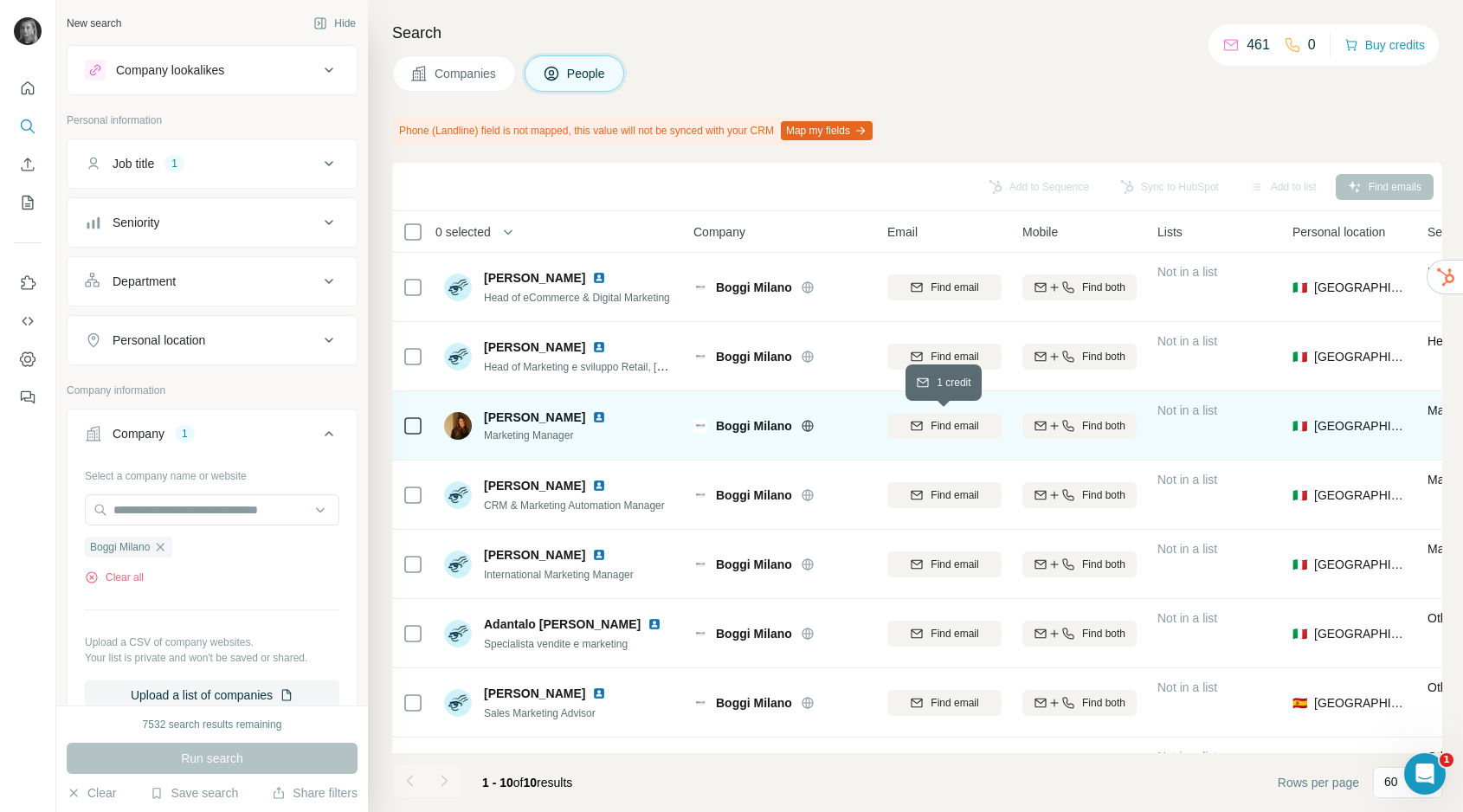
click at [966, 427] on span "Find email" at bounding box center [955, 425] width 47 height 16
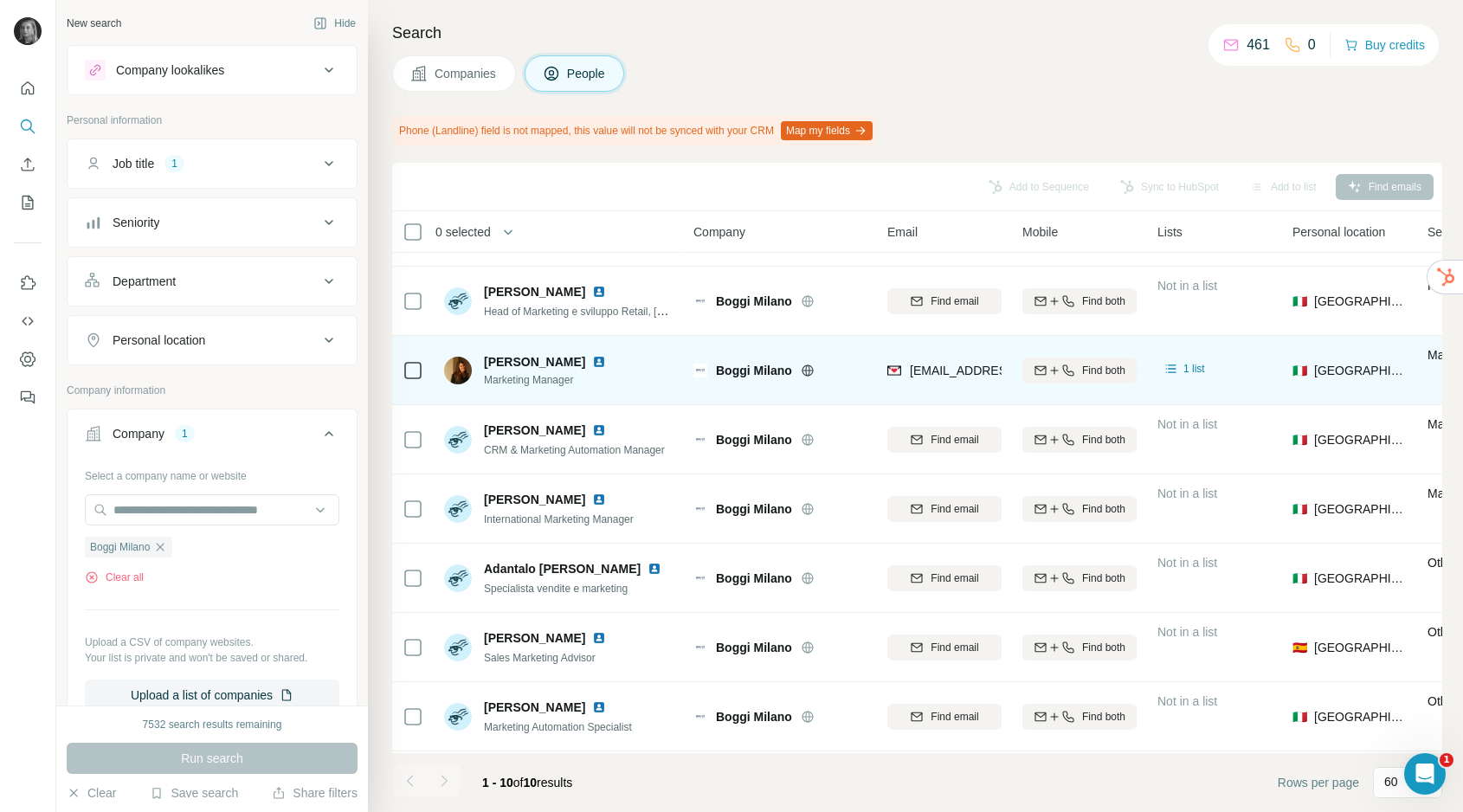
scroll to position [48, 0]
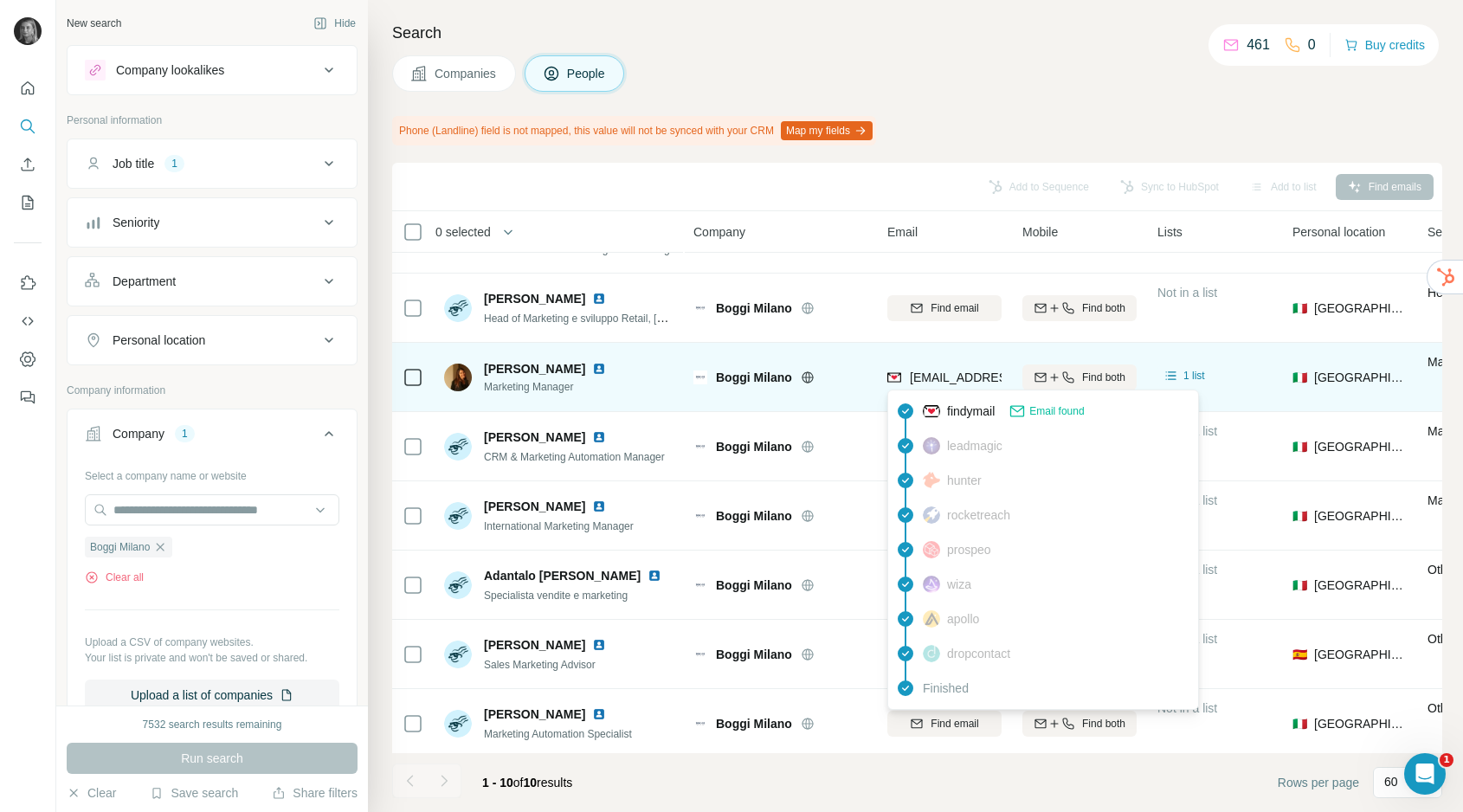
click at [936, 375] on span "[EMAIL_ADDRESS][DOMAIN_NAME]" at bounding box center [1013, 377] width 206 height 14
copy tr "[EMAIL_ADDRESS][DOMAIN_NAME]"
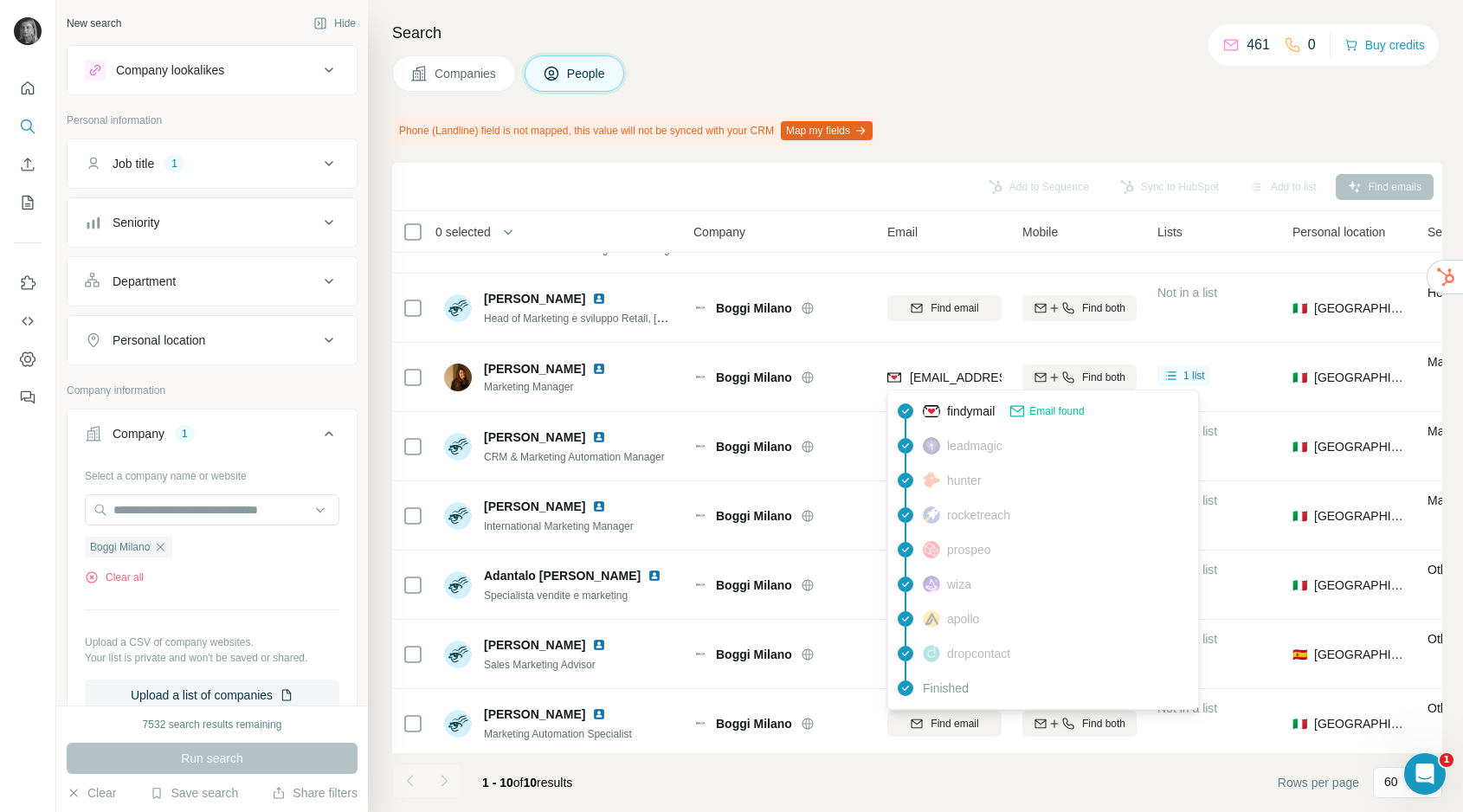
click at [754, 189] on div "Add to Sequence Sync to HubSpot Add to list Find emails" at bounding box center [917, 187] width 1033 height 30
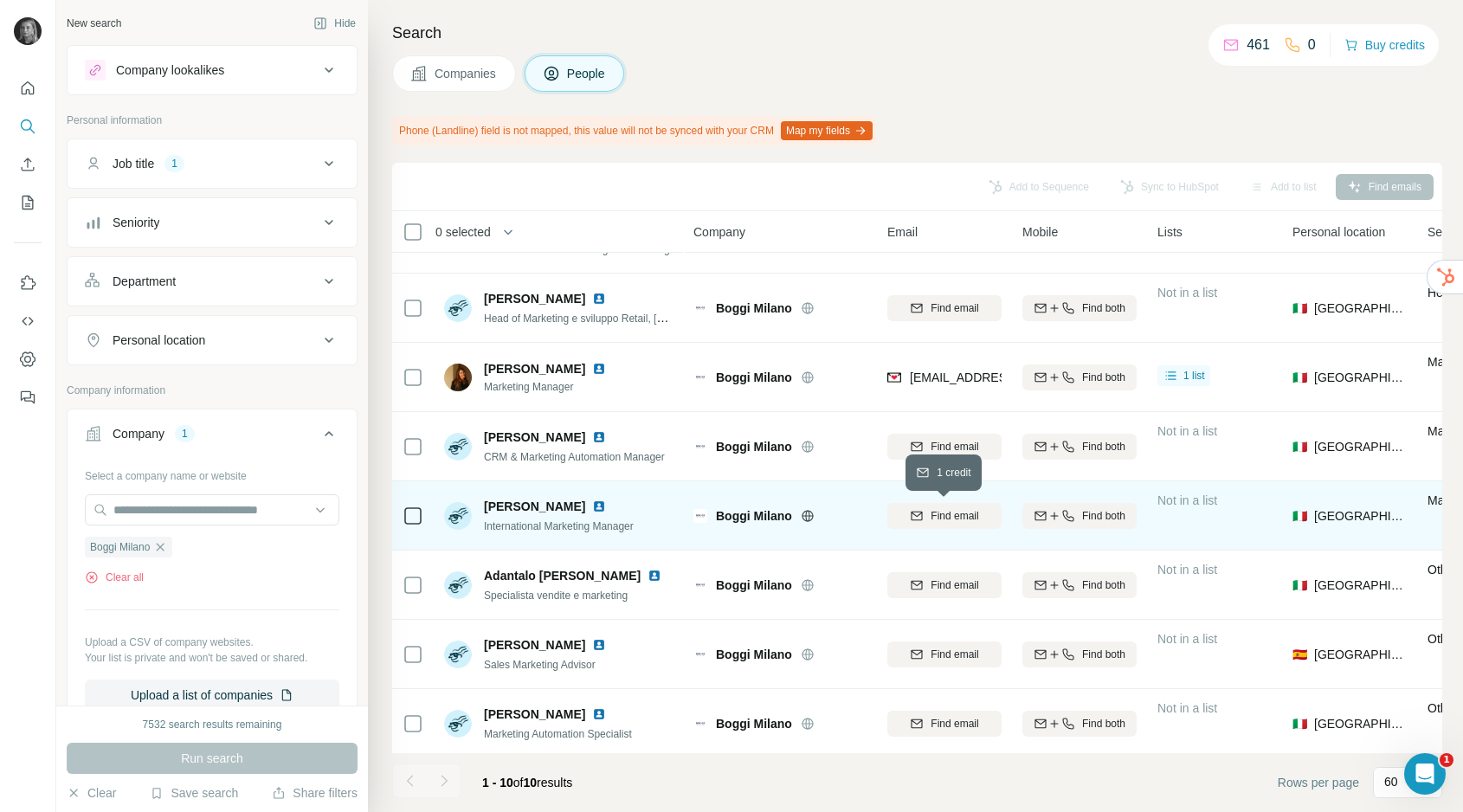
click at [936, 510] on span "Find email" at bounding box center [955, 516] width 47 height 16
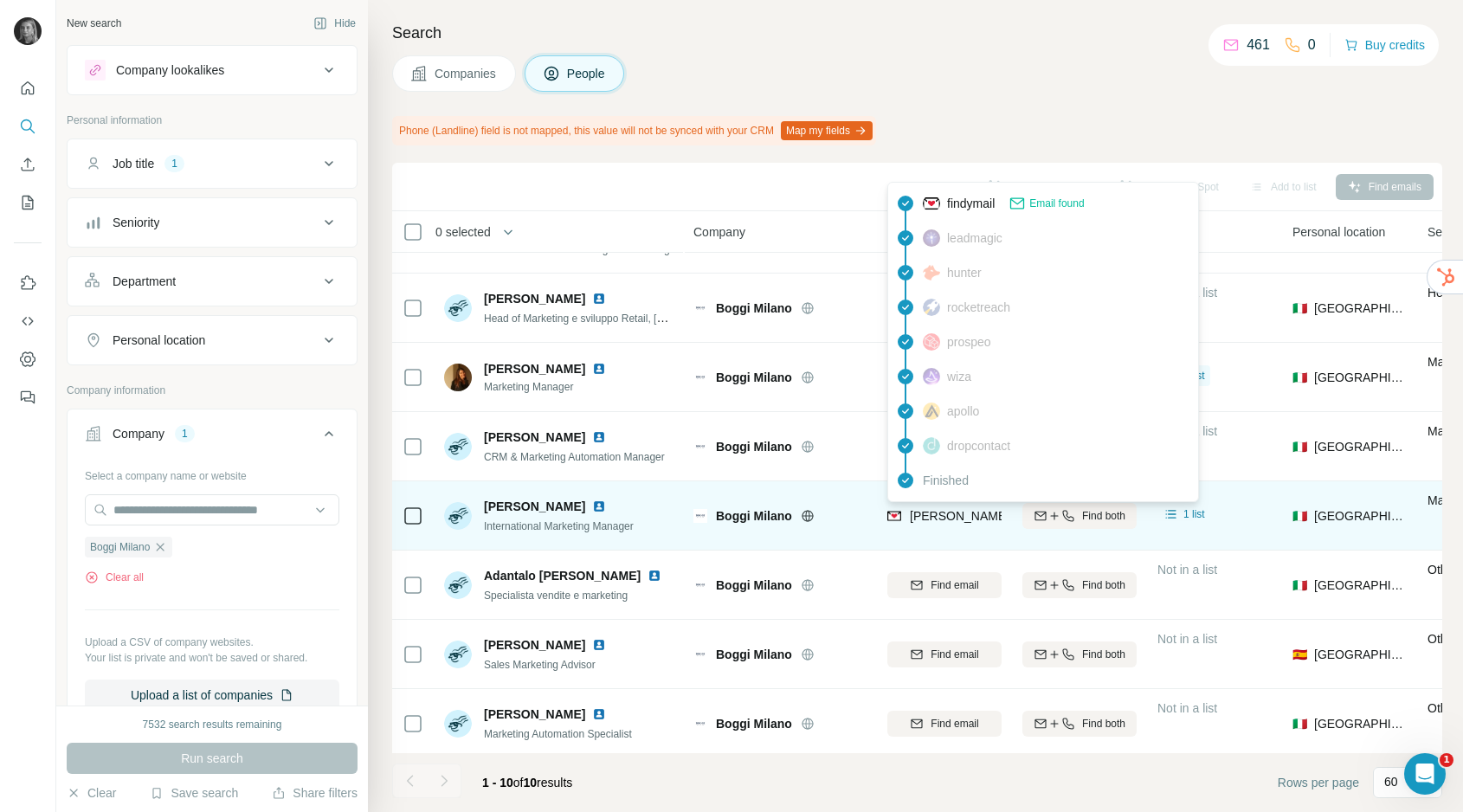
click at [936, 510] on span "[PERSON_NAME][EMAIL_ADDRESS][PERSON_NAME][DOMAIN_NAME]" at bounding box center [1113, 516] width 406 height 14
copy tr "[PERSON_NAME][EMAIL_ADDRESS][PERSON_NAME][DOMAIN_NAME]"
click at [726, 64] on div "Companies People" at bounding box center [917, 74] width 1050 height 37
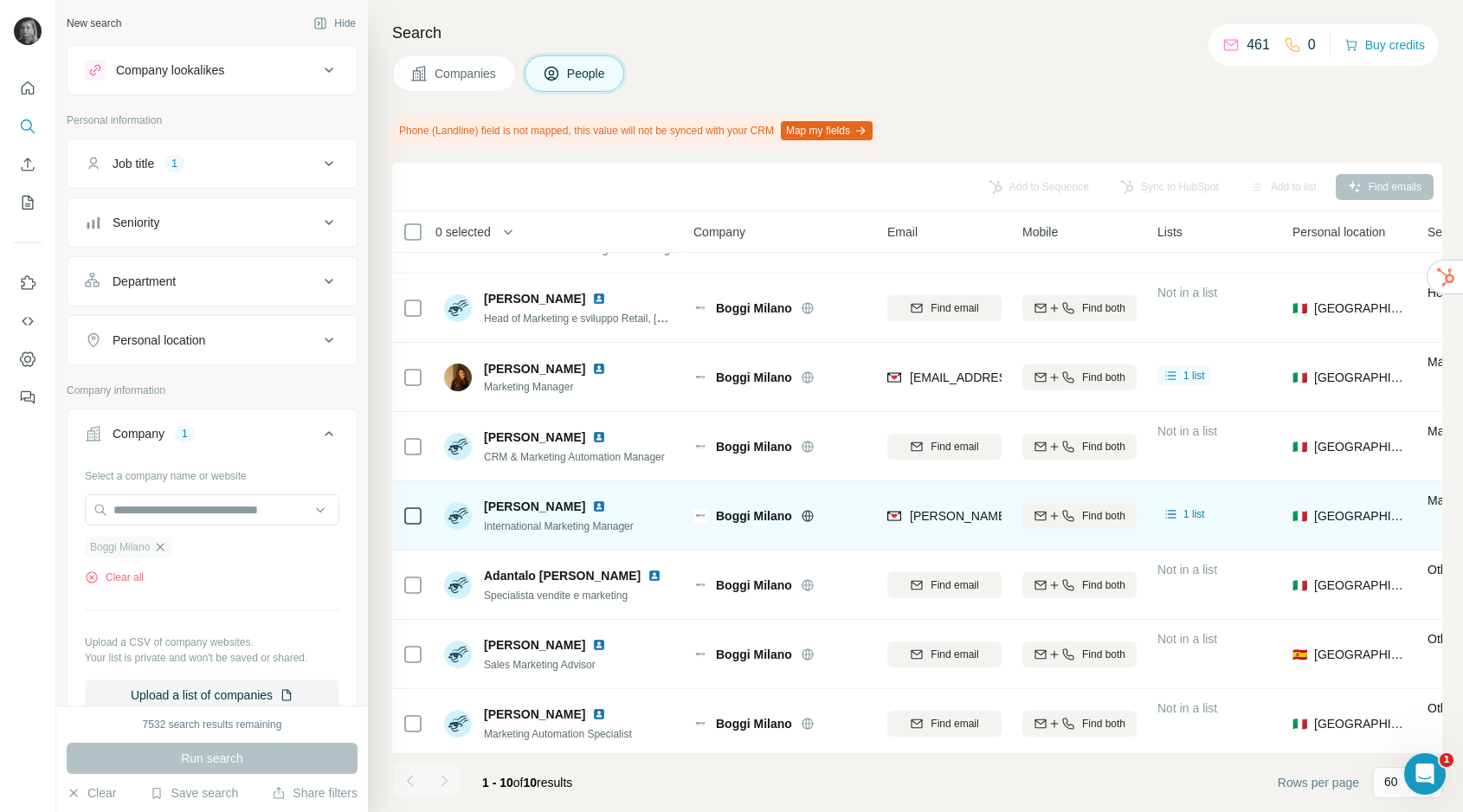
click at [166, 546] on icon "button" at bounding box center [159, 547] width 14 height 14
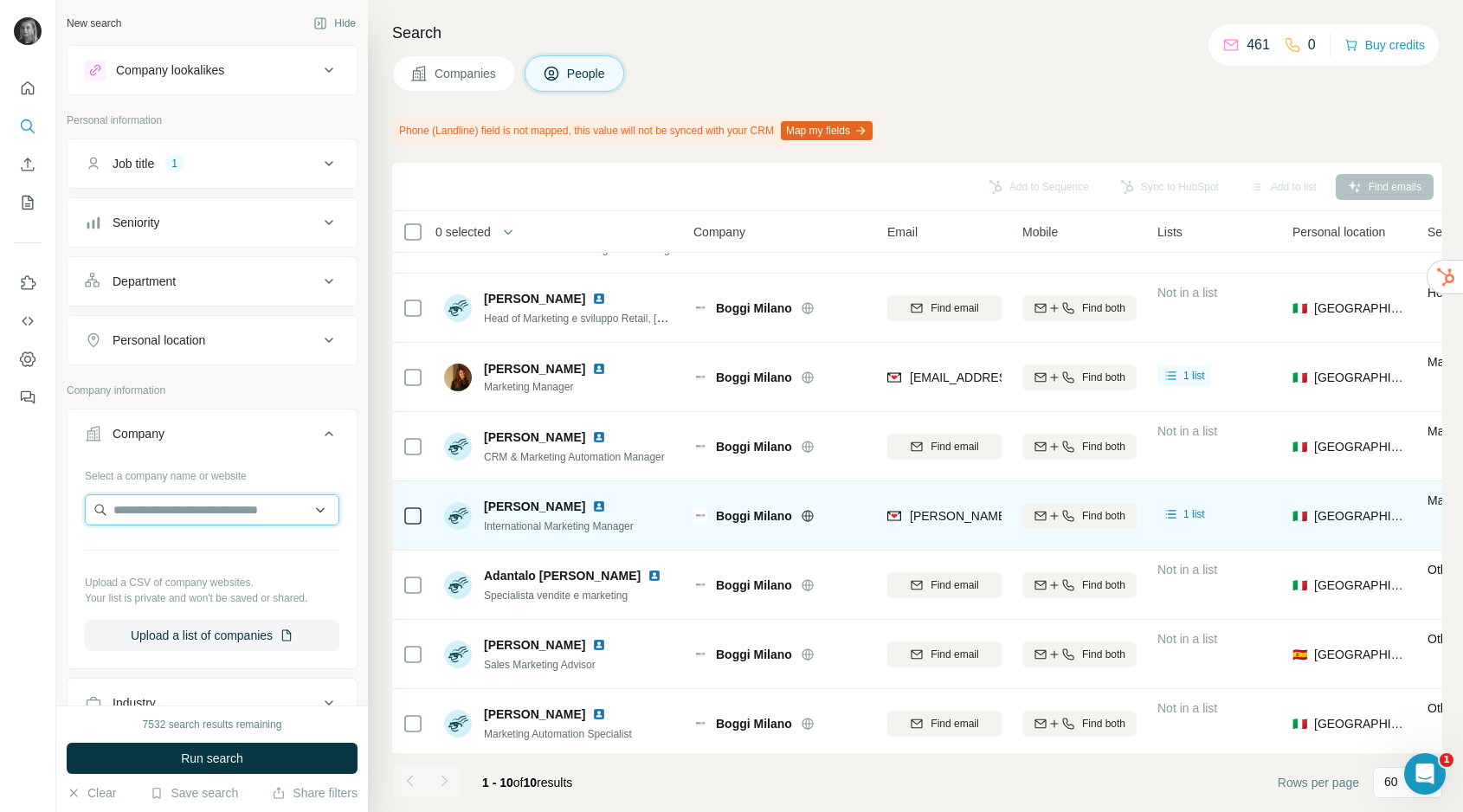
click at [174, 516] on input "text" at bounding box center [212, 509] width 255 height 31
type input "**********"
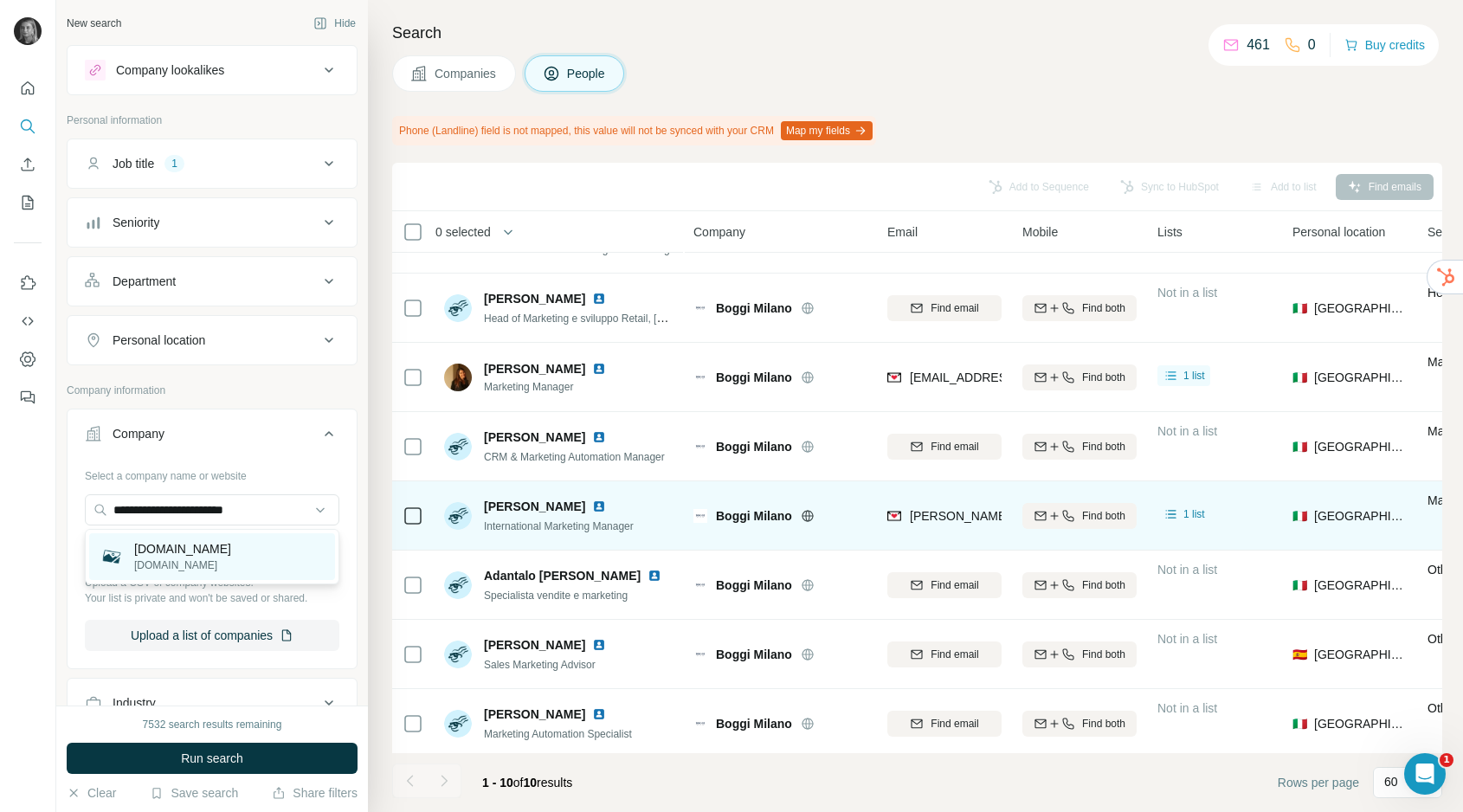
click at [178, 554] on p "[DOMAIN_NAME]" at bounding box center [182, 549] width 97 height 17
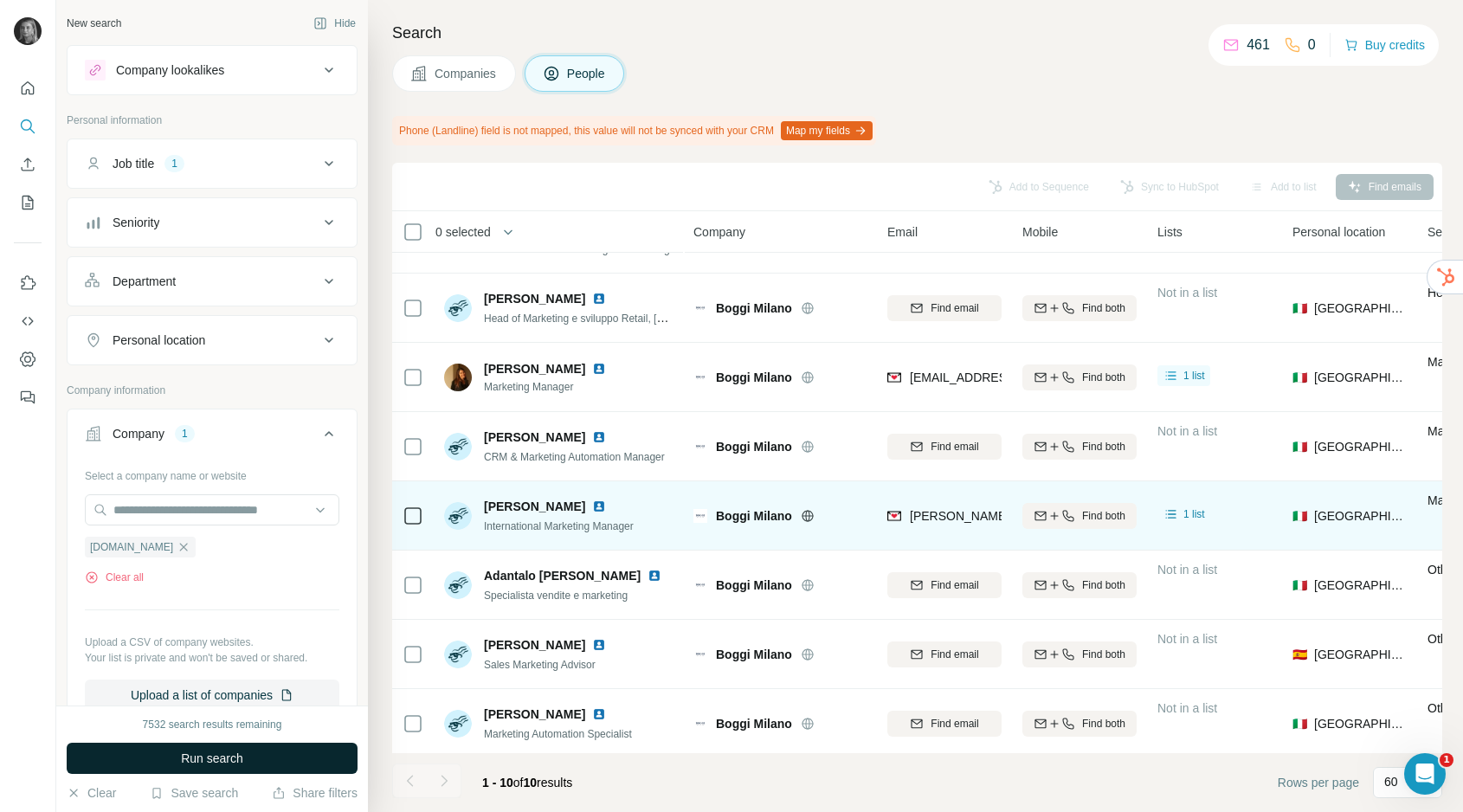
click at [189, 758] on span "Run search" at bounding box center [212, 758] width 62 height 17
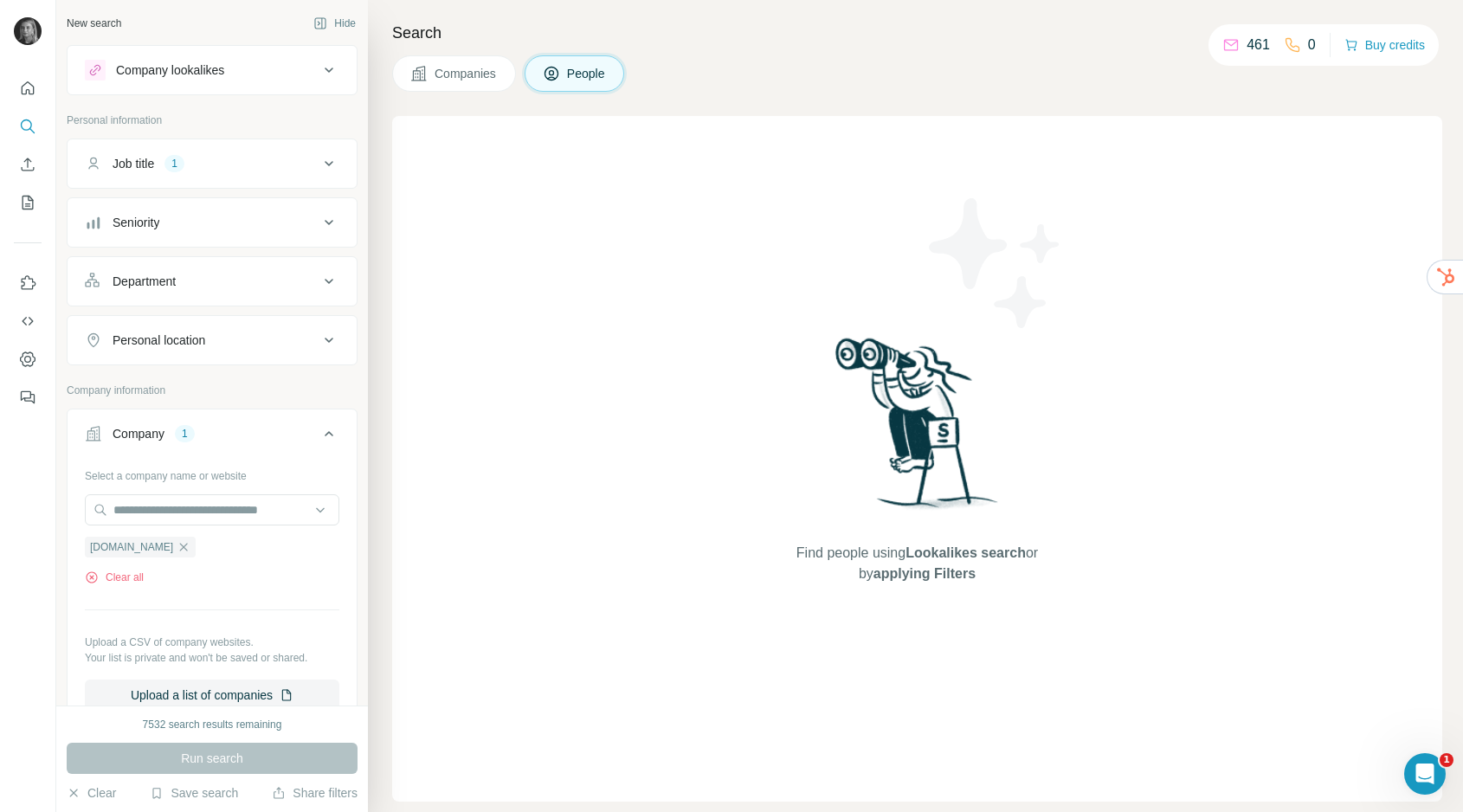
click at [457, 82] on button "Companies" at bounding box center [454, 74] width 124 height 37
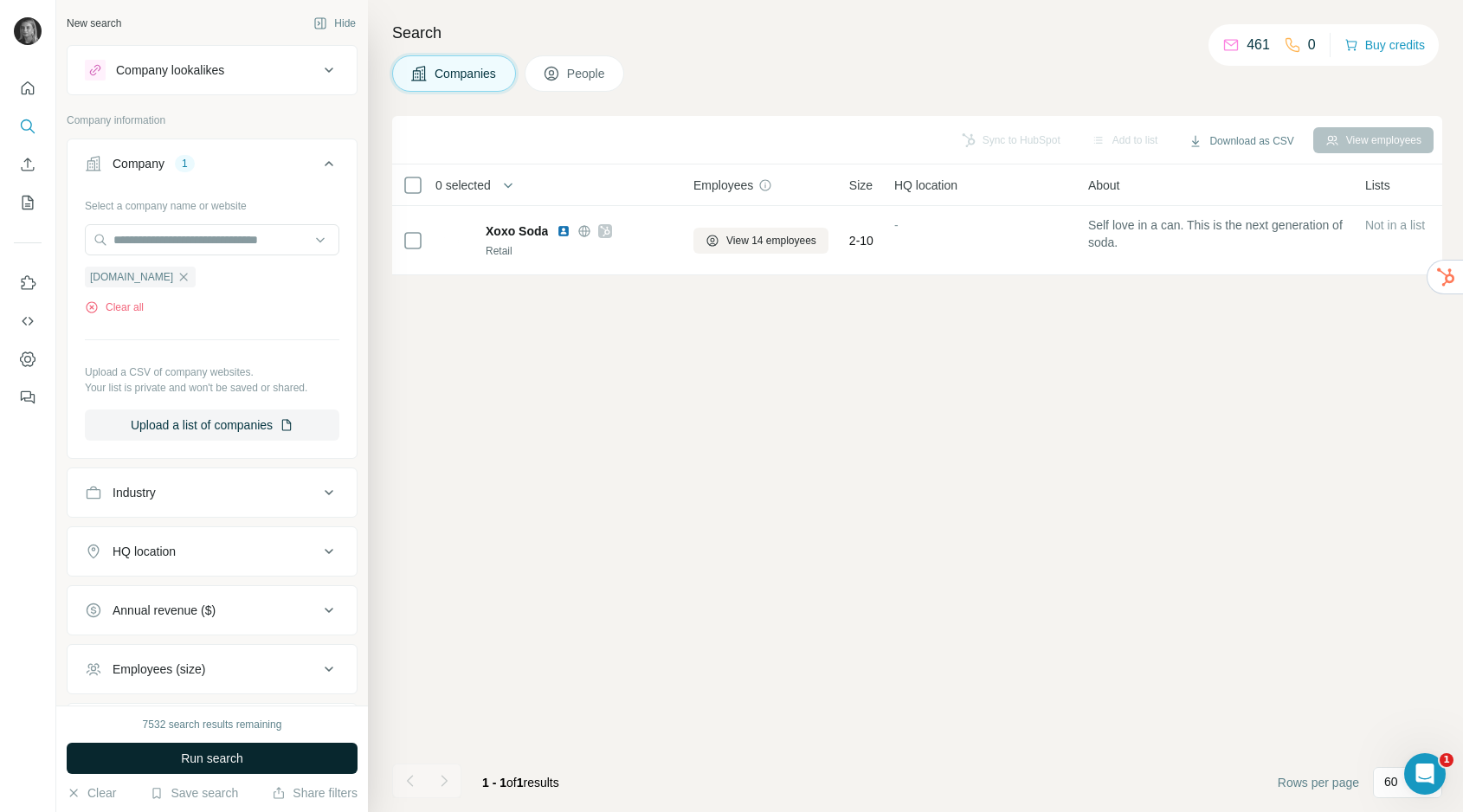
click at [216, 758] on span "Run search" at bounding box center [212, 758] width 62 height 17
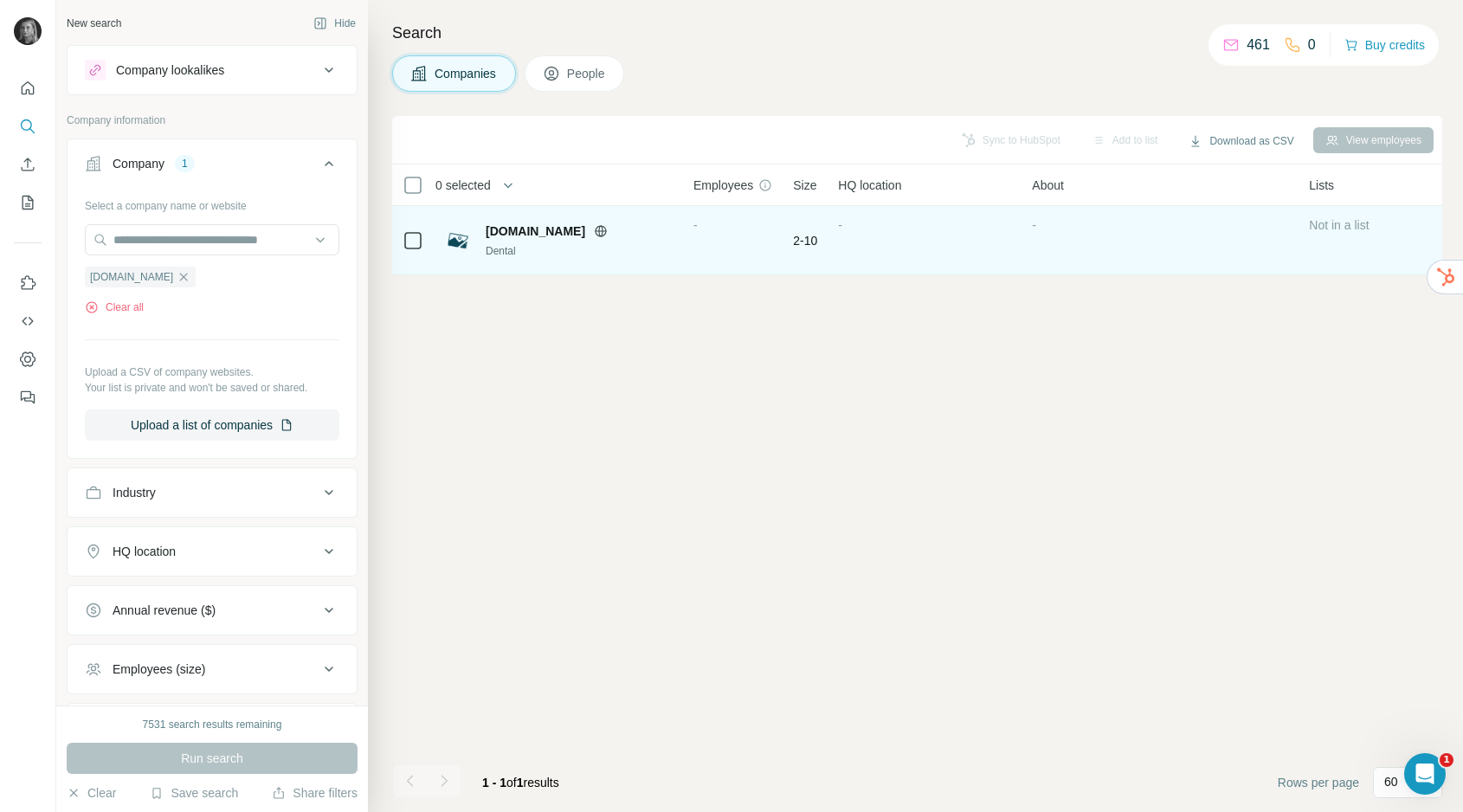
click at [522, 259] on div "[DOMAIN_NAME] Dental" at bounding box center [558, 240] width 228 height 47
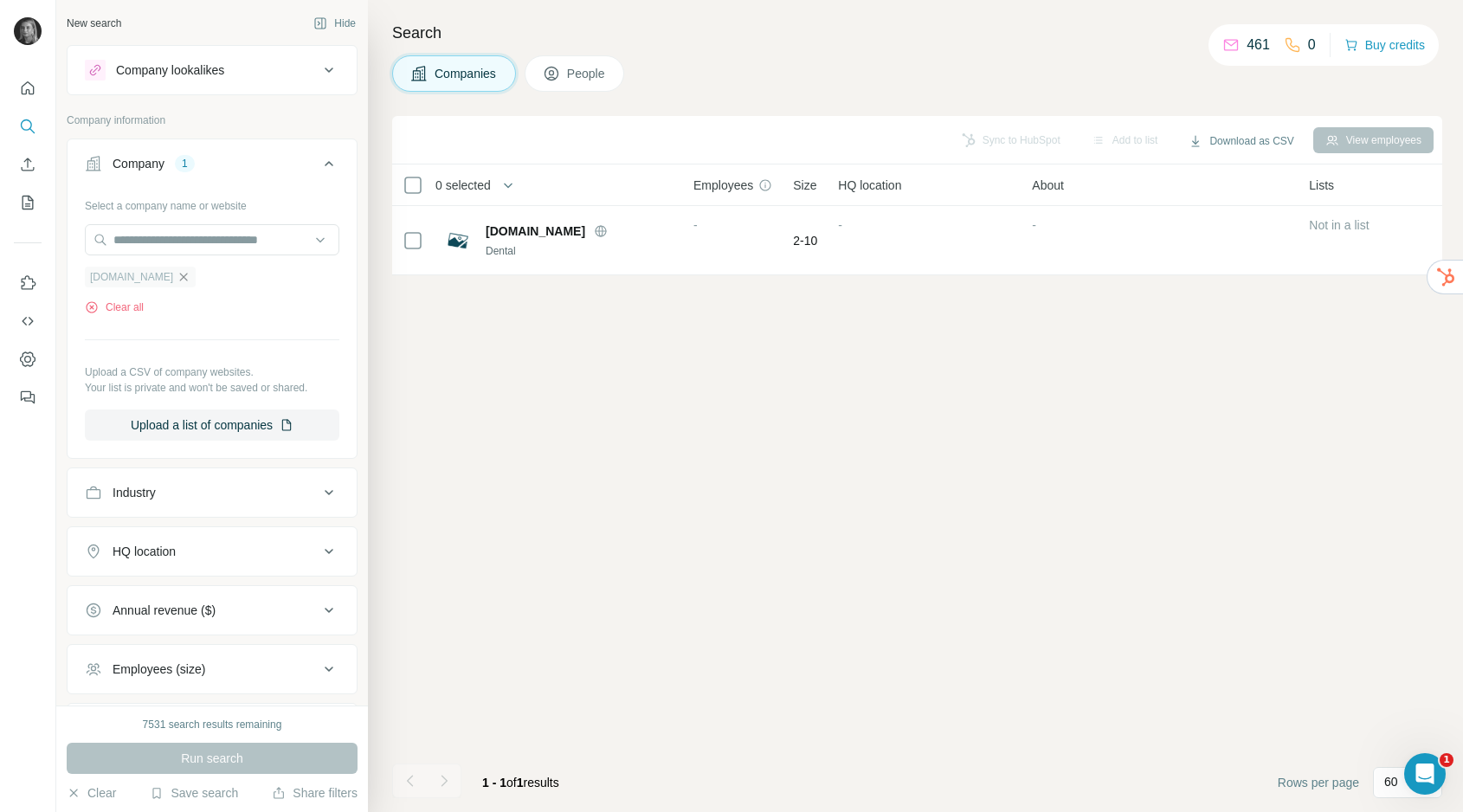
click at [176, 274] on icon "button" at bounding box center [183, 276] width 14 height 14
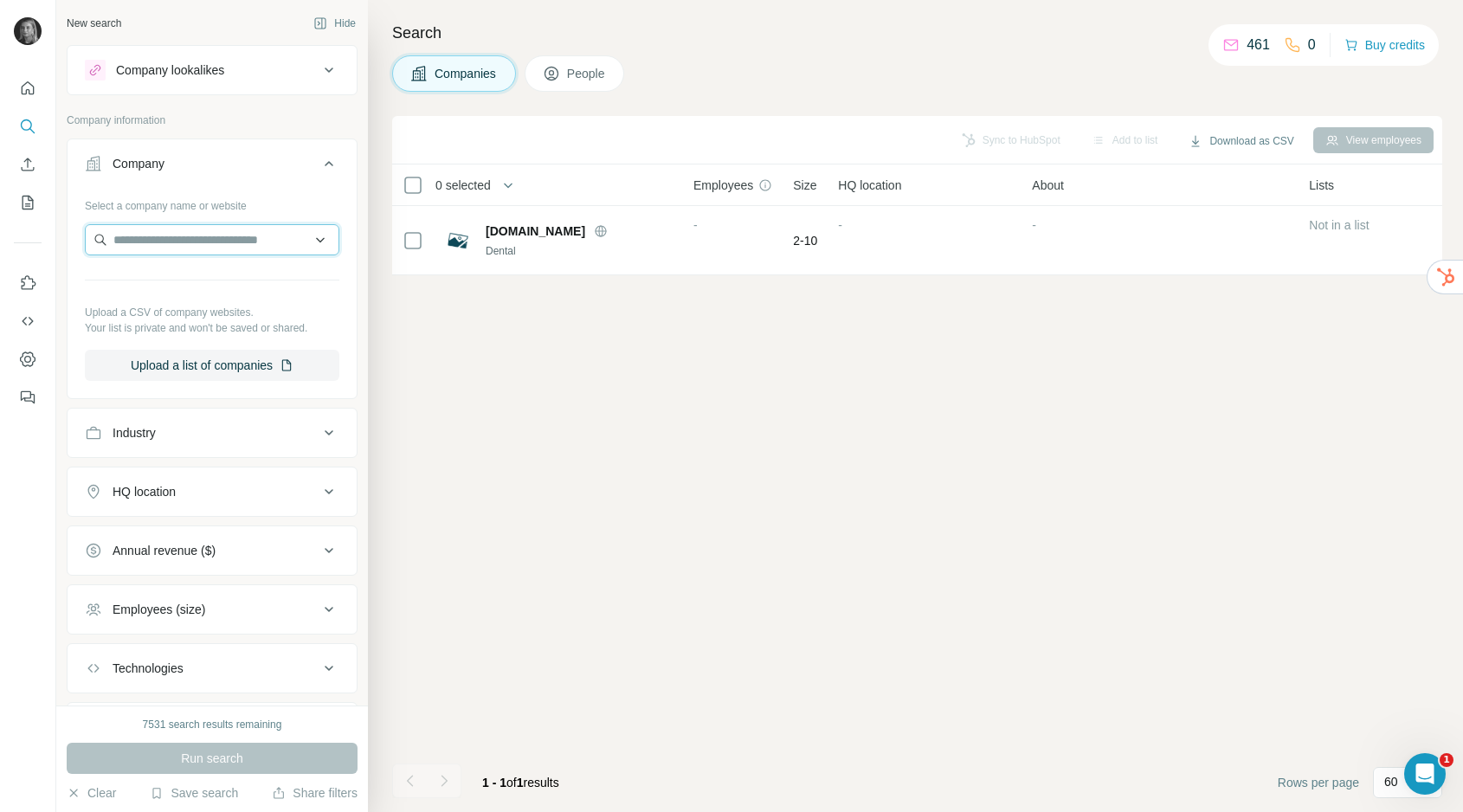
click at [155, 253] on input "text" at bounding box center [212, 240] width 255 height 31
type input "**********"
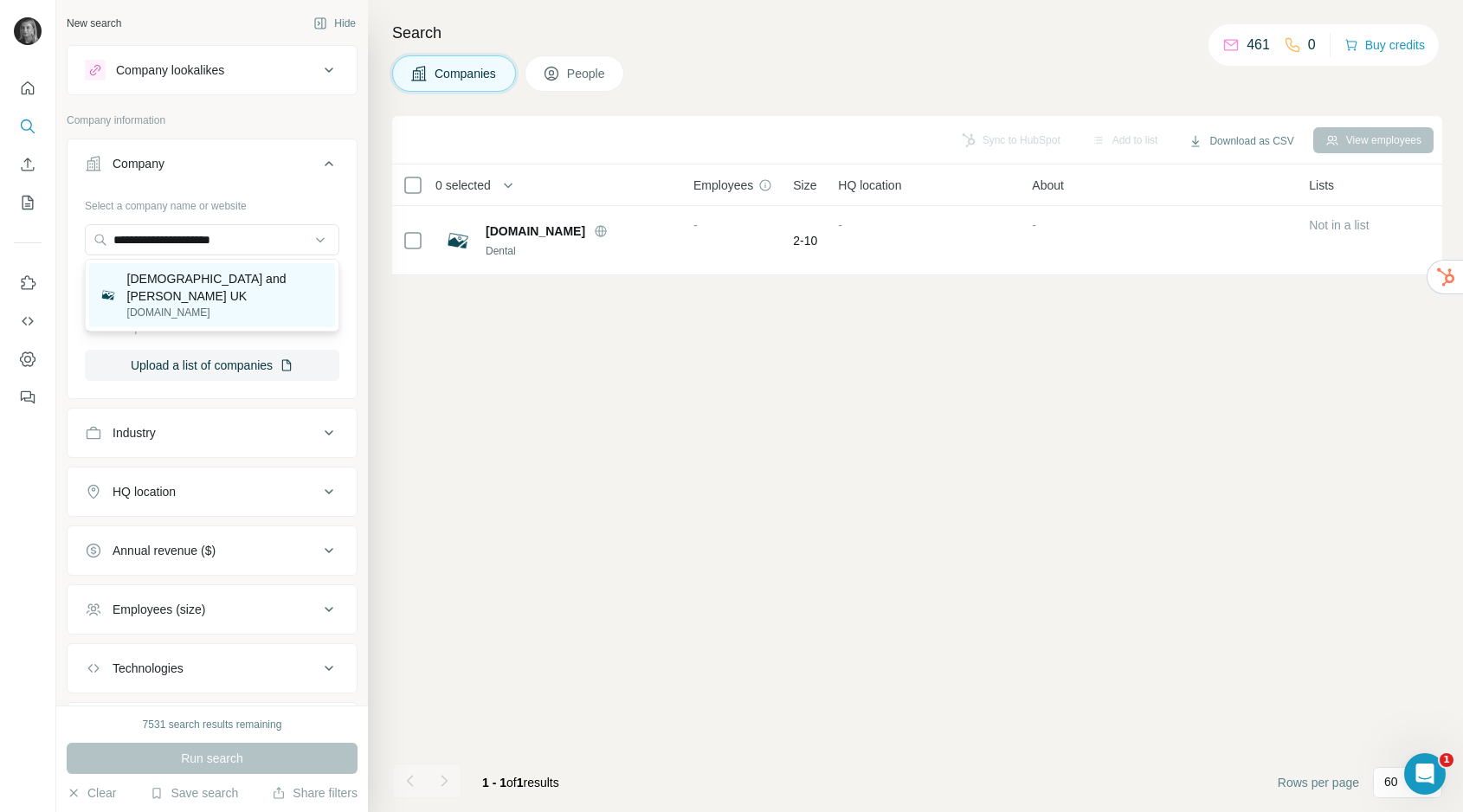
click at [186, 305] on p "[DOMAIN_NAME]" at bounding box center [225, 312] width 197 height 16
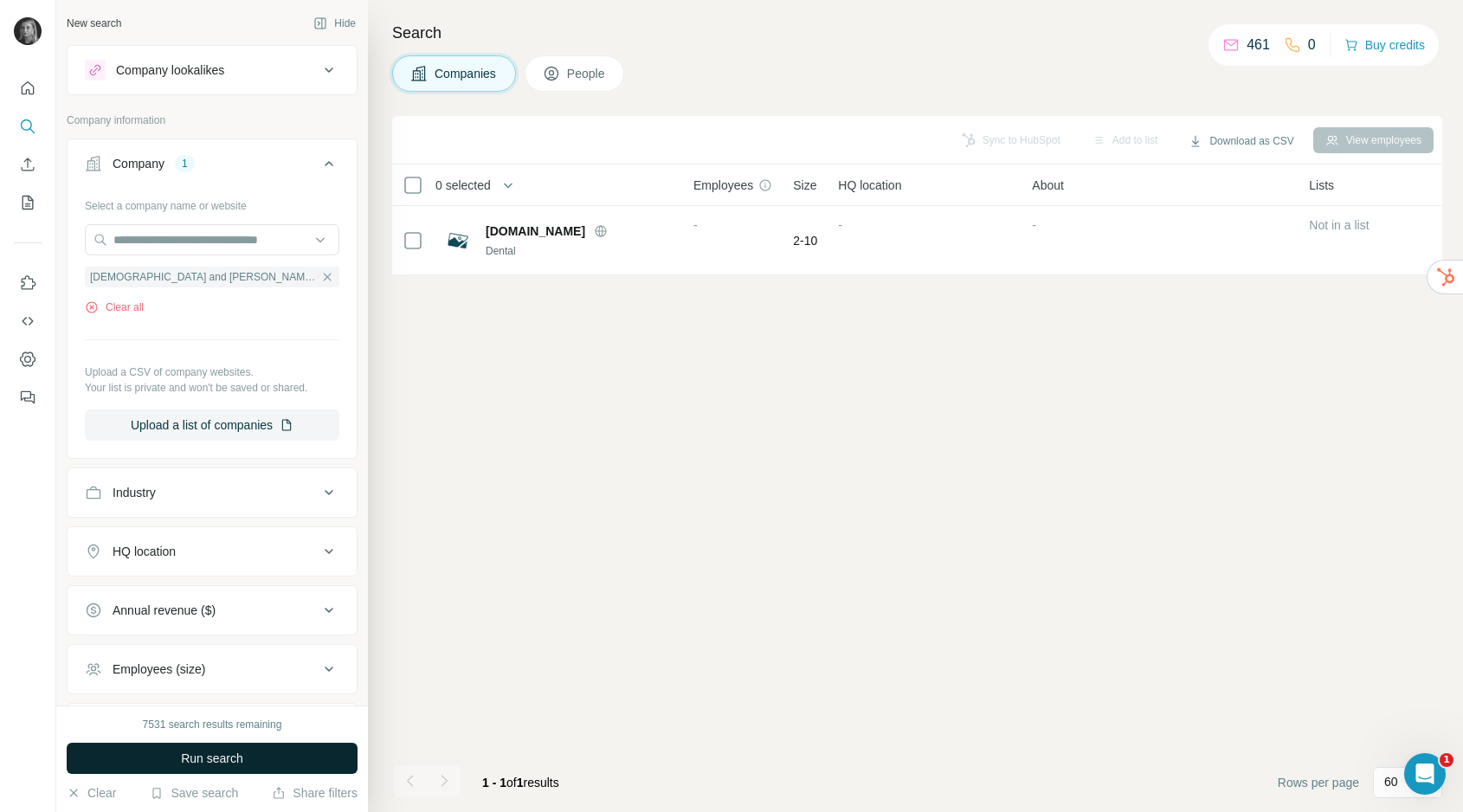
click at [218, 748] on button "Run search" at bounding box center [212, 758] width 291 height 31
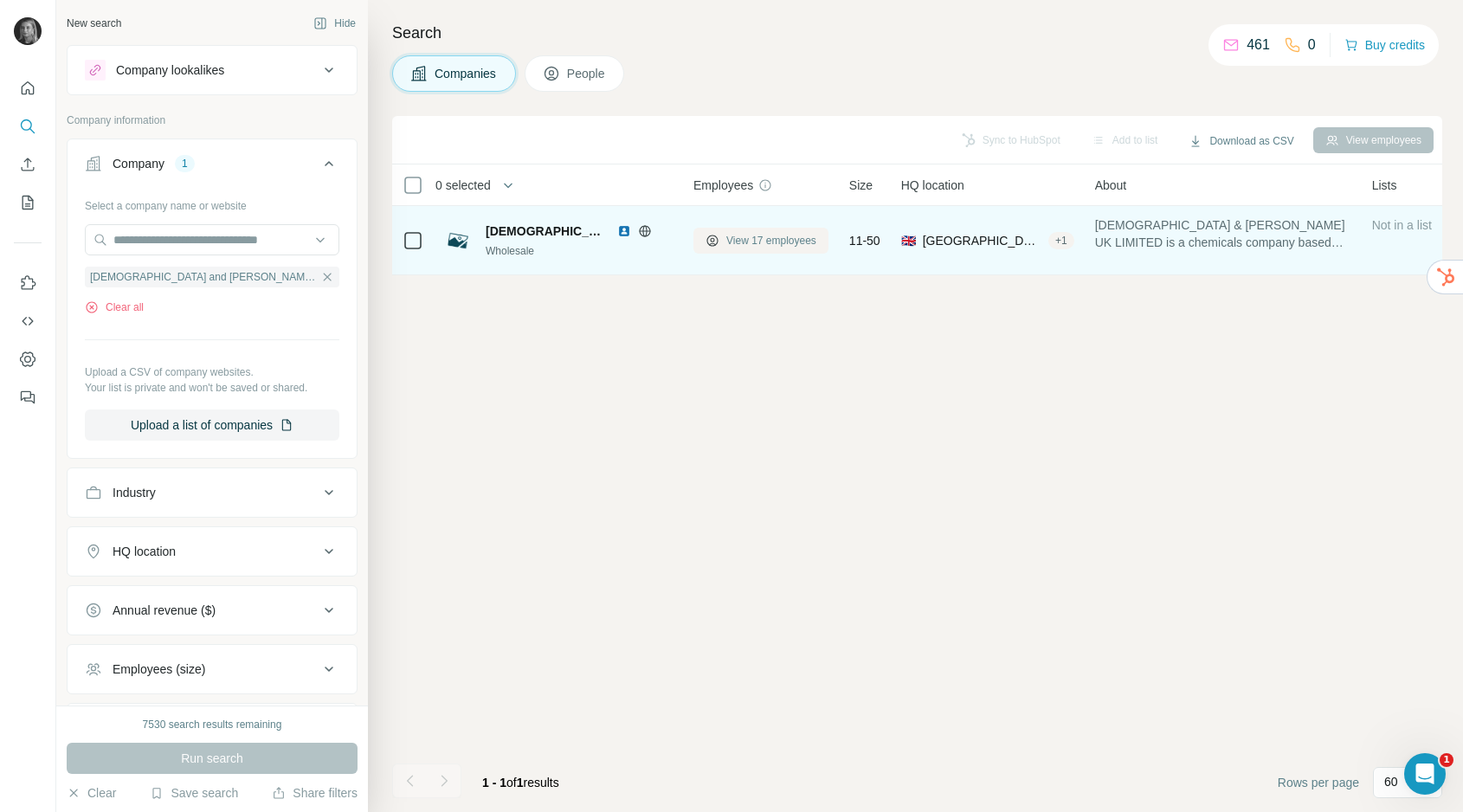
click at [790, 250] on button "View 17 employees" at bounding box center [760, 240] width 135 height 26
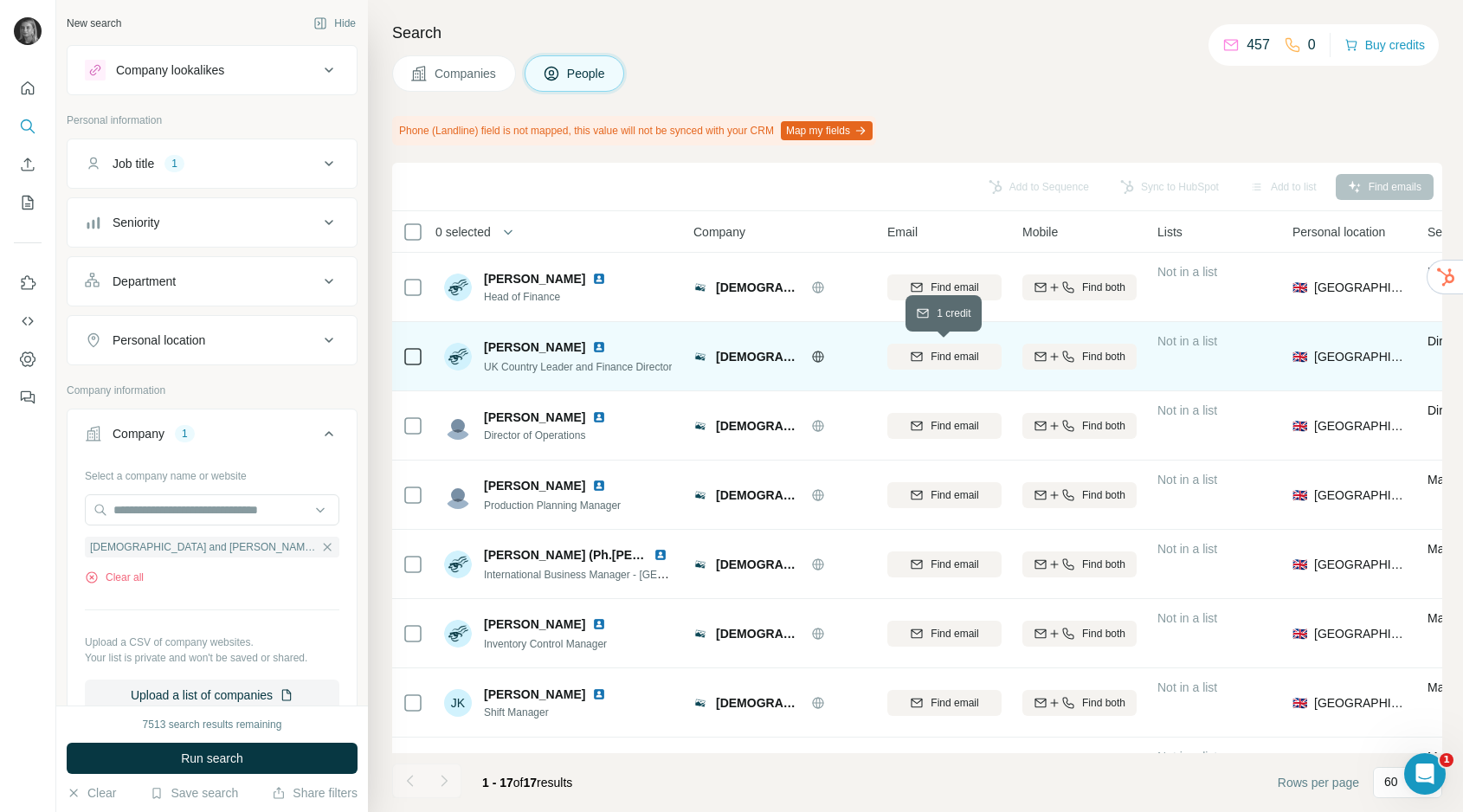
click at [960, 360] on span "Find email" at bounding box center [955, 356] width 47 height 16
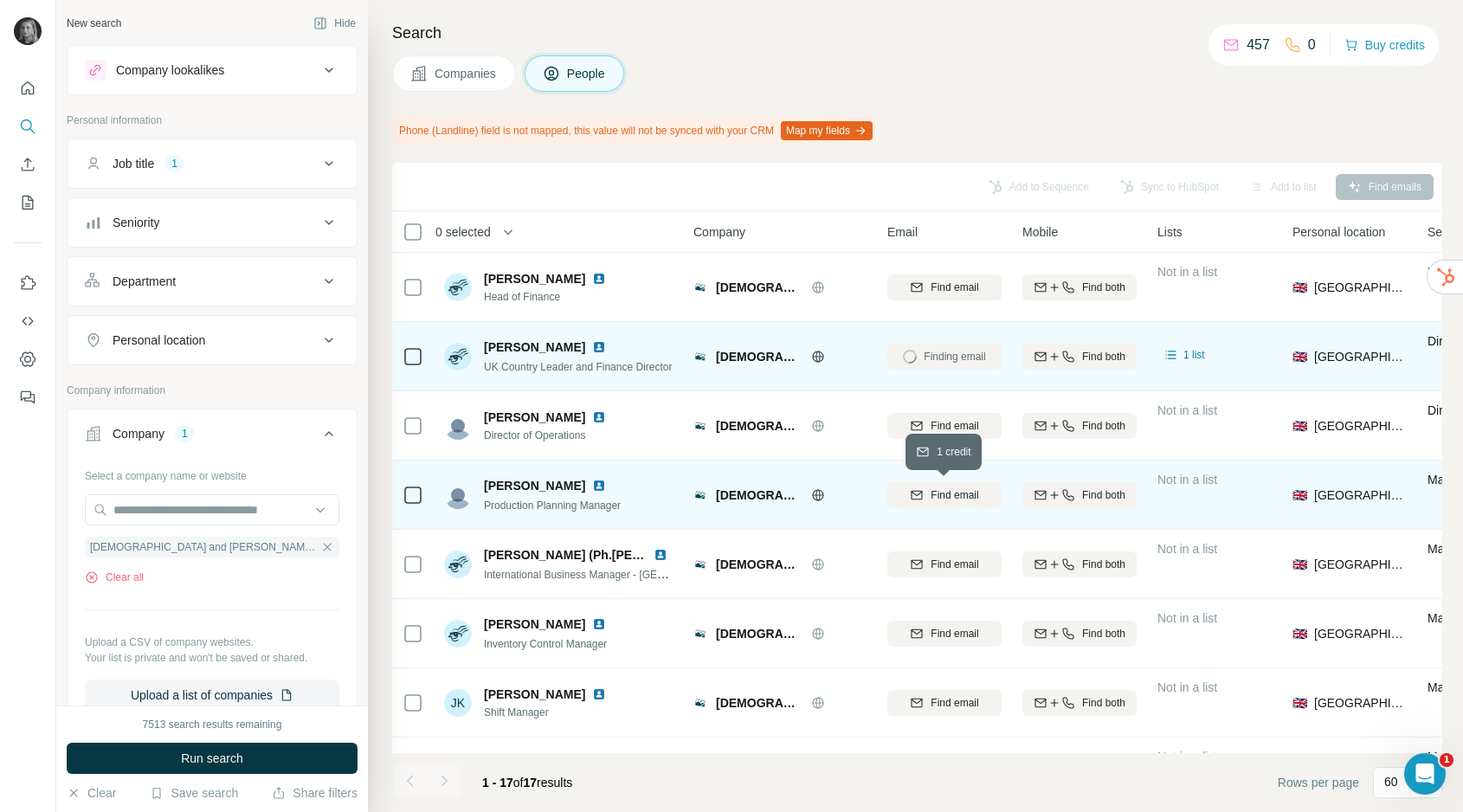
click at [956, 497] on span "Find email" at bounding box center [955, 495] width 47 height 16
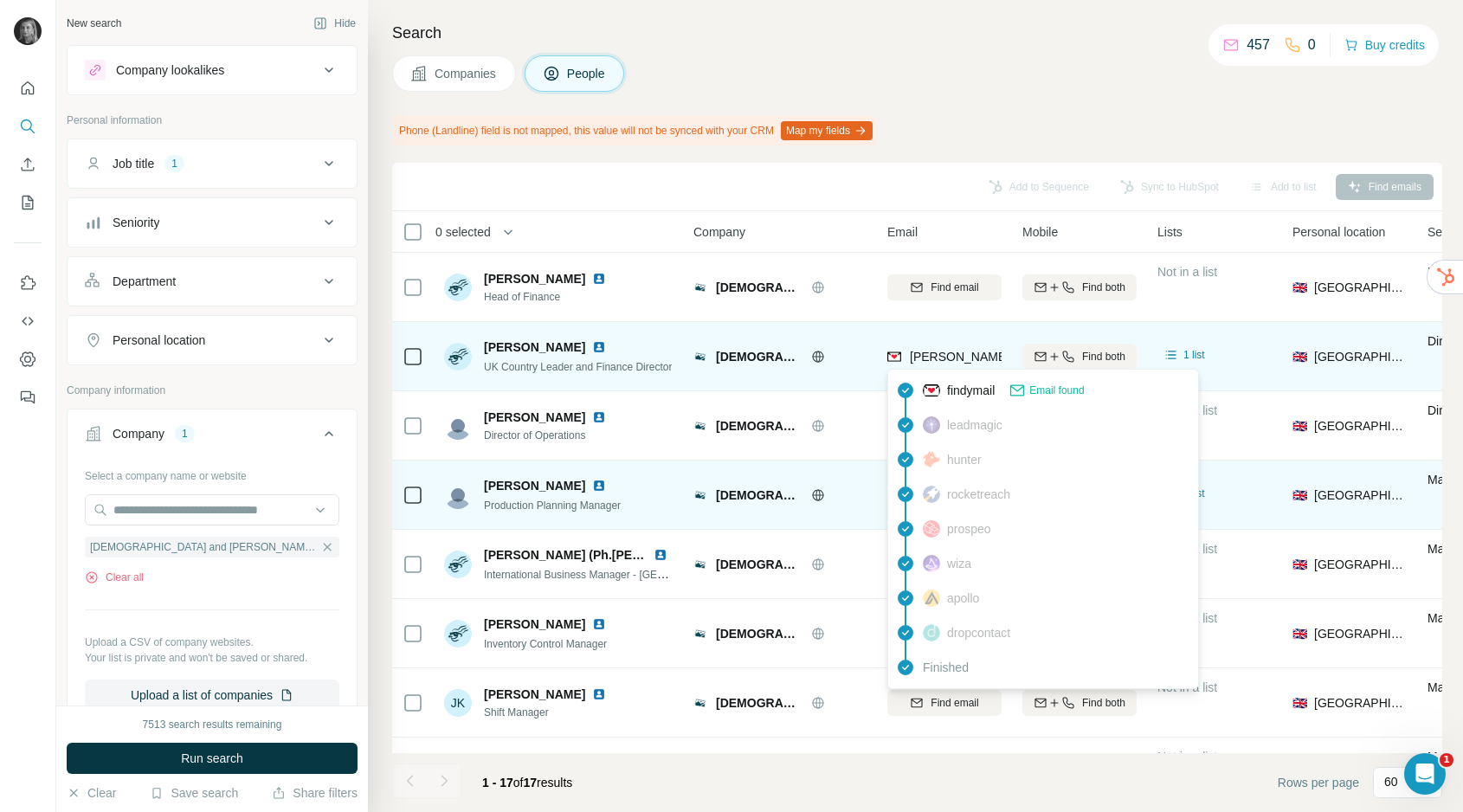
click at [939, 362] on span "[PERSON_NAME][EMAIL_ADDRESS][PERSON_NAME][DOMAIN_NAME]" at bounding box center [1113, 356] width 406 height 14
copy tr "[PERSON_NAME][EMAIL_ADDRESS][PERSON_NAME][DOMAIN_NAME]"
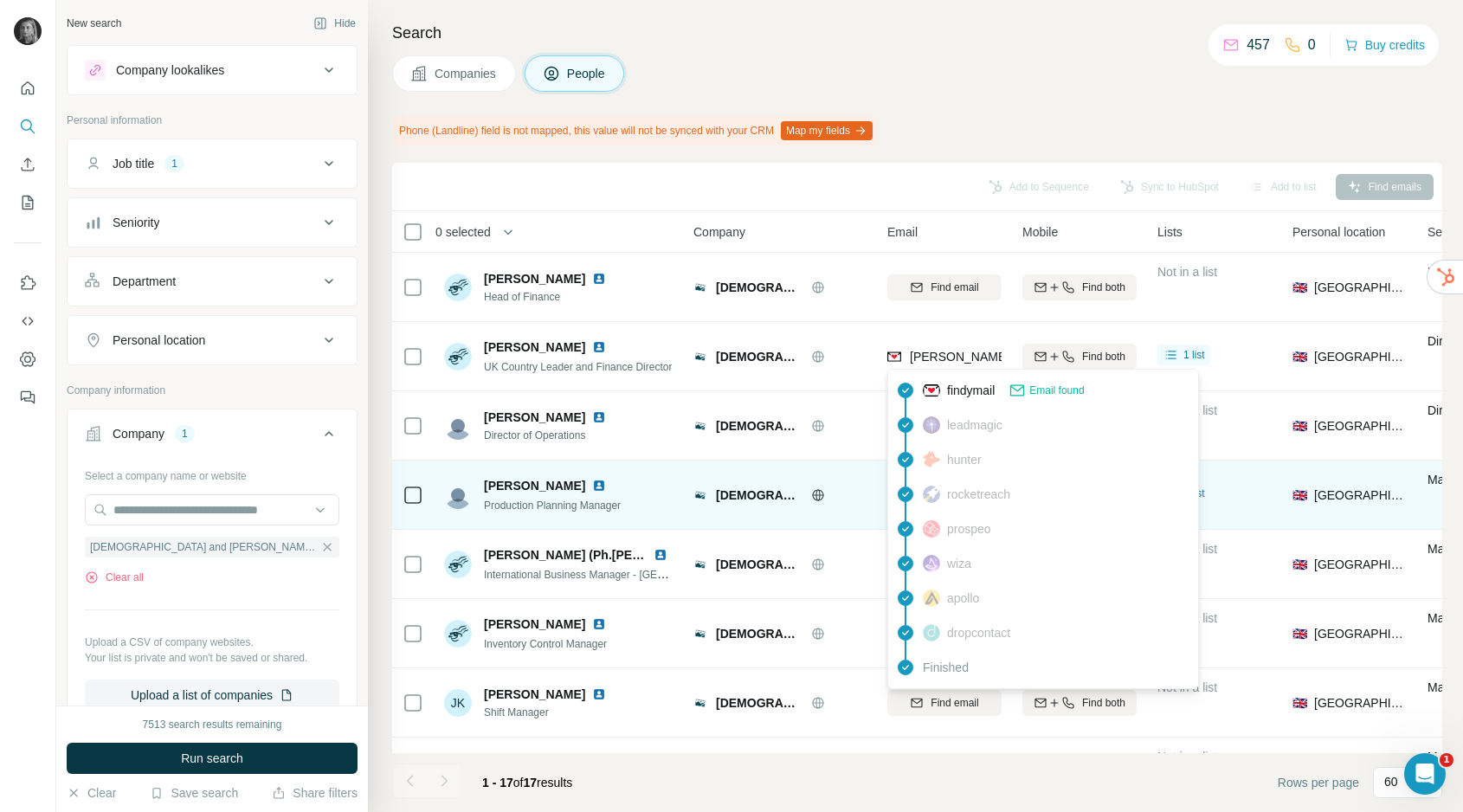
click at [808, 55] on div "Search Companies People Phone (Landline) field is not mapped, this value will n…" at bounding box center [915, 406] width 1095 height 812
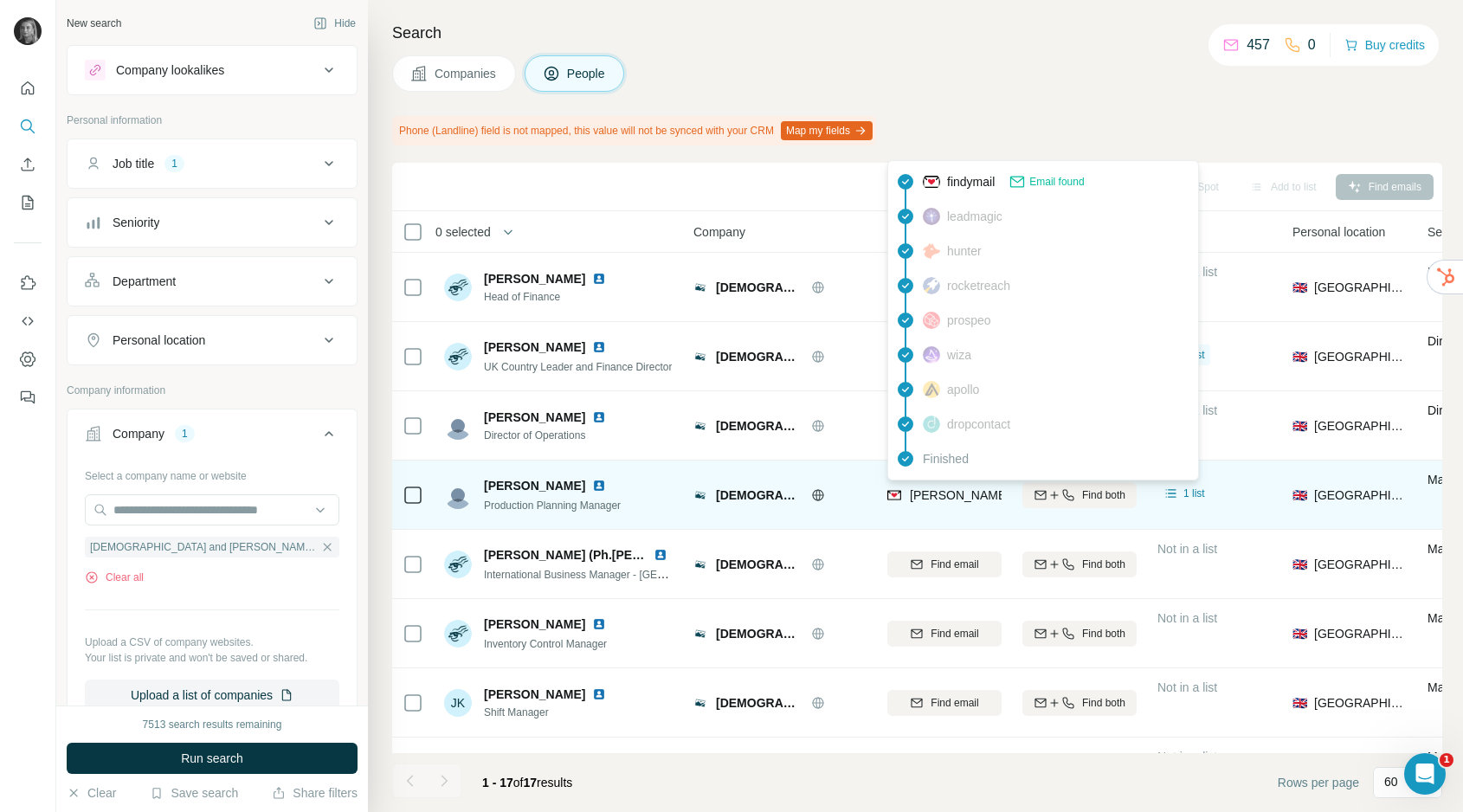
click at [944, 494] on span "[PERSON_NAME][EMAIL_ADDRESS][PERSON_NAME][DOMAIN_NAME]" at bounding box center [1113, 495] width 406 height 14
copy tr "[PERSON_NAME][EMAIL_ADDRESS][PERSON_NAME][DOMAIN_NAME]"
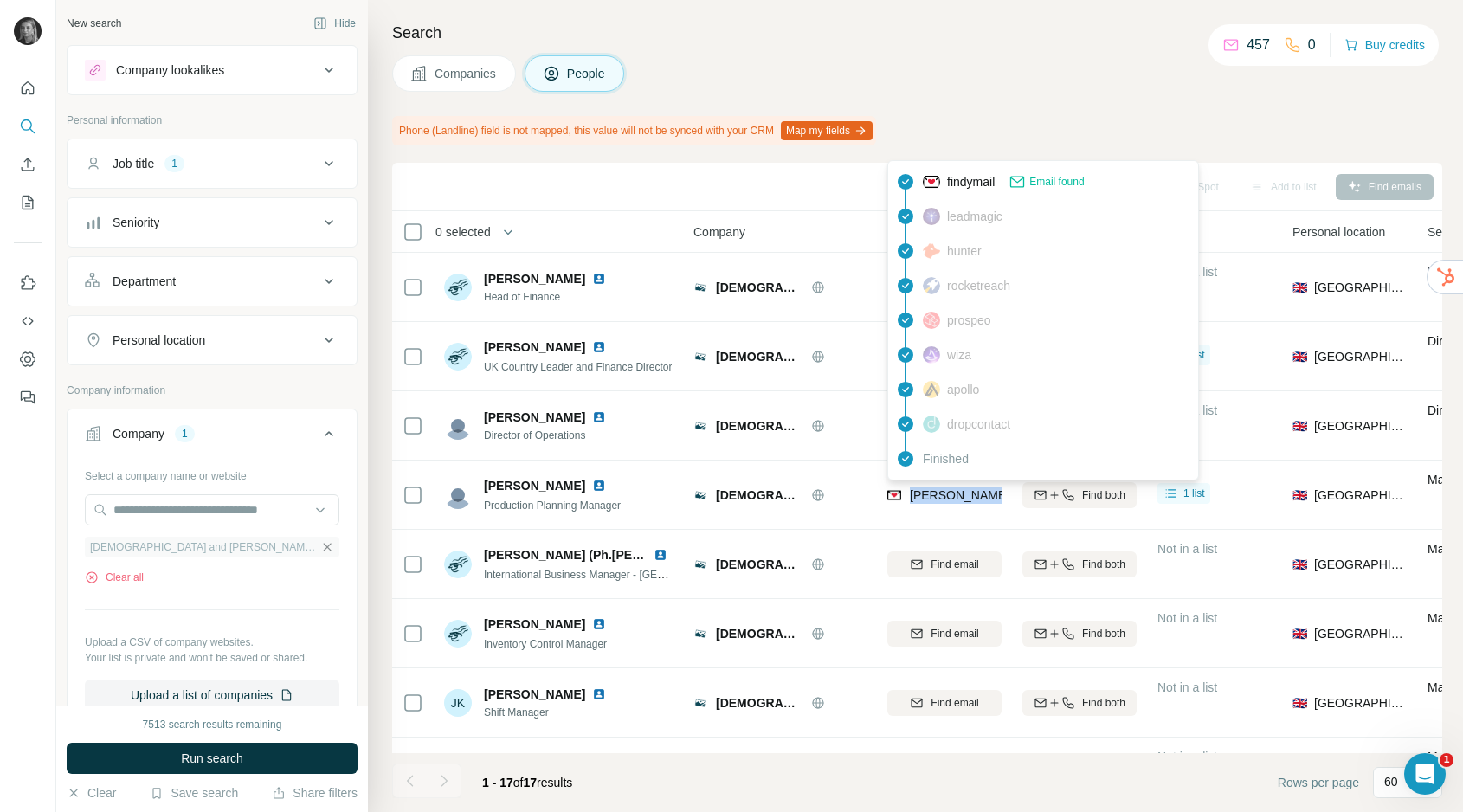
click at [321, 550] on icon "button" at bounding box center [327, 547] width 14 height 14
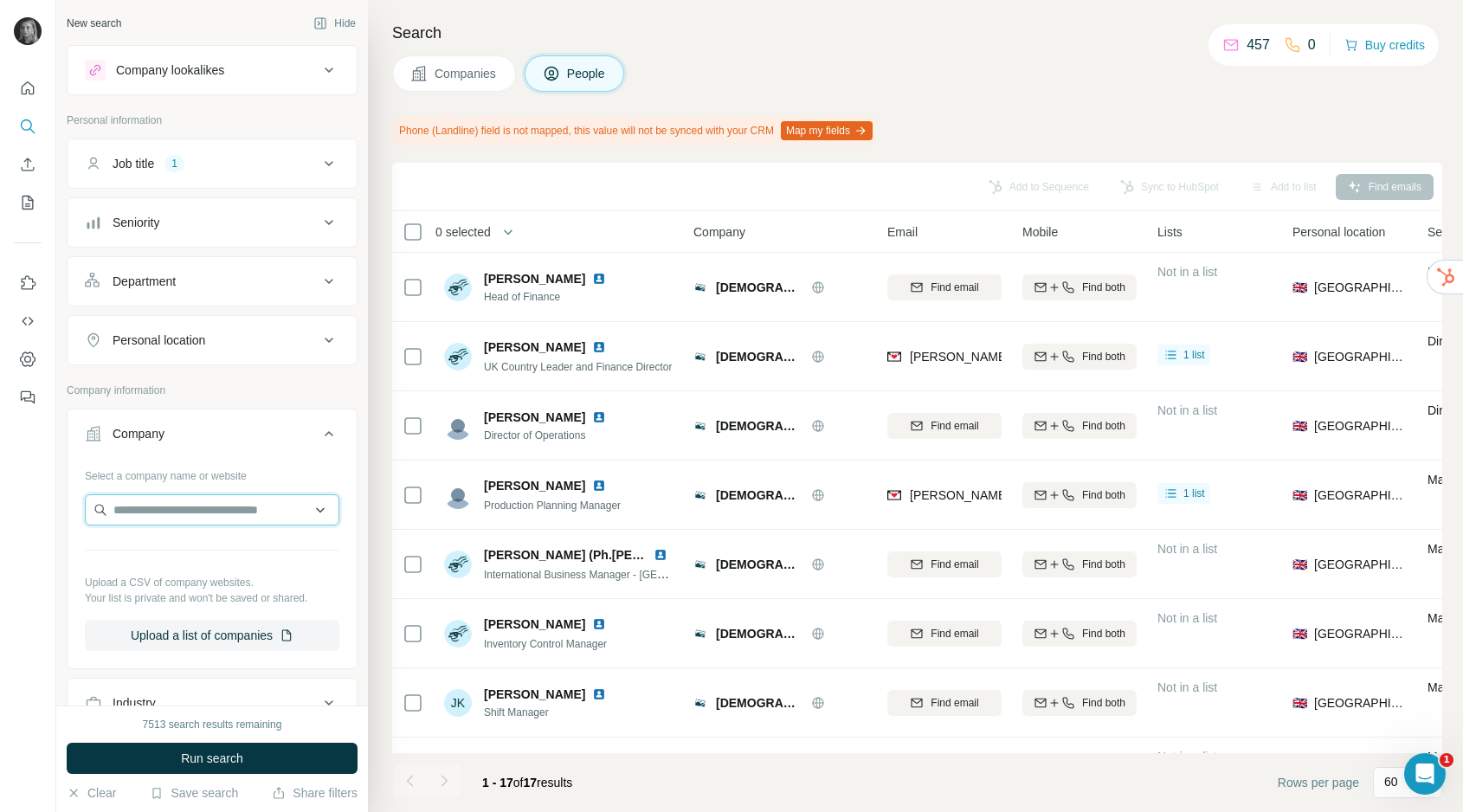
click at [225, 509] on input "text" at bounding box center [212, 509] width 255 height 31
paste input "**********"
type input "**********"
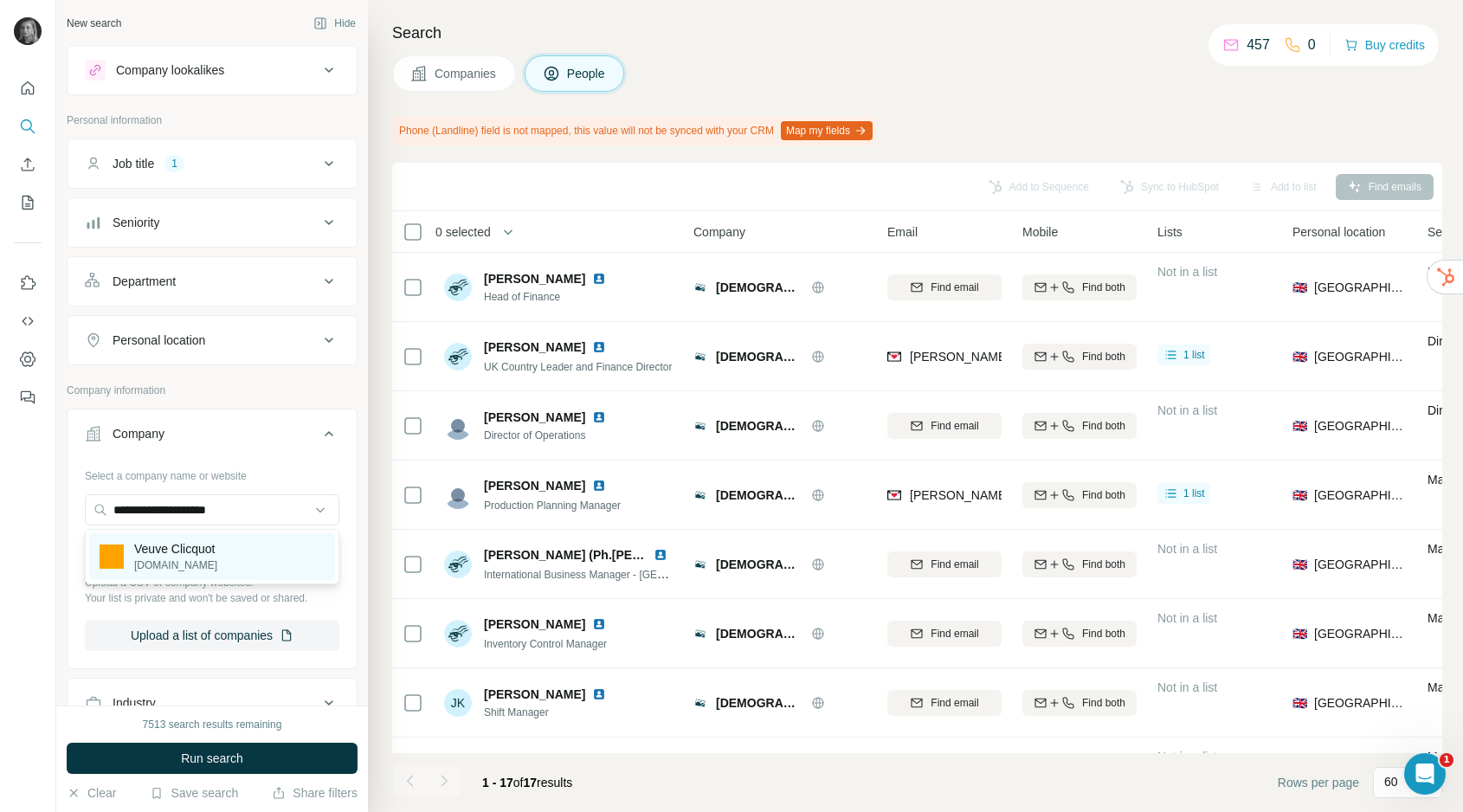
click at [211, 553] on p "Veuve Clicquot" at bounding box center [175, 549] width 83 height 17
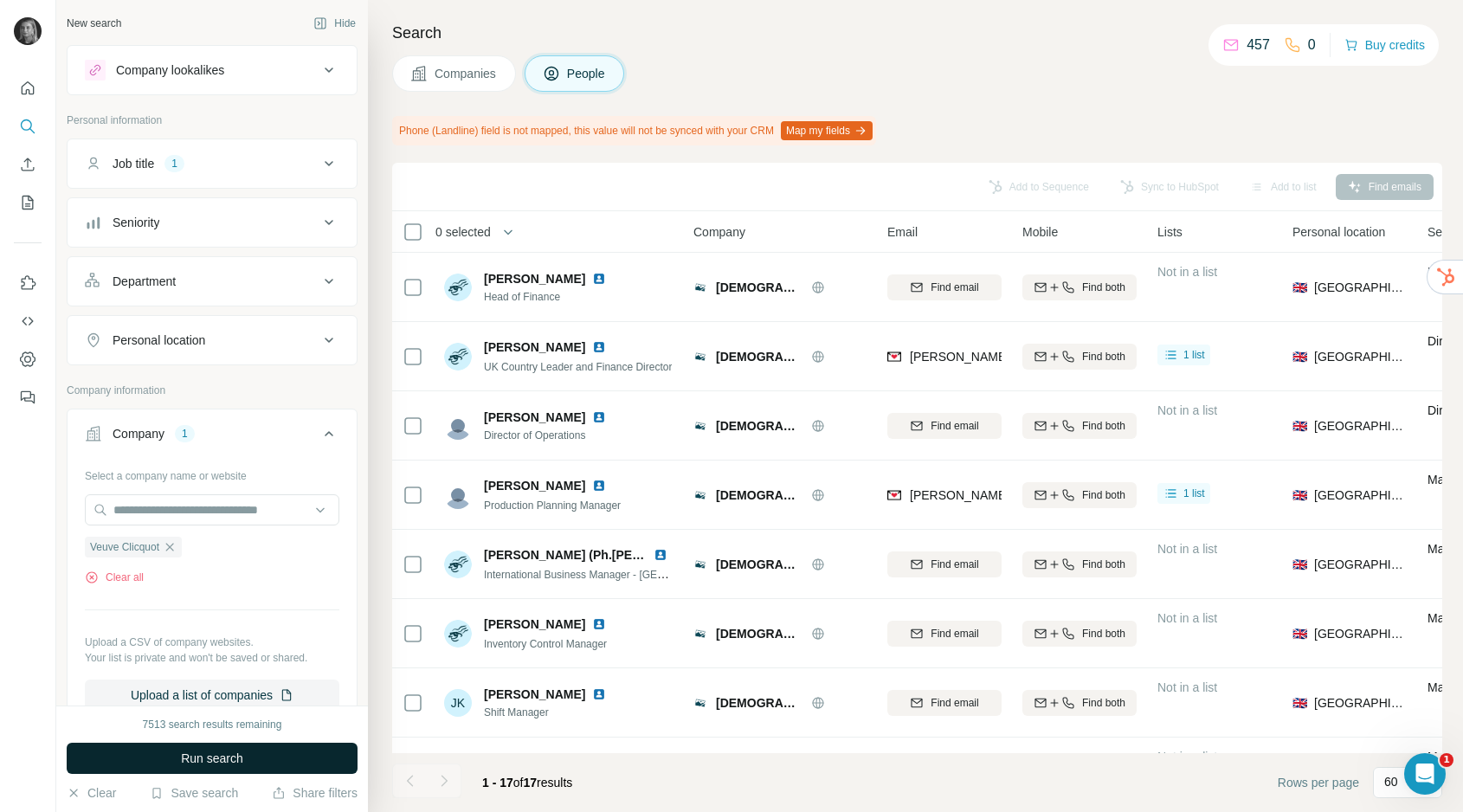
click at [206, 760] on span "Run search" at bounding box center [212, 758] width 62 height 17
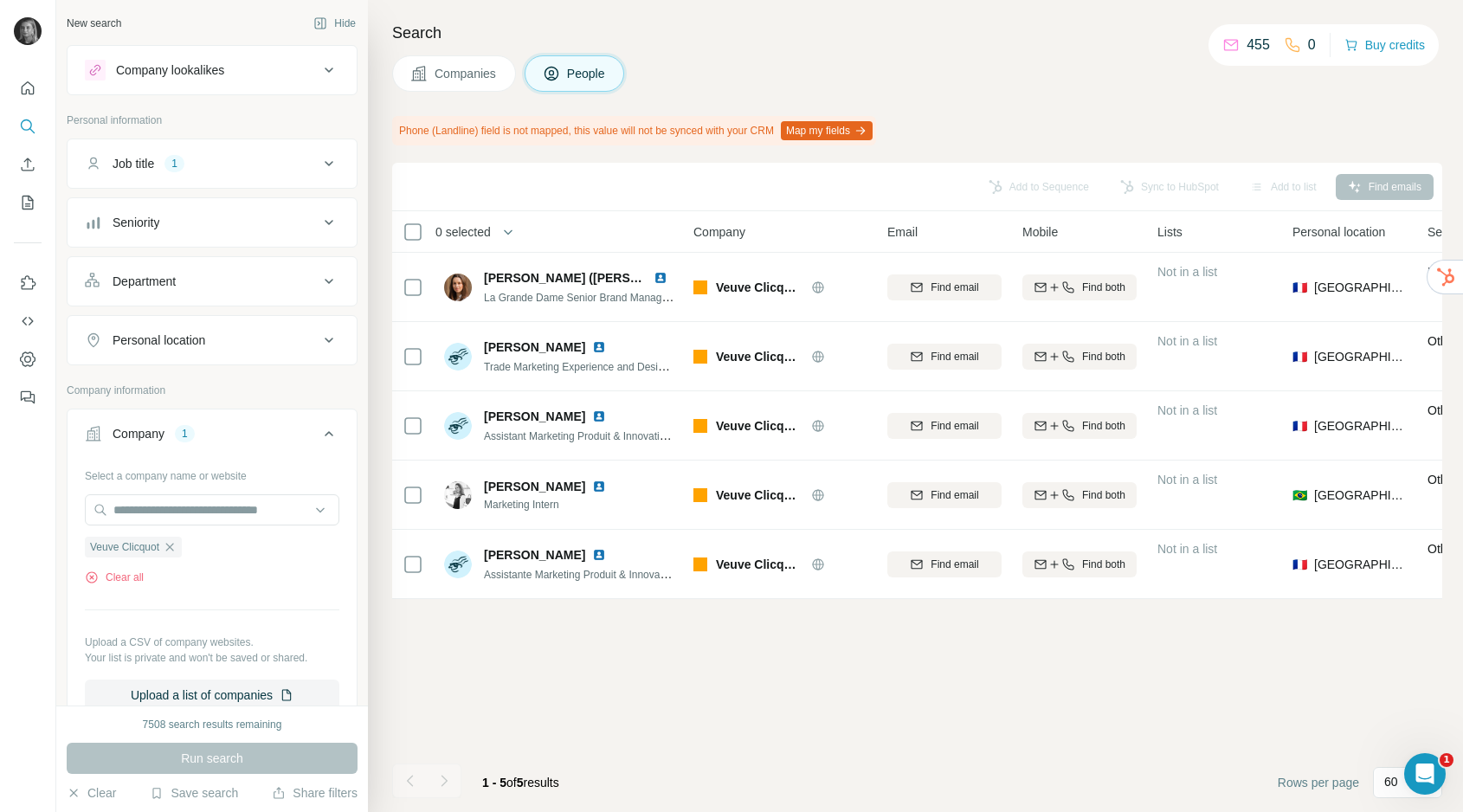
click at [632, 657] on div "Add to Sequence Sync to HubSpot Add to list Find emails 0 selected People Compa…" at bounding box center [917, 488] width 1050 height 649
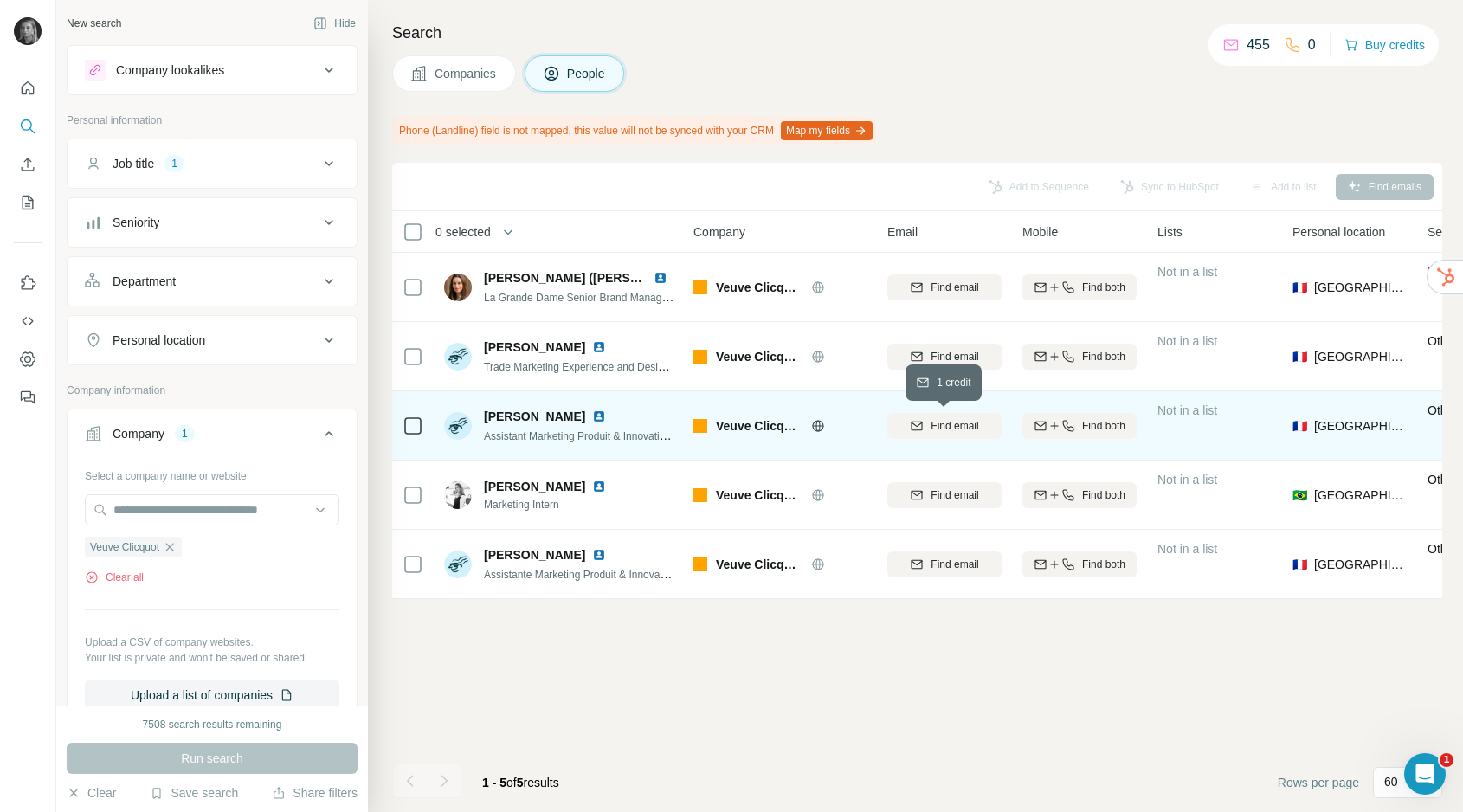
click at [949, 426] on span "Find email" at bounding box center [955, 425] width 47 height 16
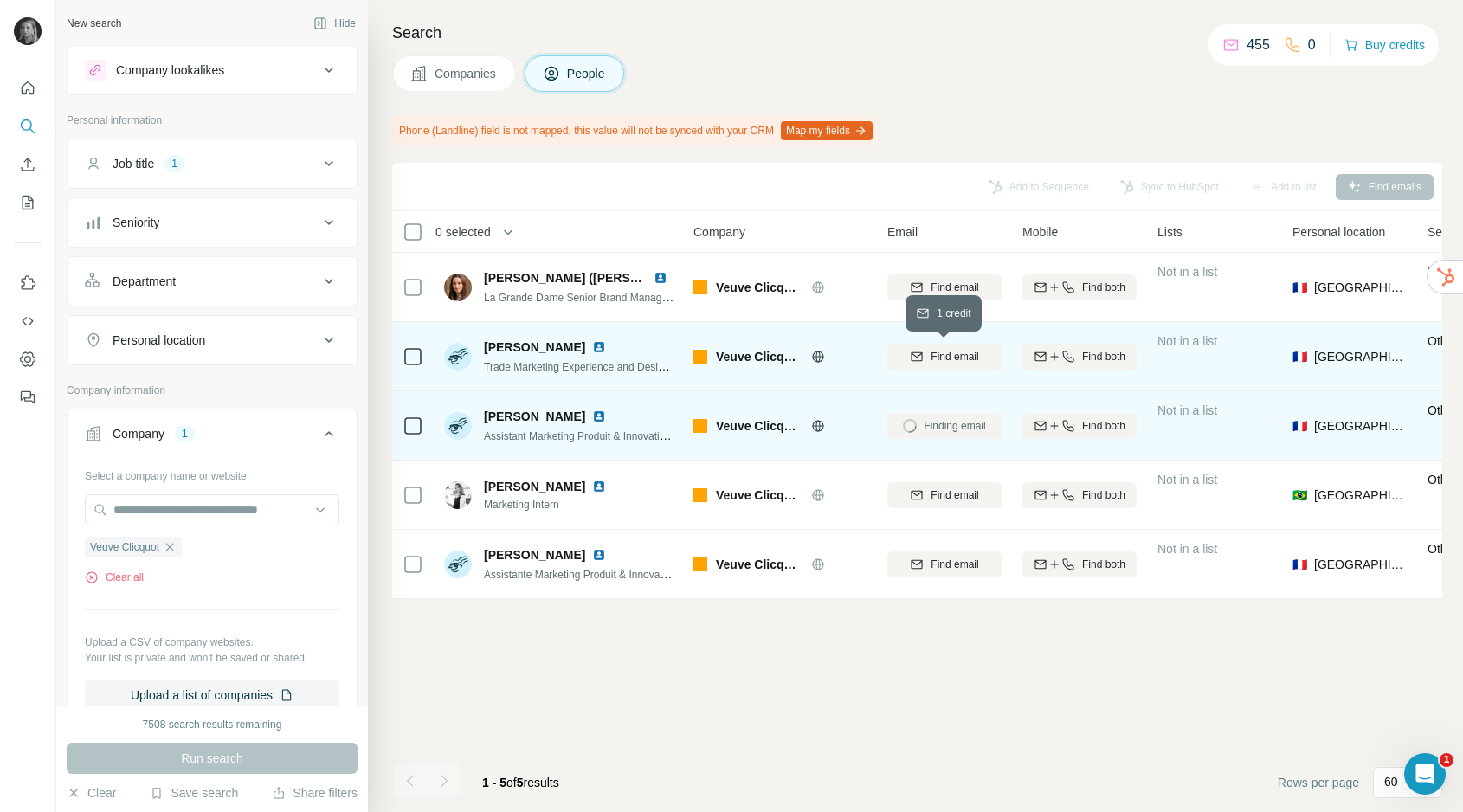
click at [947, 352] on span "Find email" at bounding box center [955, 356] width 47 height 16
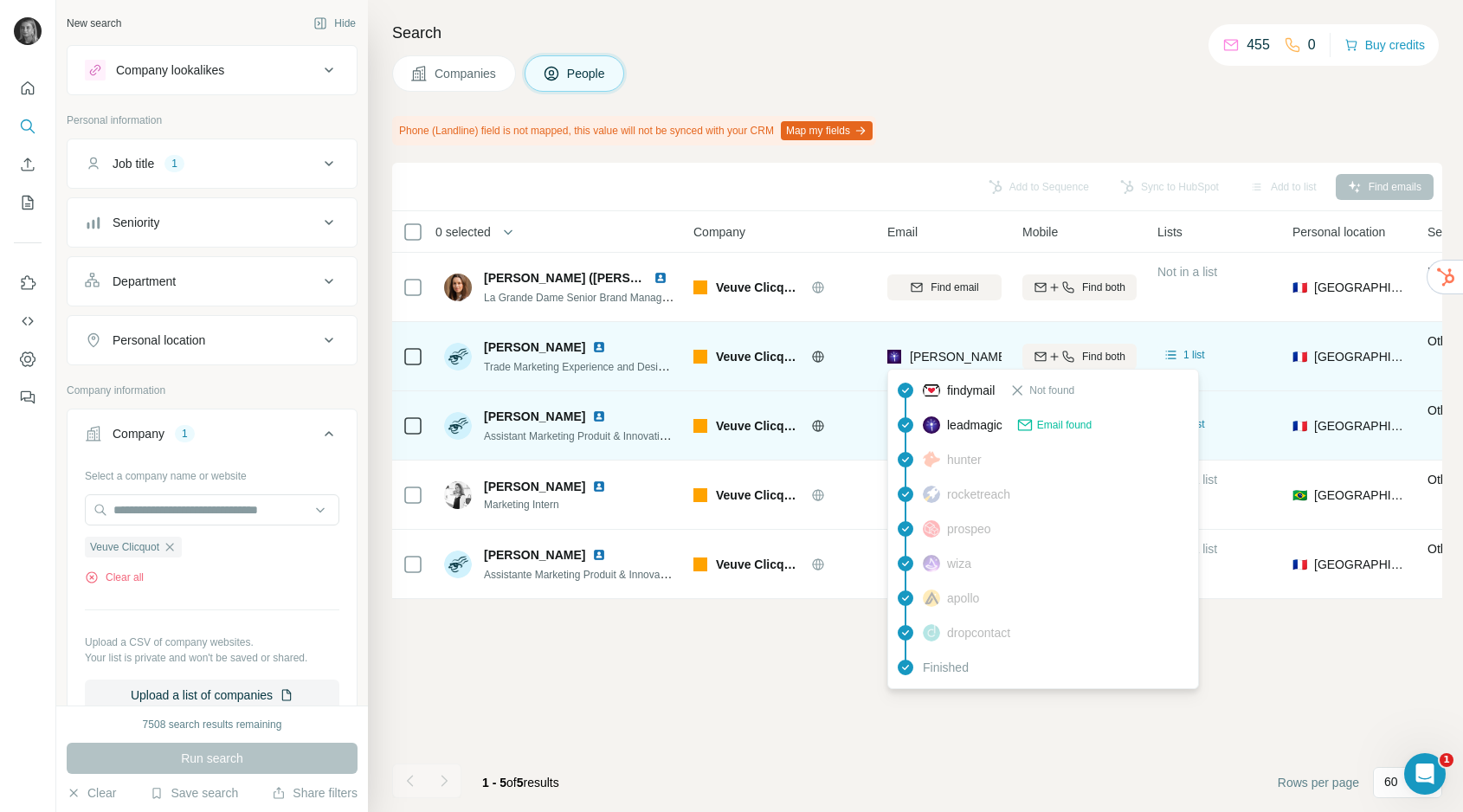
click at [947, 352] on span "[PERSON_NAME][EMAIL_ADDRESS][DOMAIN_NAME]" at bounding box center [1062, 356] width 305 height 14
click at [948, 352] on span "[PERSON_NAME][EMAIL_ADDRESS][DOMAIN_NAME]" at bounding box center [1062, 356] width 305 height 14
copy tr "[PERSON_NAME][EMAIL_ADDRESS][DOMAIN_NAME]"
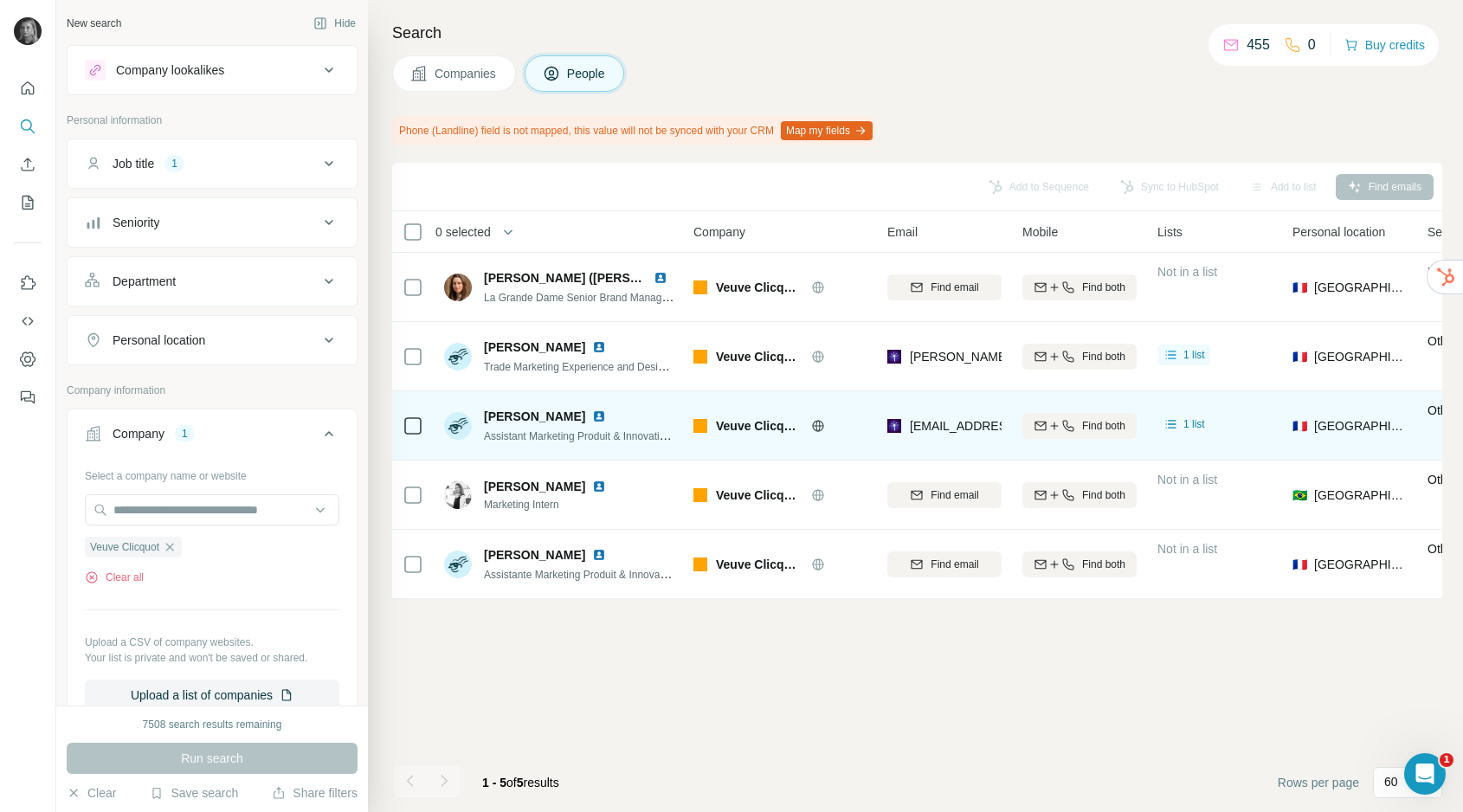
click at [765, 685] on div "Add to Sequence Sync to HubSpot Add to list Find emails 0 selected People Compa…" at bounding box center [917, 488] width 1050 height 649
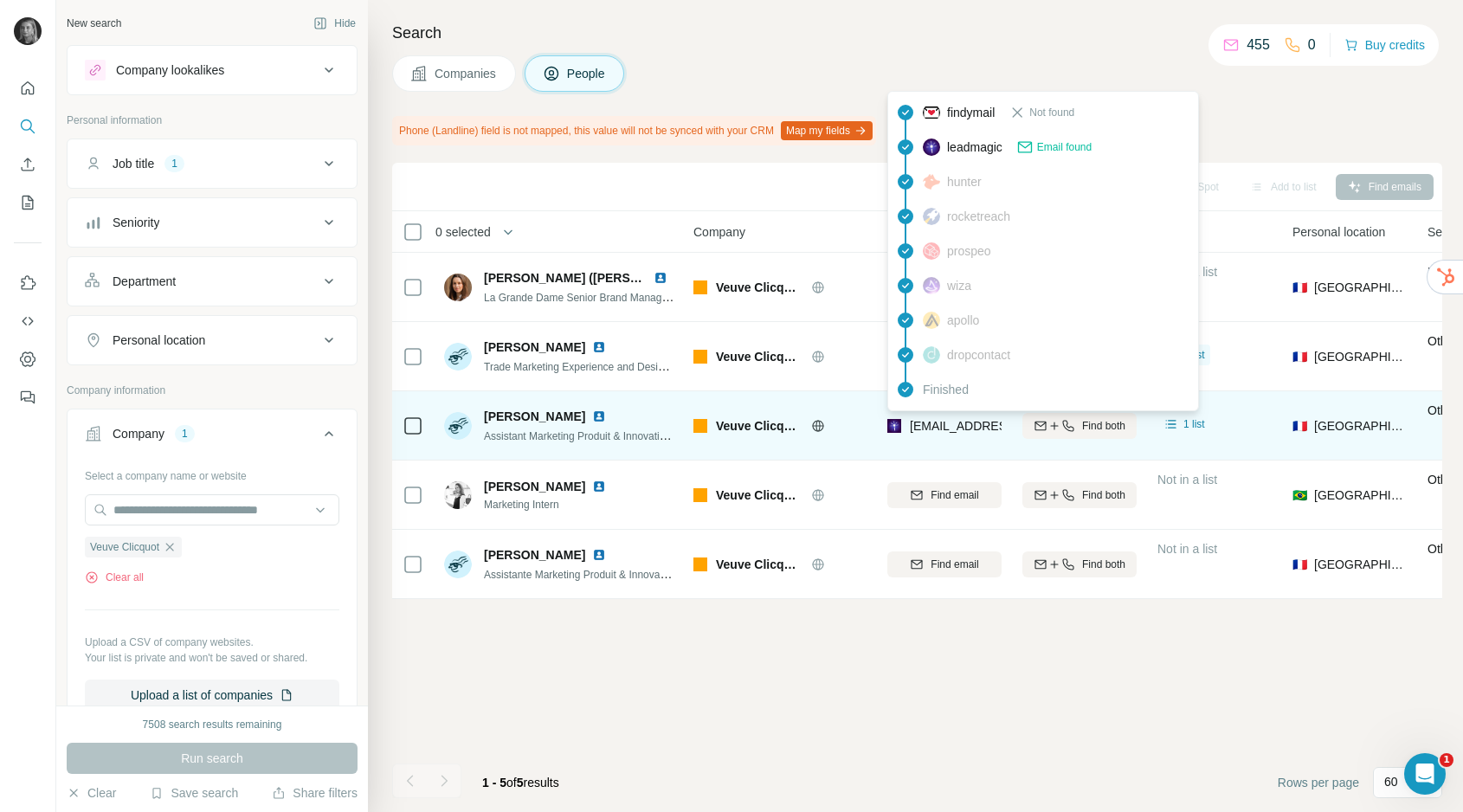
click at [931, 427] on span "[EMAIL_ADDRESS][PERSON_NAME][DOMAIN_NAME]" at bounding box center [1062, 425] width 305 height 14
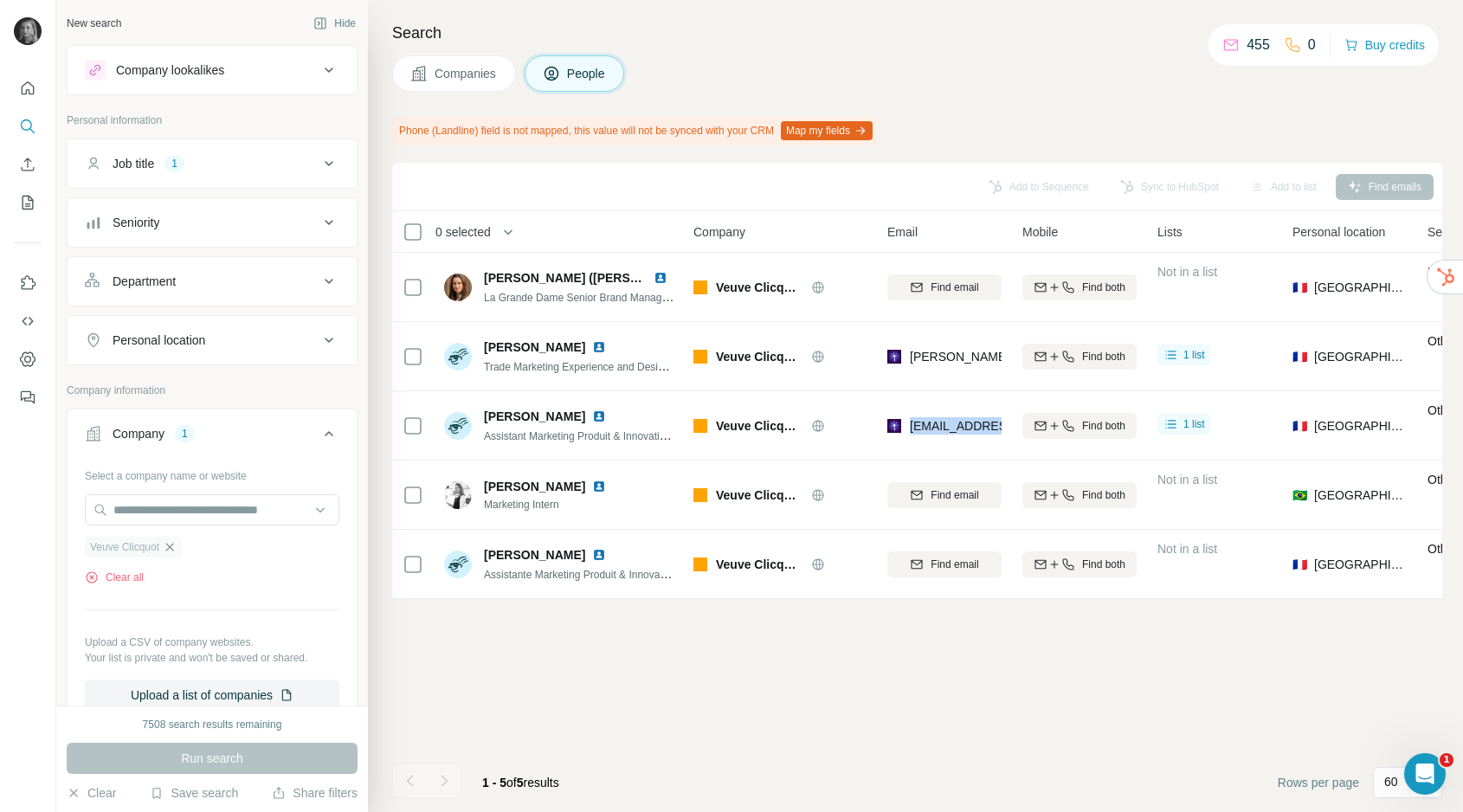
click at [176, 545] on icon "button" at bounding box center [170, 547] width 14 height 14
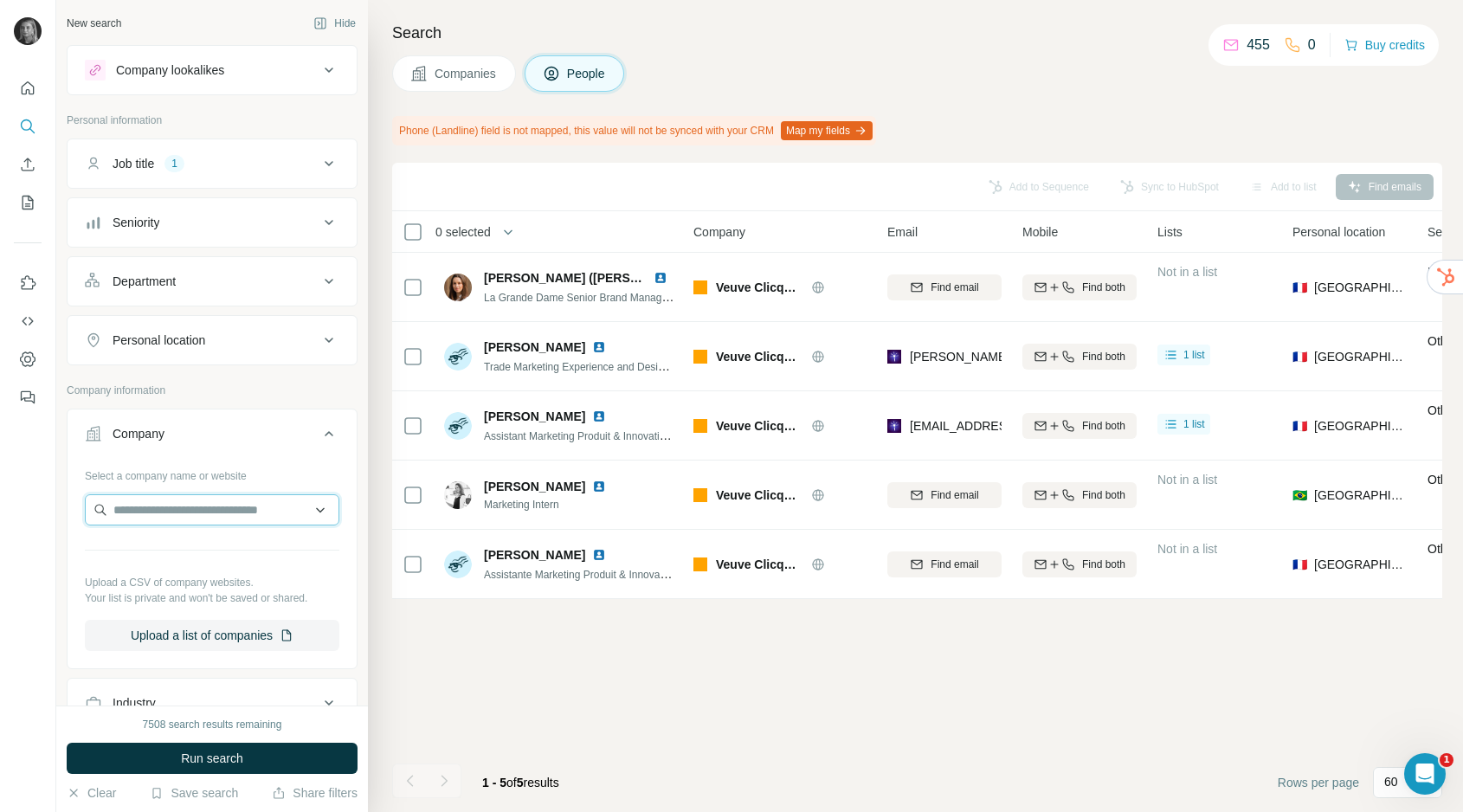
click at [208, 504] on input "text" at bounding box center [212, 509] width 255 height 31
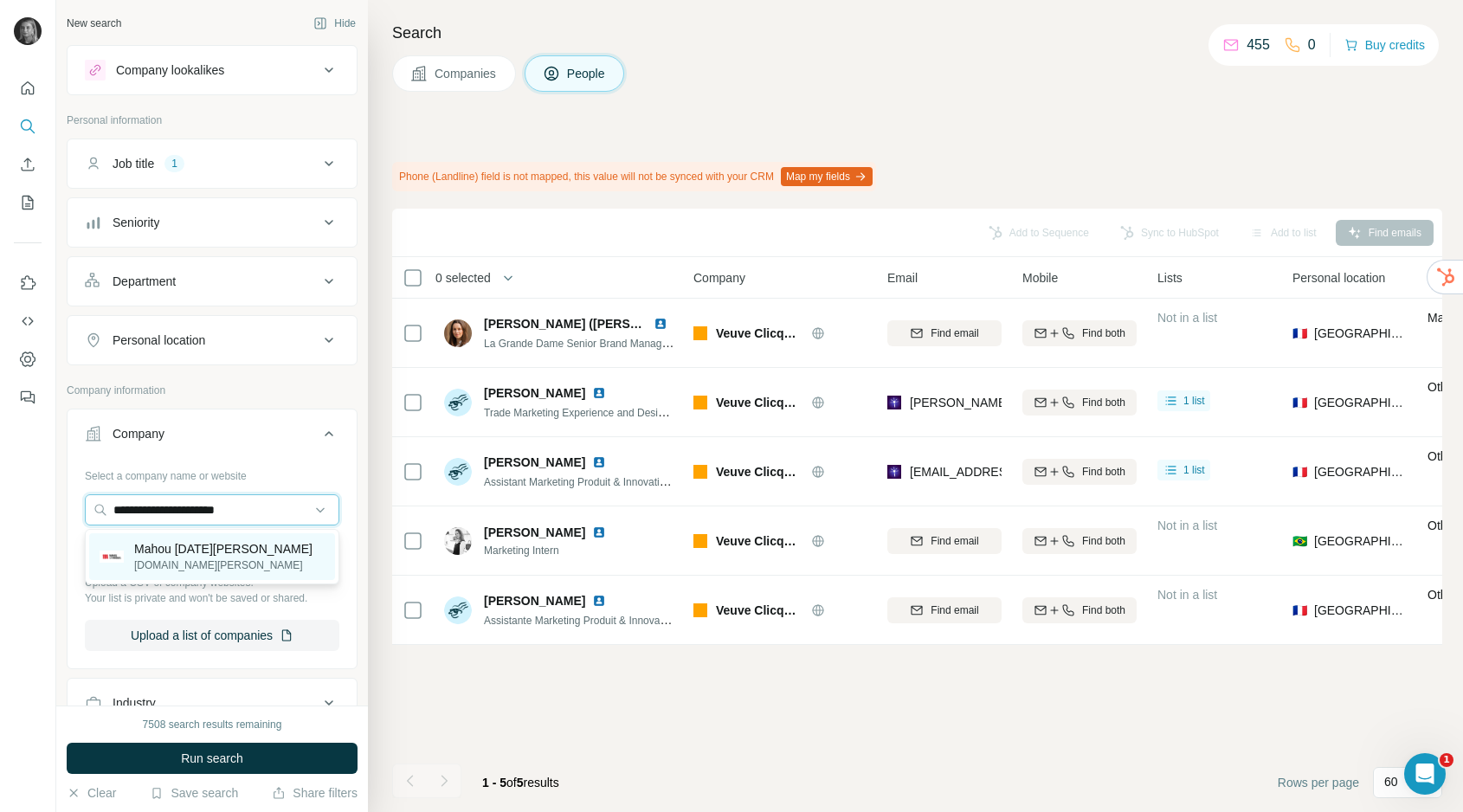
type input "**********"
click at [190, 552] on p "Mahou [DATE][PERSON_NAME]" at bounding box center [223, 549] width 178 height 17
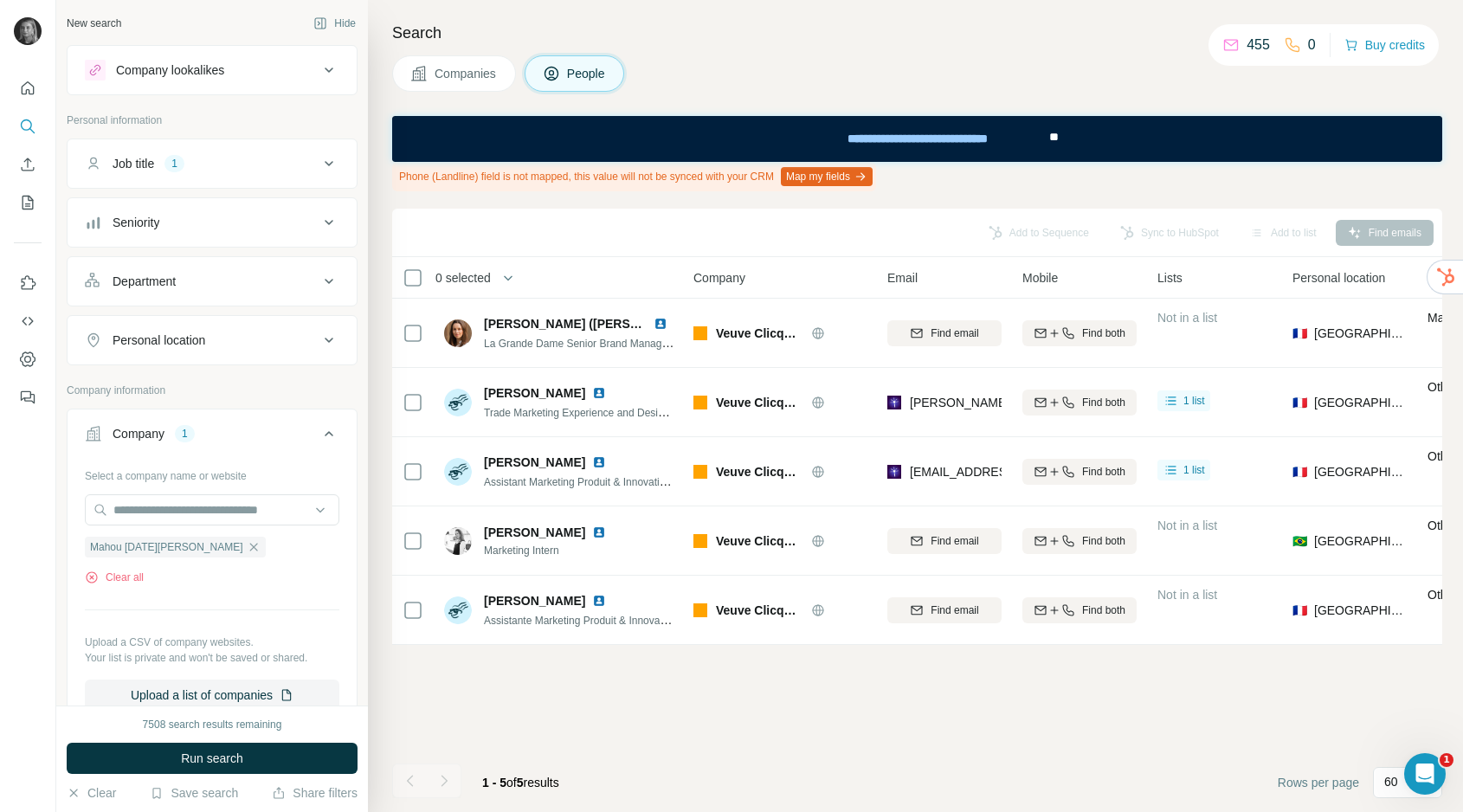
click at [471, 67] on span "Companies" at bounding box center [466, 74] width 63 height 17
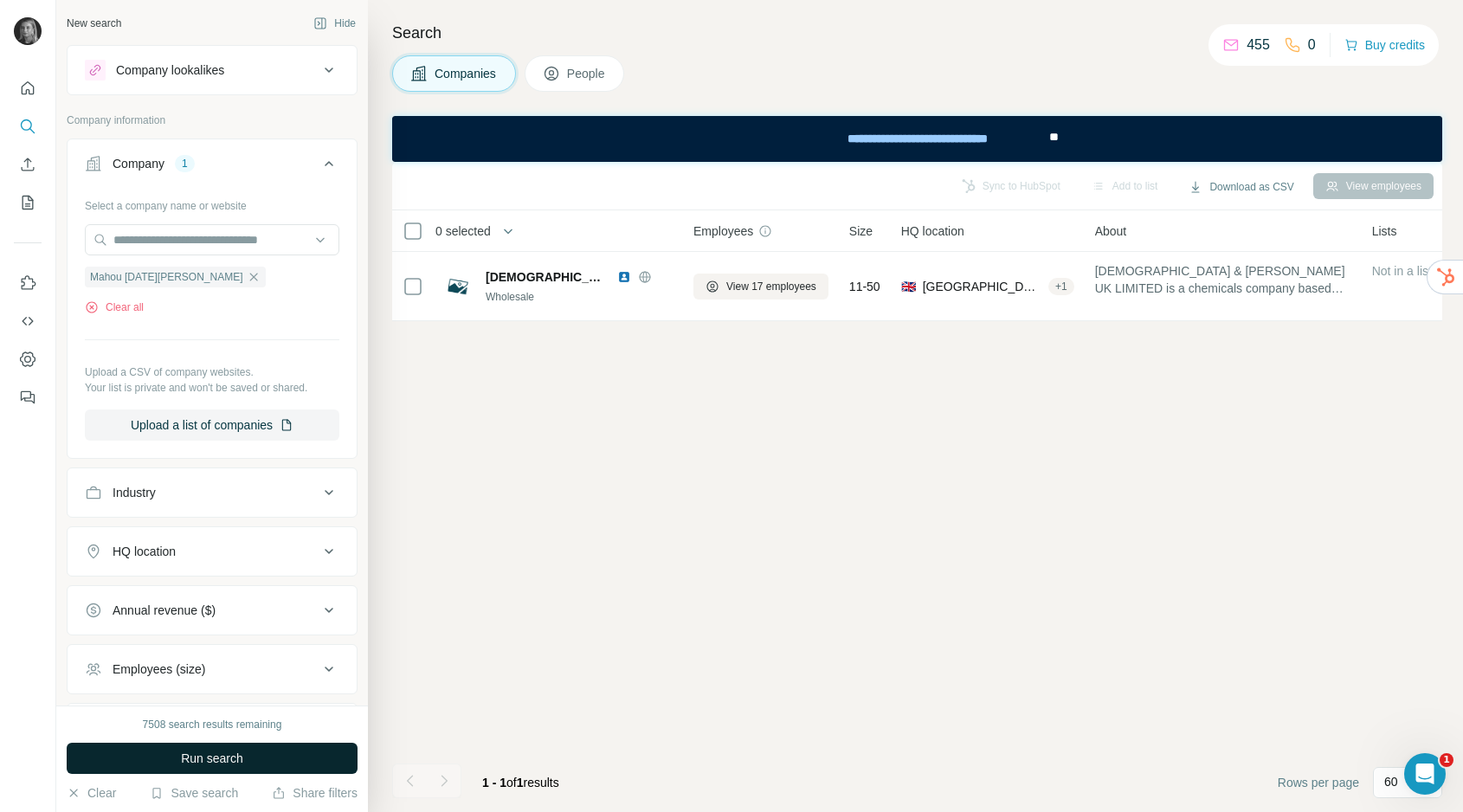
click at [277, 758] on button "Run search" at bounding box center [212, 758] width 291 height 31
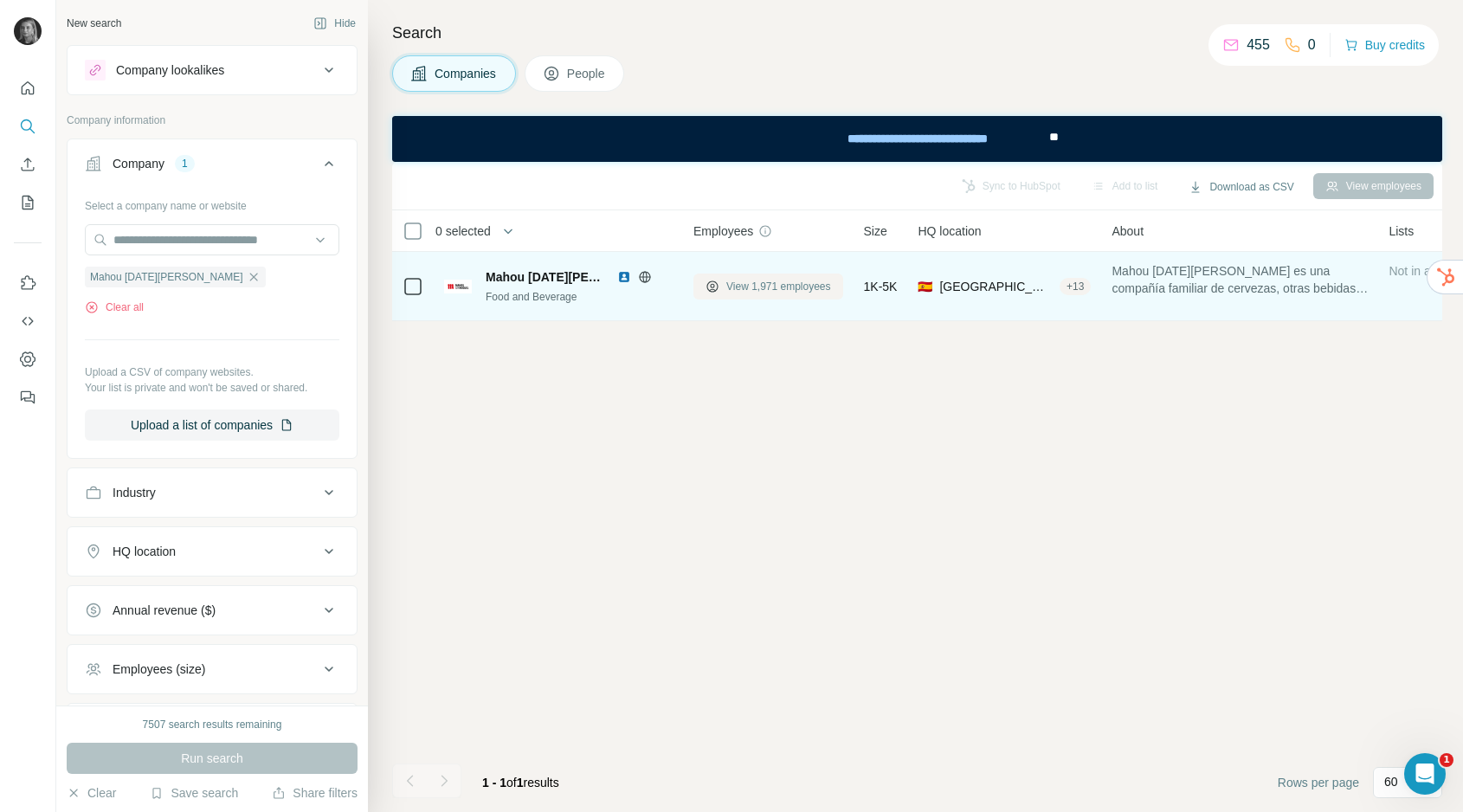
click at [780, 291] on span "View 1,971 employees" at bounding box center [778, 287] width 105 height 16
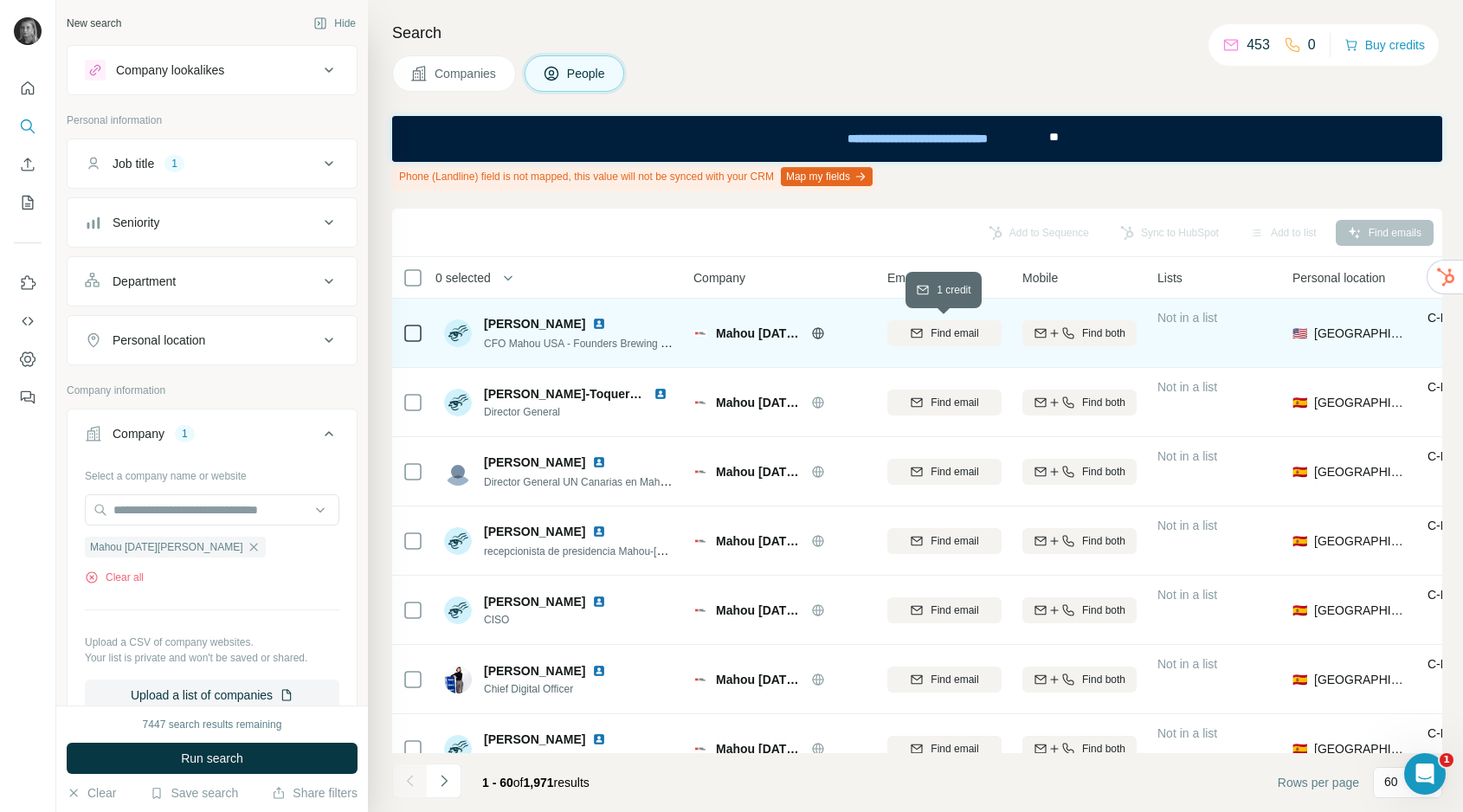
click at [965, 331] on span "Find email" at bounding box center [955, 333] width 47 height 16
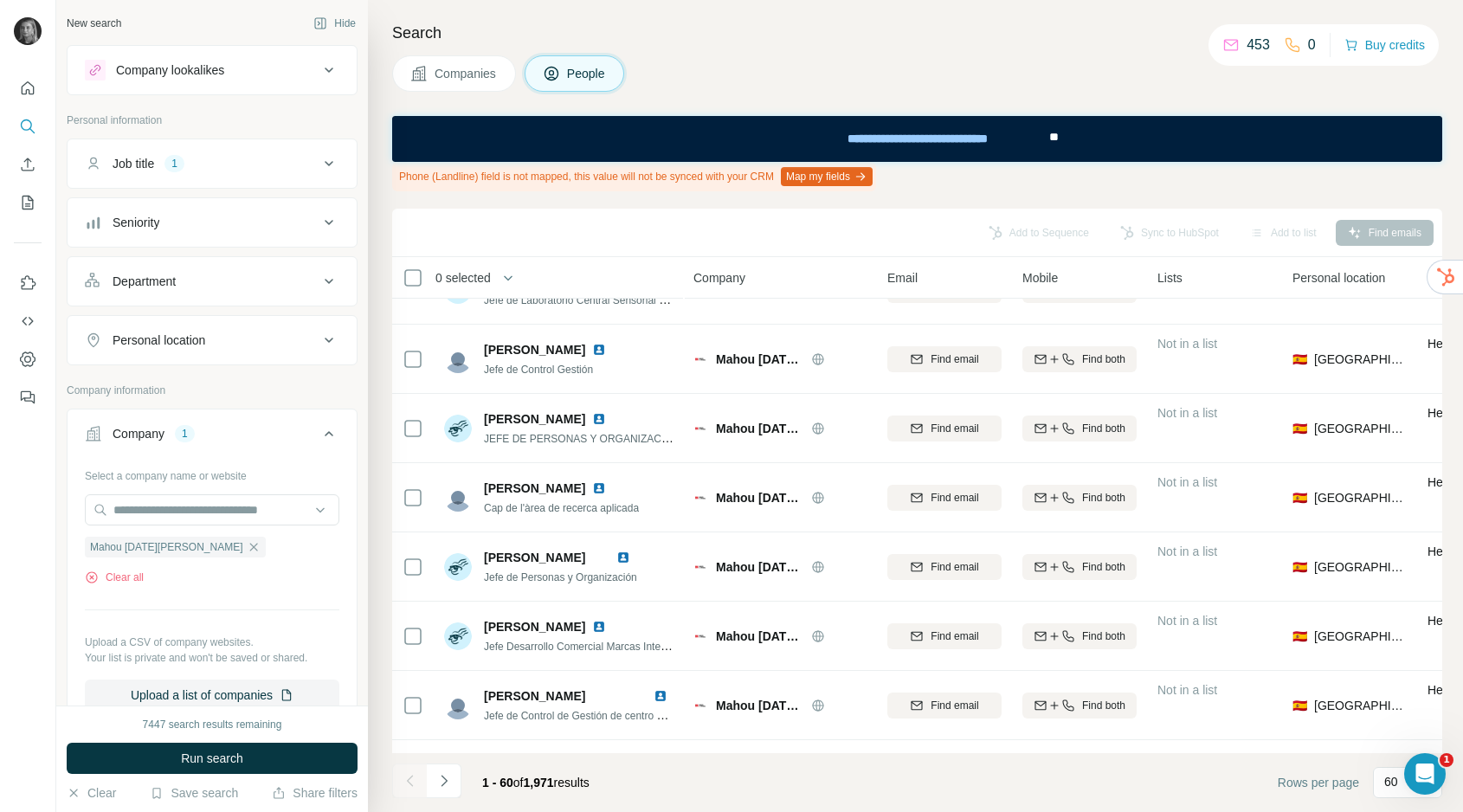
scroll to position [3701, 0]
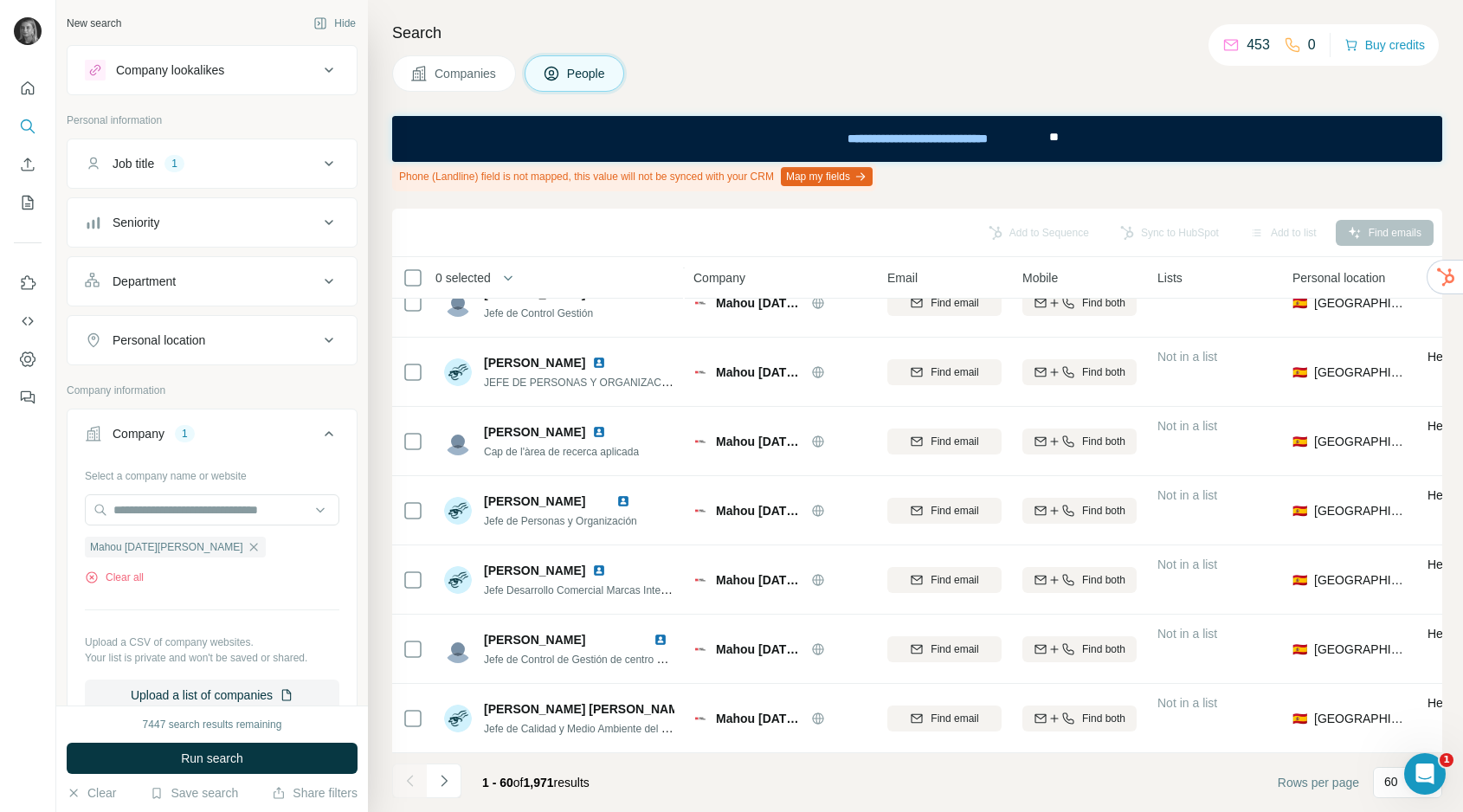
click at [233, 341] on div "Personal location" at bounding box center [202, 340] width 234 height 17
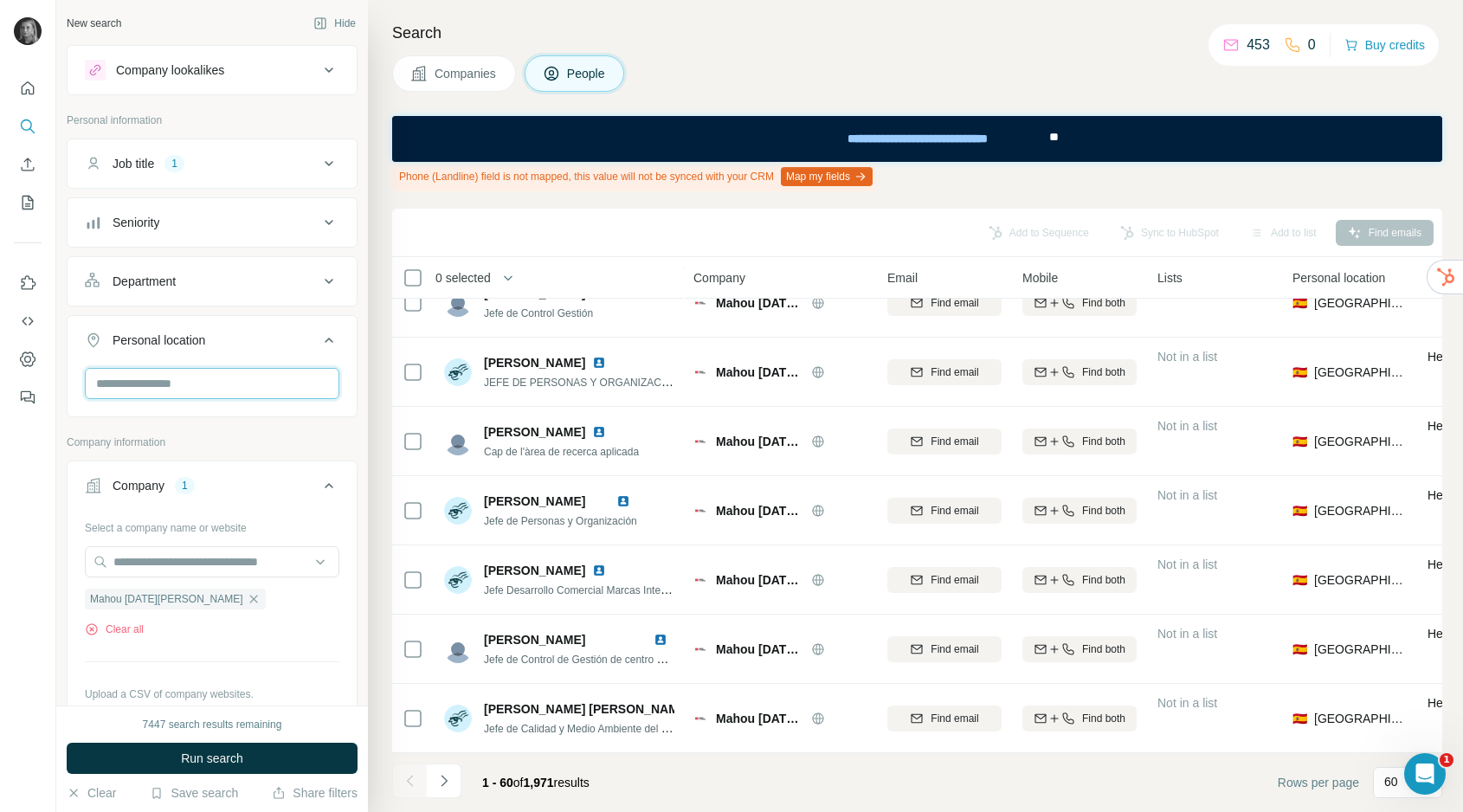
click at [207, 374] on input "text" at bounding box center [212, 383] width 255 height 31
type input "******"
click at [218, 482] on div "🇬🇧 [GEOGRAPHIC_DATA]" at bounding box center [212, 481] width 225 height 21
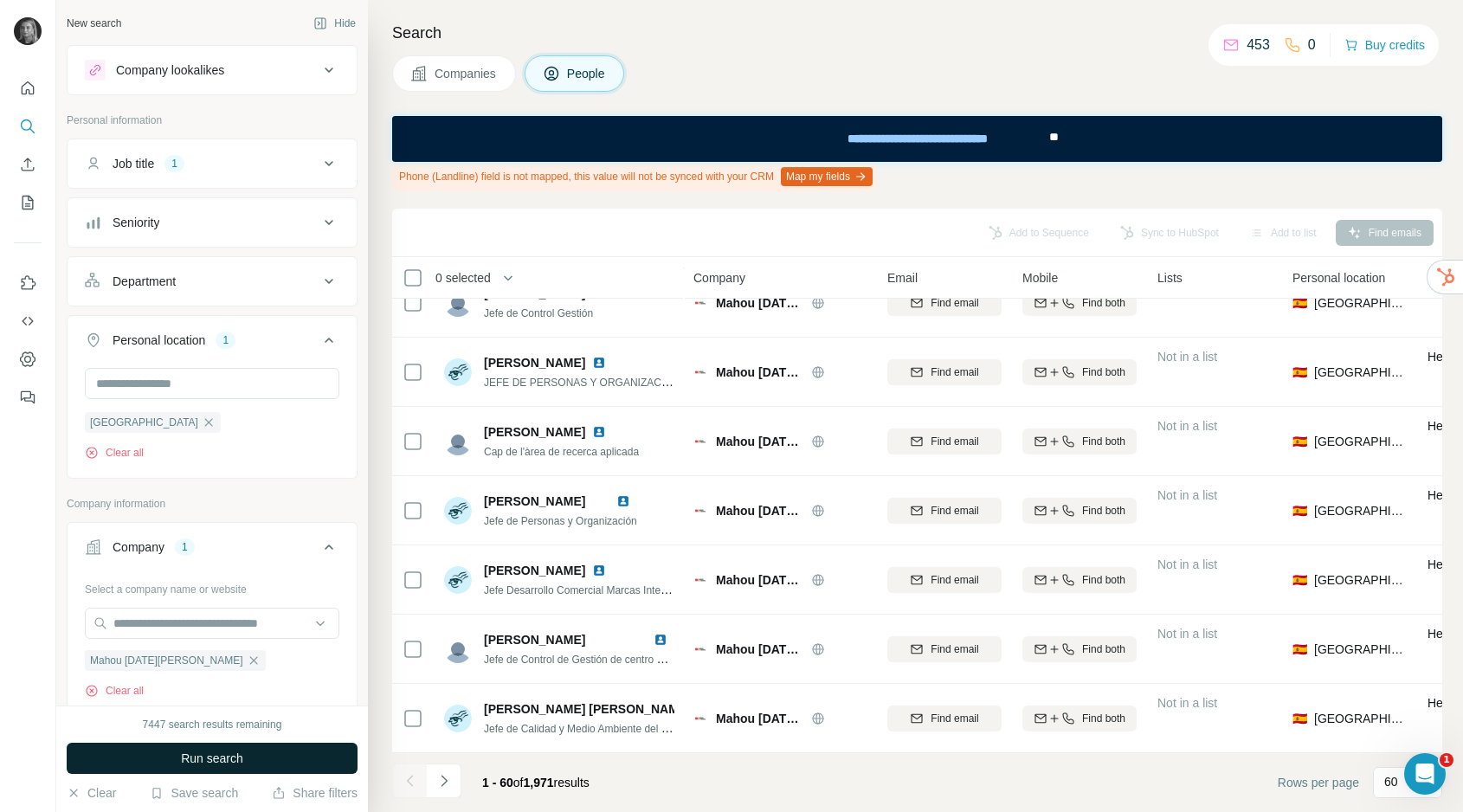
click at [256, 747] on button "Run search" at bounding box center [212, 758] width 291 height 31
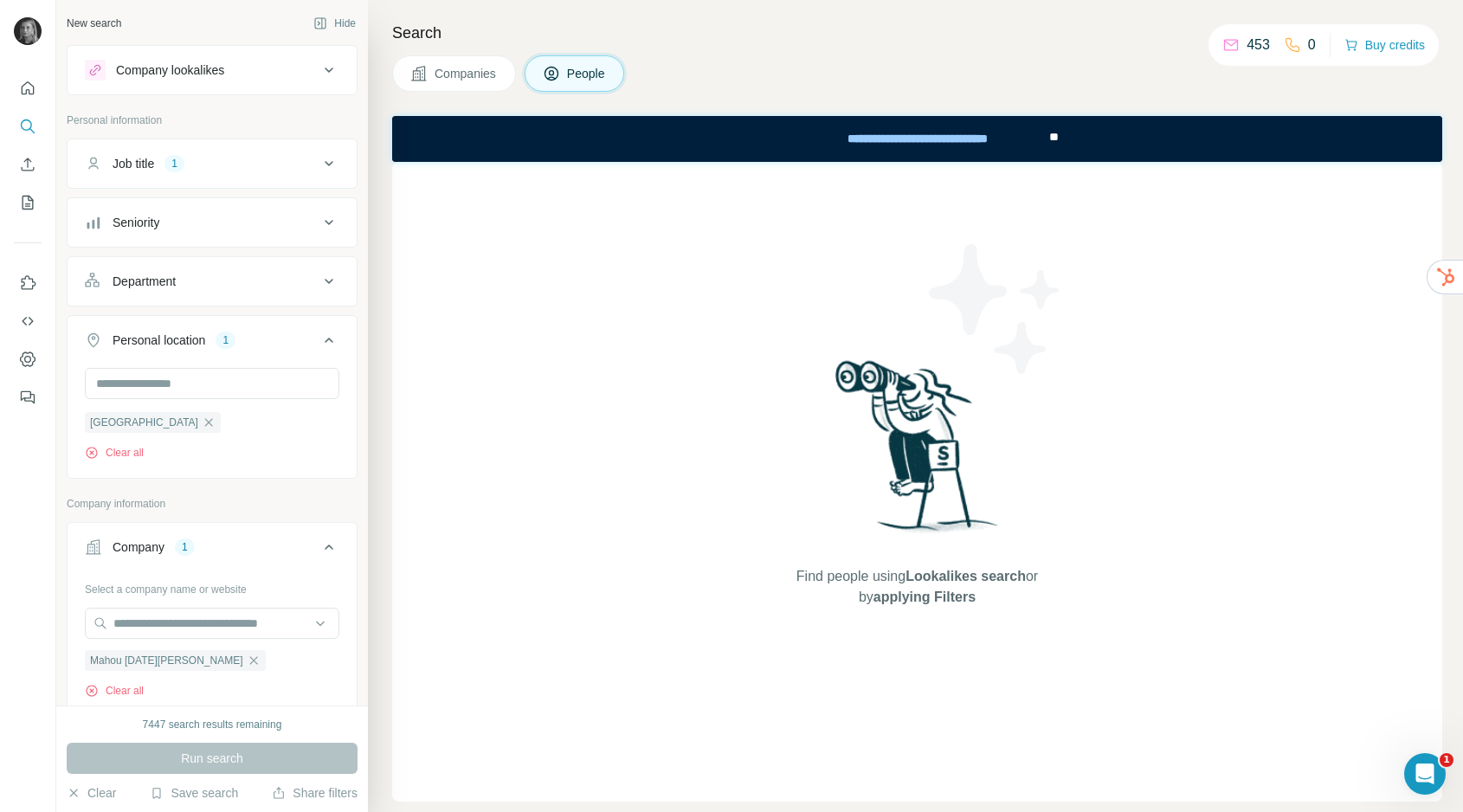
click at [464, 54] on div "Search Companies People Find people using Lookalikes search or by applying Filt…" at bounding box center [915, 406] width 1095 height 812
click at [468, 101] on div "Search Companies People Find people using Lookalikes search or by applying Filt…" at bounding box center [915, 406] width 1095 height 812
click at [468, 83] on button "Companies" at bounding box center [454, 74] width 124 height 37
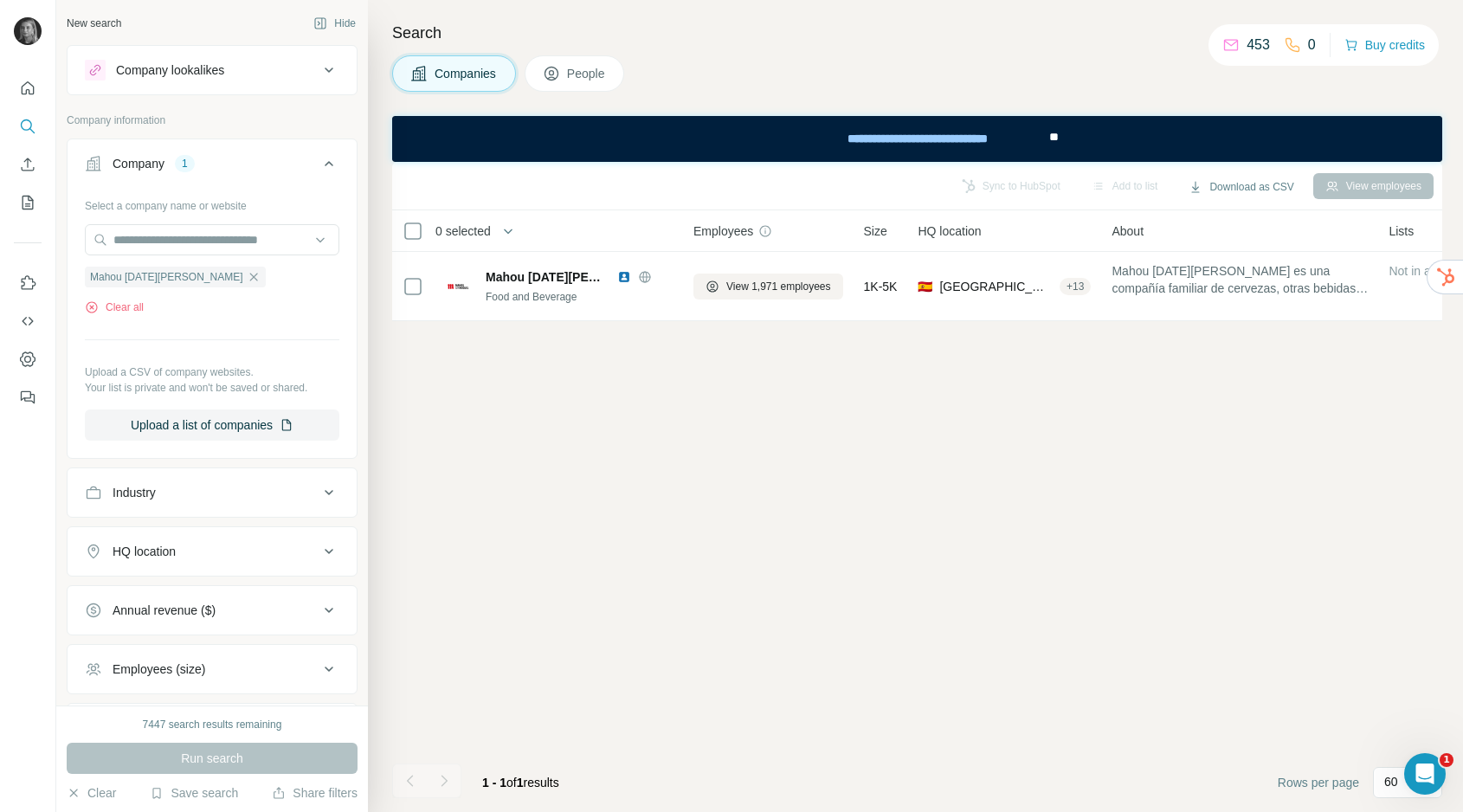
click at [269, 760] on div "Run search" at bounding box center [212, 758] width 291 height 31
click at [27, 206] on icon "My lists" at bounding box center [29, 201] width 8 height 11
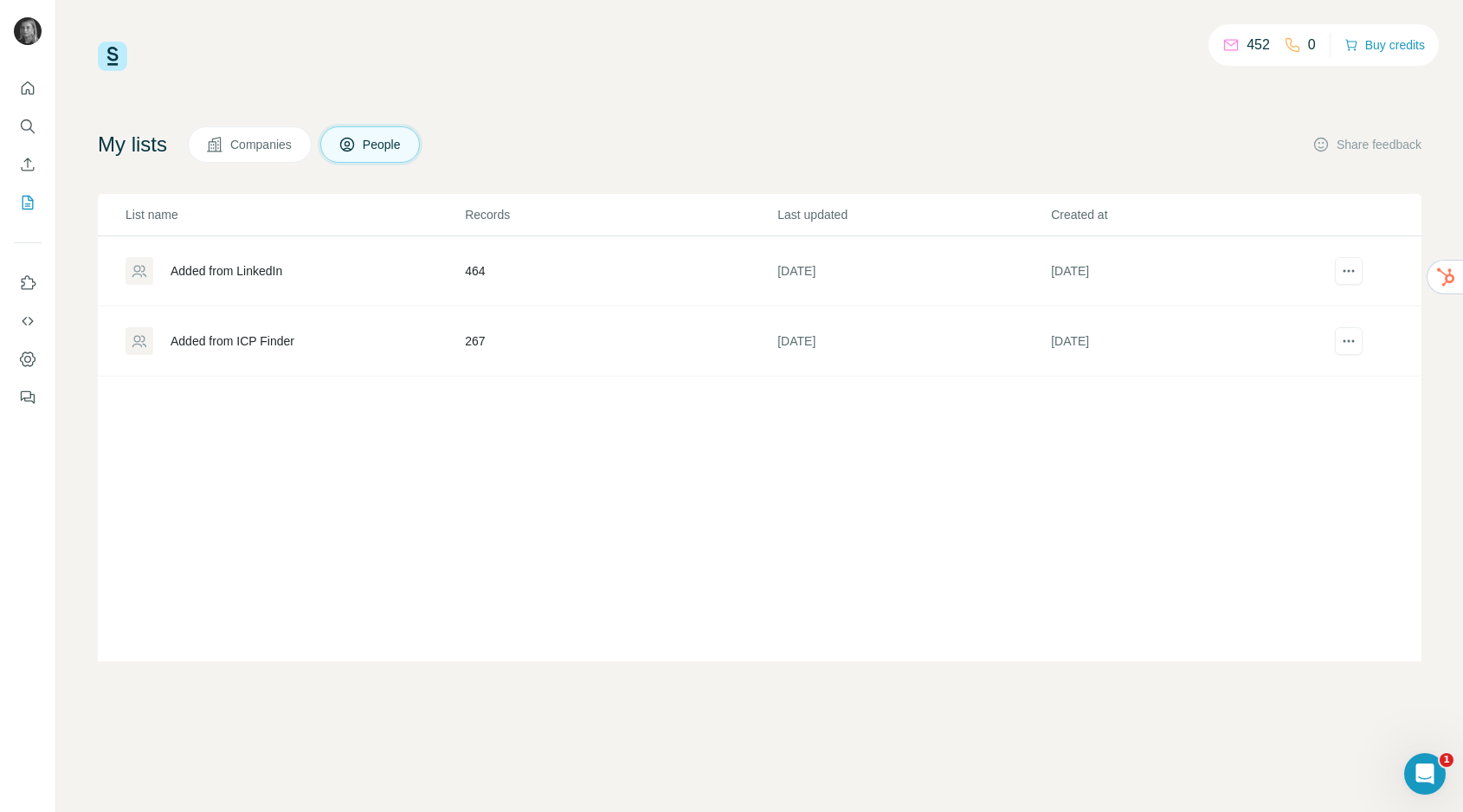
click at [416, 350] on div "Added from ICP Finder" at bounding box center [294, 340] width 338 height 27
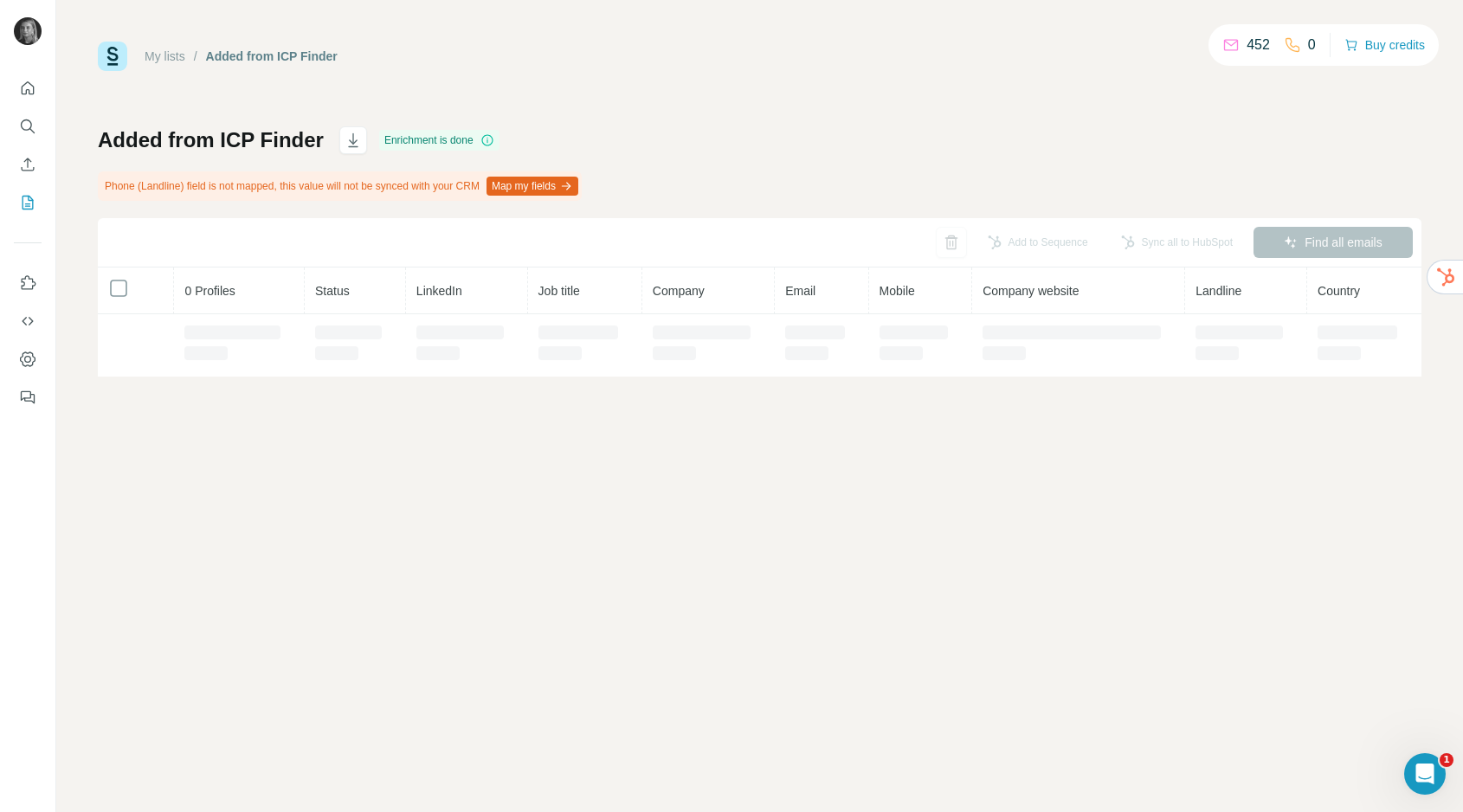
click at [462, 336] on div at bounding box center [460, 332] width 88 height 14
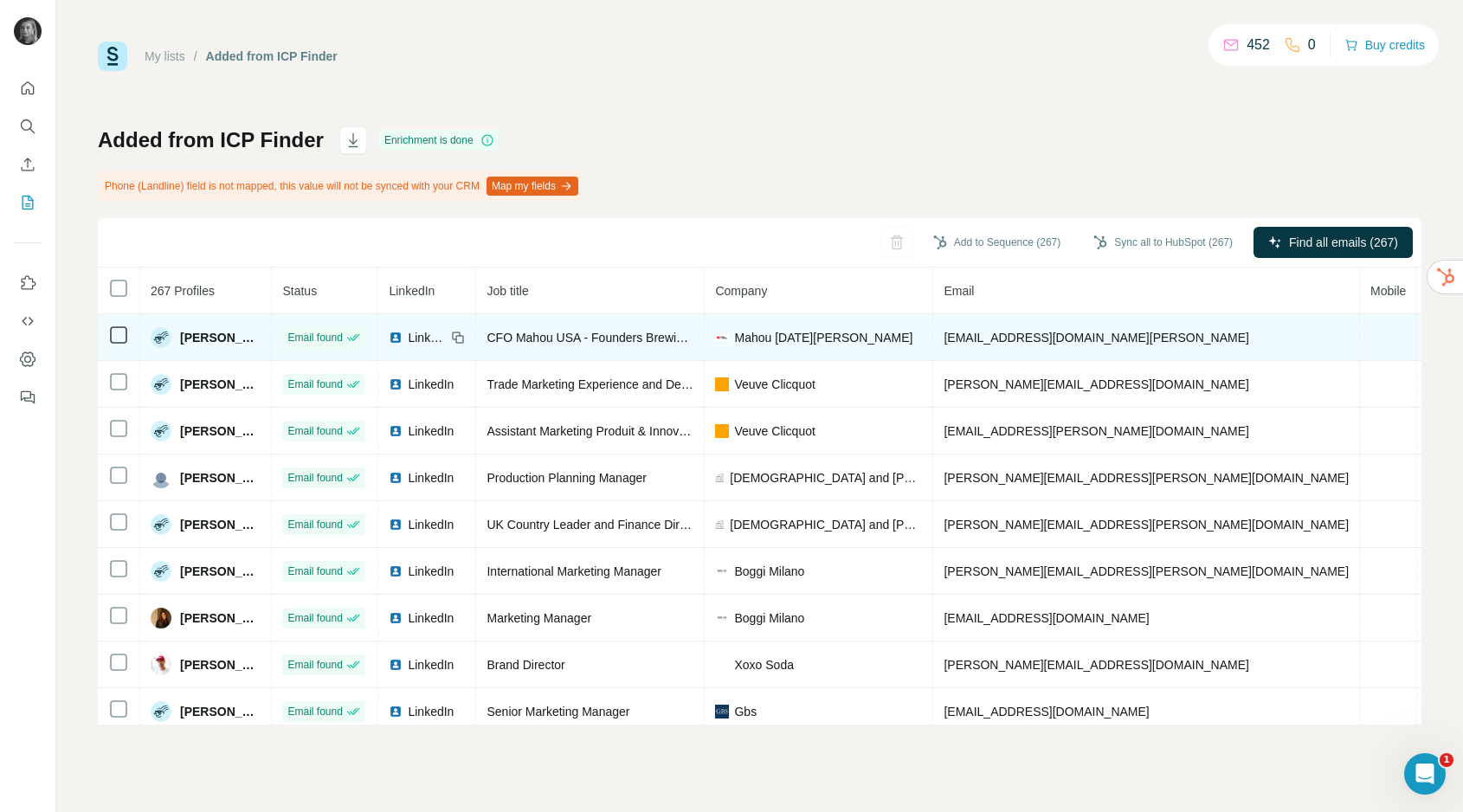
click at [1062, 335] on span "[EMAIL_ADDRESS][DOMAIN_NAME][PERSON_NAME]" at bounding box center [1096, 338] width 305 height 14
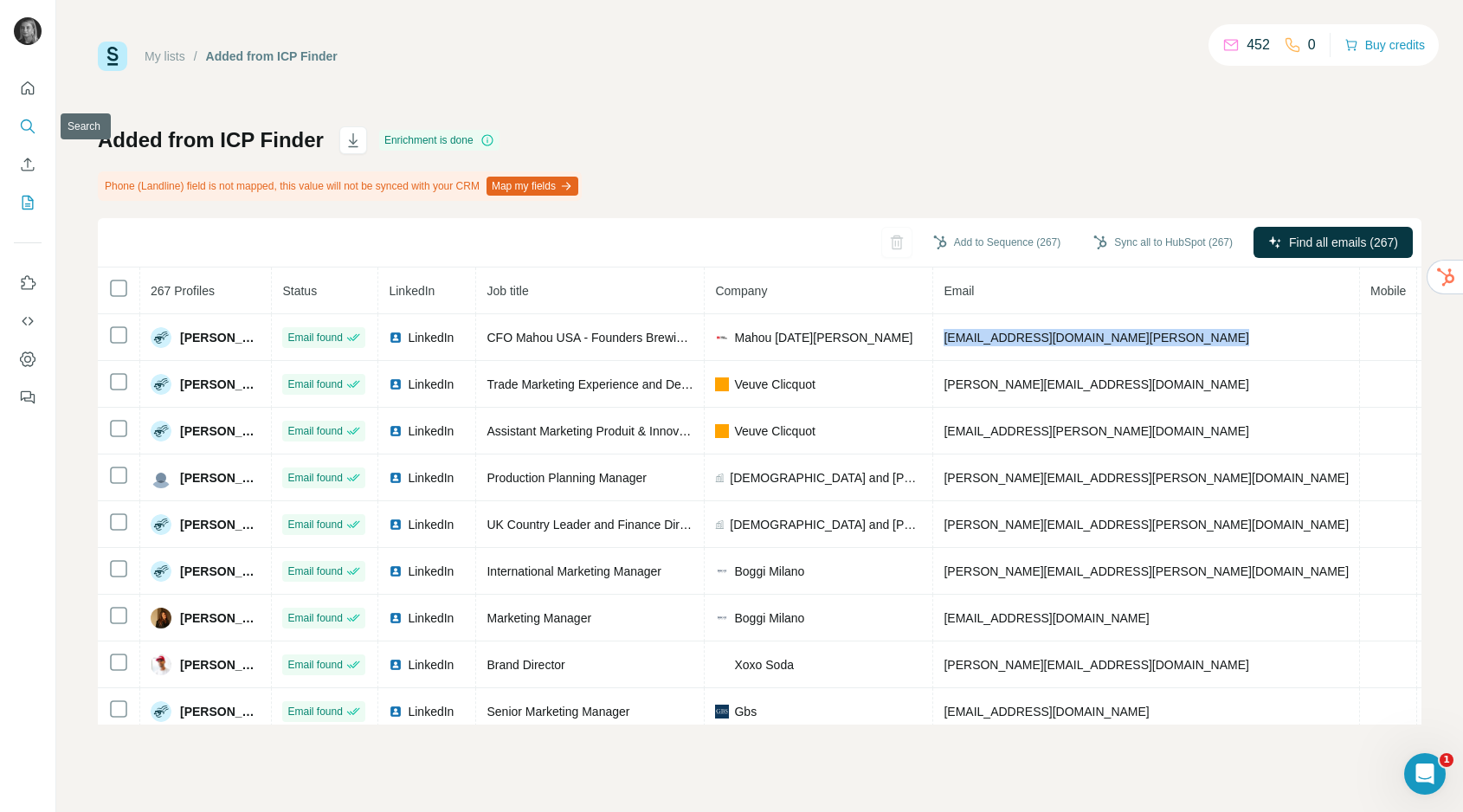
click at [38, 114] on button "Search" at bounding box center [27, 125] width 27 height 31
click at [33, 122] on icon "Search" at bounding box center [27, 126] width 17 height 17
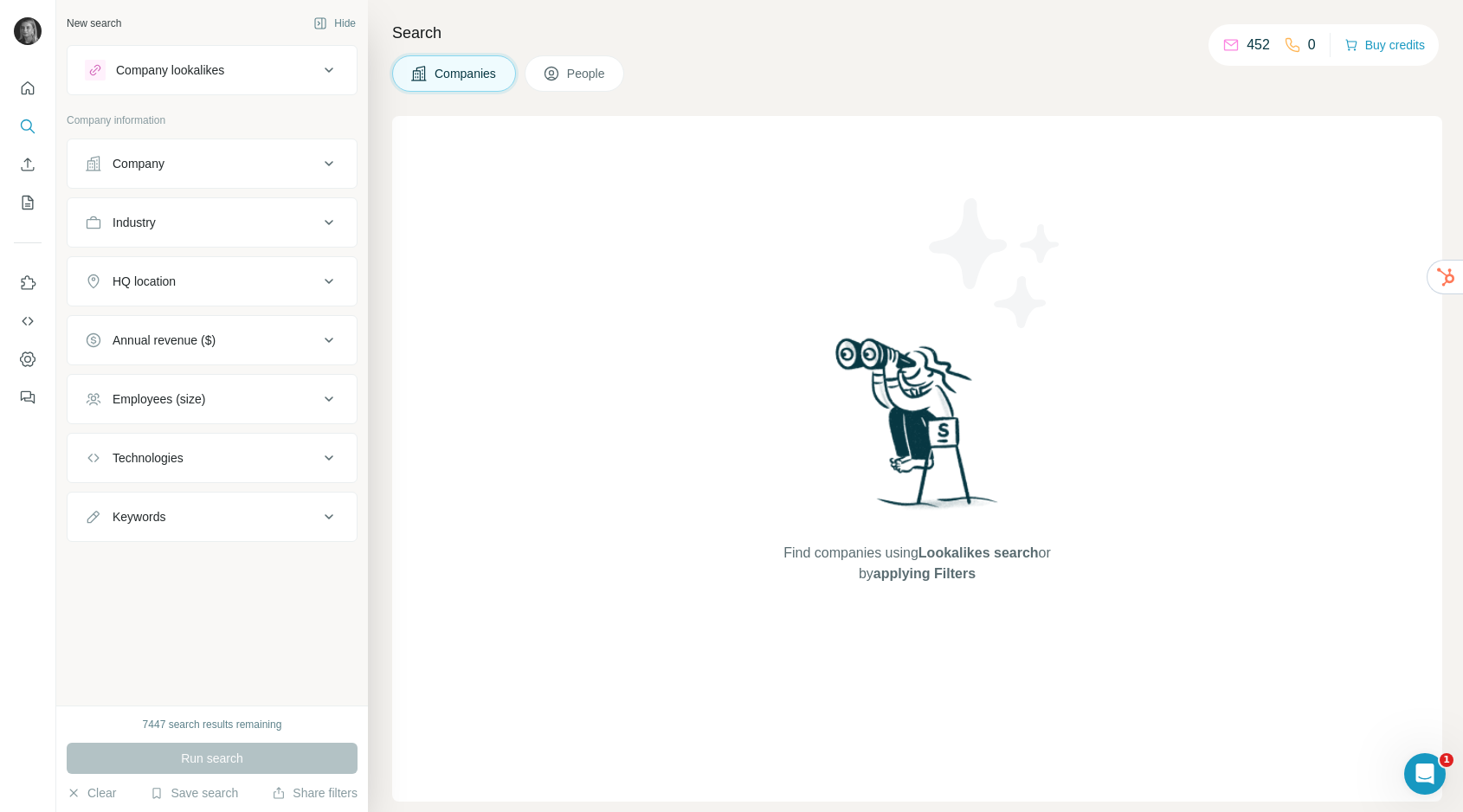
click at [192, 141] on div "Company" at bounding box center [212, 163] width 291 height 50
click at [192, 171] on div "Company" at bounding box center [202, 163] width 234 height 17
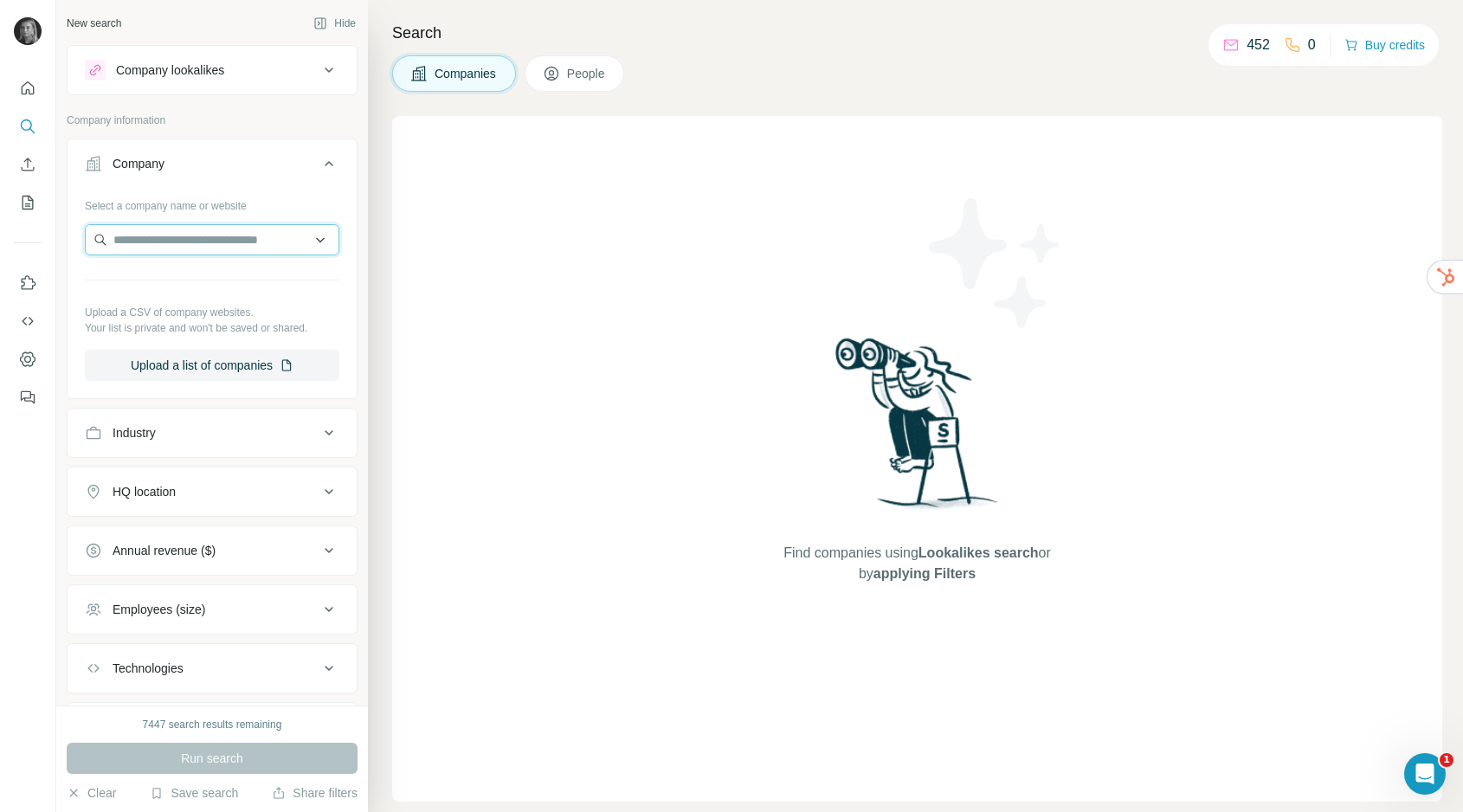
click at [177, 234] on input "text" at bounding box center [212, 240] width 255 height 31
paste input "**********"
type input "**********"
click at [195, 293] on p "[DOMAIN_NAME]" at bounding box center [179, 295] width 91 height 16
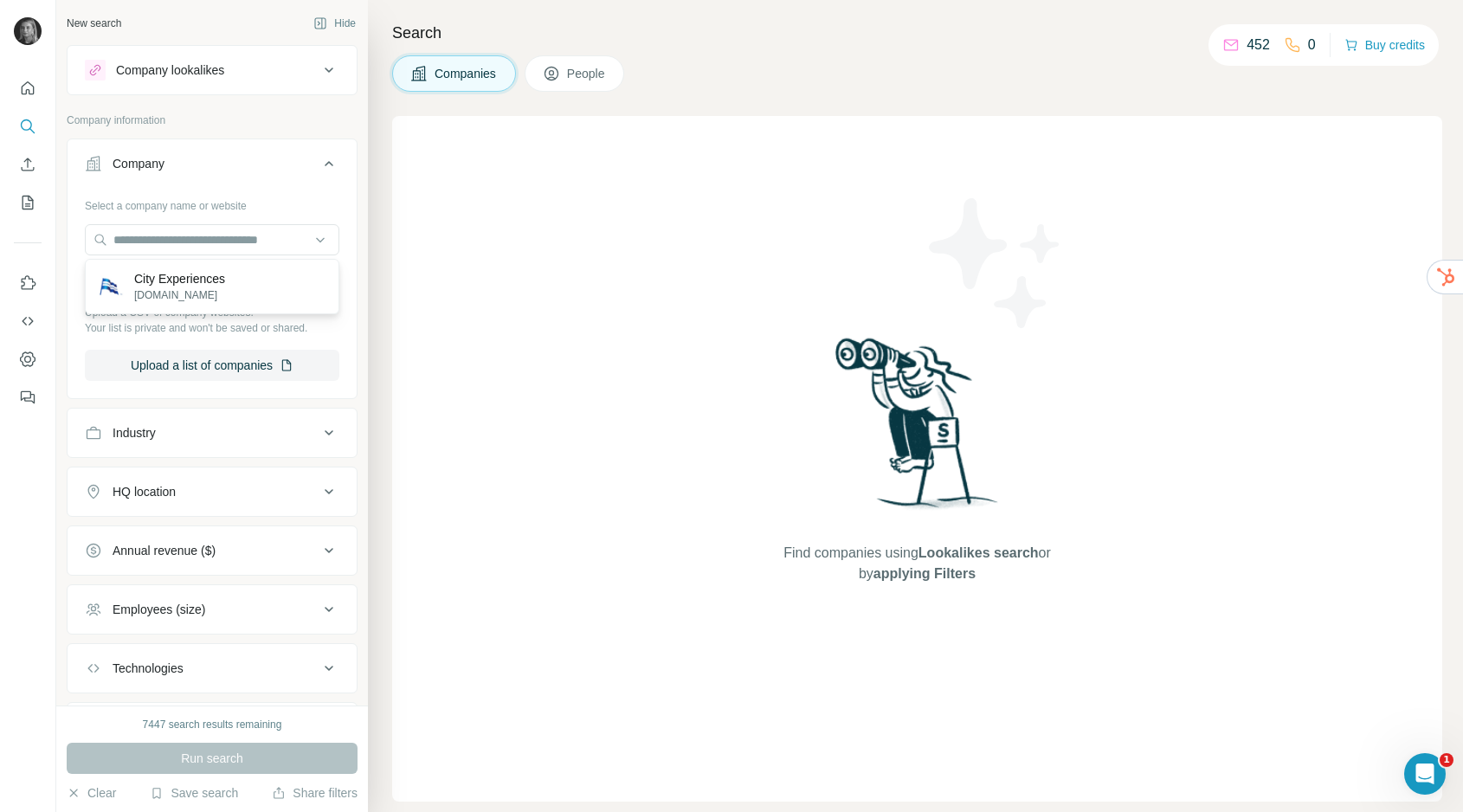
scroll to position [0, 0]
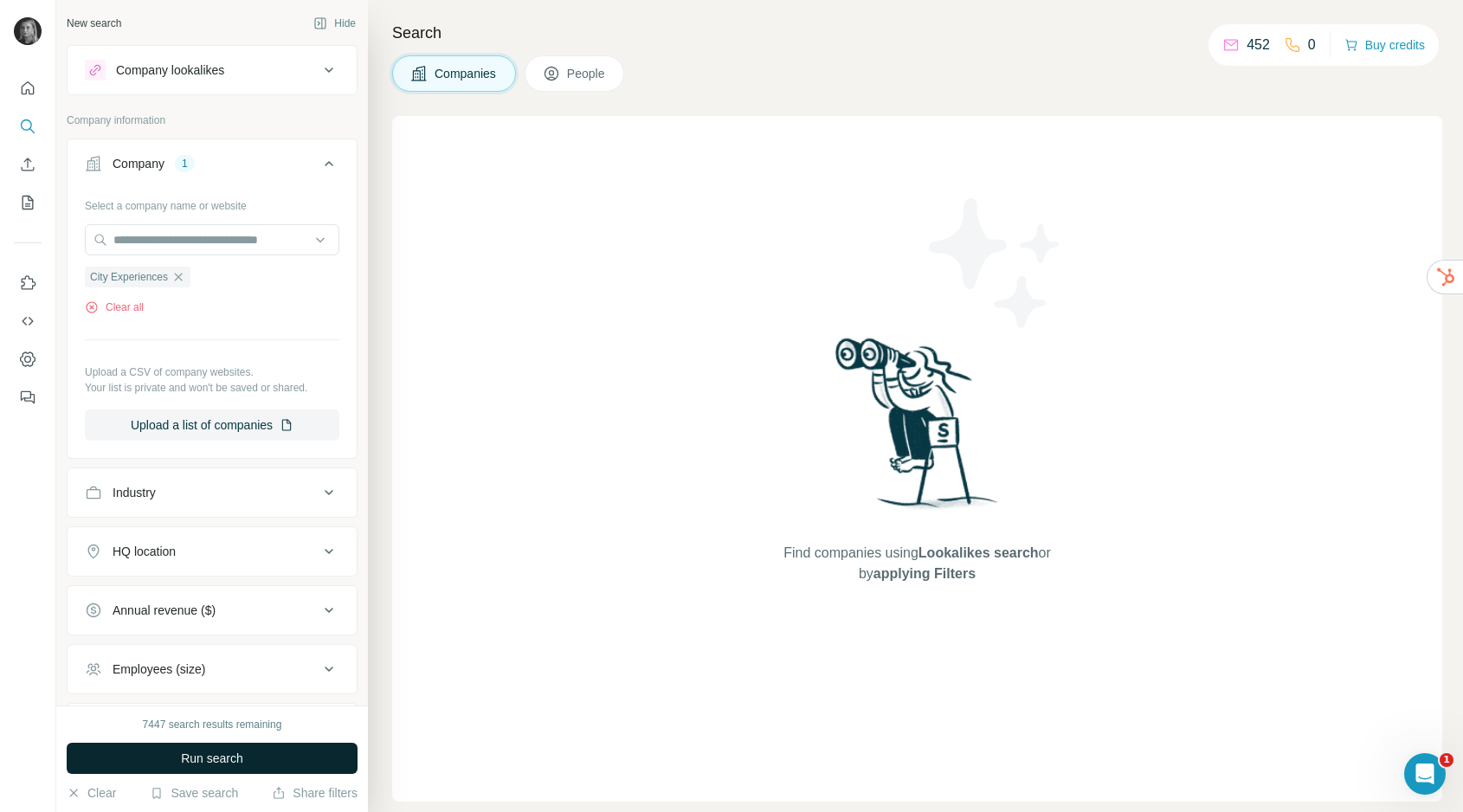
click at [204, 745] on button "Run search" at bounding box center [212, 758] width 291 height 31
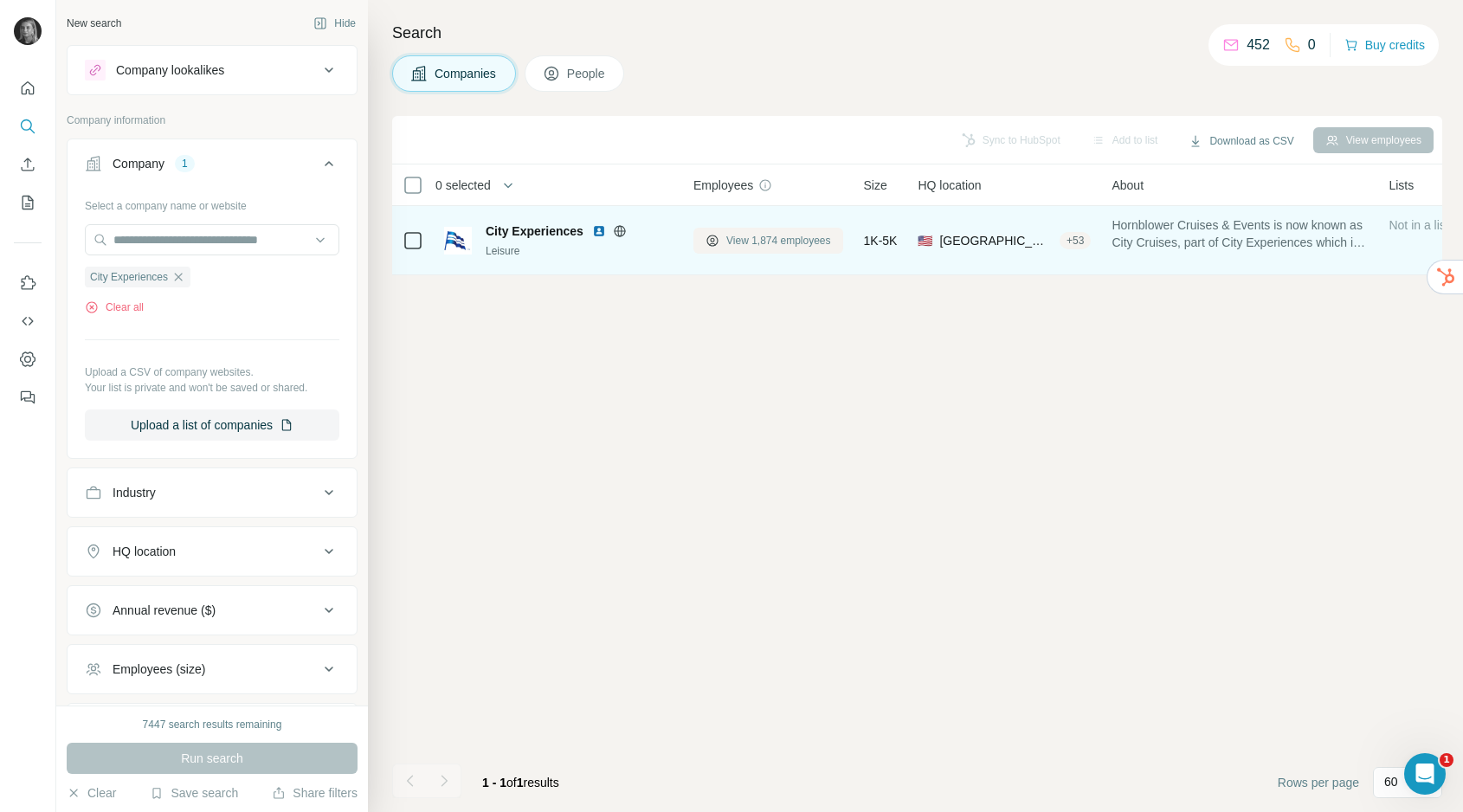
click at [790, 238] on span "View 1,874 employees" at bounding box center [778, 240] width 105 height 16
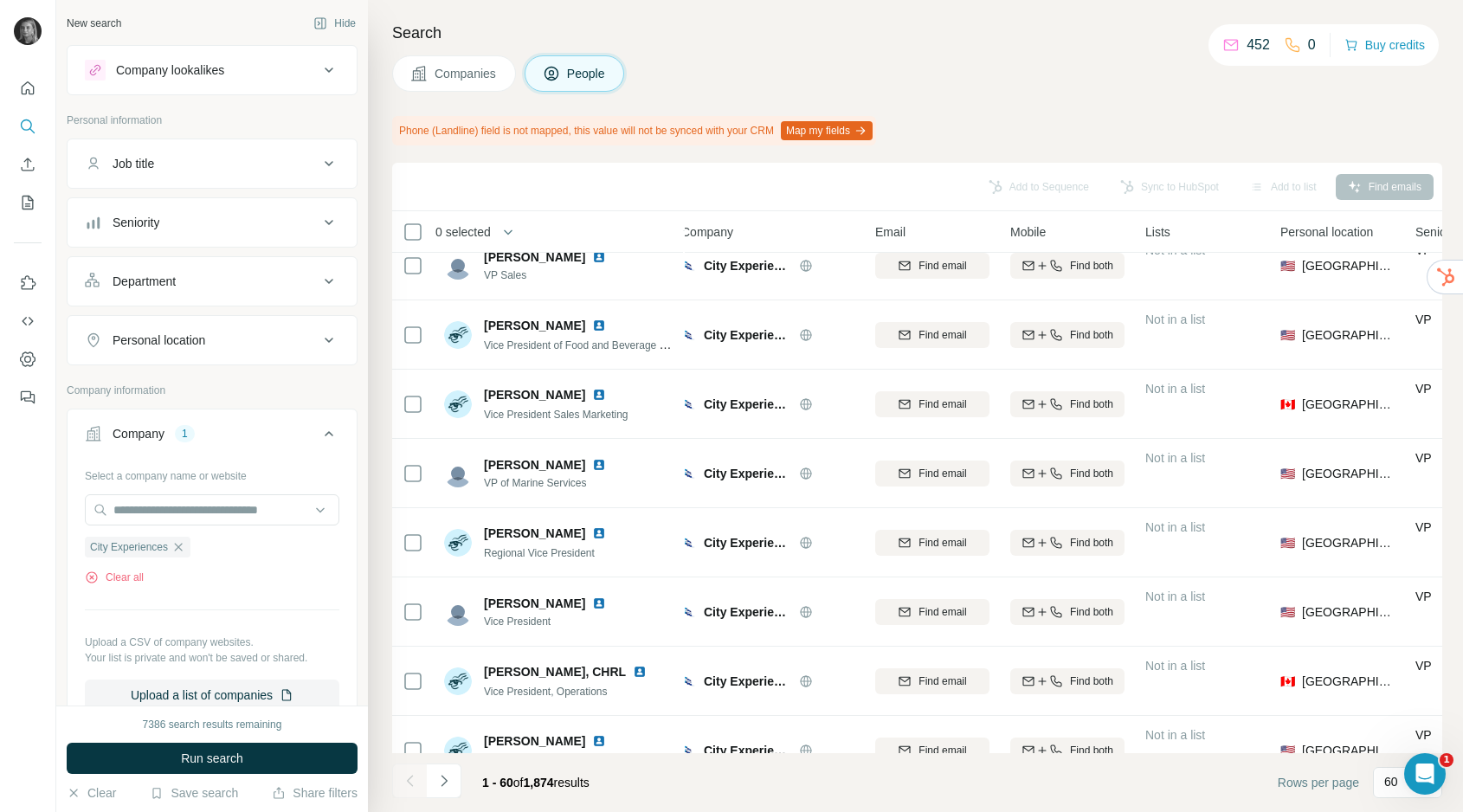
scroll to position [2518, 12]
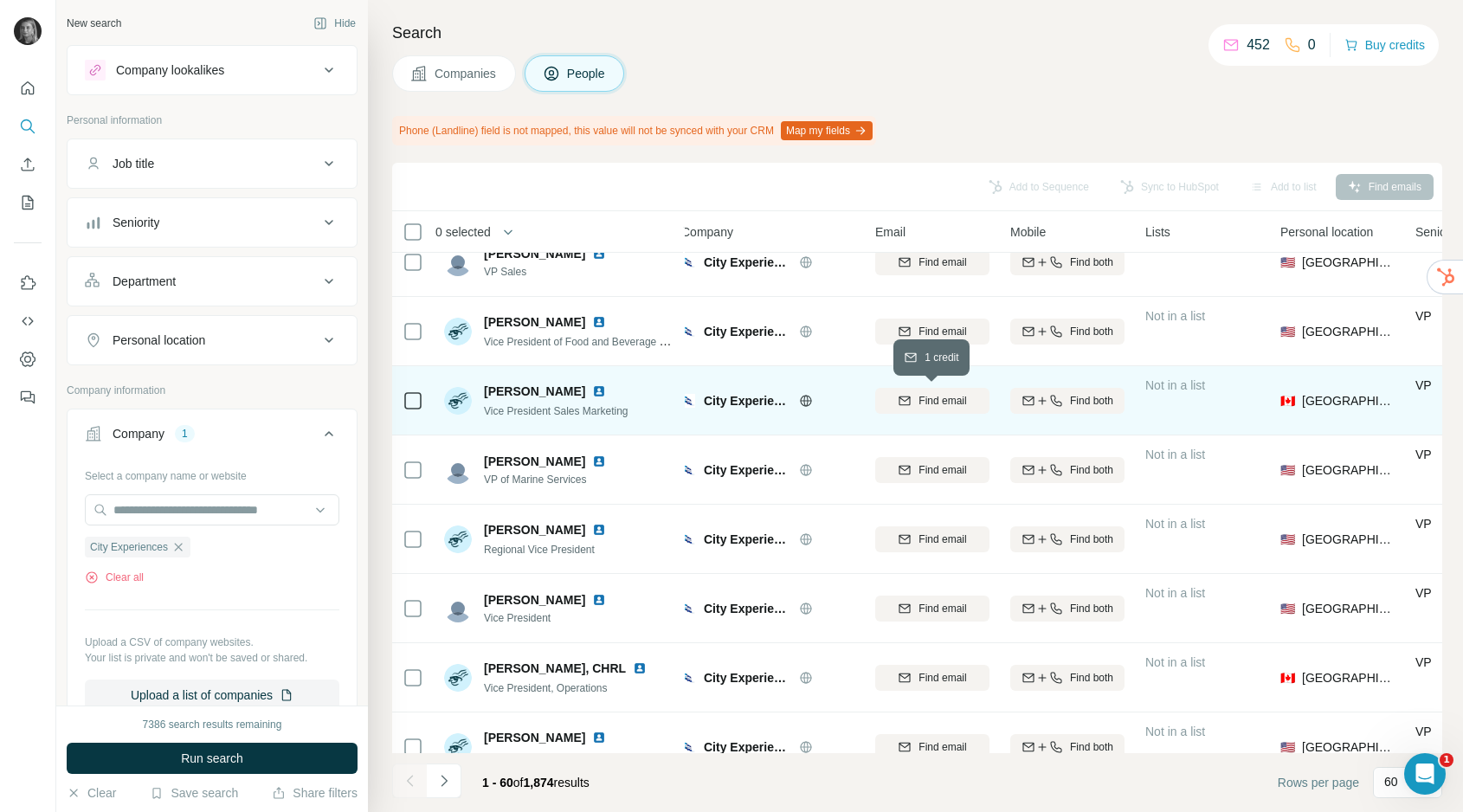
click at [950, 403] on span "Find email" at bounding box center [942, 401] width 47 height 16
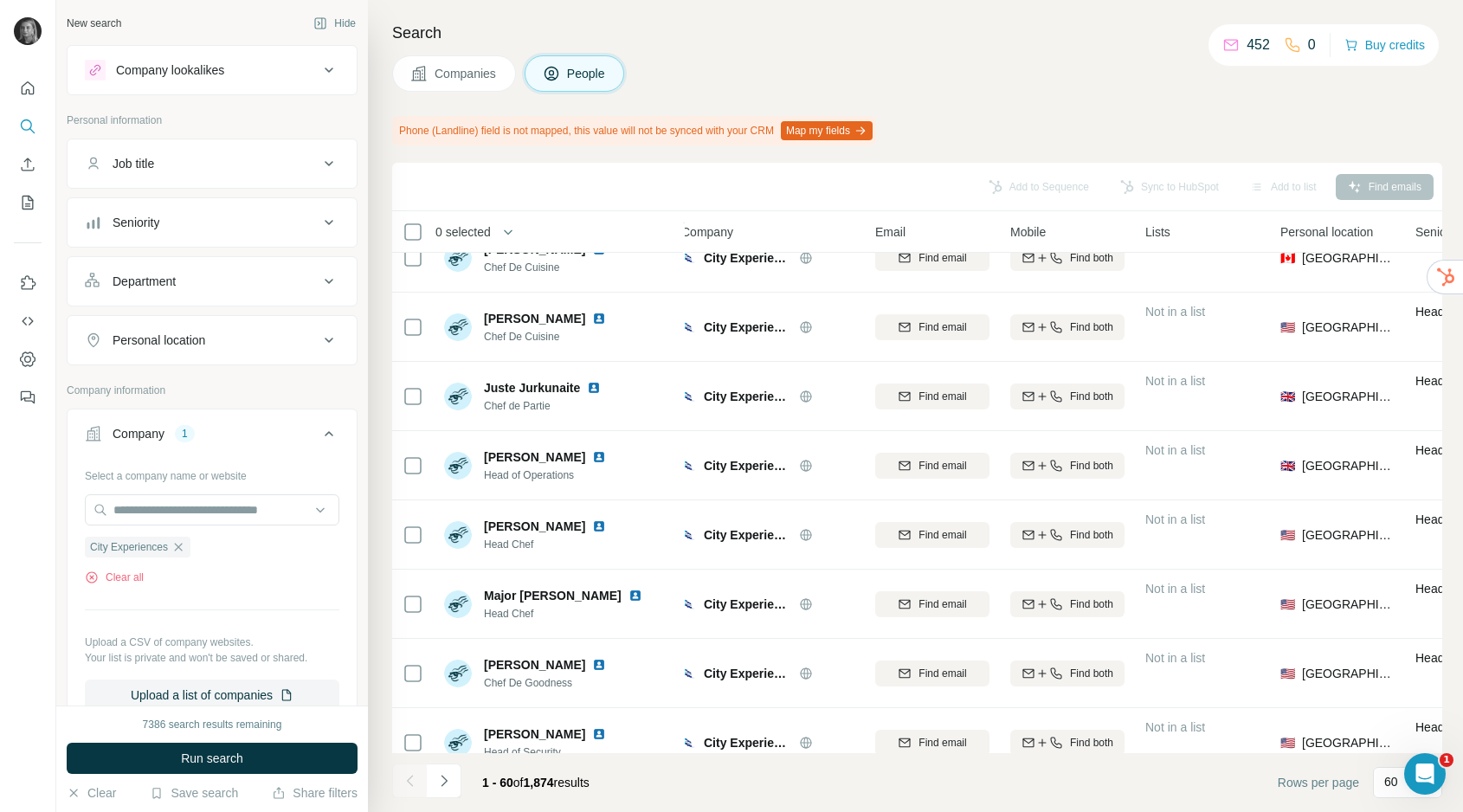
scroll to position [3654, 12]
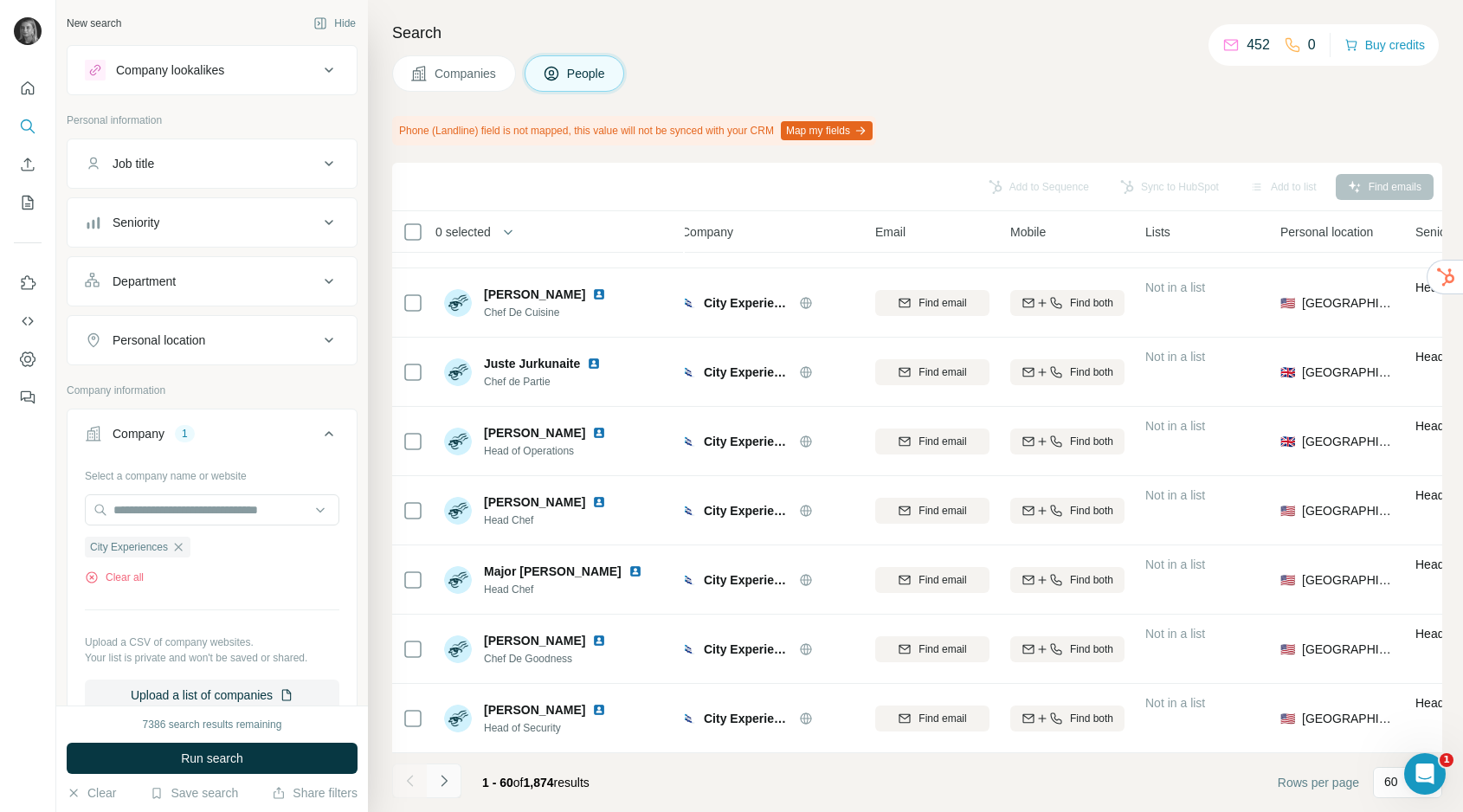
click at [456, 778] on button "Navigate to next page" at bounding box center [444, 781] width 35 height 35
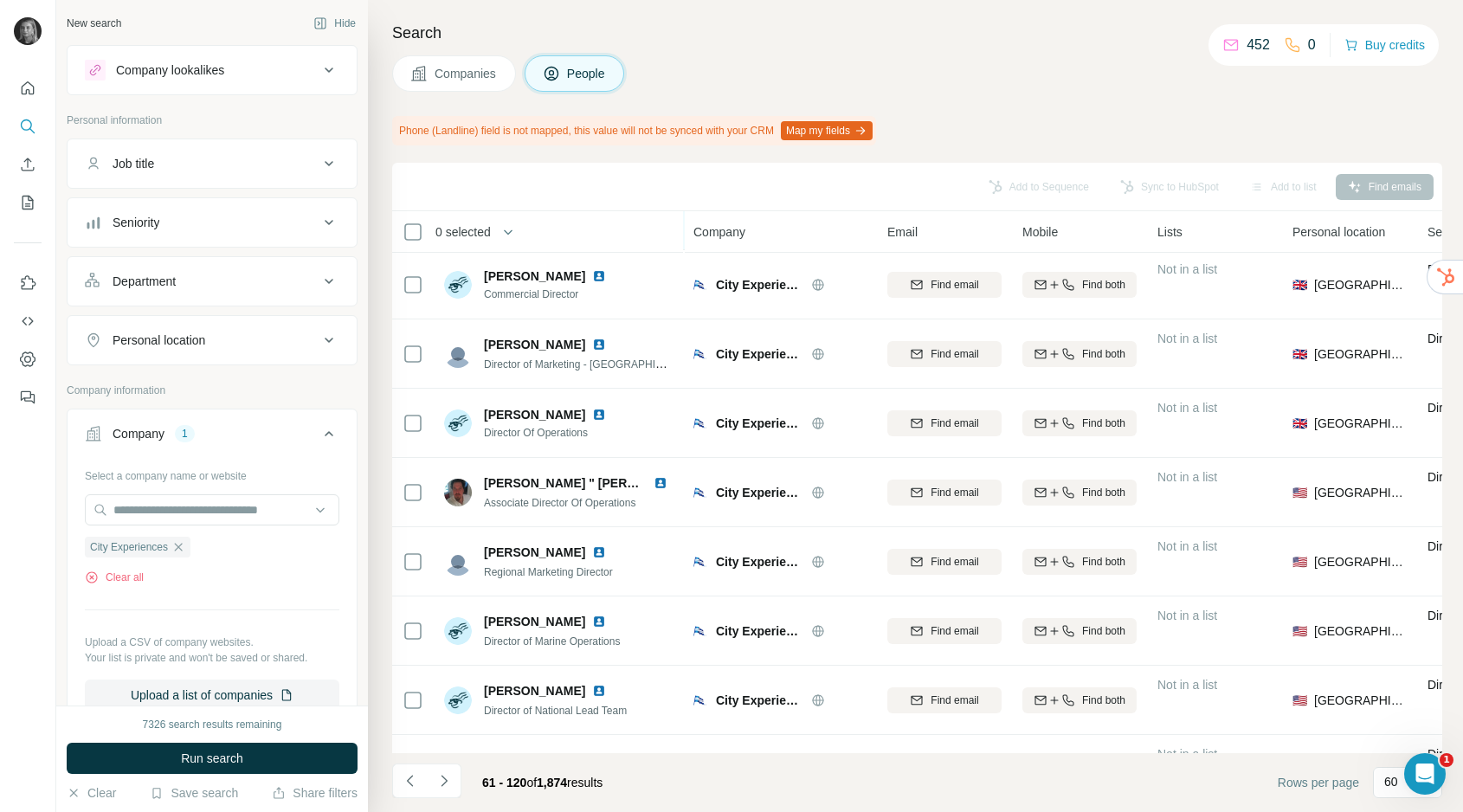
scroll to position [2593, 0]
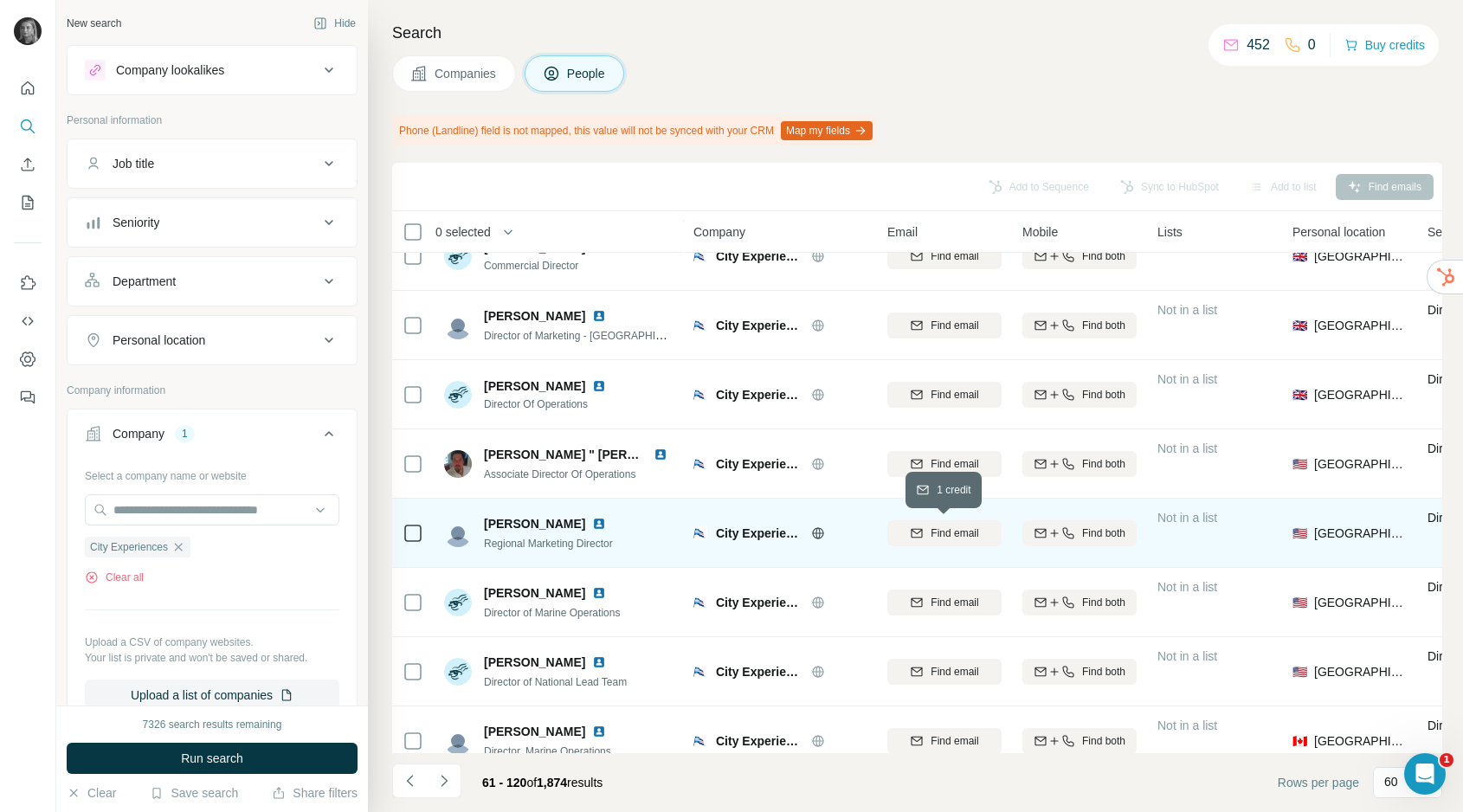
click at [939, 530] on span "Find email" at bounding box center [955, 533] width 47 height 16
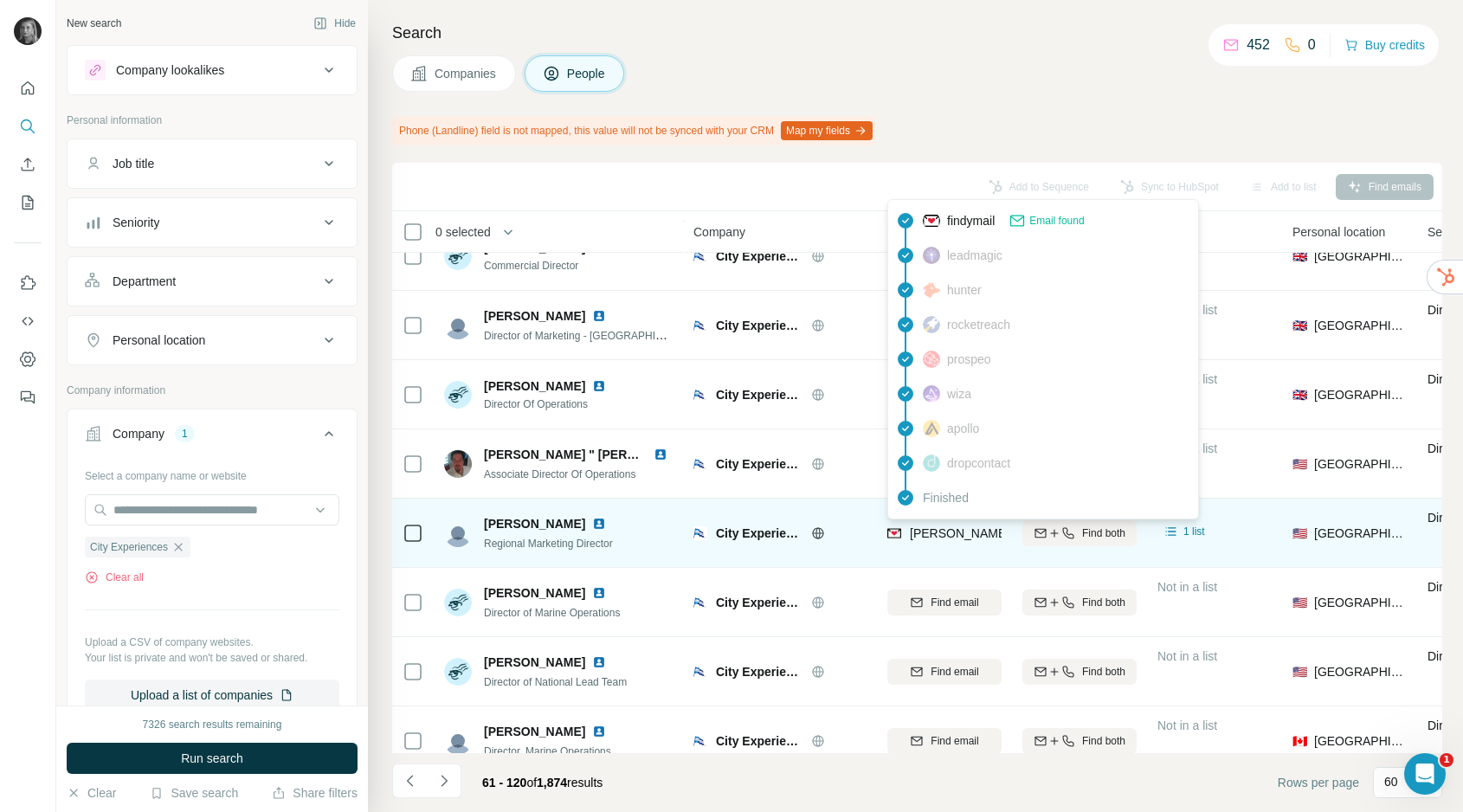
click at [949, 531] on span "[PERSON_NAME][EMAIL_ADDRESS][PERSON_NAME][DOMAIN_NAME]" at bounding box center [1113, 533] width 406 height 14
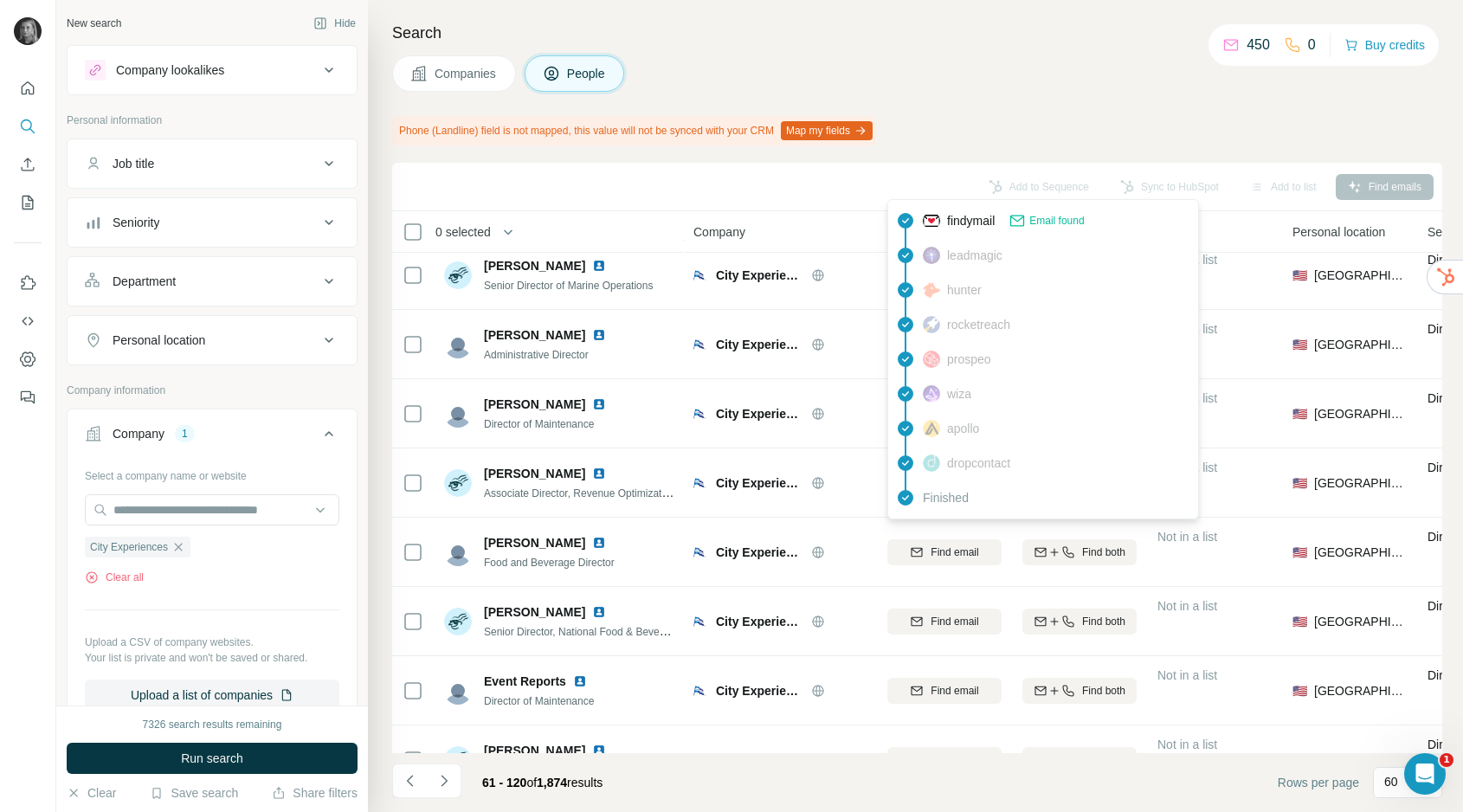
scroll to position [1515, 0]
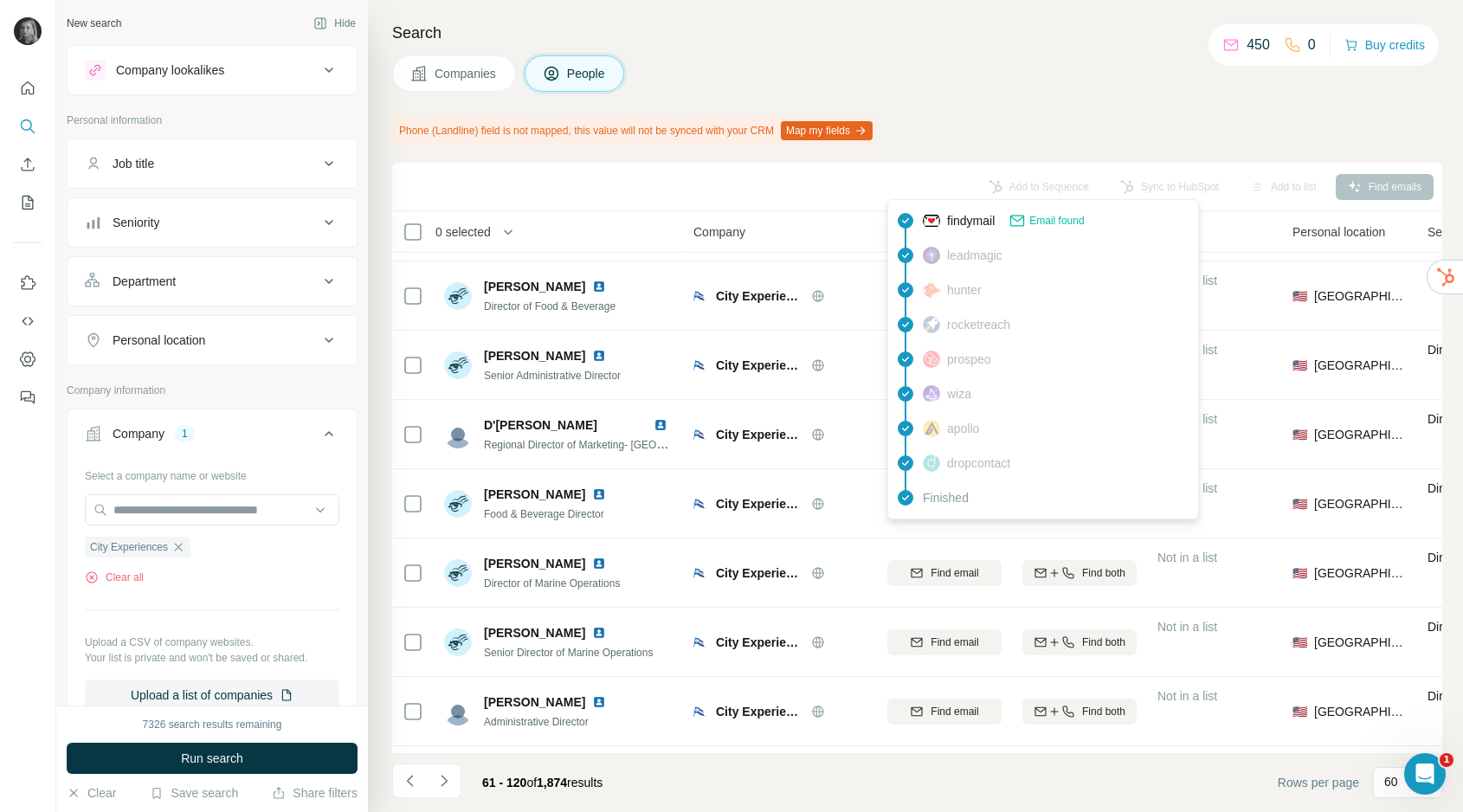
click at [1034, 141] on div "Phone (Landline) field is not mapped, this value will not be synced with your C…" at bounding box center [917, 130] width 1050 height 29
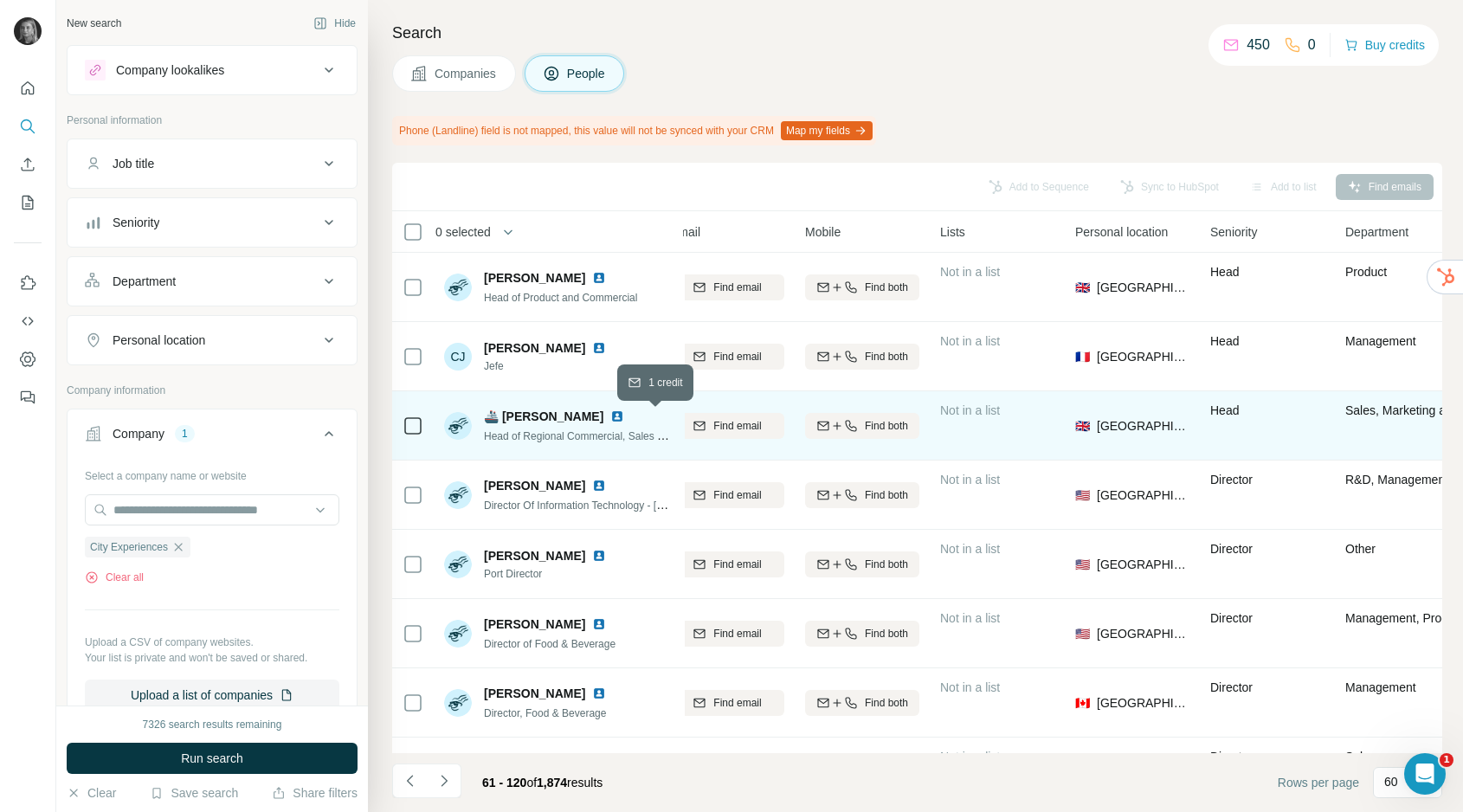
scroll to position [0, 216]
click at [715, 423] on span "Find email" at bounding box center [739, 425] width 47 height 16
click at [176, 544] on icon "button" at bounding box center [178, 547] width 14 height 14
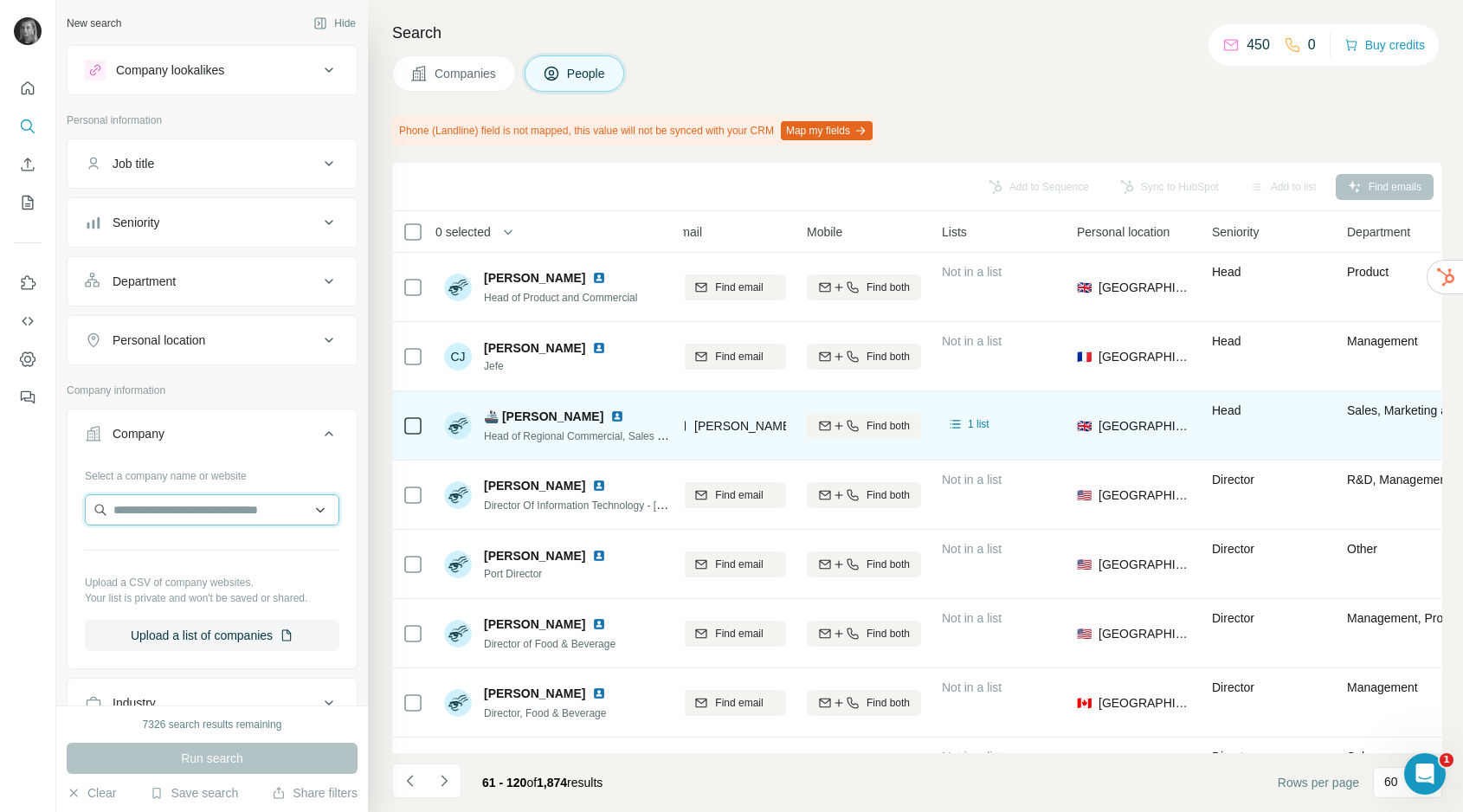
click at [180, 515] on input "text" at bounding box center [212, 509] width 255 height 31
type input "**********"
drag, startPoint x: 244, startPoint y: 499, endPoint x: 94, endPoint y: 490, distance: 150.3
click at [91, 490] on div "**********" at bounding box center [212, 555] width 255 height 190
click at [179, 518] on input "**********" at bounding box center [212, 509] width 255 height 31
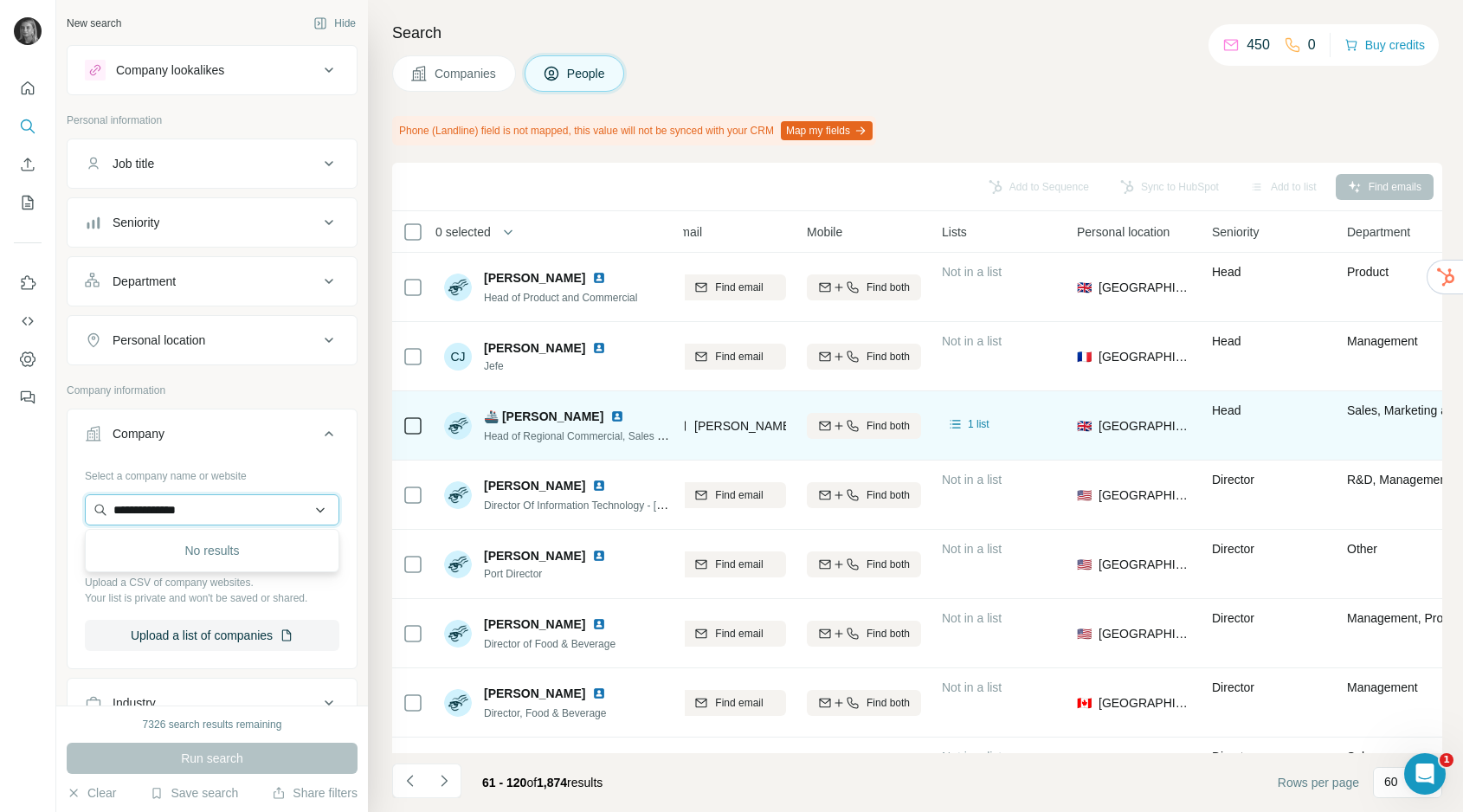
click at [179, 515] on input "**********" at bounding box center [212, 509] width 255 height 31
click at [328, 430] on icon at bounding box center [329, 434] width 21 height 21
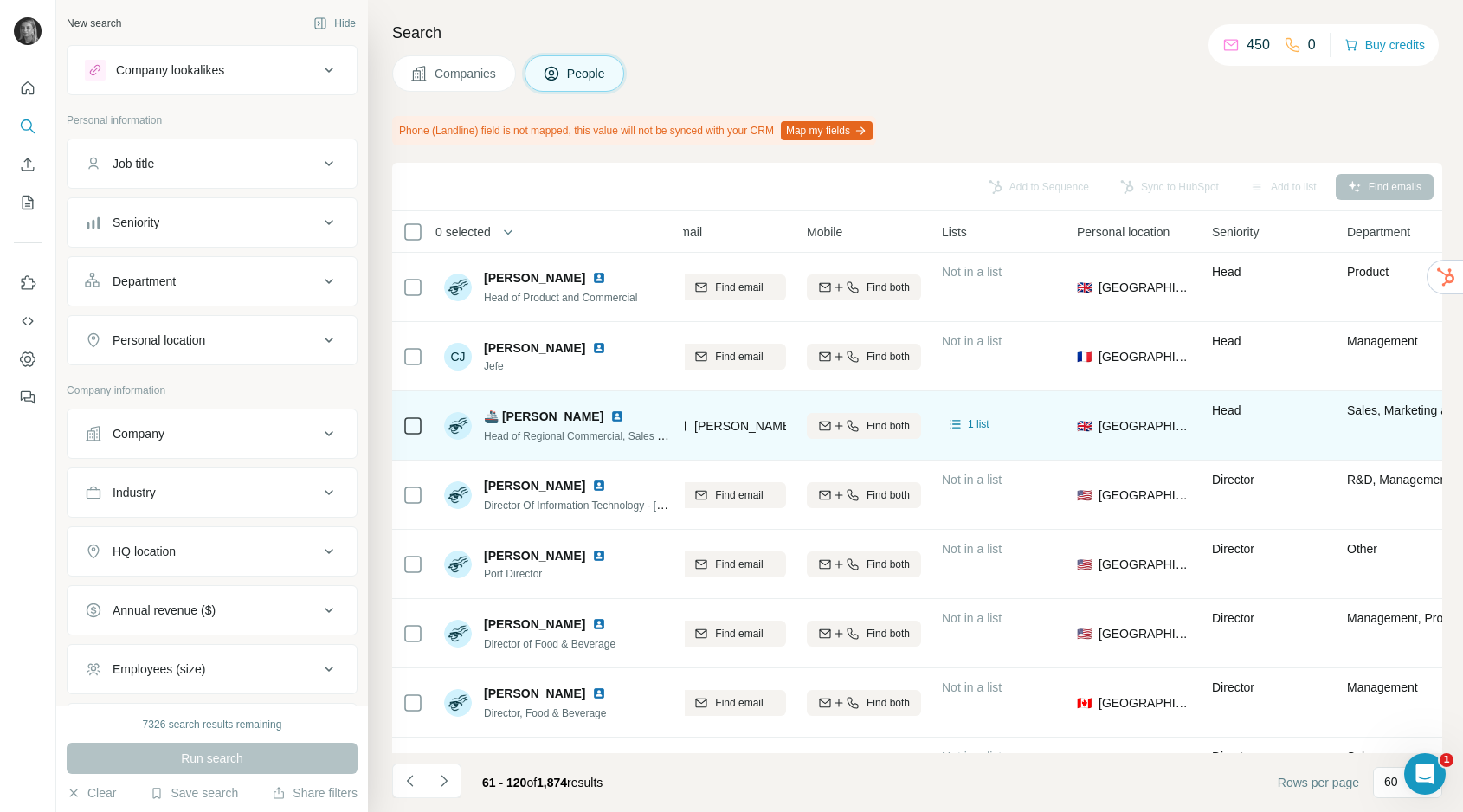
click at [220, 563] on button "HQ location" at bounding box center [212, 552] width 290 height 41
click at [193, 597] on input "text" at bounding box center [212, 594] width 255 height 31
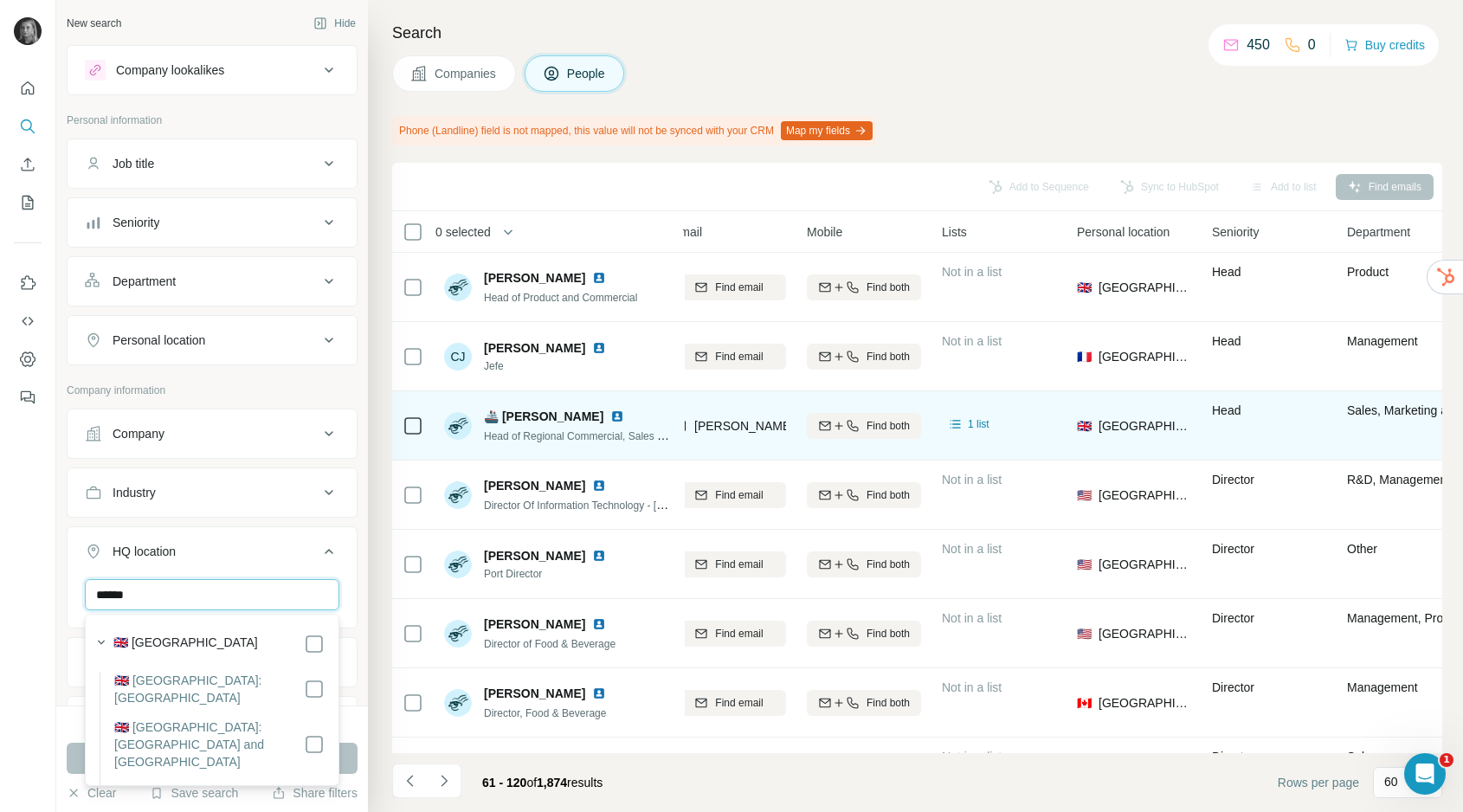
type input "******"
click at [231, 180] on button "Job title" at bounding box center [212, 163] width 290 height 41
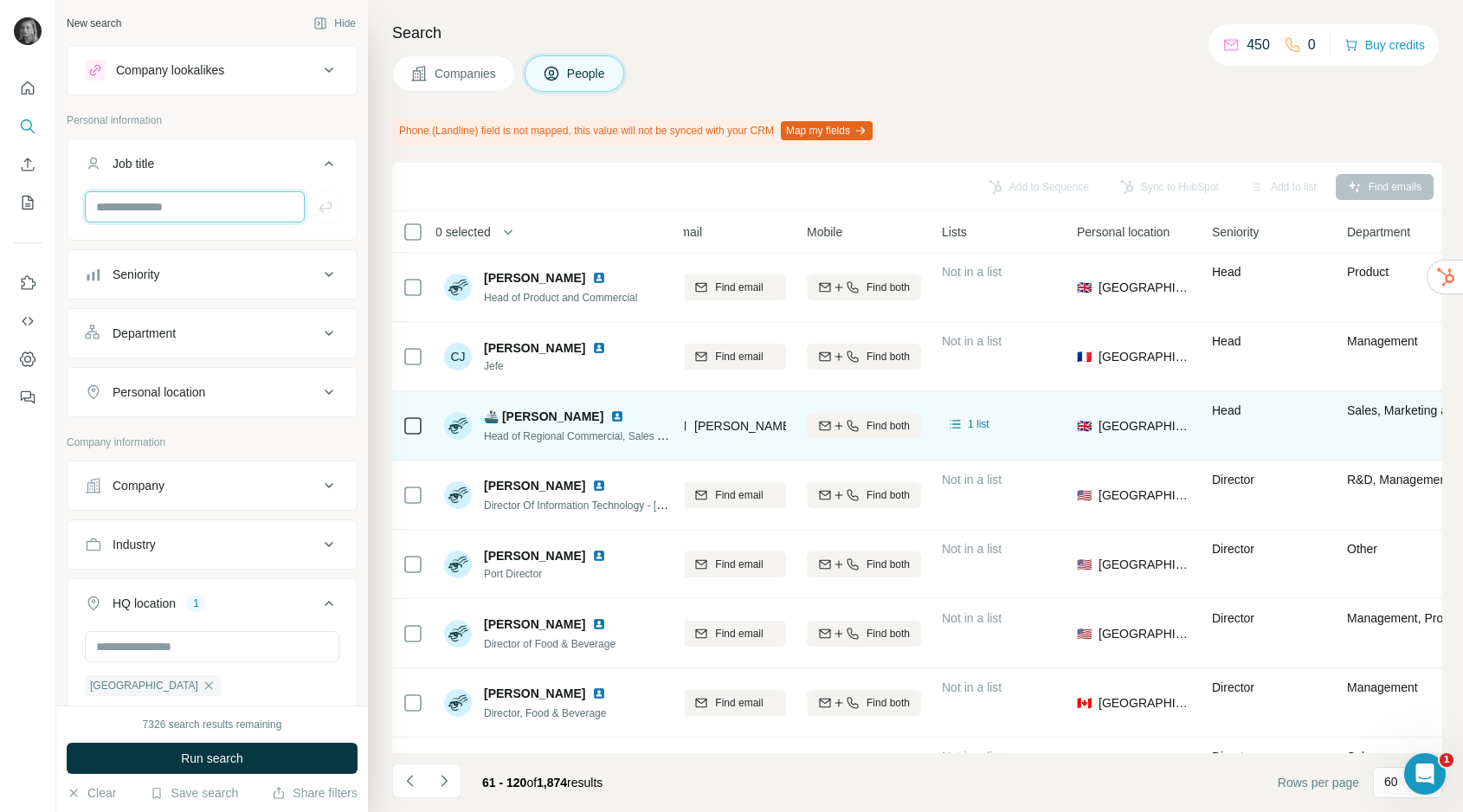
click at [185, 218] on input "text" at bounding box center [194, 207] width 220 height 31
type input "*******"
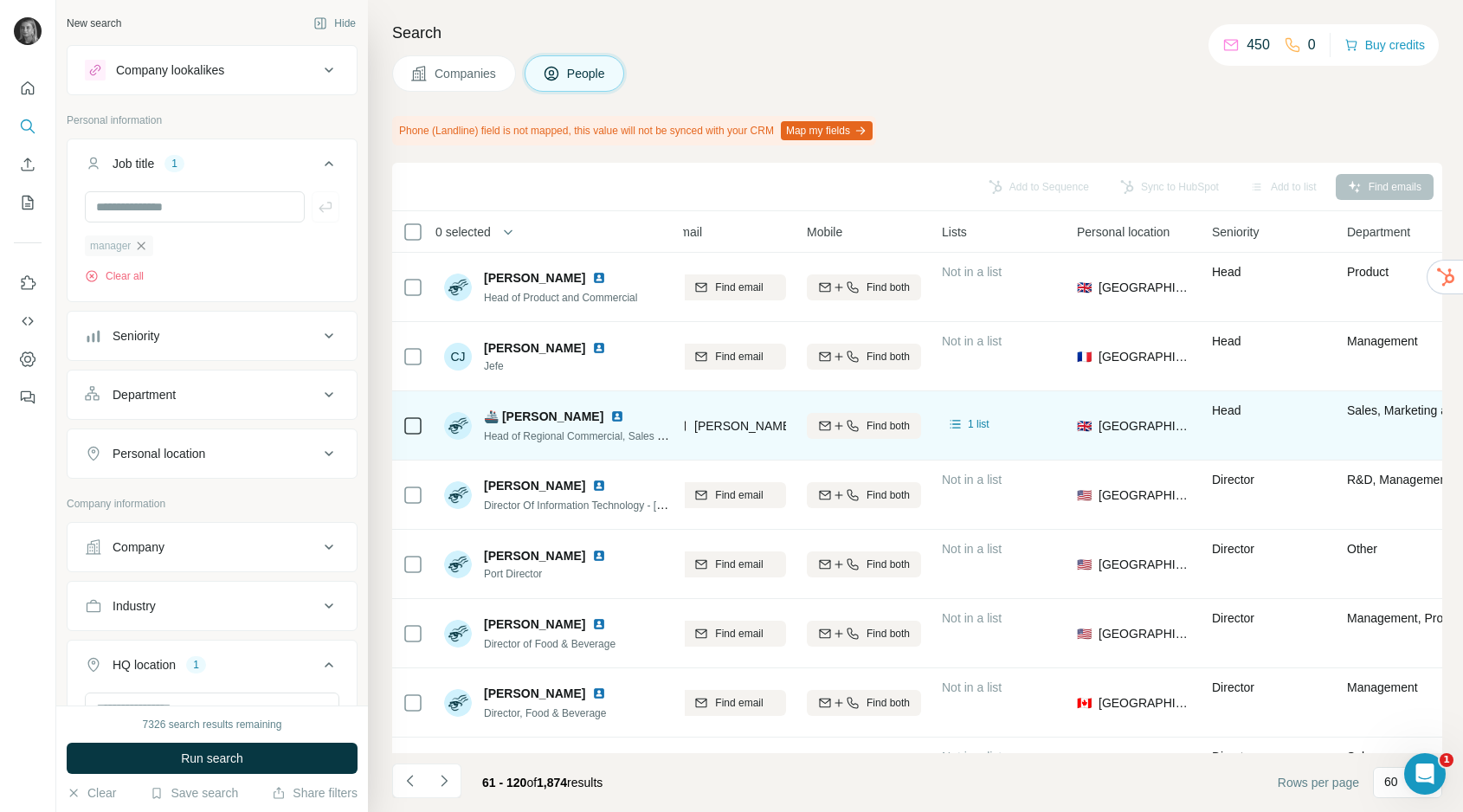
click at [146, 249] on icon "button" at bounding box center [141, 245] width 14 height 14
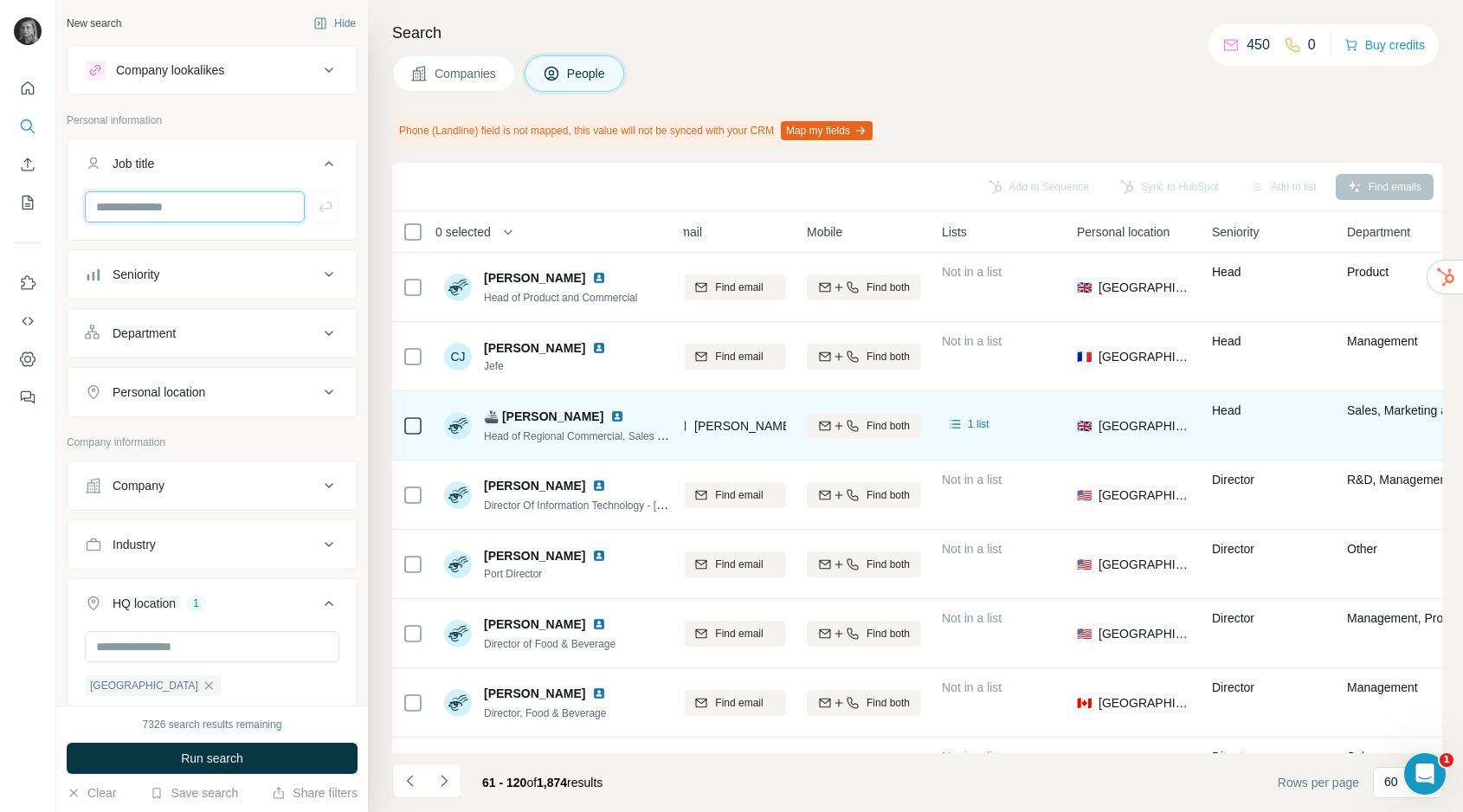
click at [157, 206] on input "text" at bounding box center [194, 207] width 220 height 31
type input "*********"
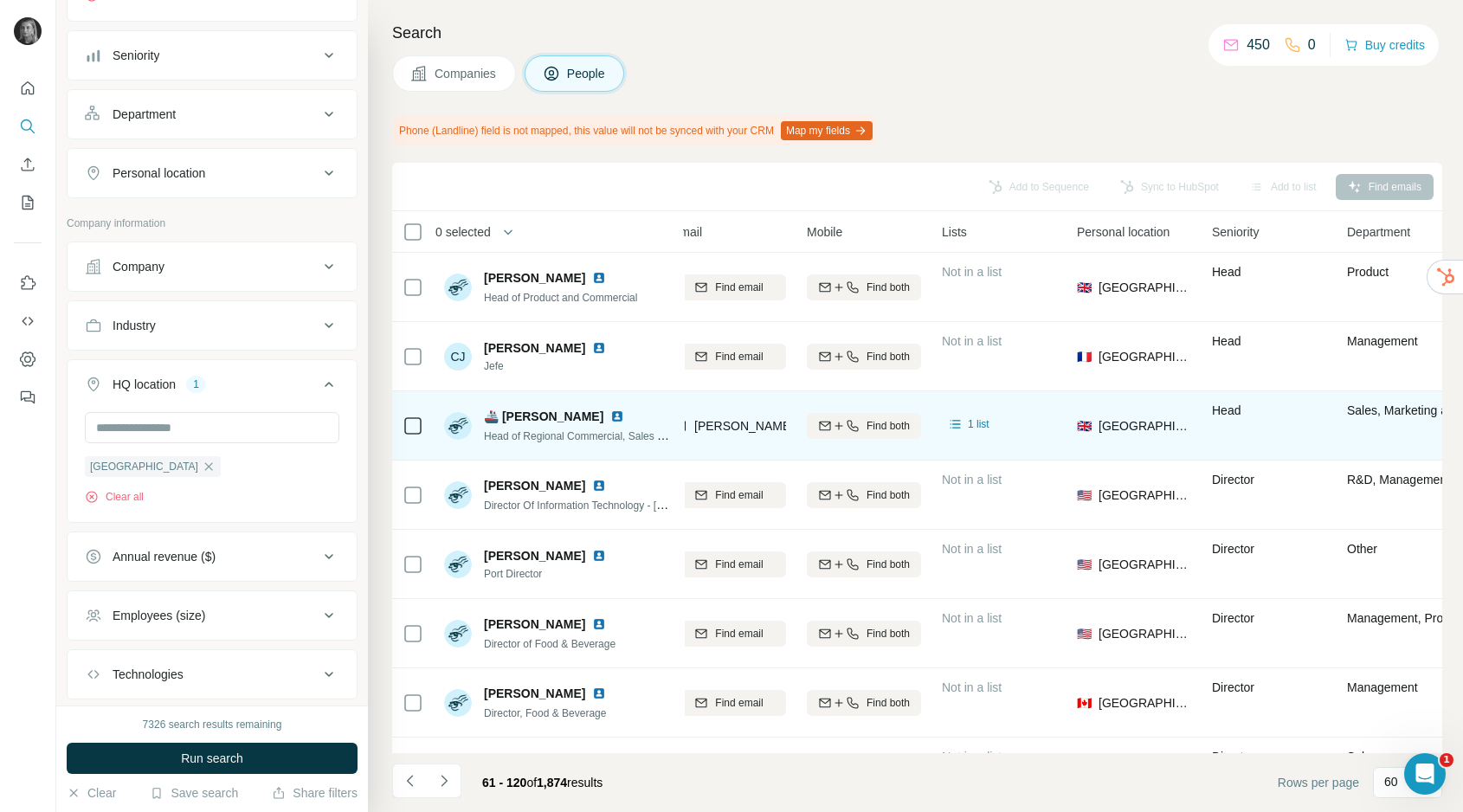
click at [183, 574] on button "Annual revenue ($)" at bounding box center [212, 556] width 290 height 41
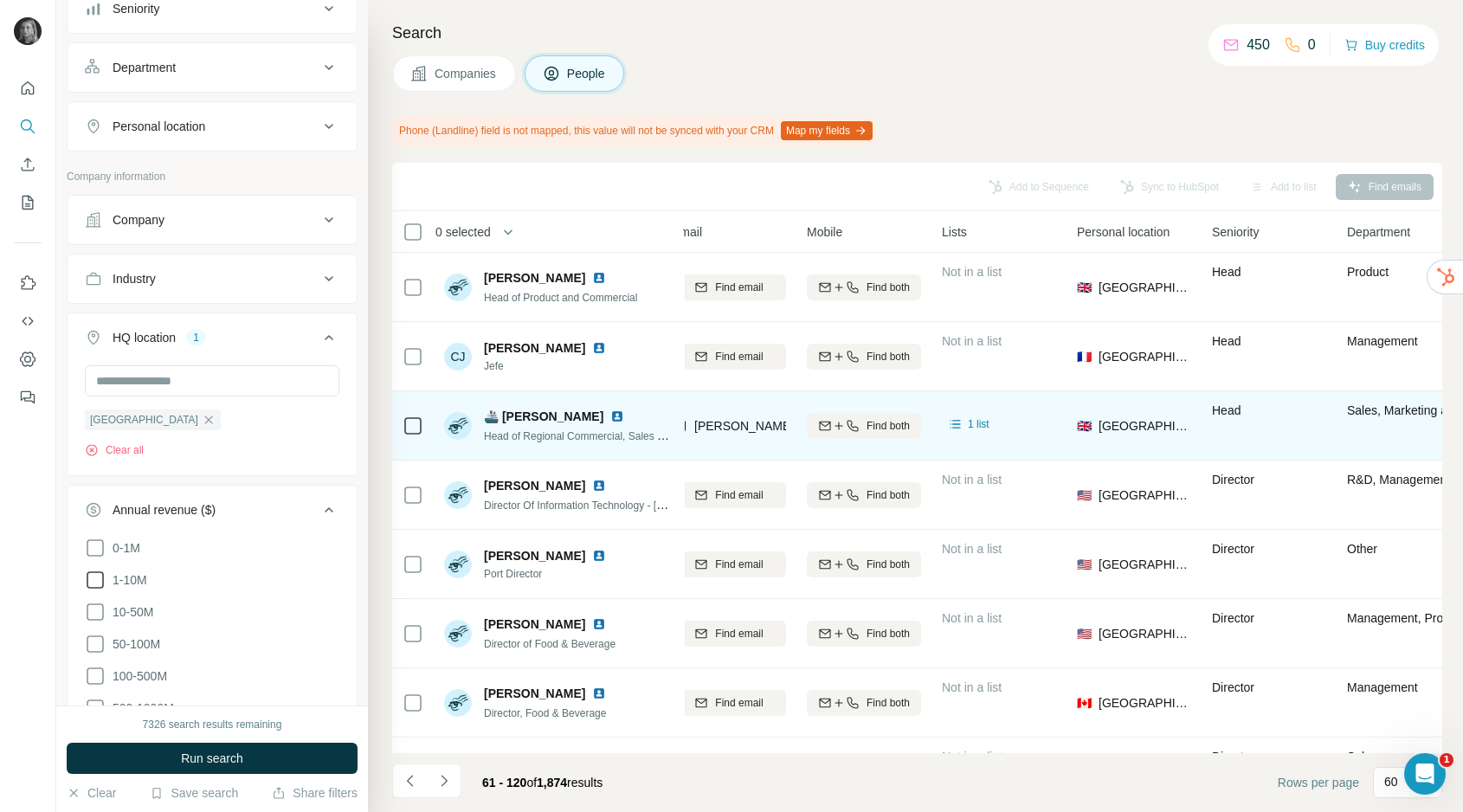
click at [128, 585] on span "1-10M" at bounding box center [126, 580] width 42 height 17
click at [132, 614] on span "10-50M" at bounding box center [129, 612] width 47 height 17
click at [133, 634] on label "50-100M" at bounding box center [123, 644] width 75 height 21
click at [175, 747] on button "Run search" at bounding box center [212, 758] width 291 height 31
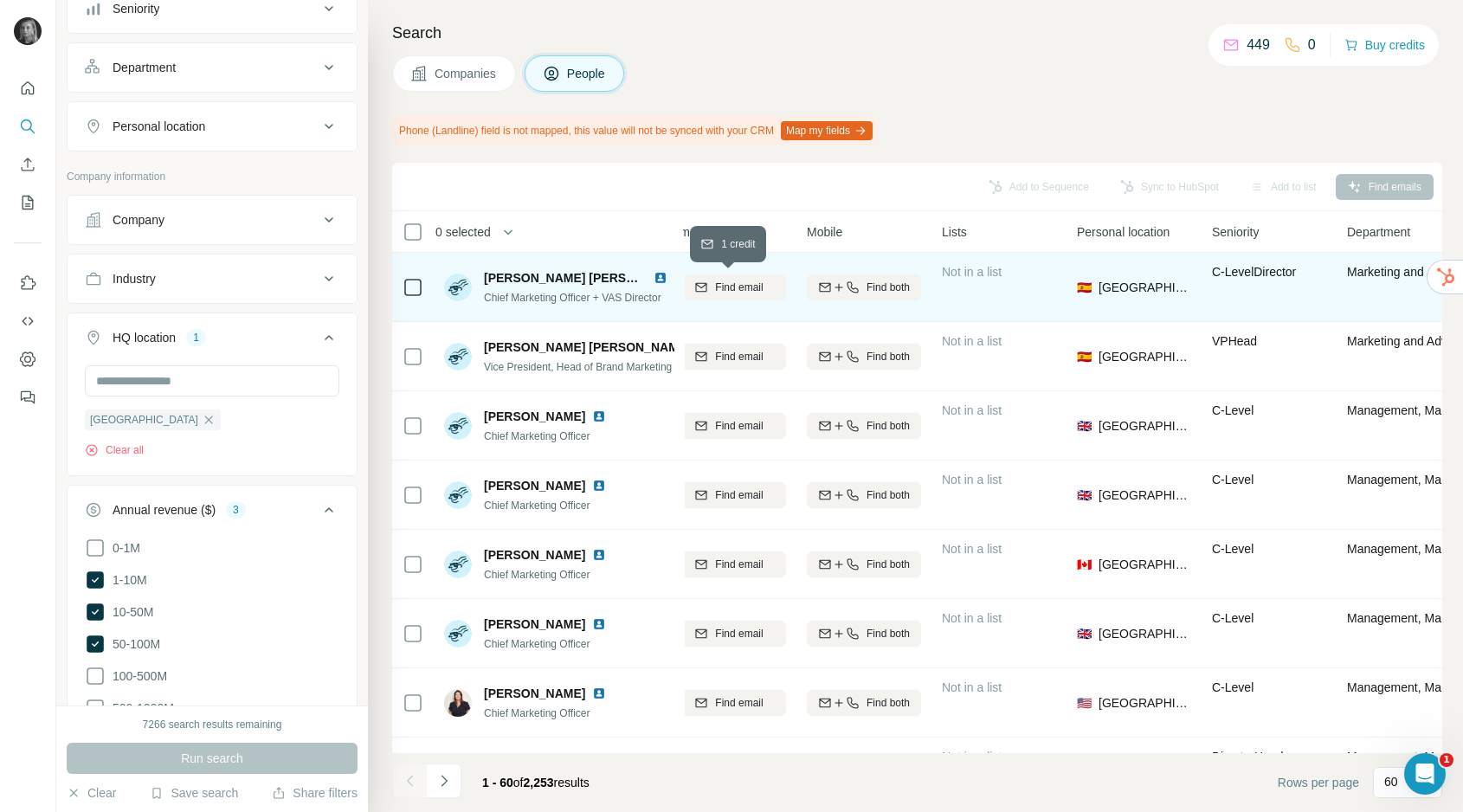
click at [723, 282] on span "Find email" at bounding box center [739, 287] width 47 height 16
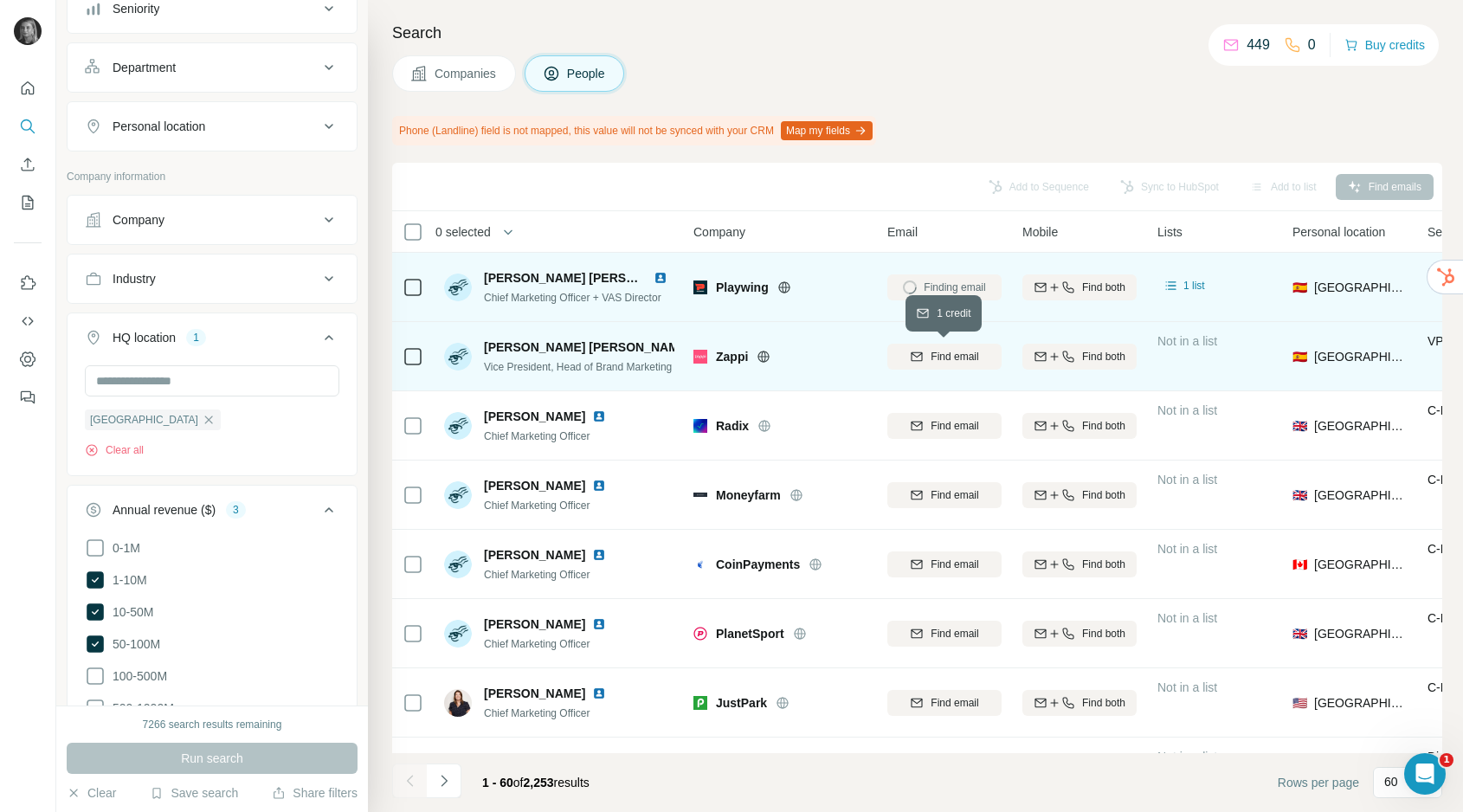
click at [953, 359] on span "Find email" at bounding box center [955, 356] width 47 height 16
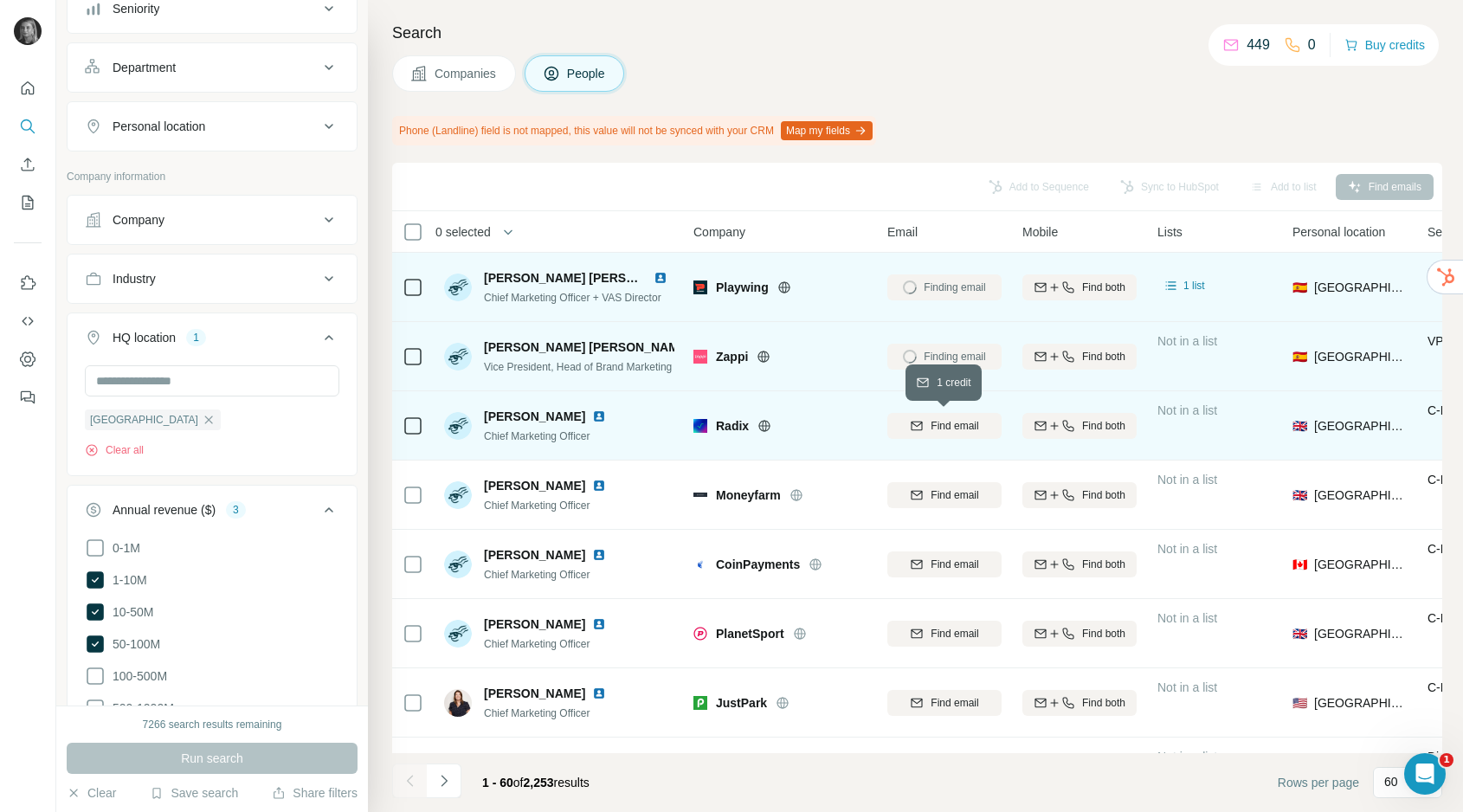
click at [939, 430] on span "Find email" at bounding box center [955, 425] width 47 height 16
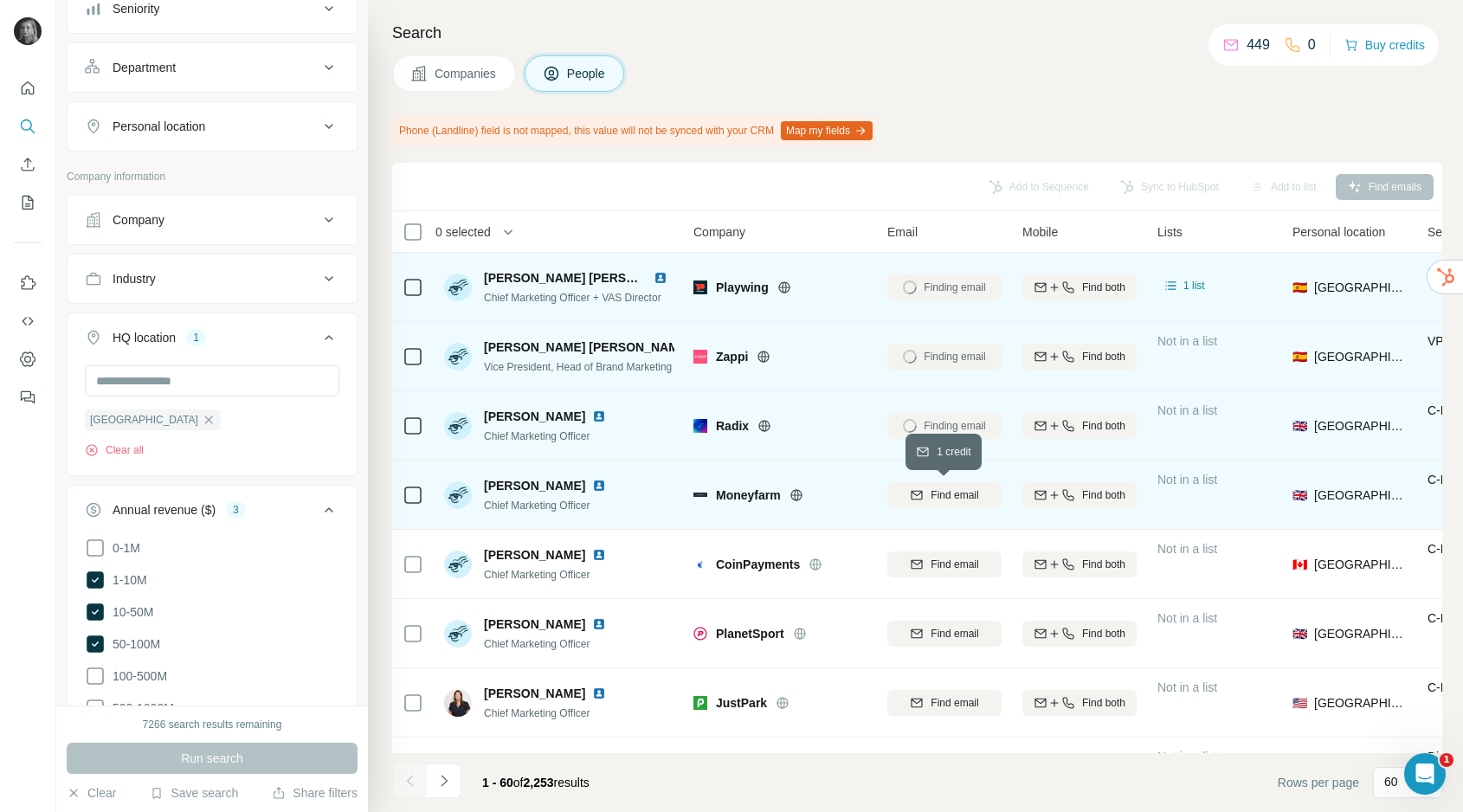
click at [928, 504] on button "Find email" at bounding box center [944, 495] width 114 height 26
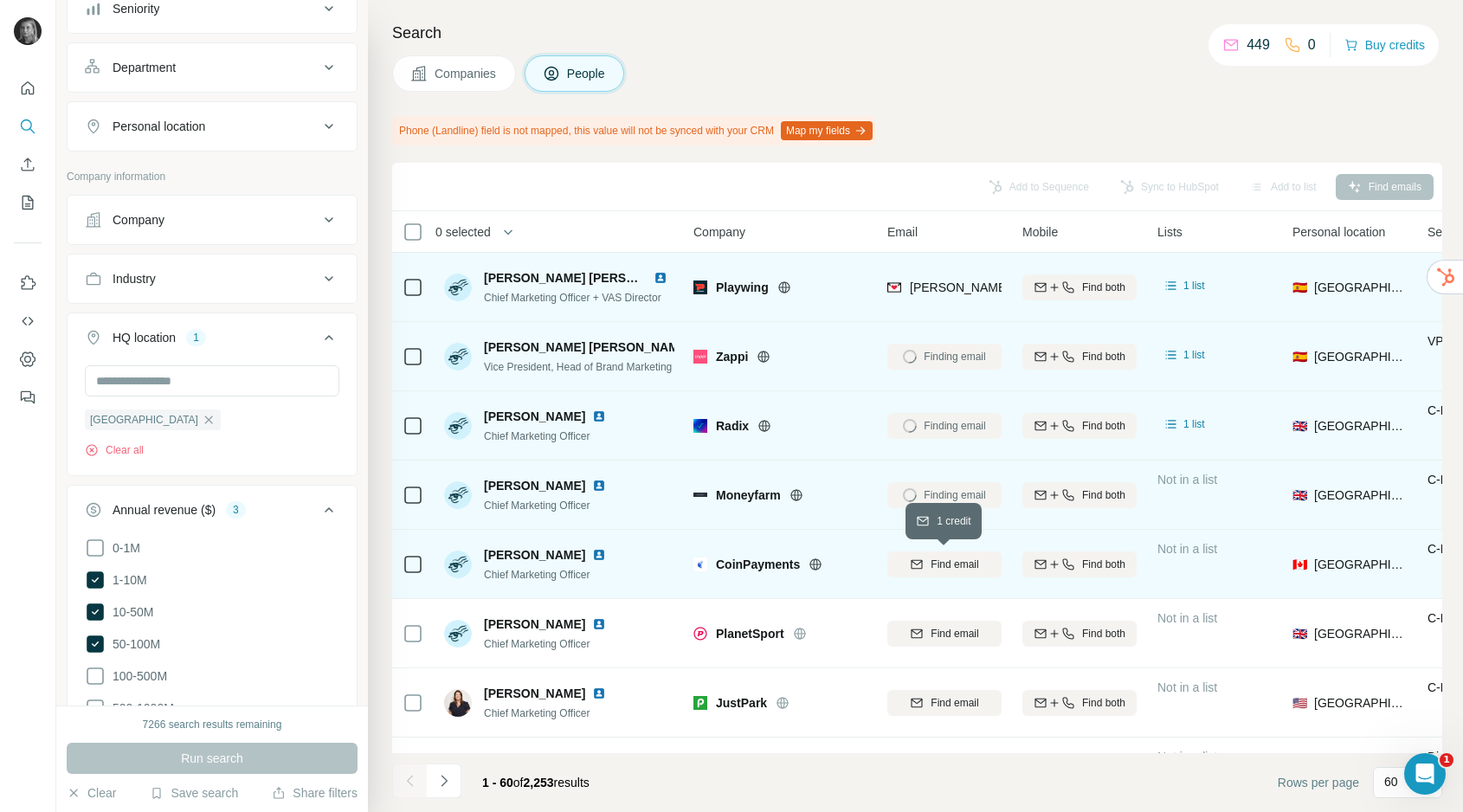
click at [923, 560] on div "Find email" at bounding box center [944, 564] width 114 height 16
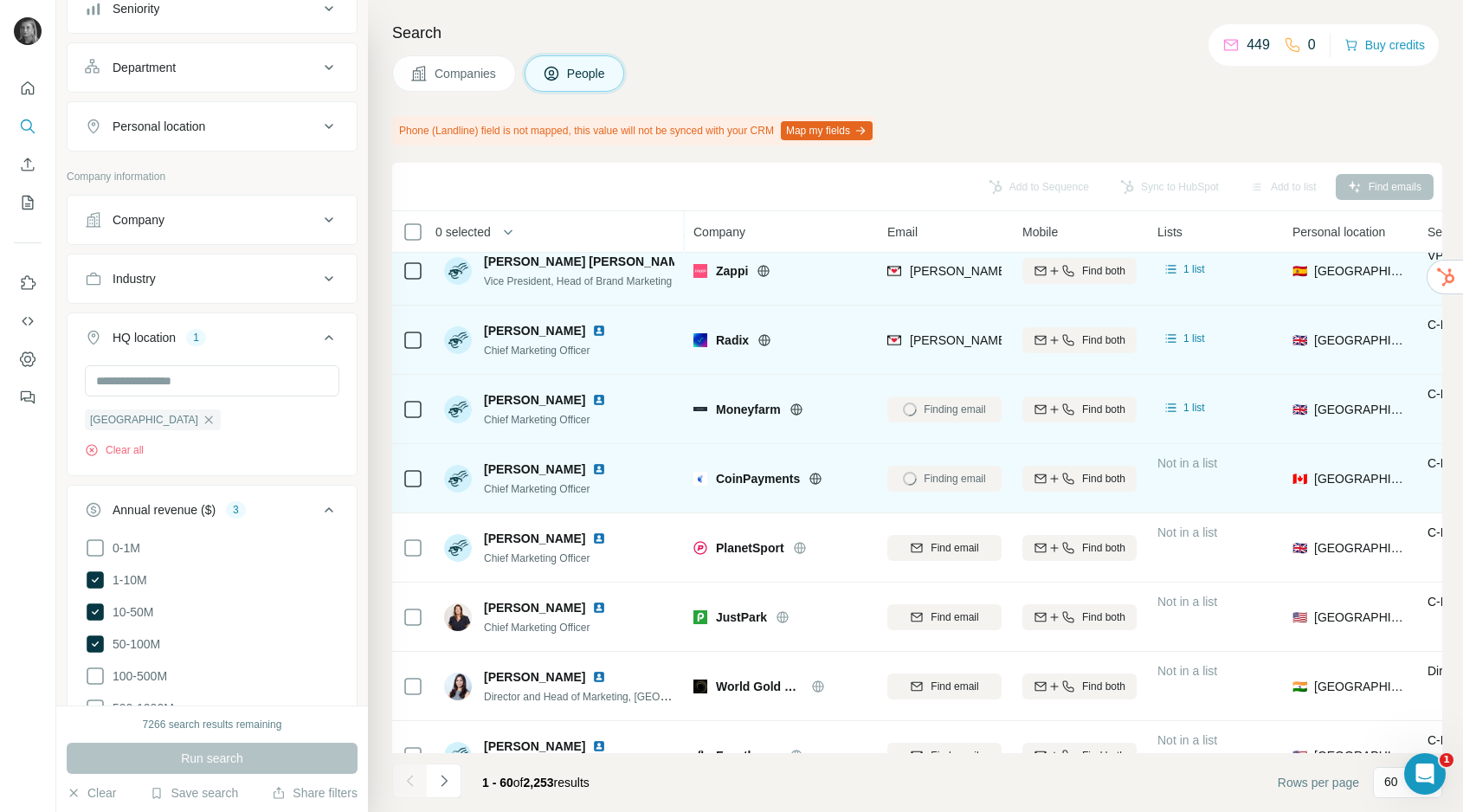
scroll to position [88, 0]
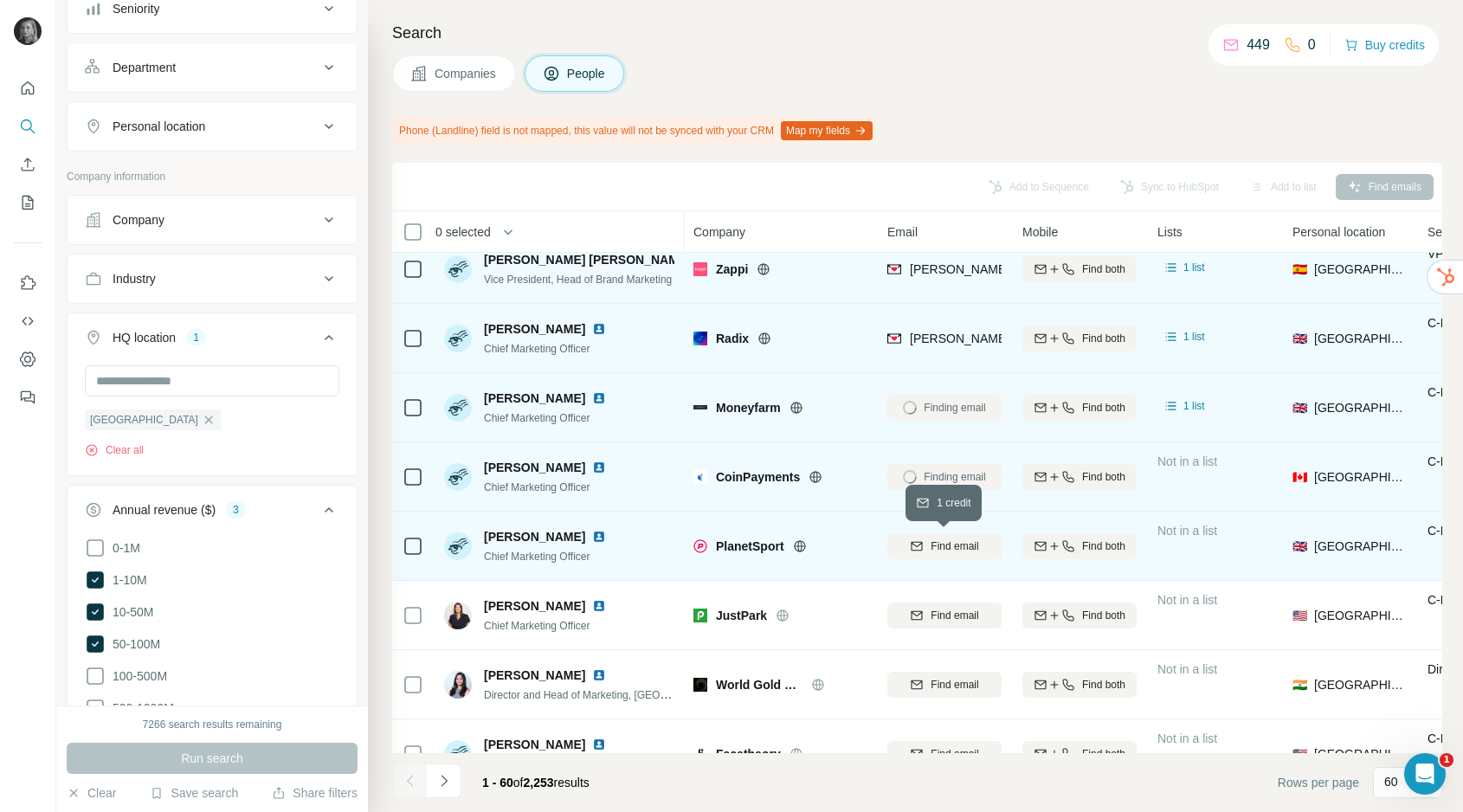
click at [939, 552] on span "Find email" at bounding box center [955, 546] width 47 height 16
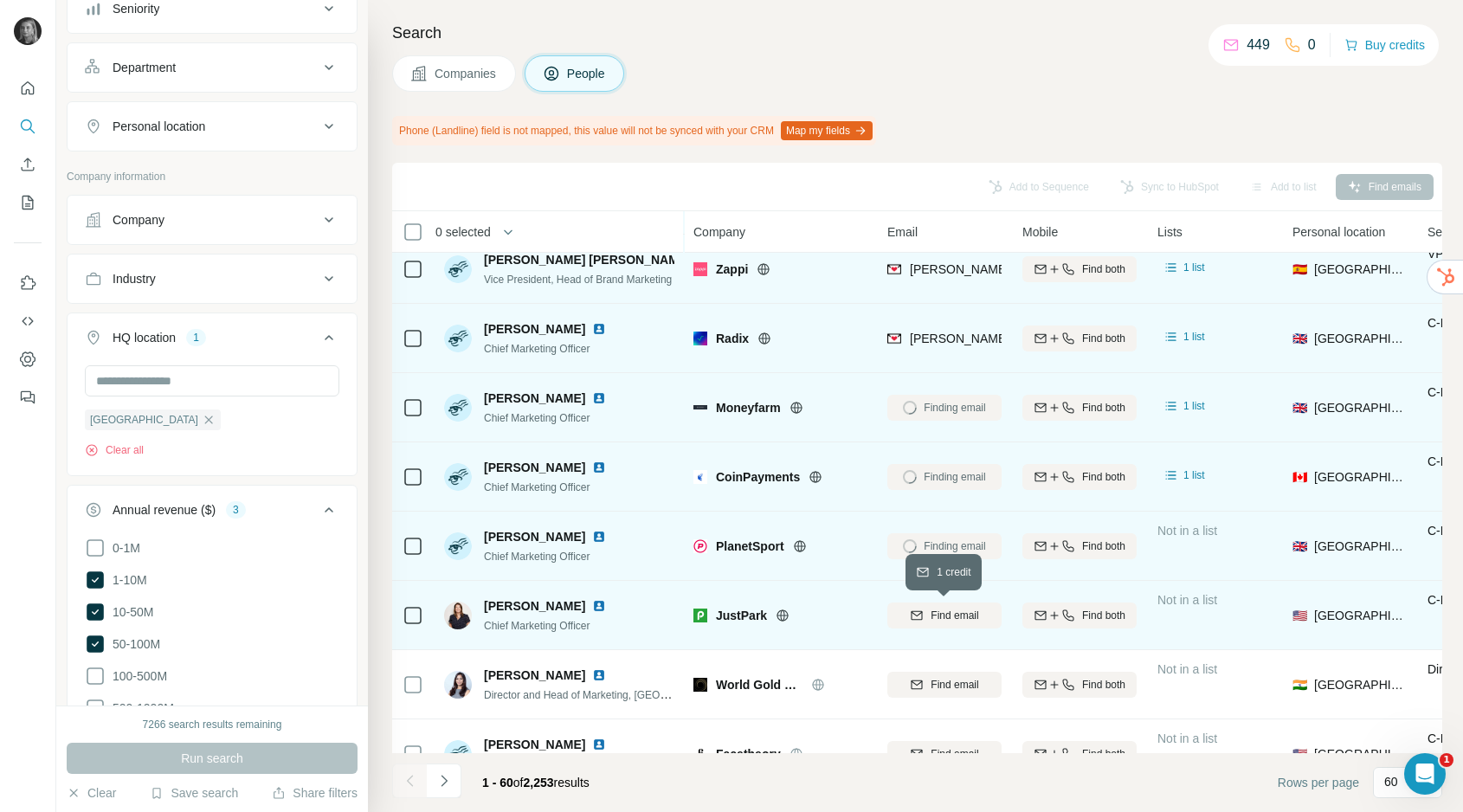
click at [939, 618] on span "Find email" at bounding box center [955, 615] width 47 height 16
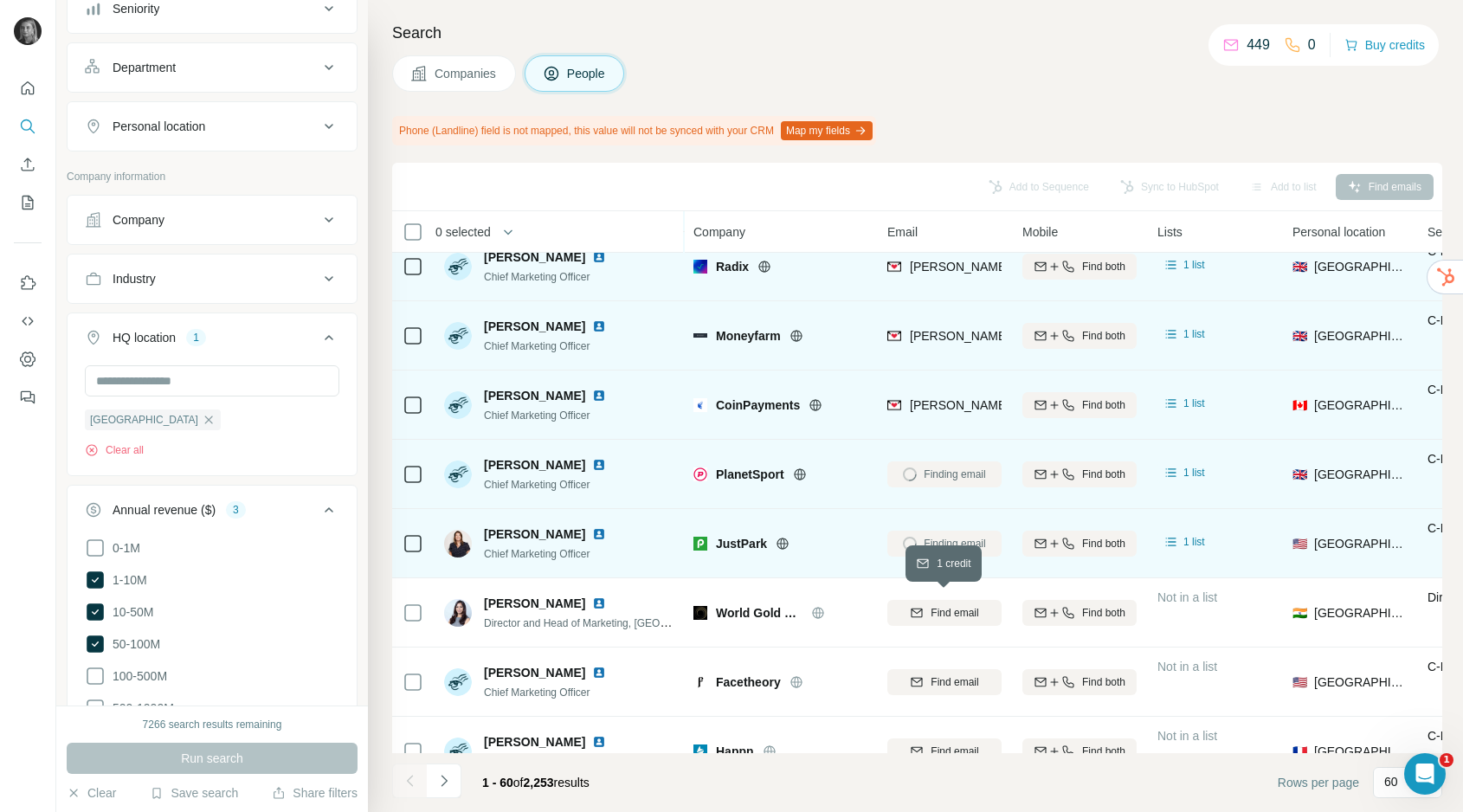
scroll to position [165, 0]
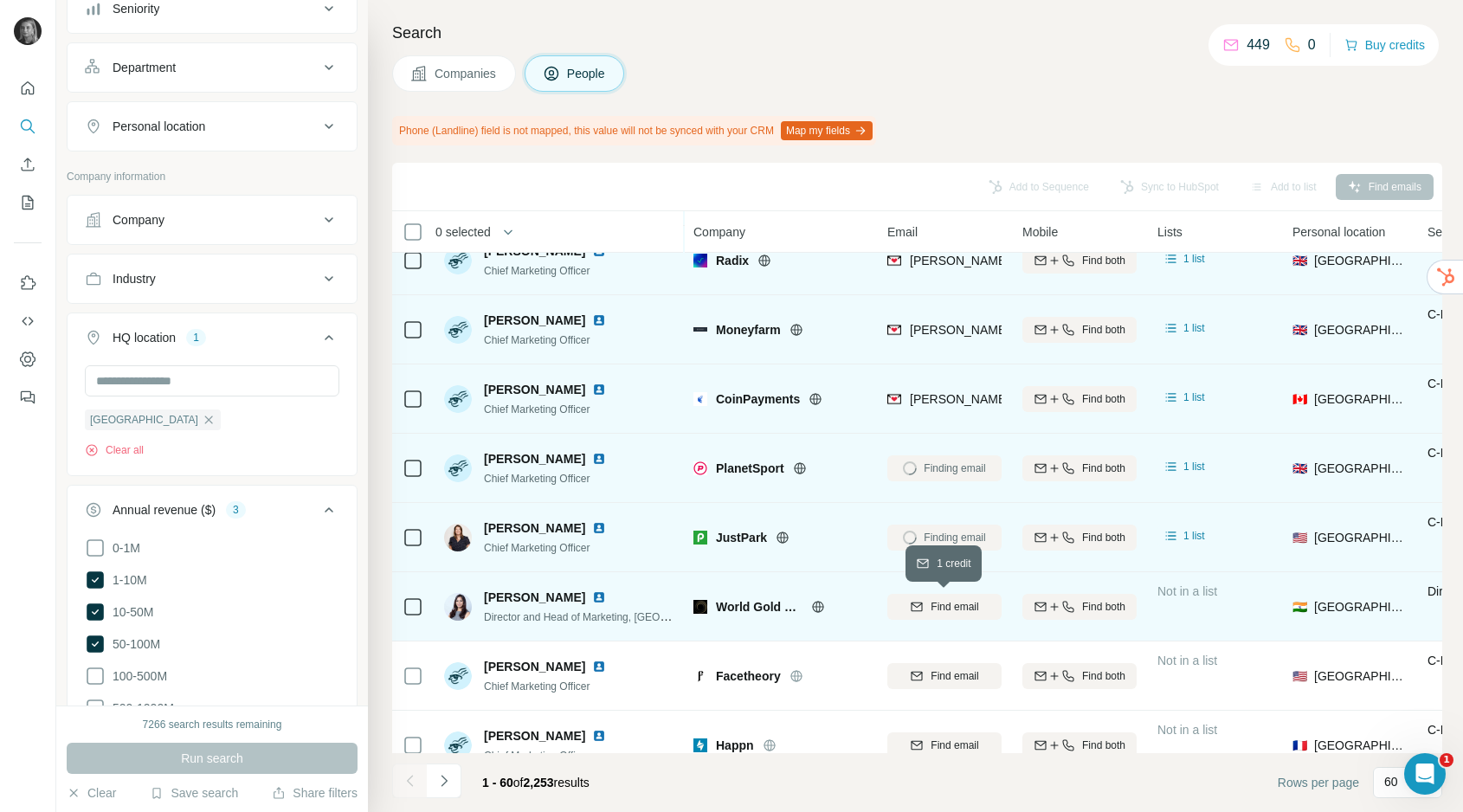
click at [950, 600] on span "Find email" at bounding box center [955, 606] width 47 height 16
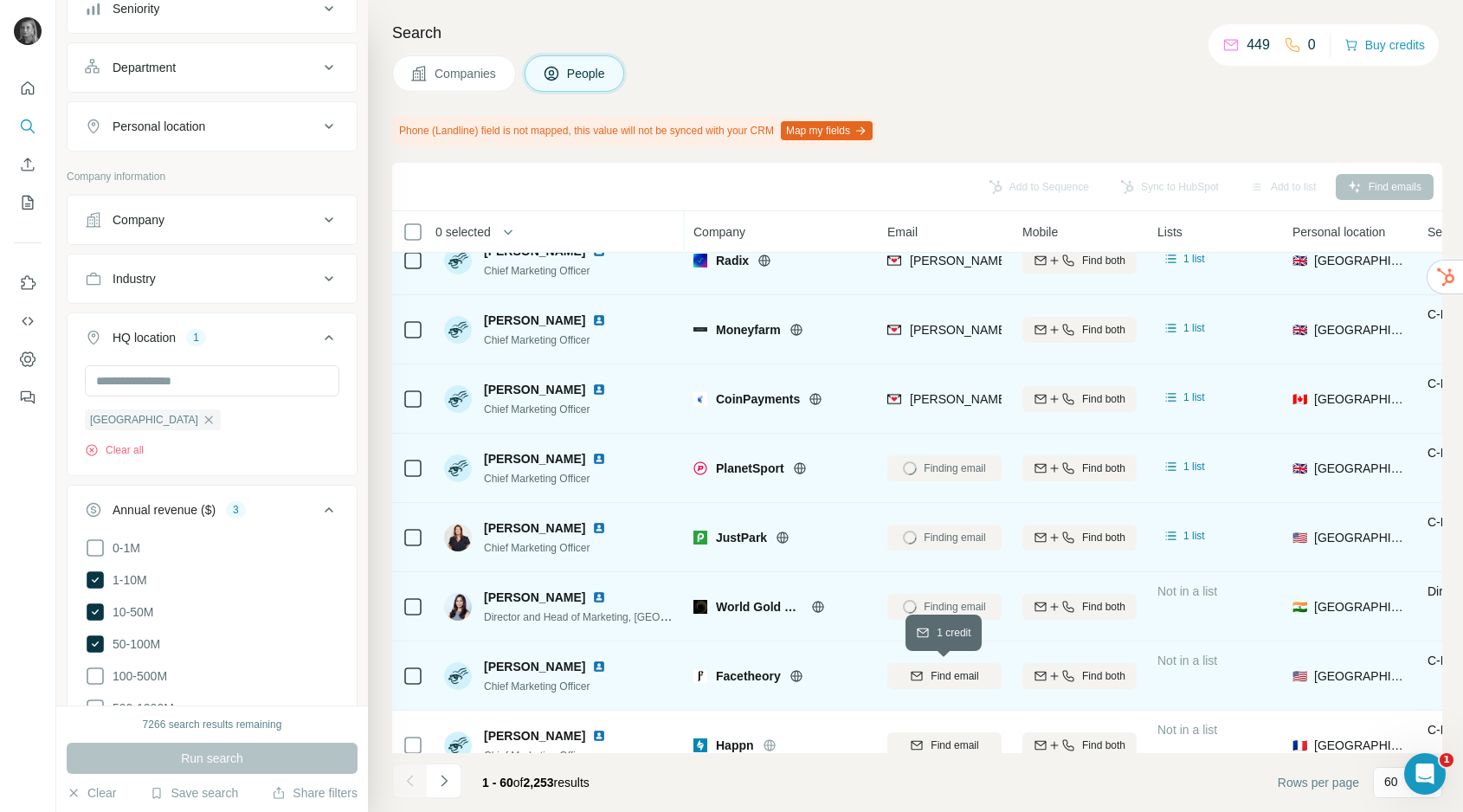
click at [956, 682] on span "Find email" at bounding box center [955, 676] width 47 height 16
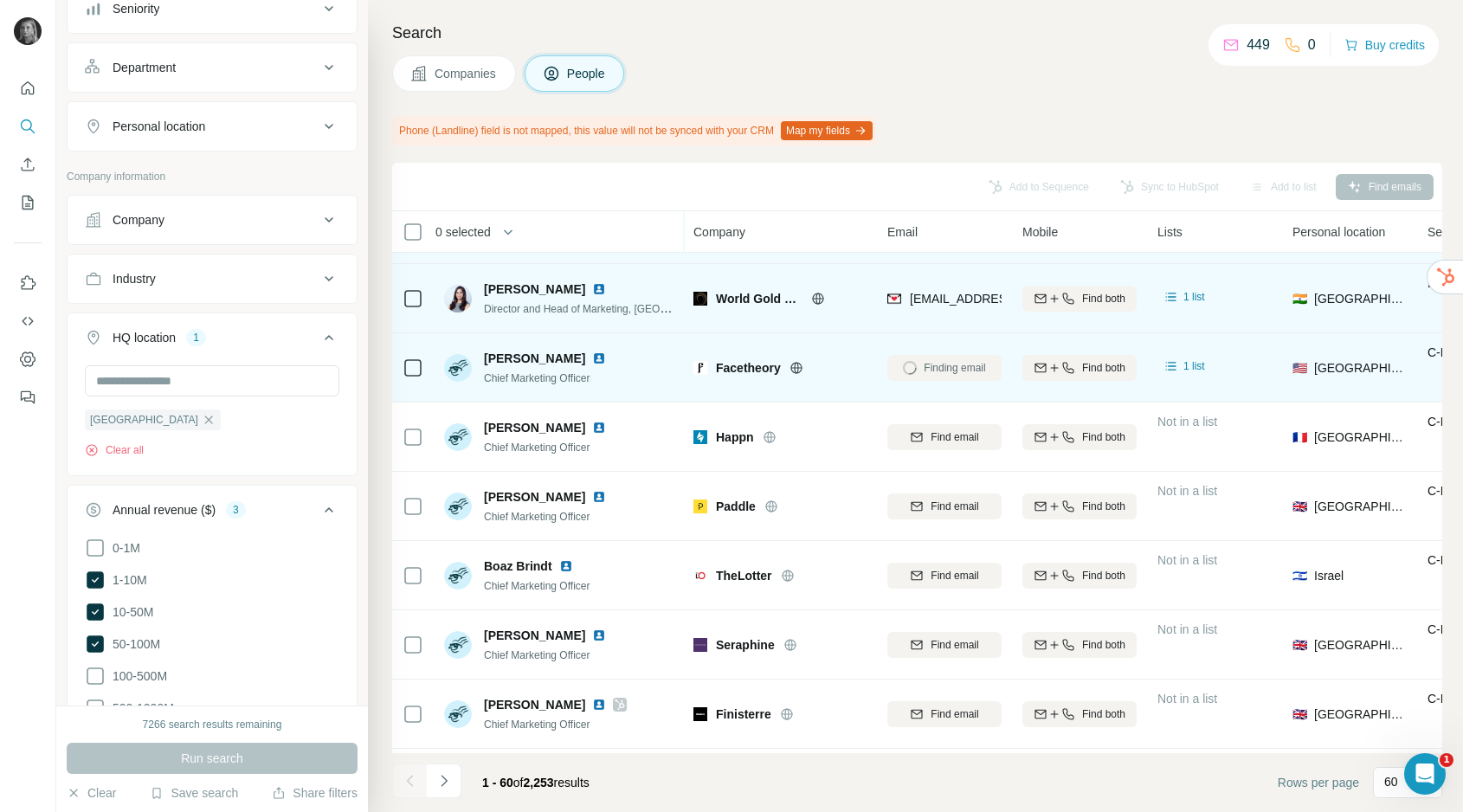
scroll to position [480, 0]
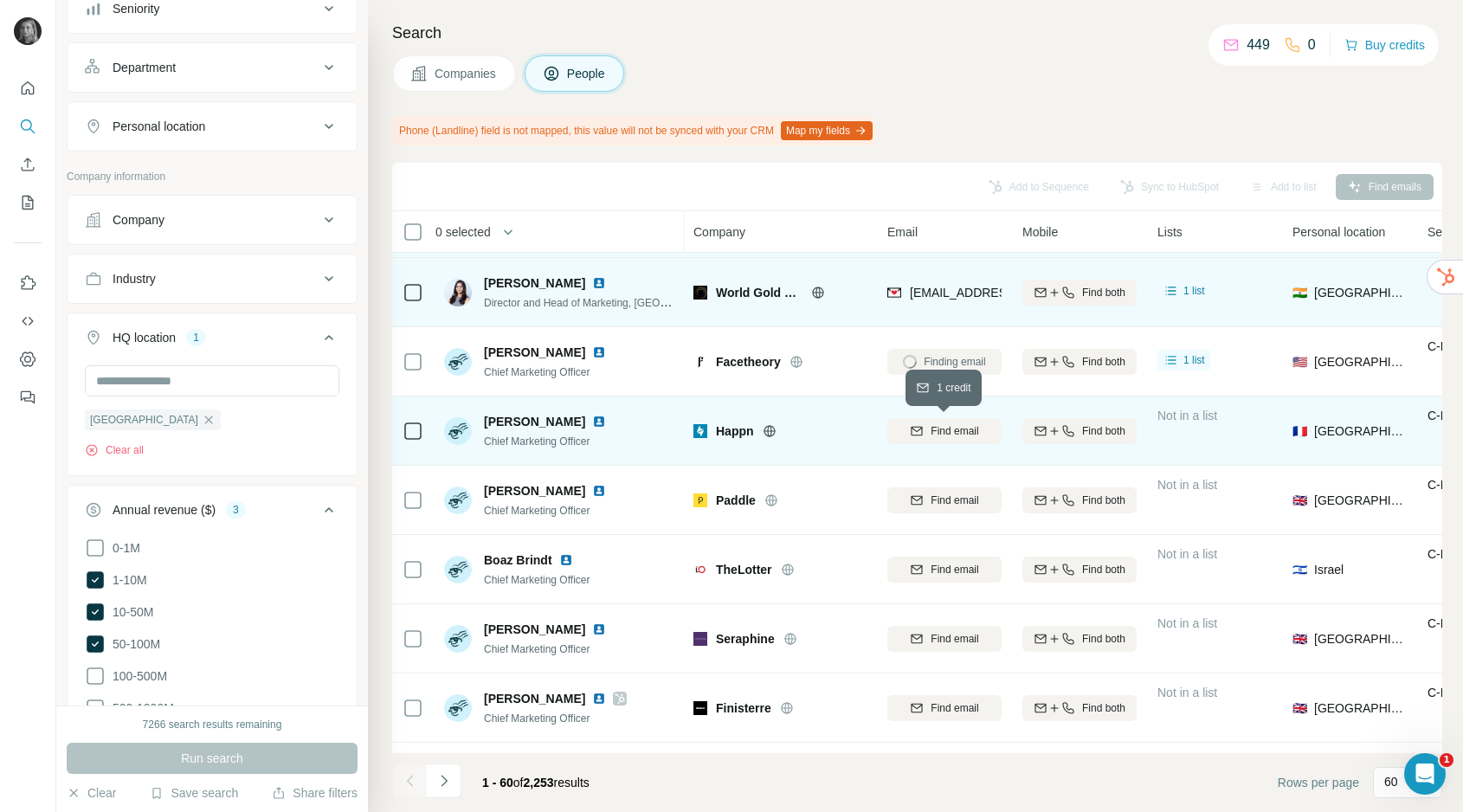
click at [957, 434] on span "Find email" at bounding box center [955, 431] width 47 height 16
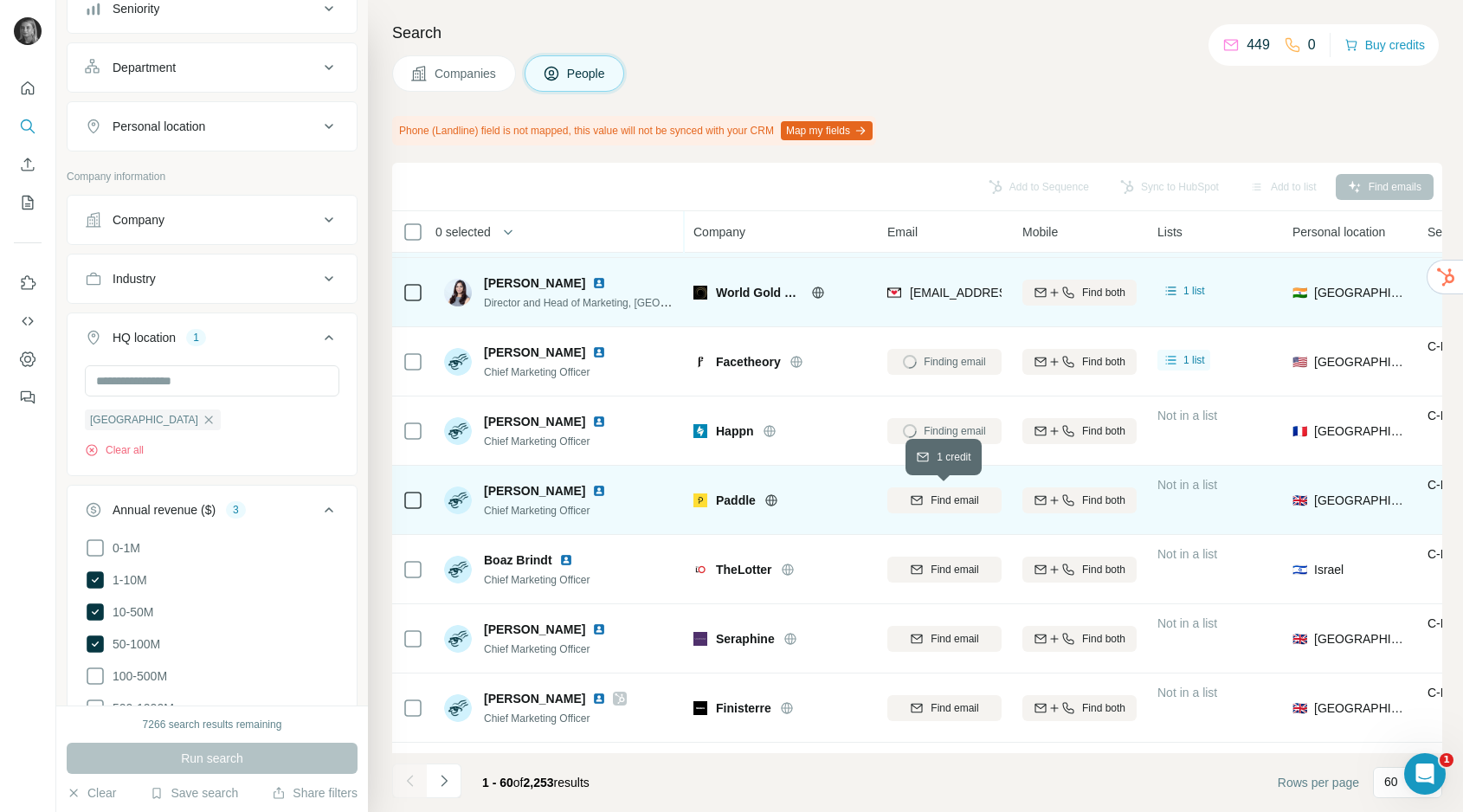
click at [946, 497] on span "Find email" at bounding box center [955, 500] width 47 height 16
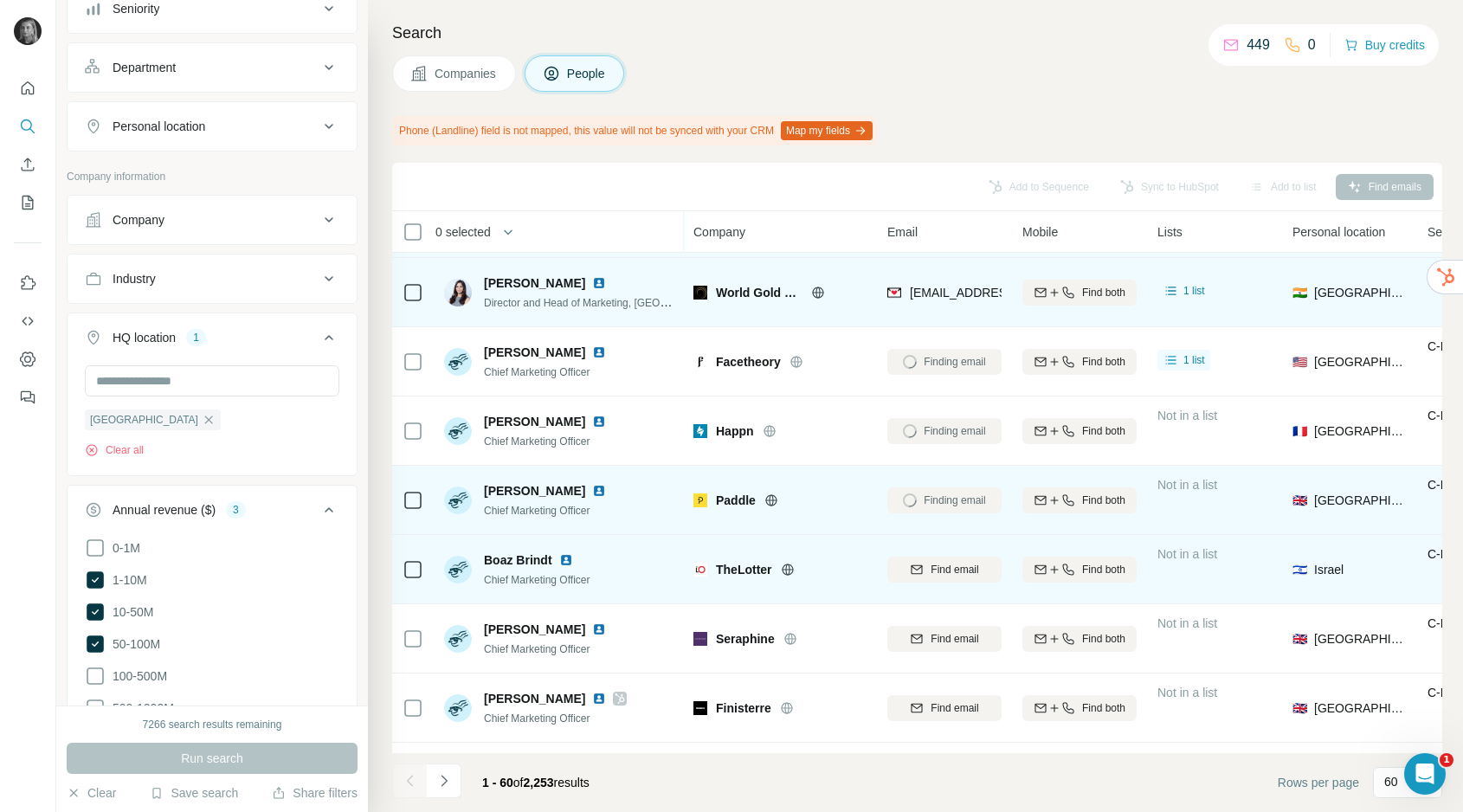
click at [947, 550] on div "Find email" at bounding box center [944, 569] width 114 height 47
click at [949, 566] on span "Find email" at bounding box center [955, 570] width 47 height 16
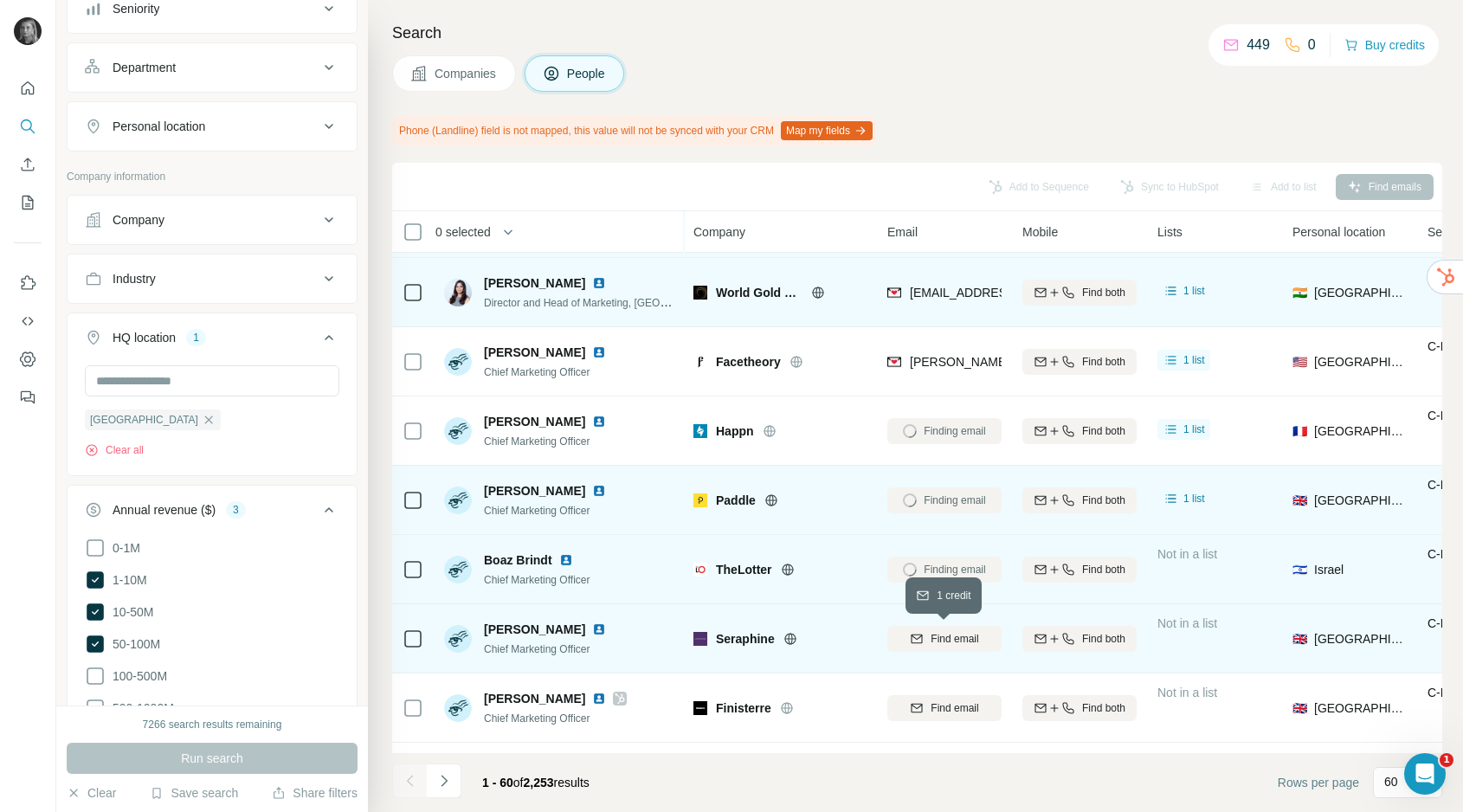
click at [950, 632] on span "Find email" at bounding box center [955, 638] width 47 height 16
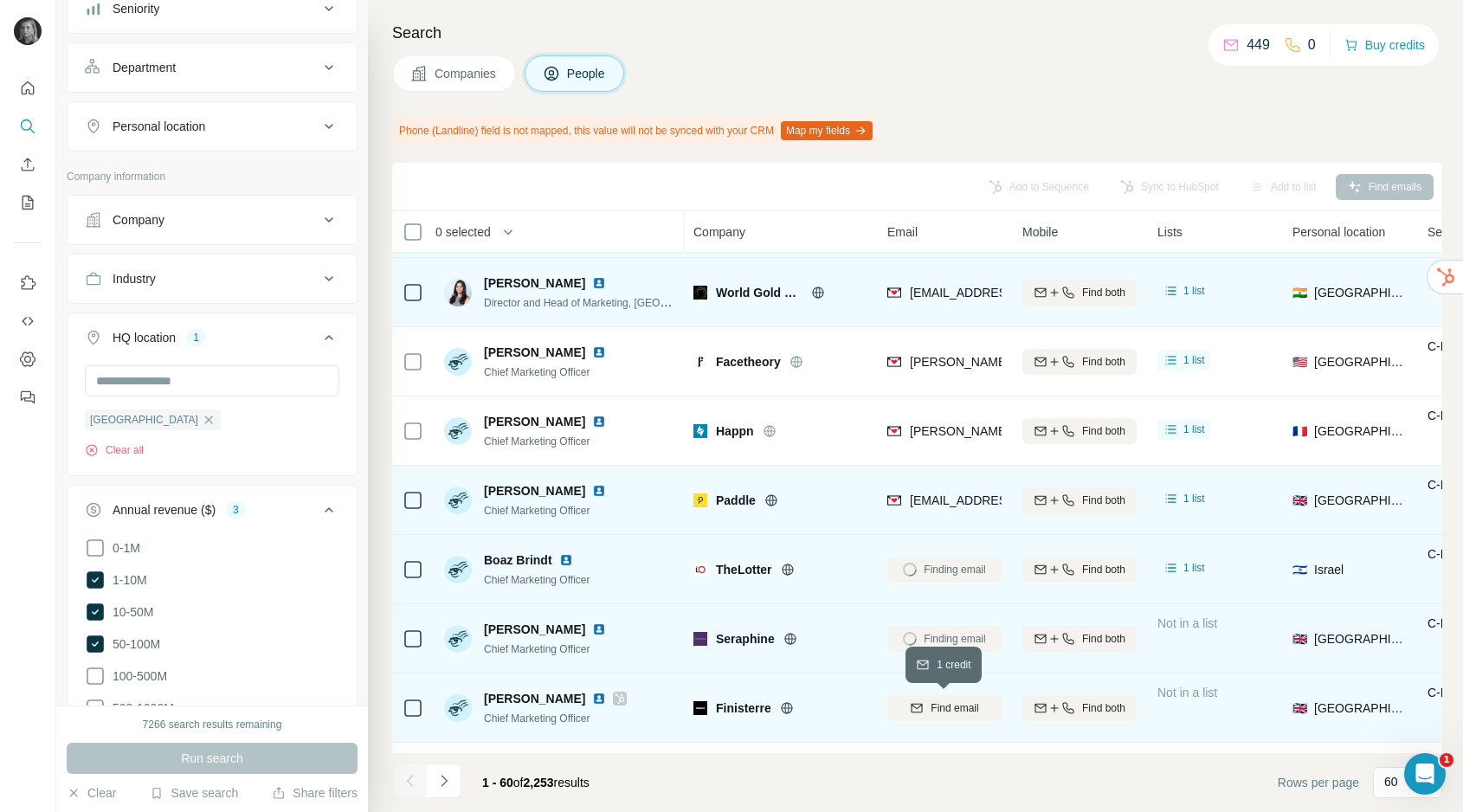
click at [942, 714] on span "Find email" at bounding box center [955, 708] width 47 height 16
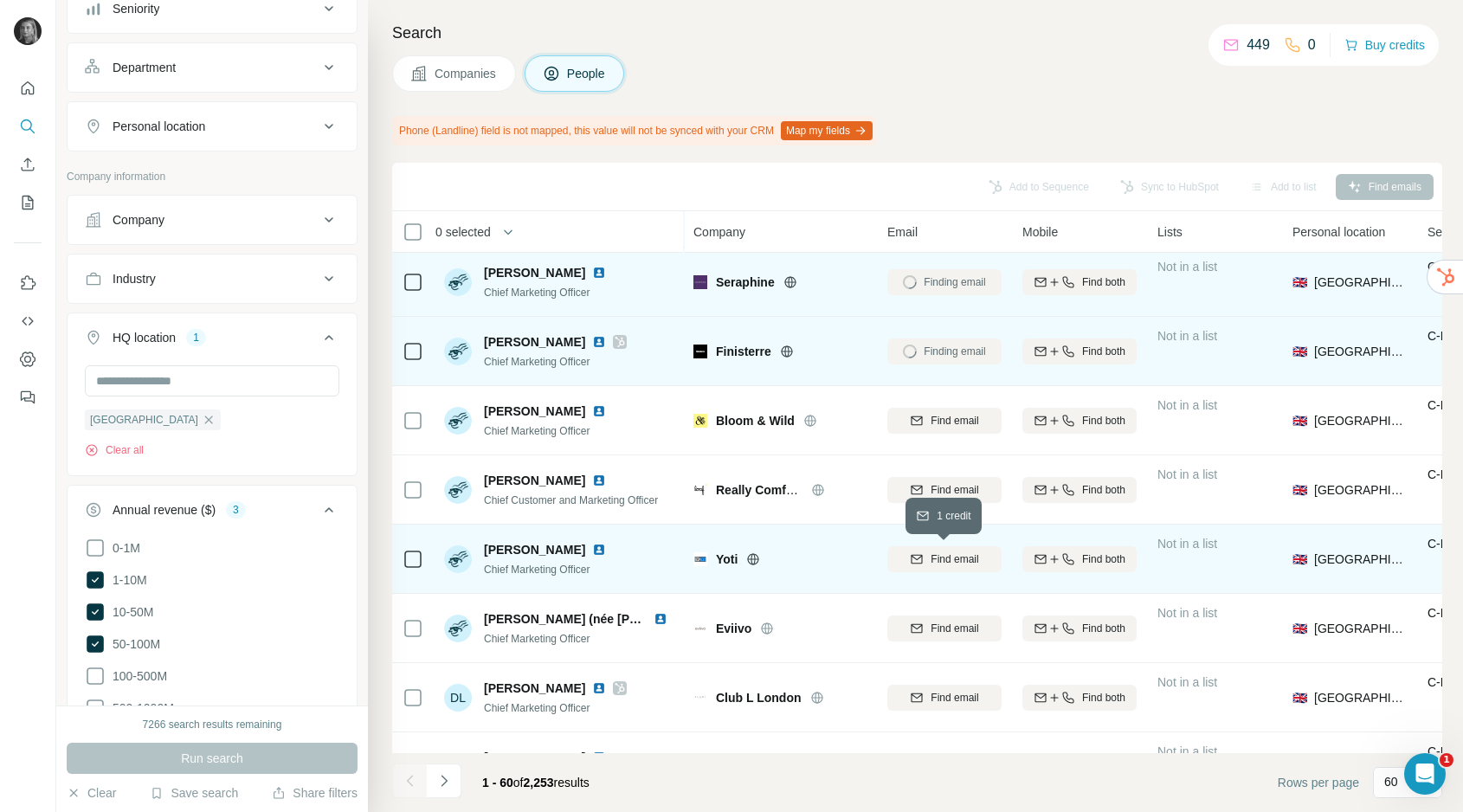
click at [932, 546] on button "Find email" at bounding box center [944, 559] width 114 height 26
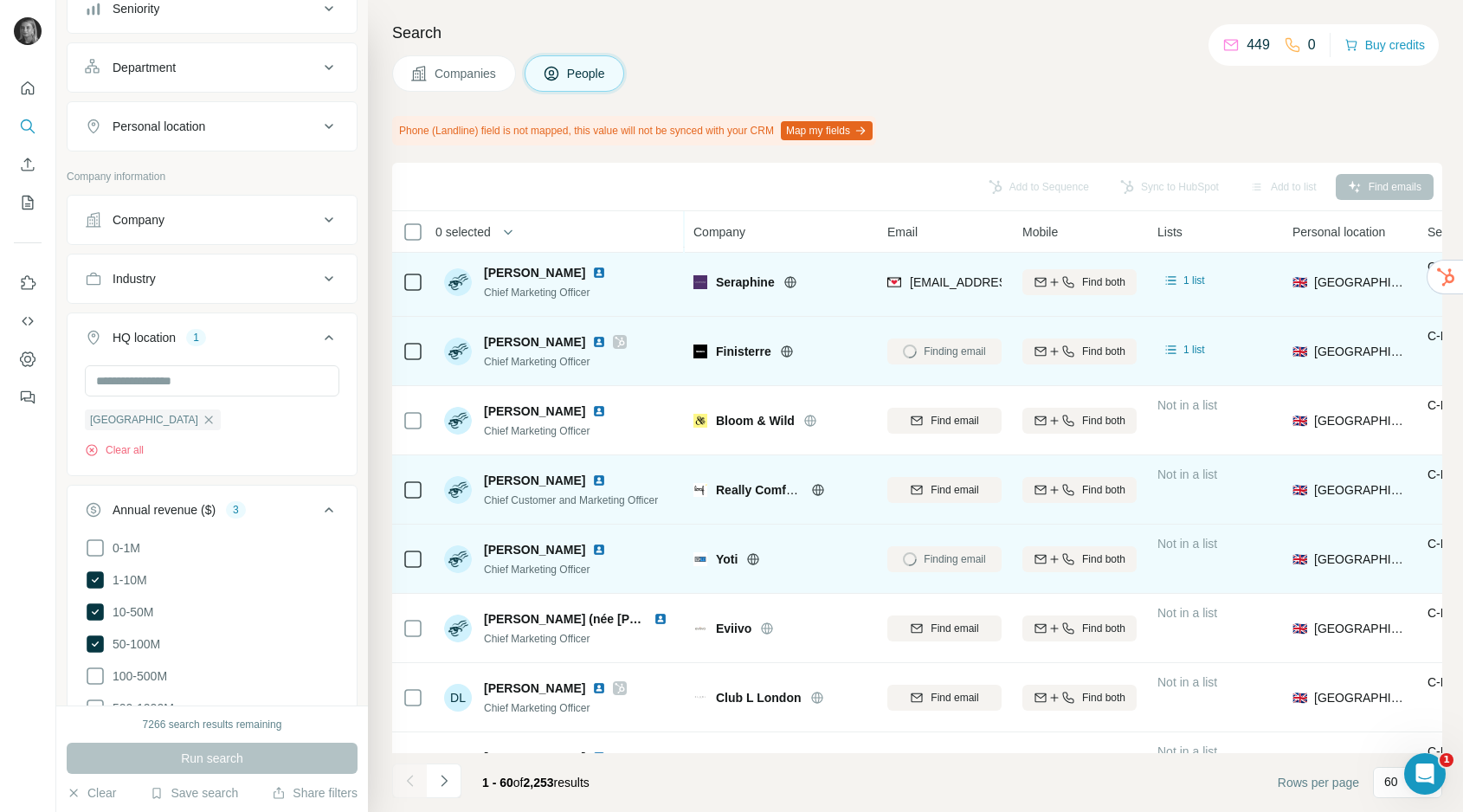
click at [931, 511] on div "Find email" at bounding box center [944, 489] width 114 height 47
click at [931, 493] on span "Find email" at bounding box center [955, 489] width 47 height 16
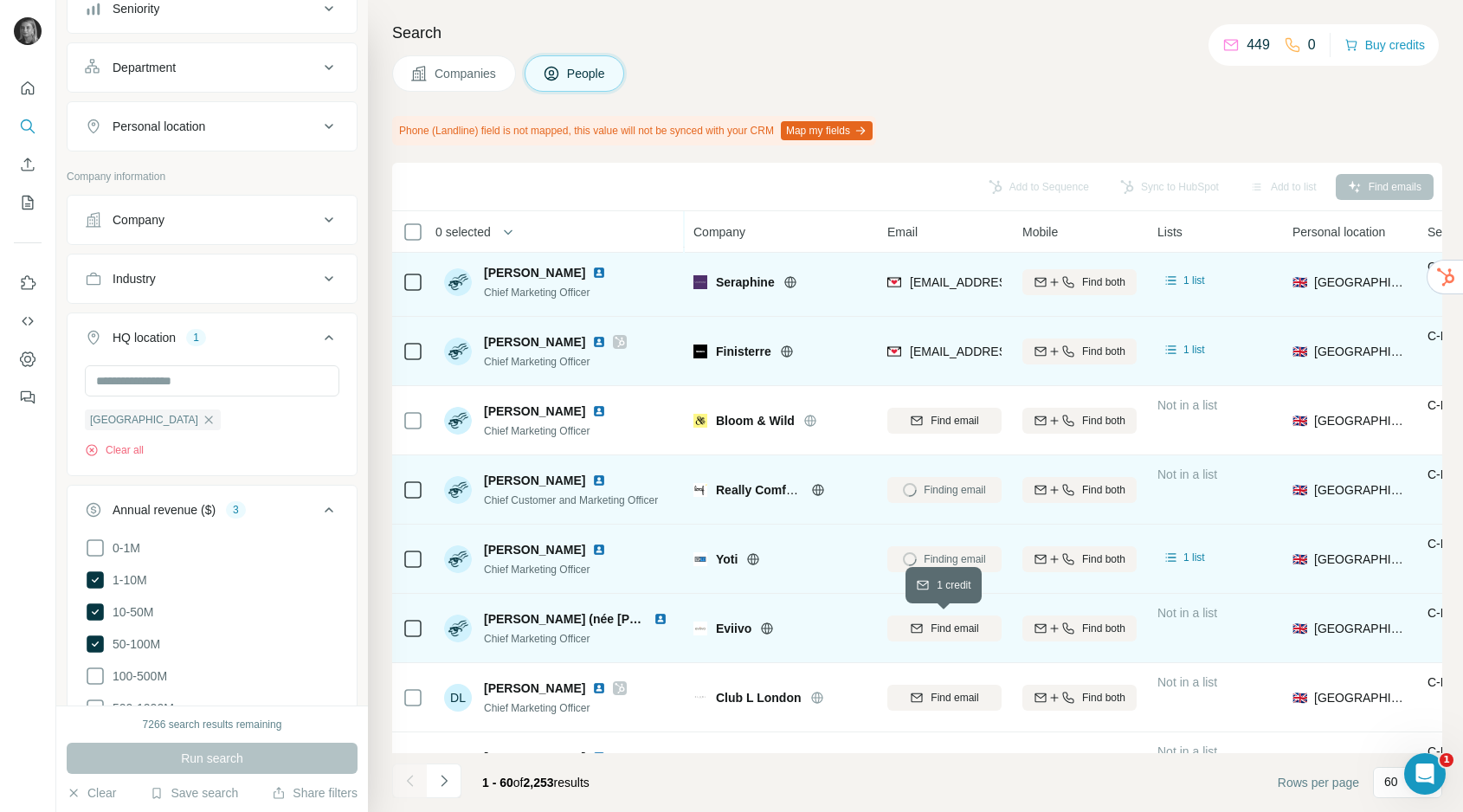
click at [932, 625] on span "Find email" at bounding box center [955, 628] width 47 height 16
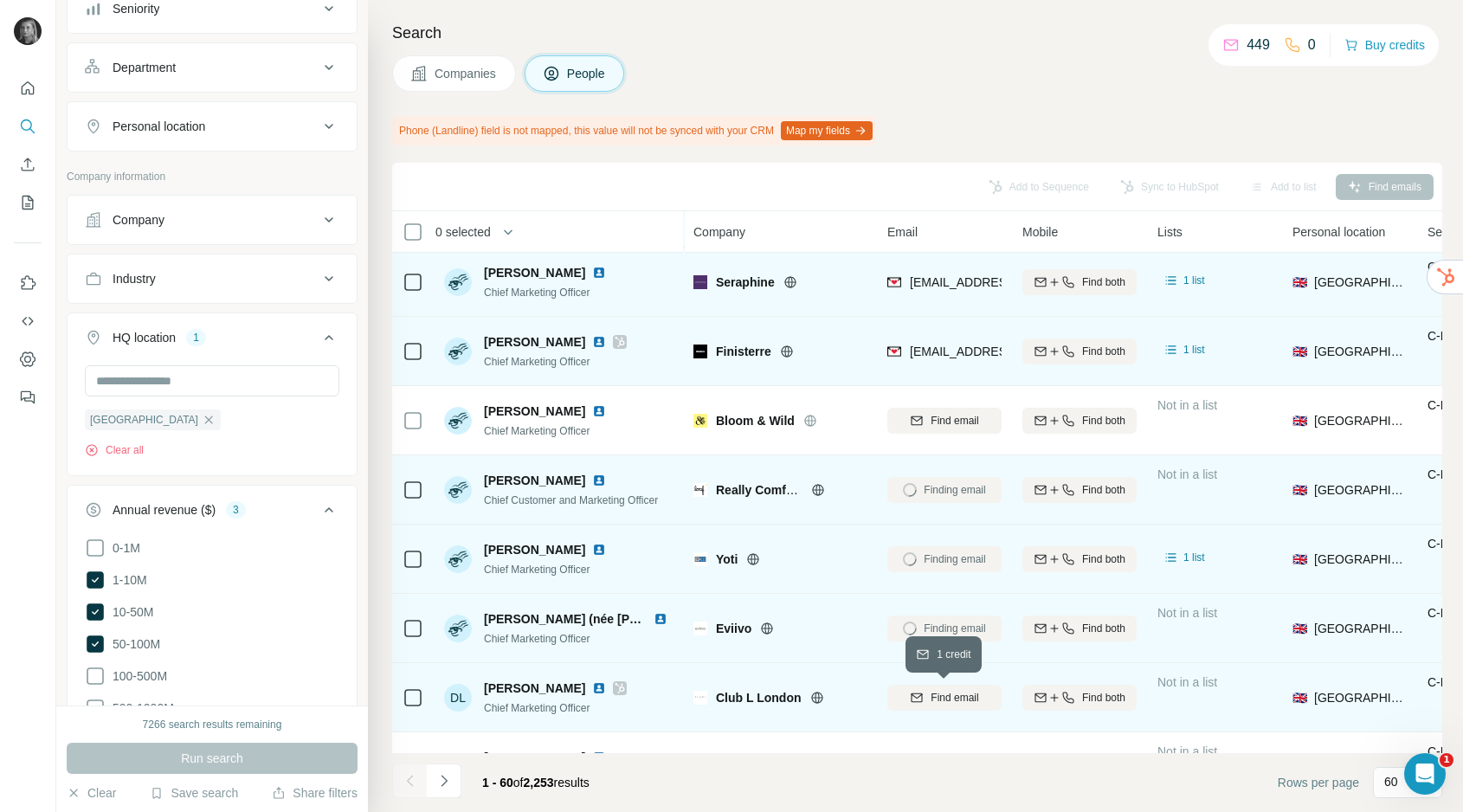
click at [942, 701] on span "Find email" at bounding box center [955, 698] width 47 height 16
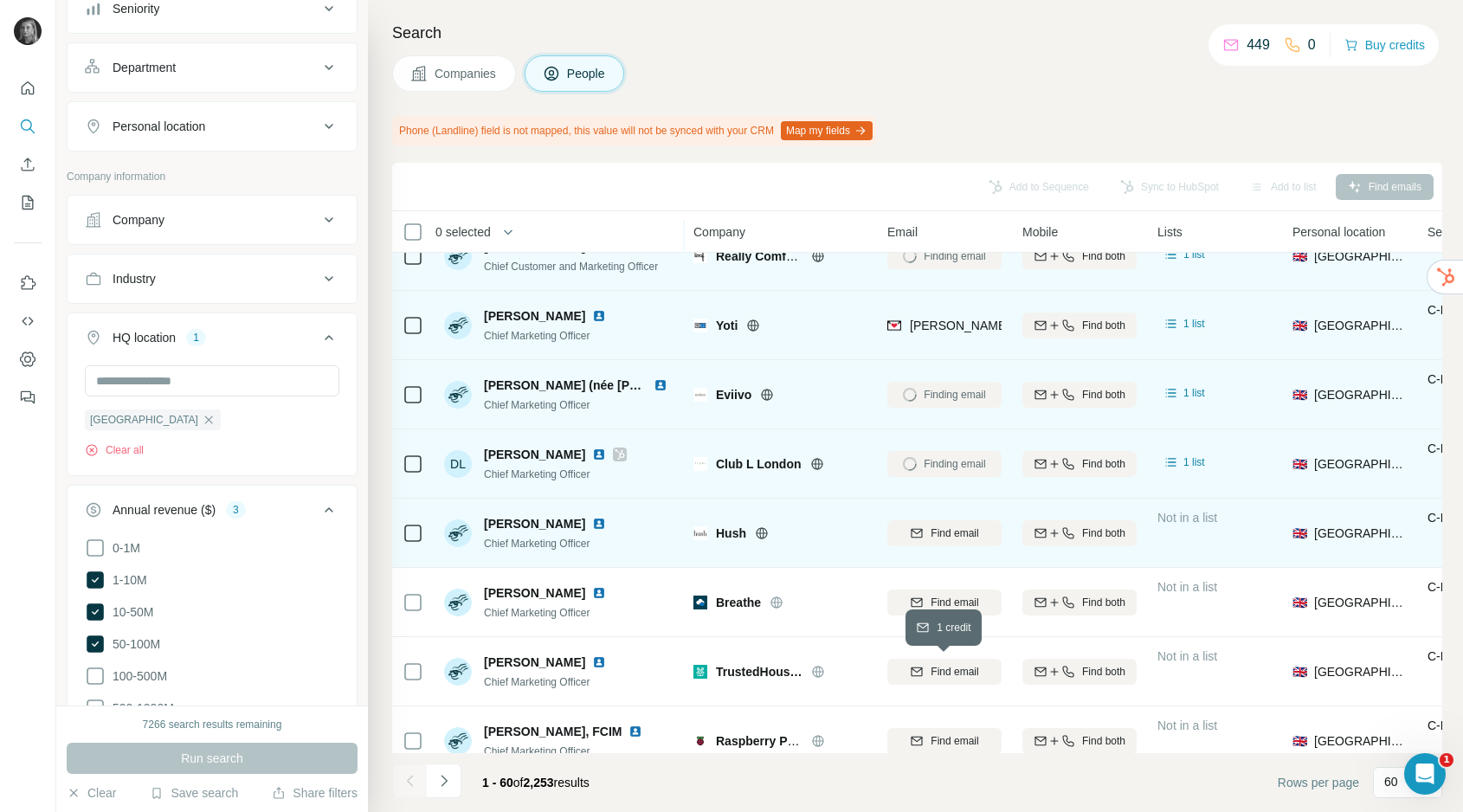
scroll to position [1070, 0]
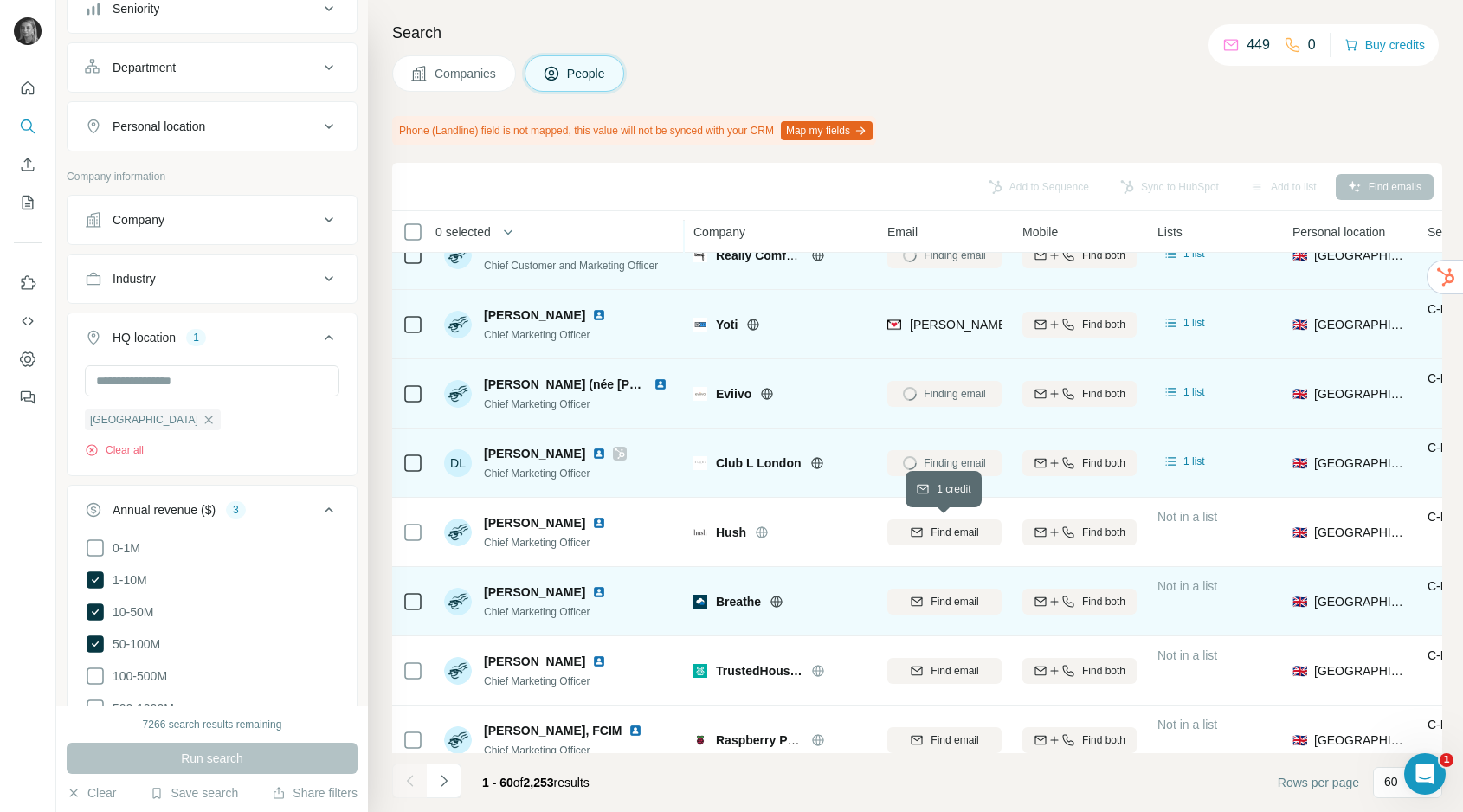
drag, startPoint x: 932, startPoint y: 531, endPoint x: 931, endPoint y: 575, distance: 44.0
click at [931, 531] on span "Find email" at bounding box center [955, 532] width 47 height 16
click at [933, 599] on span "Find email" at bounding box center [955, 602] width 47 height 16
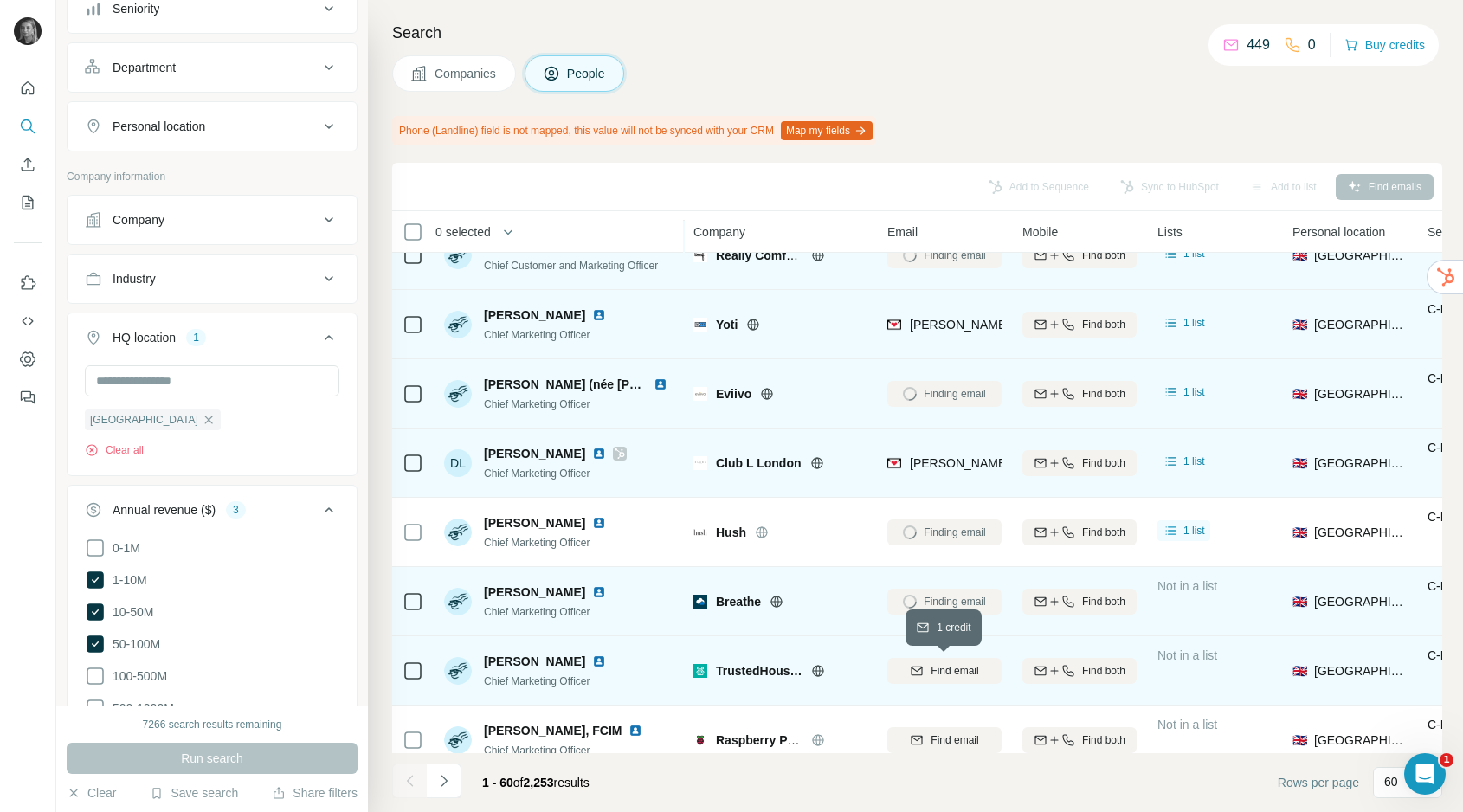
click at [934, 665] on span "Find email" at bounding box center [955, 671] width 47 height 16
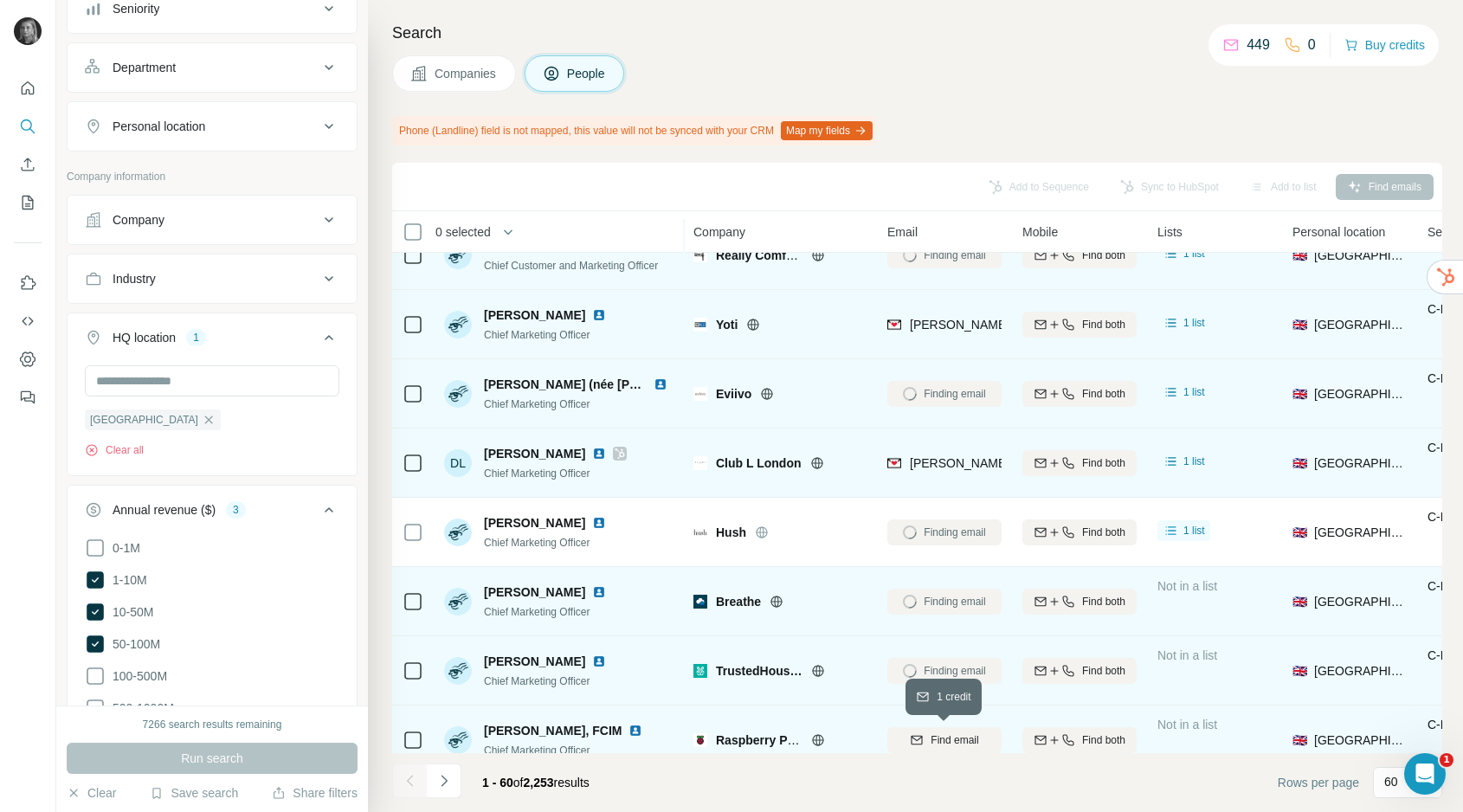
click at [944, 733] on span "Find email" at bounding box center [955, 740] width 47 height 16
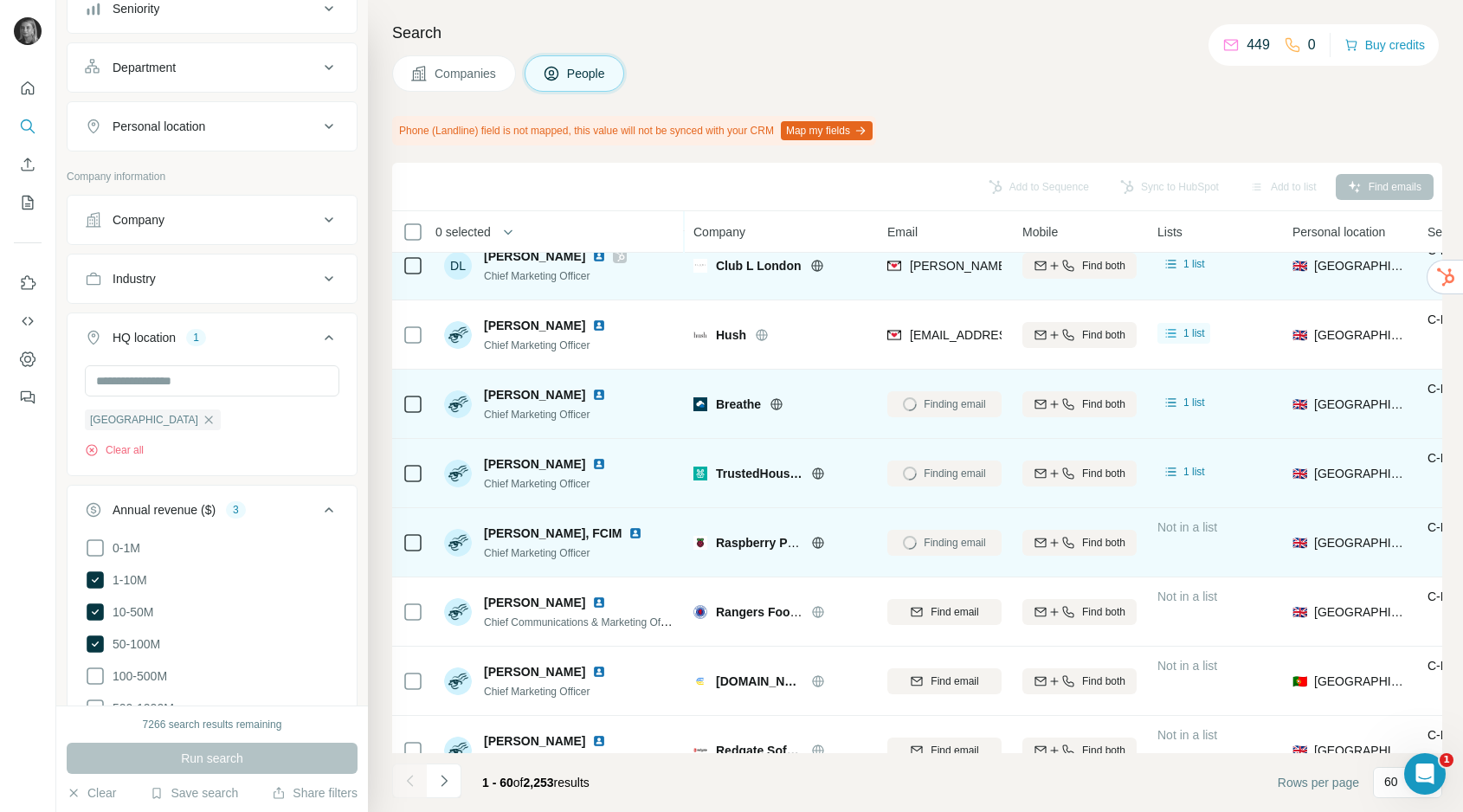
scroll to position [1335, 0]
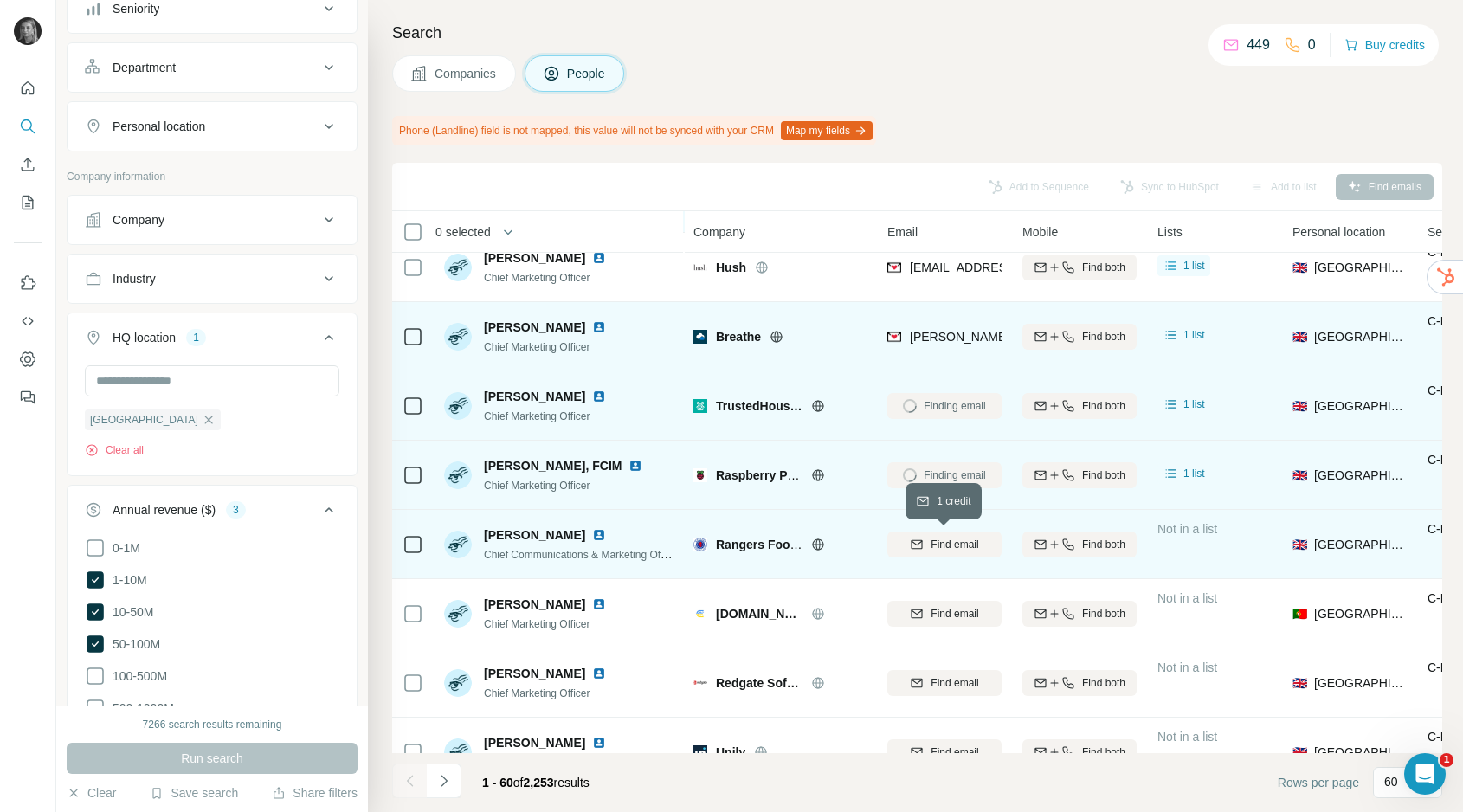
click at [931, 537] on span "Find email" at bounding box center [955, 544] width 47 height 16
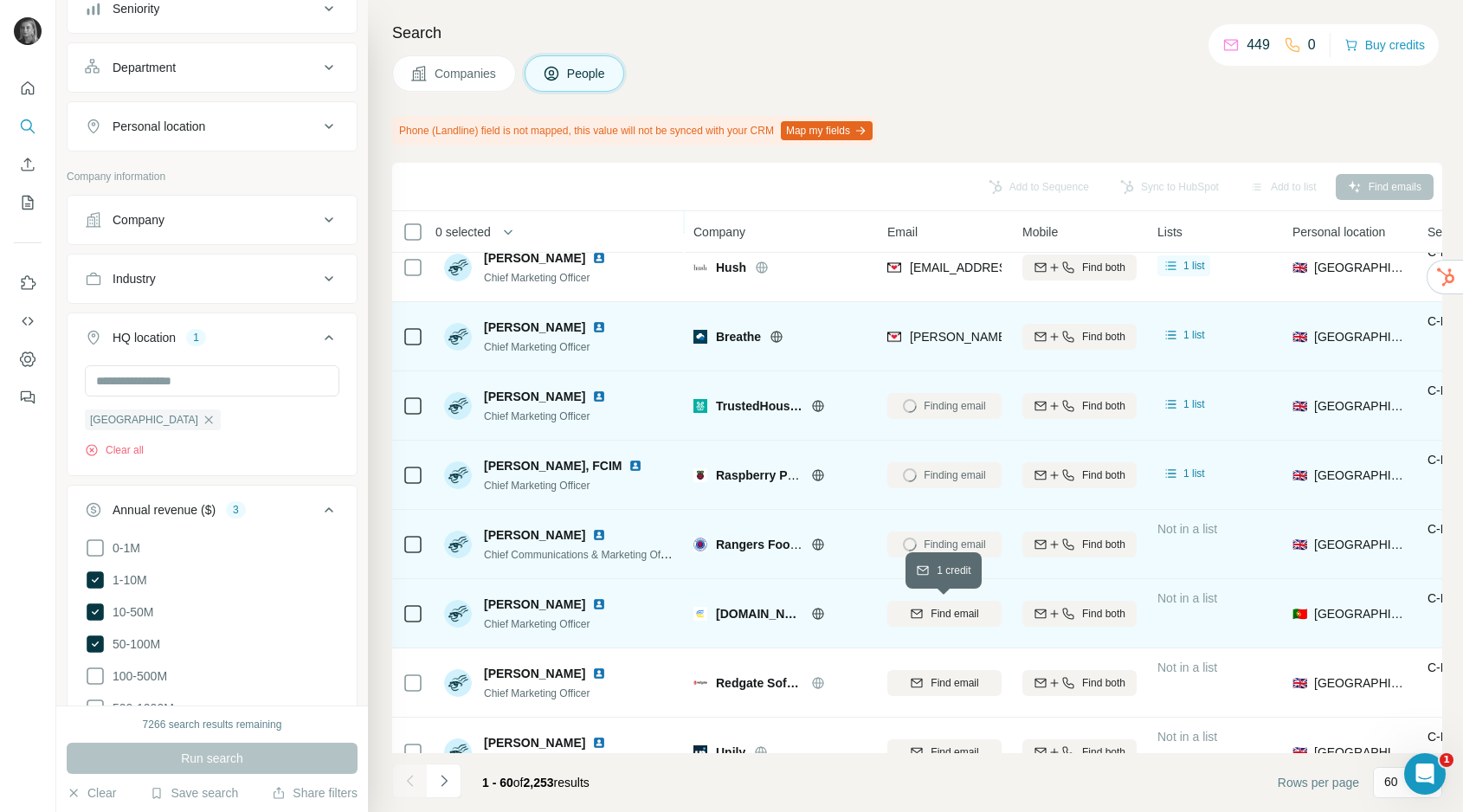
click at [952, 613] on span "Find email" at bounding box center [955, 614] width 47 height 16
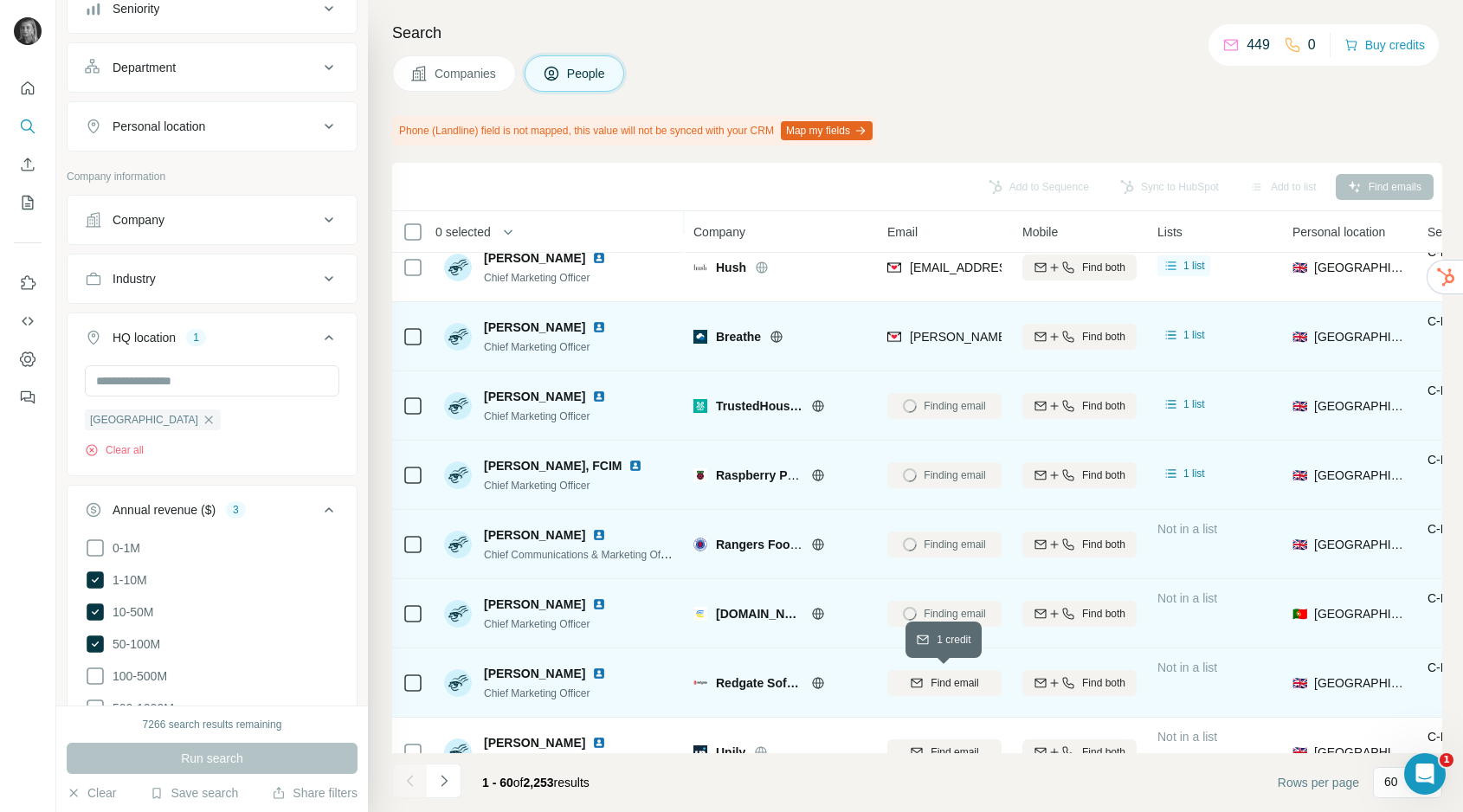
click at [953, 675] on span "Find email" at bounding box center [955, 683] width 47 height 16
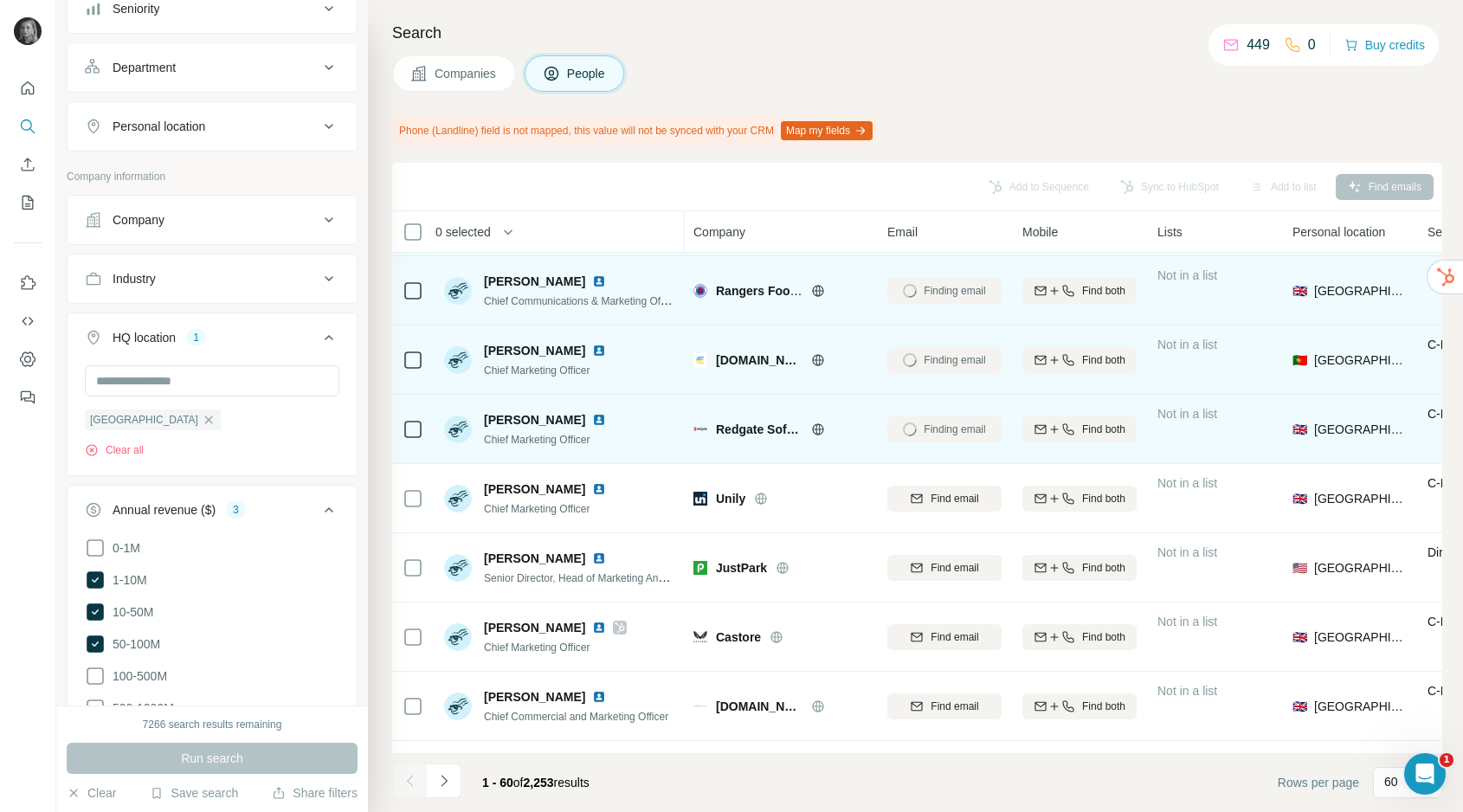
scroll to position [1637, 0]
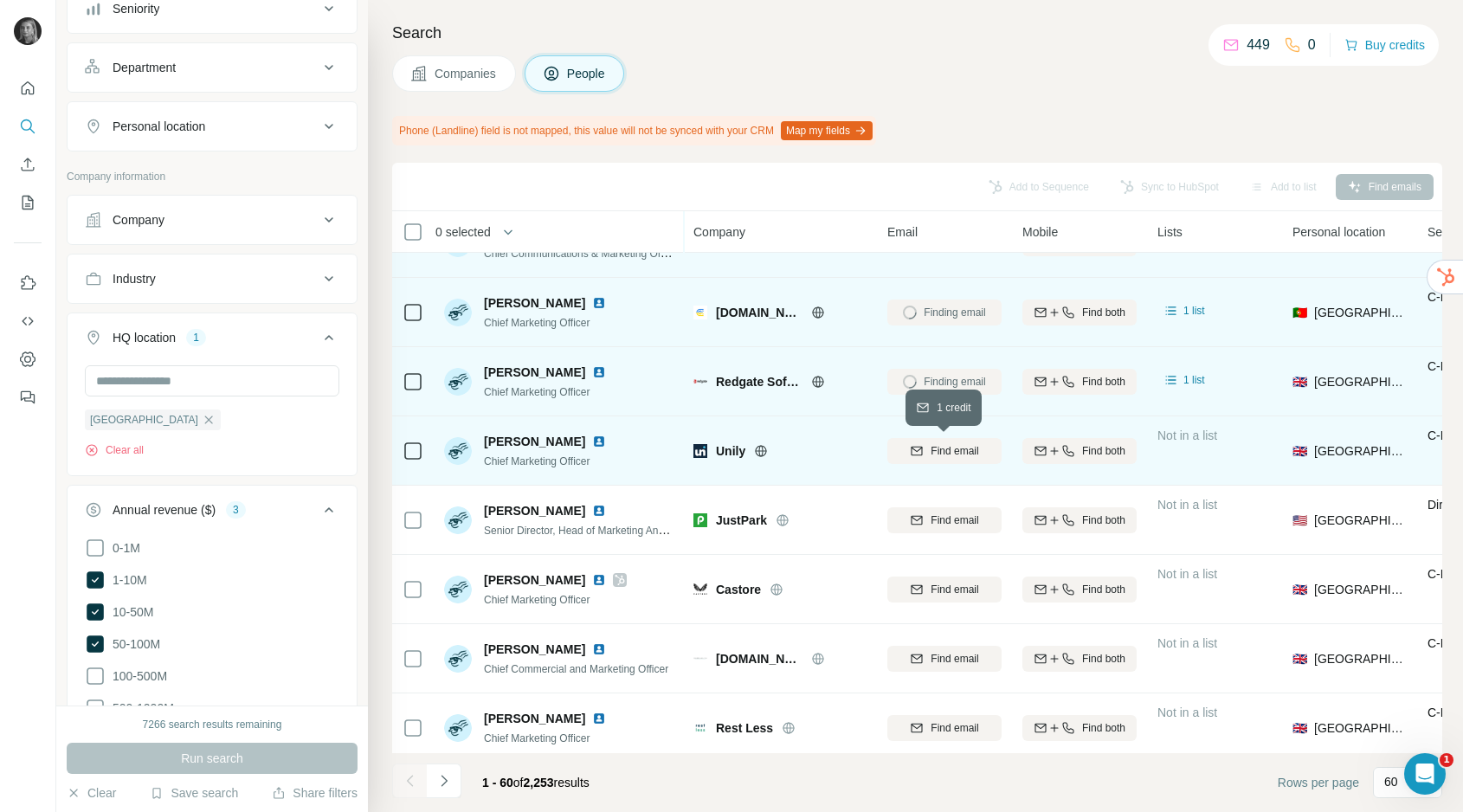
click at [944, 445] on span "Find email" at bounding box center [955, 451] width 47 height 16
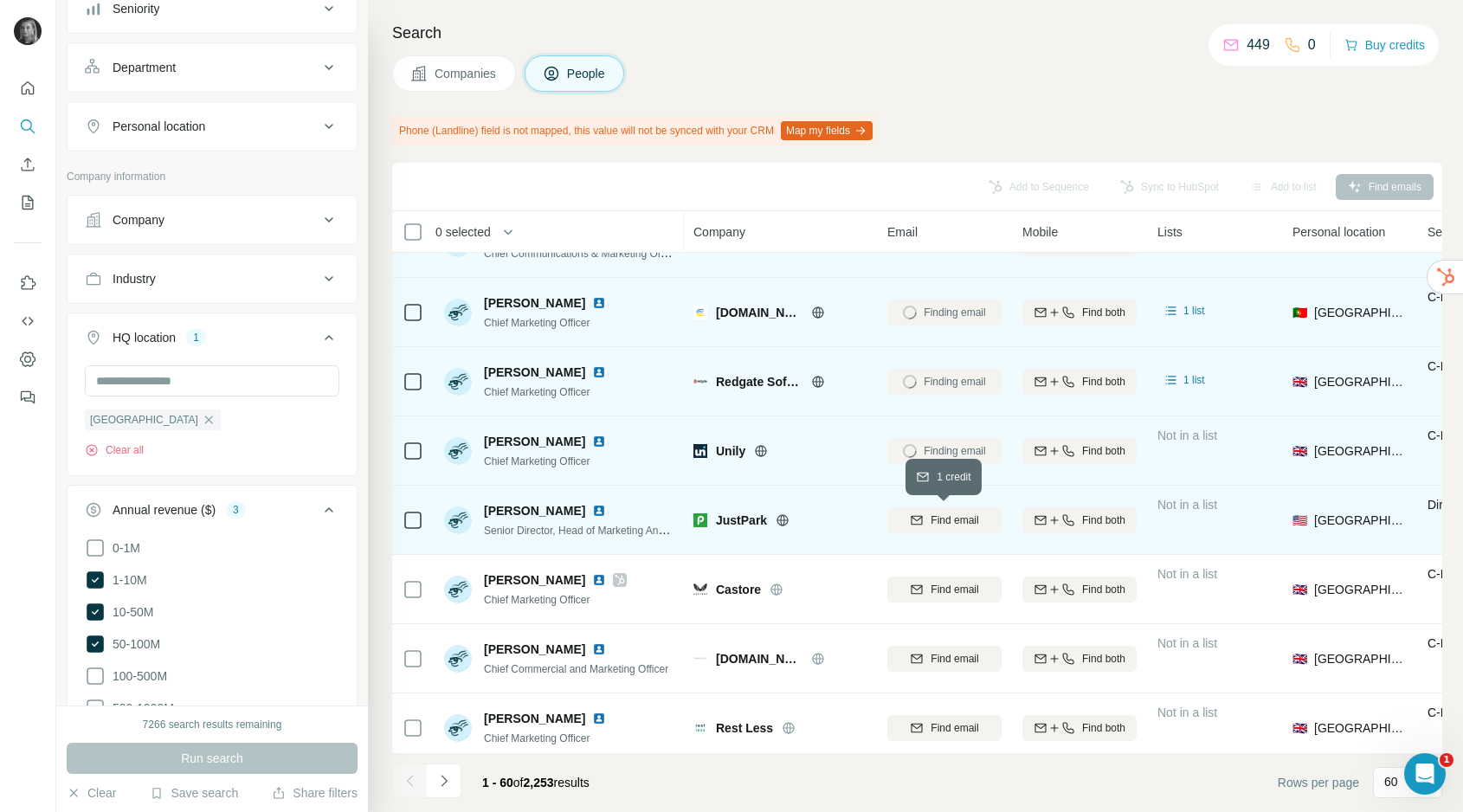
click at [944, 516] on span "Find email" at bounding box center [955, 520] width 47 height 16
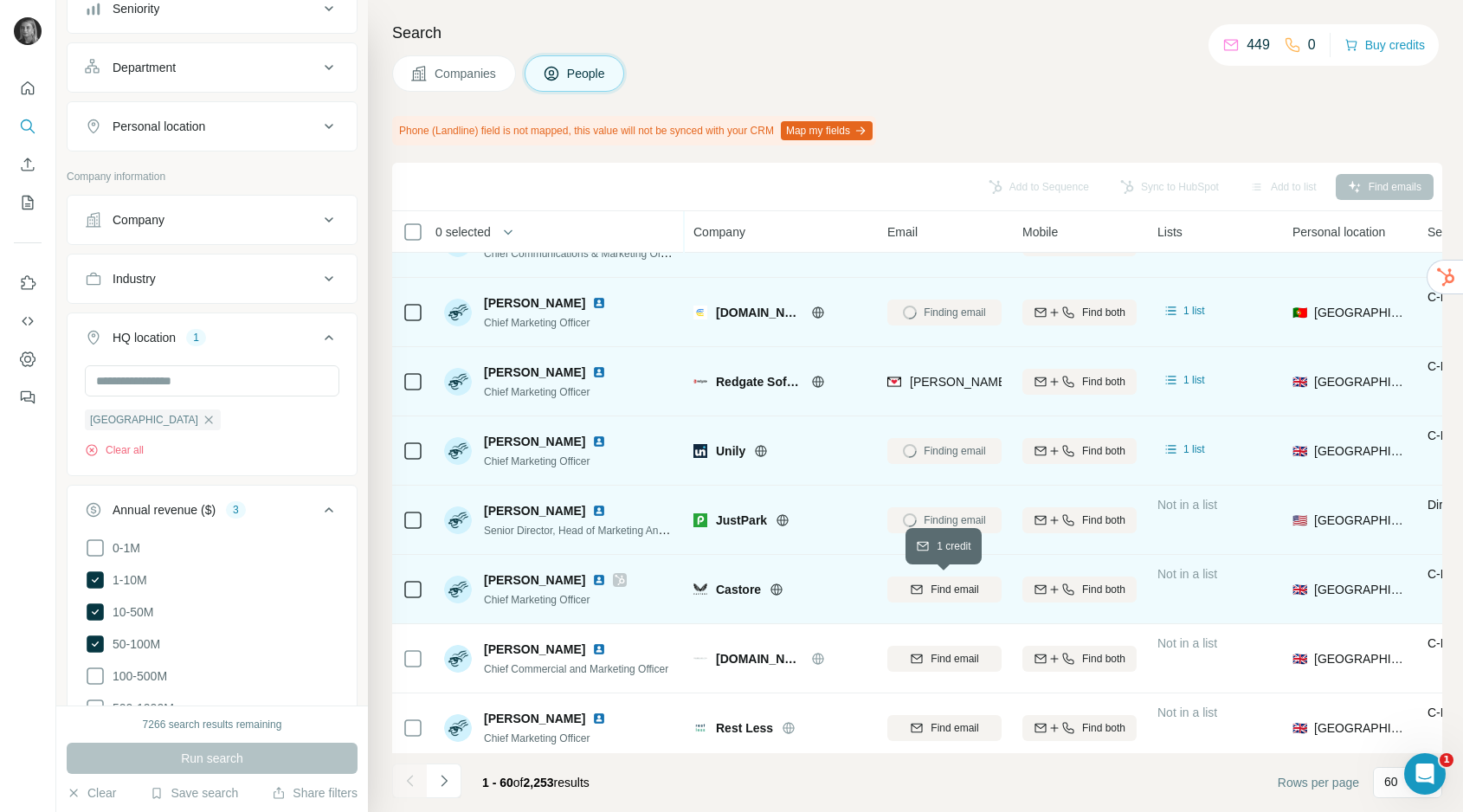
click at [942, 584] on span "Find email" at bounding box center [955, 589] width 47 height 16
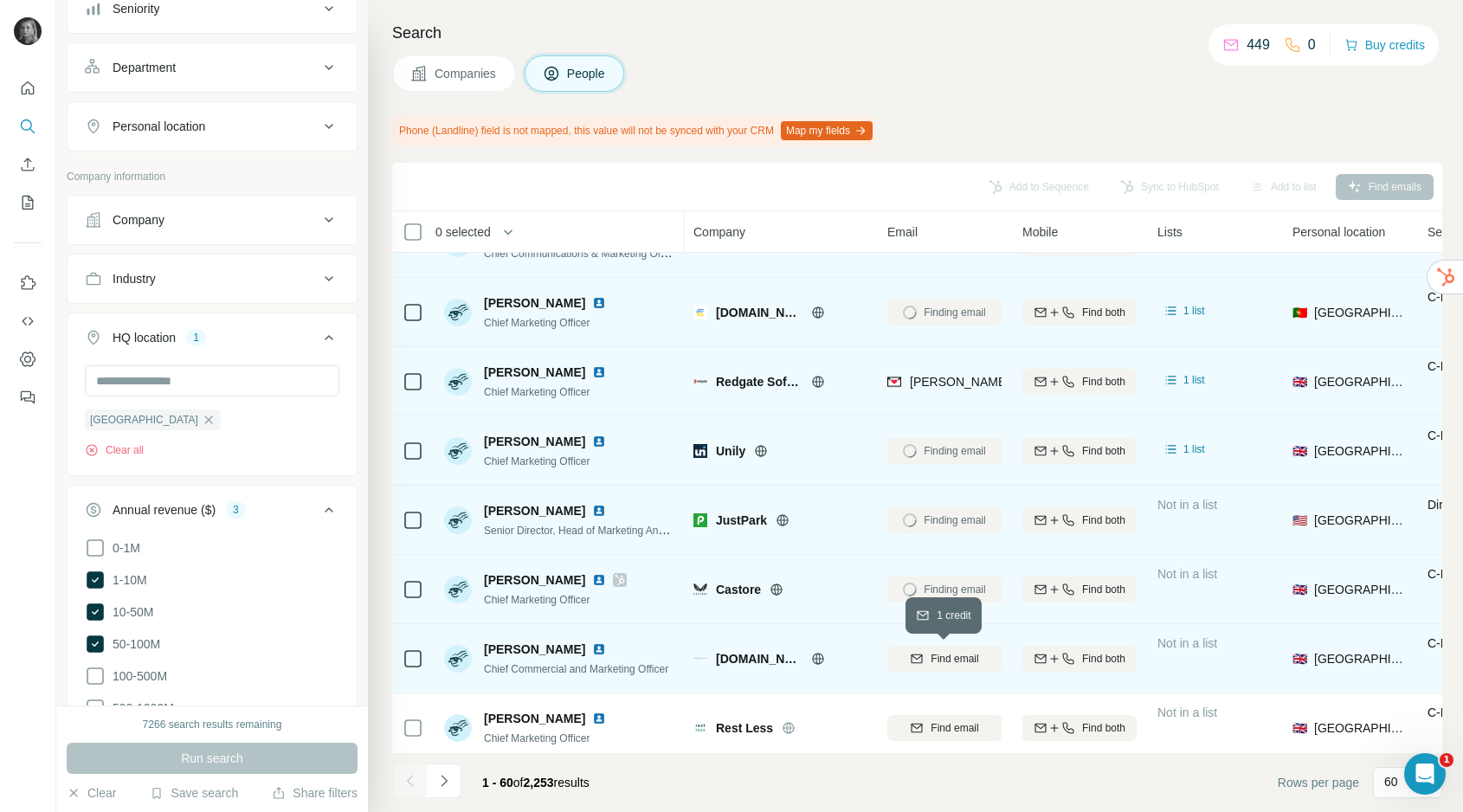
click at [947, 649] on button "Find email" at bounding box center [944, 659] width 114 height 26
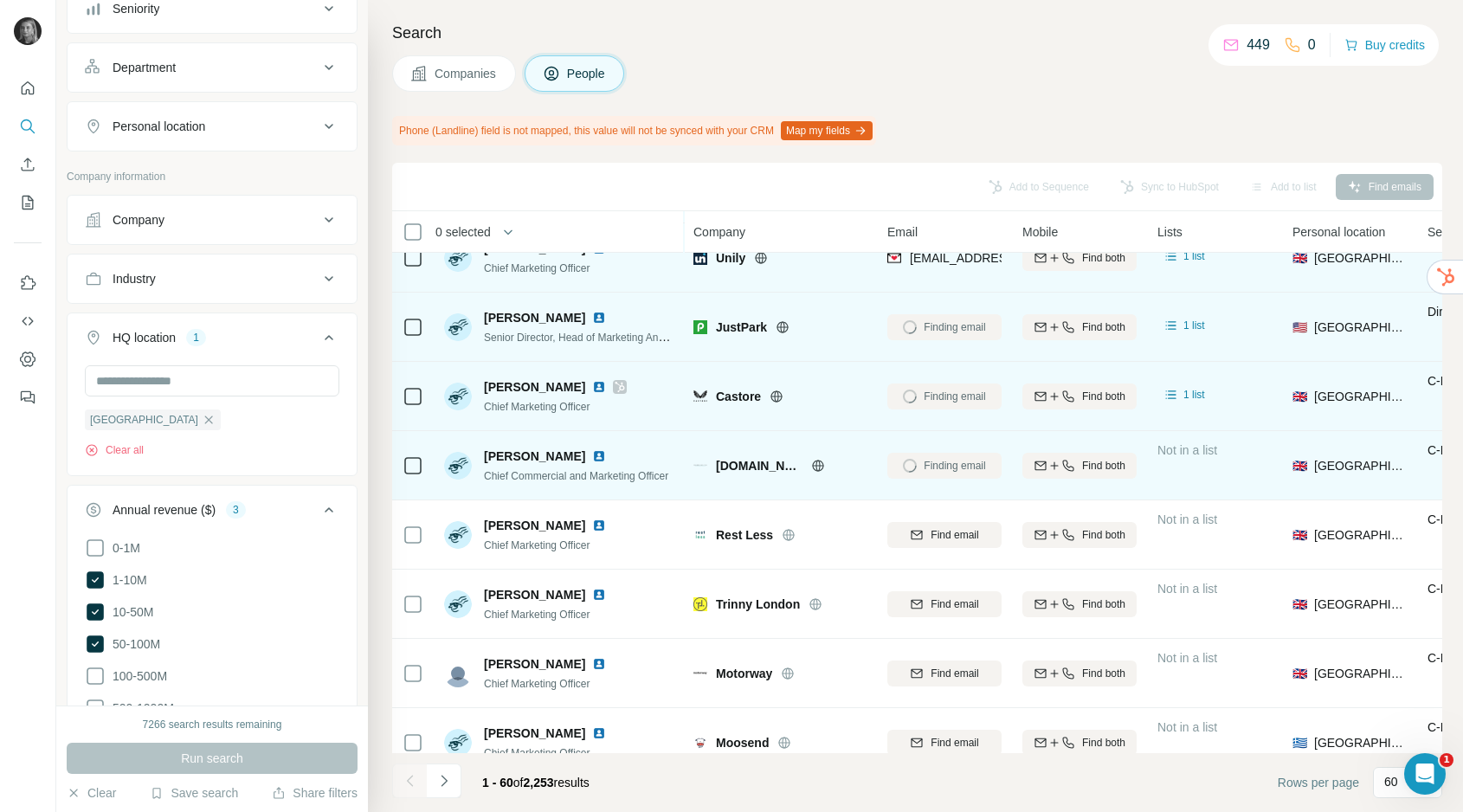
scroll to position [1883, 0]
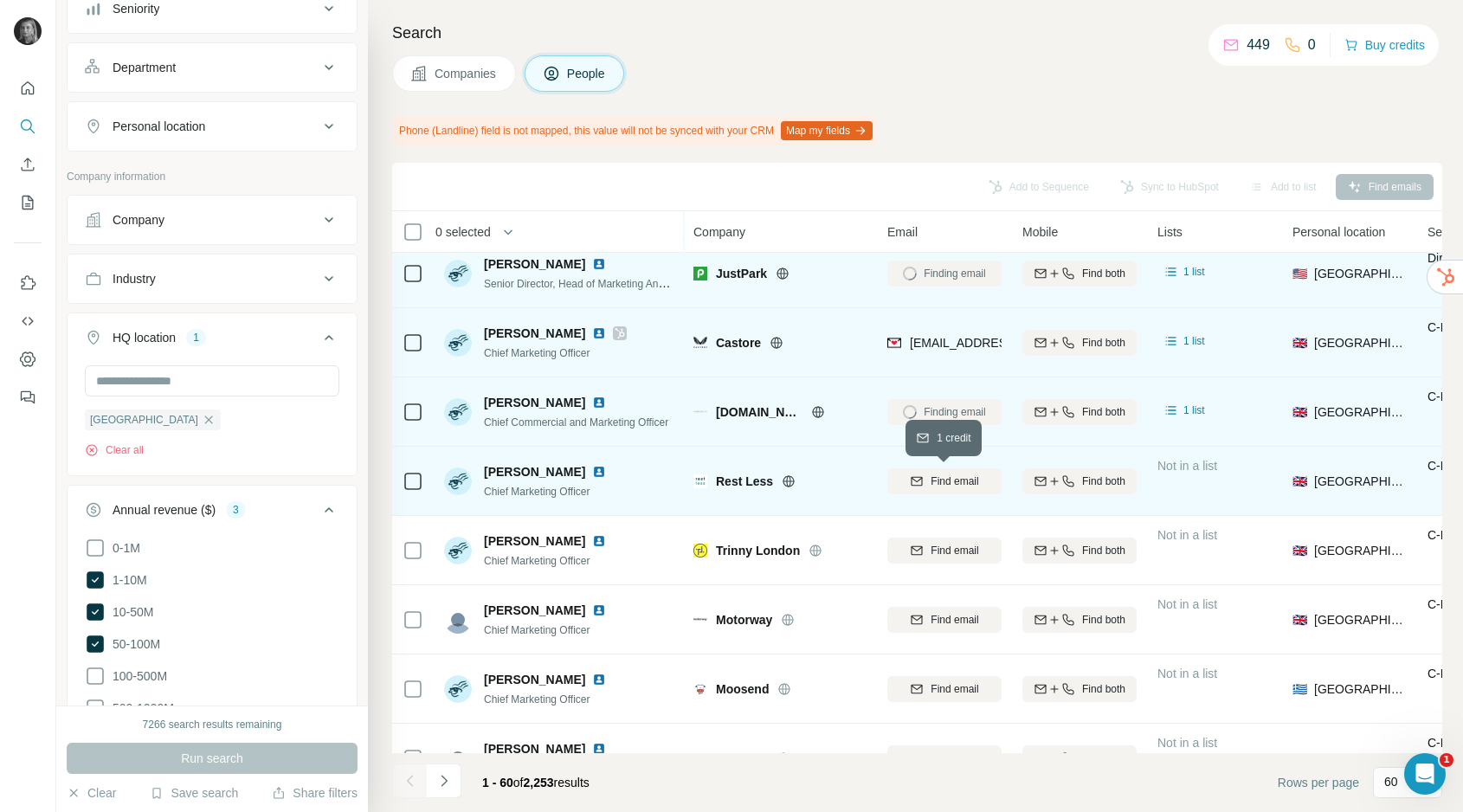
click at [960, 477] on span "Find email" at bounding box center [955, 481] width 47 height 16
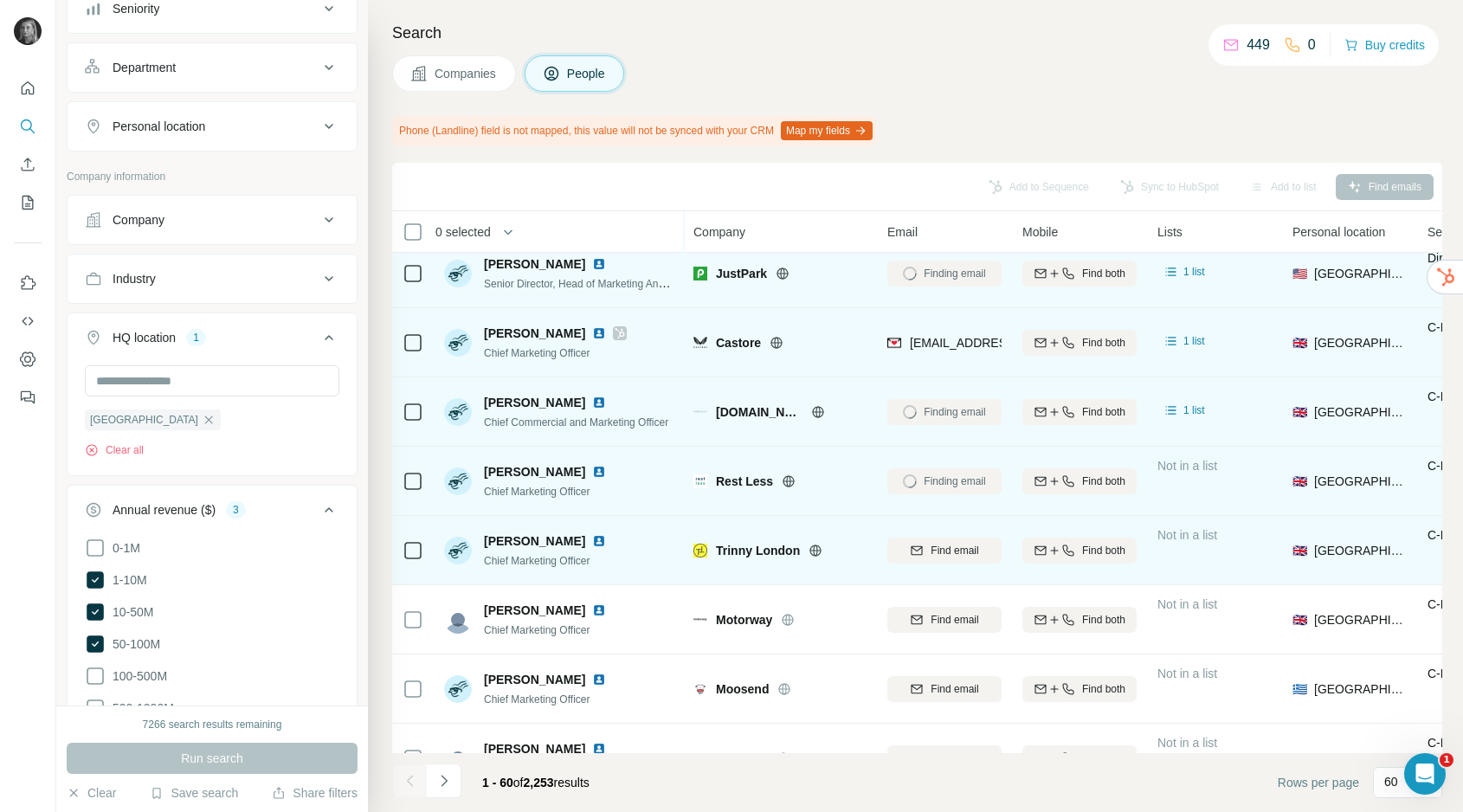
click at [960, 564] on div "Find email" at bounding box center [944, 550] width 114 height 47
click at [956, 550] on span "Find email" at bounding box center [955, 551] width 47 height 16
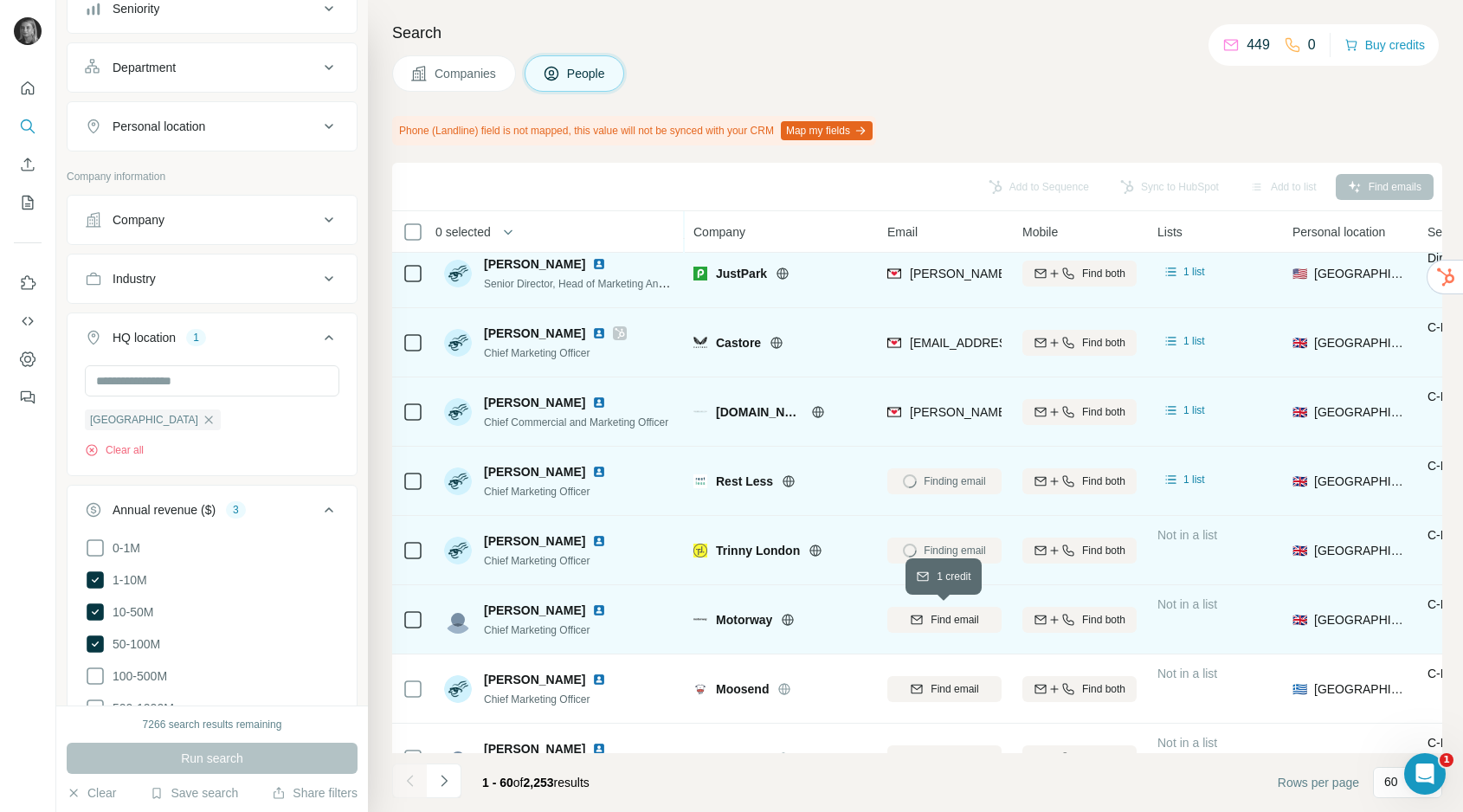
click at [956, 617] on span "Find email" at bounding box center [955, 620] width 47 height 16
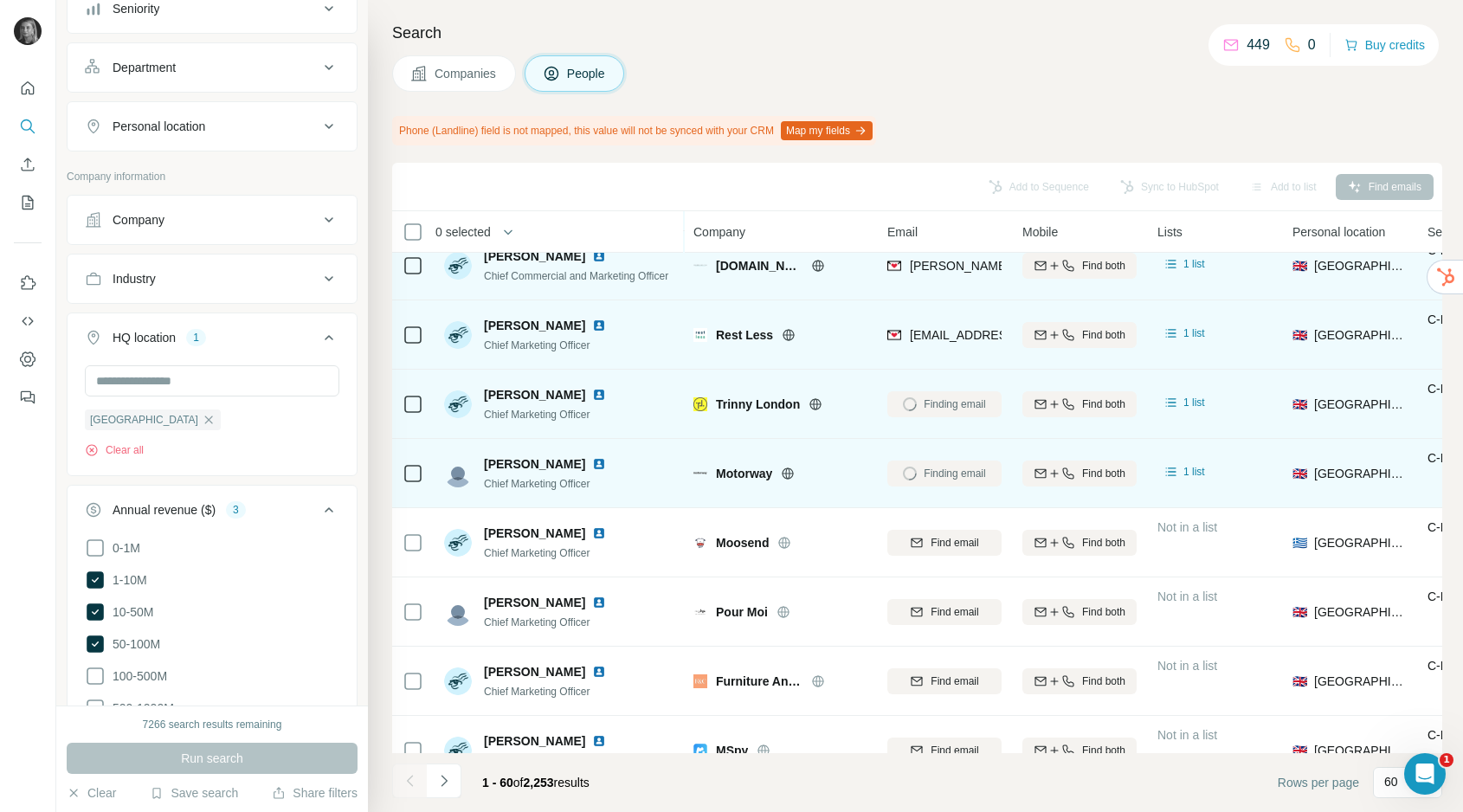
scroll to position [2146, 0]
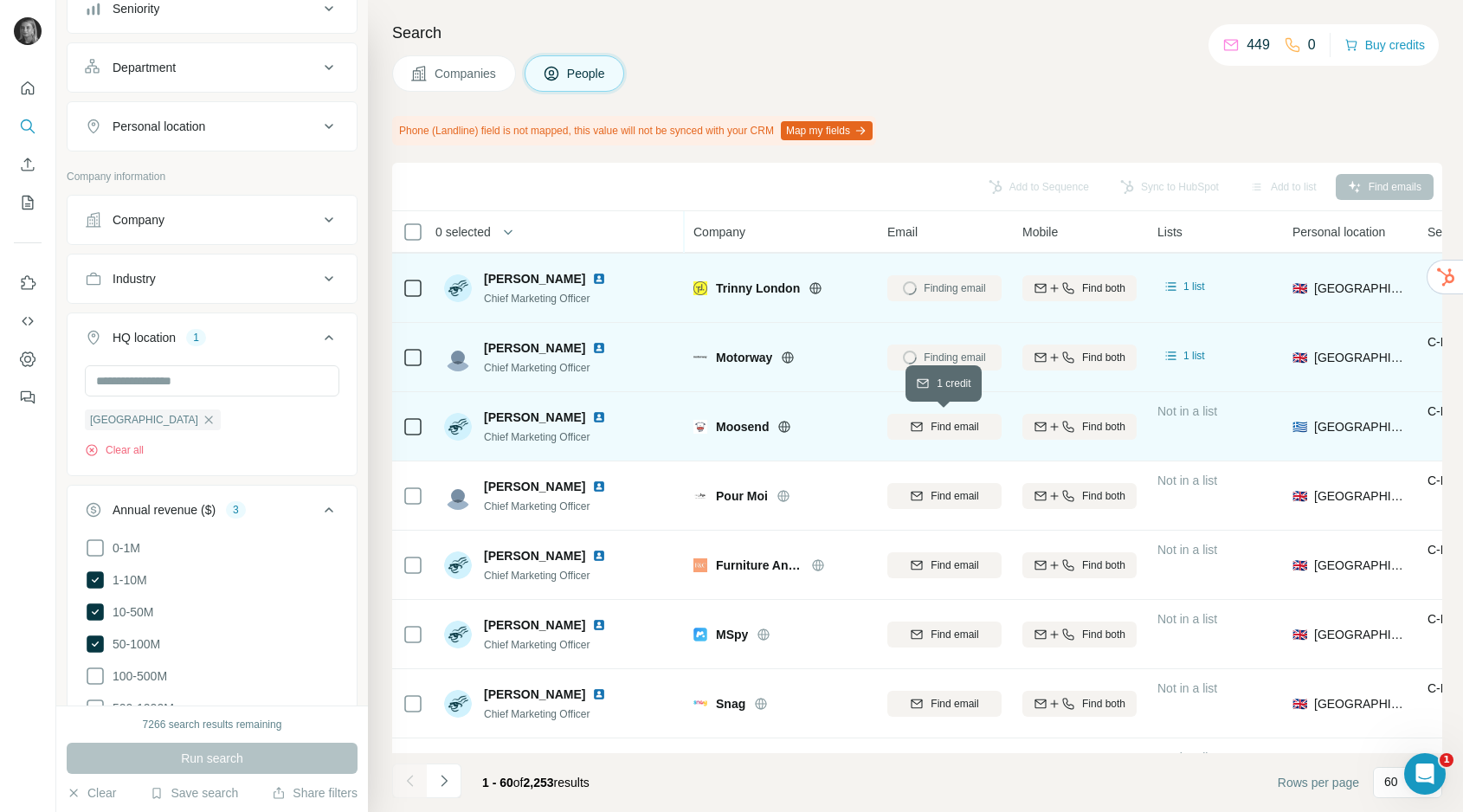
click at [939, 419] on span "Find email" at bounding box center [955, 426] width 47 height 16
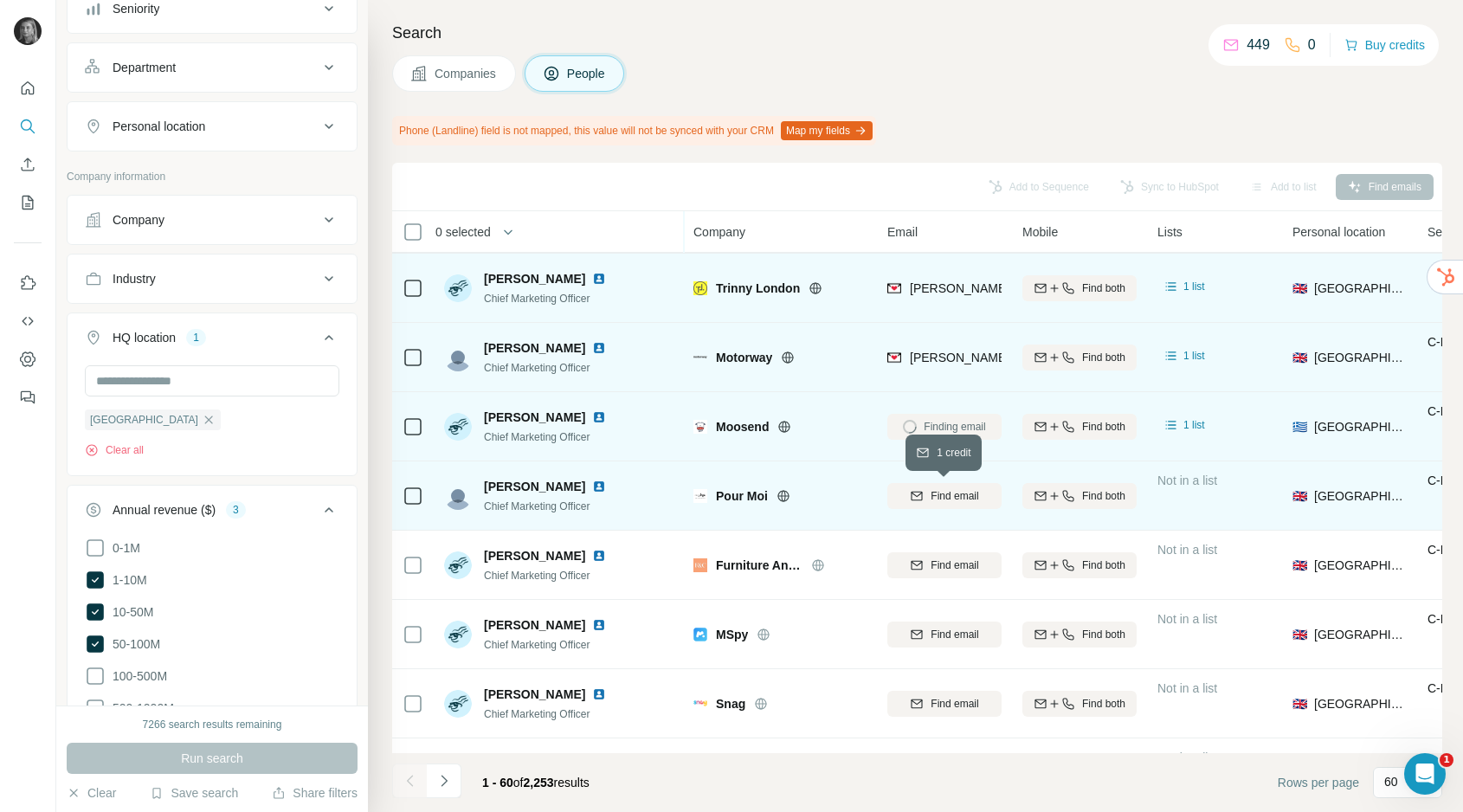
click at [939, 497] on span "Find email" at bounding box center [955, 496] width 47 height 16
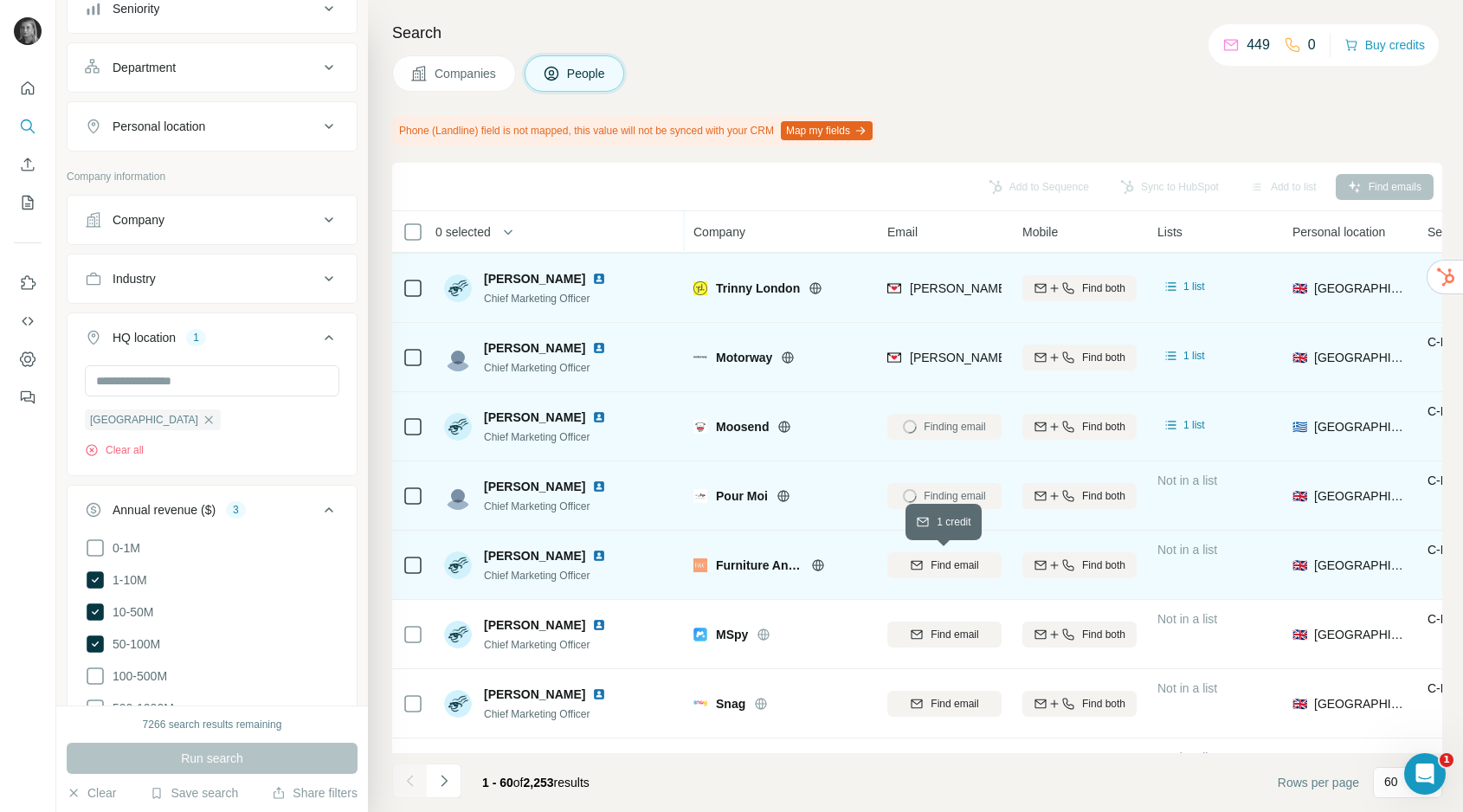
click at [939, 562] on span "Find email" at bounding box center [955, 565] width 47 height 16
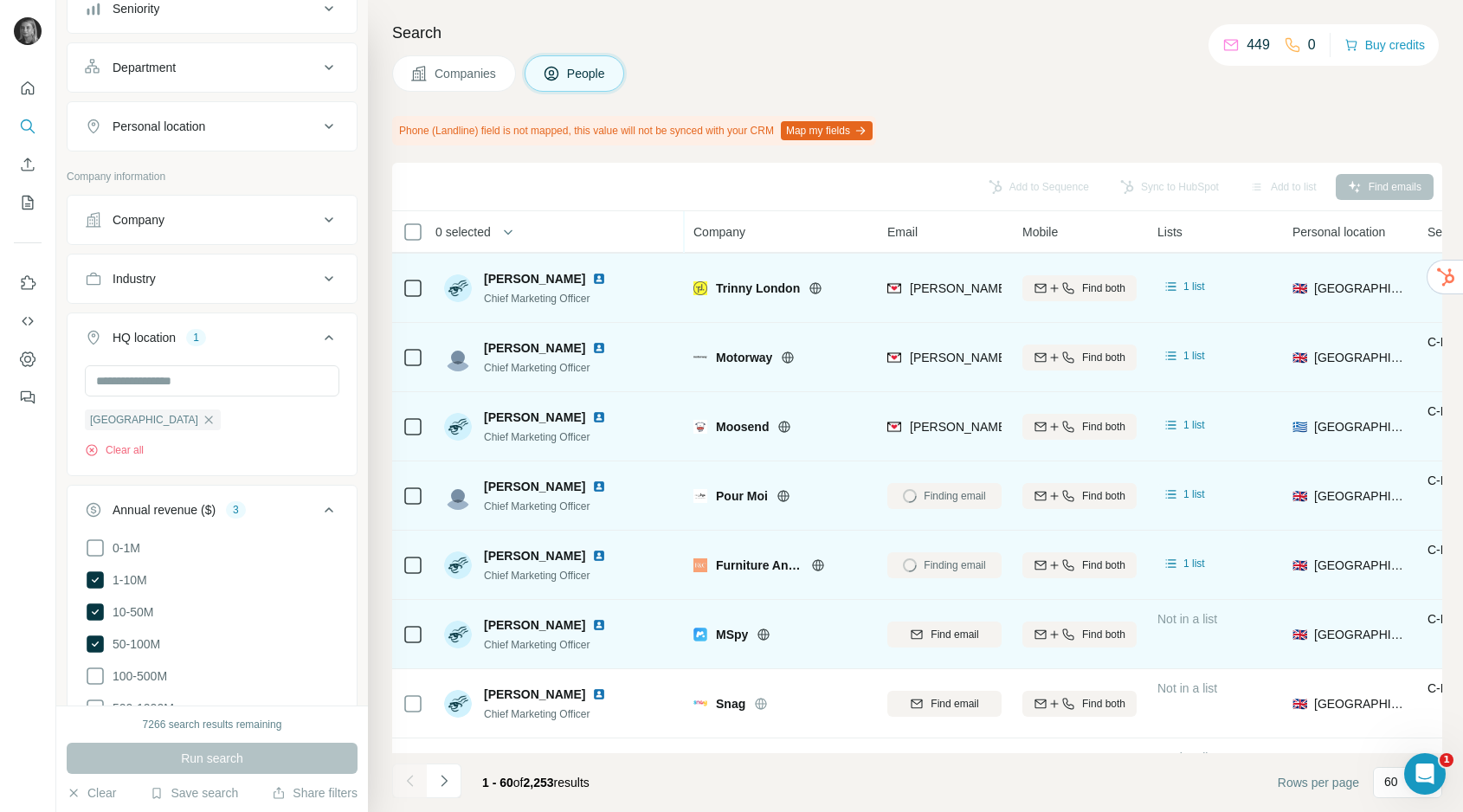
click at [940, 618] on div "Find email" at bounding box center [944, 634] width 114 height 47
click at [938, 649] on div "Find email" at bounding box center [944, 634] width 114 height 47
click at [938, 638] on span "Find email" at bounding box center [955, 635] width 47 height 16
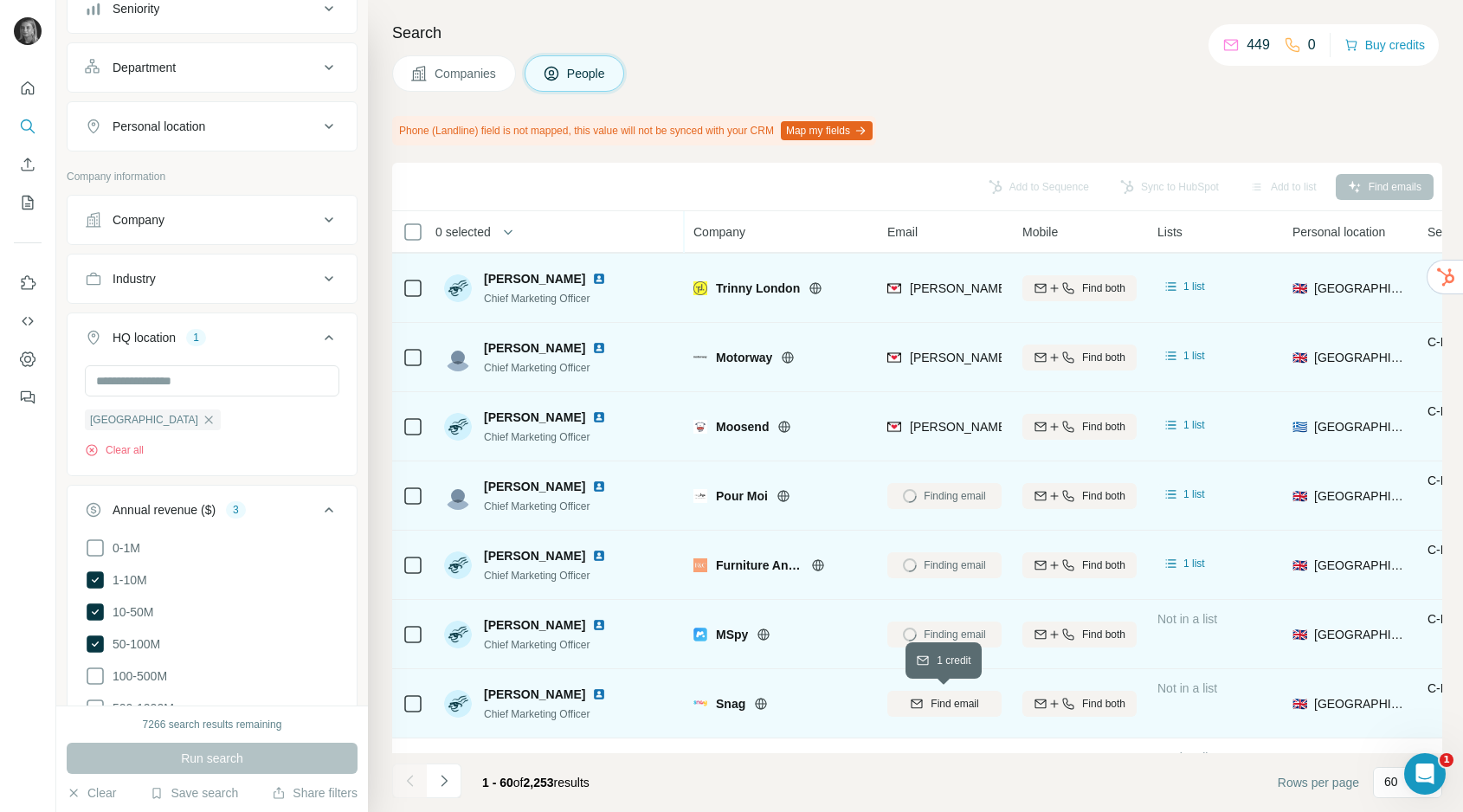
click at [939, 703] on span "Find email" at bounding box center [955, 704] width 47 height 16
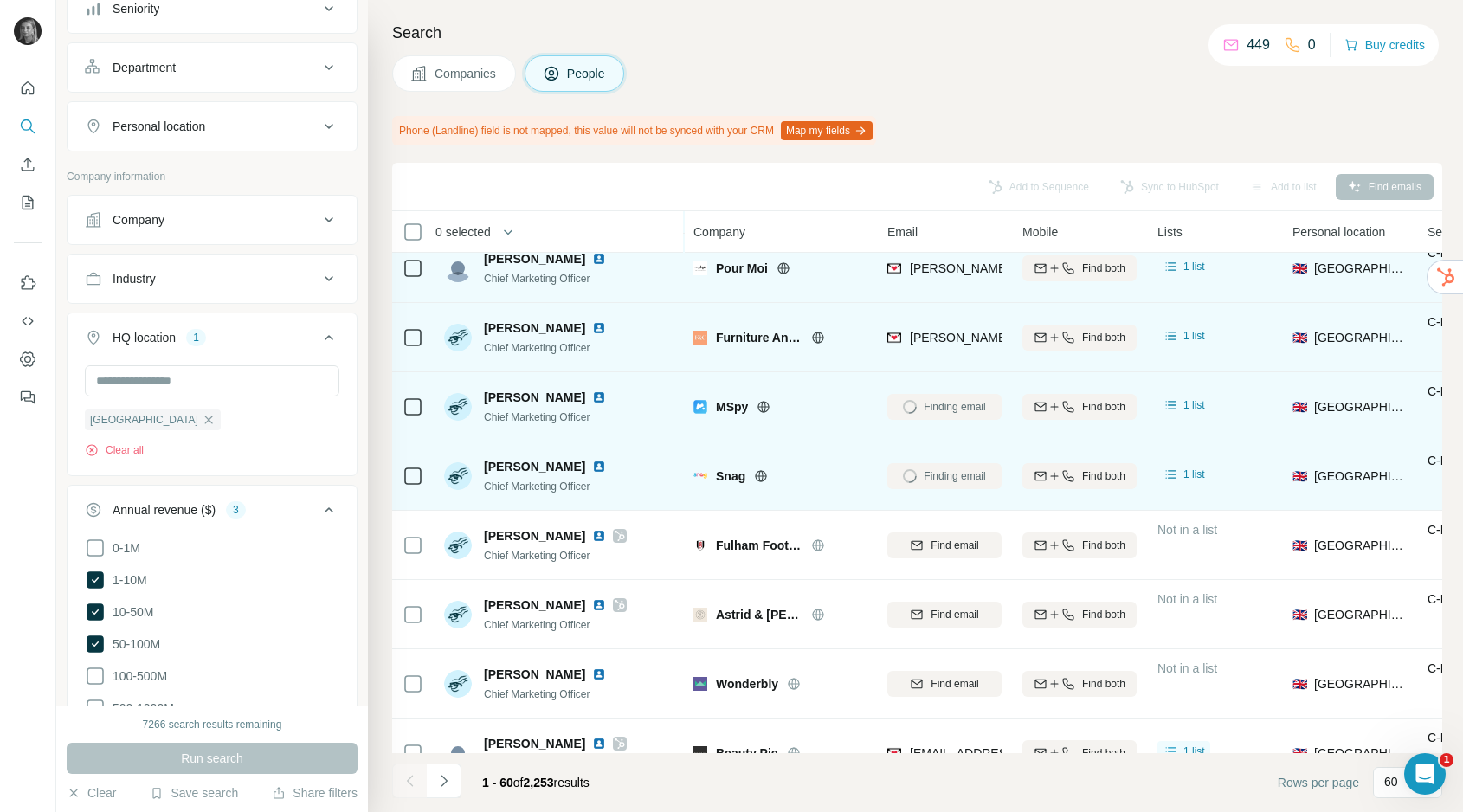
scroll to position [2381, 0]
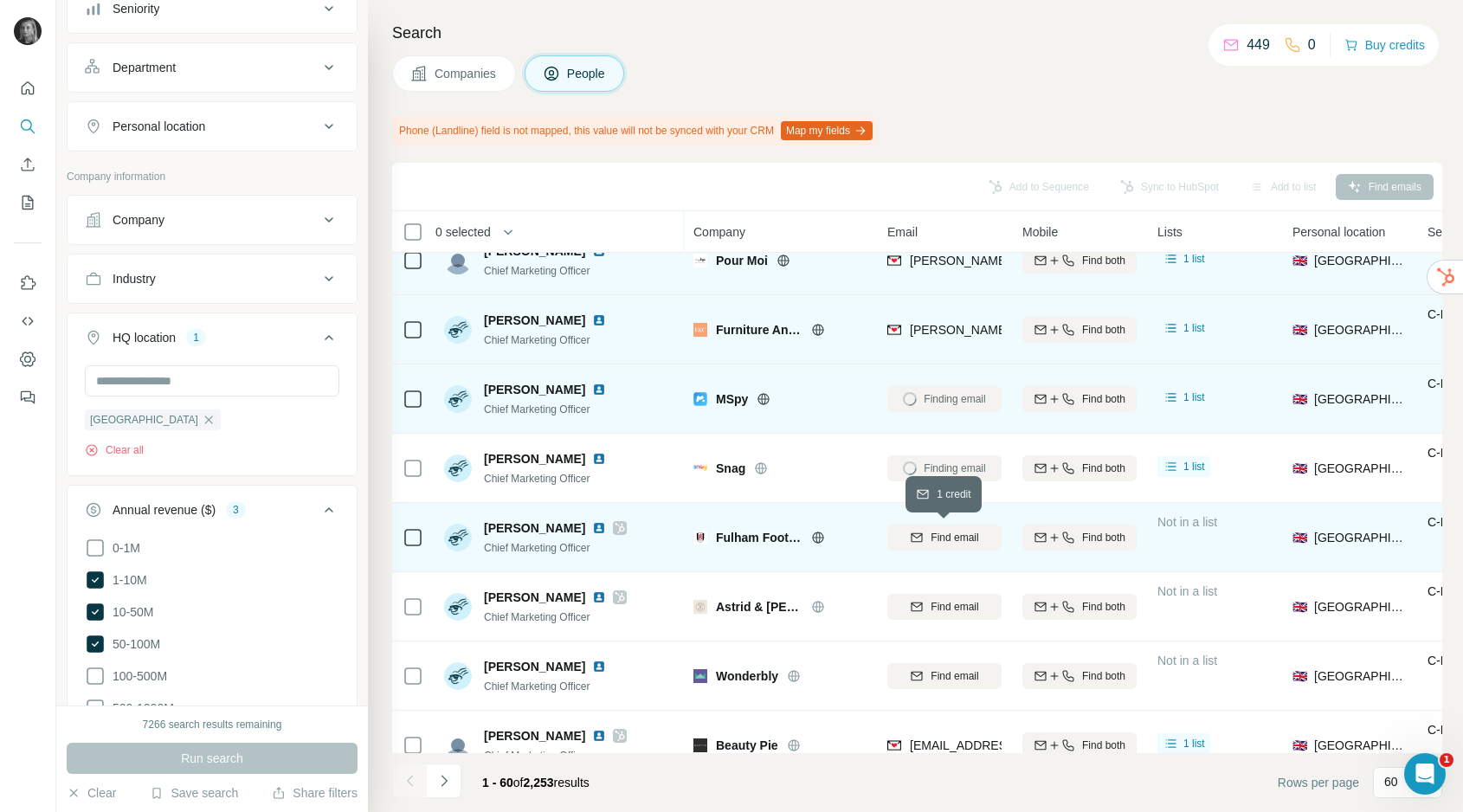
click at [957, 540] on span "Find email" at bounding box center [955, 538] width 47 height 16
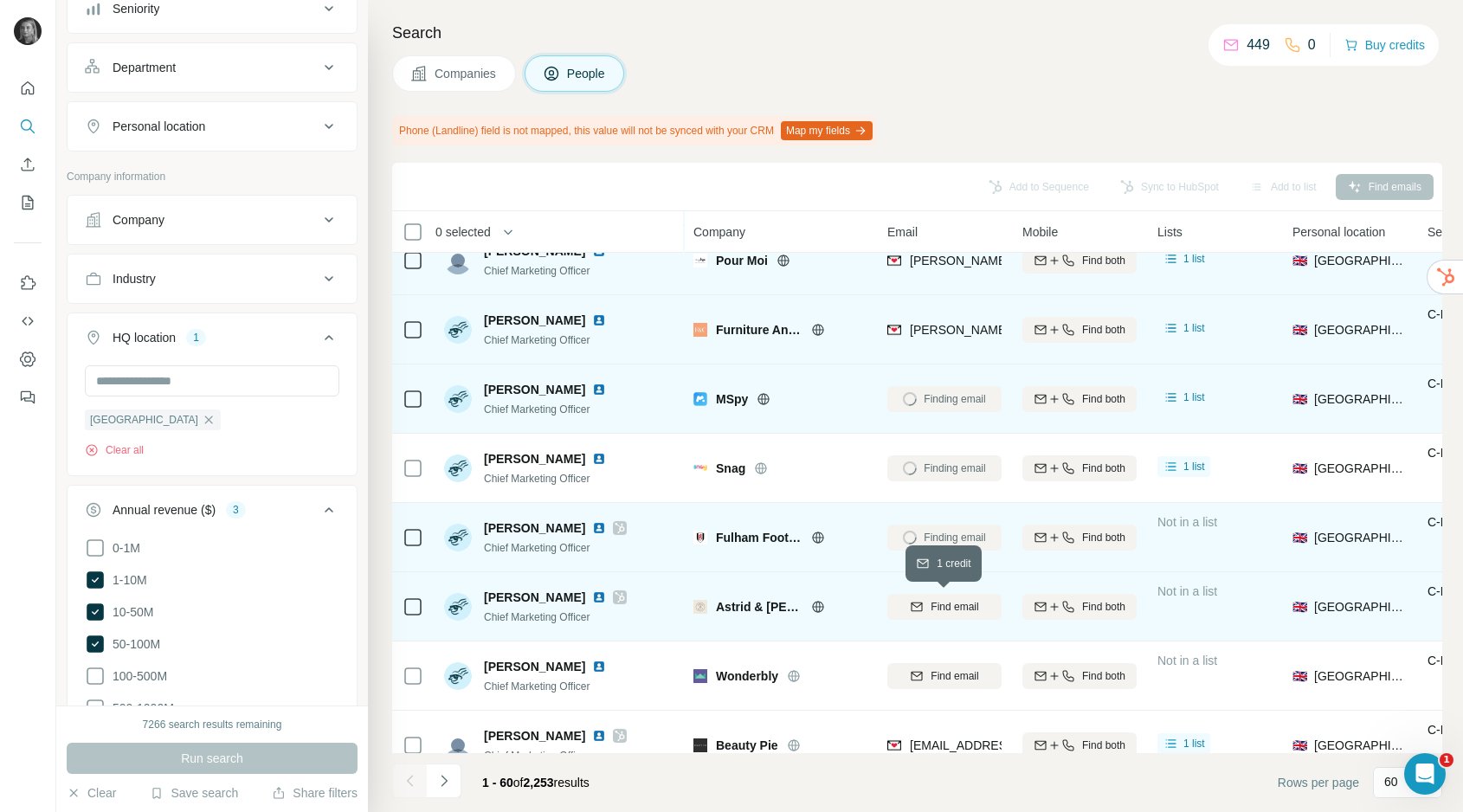
click at [957, 605] on span "Find email" at bounding box center [955, 606] width 47 height 16
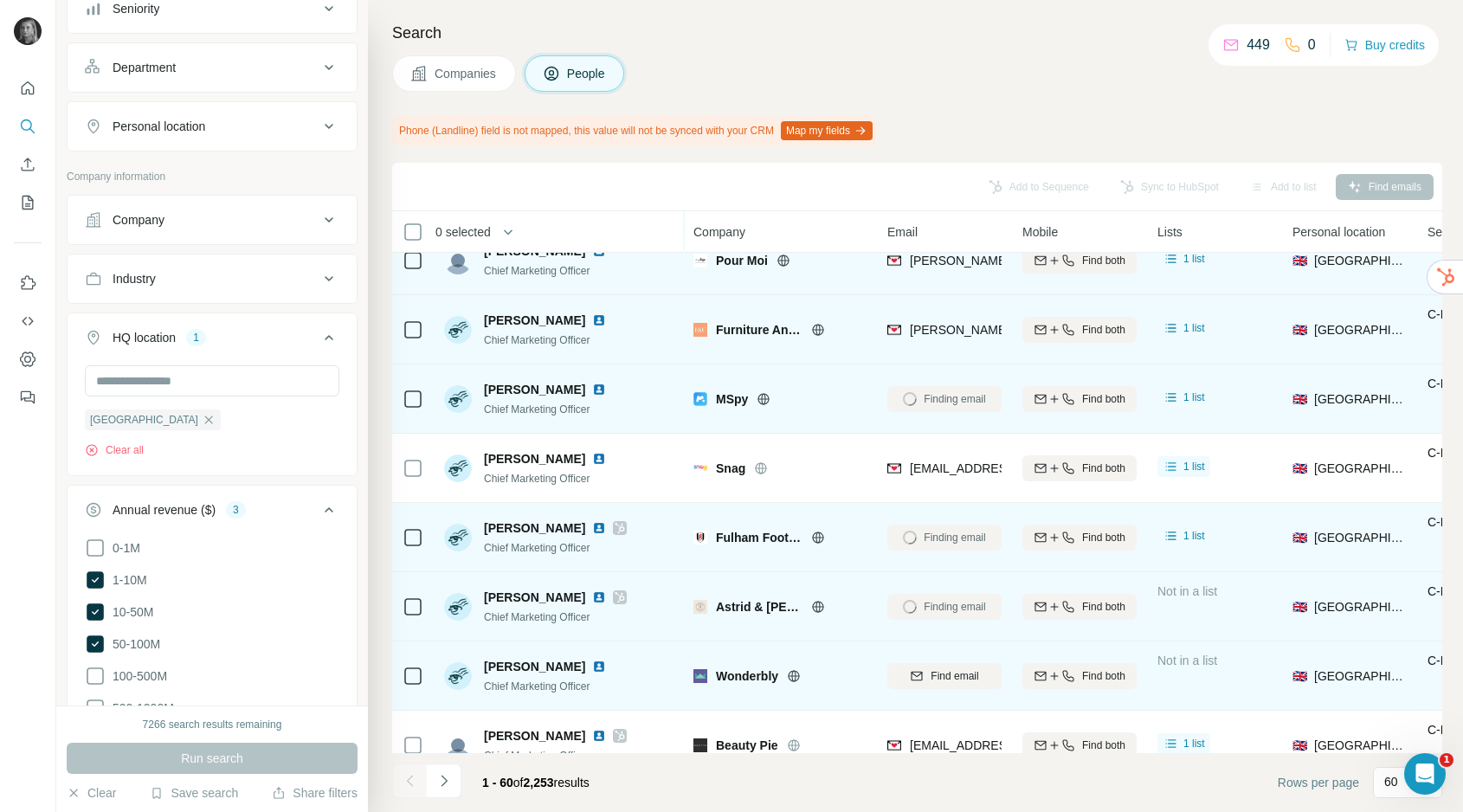
click at [957, 658] on div "Find email" at bounding box center [944, 675] width 114 height 47
click at [957, 671] on span "Find email" at bounding box center [955, 676] width 47 height 16
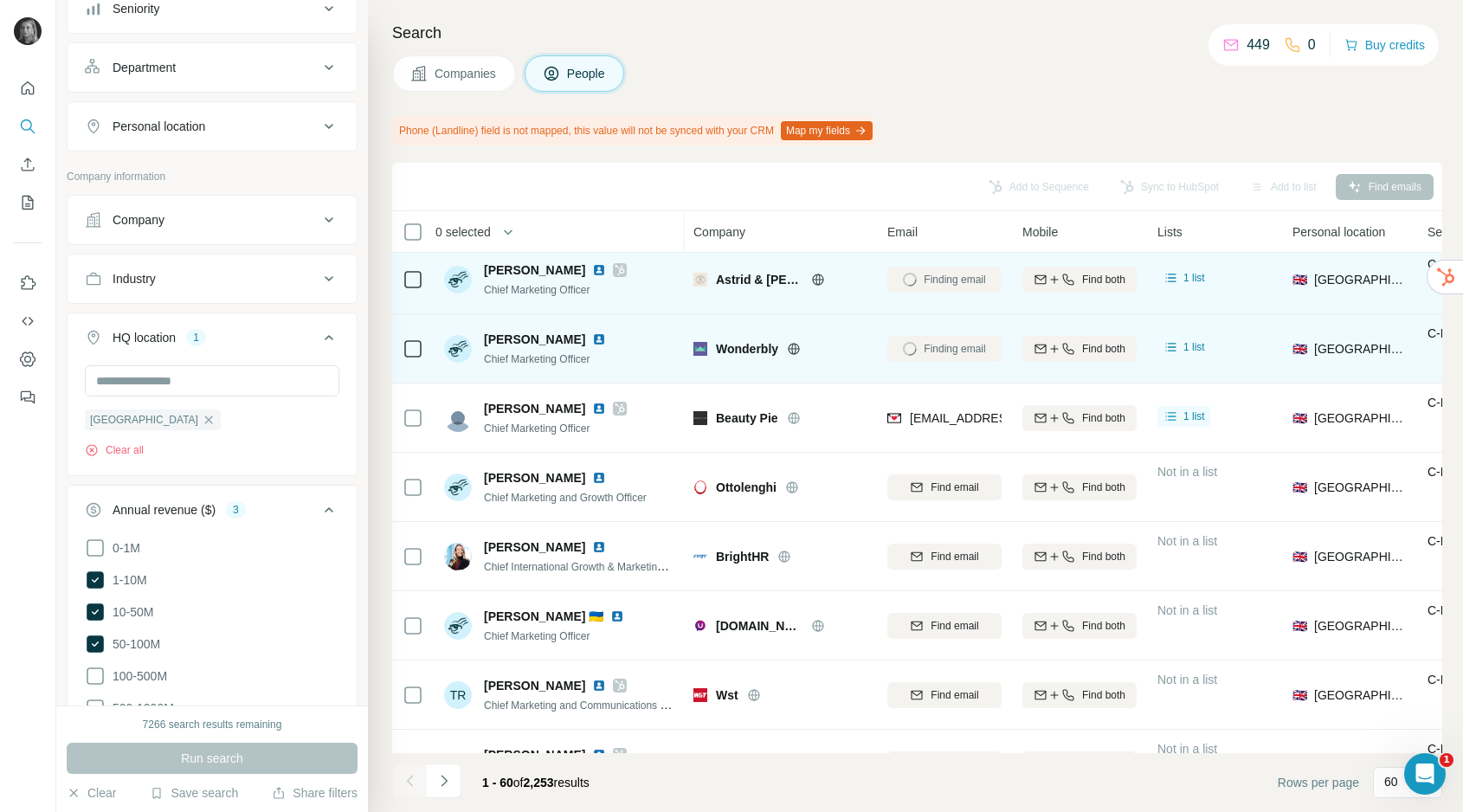
scroll to position [2743, 0]
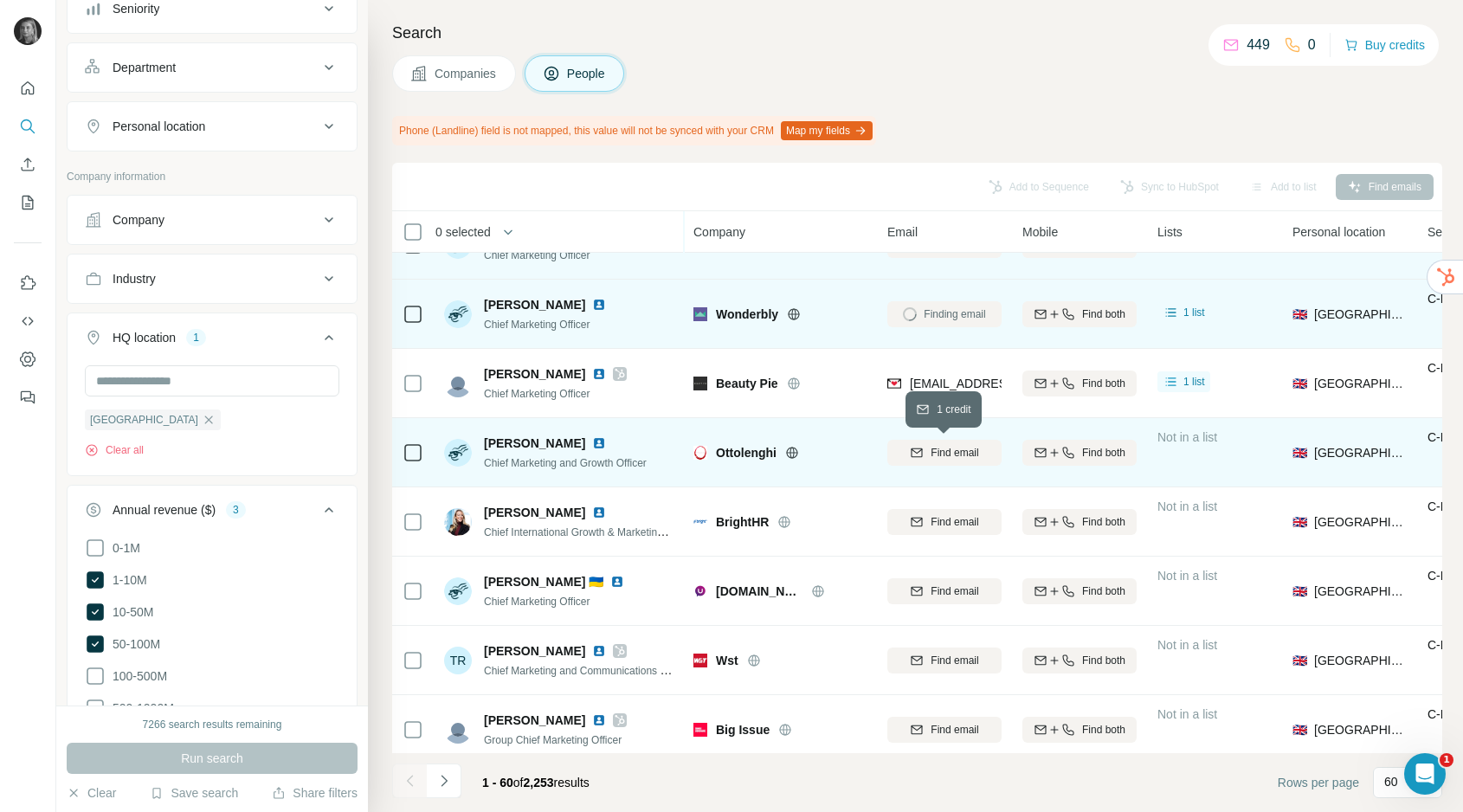
click at [949, 446] on span "Find email" at bounding box center [955, 453] width 47 height 16
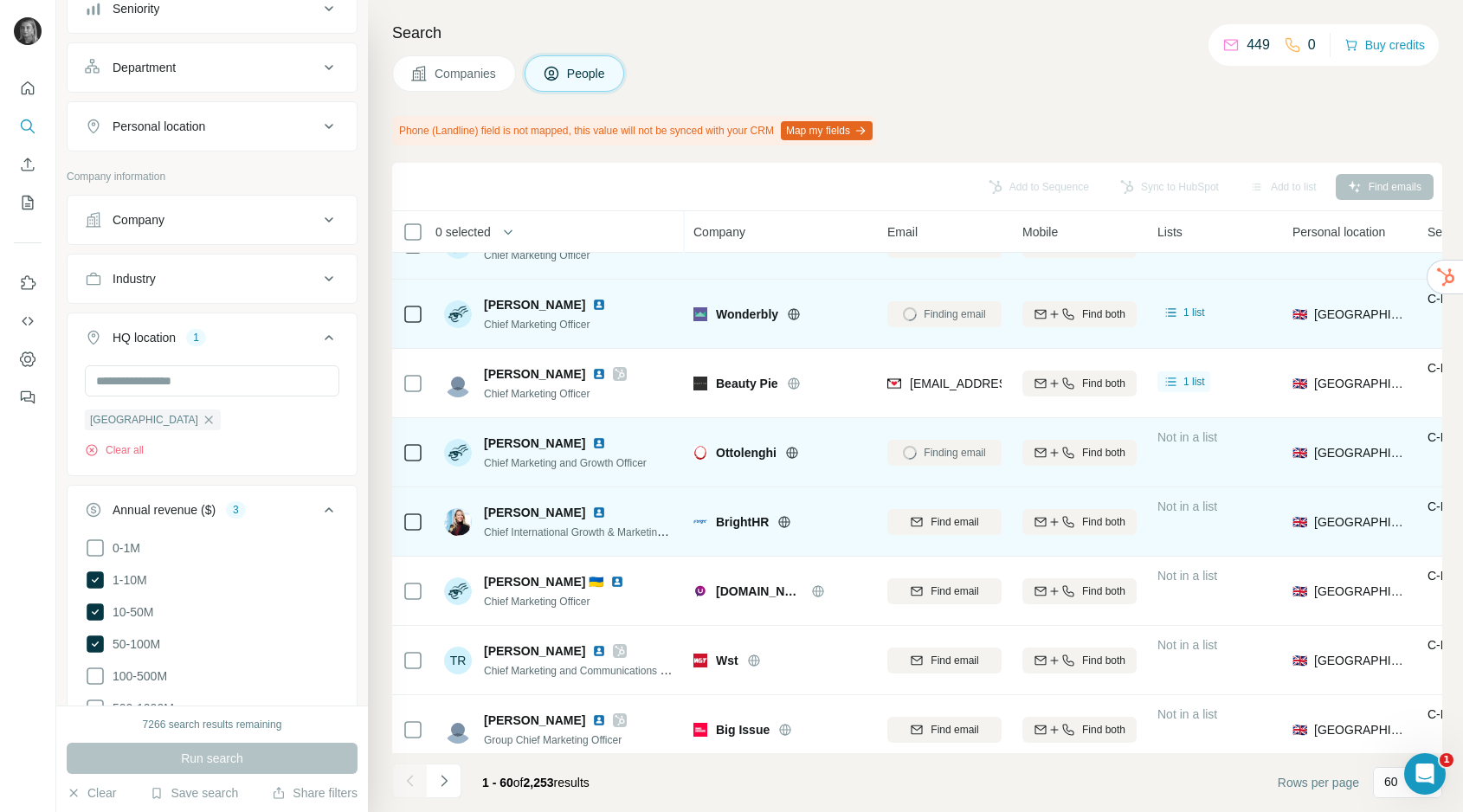
click at [953, 525] on span "Find email" at bounding box center [955, 522] width 47 height 16
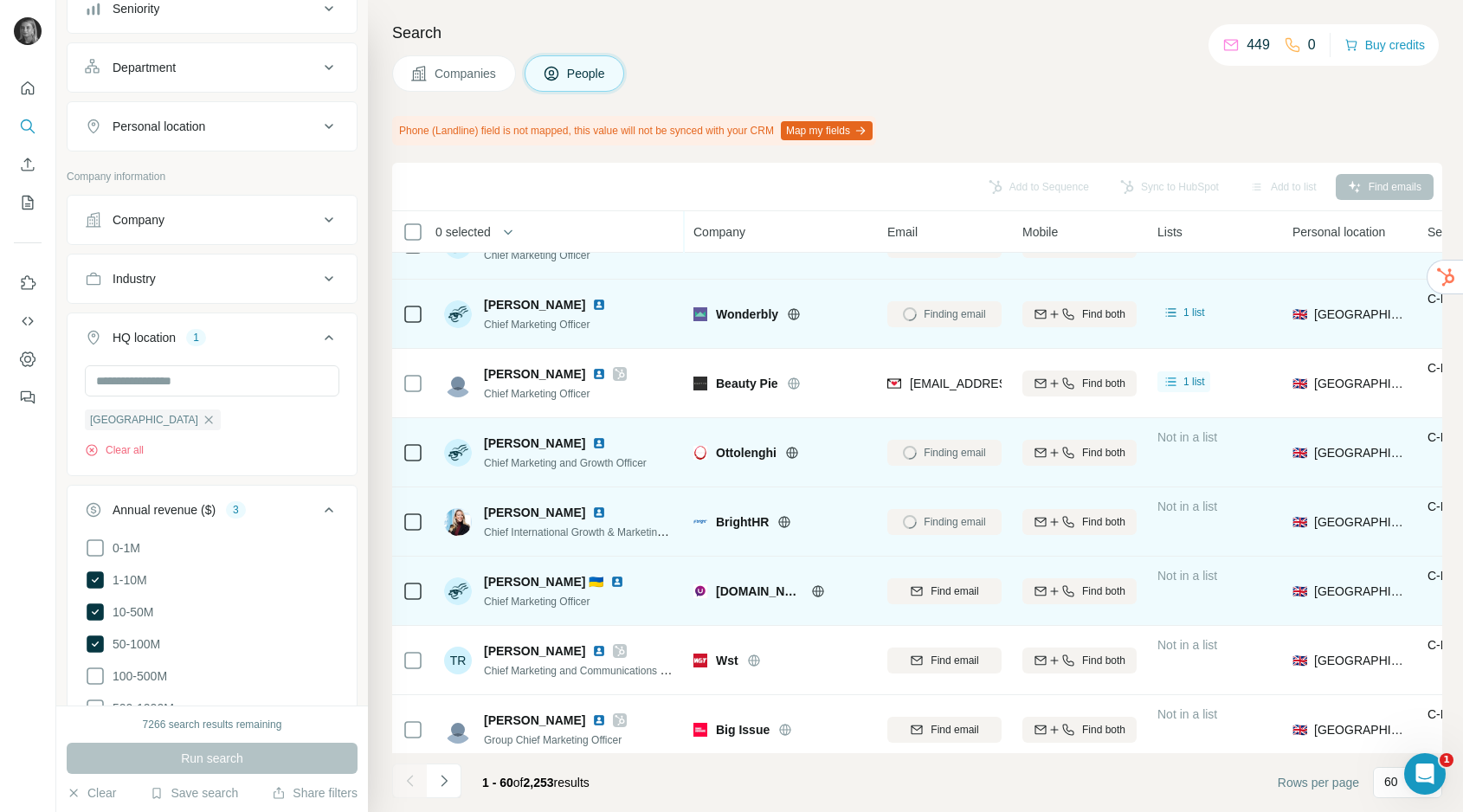
click at [954, 573] on div "Find email" at bounding box center [944, 590] width 114 height 47
click at [954, 580] on button "Find email" at bounding box center [944, 591] width 114 height 26
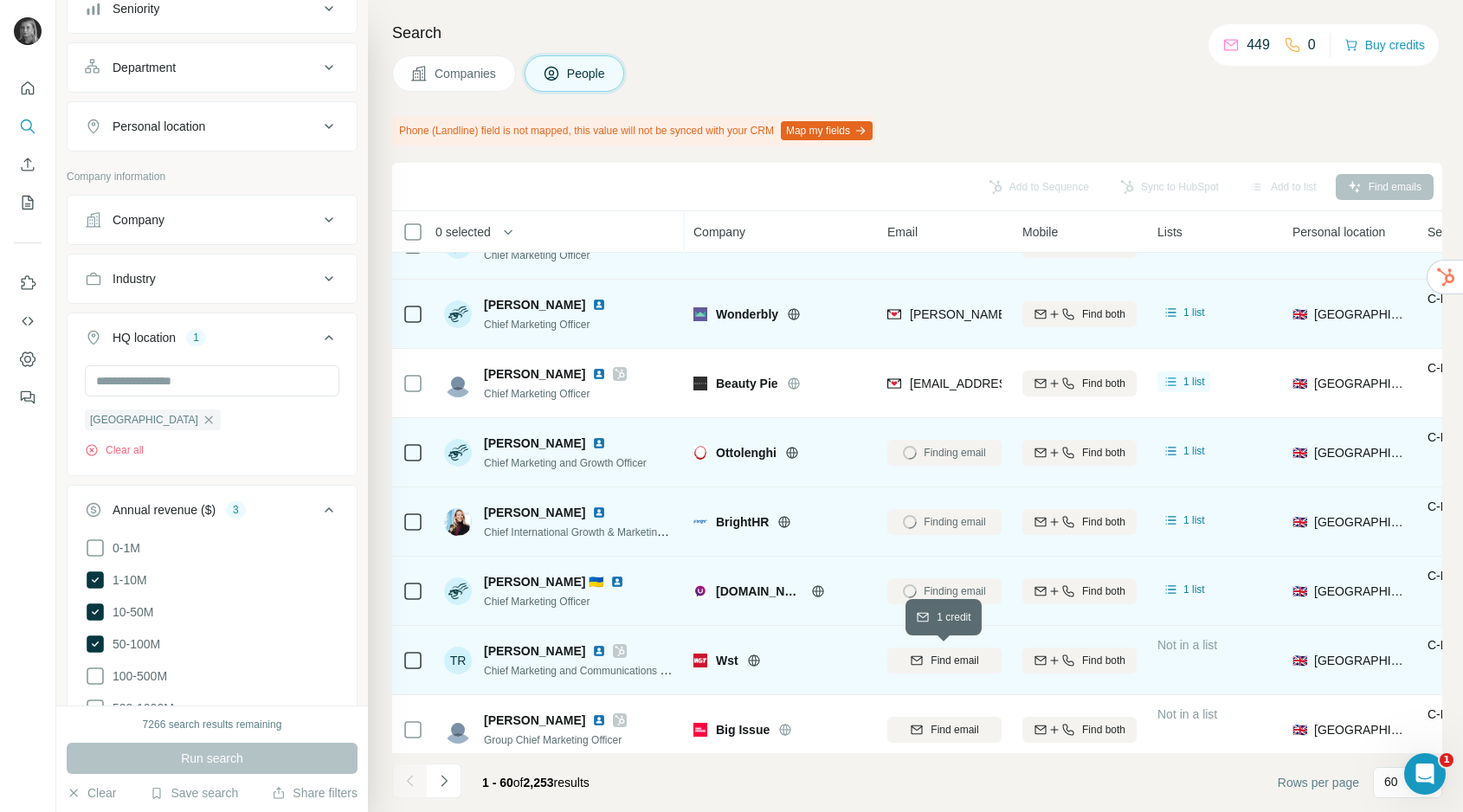
click at [946, 666] on span "Find email" at bounding box center [955, 660] width 47 height 16
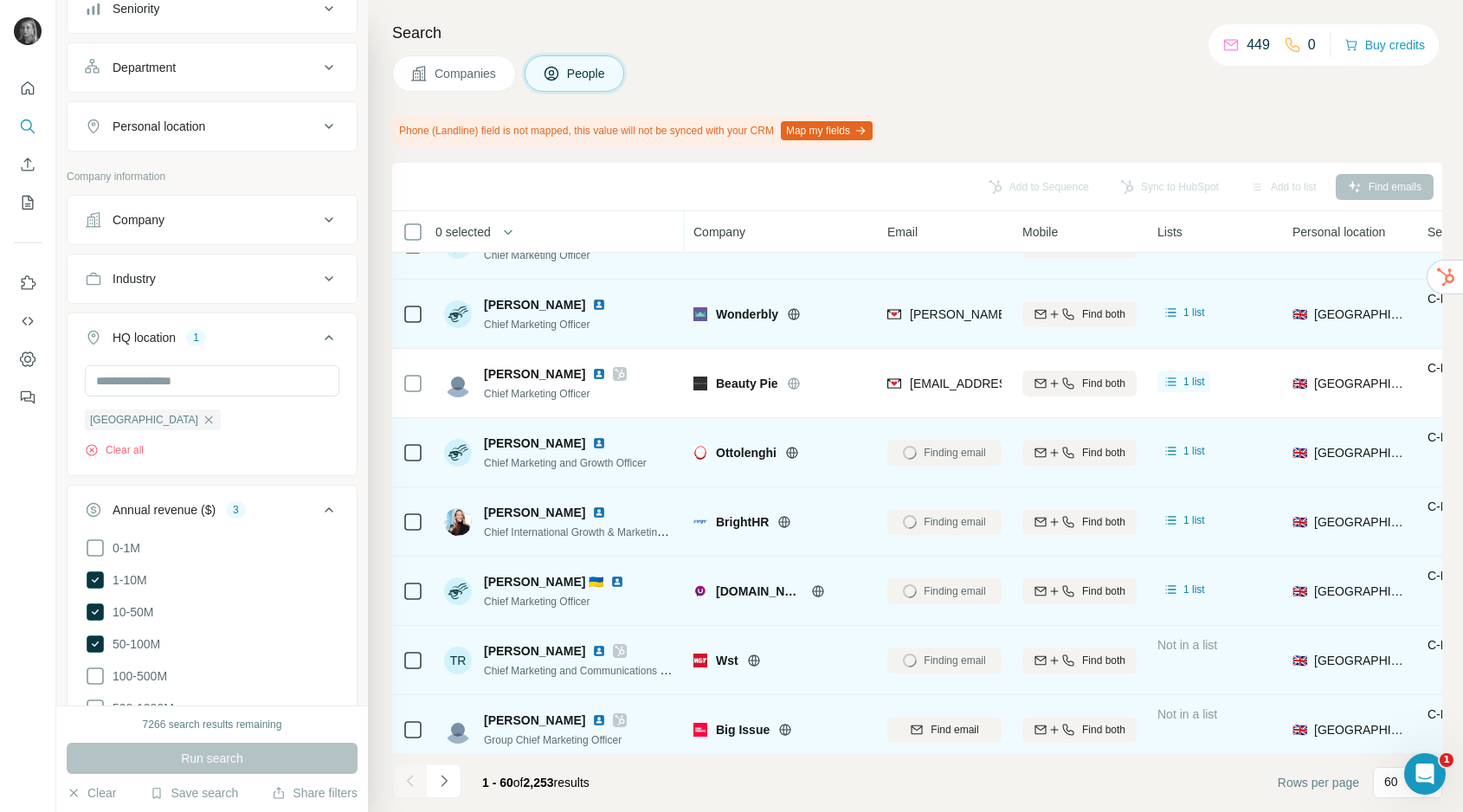
click at [944, 729] on span "Find email" at bounding box center [955, 730] width 47 height 16
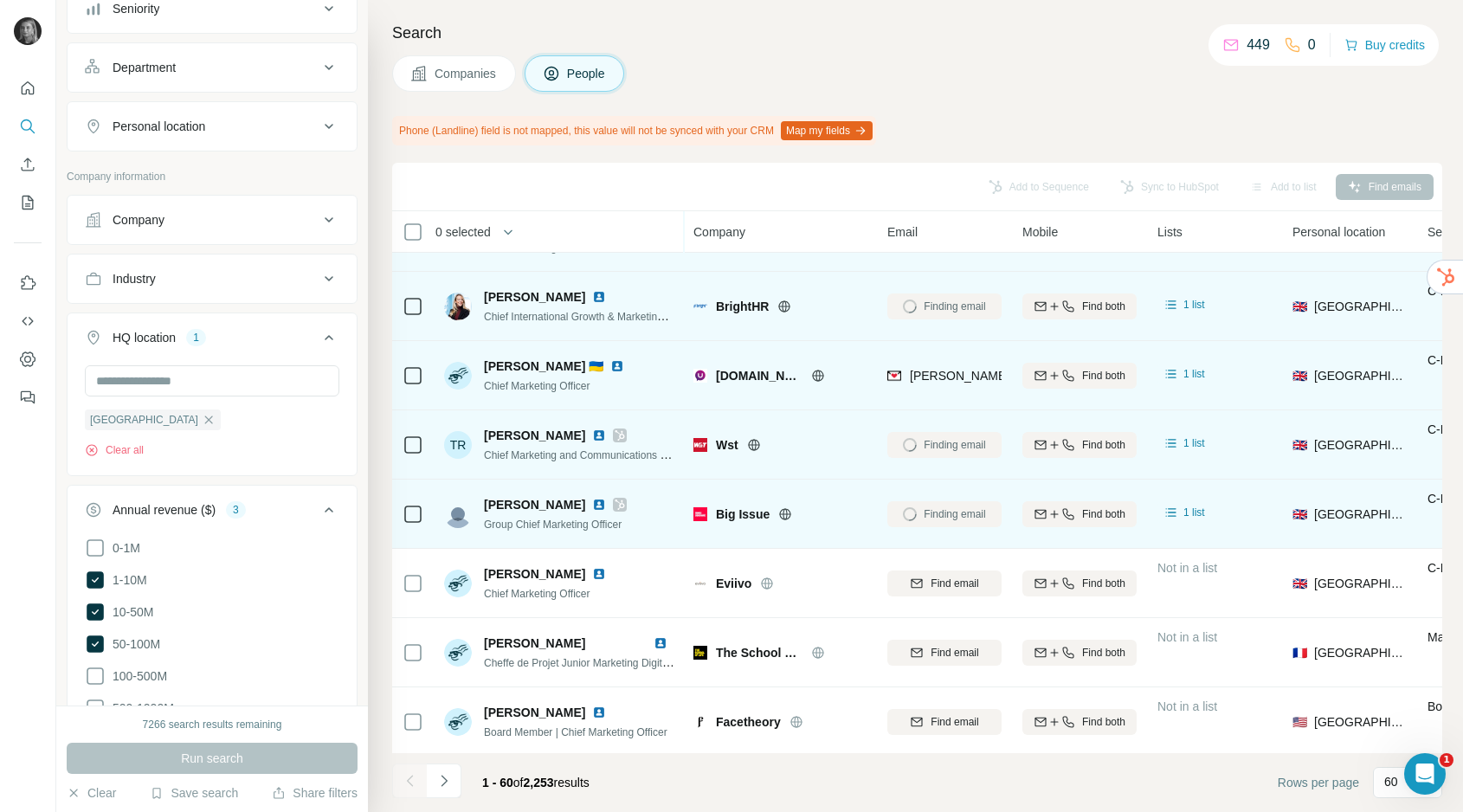
scroll to position [2983, 0]
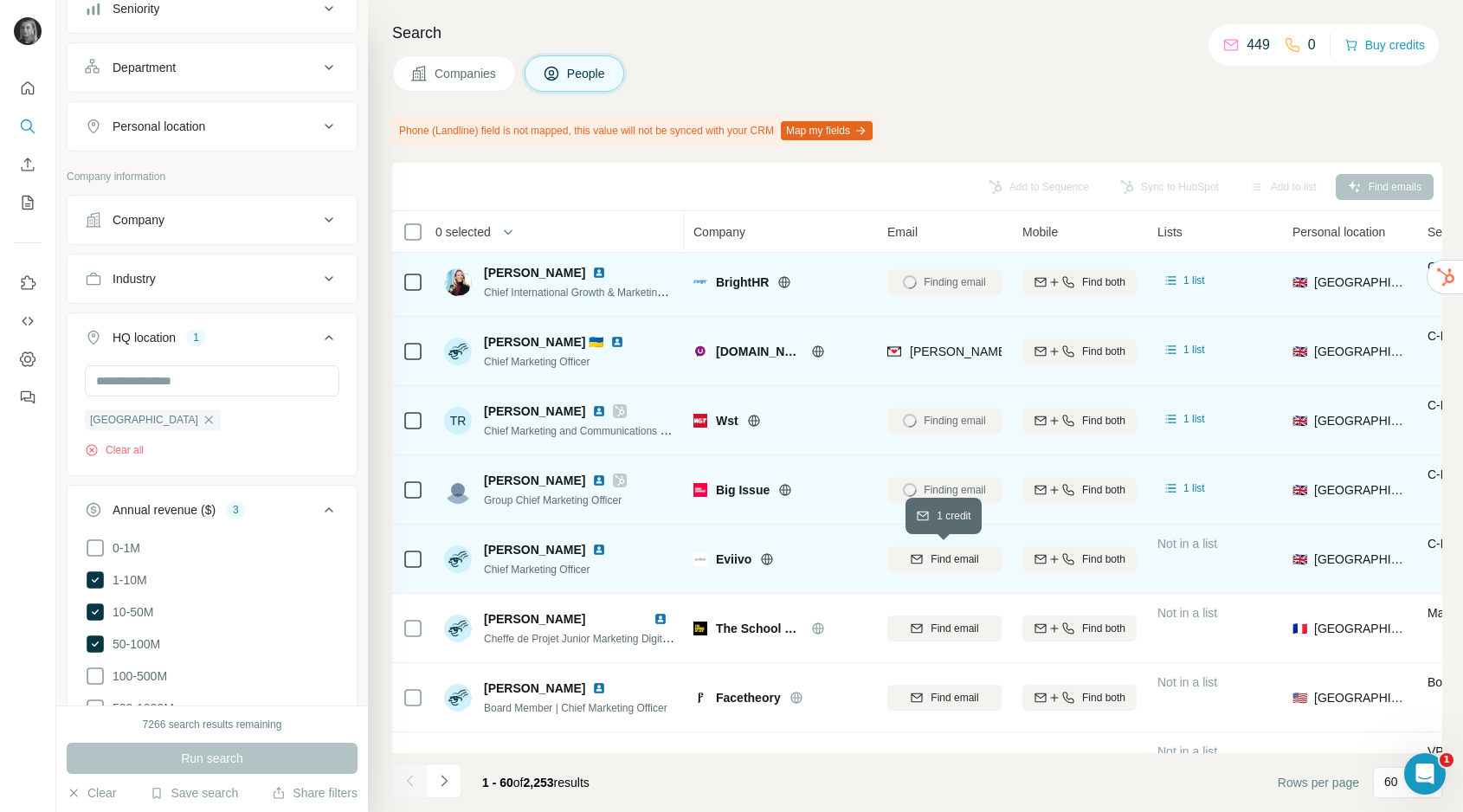
click at [947, 556] on span "Find email" at bounding box center [955, 559] width 47 height 16
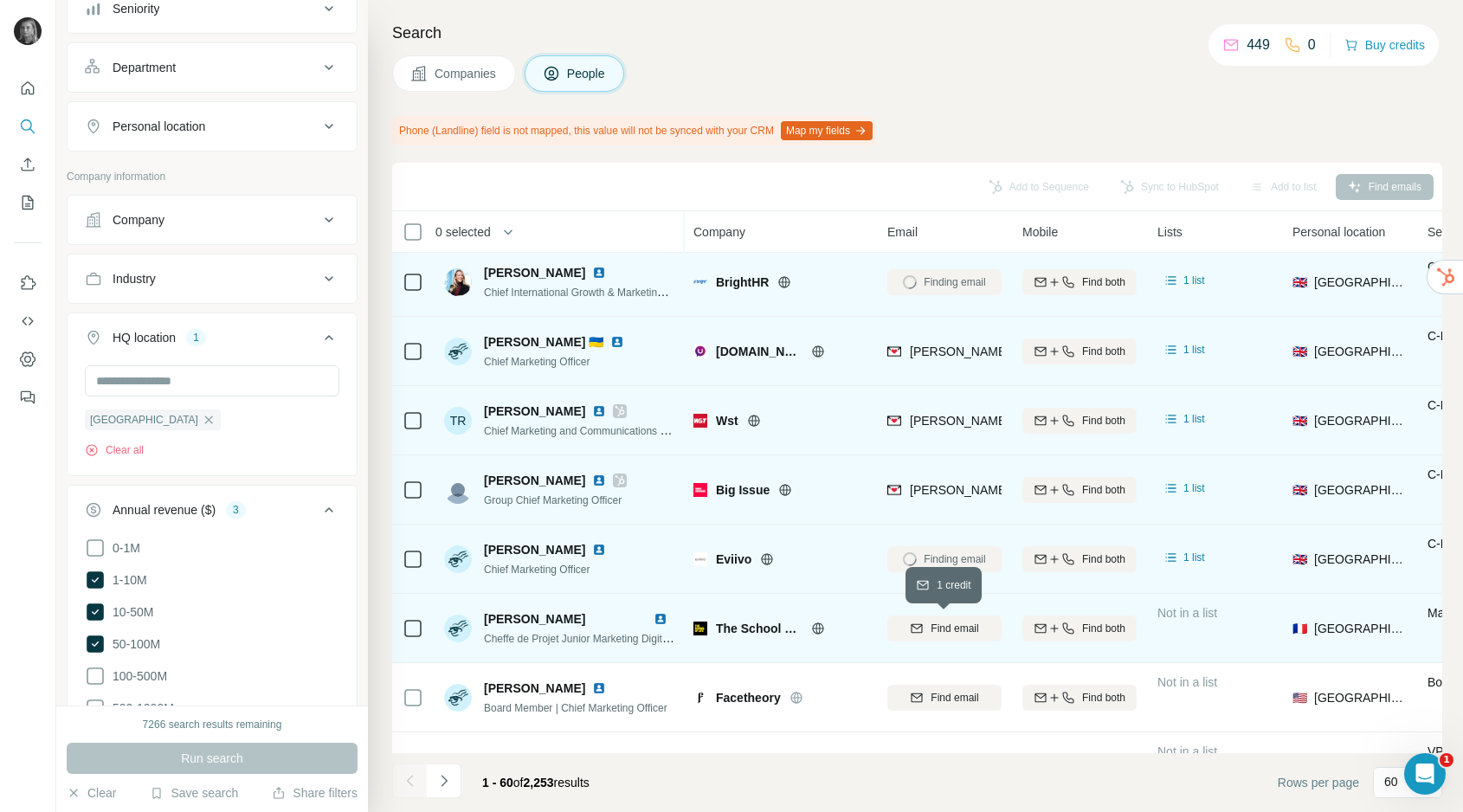
click at [943, 633] on span "Find email" at bounding box center [955, 628] width 47 height 16
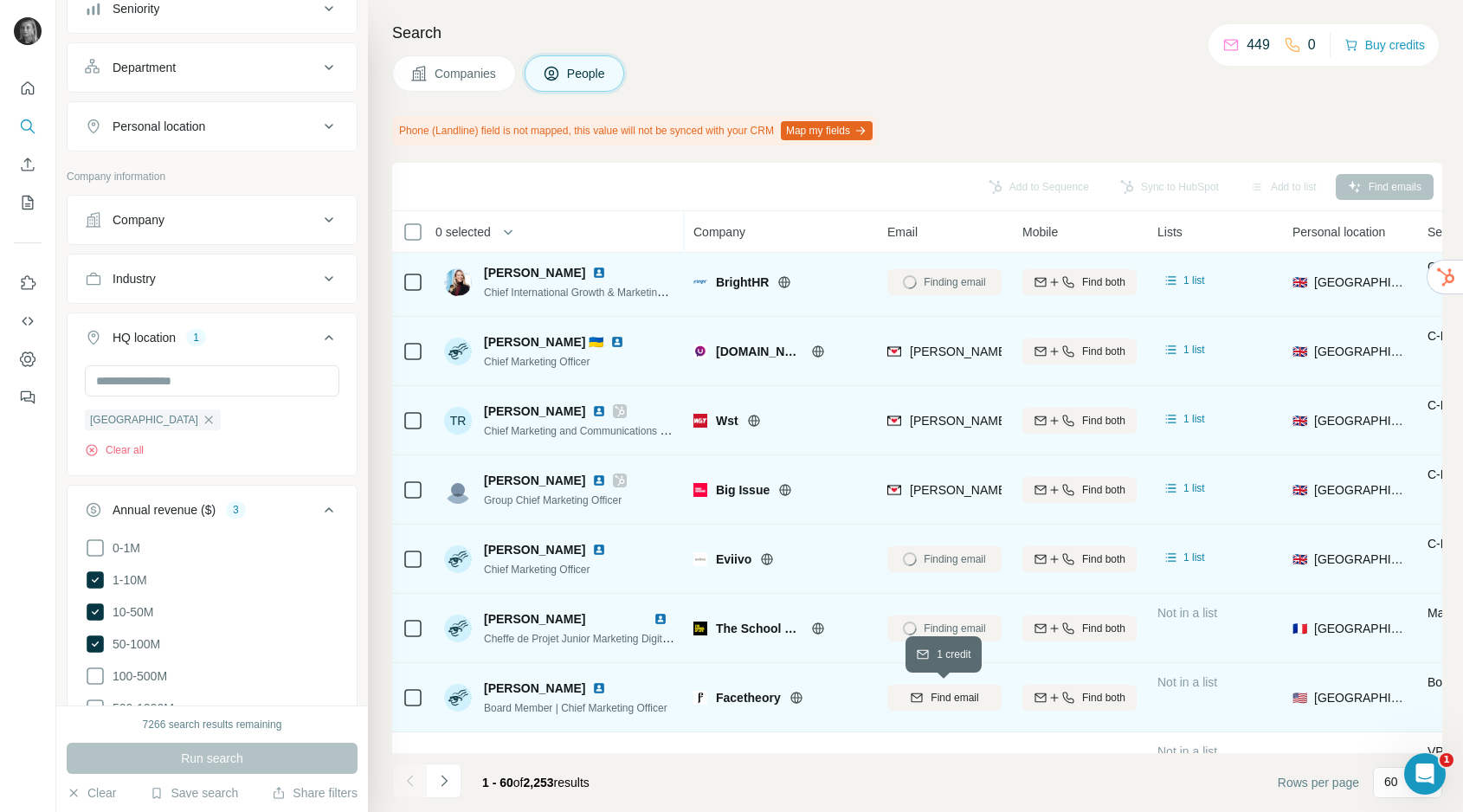
click at [928, 696] on div "Find email" at bounding box center [944, 698] width 114 height 16
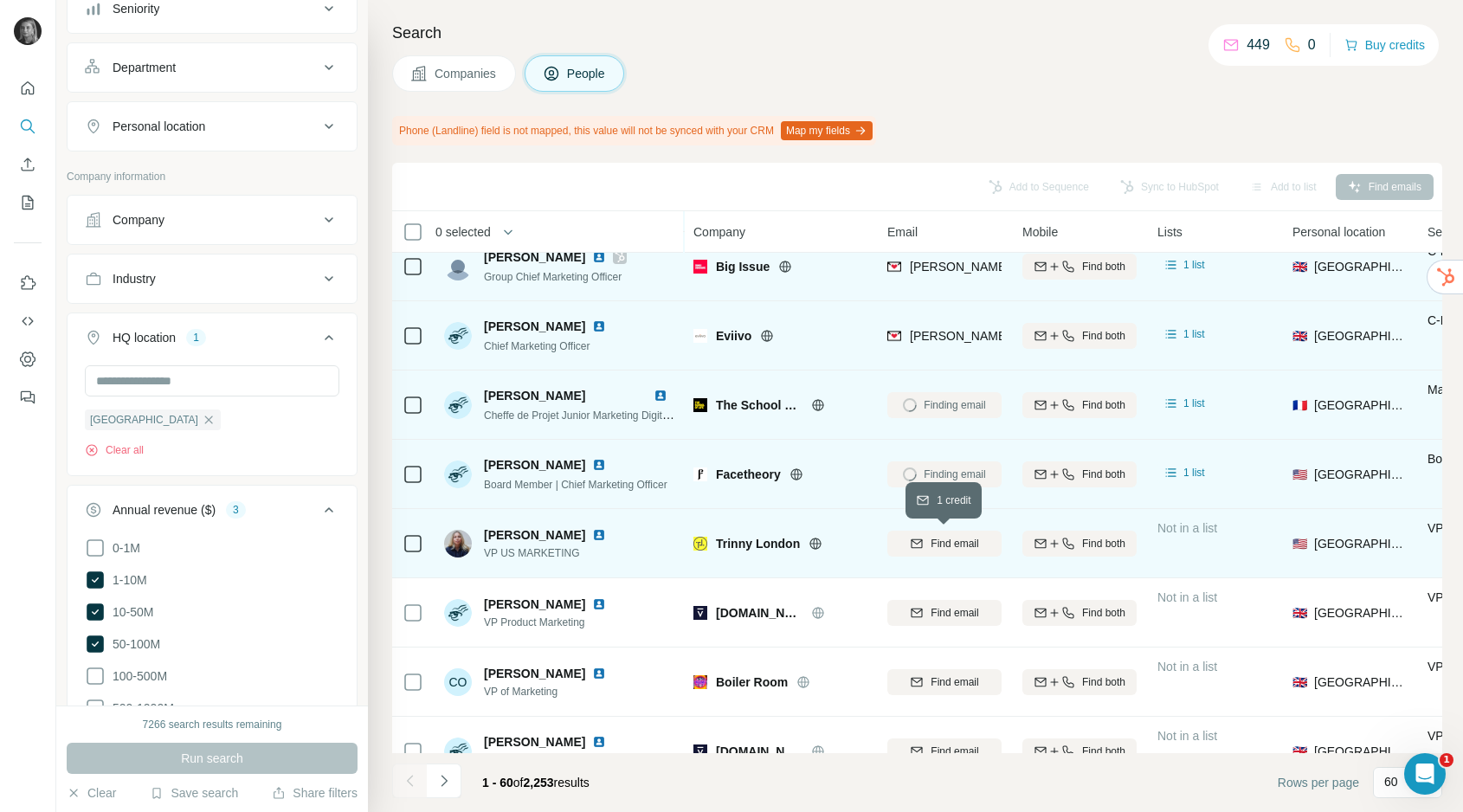
click at [948, 543] on span "Find email" at bounding box center [955, 543] width 47 height 16
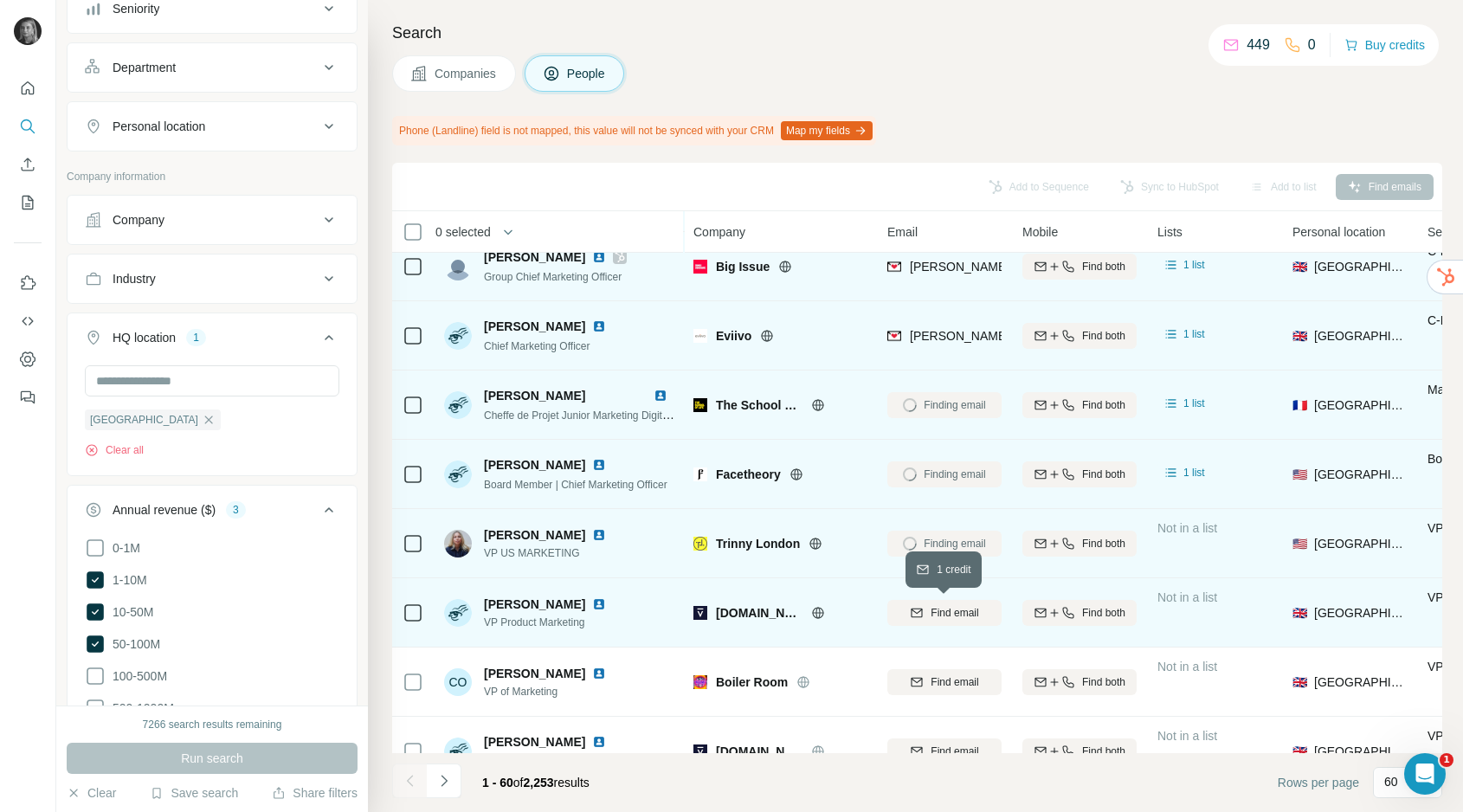
click at [948, 611] on span "Find email" at bounding box center [955, 613] width 47 height 16
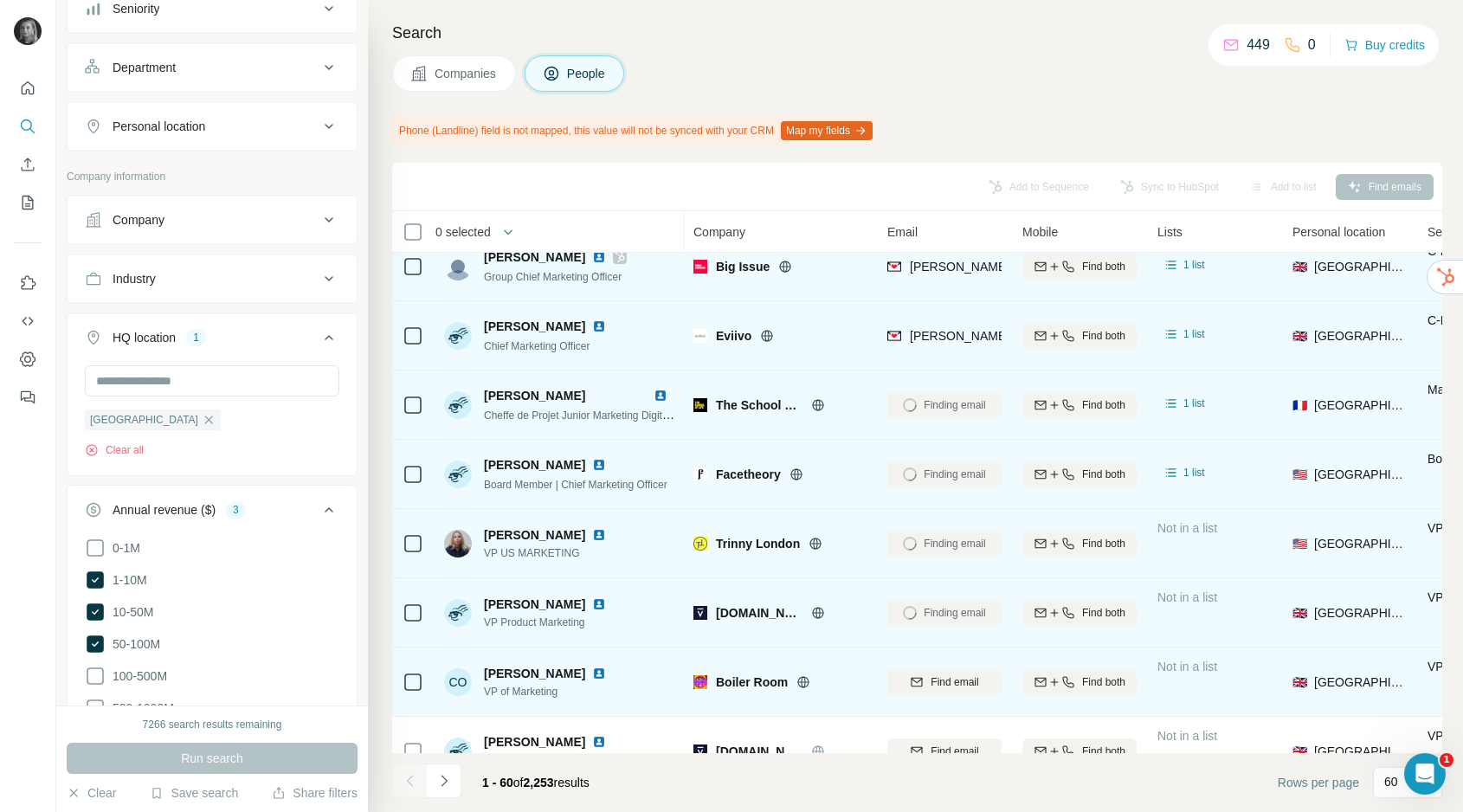
click at [948, 671] on button "Find email" at bounding box center [944, 683] width 114 height 26
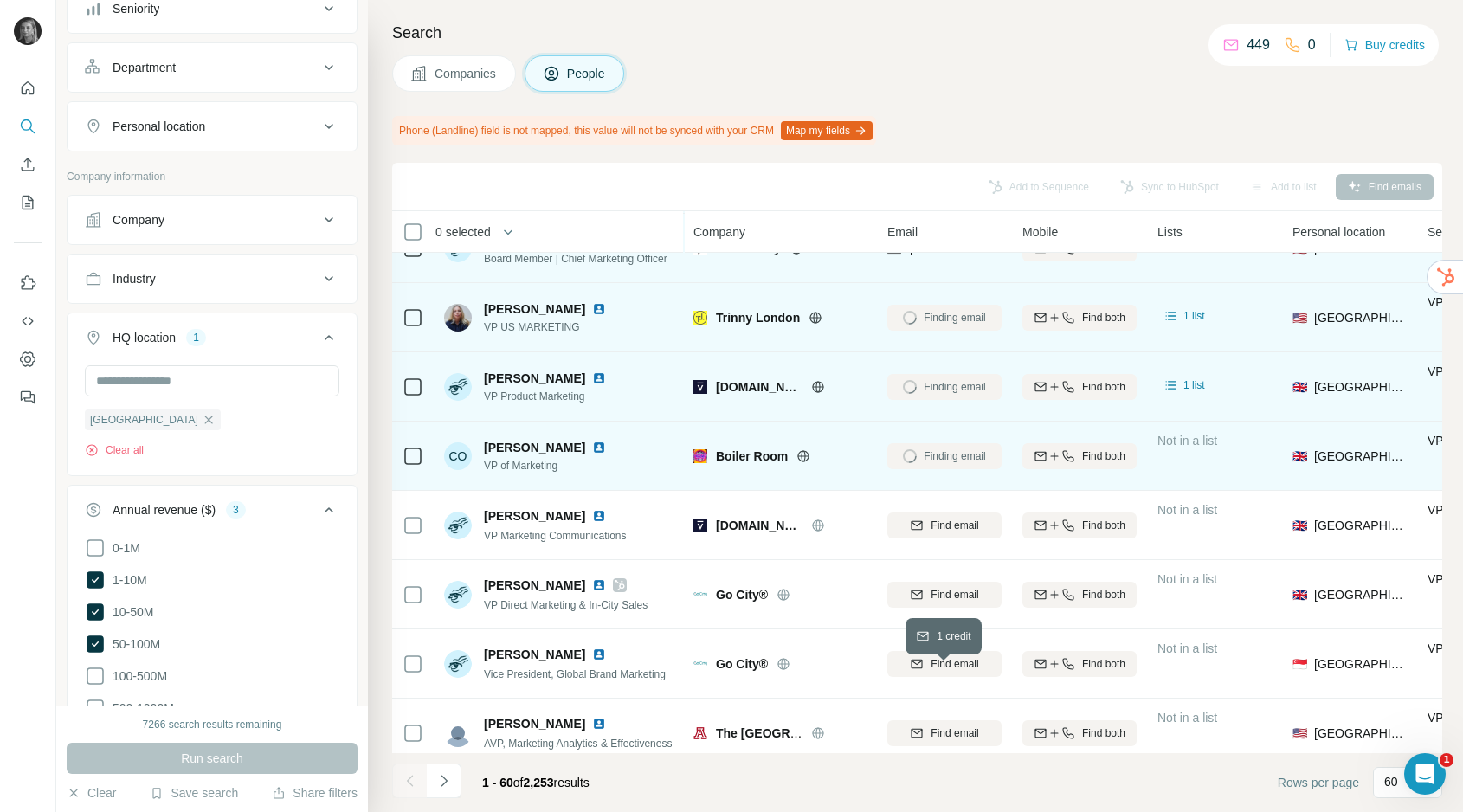
scroll to position [3435, 0]
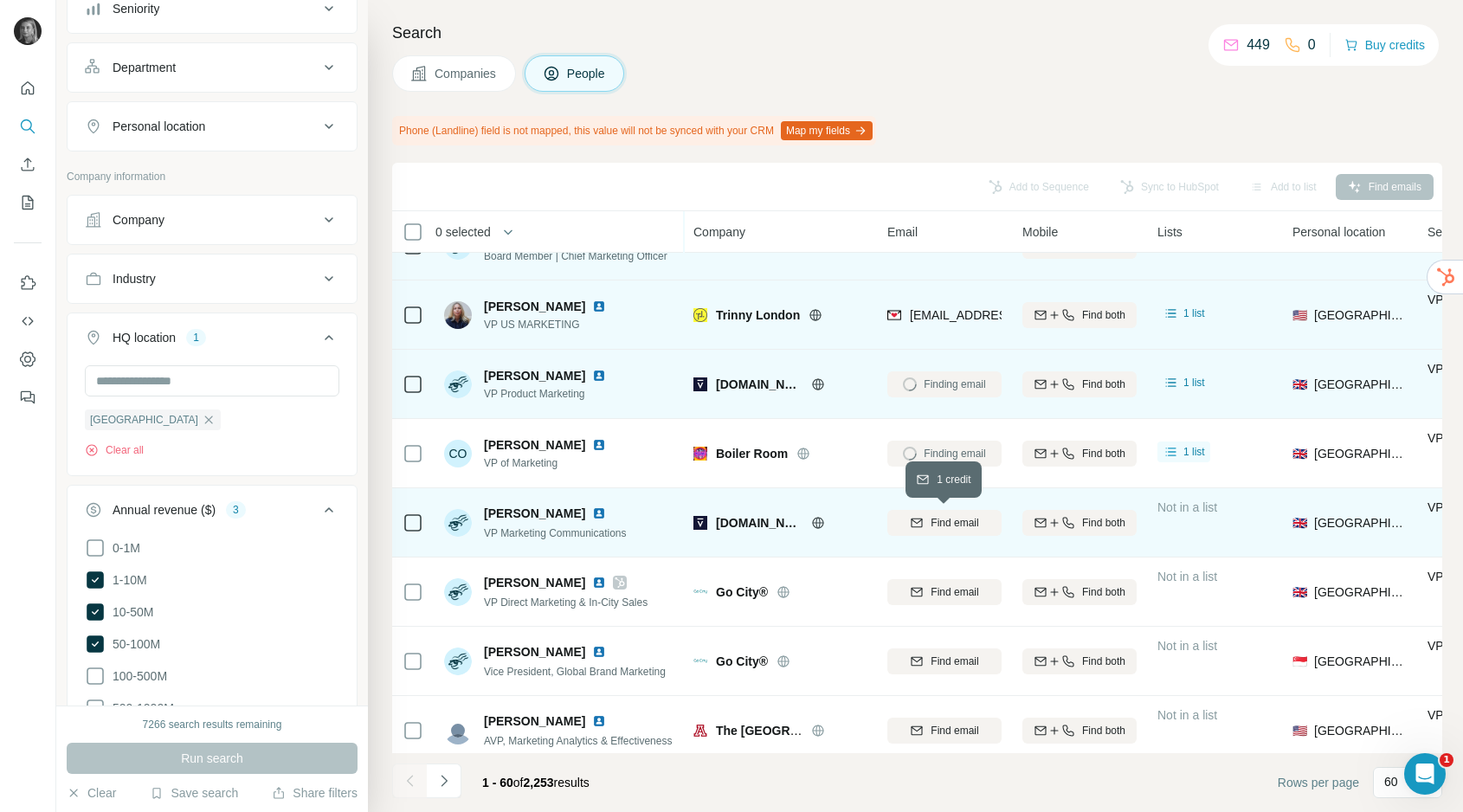
click at [946, 524] on span "Find email" at bounding box center [955, 522] width 47 height 16
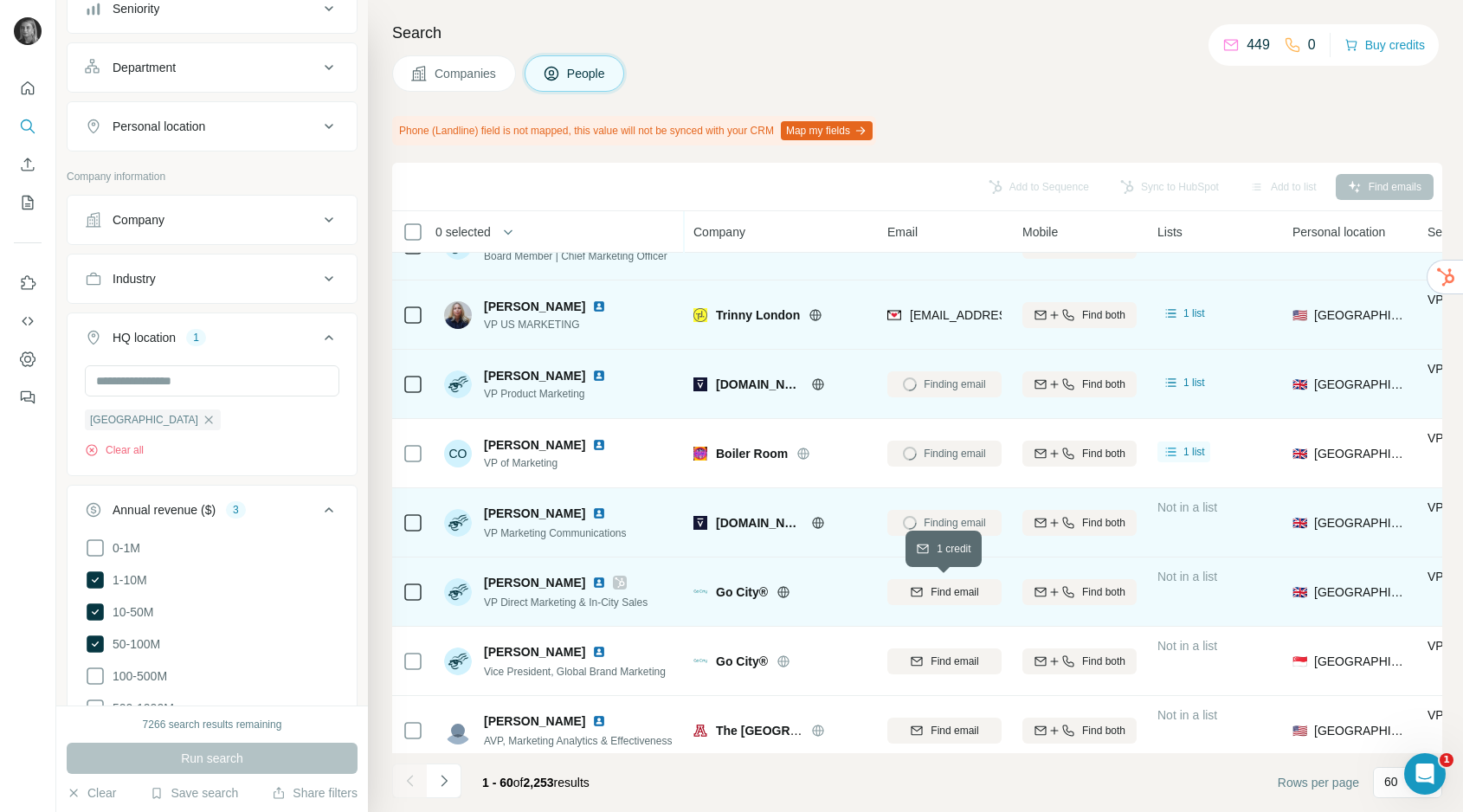
click at [946, 580] on button "Find email" at bounding box center [944, 592] width 114 height 26
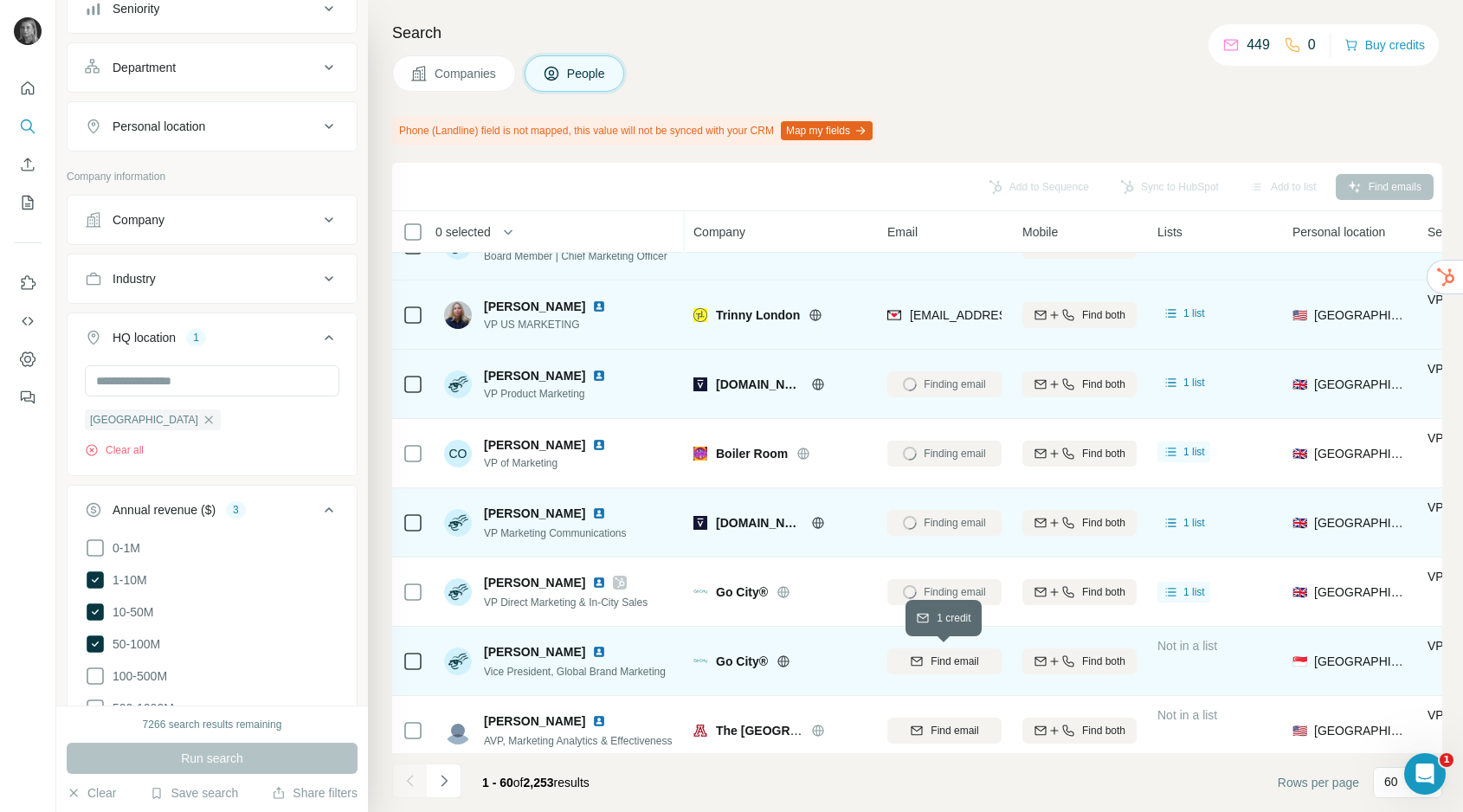
click at [944, 656] on span "Find email" at bounding box center [955, 661] width 47 height 16
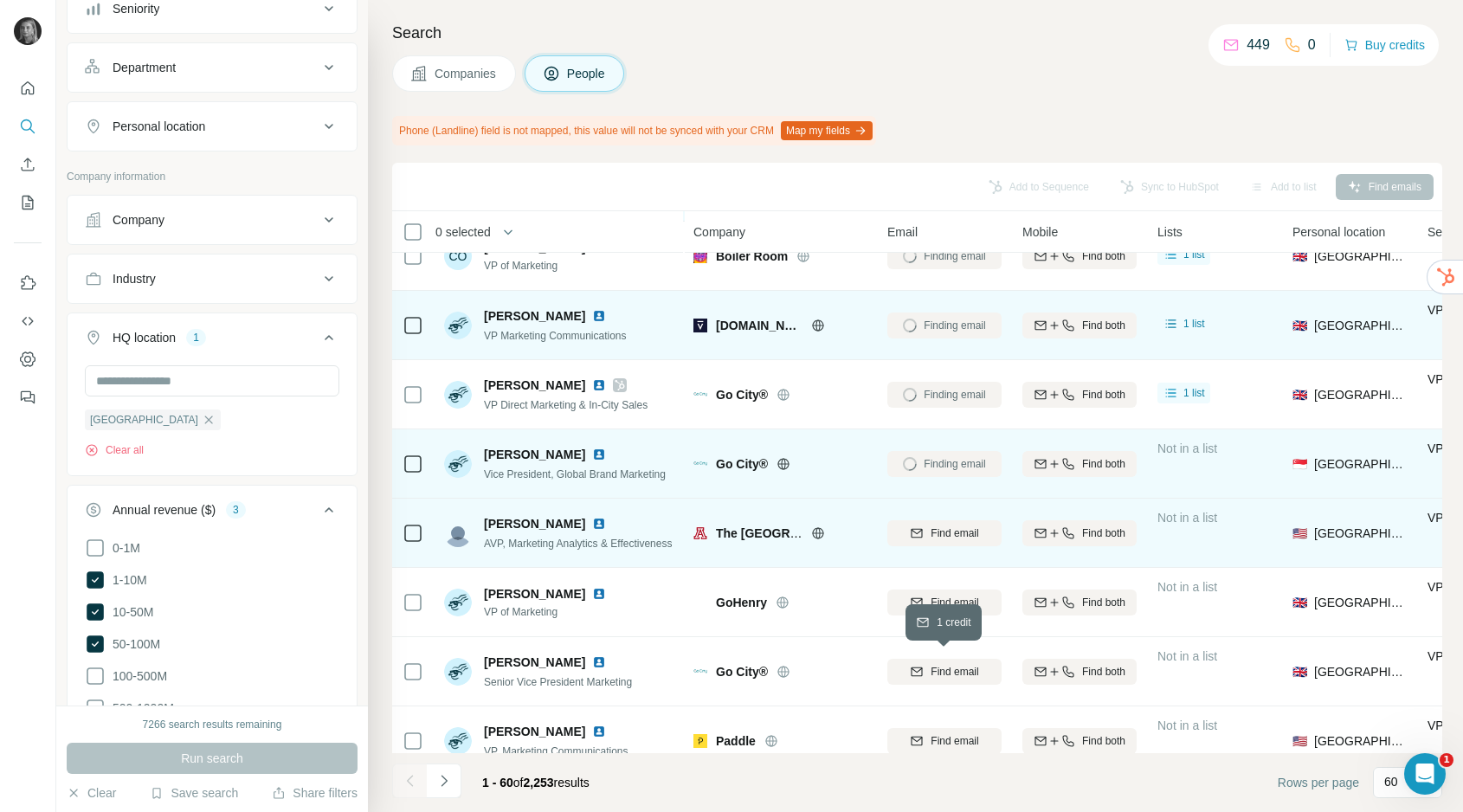
scroll to position [3638, 0]
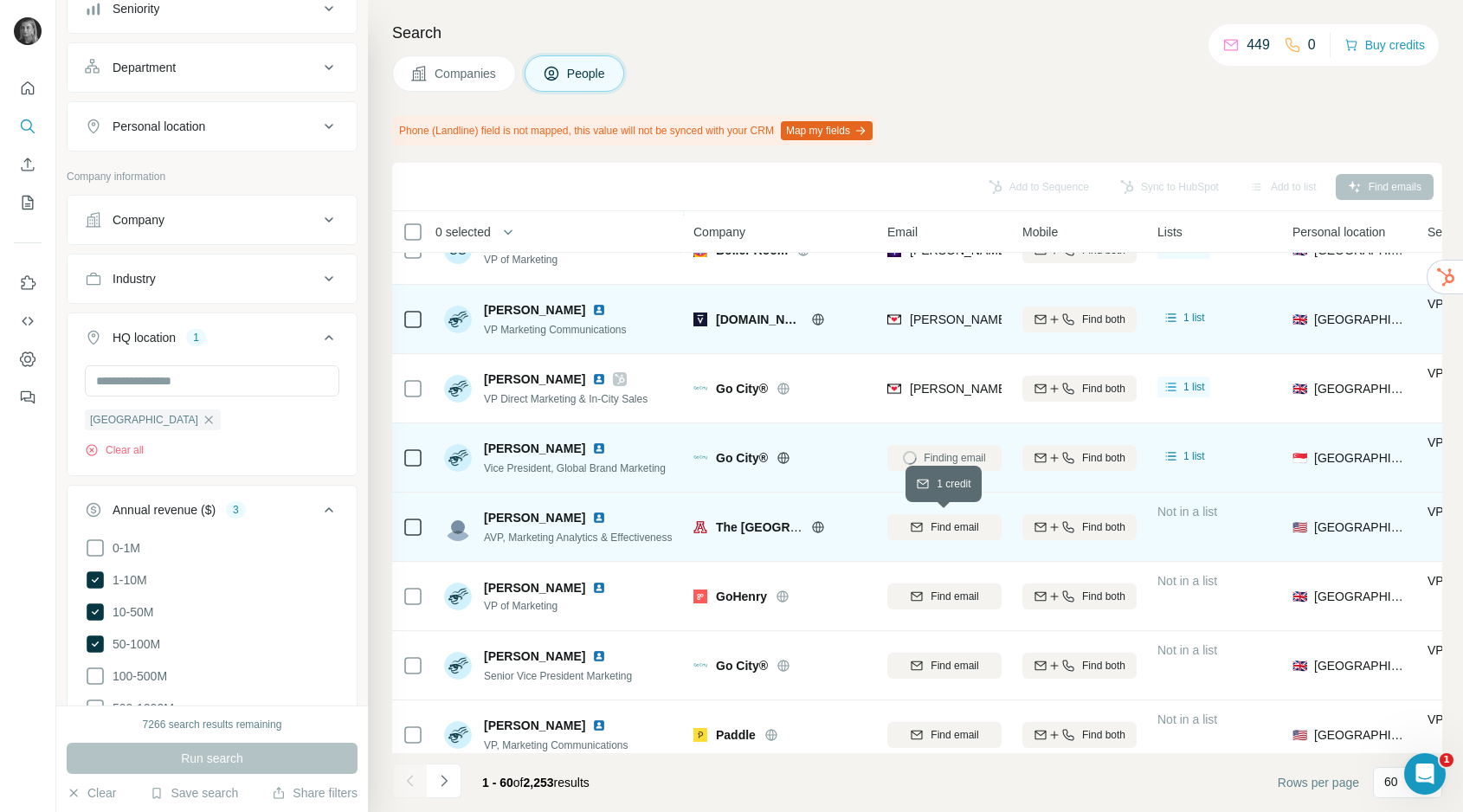
click at [958, 530] on span "Find email" at bounding box center [955, 527] width 47 height 16
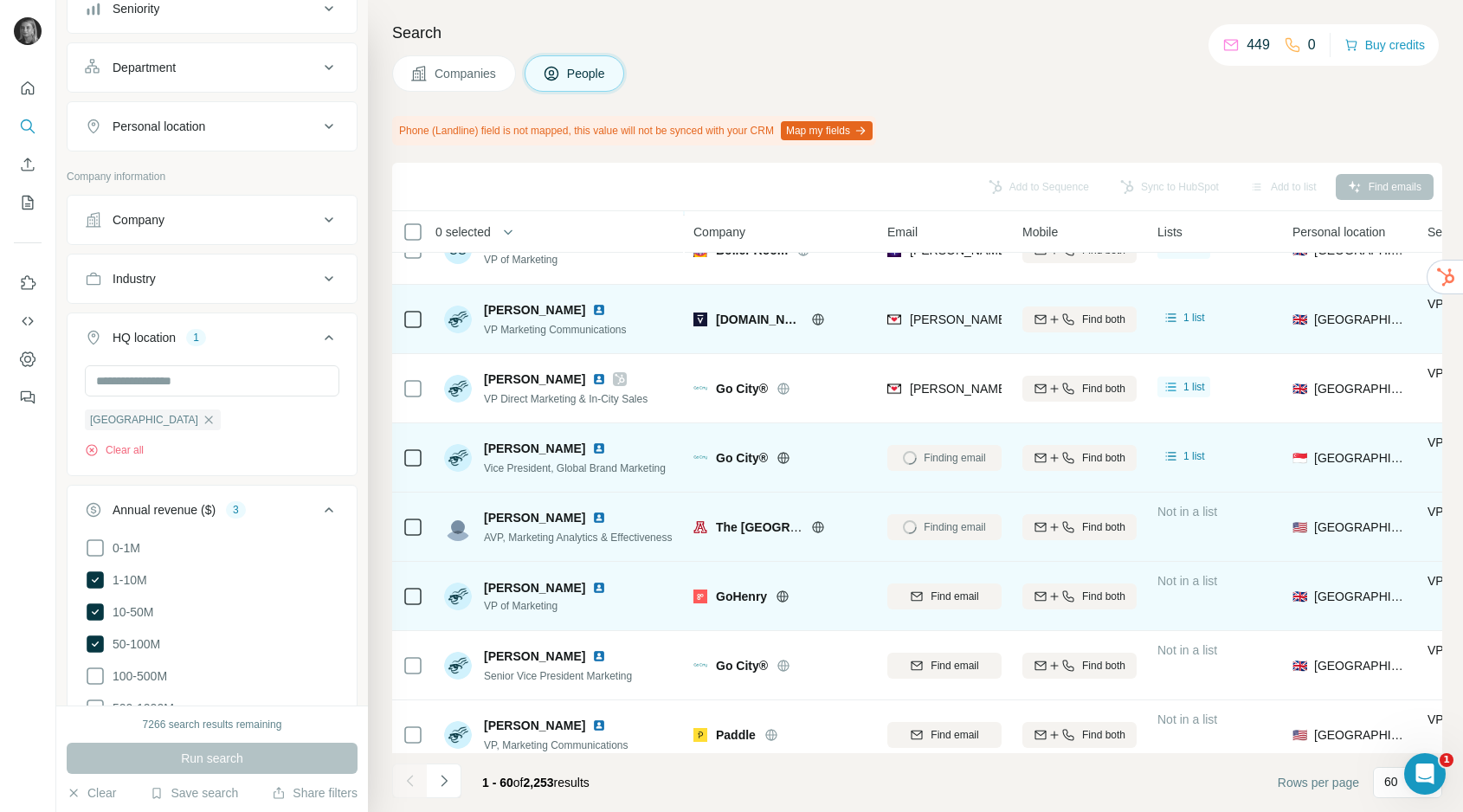
click at [951, 614] on div "Find email" at bounding box center [944, 596] width 114 height 47
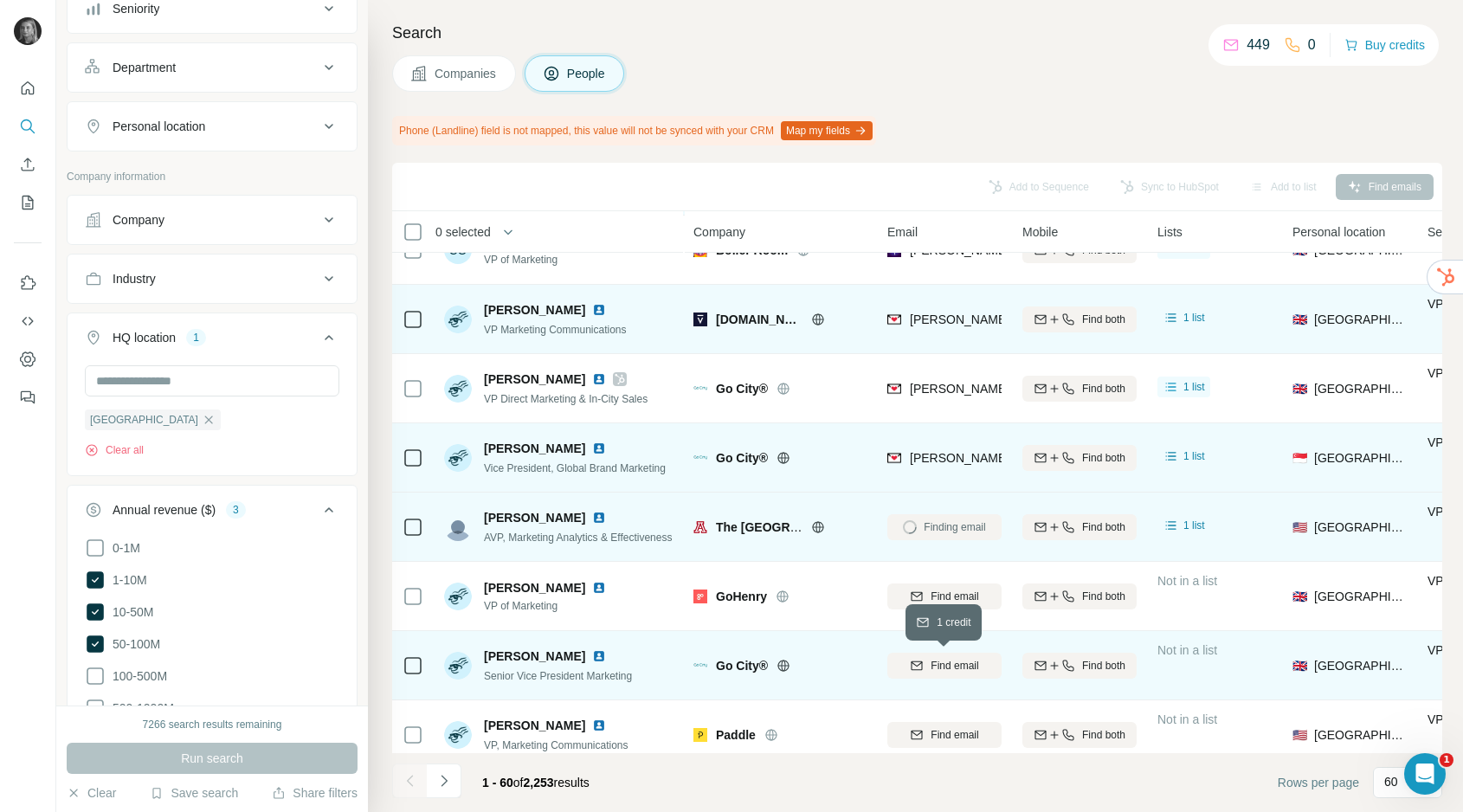
click at [950, 665] on span "Find email" at bounding box center [955, 666] width 47 height 16
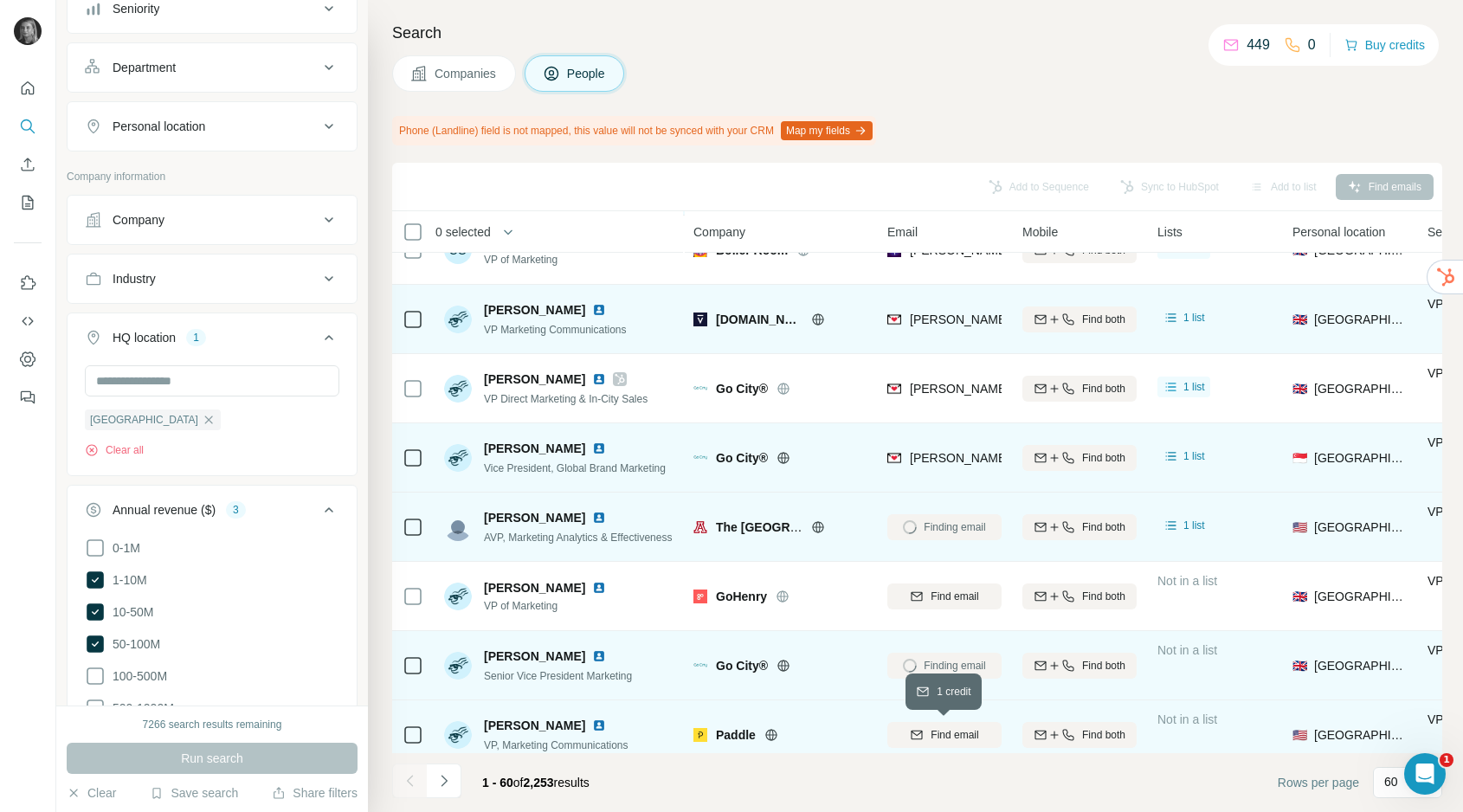
click at [950, 733] on span "Find email" at bounding box center [955, 735] width 47 height 16
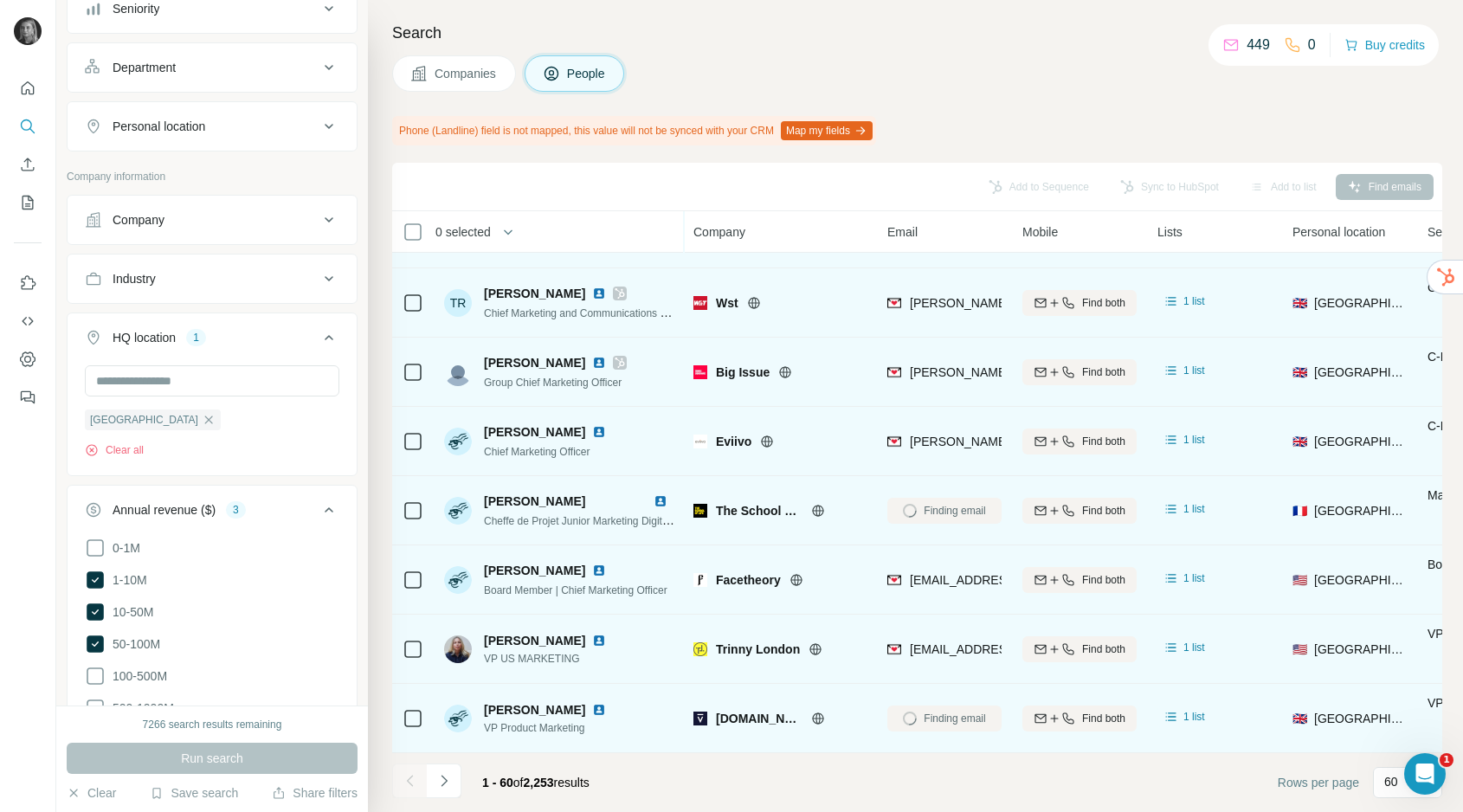
scroll to position [0, 0]
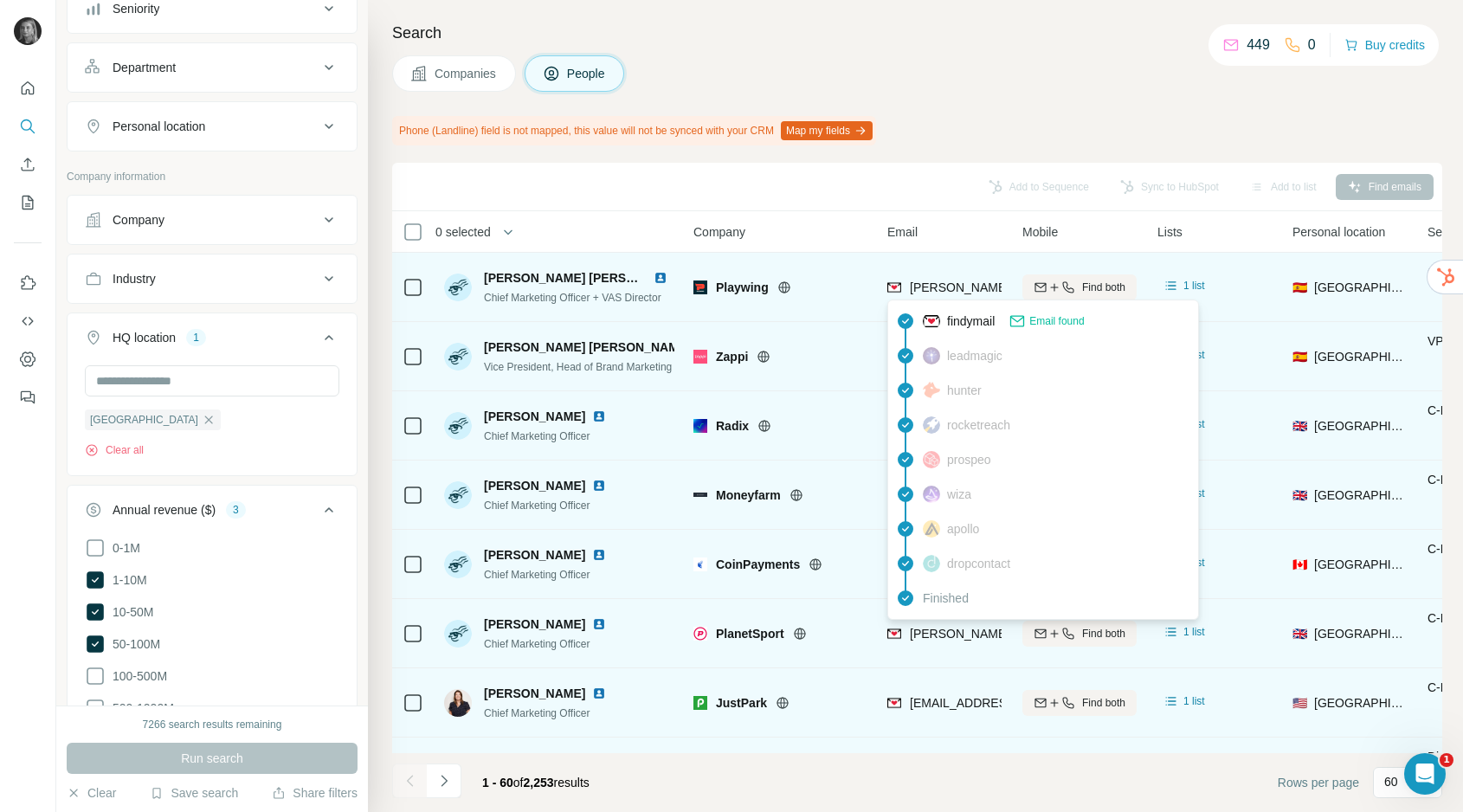
click at [954, 282] on span "[PERSON_NAME][EMAIL_ADDRESS][PERSON_NAME][DOMAIN_NAME]" at bounding box center [1113, 287] width 406 height 14
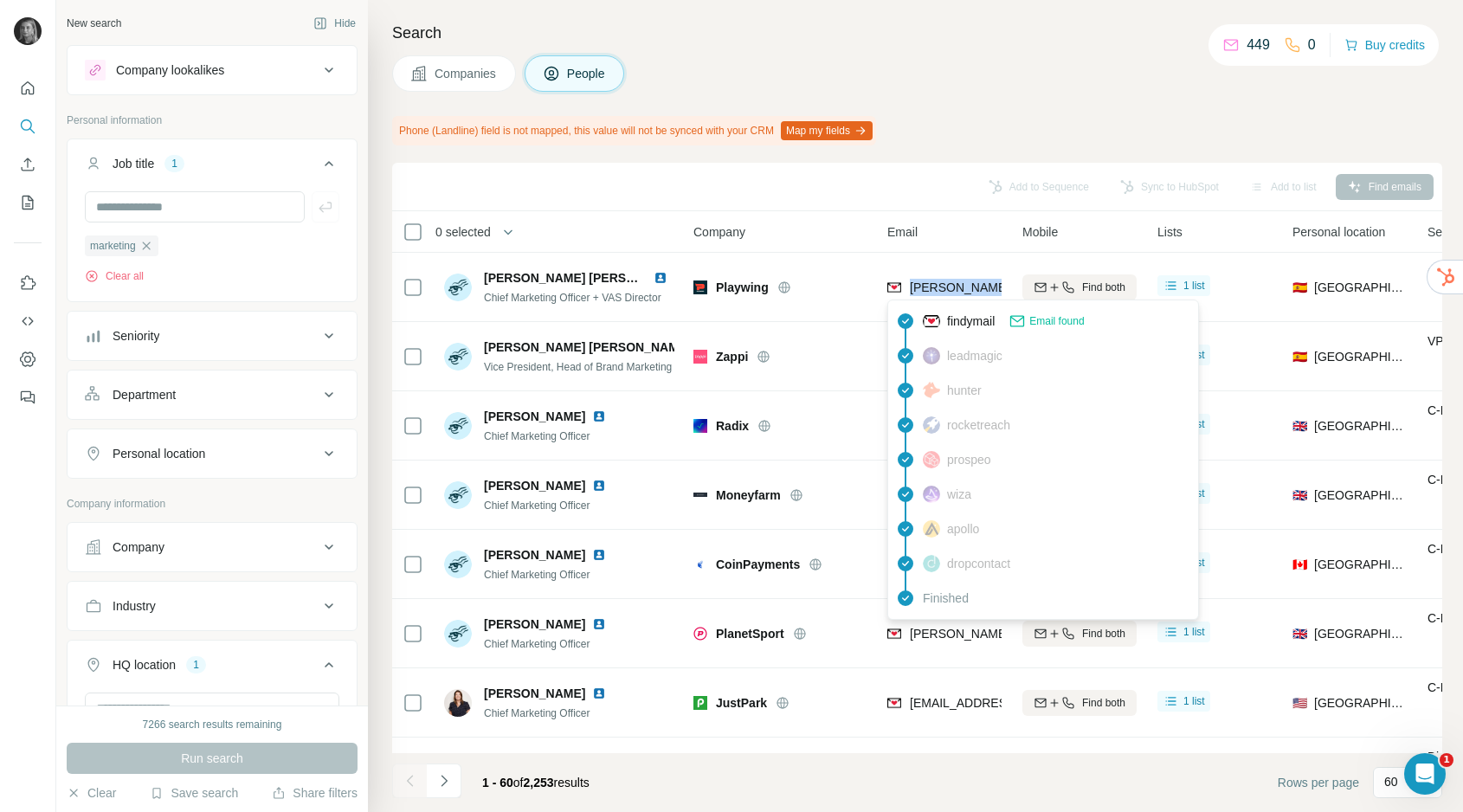
scroll to position [327, 0]
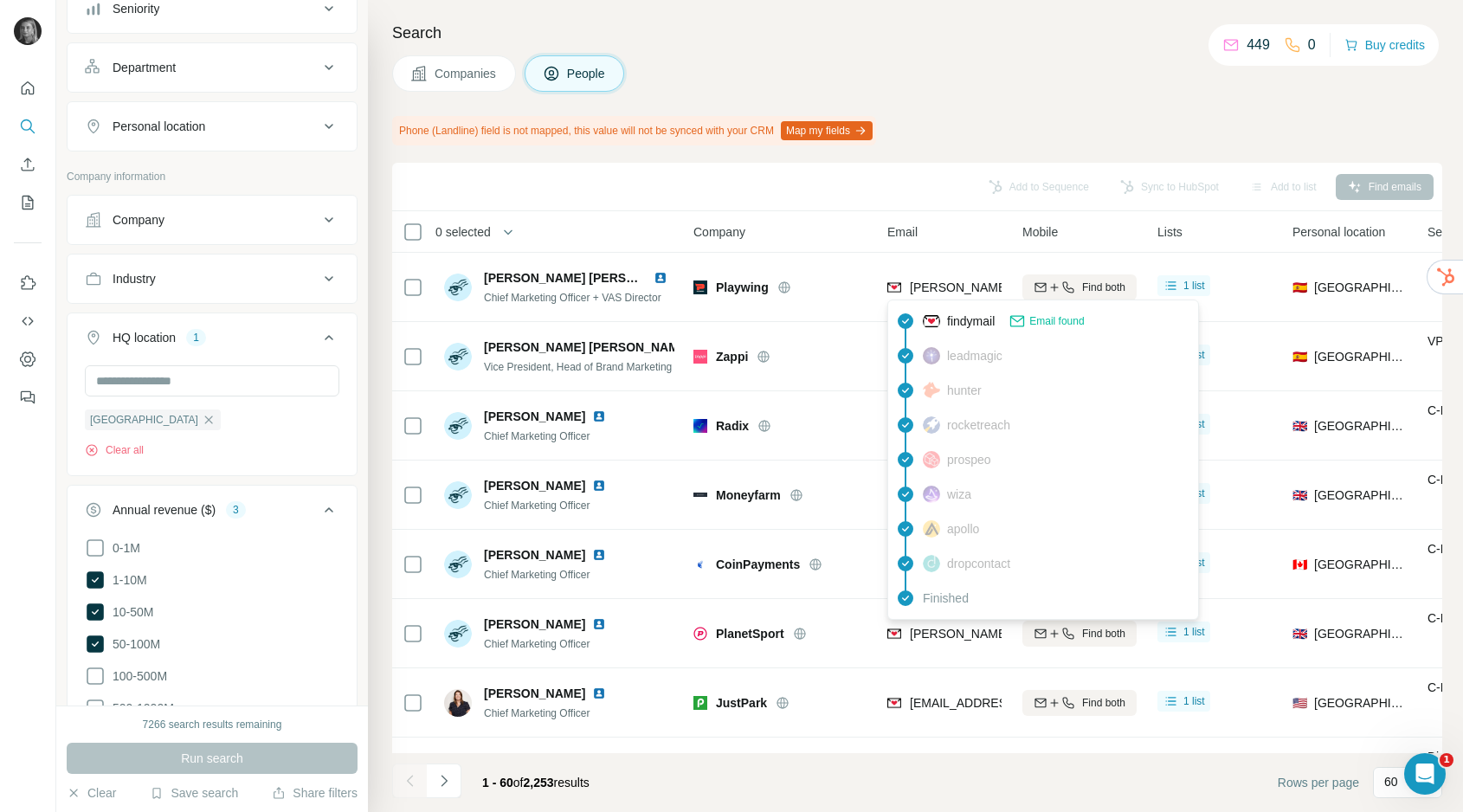
click at [870, 168] on div "Add to Sequence Sync to HubSpot Add to list Find emails" at bounding box center [917, 187] width 1050 height 48
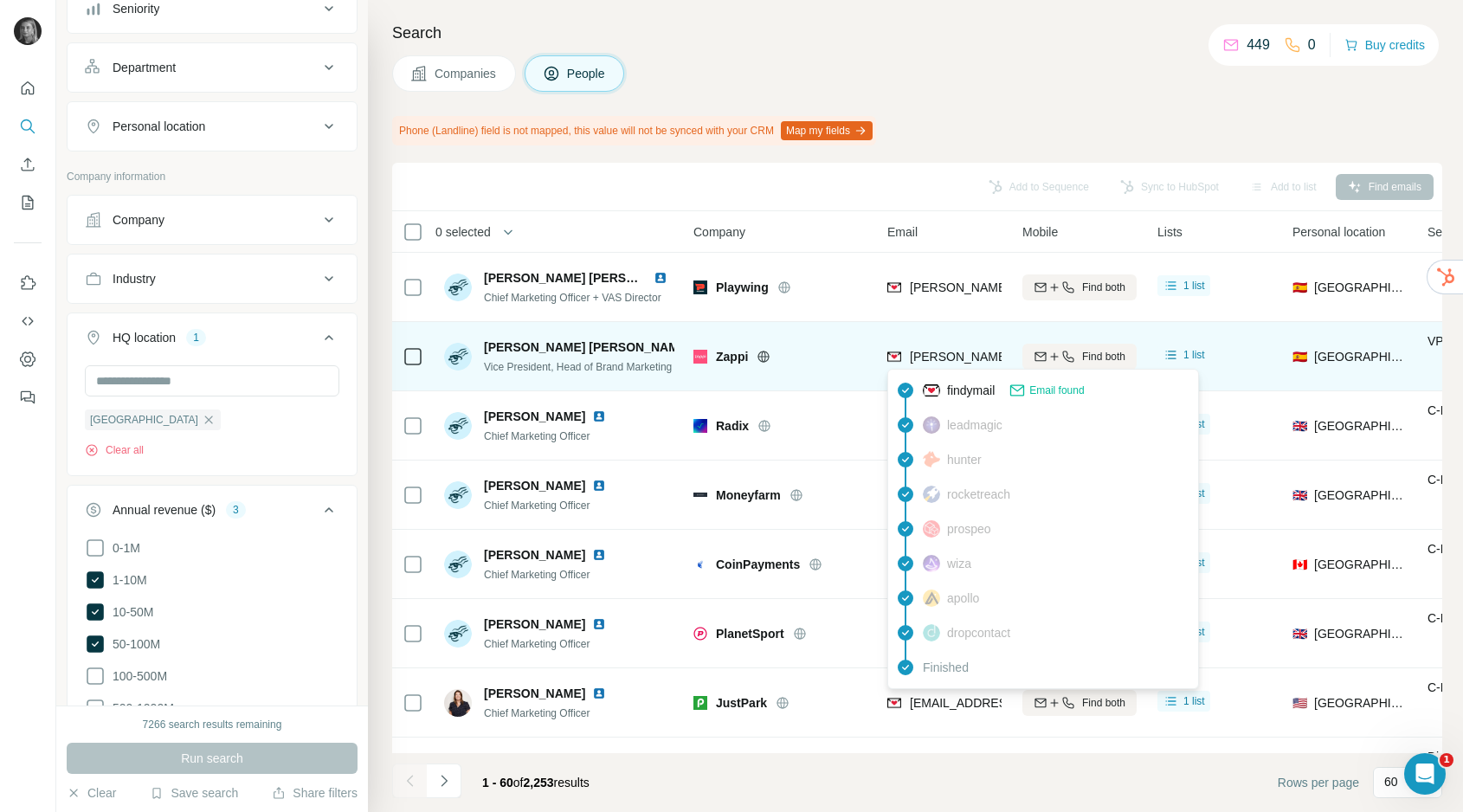
click at [971, 354] on span "[PERSON_NAME][EMAIL_ADDRESS][PERSON_NAME][DOMAIN_NAME]" at bounding box center [1113, 356] width 406 height 14
copy tr "[PERSON_NAME][EMAIL_ADDRESS][PERSON_NAME][DOMAIN_NAME]"
click at [840, 360] on div "Zappi" at bounding box center [791, 356] width 151 height 17
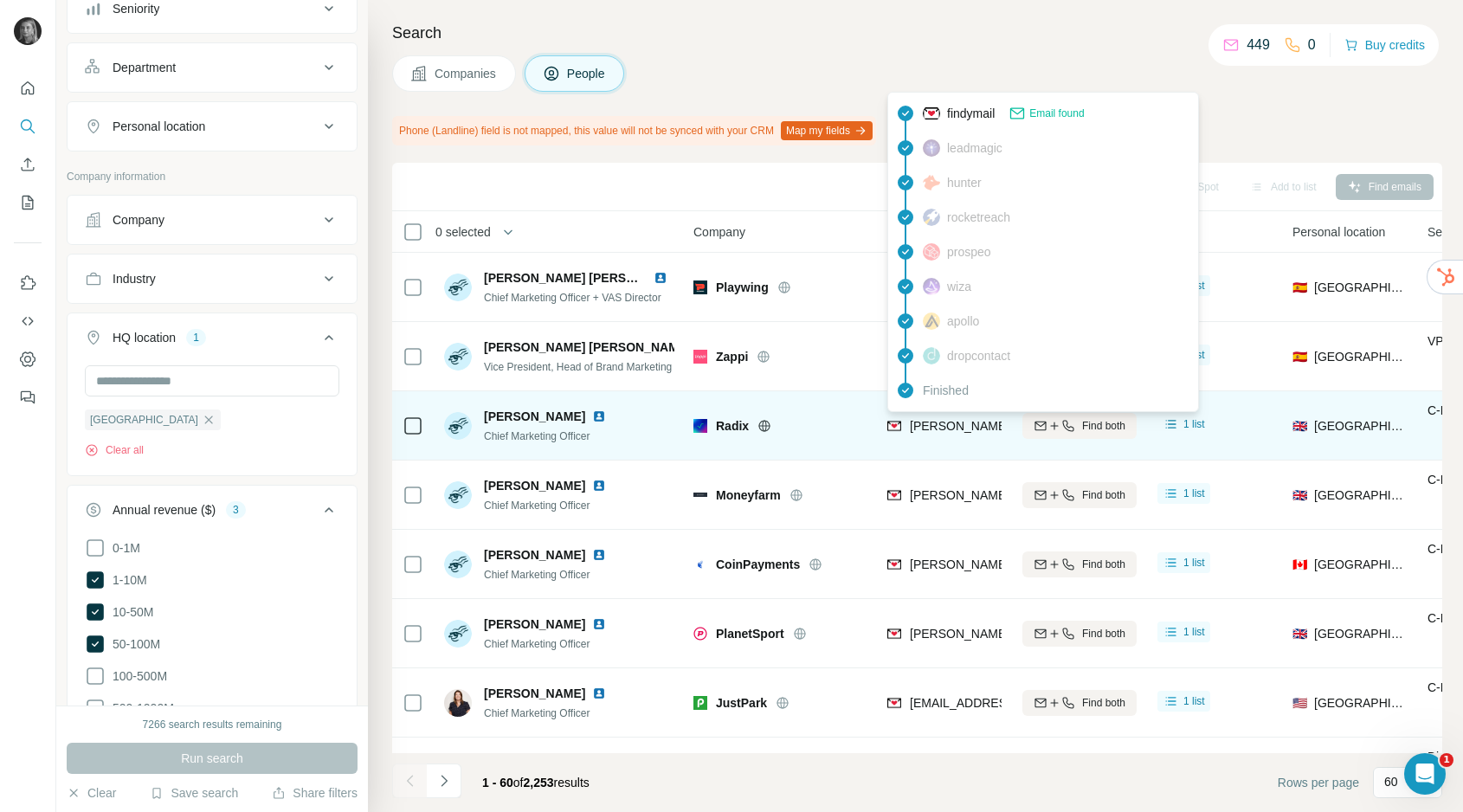
click at [965, 423] on span "[PERSON_NAME][EMAIL_ADDRESS][DOMAIN_NAME]" at bounding box center [1062, 425] width 305 height 14
copy tr "[PERSON_NAME][EMAIL_ADDRESS][DOMAIN_NAME]"
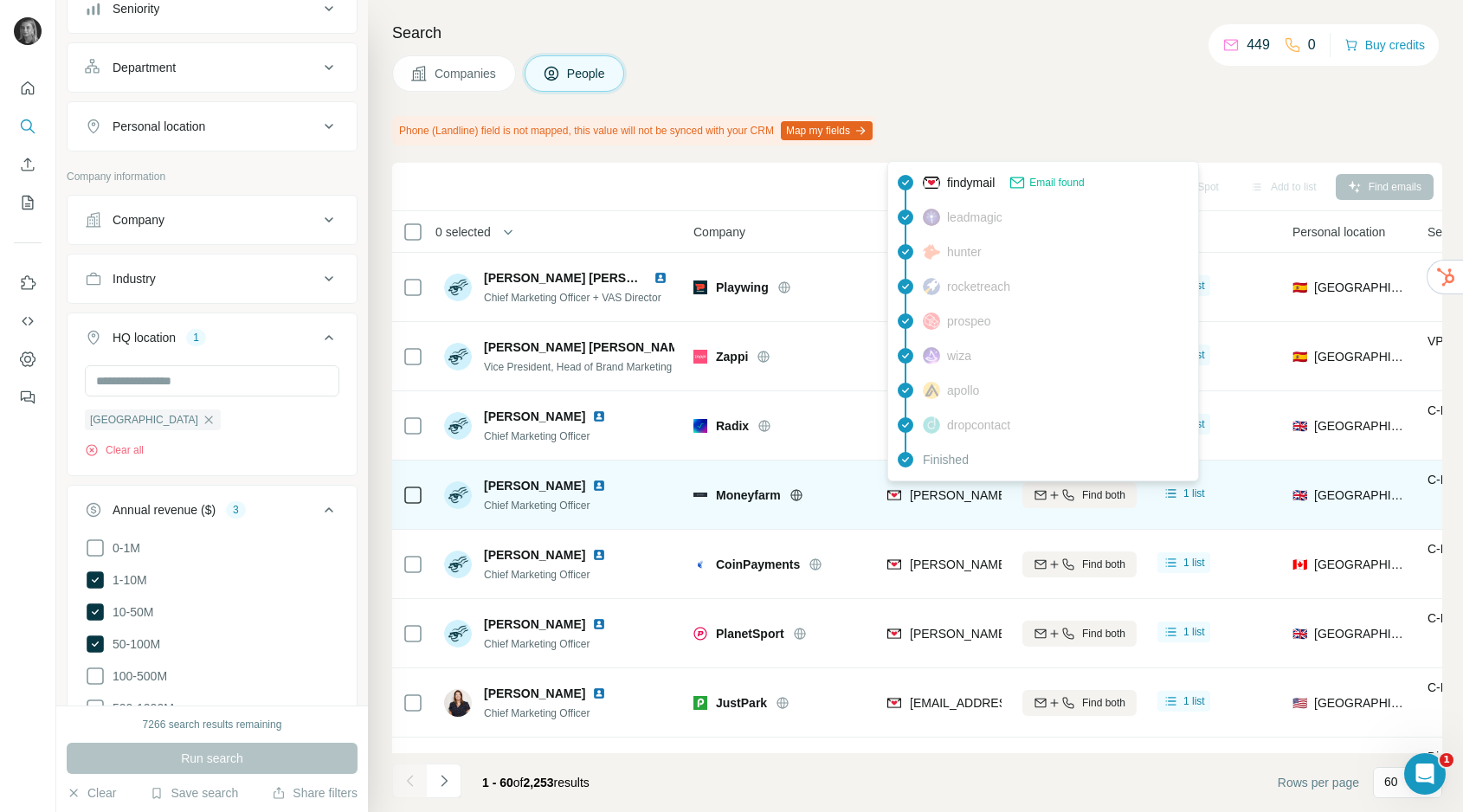
click at [942, 490] on span "[PERSON_NAME][EMAIL_ADDRESS][DOMAIN_NAME]" at bounding box center [1062, 495] width 305 height 14
copy tr "[PERSON_NAME][EMAIL_ADDRESS][DOMAIN_NAME]"
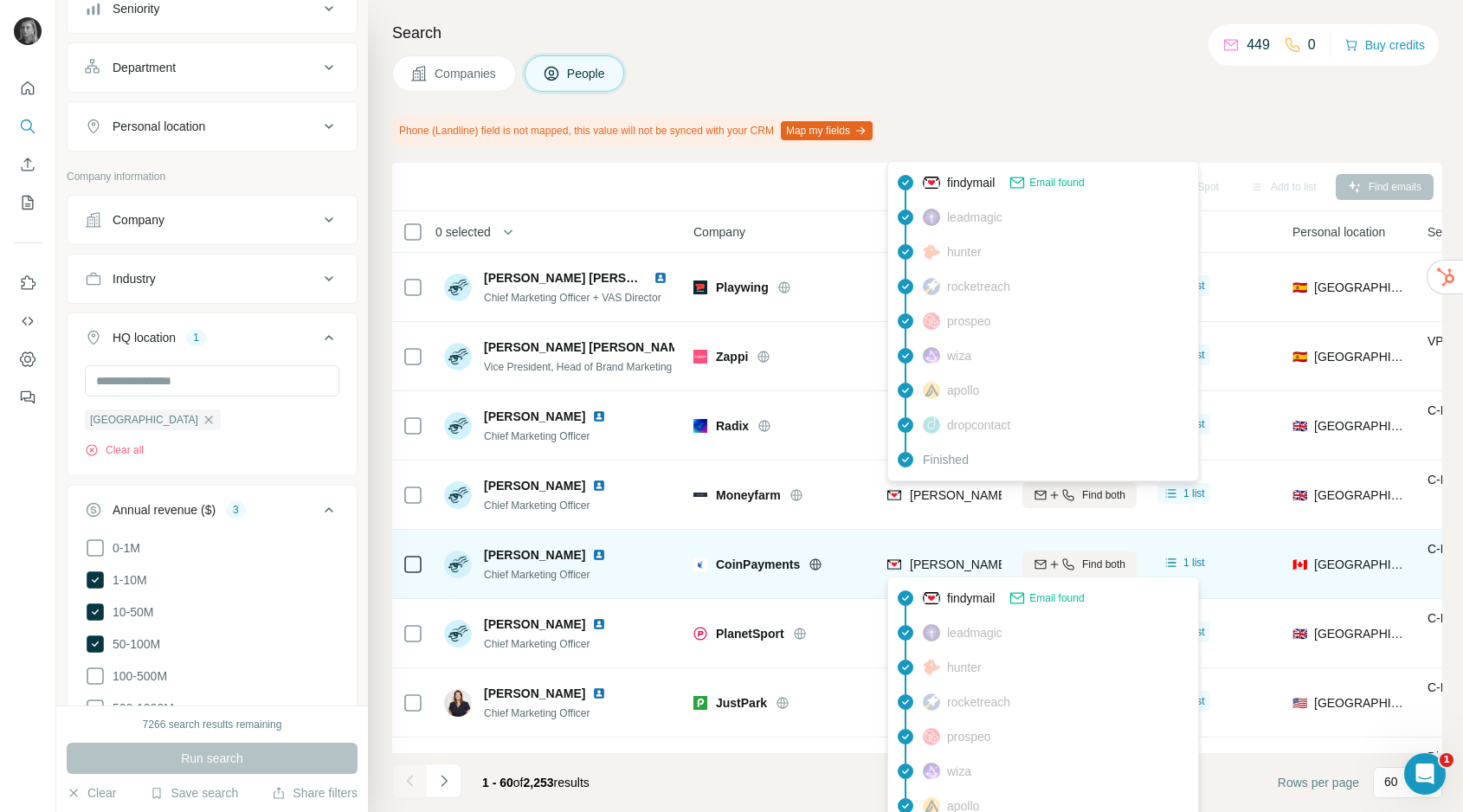
click at [939, 571] on div "[PERSON_NAME][EMAIL_ADDRESS][DOMAIN_NAME]" at bounding box center [1062, 564] width 305 height 17
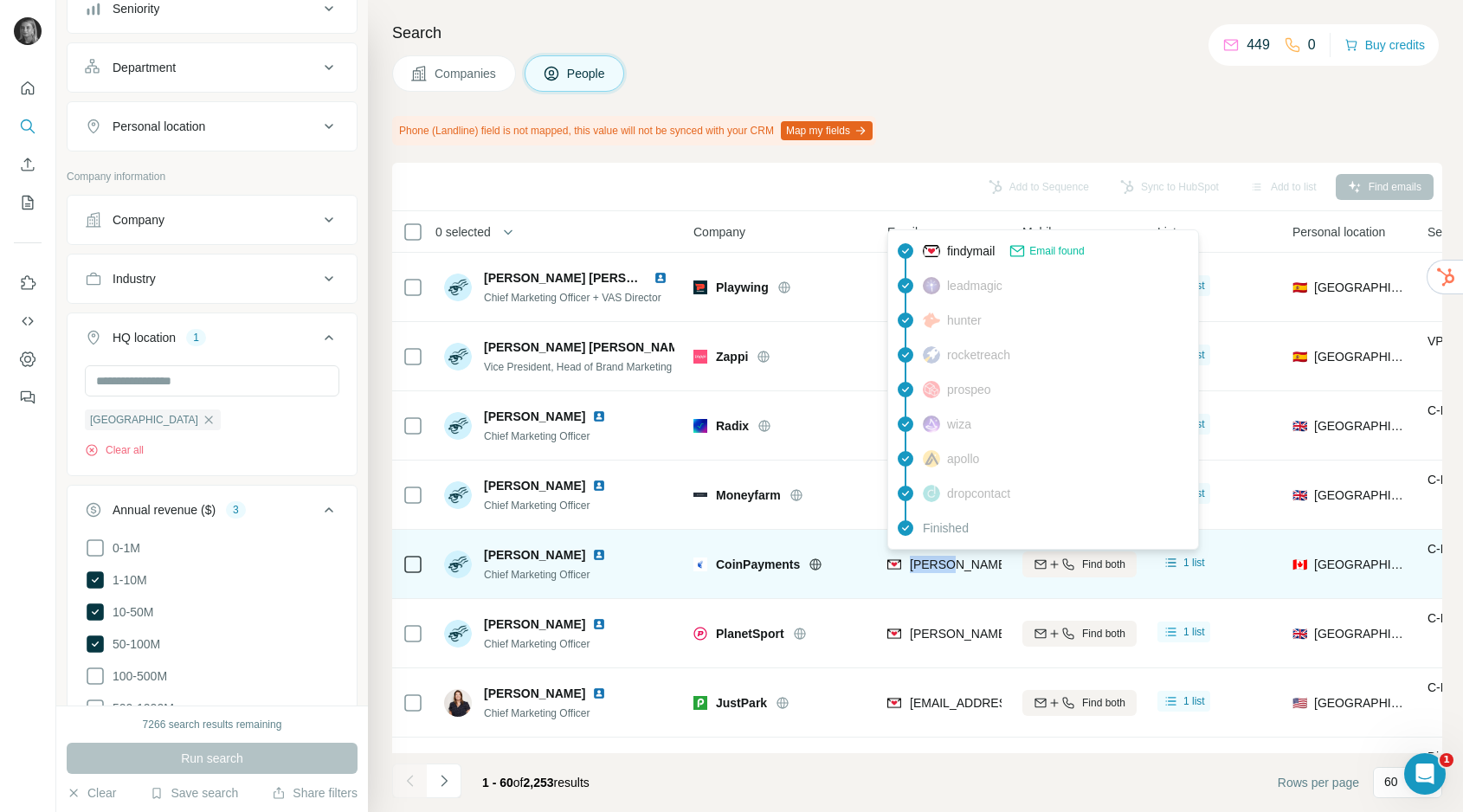
click at [939, 571] on span "[PERSON_NAME][EMAIL_ADDRESS][DOMAIN_NAME]" at bounding box center [1062, 564] width 305 height 14
copy tr "[PERSON_NAME][EMAIL_ADDRESS][DOMAIN_NAME]"
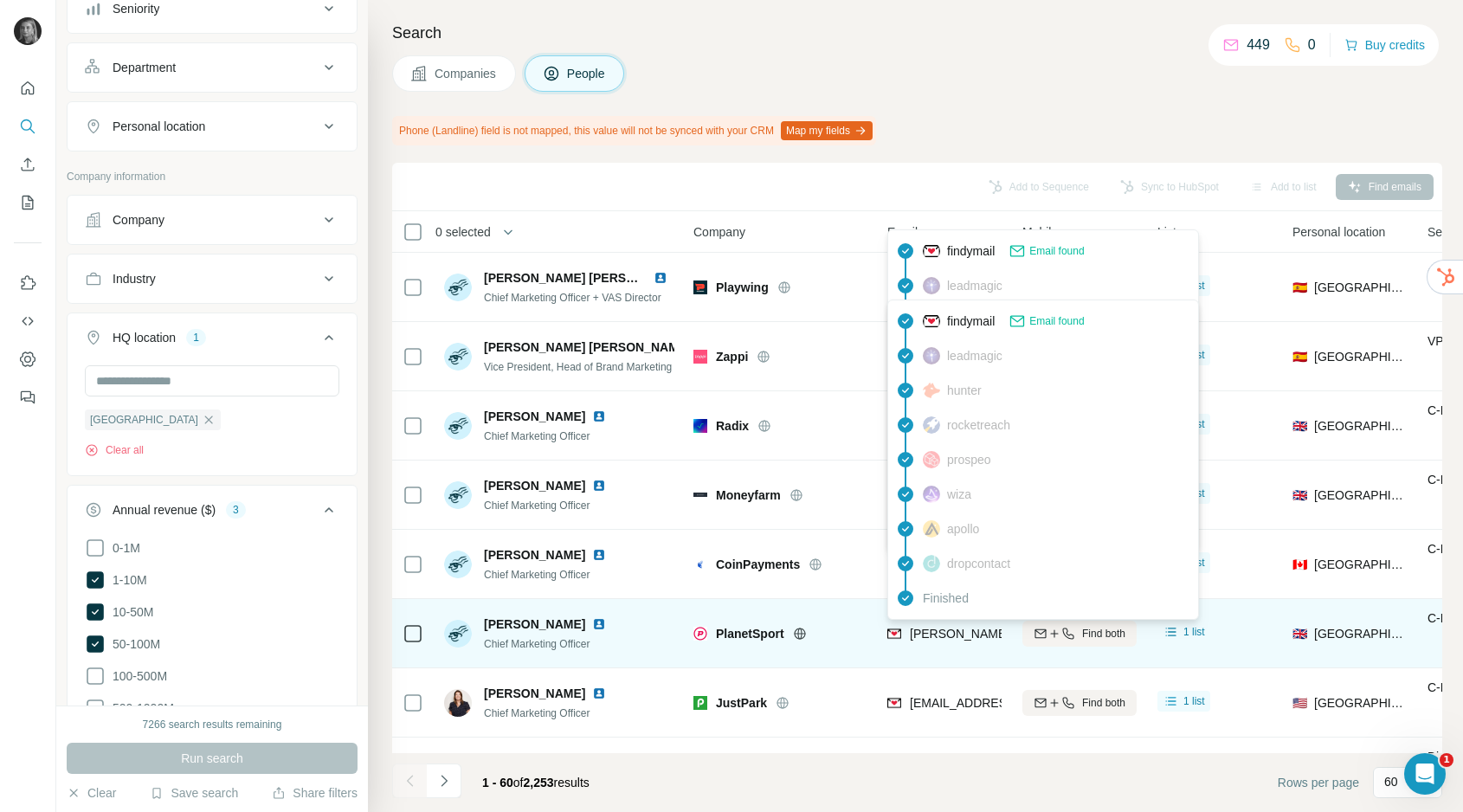
click at [958, 634] on span "[PERSON_NAME][EMAIL_ADDRESS][PERSON_NAME][DOMAIN_NAME]" at bounding box center [1113, 634] width 406 height 14
click at [958, 633] on span "[PERSON_NAME][EMAIL_ADDRESS][PERSON_NAME][DOMAIN_NAME]" at bounding box center [1113, 634] width 406 height 14
copy tr "[PERSON_NAME][EMAIL_ADDRESS][PERSON_NAME][DOMAIN_NAME]"
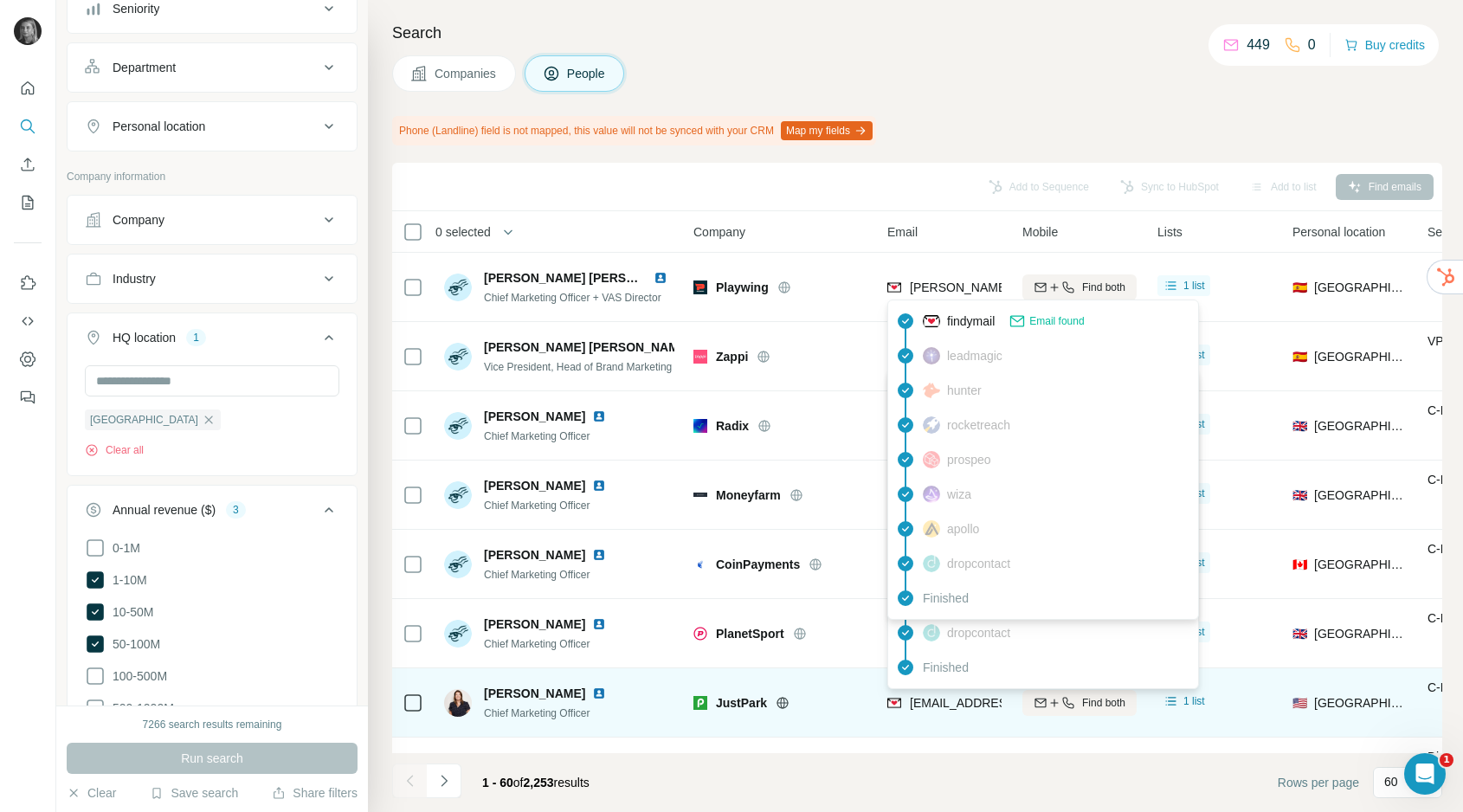
click at [969, 702] on span "[EMAIL_ADDRESS][DOMAIN_NAME]" at bounding box center [1013, 703] width 206 height 14
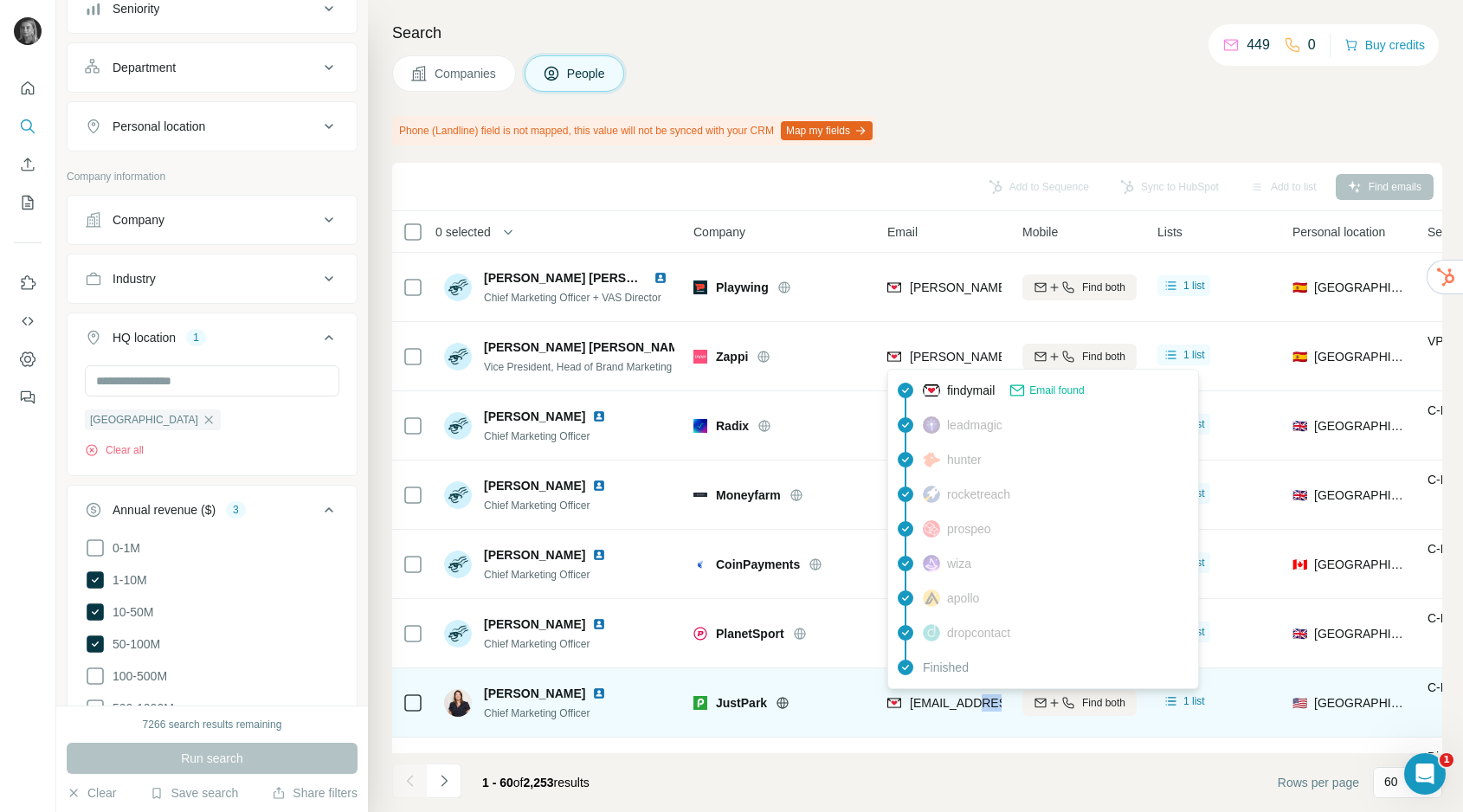
click at [969, 702] on span "[EMAIL_ADDRESS][DOMAIN_NAME]" at bounding box center [1013, 703] width 206 height 14
copy tr "[EMAIL_ADDRESS][DOMAIN_NAME]"
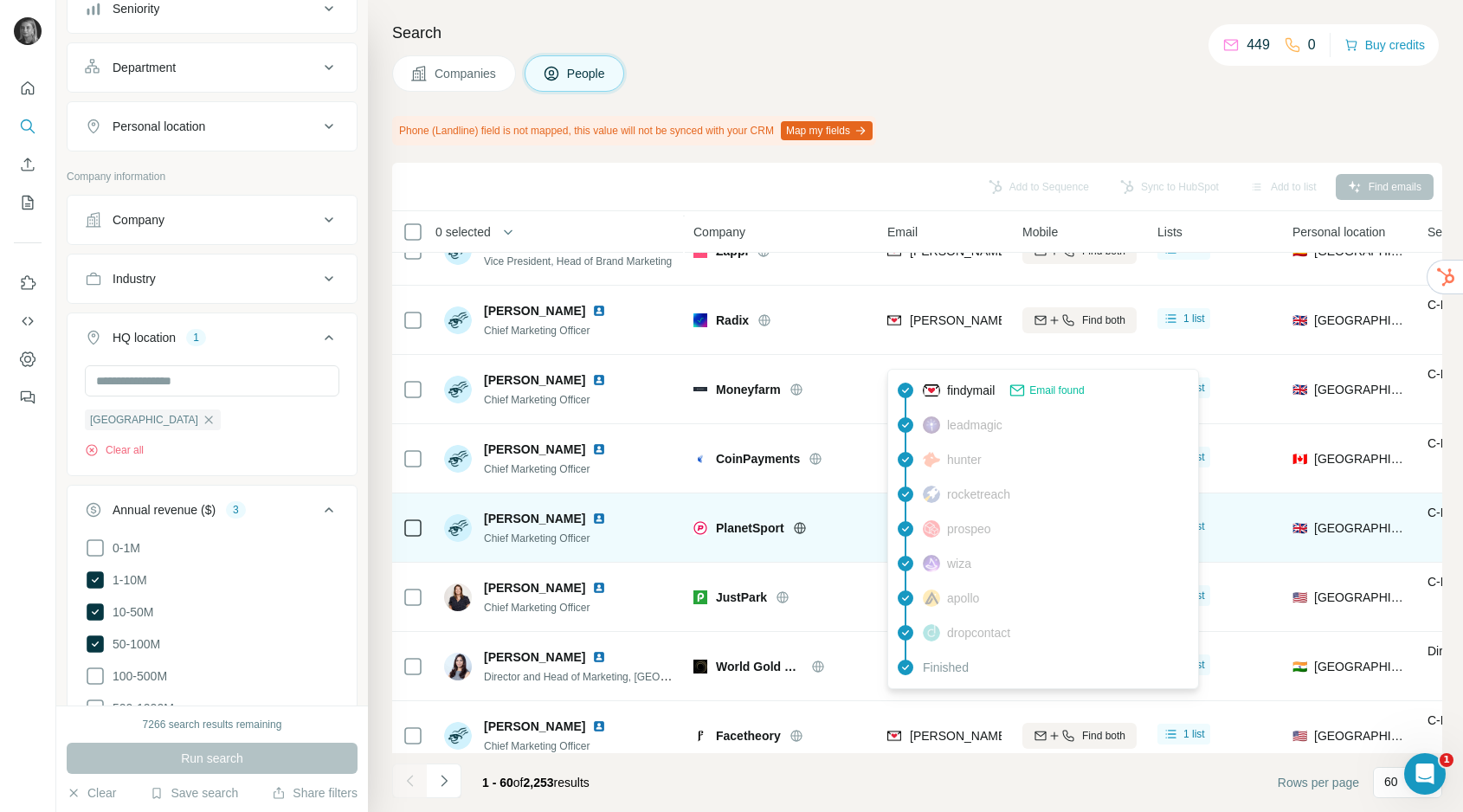
scroll to position [175, 0]
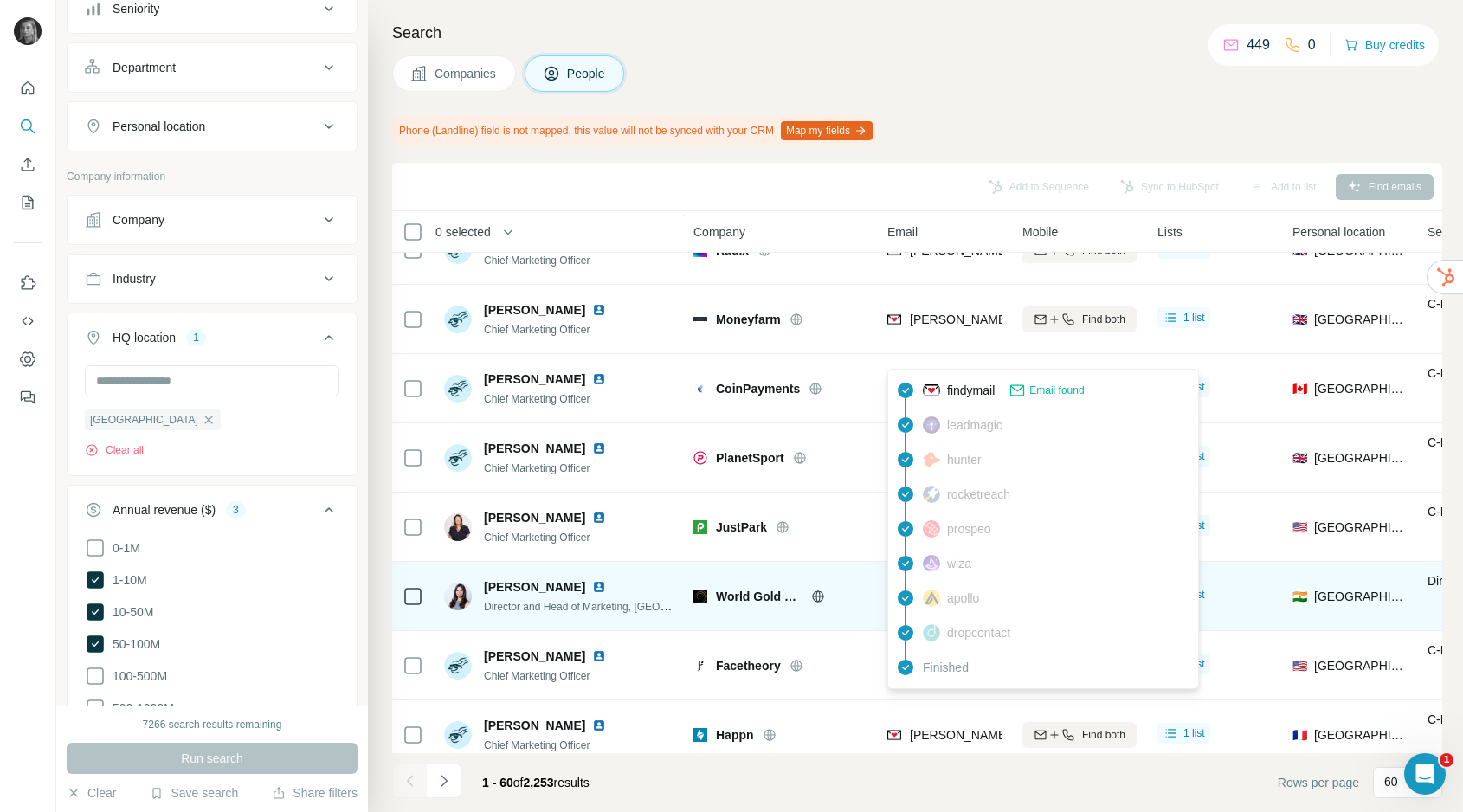
click at [829, 617] on div "World Gold Council" at bounding box center [780, 596] width 174 height 47
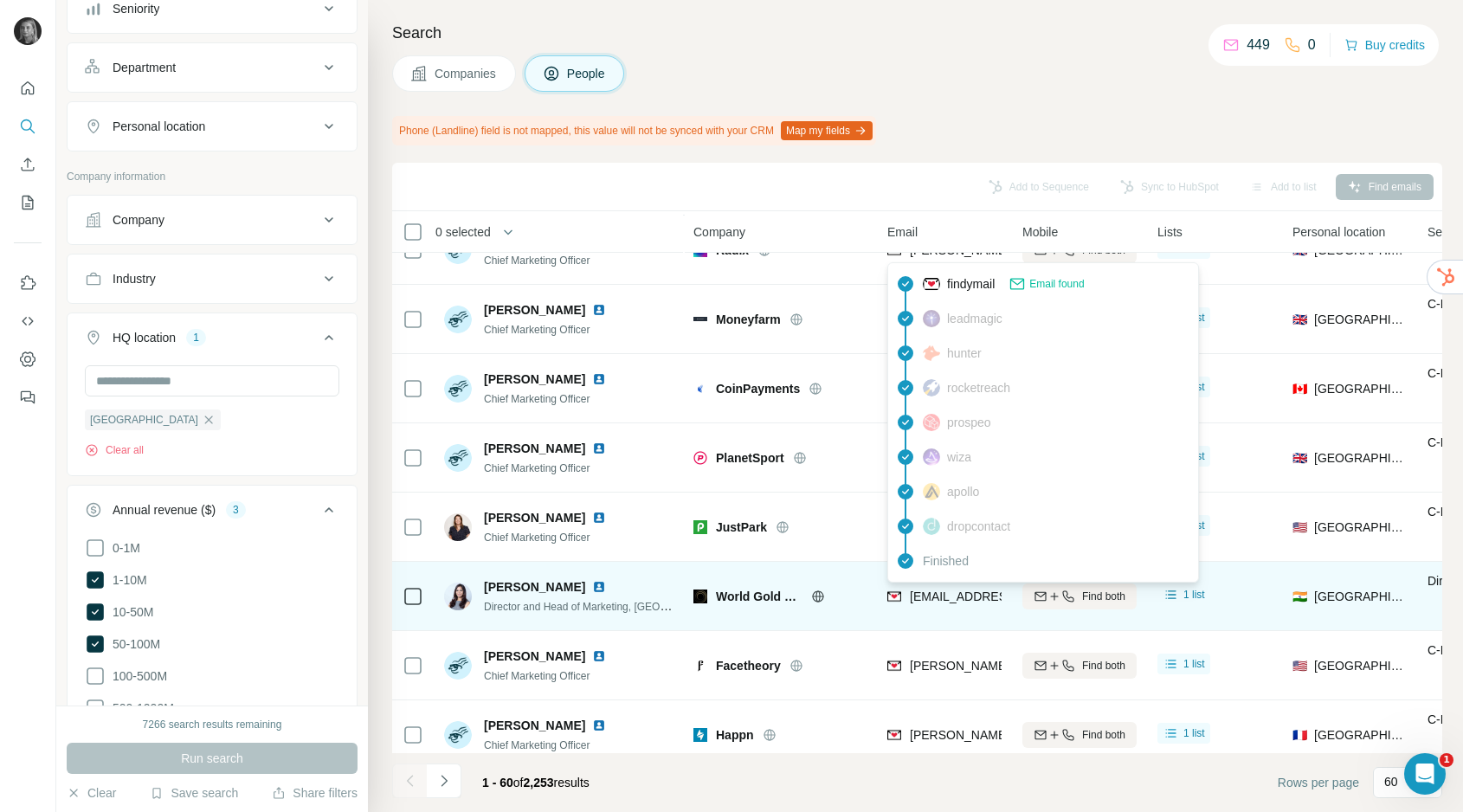
click at [940, 599] on span "[EMAIL_ADDRESS][DOMAIN_NAME]" at bounding box center [1013, 596] width 206 height 14
copy tr "[EMAIL_ADDRESS][DOMAIN_NAME]"
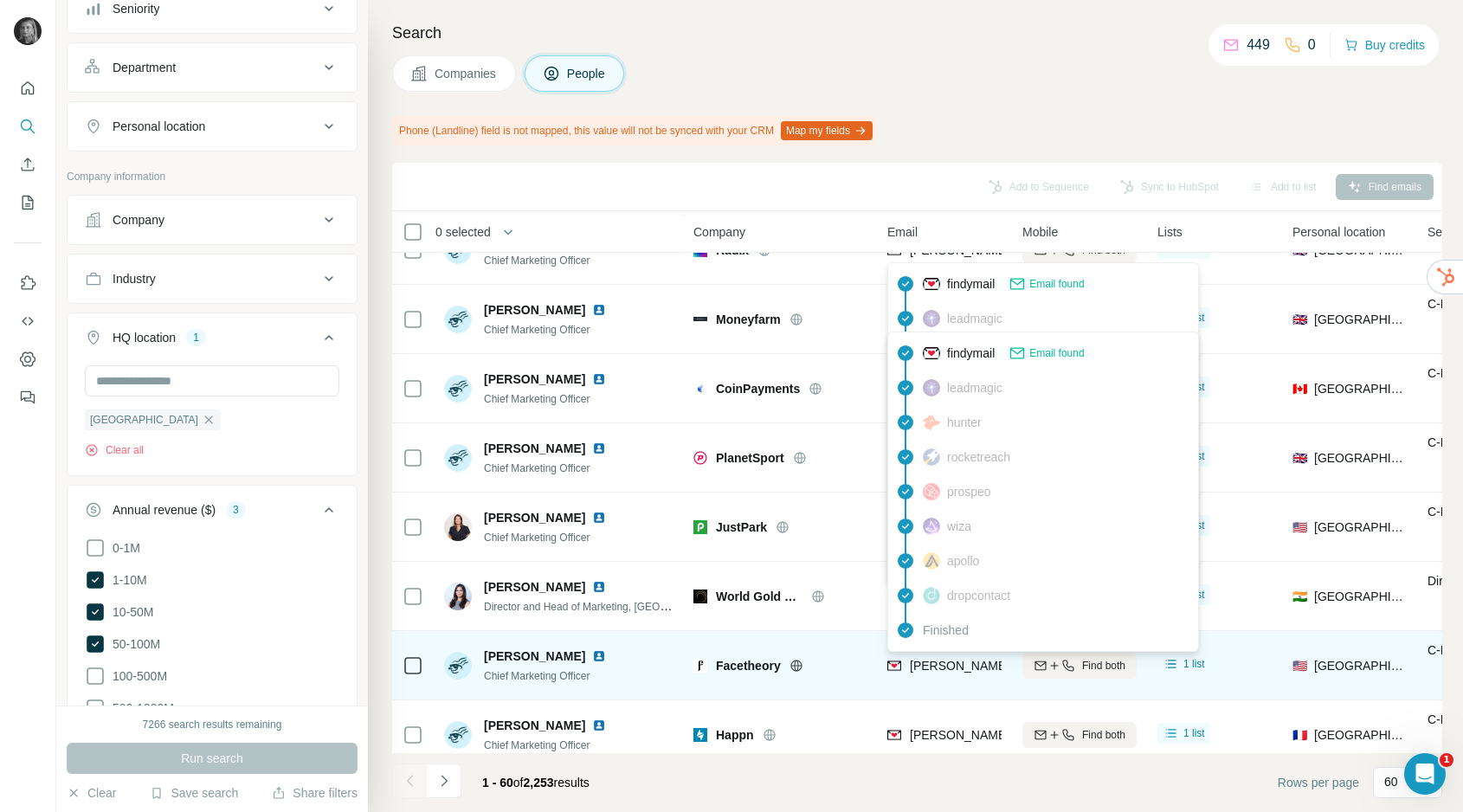
click at [965, 662] on span "[PERSON_NAME][EMAIL_ADDRESS][DOMAIN_NAME]" at bounding box center [1062, 666] width 305 height 14
copy tr "[PERSON_NAME][EMAIL_ADDRESS][DOMAIN_NAME]"
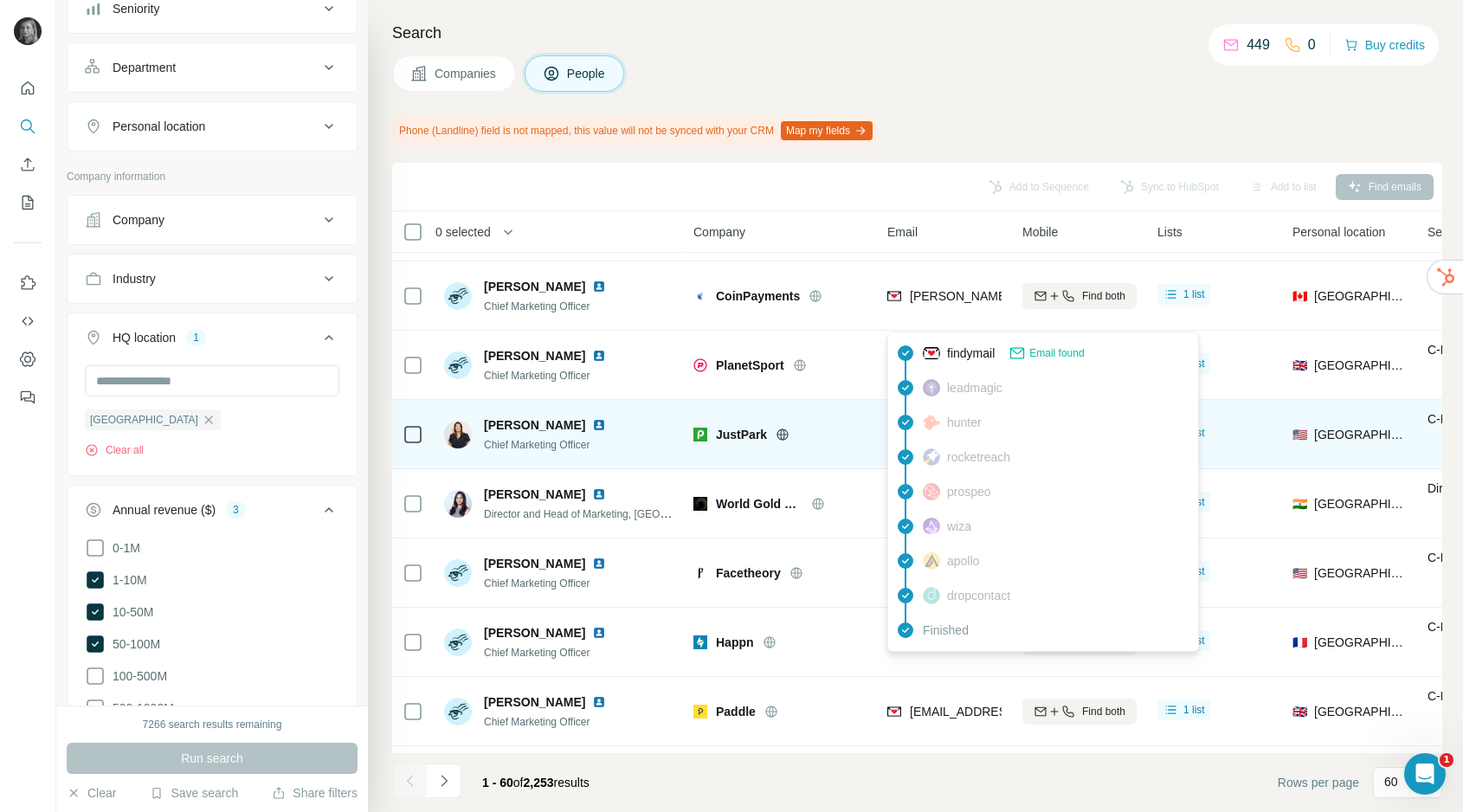
scroll to position [274, 0]
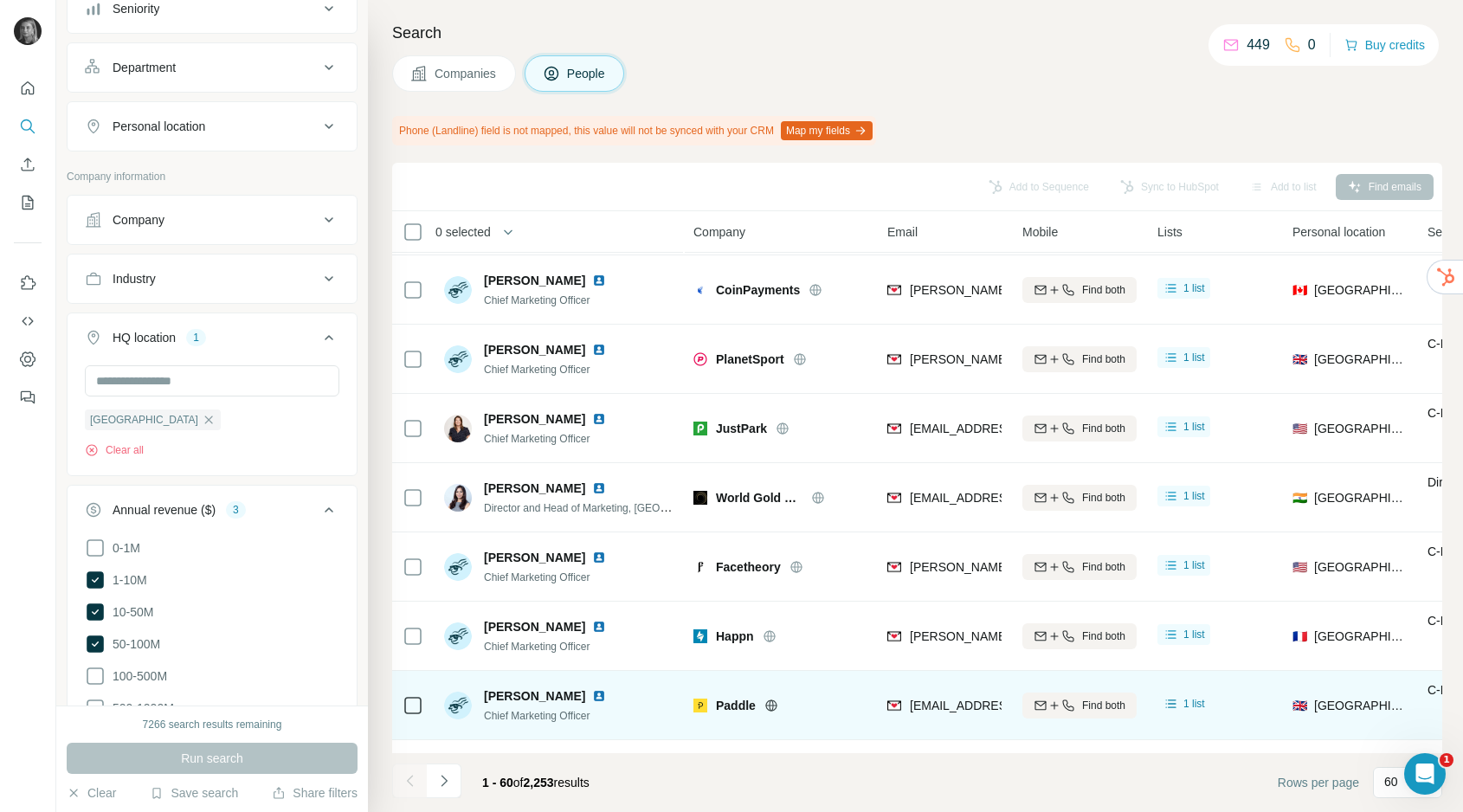
click at [989, 684] on div "[EMAIL_ADDRESS][DOMAIN_NAME]" at bounding box center [944, 704] width 114 height 47
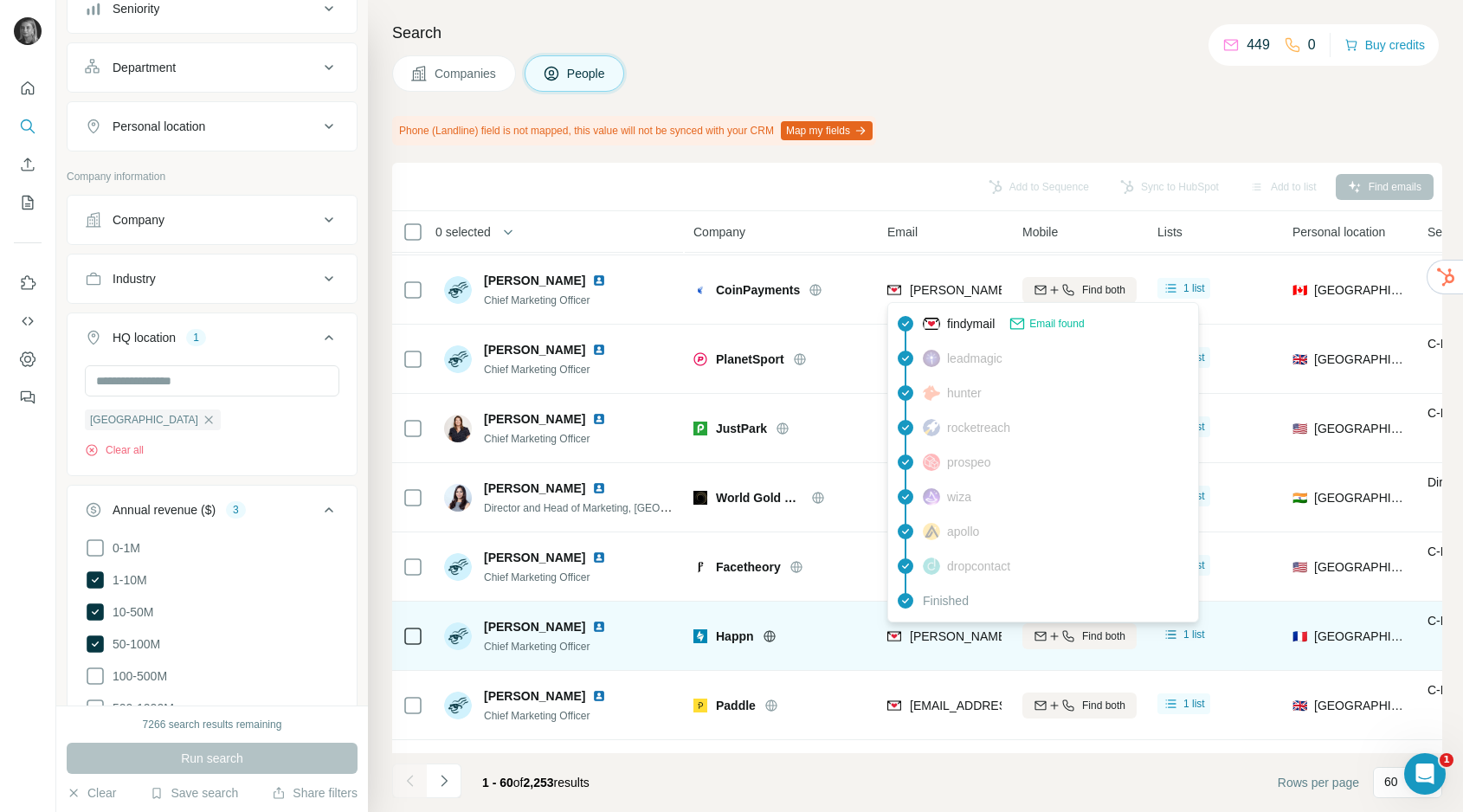
click at [958, 633] on span "[PERSON_NAME][EMAIL_ADDRESS][PERSON_NAME][DOMAIN_NAME]" at bounding box center [1113, 636] width 406 height 14
copy tr "[PERSON_NAME][EMAIL_ADDRESS][PERSON_NAME][DOMAIN_NAME]"
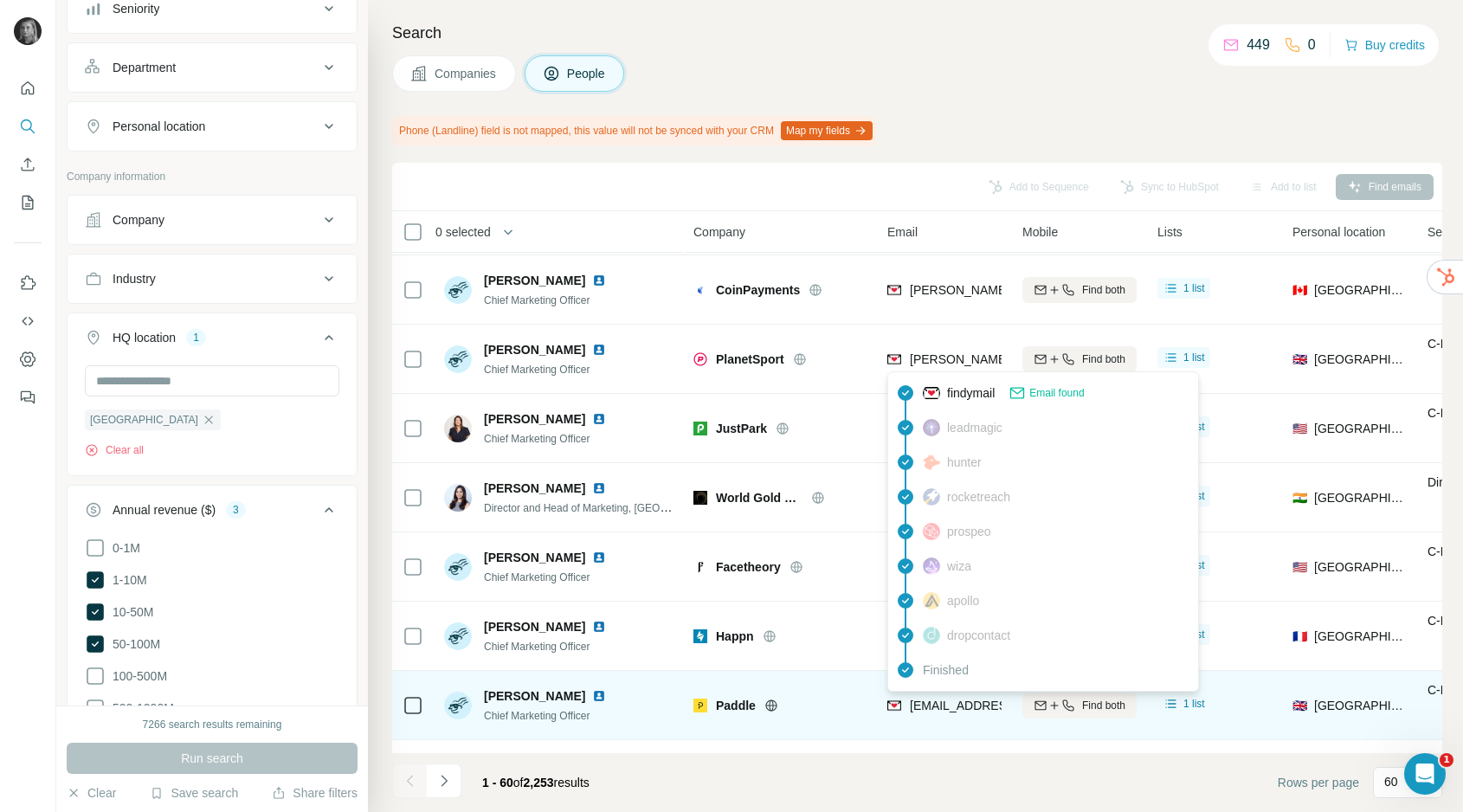
click at [955, 703] on span "[EMAIL_ADDRESS][DOMAIN_NAME]" at bounding box center [1013, 705] width 206 height 14
copy tr "[EMAIL_ADDRESS][DOMAIN_NAME]"
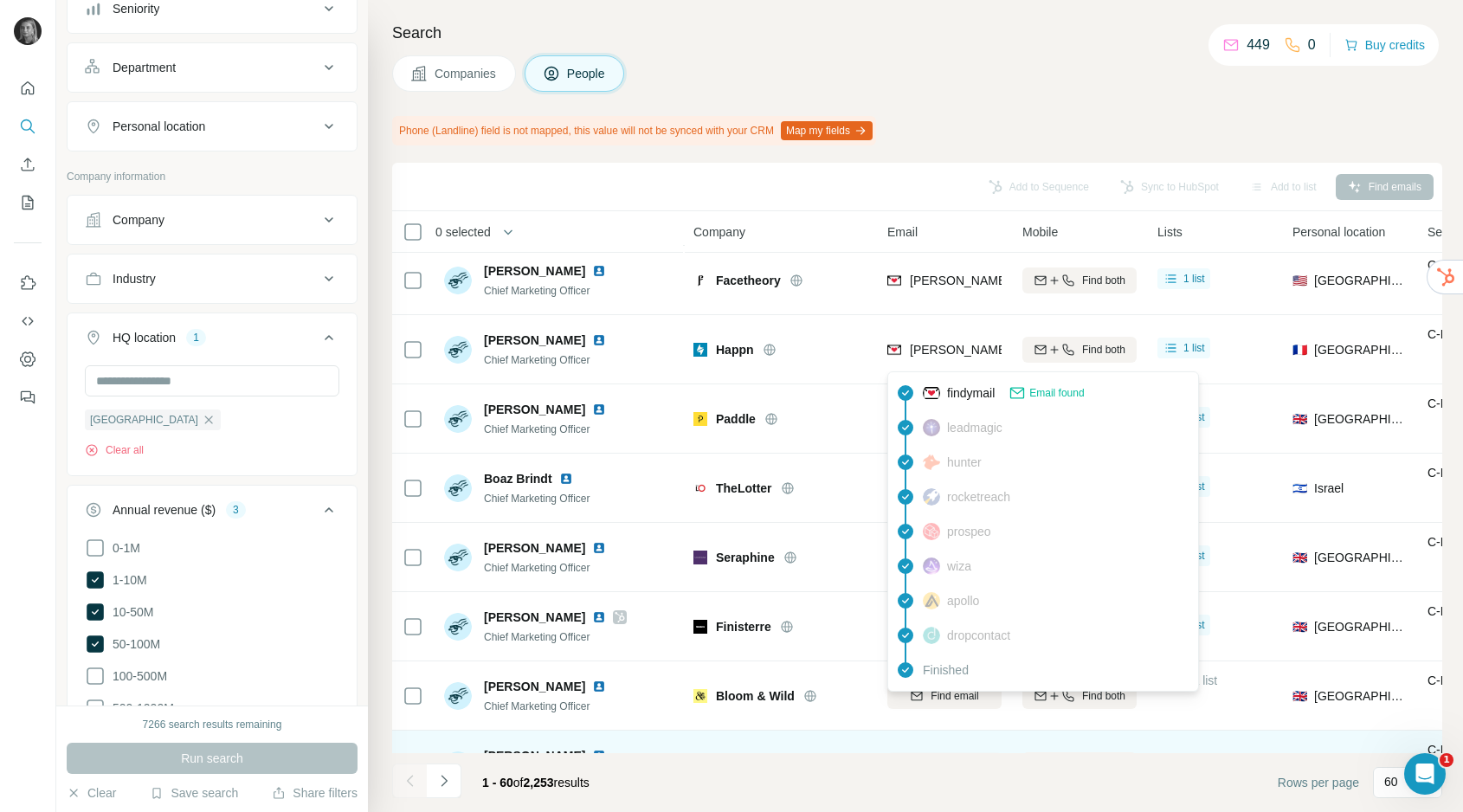
scroll to position [629, 0]
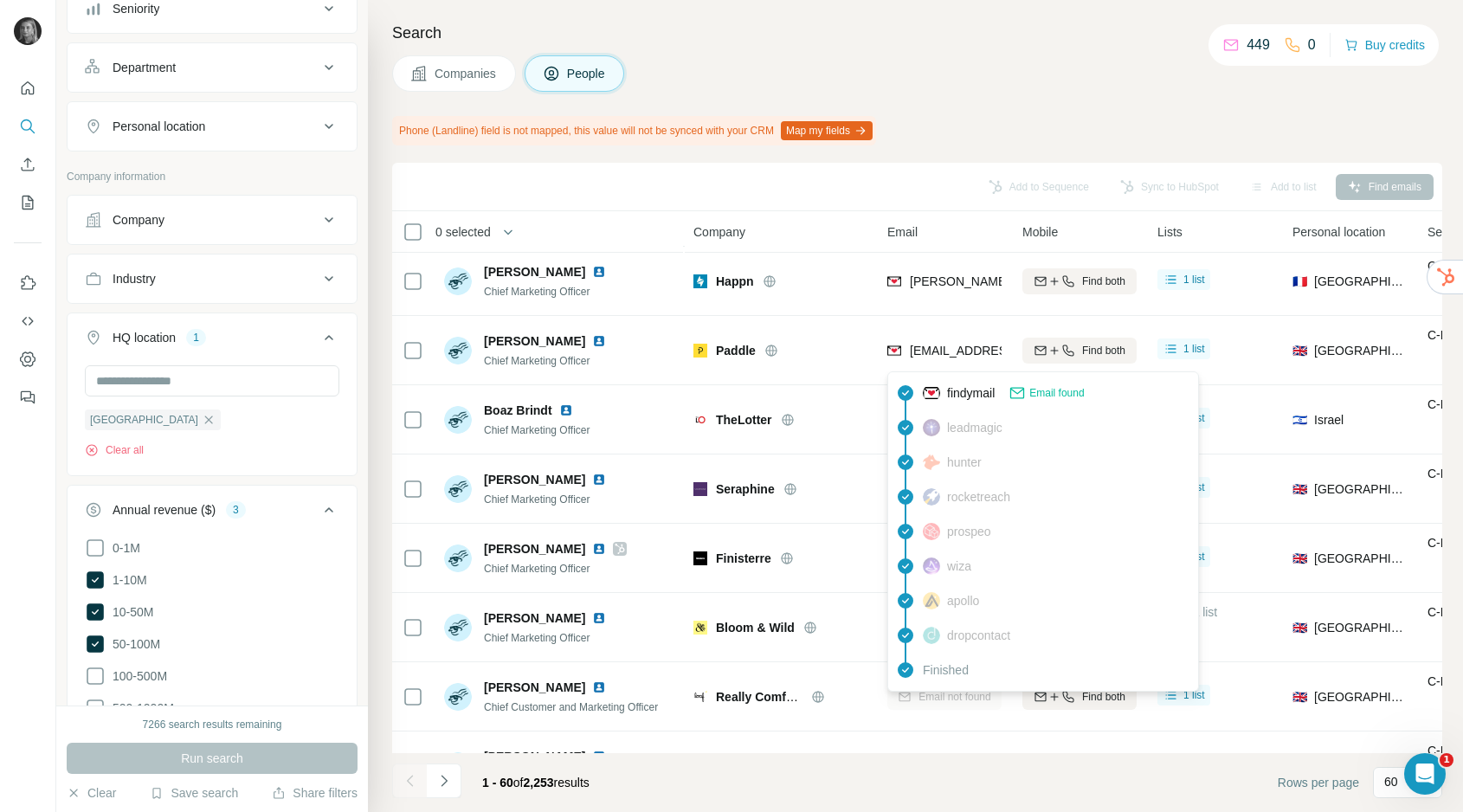
click at [923, 786] on footer "1 - 60 of 2,253 results Rows per page 60" at bounding box center [917, 783] width 1050 height 58
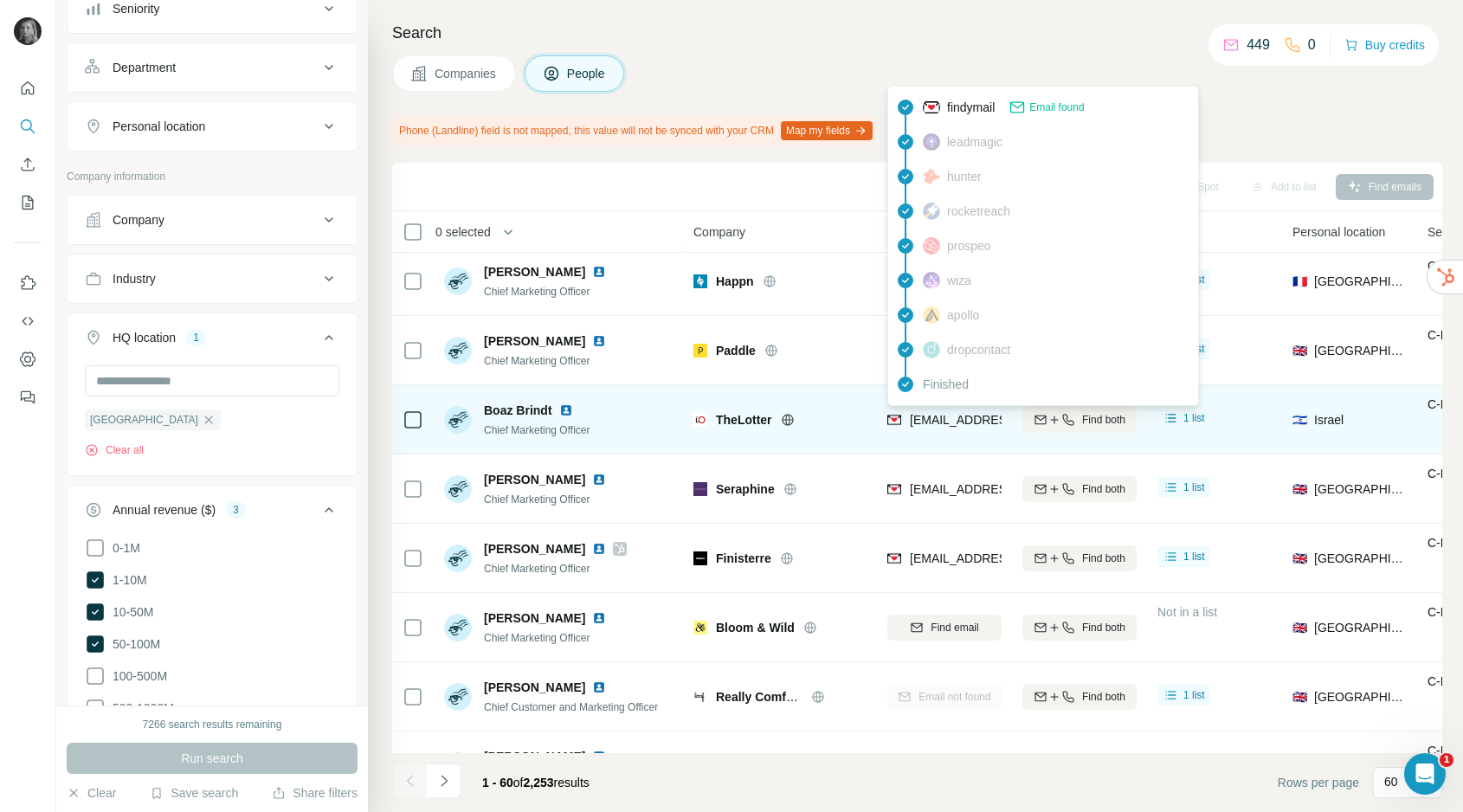
click at [949, 409] on div "[EMAIL_ADDRESS][DOMAIN_NAME]" at bounding box center [944, 419] width 114 height 47
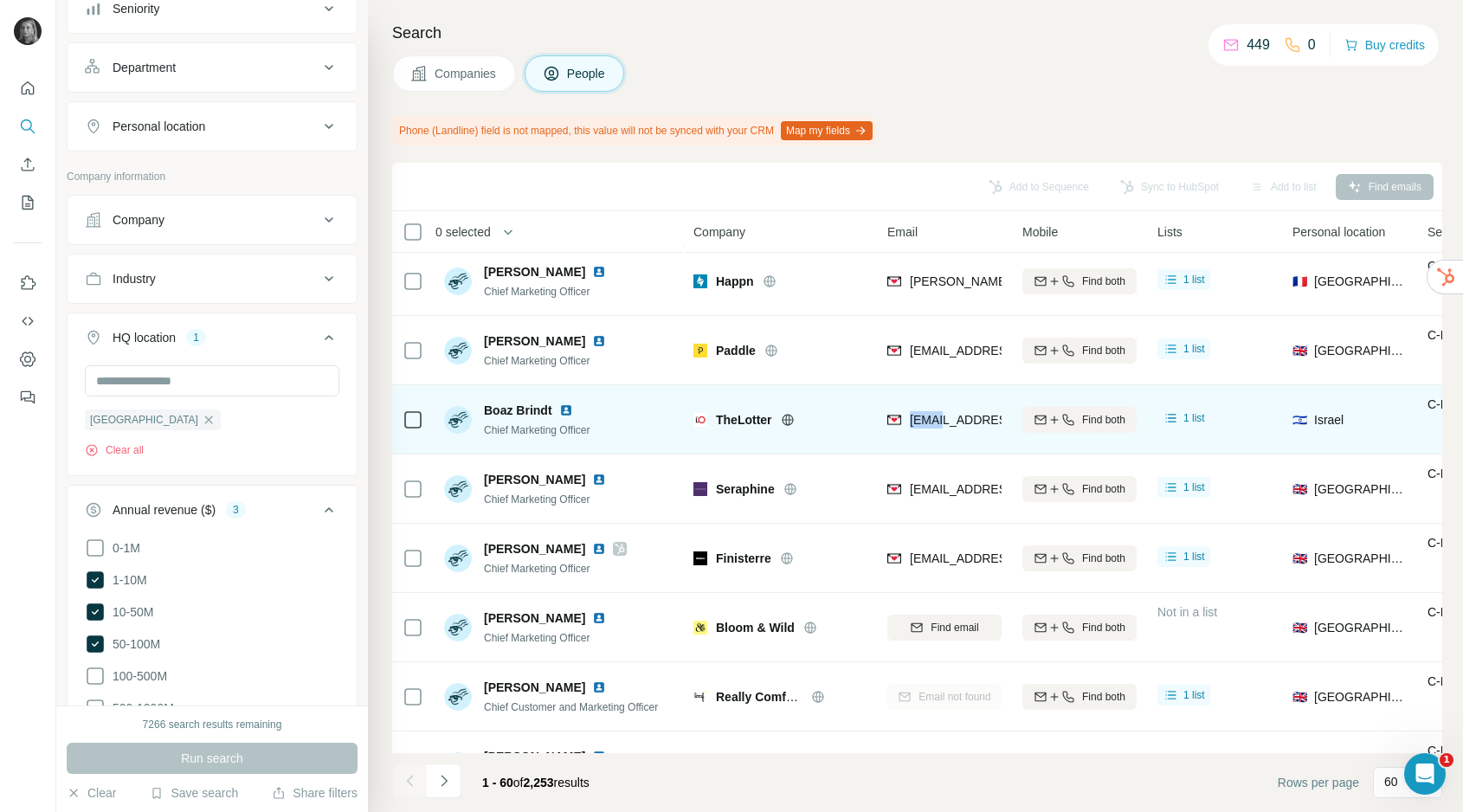
click at [949, 409] on div "[EMAIL_ADDRESS][DOMAIN_NAME]" at bounding box center [944, 419] width 114 height 47
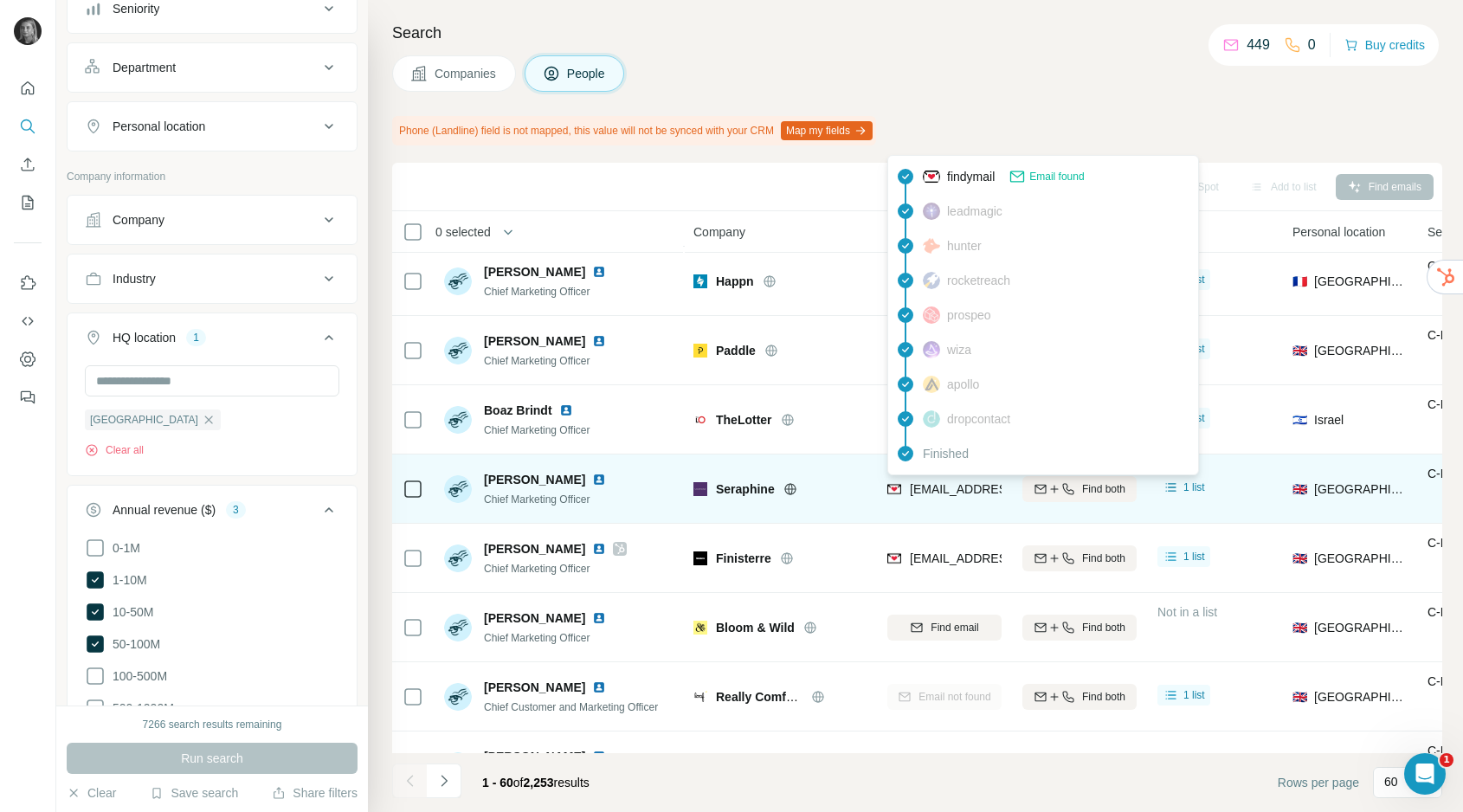
click at [967, 489] on span "[EMAIL_ADDRESS][PERSON_NAME][DOMAIN_NAME]" at bounding box center [1062, 489] width 305 height 14
click at [956, 489] on span "[EMAIL_ADDRESS][PERSON_NAME][DOMAIN_NAME]" at bounding box center [1062, 489] width 305 height 14
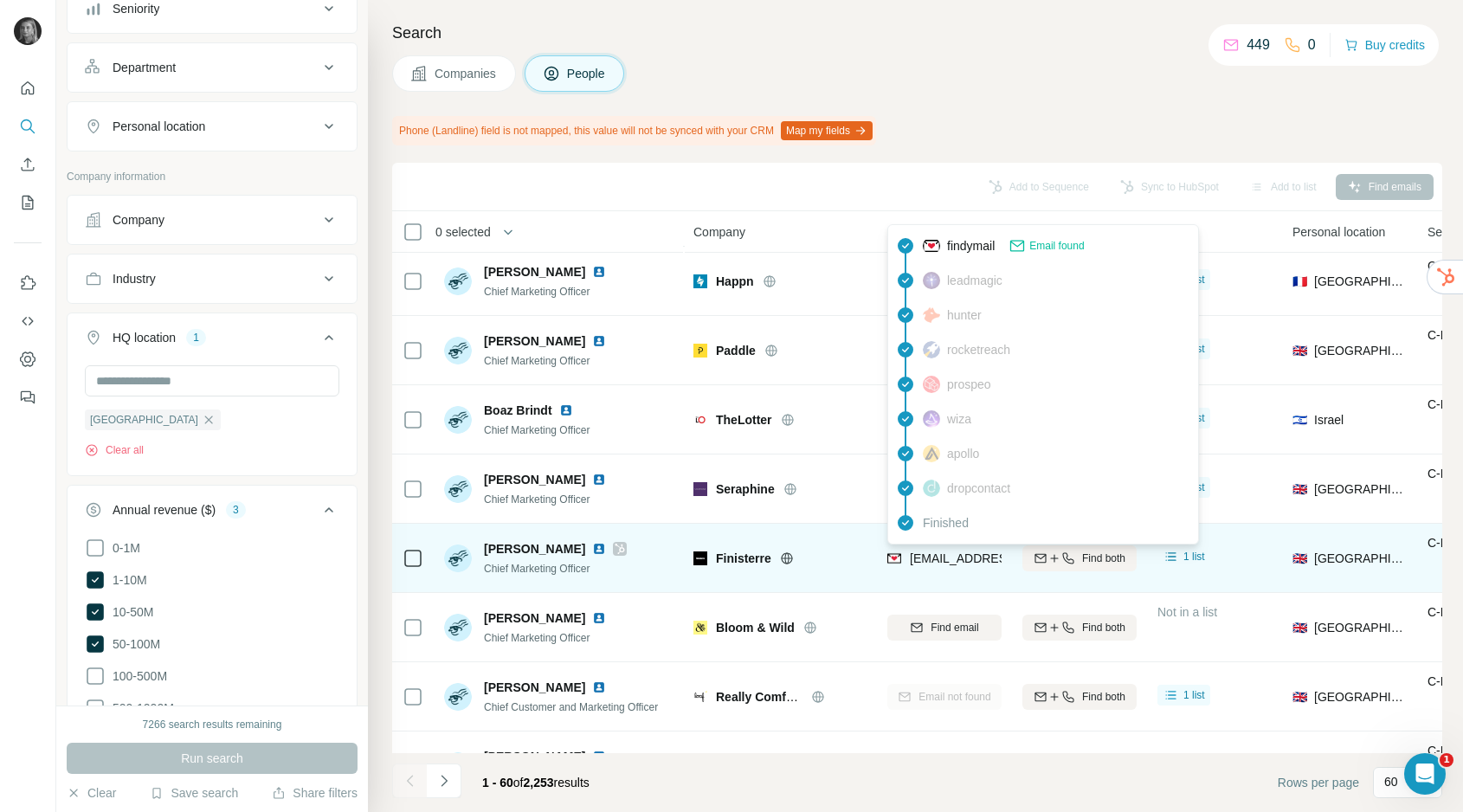
click at [942, 559] on span "[EMAIL_ADDRESS][DOMAIN_NAME]" at bounding box center [1013, 558] width 206 height 14
